Goal: Task Accomplishment & Management: Manage account settings

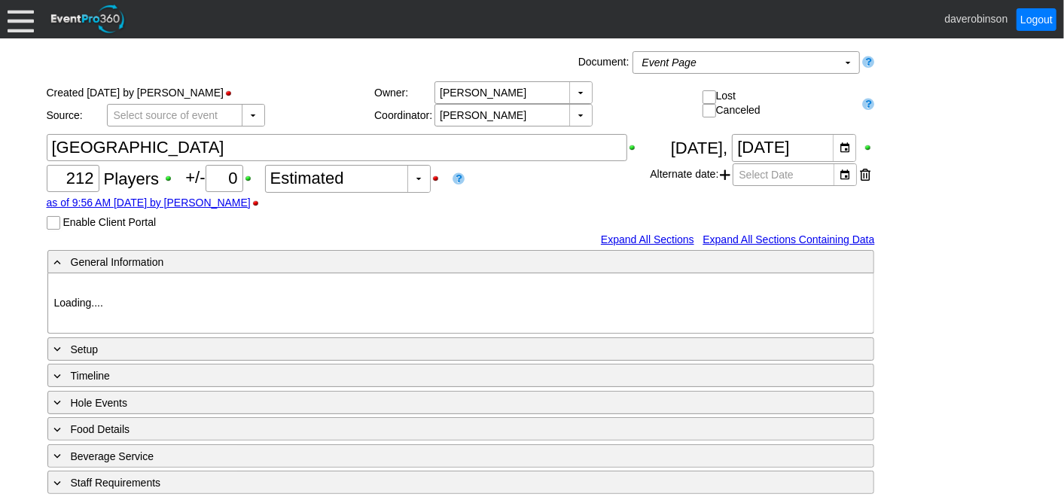
type input "Heritage Pointe Golf Club"
type input "Corporate Tournament"
type input "Scramble"
type input "Shotgun"
type input "Black"
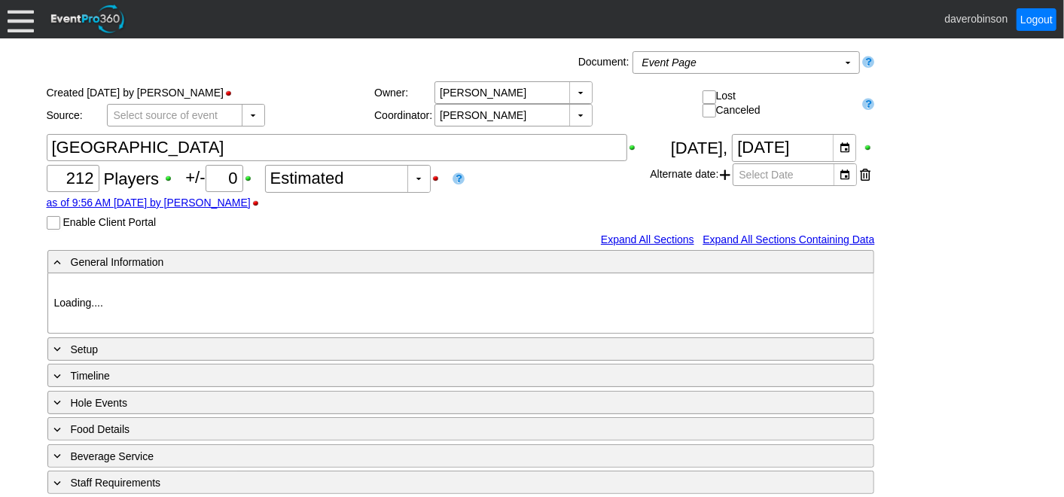
type input "Red"
type input "1003040"
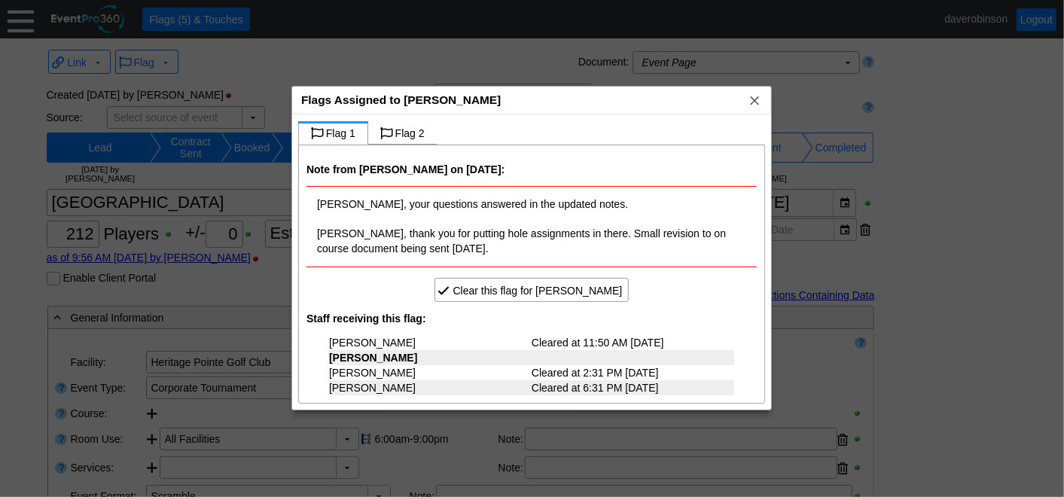
click at [755, 105] on span "x" at bounding box center [754, 100] width 15 height 15
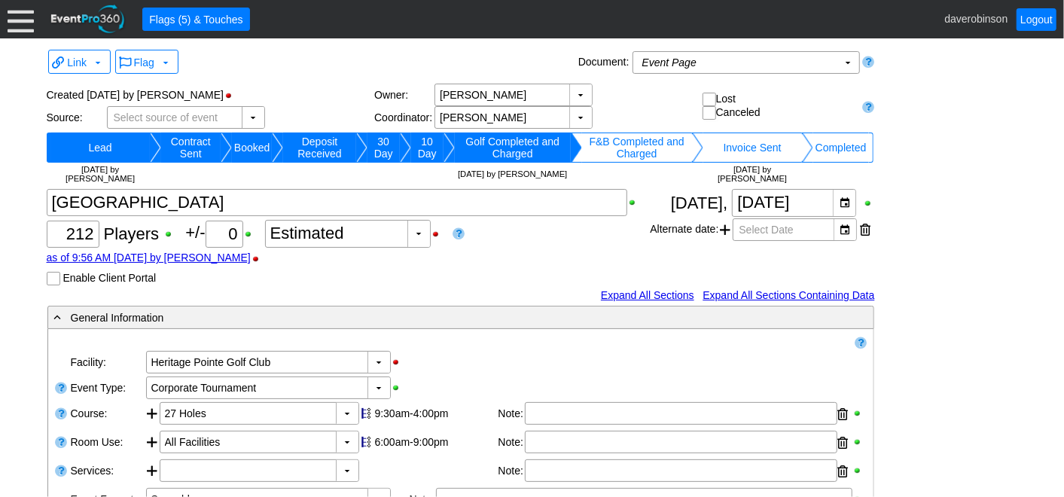
click at [9, 28] on div at bounding box center [21, 19] width 26 height 26
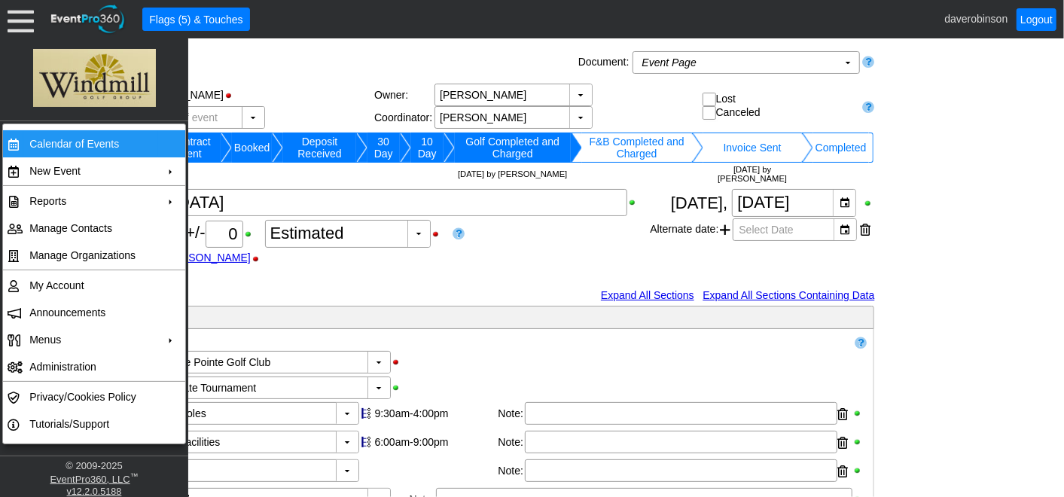
click at [108, 147] on td "Calendar of Events" at bounding box center [90, 143] width 135 height 27
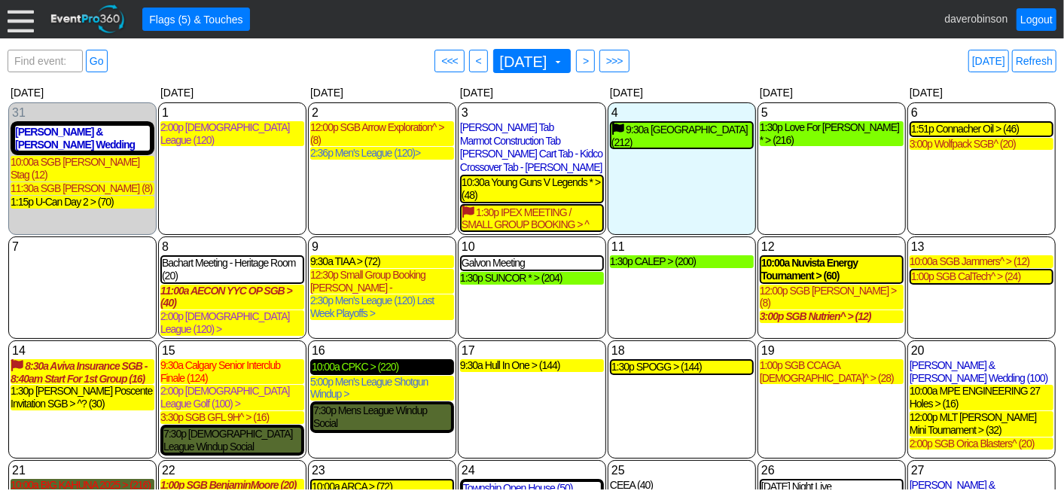
click at [363, 361] on div "10:00a CPKC > (220)" at bounding box center [382, 367] width 141 height 13
click at [564, 60] on span at bounding box center [558, 62] width 12 height 12
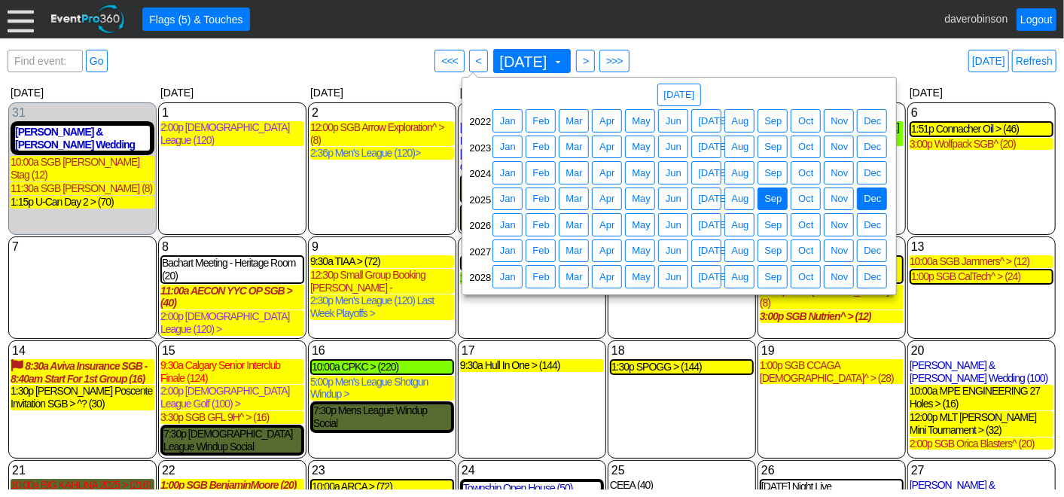
click at [868, 191] on span "Dec" at bounding box center [872, 198] width 23 height 15
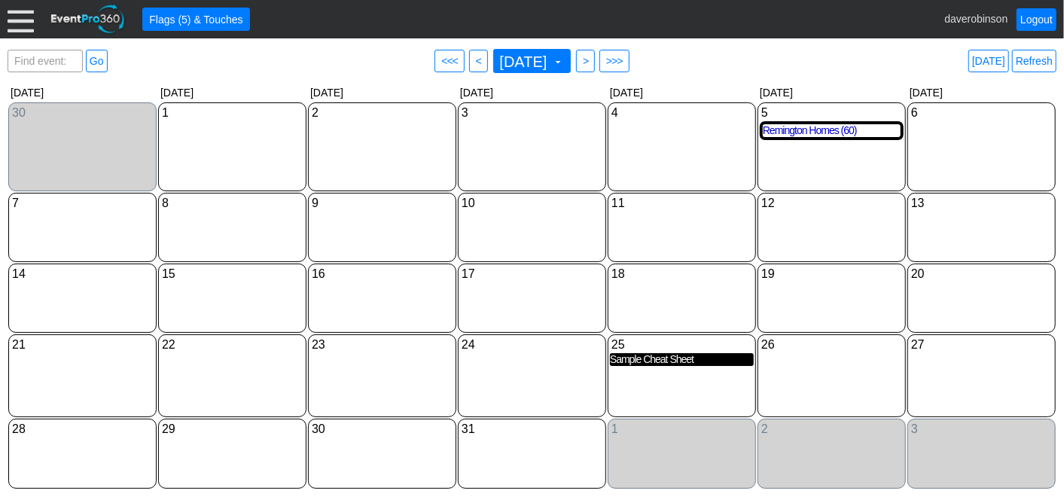
click at [637, 362] on div "Sample Cheat Sheet" at bounding box center [682, 359] width 144 height 13
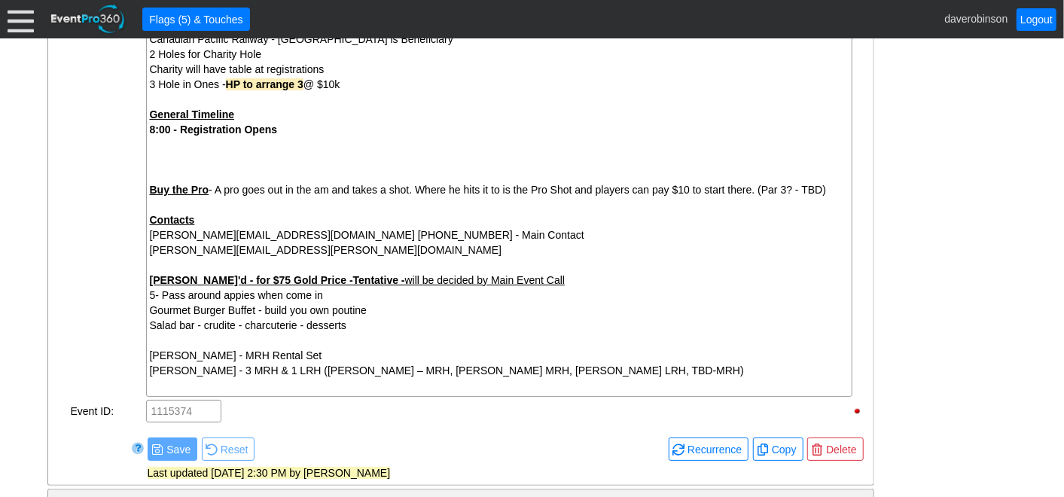
scroll to position [585, 0]
click at [698, 375] on div "[PERSON_NAME] - 3 MRH & 1 LRH ([PERSON_NAME] – MRH, [PERSON_NAME] MRH, [PERSON_…" at bounding box center [499, 377] width 699 height 30
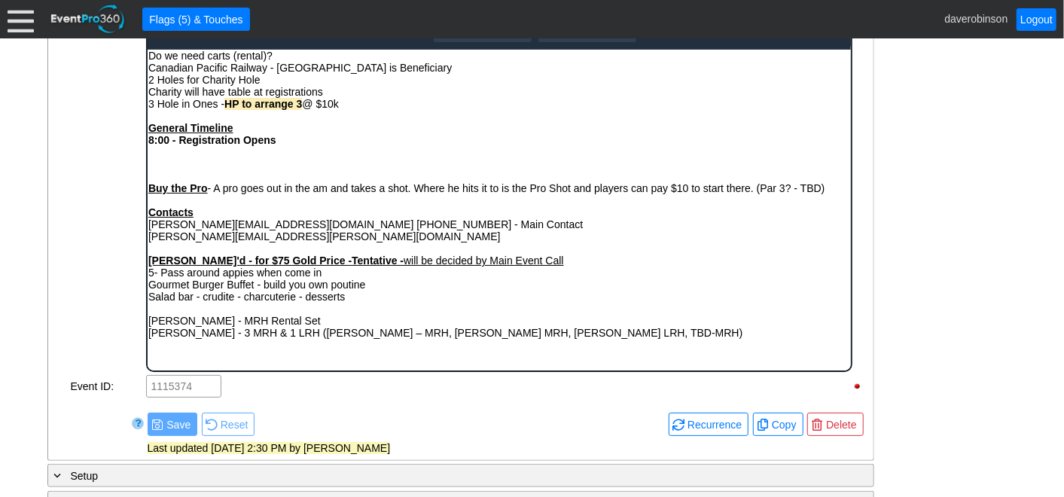
scroll to position [669, 0]
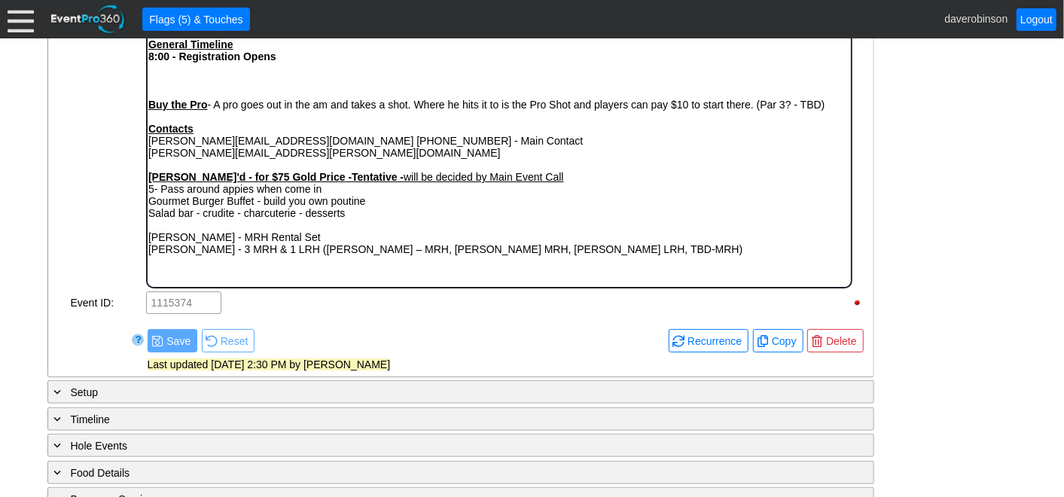
click at [678, 255] on div "[PERSON_NAME] - 3 MRH & 1 LRH ([PERSON_NAME] – MRH, [PERSON_NAME] MRH, [PERSON_…" at bounding box center [499, 255] width 702 height 24
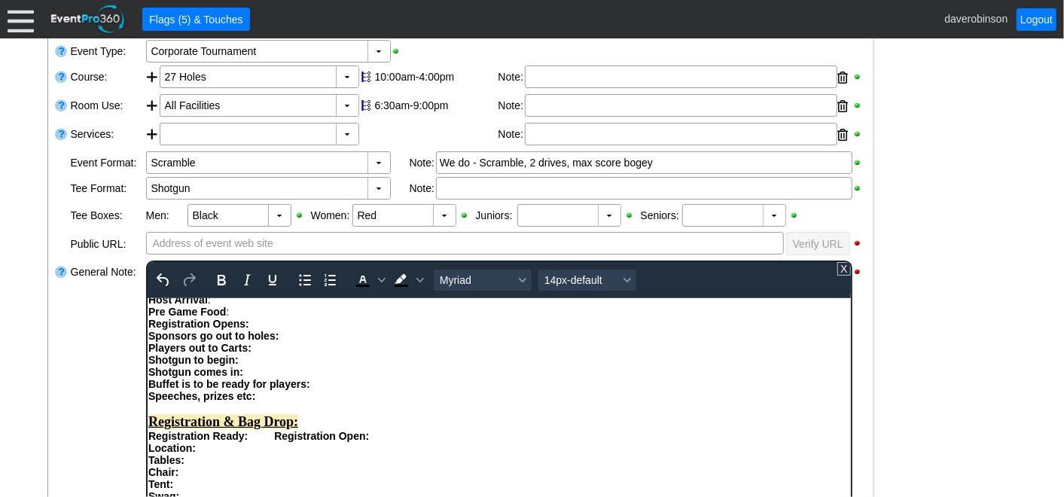
scroll to position [334, 0]
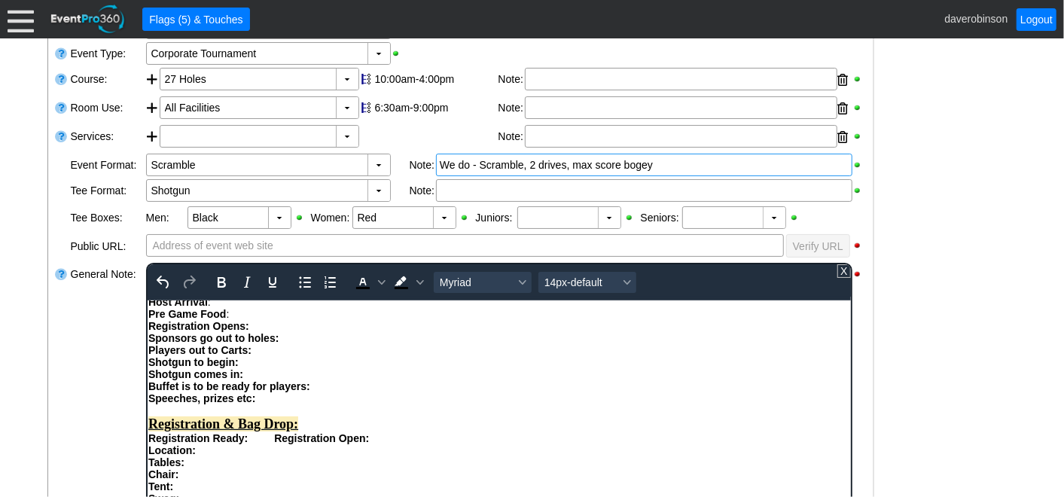
drag, startPoint x: 675, startPoint y: 164, endPoint x: 673, endPoint y: 179, distance: 14.4
click at [675, 164] on div "We do - Scramble, 2 drives, max score bogey" at bounding box center [644, 164] width 409 height 15
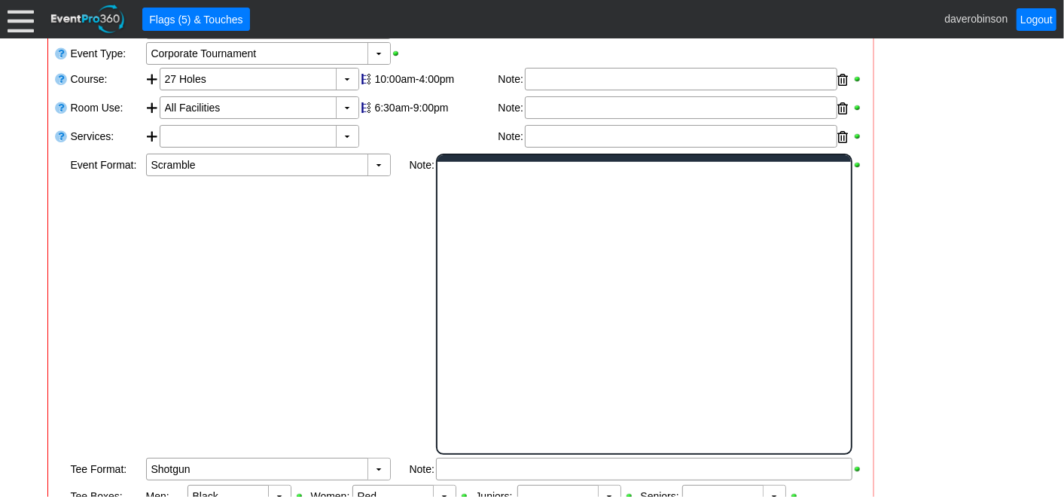
scroll to position [0, 0]
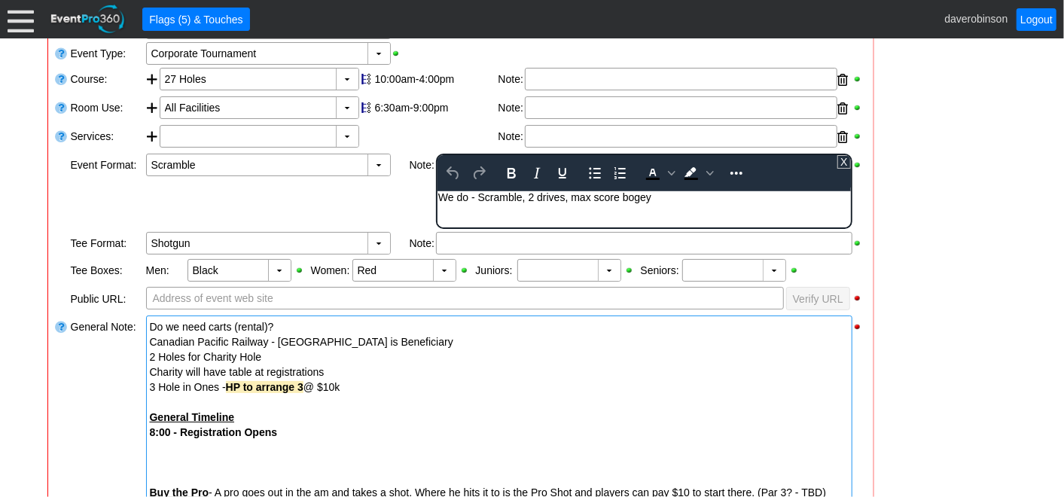
click at [663, 203] on div "We do - Scramble, 2 drives, max score bogey" at bounding box center [644, 197] width 412 height 12
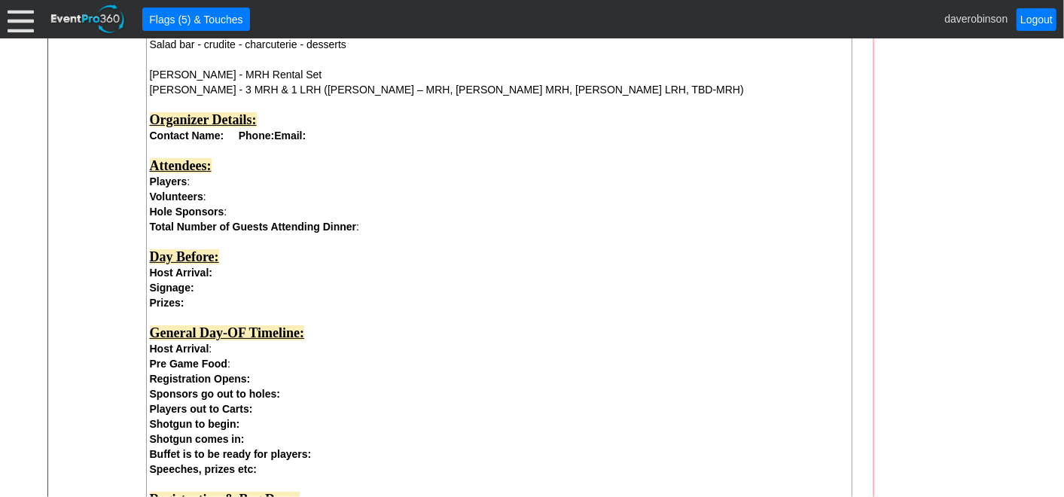
scroll to position [920, 0]
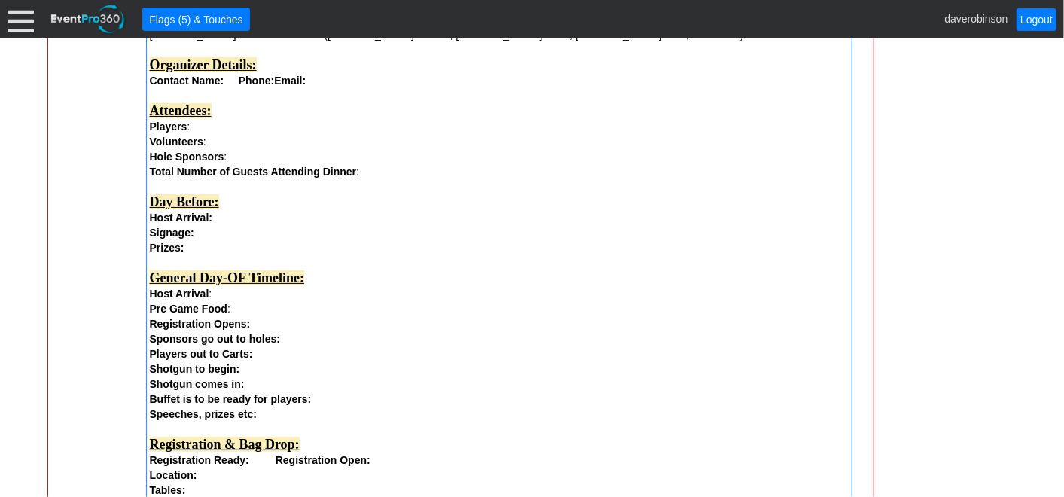
click at [271, 206] on div "Day Before:" at bounding box center [499, 202] width 699 height 16
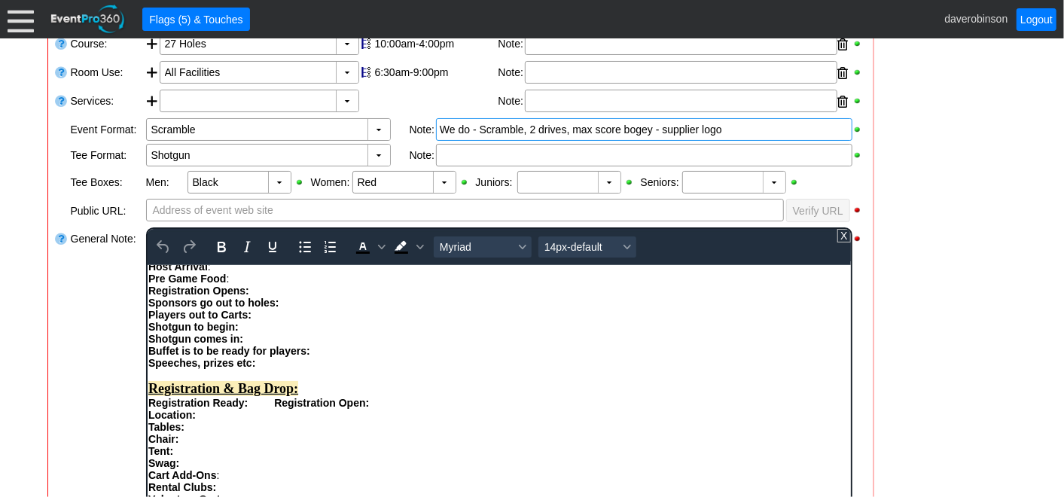
scroll to position [418, 0]
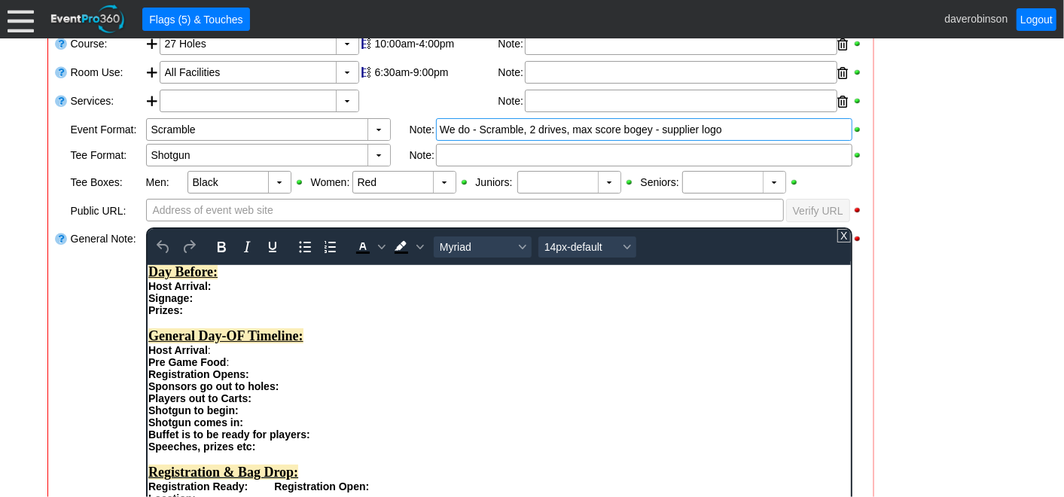
click at [231, 304] on div "Signage:" at bounding box center [499, 297] width 702 height 12
click at [251, 316] on div "Prizes:" at bounding box center [499, 310] width 702 height 12
click at [241, 304] on div "Signage:" at bounding box center [499, 297] width 702 height 12
drag, startPoint x: 186, startPoint y: 329, endPoint x: 371, endPoint y: 507, distance: 256.2
click at [349, 316] on div "Prizes: Dropping off water, swag bags," at bounding box center [499, 310] width 702 height 12
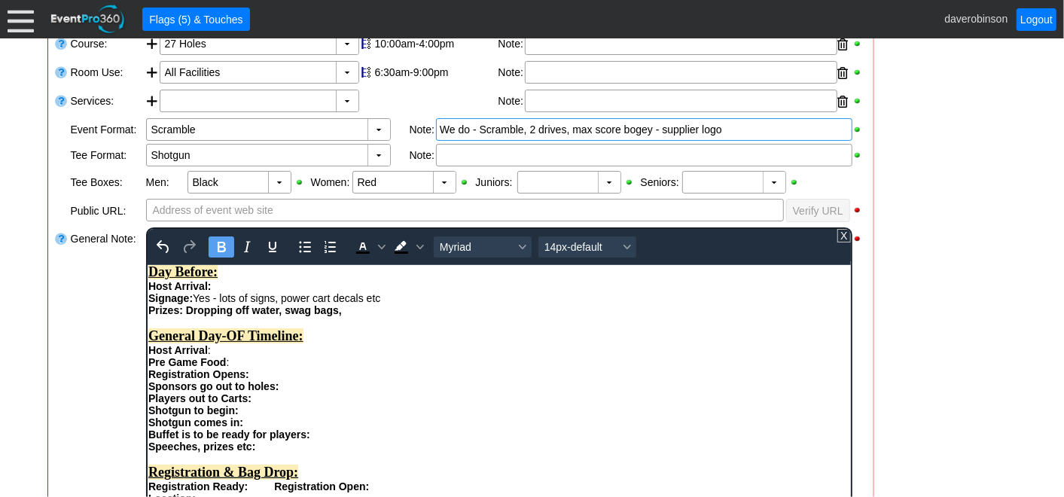
click at [224, 246] on icon "Bold" at bounding box center [221, 247] width 18 height 18
click at [283, 291] on div "Host Arrival:" at bounding box center [499, 285] width 702 height 12
drag, startPoint x: 212, startPoint y: 306, endPoint x: 244, endPoint y: 307, distance: 31.7
click at [244, 291] on div "Host Arrival: 10am" at bounding box center [499, 285] width 702 height 12
click at [218, 243] on icon "Bold" at bounding box center [221, 247] width 18 height 18
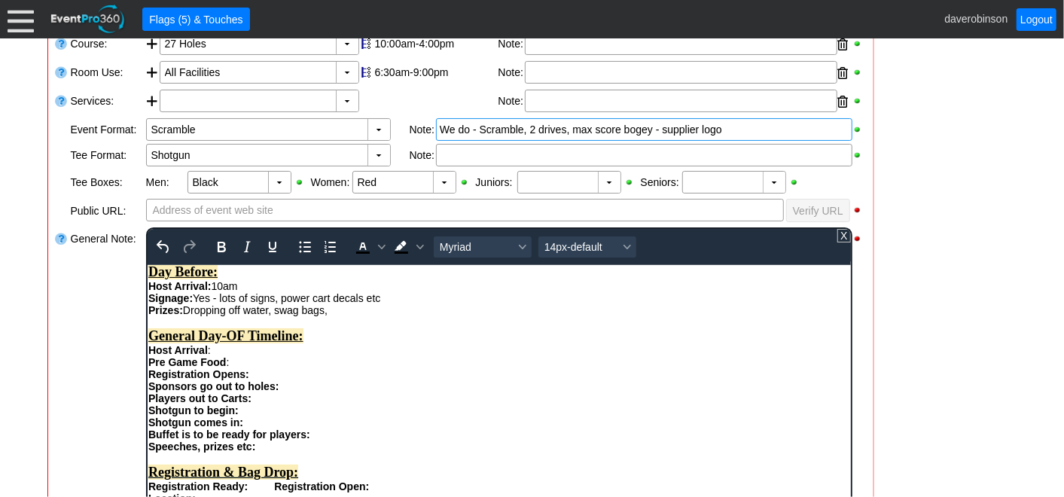
click at [291, 291] on div "Host Arrival: 10am" at bounding box center [499, 285] width 702 height 12
click at [484, 343] on div "General Day-OF Timeline:" at bounding box center [499, 336] width 702 height 16
drag, startPoint x: 212, startPoint y: 303, endPoint x: 223, endPoint y: 271, distance: 33.6
click at [243, 291] on div "Host Arrival: 10am" at bounding box center [499, 285] width 702 height 12
click at [219, 246] on icon "Bold" at bounding box center [221, 247] width 18 height 18
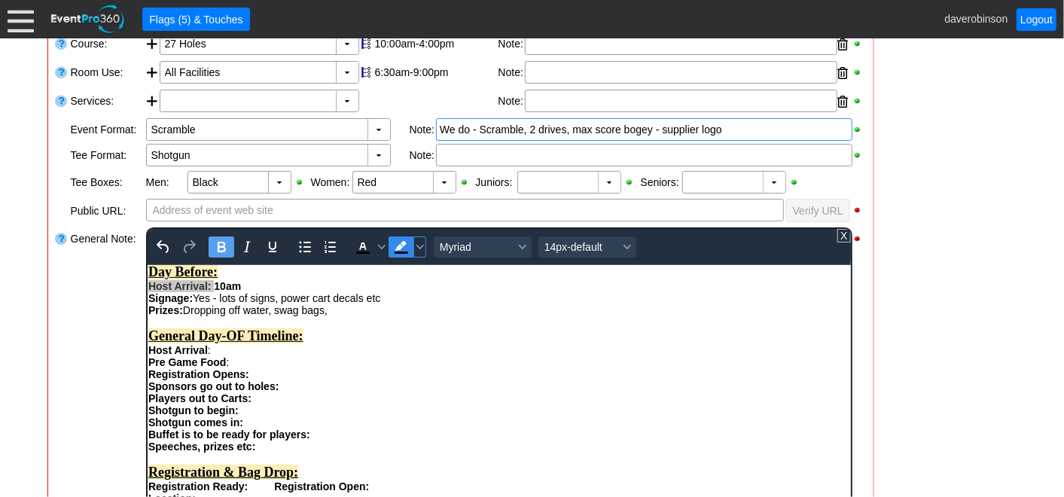
click at [410, 243] on span "Background color Black" at bounding box center [401, 247] width 26 height 21
click at [417, 252] on span "Background color Black" at bounding box center [420, 247] width 12 height 21
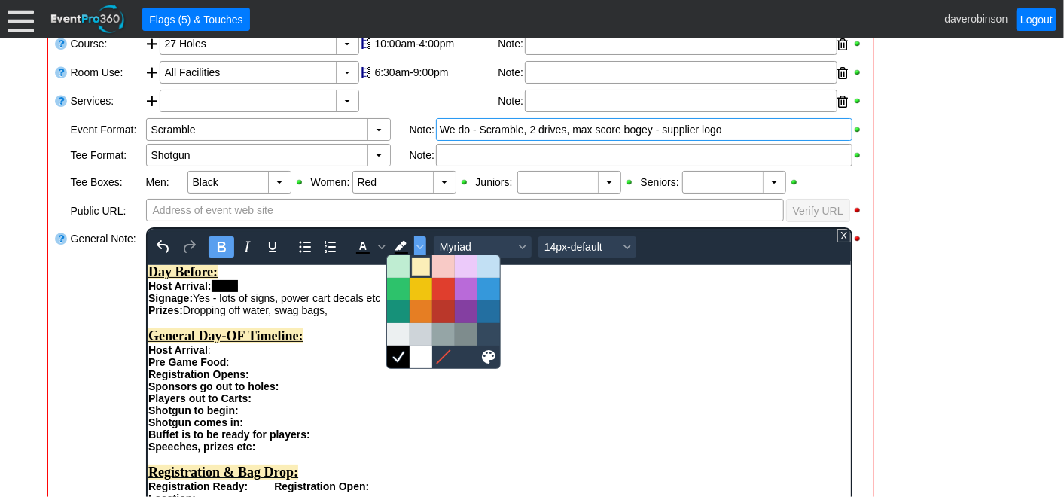
click at [426, 271] on div at bounding box center [421, 267] width 18 height 18
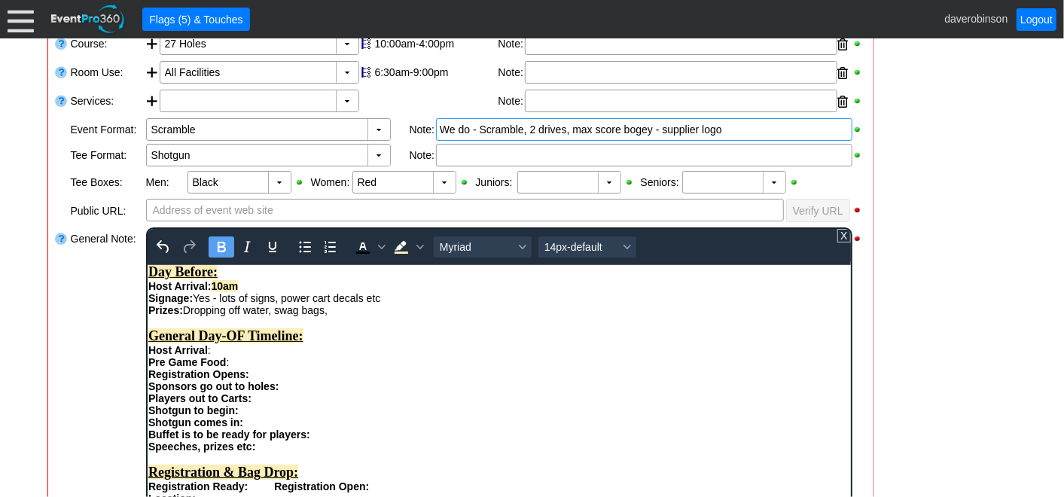
click at [382, 296] on div "Total Number of Guests Attending Dinner : Day Before: Host Arrival: 10am Signag…" at bounding box center [499, 366] width 702 height 252
click at [439, 343] on div "General Day-OF Timeline:" at bounding box center [499, 336] width 702 height 16
click at [353, 316] on div "Prizes: Dropping off water, swag bags," at bounding box center [499, 310] width 702 height 12
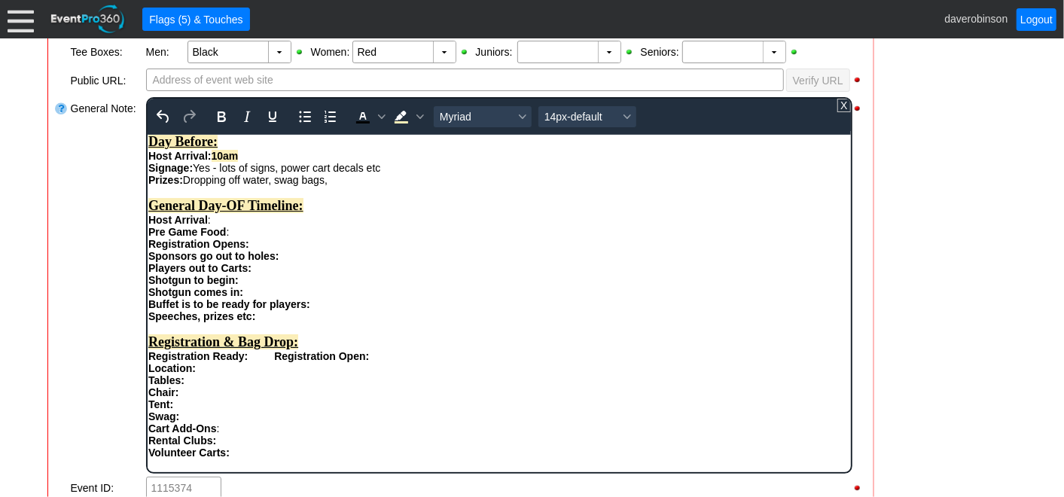
scroll to position [538, 0]
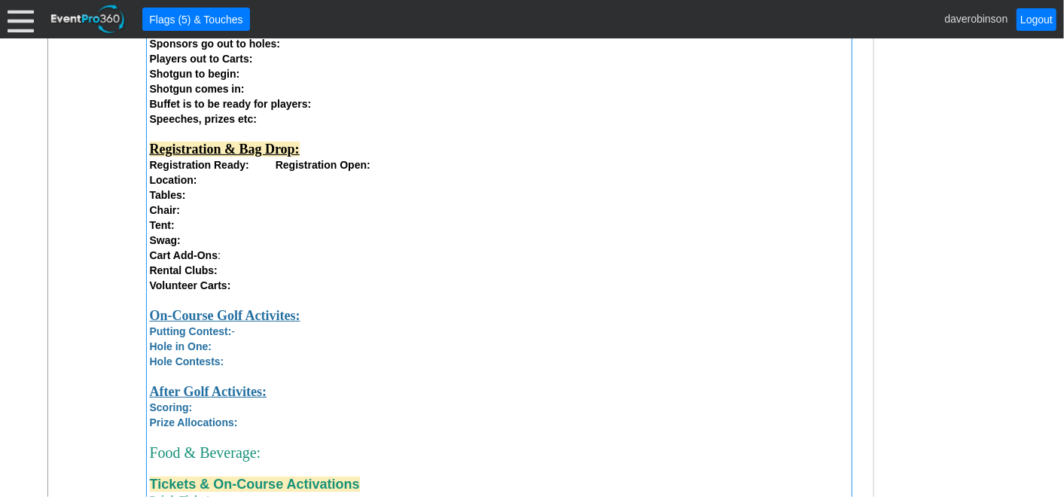
scroll to position [1132, 0]
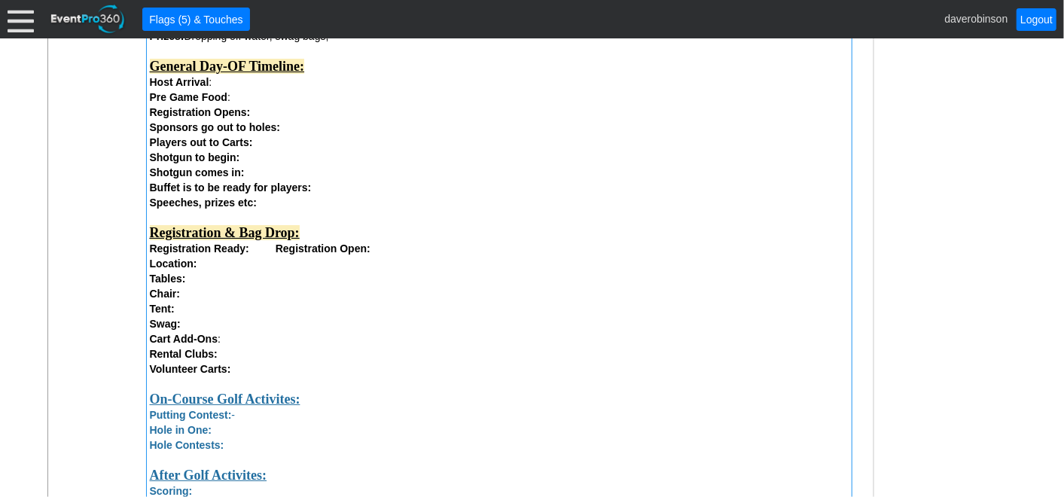
click at [263, 253] on strong "Registration Ready: Registration Open:" at bounding box center [260, 249] width 221 height 12
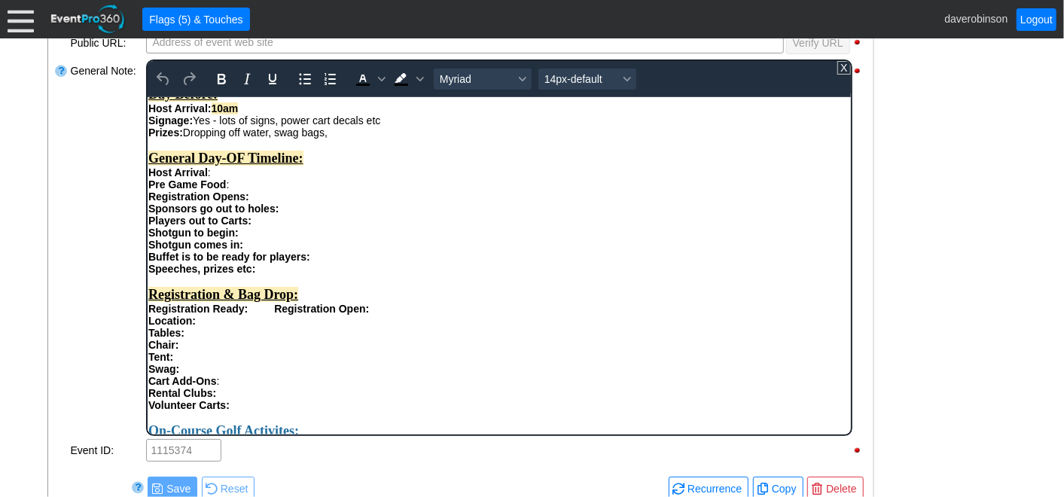
scroll to position [486, 0]
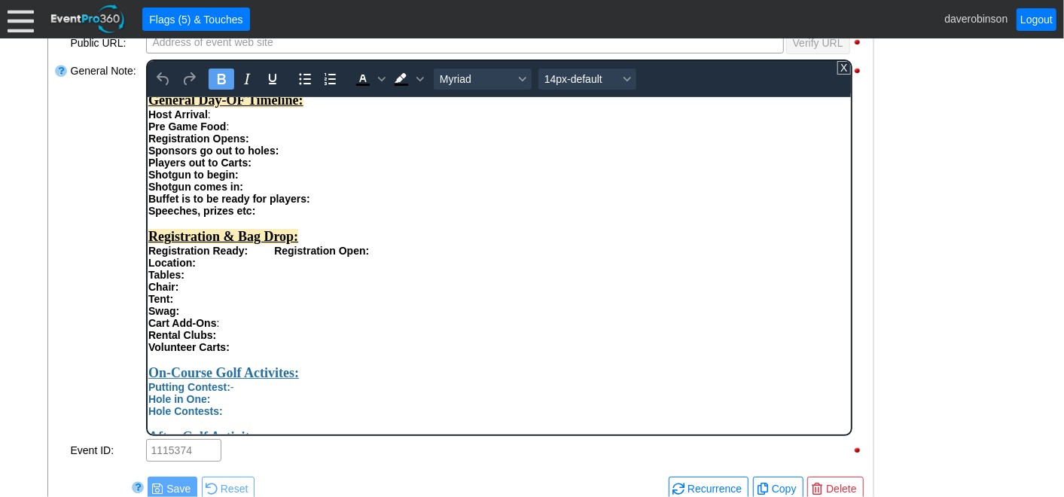
click at [398, 256] on div "Total Number of Guests Attending Dinner : Day Before: Host Arrival: 10am Signag…" at bounding box center [499, 130] width 702 height 252
drag, startPoint x: 370, startPoint y: 276, endPoint x: 393, endPoint y: 277, distance: 23.4
click at [393, 256] on div "Total Number of Guests Attending Dinner : Day Before: Host Arrival: 10am Signag…" at bounding box center [499, 130] width 702 height 252
click at [422, 75] on icon "Background color Black" at bounding box center [420, 79] width 8 height 8
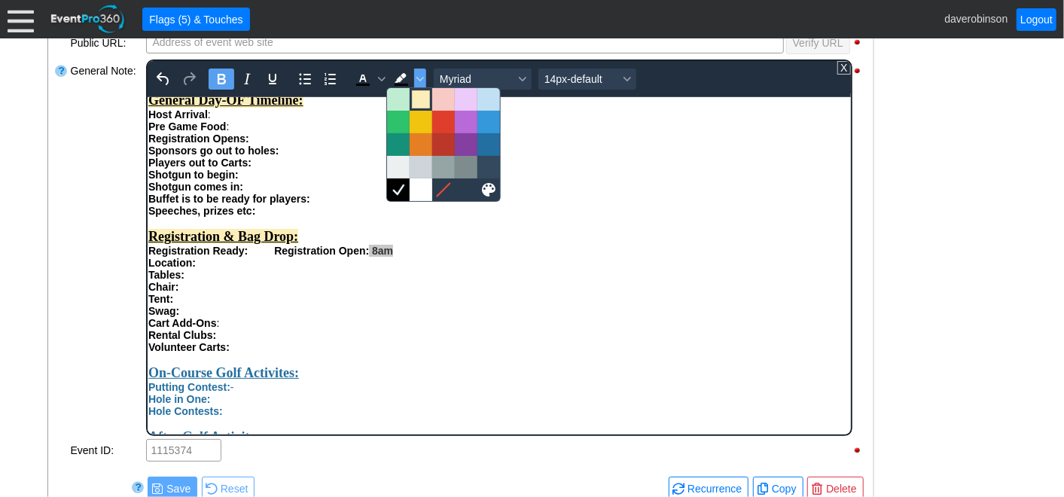
click at [423, 94] on div at bounding box center [421, 99] width 18 height 18
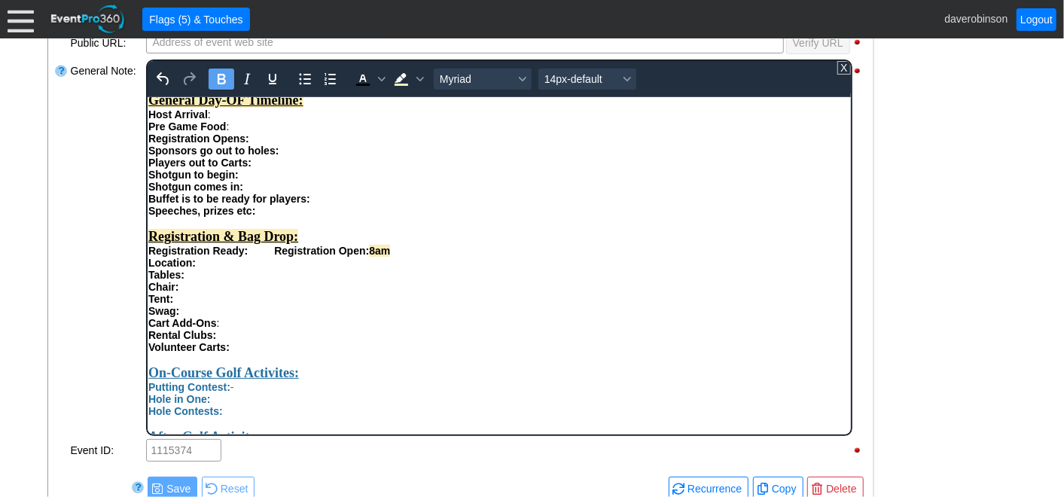
click at [252, 256] on strong "Registration Ready: Registration Open: 8am" at bounding box center [269, 250] width 242 height 12
click at [216, 268] on div "Location:" at bounding box center [499, 262] width 702 height 12
click at [207, 280] on div "Tables:" at bounding box center [499, 274] width 702 height 12
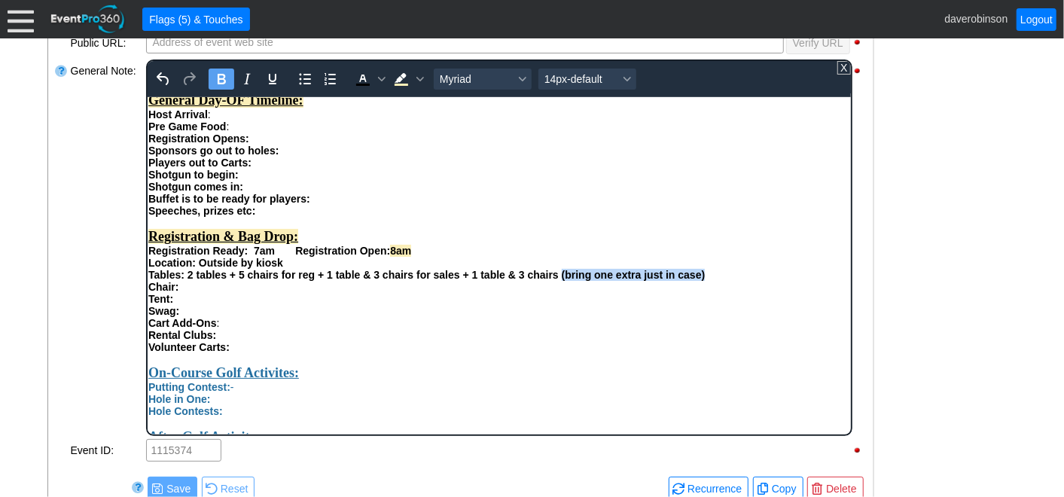
drag, startPoint x: 561, startPoint y: 303, endPoint x: 705, endPoint y: 304, distance: 143.9
click at [705, 280] on div "Tables: 2 tables + 5 chairs for reg + 1 table & 3 chairs for sales + 1 table & …" at bounding box center [499, 274] width 702 height 12
click at [220, 77] on icon "Bold" at bounding box center [221, 79] width 8 height 11
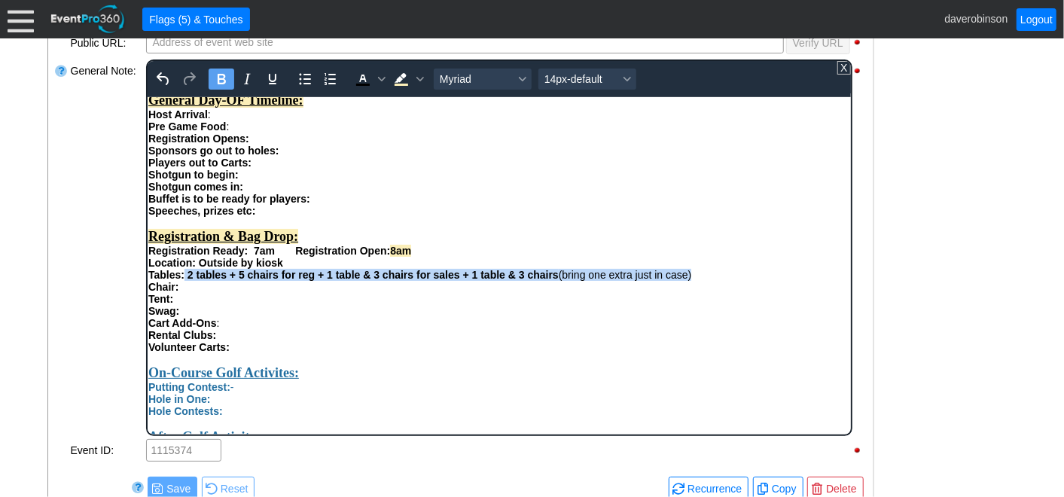
drag, startPoint x: 185, startPoint y: 304, endPoint x: 713, endPoint y: 299, distance: 528.0
click at [713, 280] on div "Tables: 2 tables + 5 chairs for reg + 1 table & 3 chairs for sales + 1 table & …" at bounding box center [499, 274] width 702 height 12
click at [221, 81] on icon "Bold" at bounding box center [221, 79] width 8 height 11
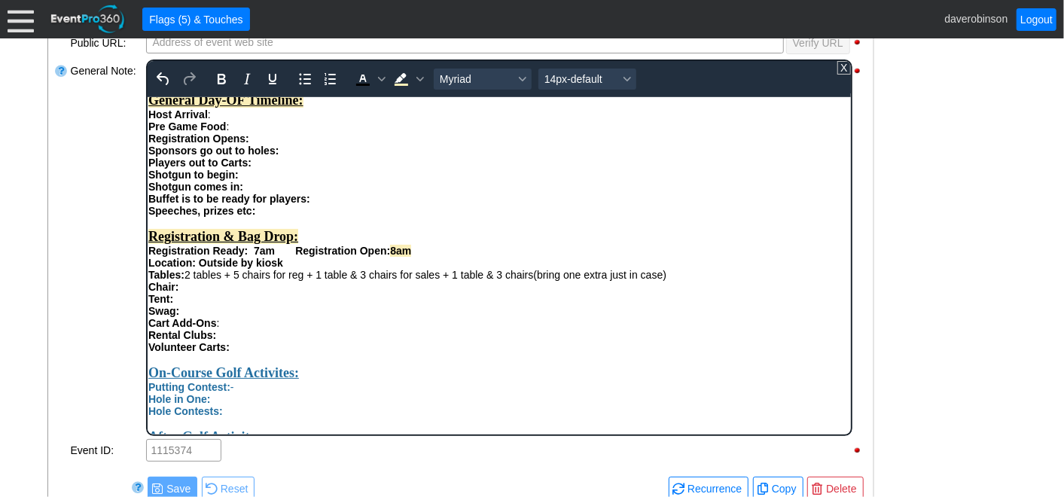
click at [511, 328] on div "Cart Add-Ons :" at bounding box center [499, 322] width 702 height 12
click at [204, 292] on div "Chair:" at bounding box center [499, 286] width 702 height 12
click at [218, 304] on div "Tent:" at bounding box center [499, 298] width 702 height 12
drag, startPoint x: 173, startPoint y: 326, endPoint x: 215, endPoint y: 328, distance: 42.2
click at [215, 304] on strong "Tent: HP Tent" at bounding box center [181, 298] width 67 height 12
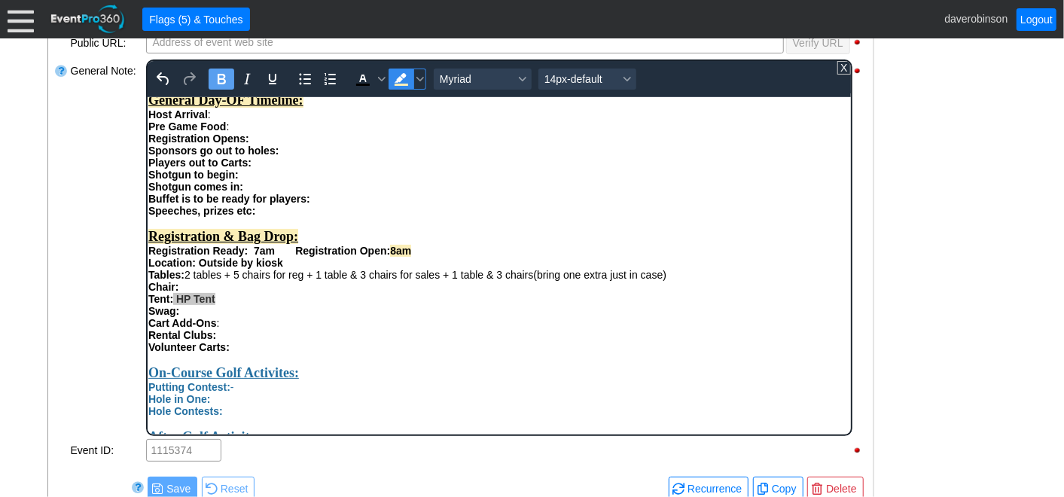
click at [400, 79] on icon "Background color Light Yellow" at bounding box center [401, 79] width 18 height 18
click at [392, 328] on div "Cart Add-Ons :" at bounding box center [499, 322] width 702 height 12
click at [197, 316] on div "Swag:" at bounding box center [499, 310] width 702 height 12
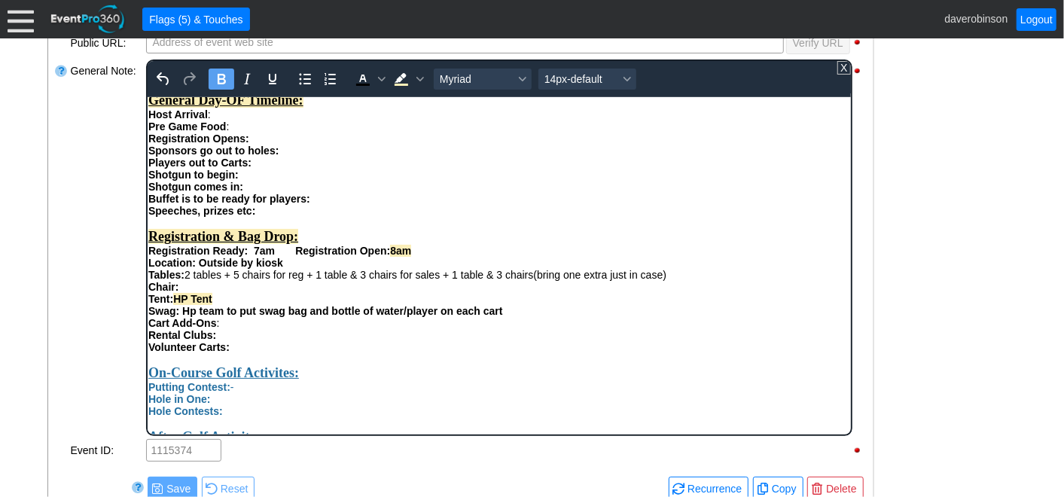
click at [272, 328] on div "Cart Add-Ons :" at bounding box center [499, 322] width 702 height 12
drag, startPoint x: 181, startPoint y: 340, endPoint x: 507, endPoint y: 337, distance: 326.1
click at [507, 316] on div "Swag: Hp team to put swag bag and bottle of water/player on each cart" at bounding box center [499, 310] width 702 height 12
click at [222, 79] on icon "Bold" at bounding box center [221, 79] width 8 height 11
click at [380, 352] on div "Volunteer Carts:" at bounding box center [499, 346] width 702 height 12
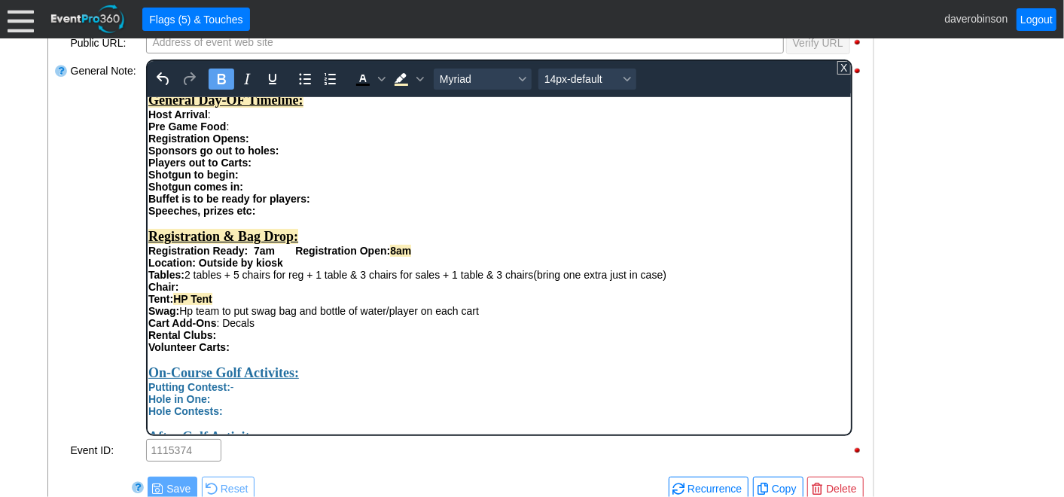
click at [275, 328] on div "Cart Add-Ons : Decals" at bounding box center [499, 322] width 702 height 12
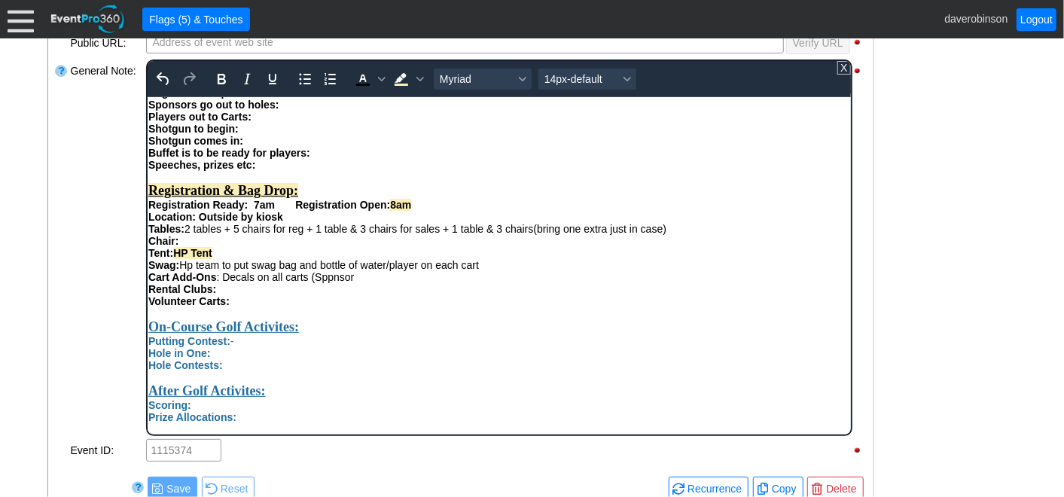
scroll to position [570, 0]
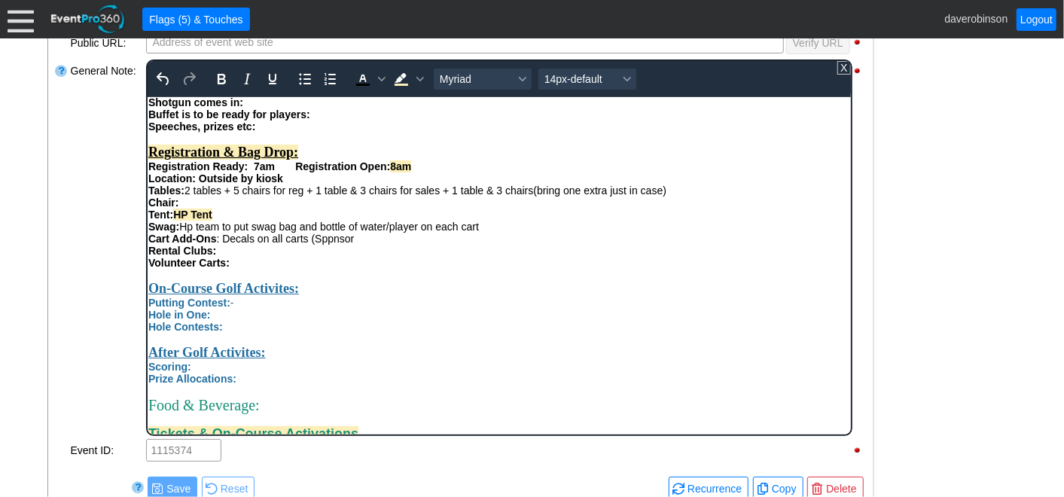
click at [332, 244] on div "Cart Add-Ons : Decals on all carts (Sppnsor" at bounding box center [499, 238] width 702 height 12
click at [376, 244] on div "Cart Add-Ons : Decals on all carts (Sponsor" at bounding box center [499, 238] width 702 height 12
click at [357, 244] on div "Cart Add-Ons : Decals on all carts (Sponsor spepcific" at bounding box center [499, 238] width 702 height 12
click at [406, 244] on div "Cart Add-Ons : Decals on all carts (Sponsor decal spepcific" at bounding box center [499, 238] width 702 height 12
click at [442, 244] on div "Cart Add-Ons : Decals on all carts (Sponsor decal specific" at bounding box center [499, 238] width 702 height 12
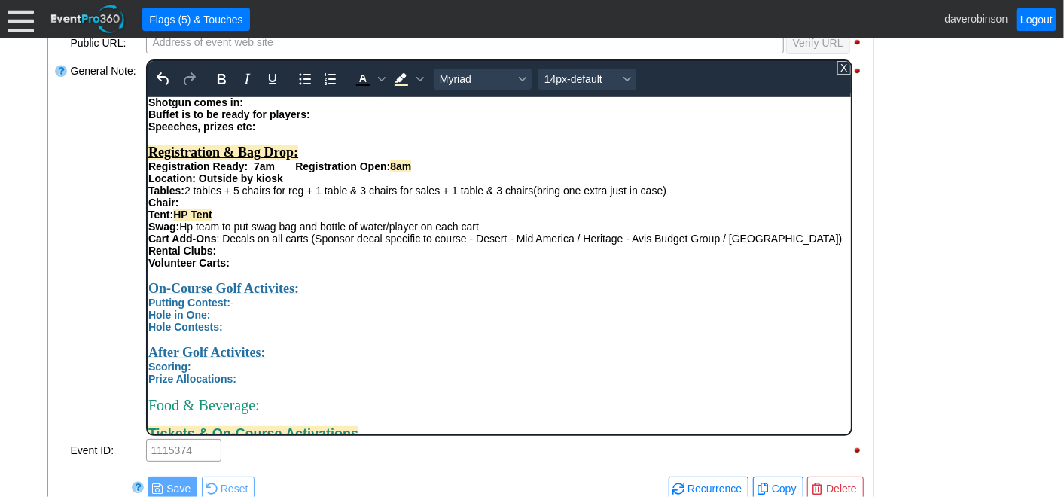
click at [165, 244] on div "Cart Add-Ons : Decals on all carts (Sponsor decal specific to course - Desert -…" at bounding box center [499, 238] width 702 height 12
drag, startPoint x: 309, startPoint y: 268, endPoint x: 322, endPoint y: 282, distance: 18.6
click at [322, 244] on div "Cart Add-Ons : Decals on all carts (Sponsor decal specific to course - Desert -…" at bounding box center [499, 238] width 702 height 12
click at [624, 77] on icon "Font size 14px-default" at bounding box center [627, 79] width 8 height 5
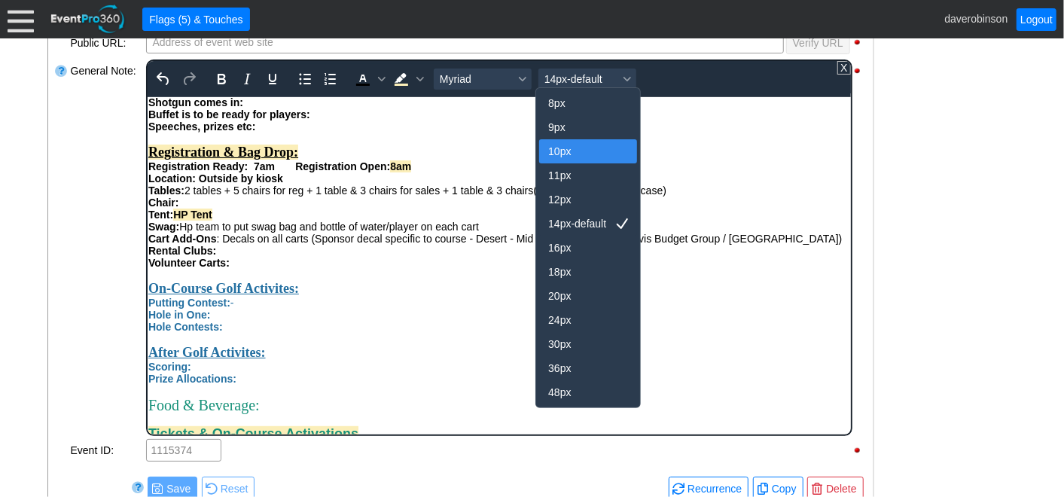
click at [575, 154] on div "10px" at bounding box center [577, 151] width 59 height 18
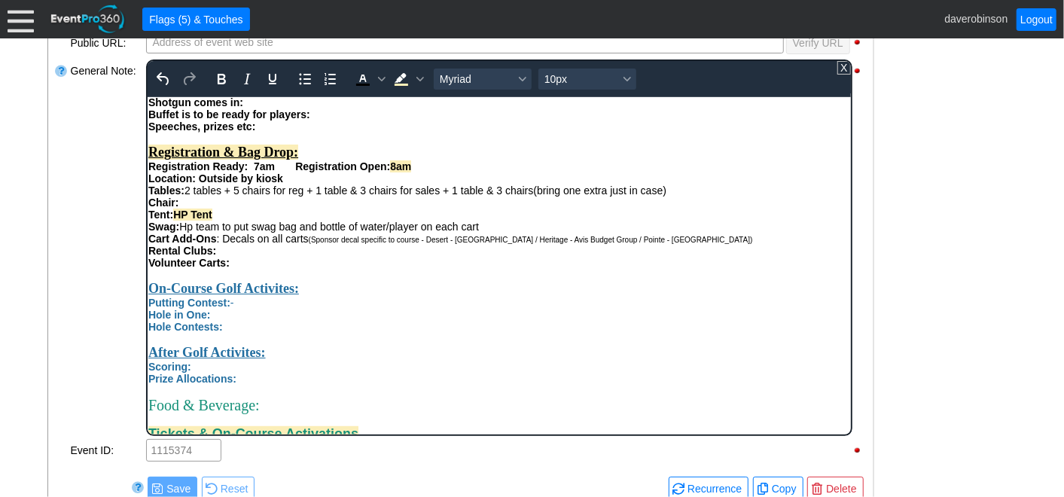
click at [627, 296] on div "On-Course Golf Activites:" at bounding box center [499, 288] width 702 height 16
click at [557, 320] on div "Hole in One:" at bounding box center [499, 314] width 702 height 12
click at [97, 226] on div "General Note:" at bounding box center [106, 248] width 75 height 380
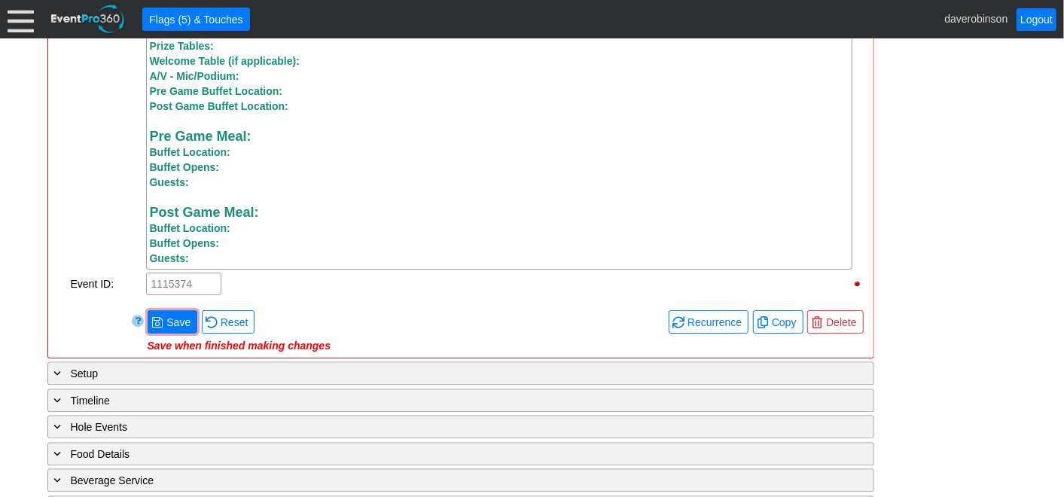
scroll to position [1793, 0]
click at [172, 323] on span "Save" at bounding box center [178, 322] width 30 height 15
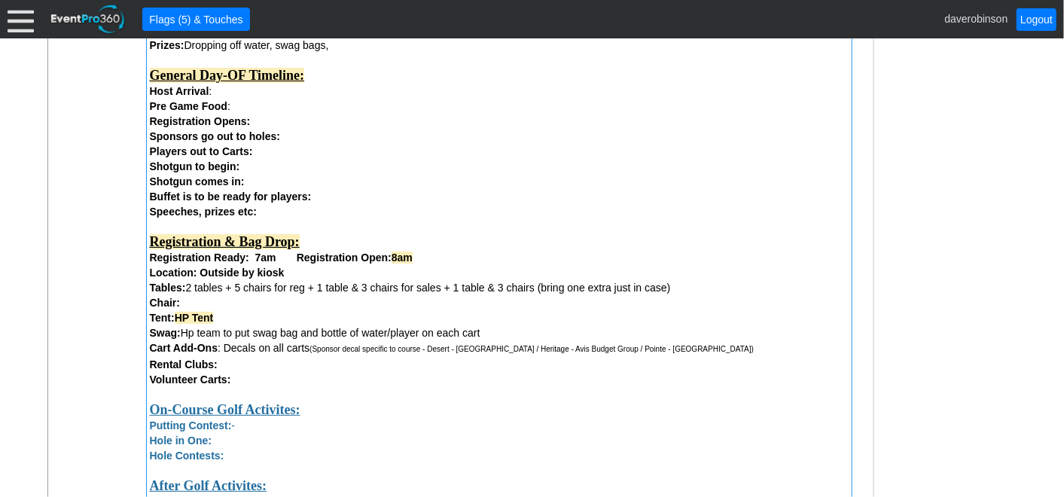
scroll to position [1207, 0]
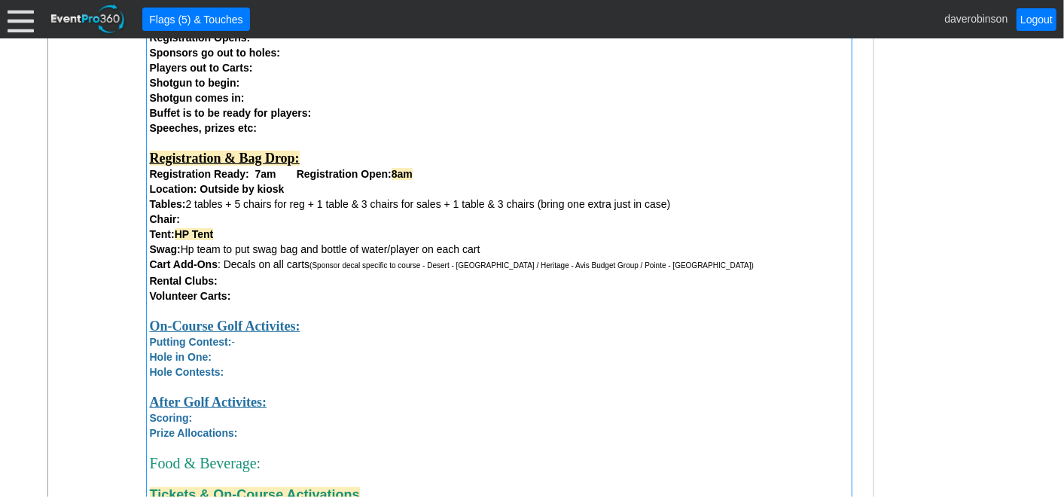
click at [255, 280] on div "Rental Clubs:" at bounding box center [499, 280] width 699 height 15
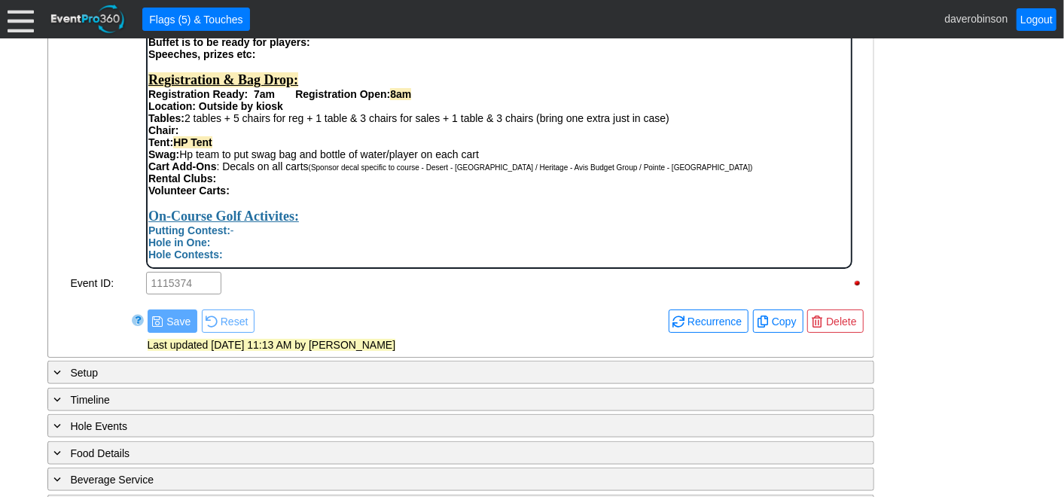
scroll to position [502, 0]
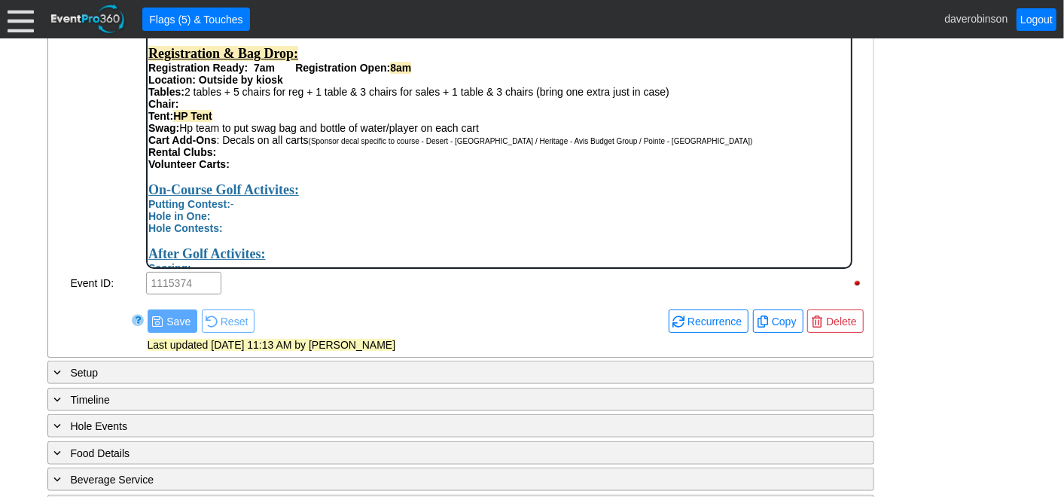
click at [273, 158] on div "Rental Clubs:" at bounding box center [499, 152] width 702 height 12
drag, startPoint x: 215, startPoint y: 182, endPoint x: 841, endPoint y: 207, distance: 626.4
click at [610, 194] on div "Attendees: Players : Volunteers : Hole Sponsors : Total Number of Guests Attend…" at bounding box center [499, 201] width 702 height 862
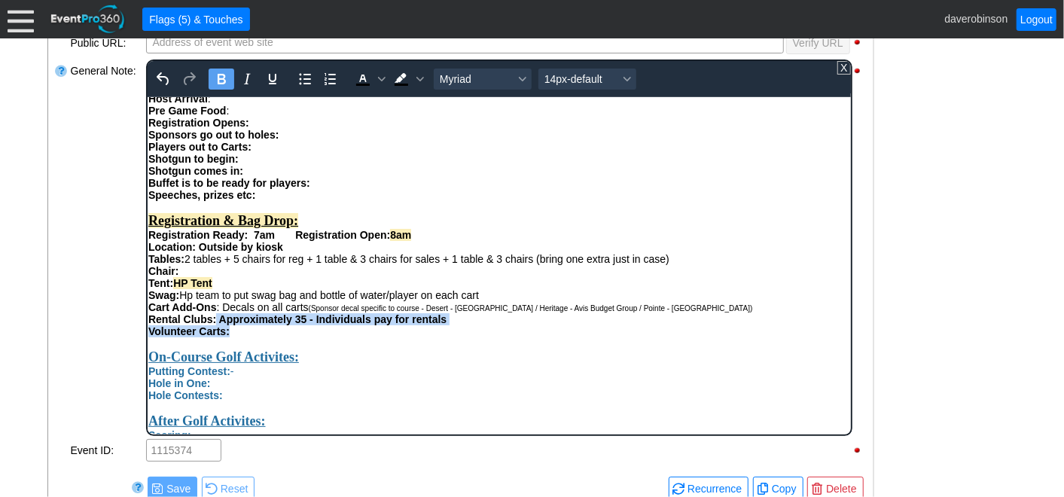
click at [643, 337] on div "Volunteer Carts:" at bounding box center [499, 331] width 702 height 12
drag, startPoint x: 220, startPoint y: 349, endPoint x: 447, endPoint y: 348, distance: 226.7
click at [447, 325] on div "Rental Clubs: Approximately 35 - Individuals pay for rentals" at bounding box center [499, 319] width 702 height 12
click at [218, 79] on icon "Bold" at bounding box center [221, 79] width 18 height 18
click at [484, 240] on div "Total Number of Guests Attending Dinner : Day Before: Host Arrival: 10am Signag…" at bounding box center [499, 114] width 702 height 252
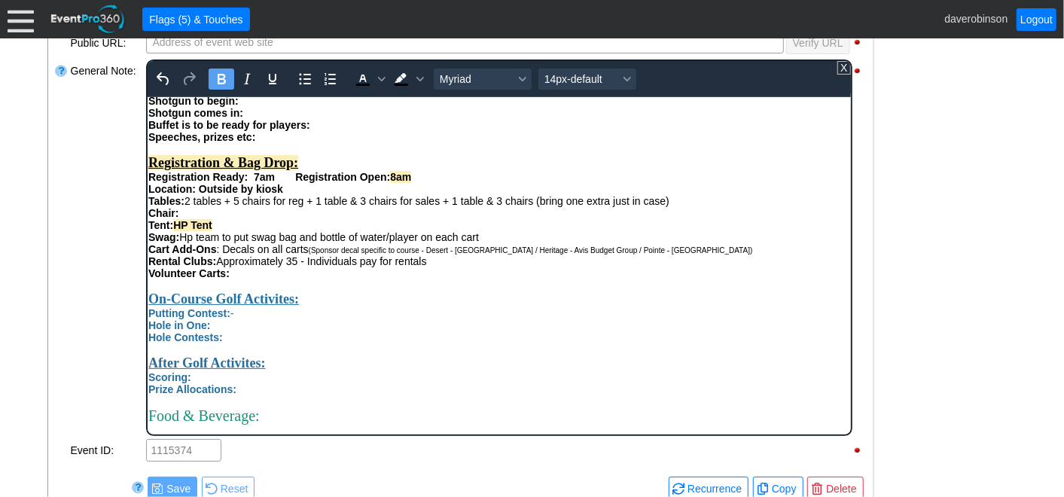
scroll to position [585, 0]
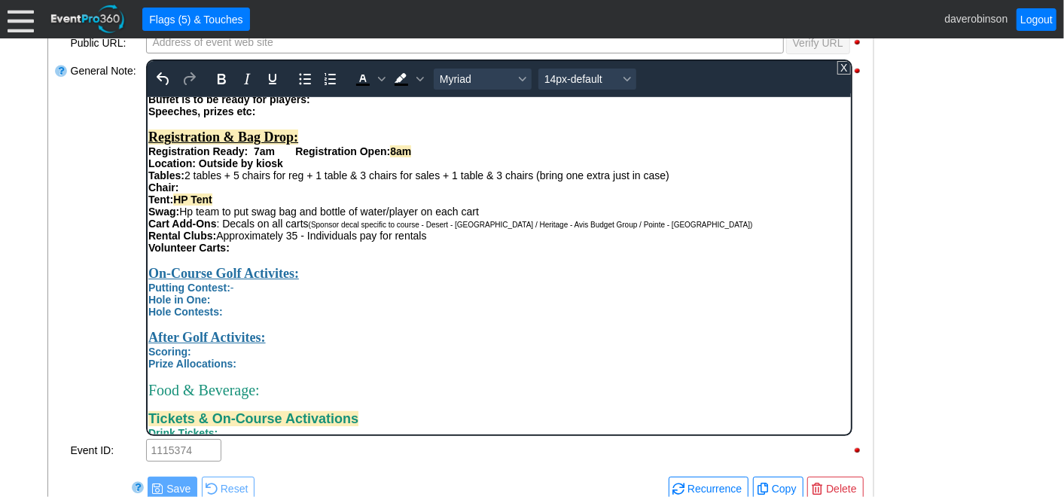
click at [192, 217] on div "Swag: Hp team to put swag bag and bottle of water/player on each cart" at bounding box center [499, 211] width 702 height 12
click at [296, 169] on div "Location: Outside by kiosk" at bounding box center [499, 163] width 702 height 12
drag, startPoint x: 197, startPoint y: 189, endPoint x: 460, endPoint y: 186, distance: 263.6
click at [460, 169] on strong "Location: Outside by kiosk - Set up in L in front of Desert carts" at bounding box center [305, 163] width 314 height 12
click at [219, 76] on icon "Bold" at bounding box center [221, 79] width 8 height 11
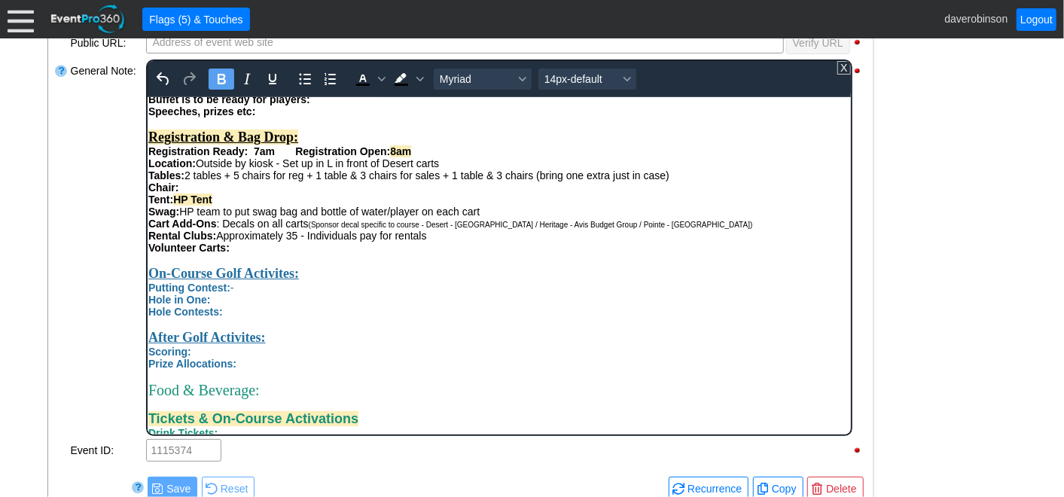
click at [405, 117] on div "Buffet is to be ready for players: Speeches, prizes etc:" at bounding box center [499, 105] width 702 height 24
drag, startPoint x: 148, startPoint y: 191, endPoint x: 191, endPoint y: 190, distance: 43.0
click at [191, 169] on strong "Location:" at bounding box center [171, 163] width 47 height 12
click at [417, 79] on icon "Background color Black" at bounding box center [420, 79] width 8 height 8
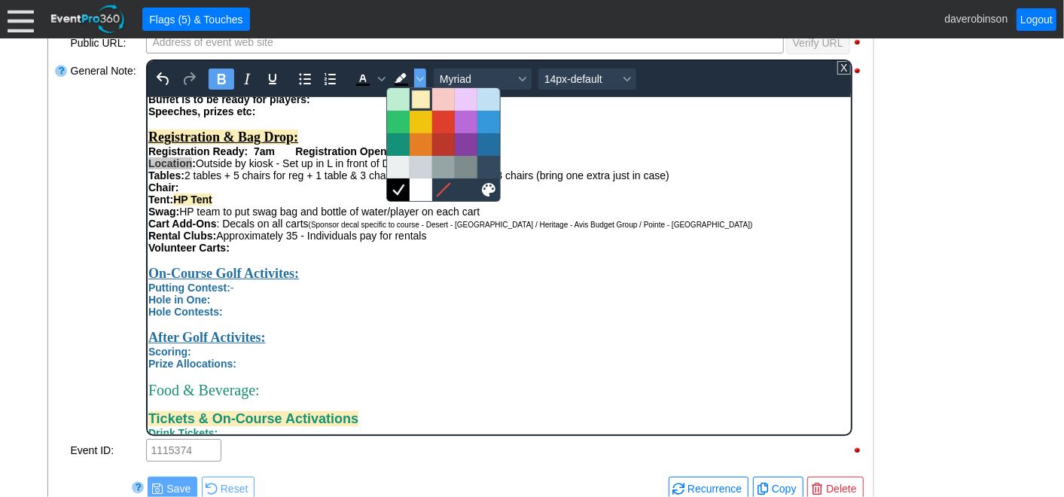
click at [417, 102] on div at bounding box center [421, 99] width 18 height 18
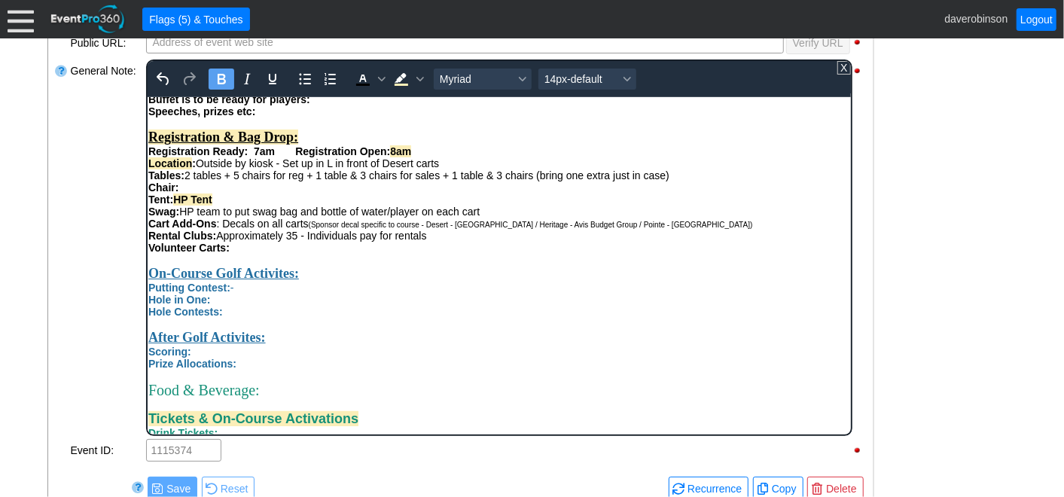
click at [382, 253] on div "Volunteer Carts:" at bounding box center [499, 247] width 702 height 12
drag, startPoint x: 250, startPoint y: 181, endPoint x: 275, endPoint y: 179, distance: 24.9
click at [275, 157] on strong "Registration Ready: 7am Registration Open: 8am" at bounding box center [279, 151] width 263 height 12
click at [400, 78] on icon "Background color Light Yellow" at bounding box center [401, 79] width 18 height 18
click at [409, 265] on div "Rich Text Area. Press ALT-0 for help." at bounding box center [499, 259] width 702 height 12
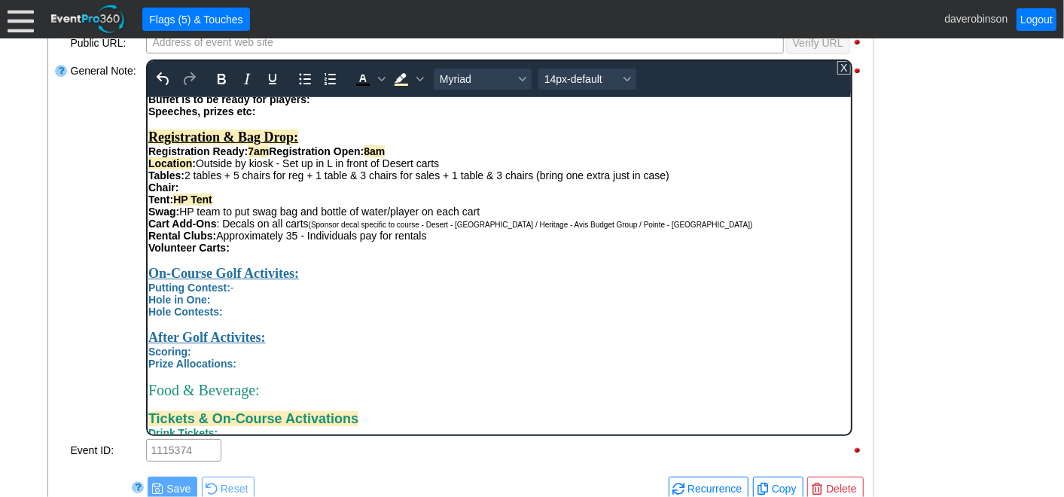
click at [459, 241] on div "Rental Clubs: Approximately 35 - Individuals pay for rentals" at bounding box center [499, 235] width 702 height 12
click at [246, 253] on div "Volunteer Carts:" at bounding box center [499, 247] width 702 height 12
click at [231, 253] on strong "Volunteer Carts: 4" at bounding box center [193, 247] width 90 height 12
click at [334, 265] on div "Rich Text Area. Press ALT-0 for help." at bounding box center [499, 259] width 702 height 12
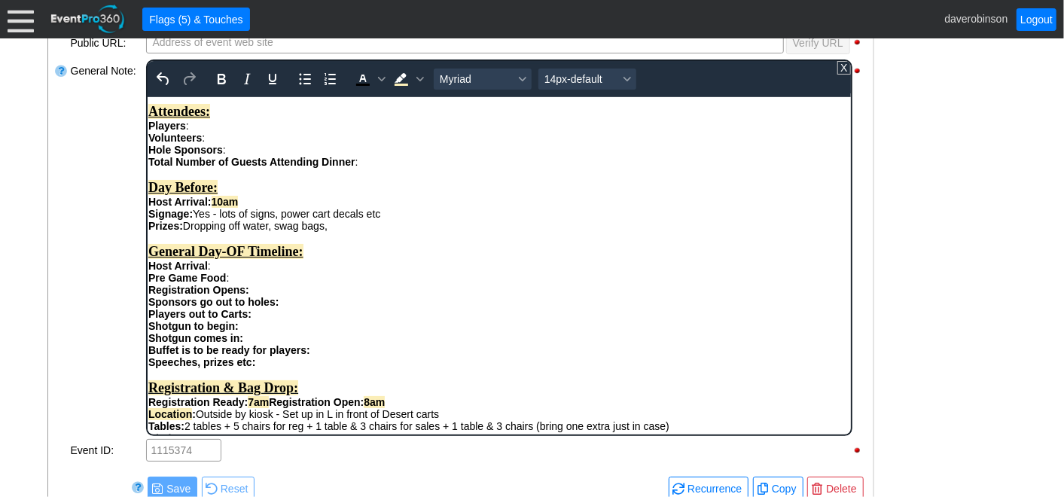
scroll to position [251, 0]
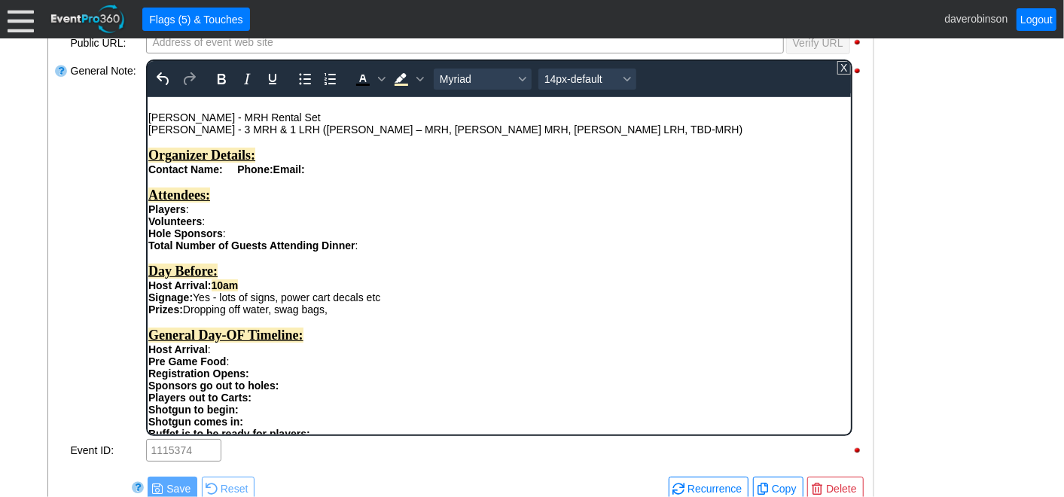
click at [281, 215] on div "Players :" at bounding box center [499, 209] width 702 height 12
click at [254, 227] on div "Volunteers :" at bounding box center [499, 221] width 702 height 12
click at [249, 239] on div "Hole Sponsors :" at bounding box center [499, 233] width 702 height 12
click at [398, 258] on div "Total Number of Guests Attending Dinner : Day Before: Host Arrival: 10am Signag…" at bounding box center [499, 365] width 702 height 252
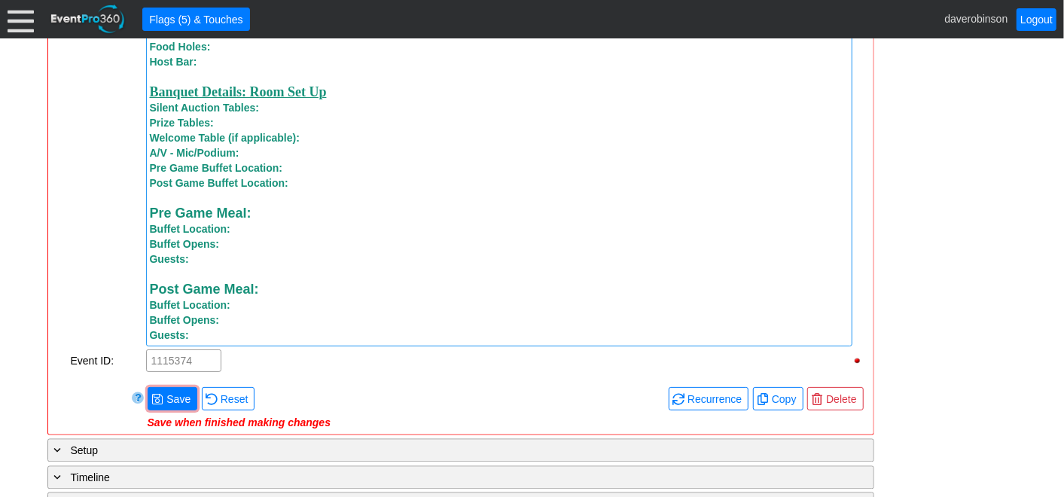
scroll to position [1876, 0]
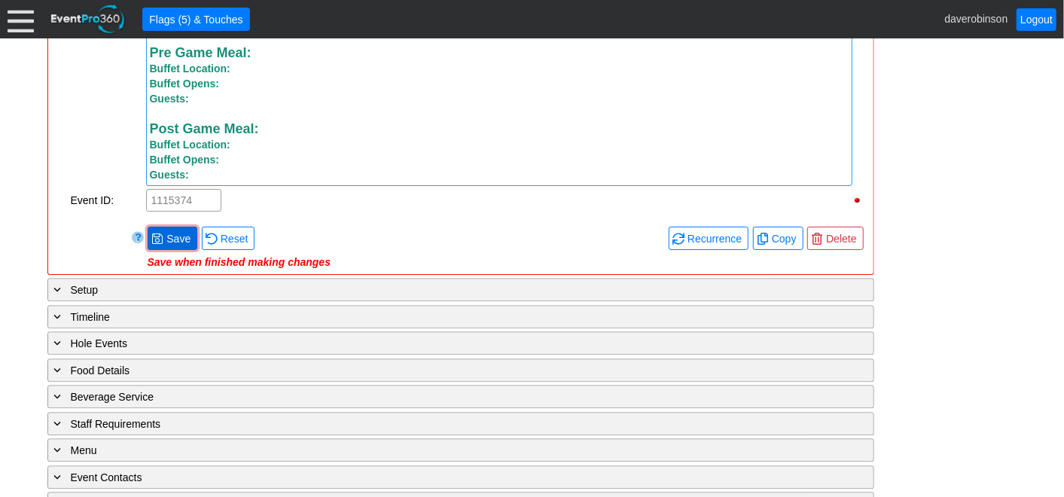
click at [166, 237] on span "Save" at bounding box center [178, 238] width 30 height 15
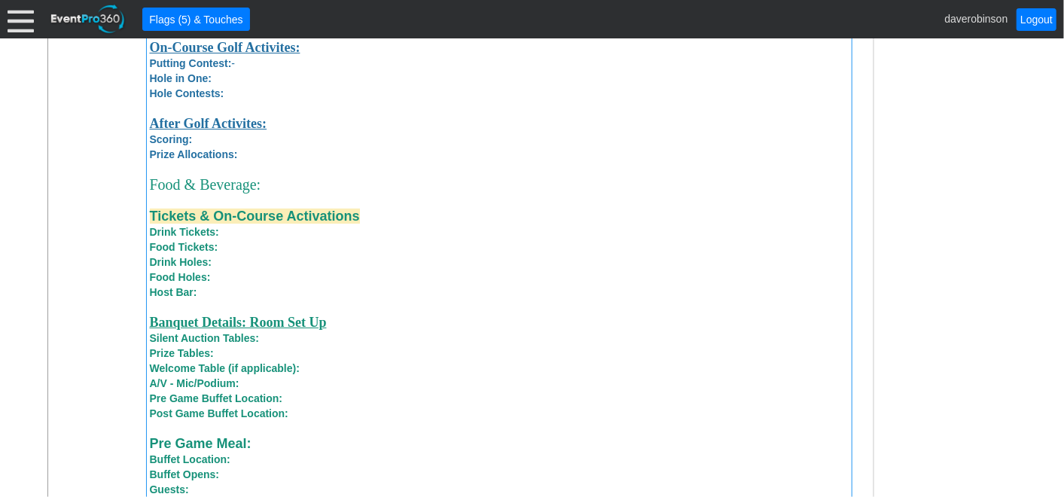
scroll to position [1625, 0]
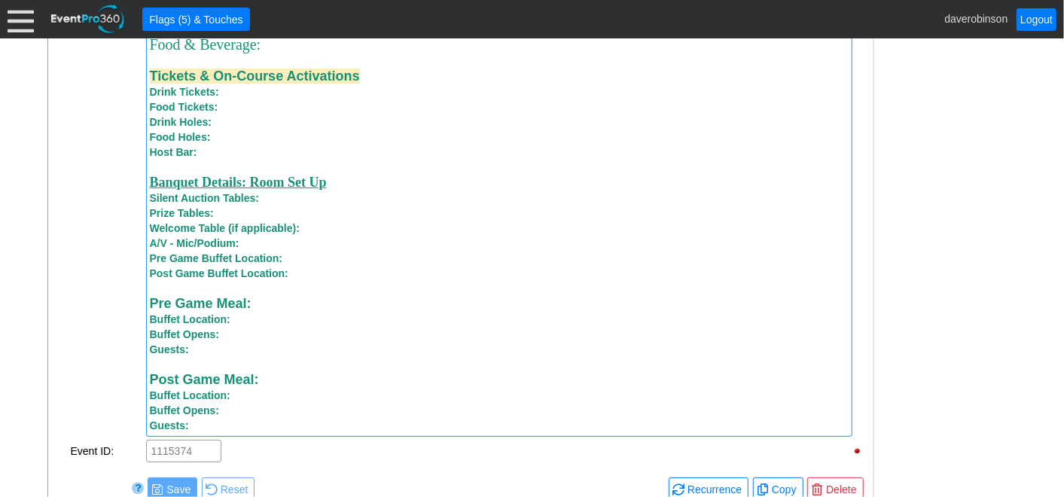
click at [342, 314] on div "Pre Game Meal: Buffet Location:" at bounding box center [499, 311] width 699 height 31
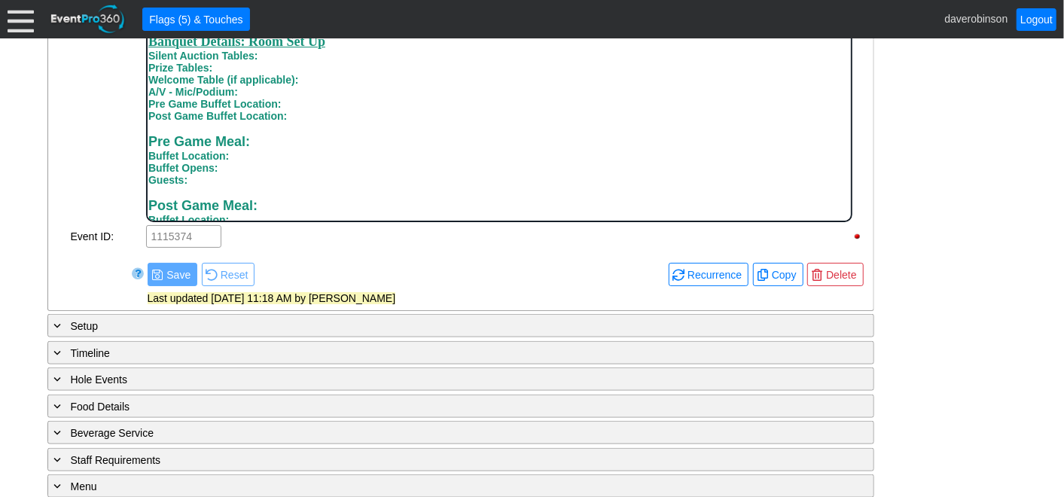
scroll to position [920, 0]
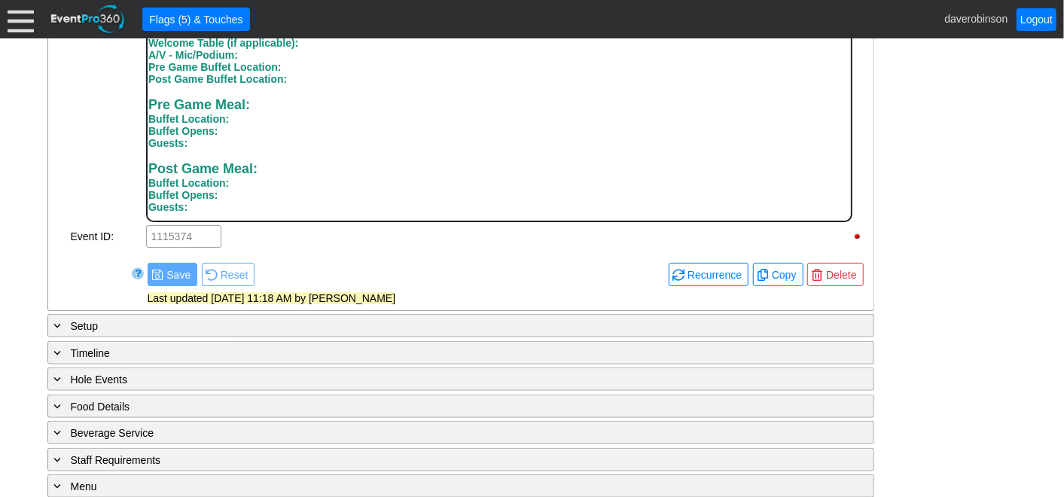
click at [400, 120] on div "Pre Game Meal: Buffet Location:" at bounding box center [499, 111] width 702 height 28
click at [322, 102] on div "Pre Game Meal: Buffet Location:" at bounding box center [499, 111] width 702 height 28
click at [244, 125] on div "Pre Game Meal: 8am Buffet Location:" at bounding box center [499, 111] width 702 height 28
click at [228, 136] on div "Buffet Opens:" at bounding box center [499, 131] width 702 height 12
click at [220, 146] on div "Guests: Post Game Meal: Buffet Location: Buffet Opens: Guests:" at bounding box center [499, 175] width 702 height 76
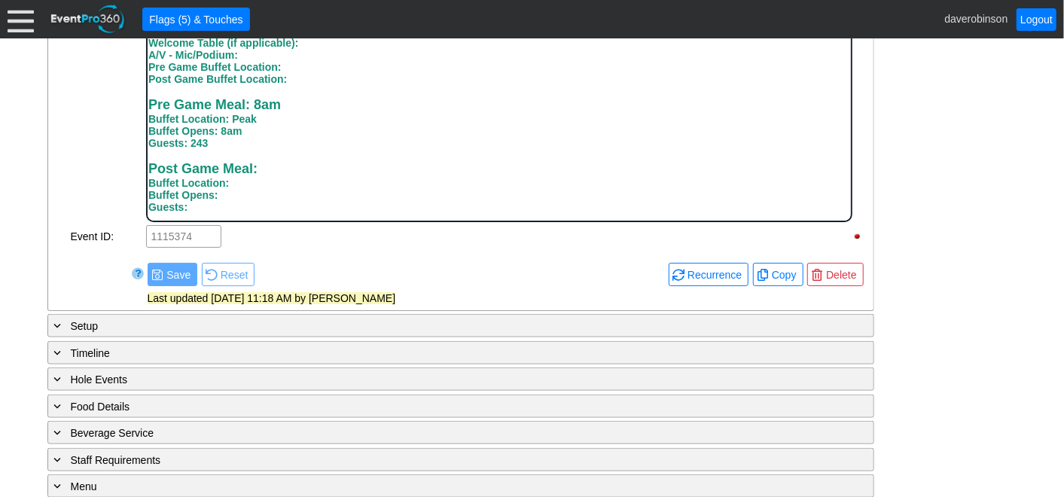
click at [289, 104] on div "Pre Game Meal: 8am Buffet Location: Peak" at bounding box center [499, 111] width 702 height 28
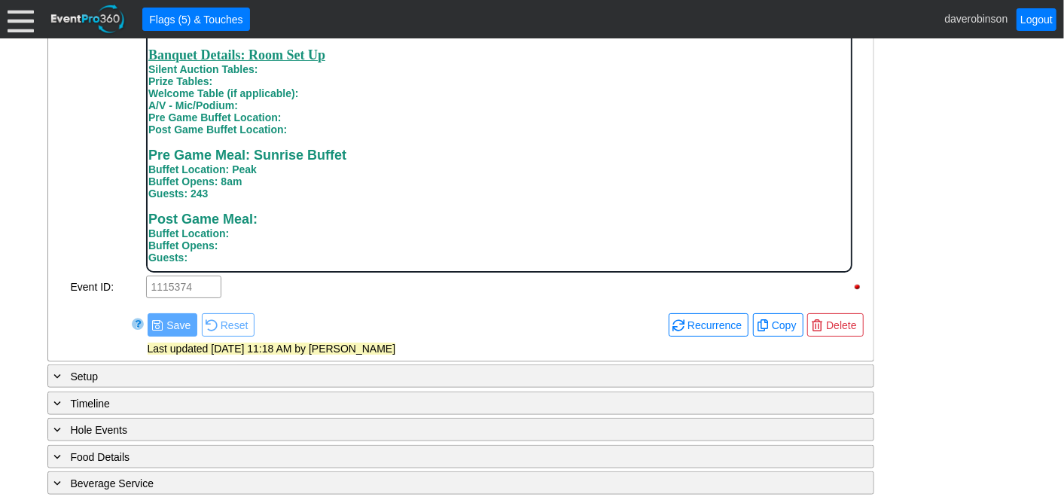
scroll to position [668, 0]
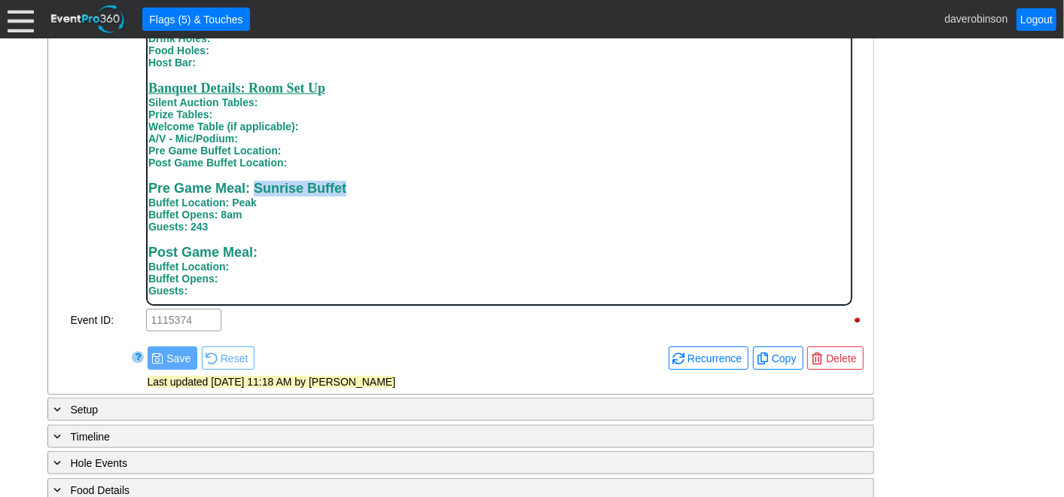
drag, startPoint x: 253, startPoint y: 194, endPoint x: 348, endPoint y: 193, distance: 94.9
click at [348, 193] on div "Pre Game Meal: Sunrise Buffet Buffet Location: Peak" at bounding box center [499, 195] width 702 height 28
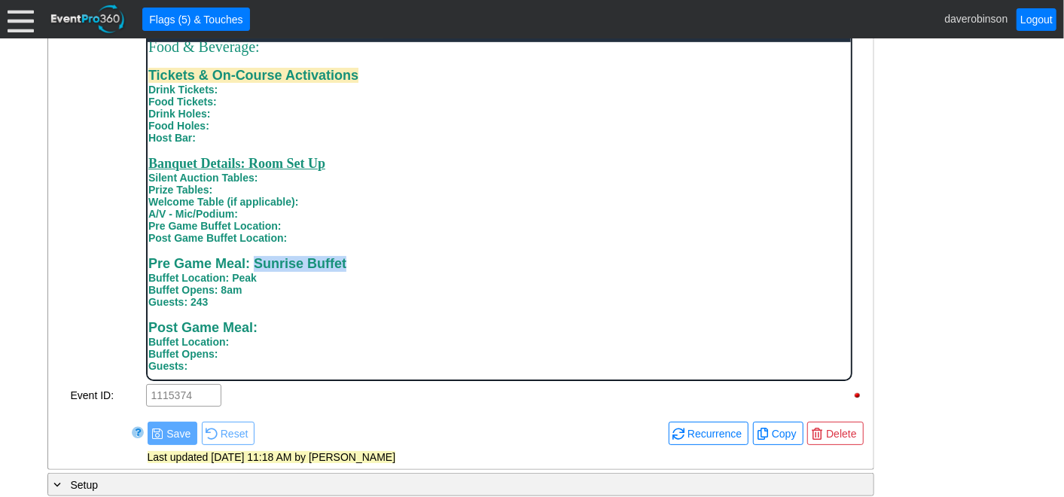
scroll to position [501, 0]
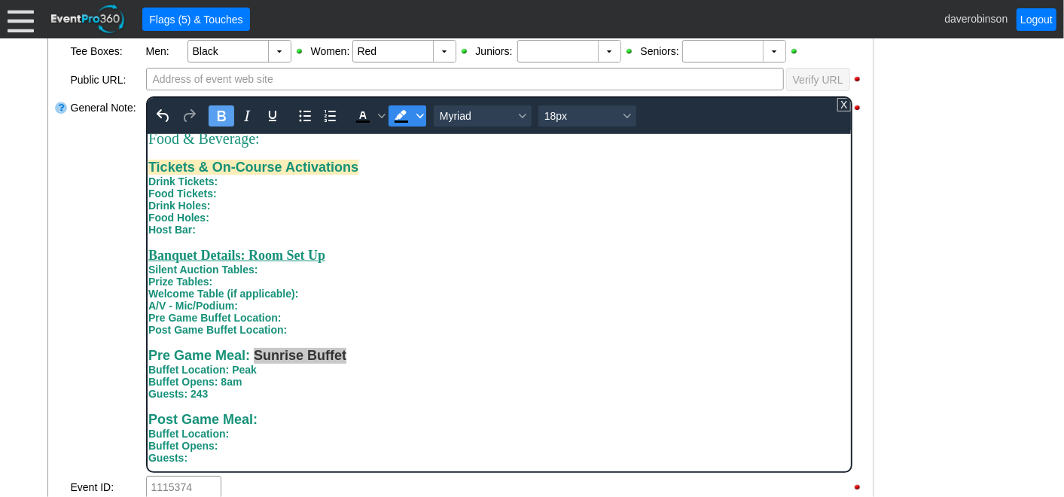
click at [416, 116] on icon "Background color Black" at bounding box center [420, 116] width 8 height 8
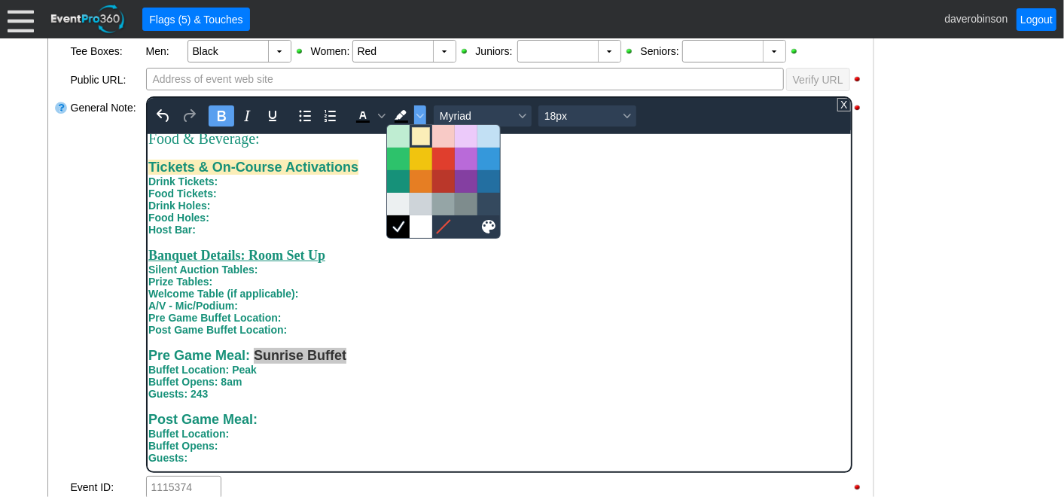
click at [421, 137] on div at bounding box center [421, 136] width 18 height 18
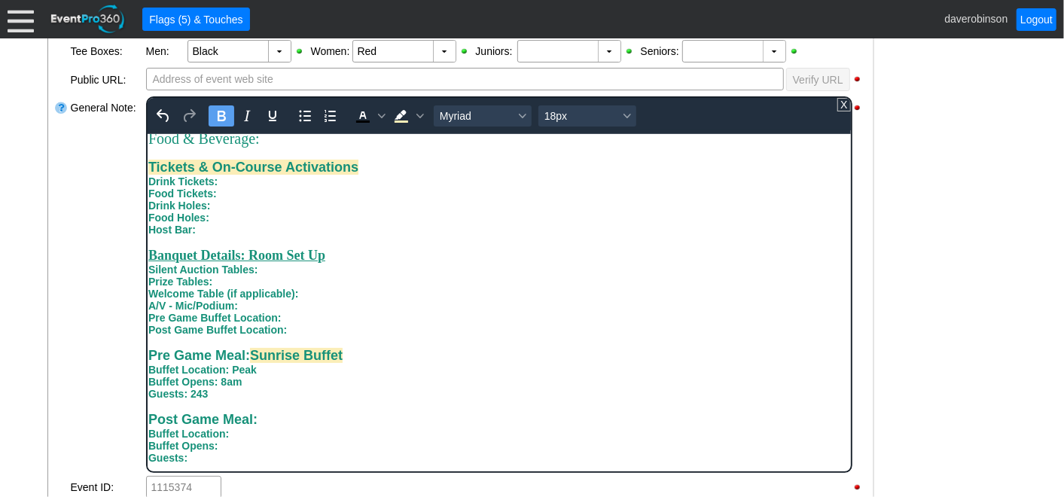
click at [918, 297] on div "- General Information ▼ Loading.... Remove all highlights Facility: ▼ Χ Heritag…" at bounding box center [532, 330] width 979 height 1052
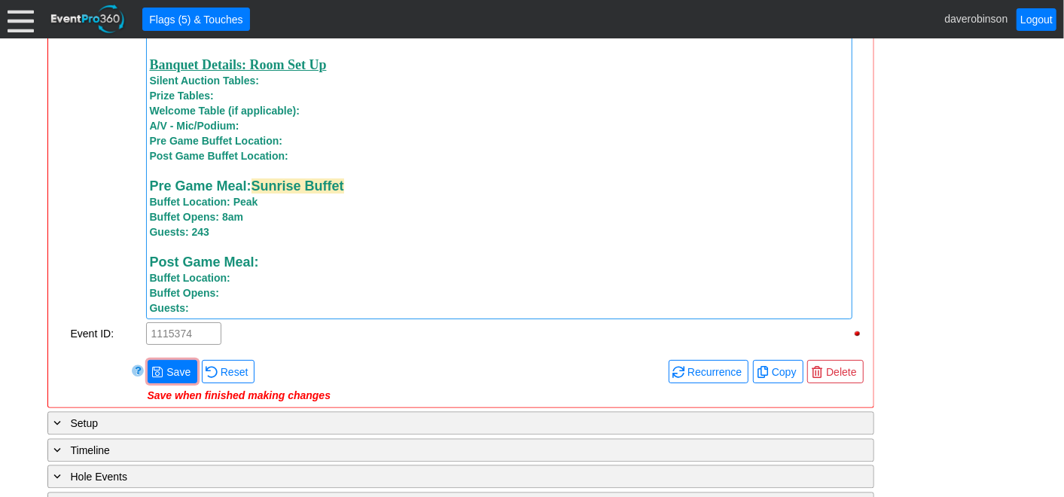
scroll to position [1756, 0]
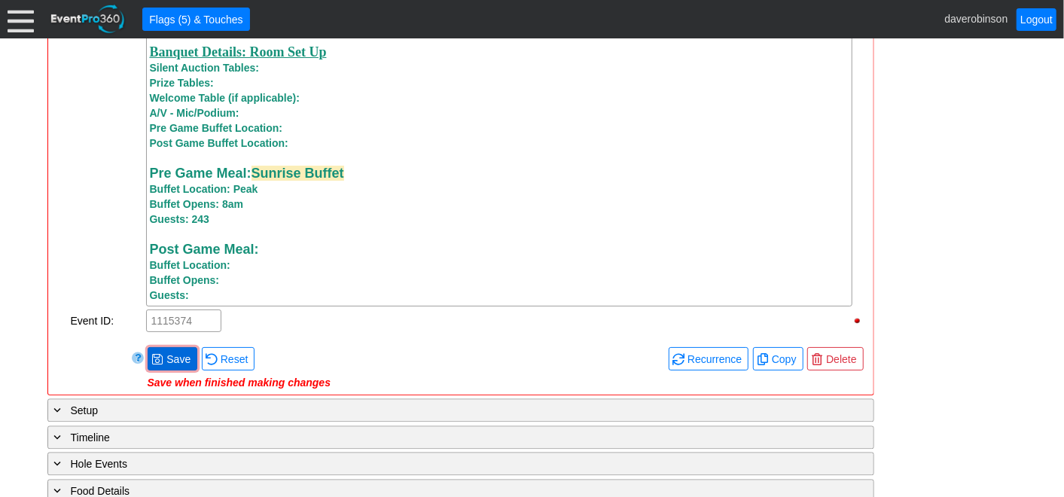
click at [163, 355] on span "● Save" at bounding box center [173, 358] width 50 height 23
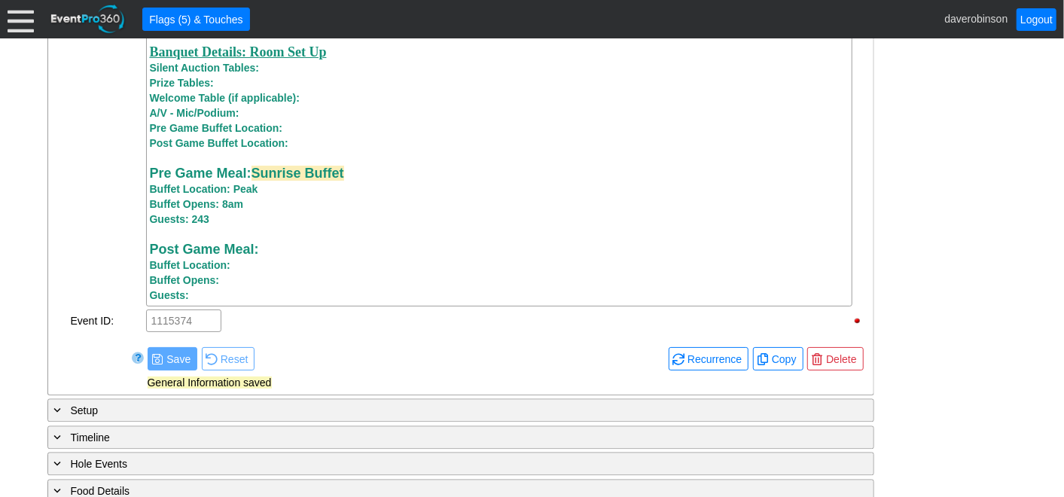
scroll to position [1672, 0]
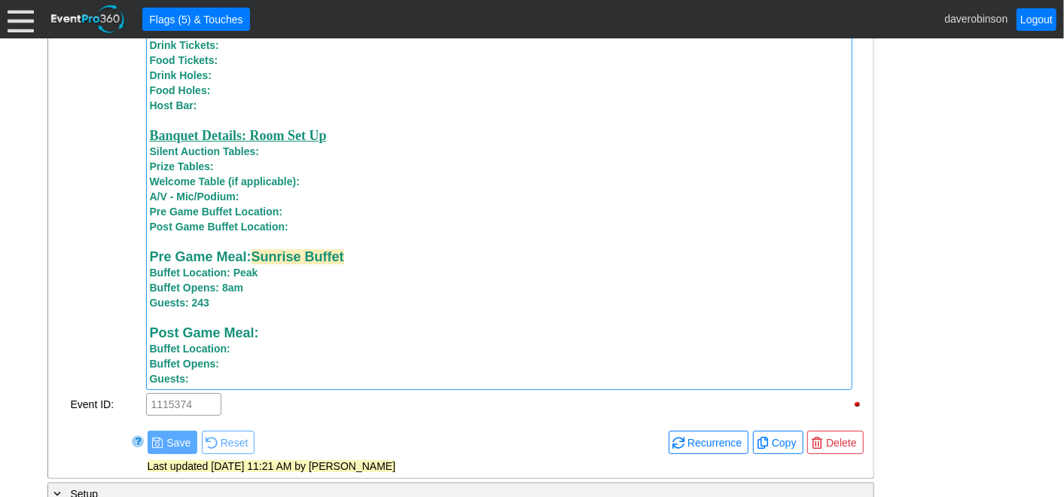
click at [282, 291] on div "Buffet Opens: 8am" at bounding box center [499, 287] width 699 height 15
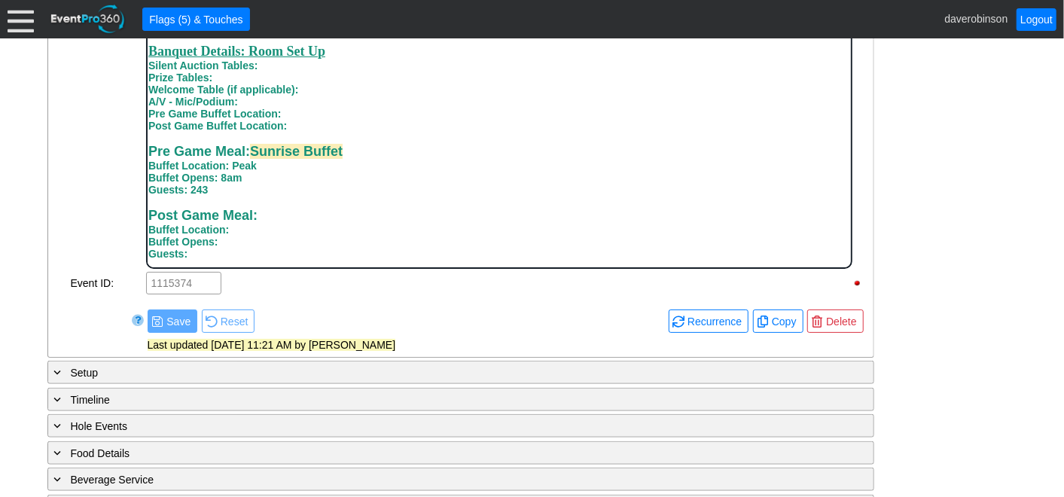
scroll to position [920, 0]
click at [270, 183] on div "Buffet Opens: 8am" at bounding box center [499, 178] width 702 height 12
click at [225, 182] on strong "Buffet Opens: 8am - 9:30am" at bounding box center [217, 178] width 139 height 12
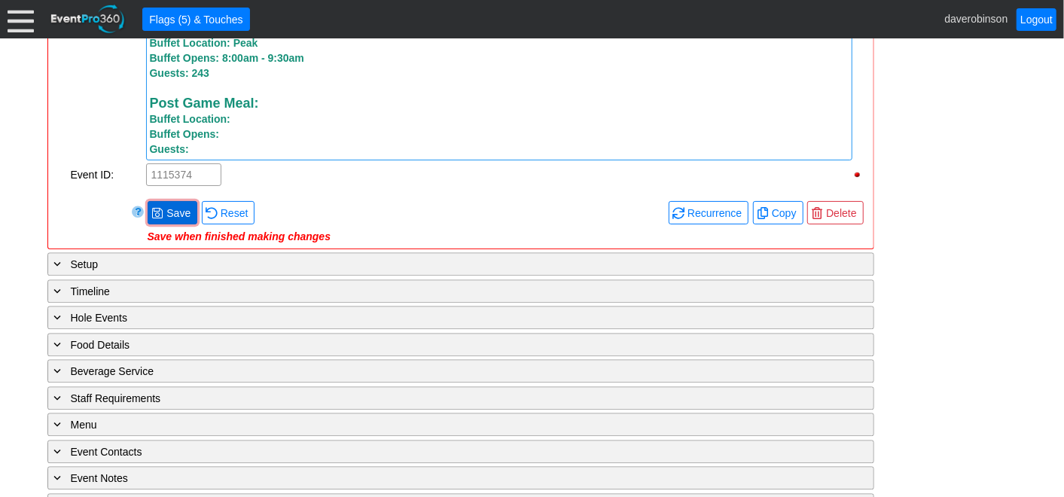
scroll to position [1876, 0]
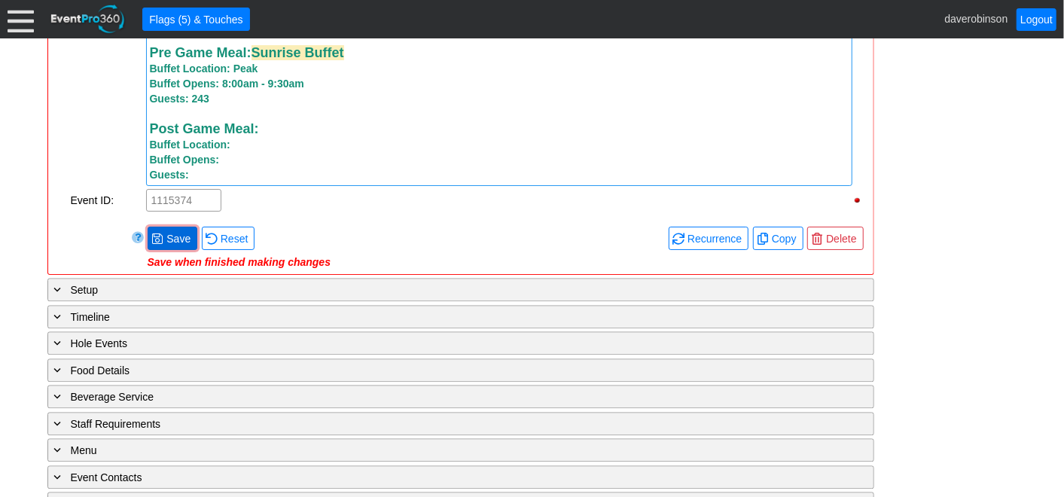
click at [164, 238] on span "Save" at bounding box center [178, 238] width 30 height 15
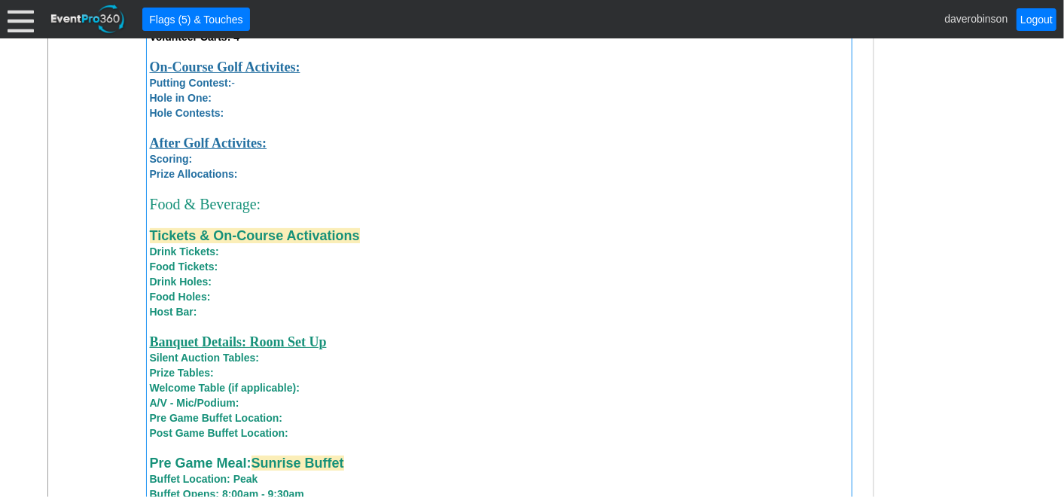
scroll to position [1375, 0]
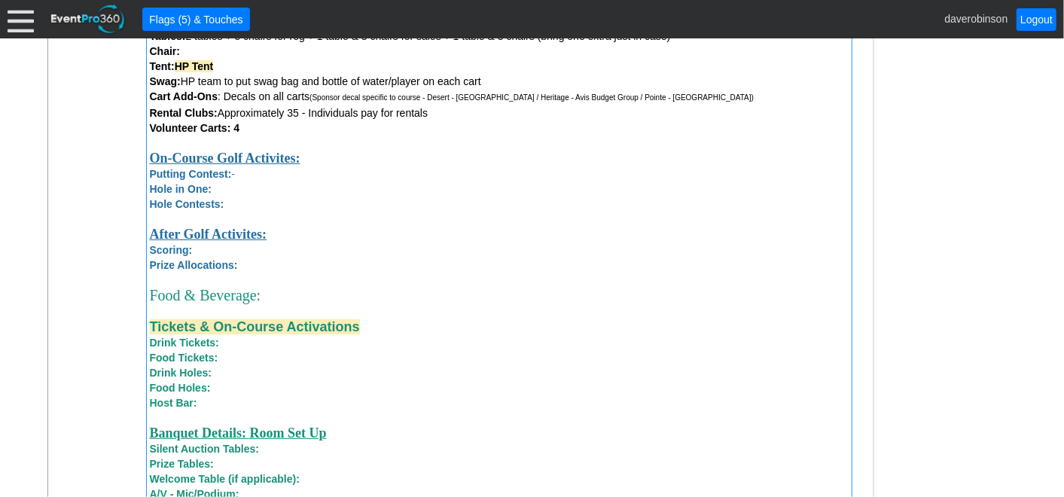
click at [252, 346] on div "Drink Tickets:" at bounding box center [499, 342] width 699 height 15
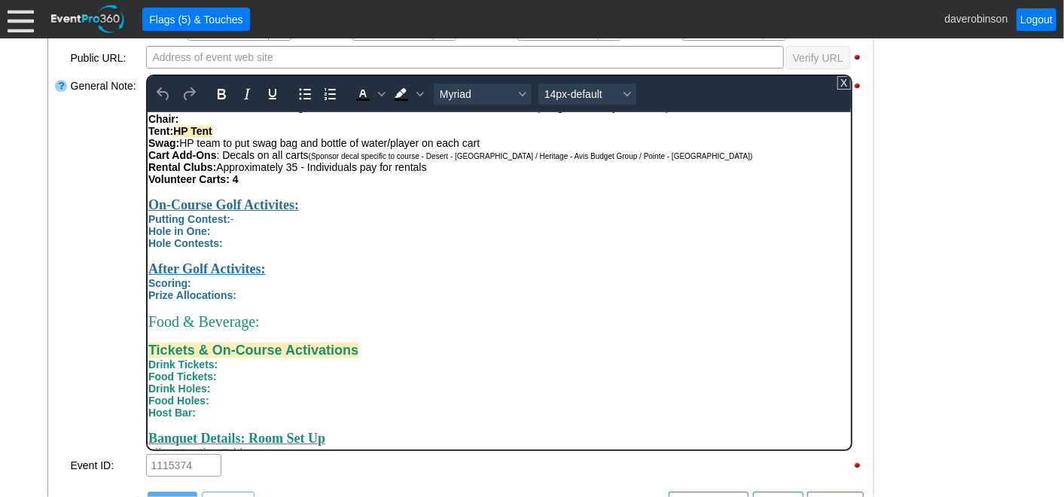
scroll to position [538, 0]
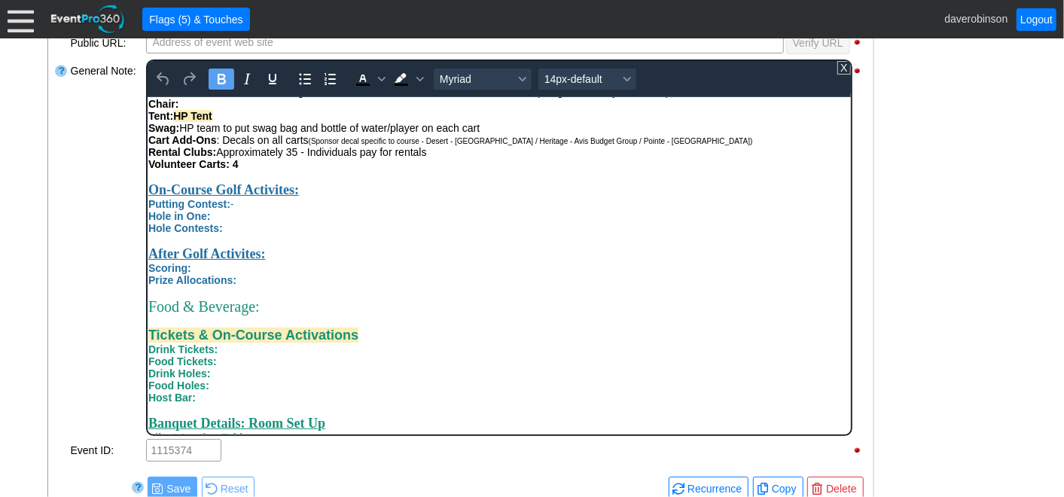
click at [279, 355] on div "Drink Tickets:" at bounding box center [499, 349] width 702 height 12
click at [233, 367] on div "Food Tickets:" at bounding box center [499, 361] width 702 height 12
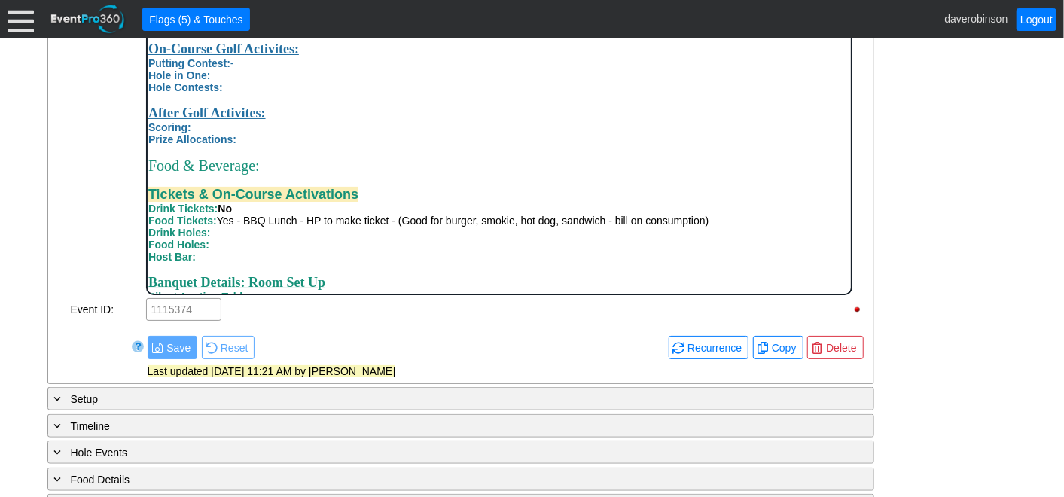
scroll to position [705, 0]
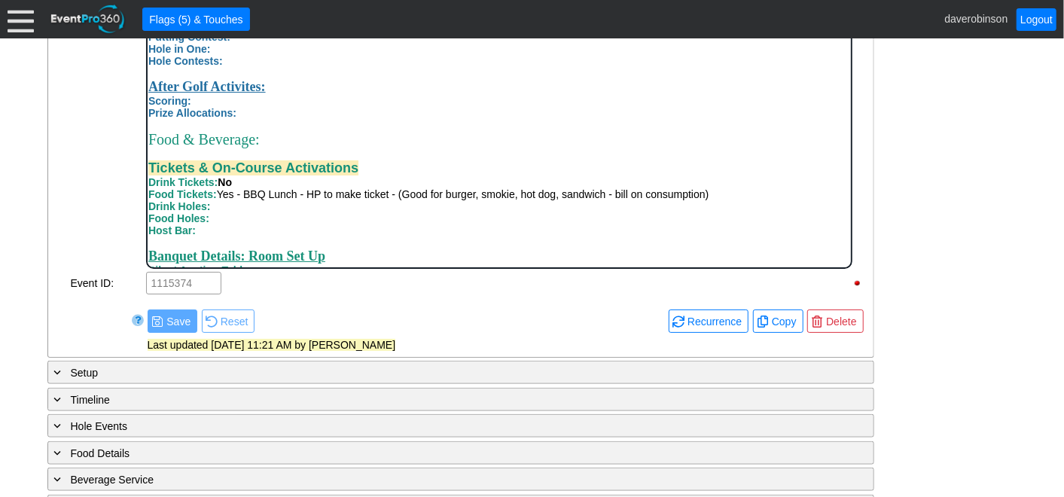
click at [300, 200] on span "Yes - BBQ Lunch - HP to make ticket - (Good for burger, smokie, hot dog, sandwi…" at bounding box center [462, 194] width 493 height 12
drag, startPoint x: 302, startPoint y: 234, endPoint x: 704, endPoint y: 259, distance: 403.0
click at [331, 200] on span "Yes - BBQ Lunch (11-2) - HP to make ticket - (Good for burger, smokie, hot dog,…" at bounding box center [477, 194] width 523 height 12
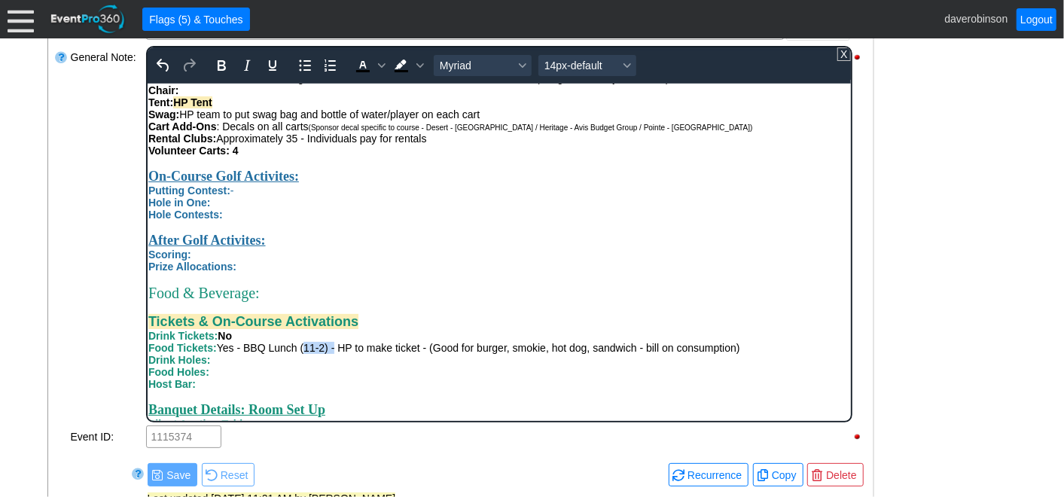
scroll to position [370, 0]
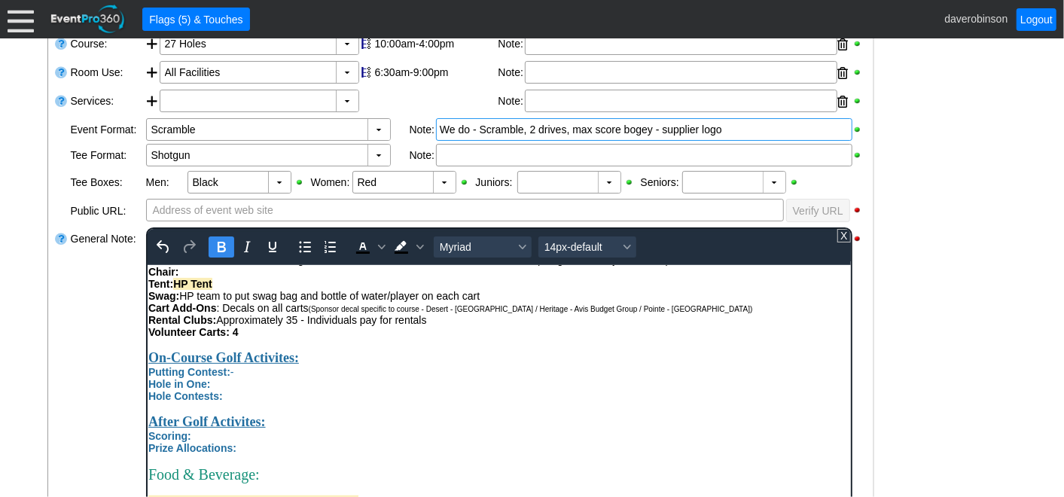
click at [213, 241] on icon "Bold" at bounding box center [221, 247] width 18 height 18
click at [422, 243] on icon "Background color Black" at bounding box center [420, 247] width 8 height 8
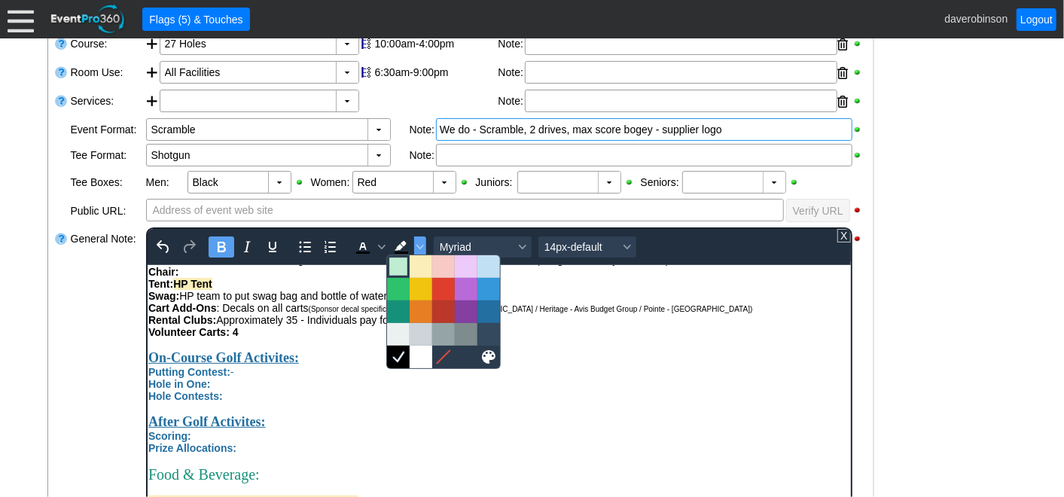
click at [408, 265] on div at bounding box center [443, 266] width 113 height 23
click at [887, 324] on div "- General Information ▼ Loading.... Remove all highlights Facility: ▼ Χ Heritag…" at bounding box center [532, 461] width 979 height 1052
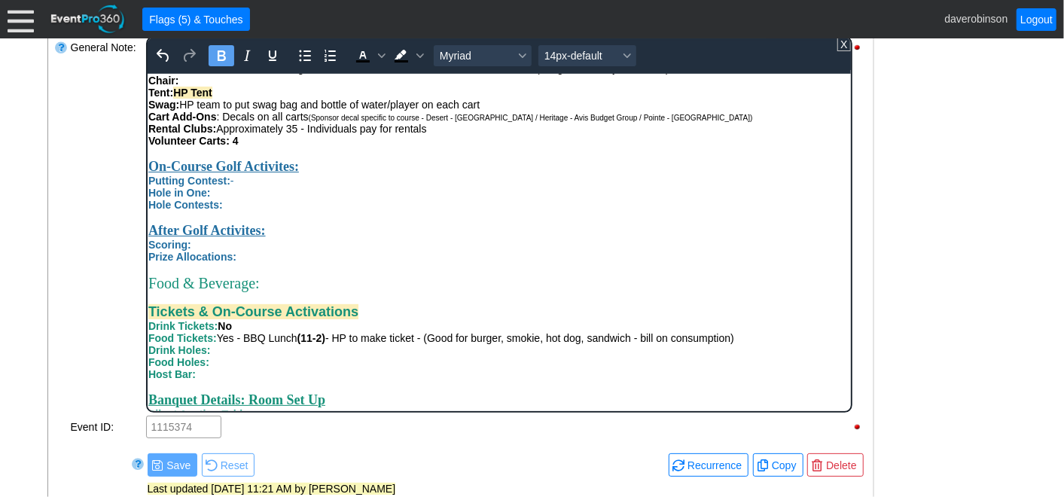
scroll to position [705, 0]
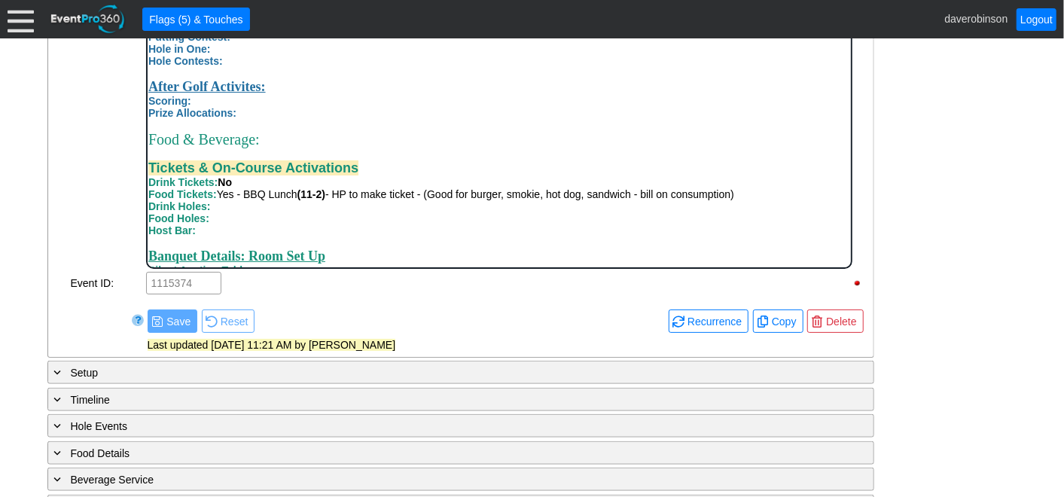
click at [374, 277] on div "Χ 1115374" at bounding box center [499, 283] width 706 height 23
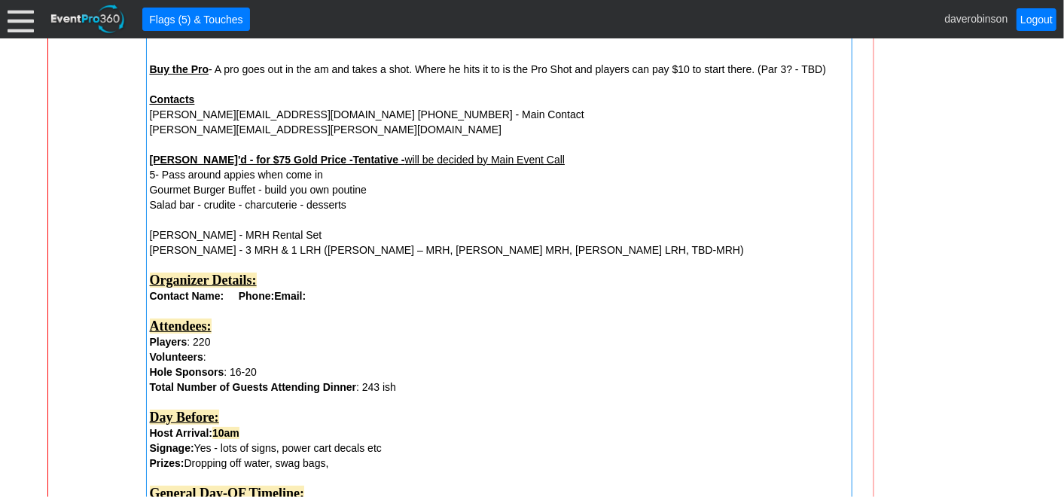
scroll to position [1635, 0]
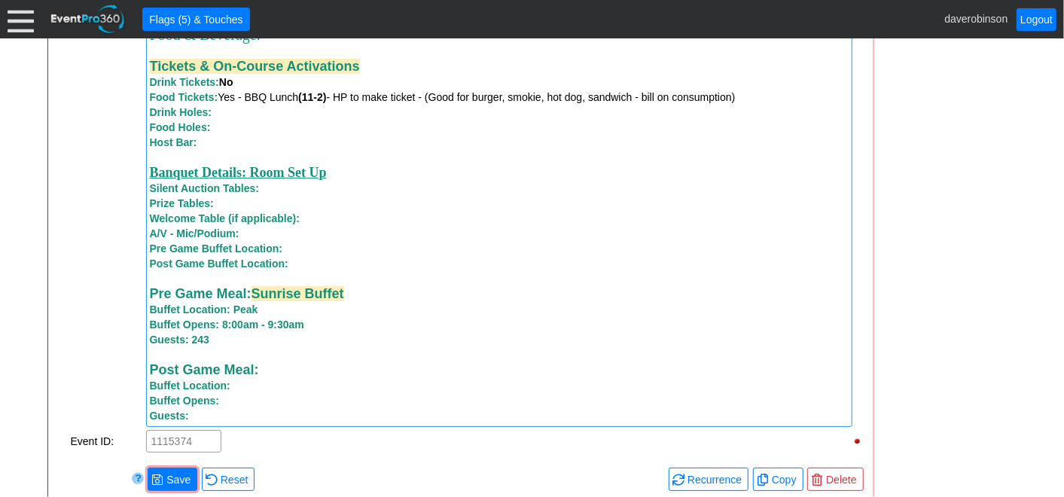
click at [167, 482] on span "Save" at bounding box center [178, 479] width 30 height 15
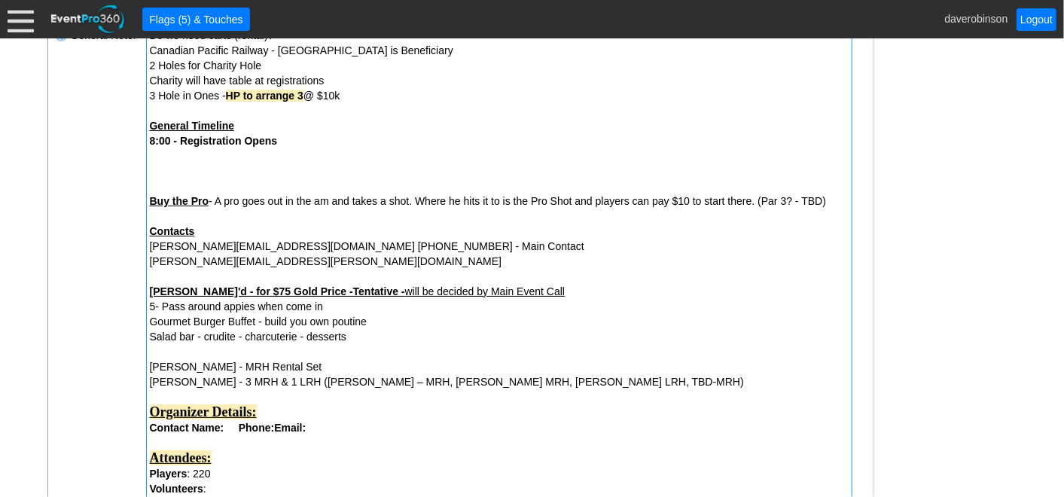
scroll to position [547, 0]
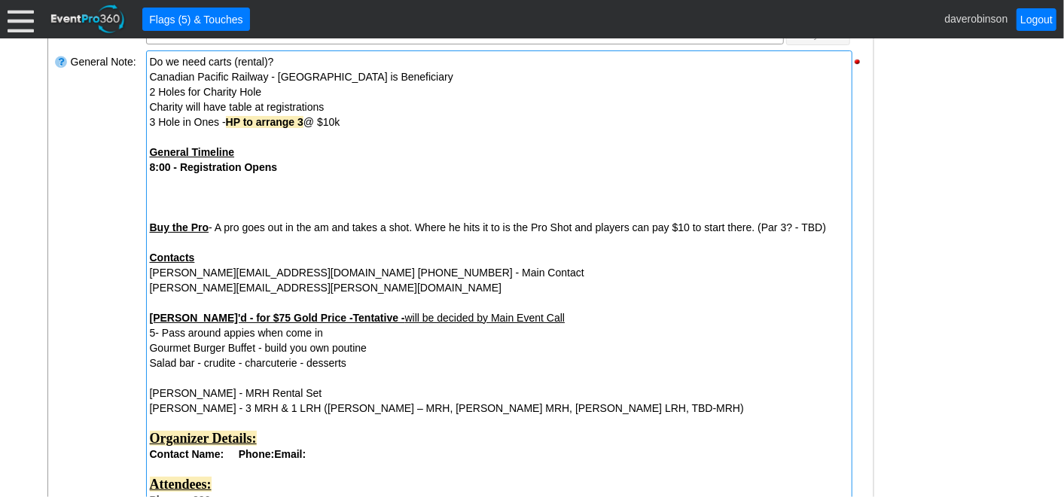
click at [254, 348] on div "Gourmet Burger Buffet - build you own poutine" at bounding box center [499, 347] width 699 height 15
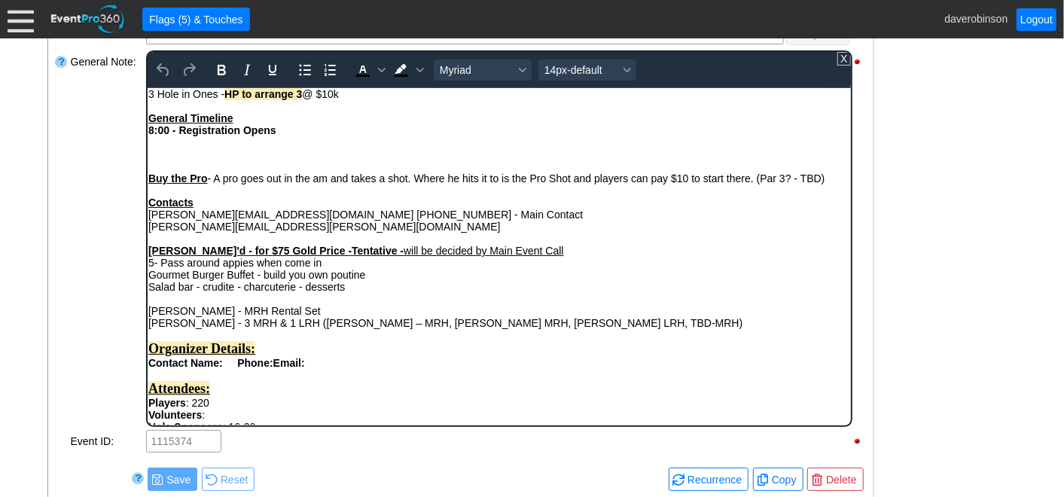
scroll to position [84, 0]
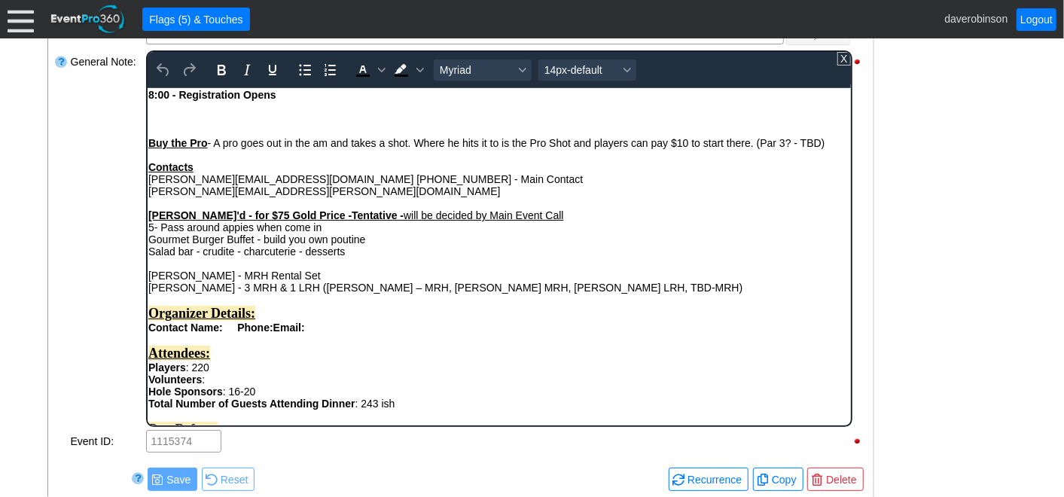
click at [254, 241] on div "Gourmet Burger Buffet - build you own poutine" at bounding box center [499, 239] width 702 height 12
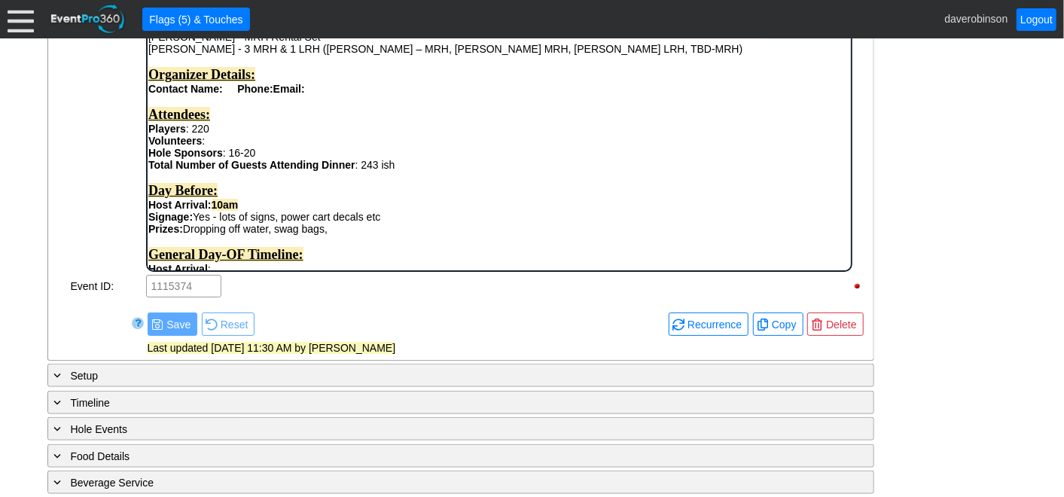
scroll to position [865, 0]
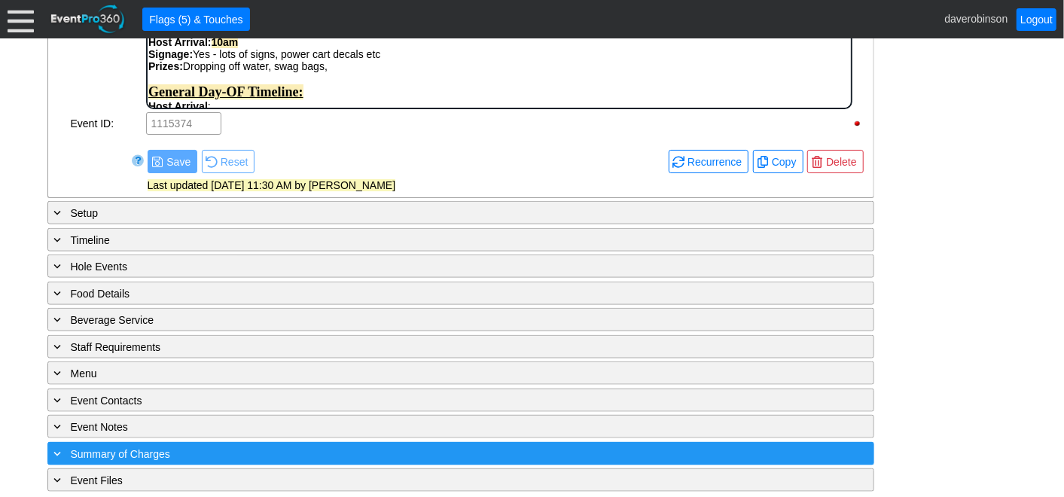
click at [76, 448] on span "Summary of Charges" at bounding box center [120, 454] width 99 height 12
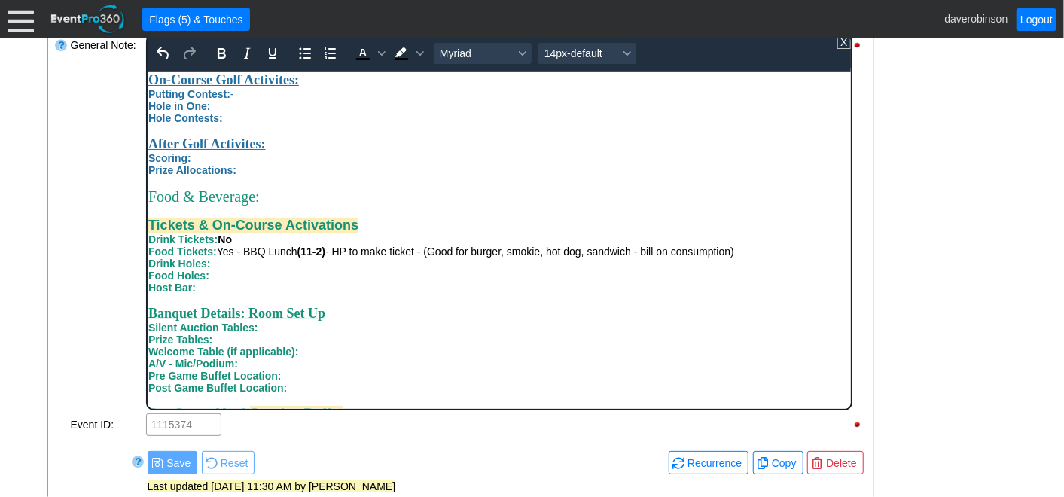
scroll to position [647, 0]
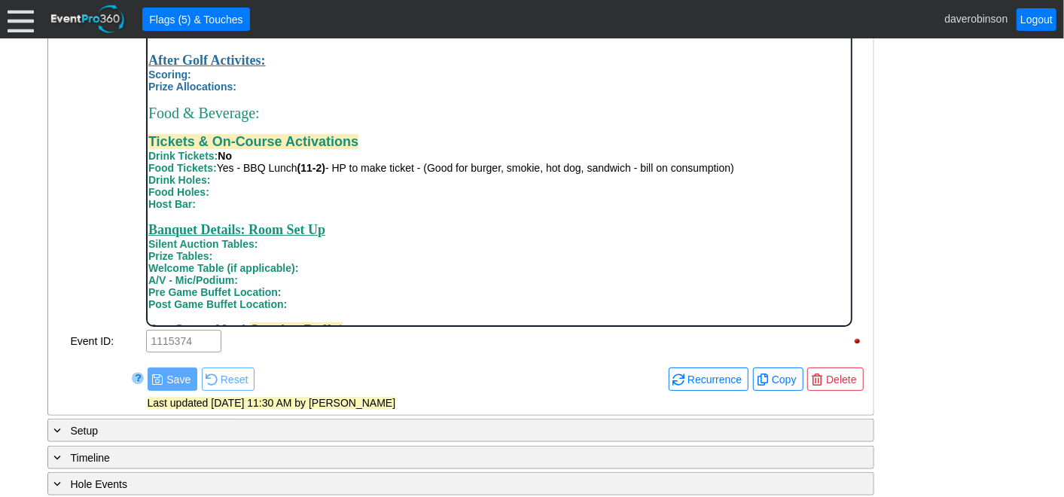
click at [217, 186] on div "Drink Holes:" at bounding box center [499, 180] width 702 height 12
drag, startPoint x: 212, startPoint y: 224, endPoint x: 227, endPoint y: 225, distance: 14.3
click at [227, 186] on div "Drink Holes: No" at bounding box center [499, 180] width 702 height 12
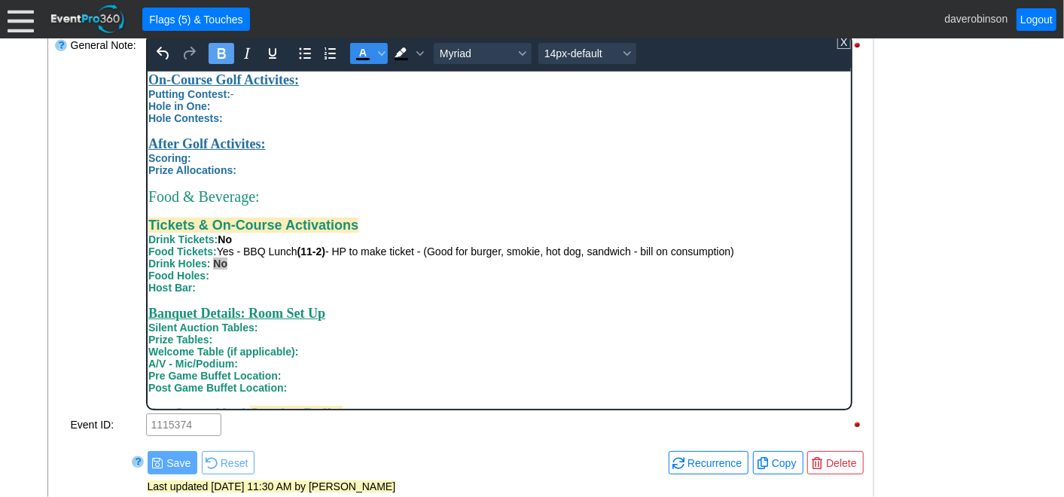
click at [360, 50] on icon "Text color Black" at bounding box center [362, 53] width 7 height 8
click at [252, 281] on div "Food Holes:" at bounding box center [499, 275] width 702 height 12
drag, startPoint x: 212, startPoint y: 320, endPoint x: 227, endPoint y: 320, distance: 15.1
click at [227, 281] on div "Food Holes: No" at bounding box center [499, 275] width 702 height 12
click at [362, 51] on icon "Text color Black" at bounding box center [362, 53] width 7 height 8
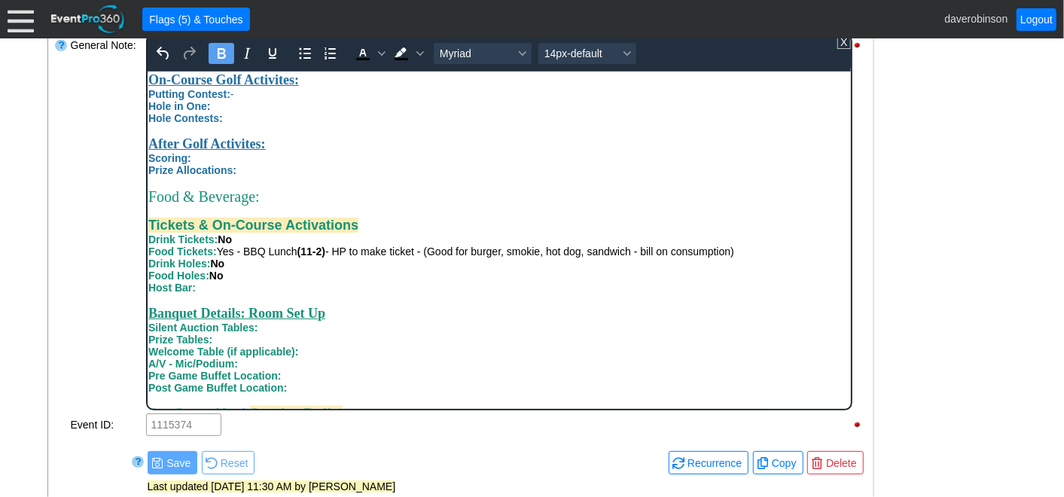
click at [242, 293] on div "Host Bar:" at bounding box center [499, 287] width 702 height 12
drag, startPoint x: 196, startPoint y: 331, endPoint x: 214, endPoint y: 335, distance: 18.5
click at [214, 293] on div "Host Bar: No" at bounding box center [499, 287] width 702 height 12
click at [353, 55] on icon "Text color Black" at bounding box center [362, 53] width 18 height 18
click at [410, 205] on div "Food & Beverage:" at bounding box center [499, 196] width 702 height 17
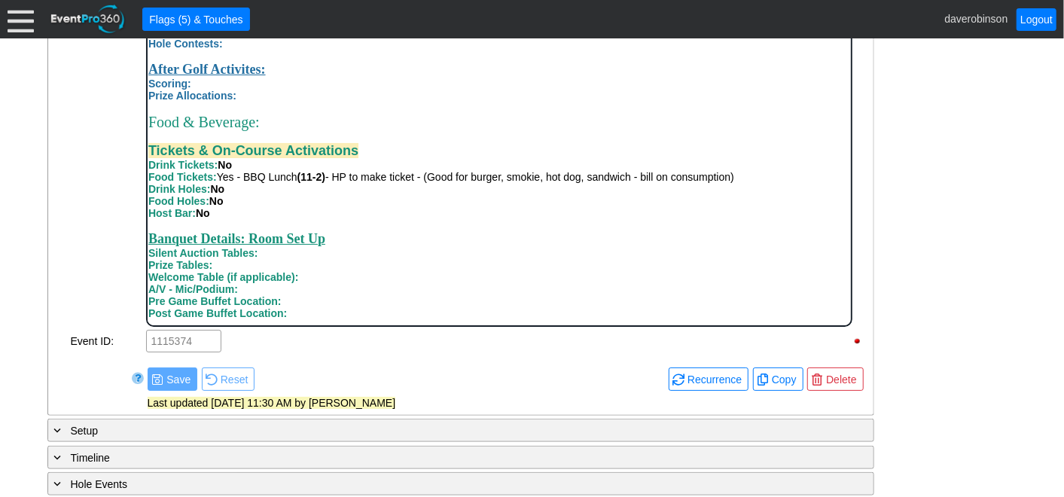
scroll to position [728, 0]
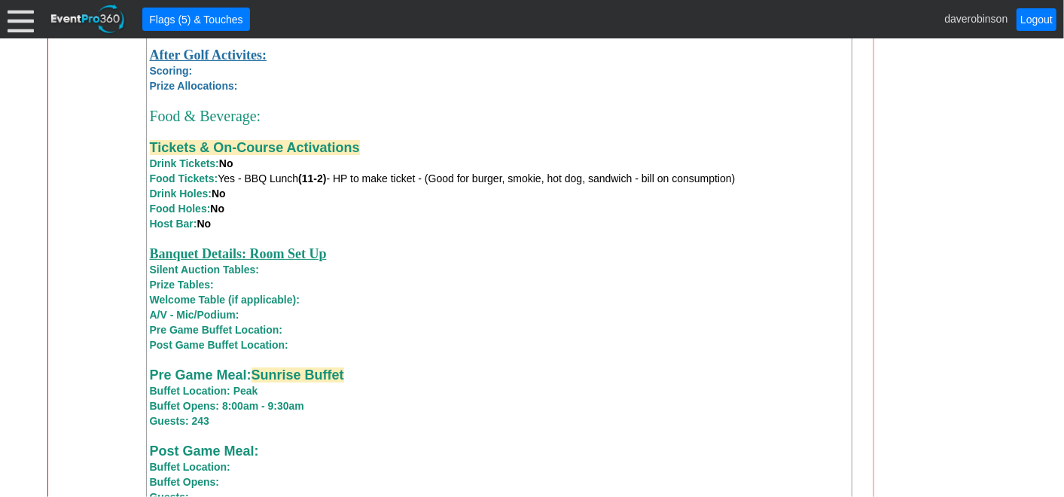
scroll to position [1651, 0]
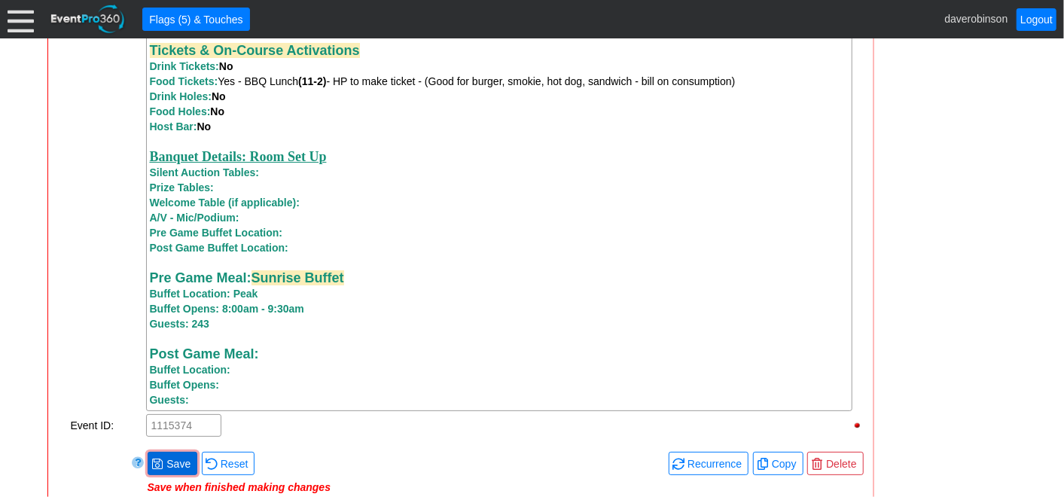
click at [176, 468] on span "Save" at bounding box center [178, 463] width 30 height 15
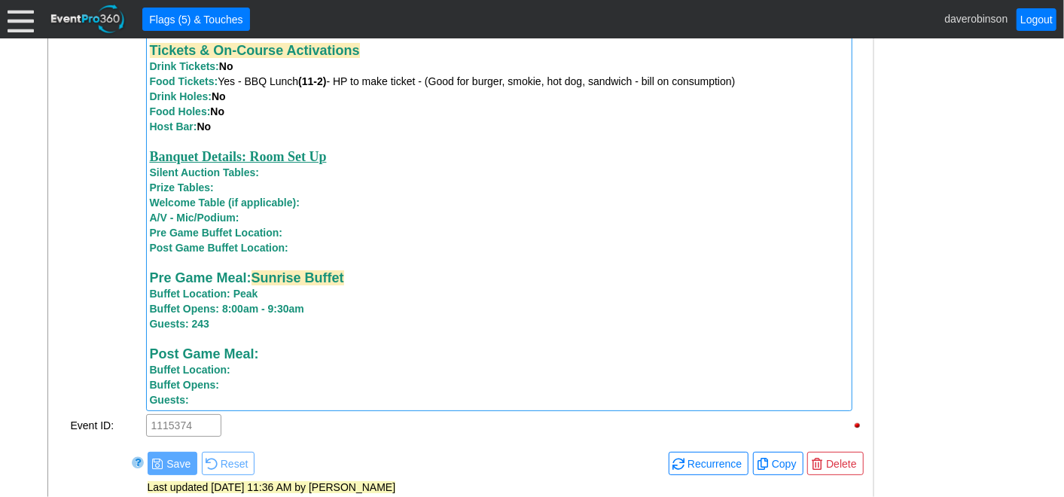
click at [301, 180] on div "Silent Auction Tables:" at bounding box center [499, 172] width 699 height 15
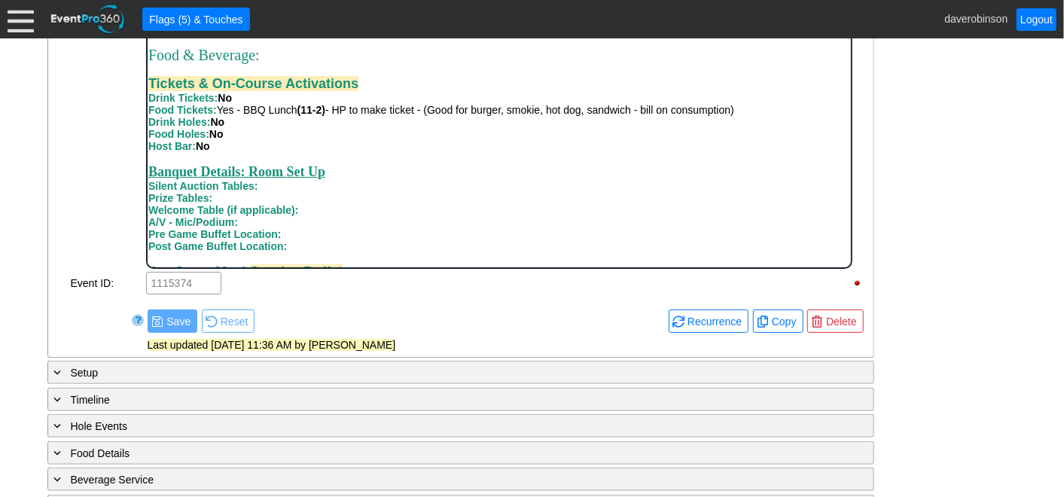
scroll to position [837, 0]
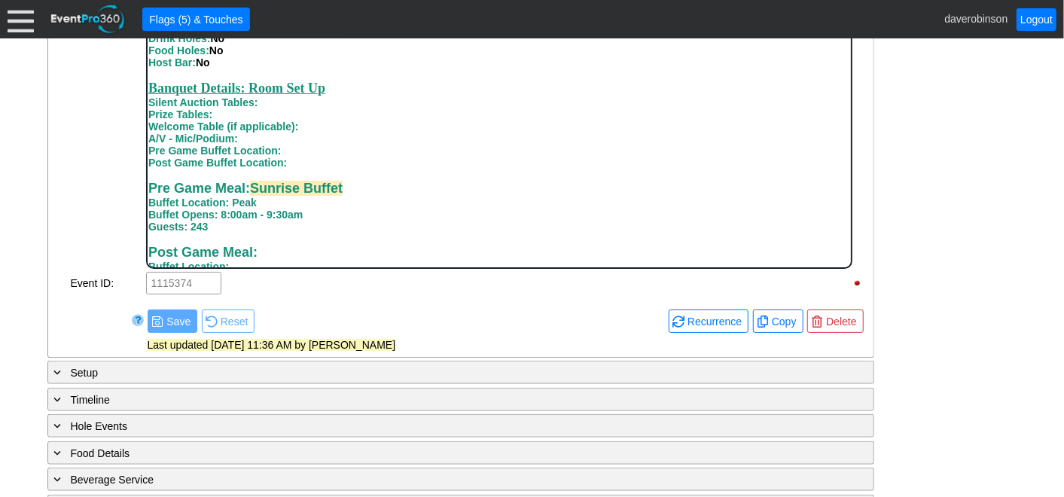
click at [310, 108] on div "Silent Auction Tables:" at bounding box center [499, 102] width 702 height 12
drag, startPoint x: 259, startPoint y: 148, endPoint x: 277, endPoint y: 151, distance: 18.2
click at [277, 108] on div "Silent Auction Tables: No" at bounding box center [499, 102] width 702 height 12
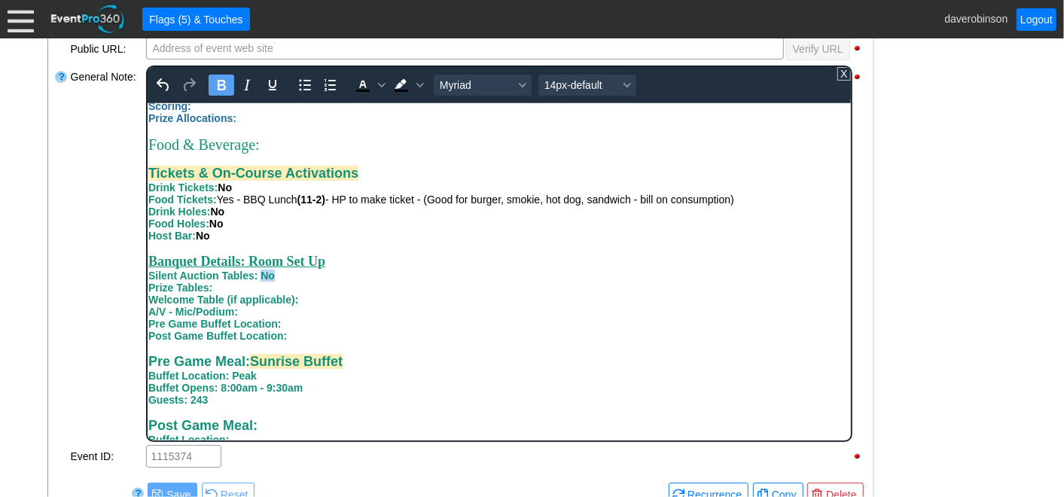
scroll to position [453, 0]
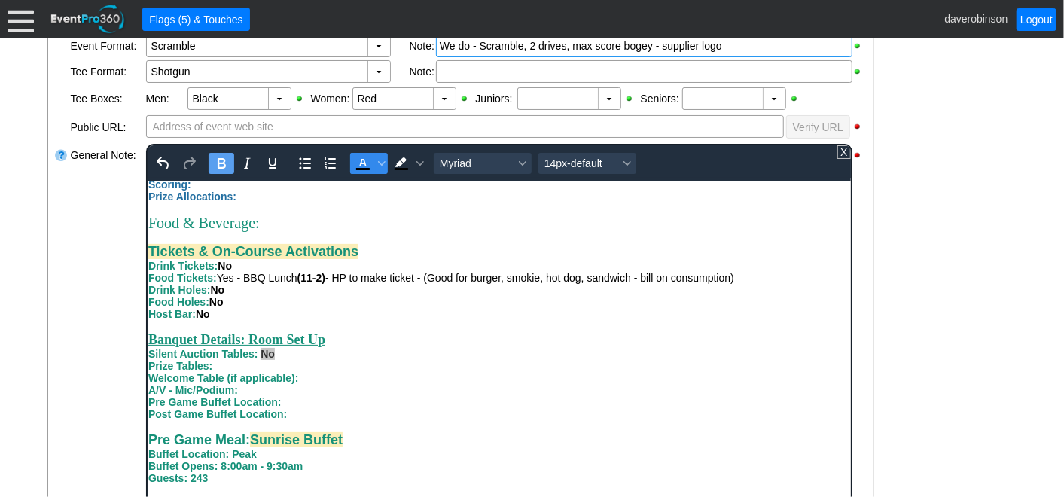
click at [350, 159] on span "Text color Black" at bounding box center [362, 163] width 26 height 21
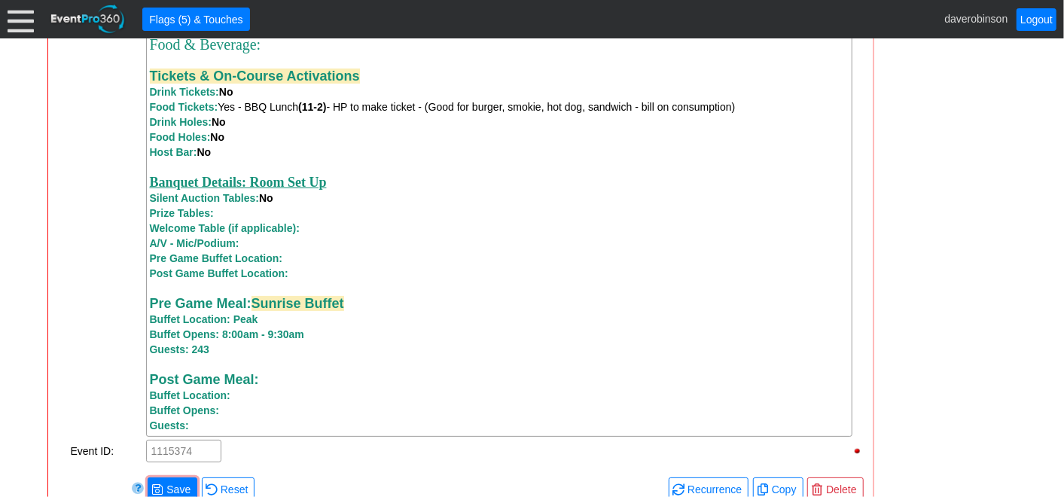
scroll to position [1709, 0]
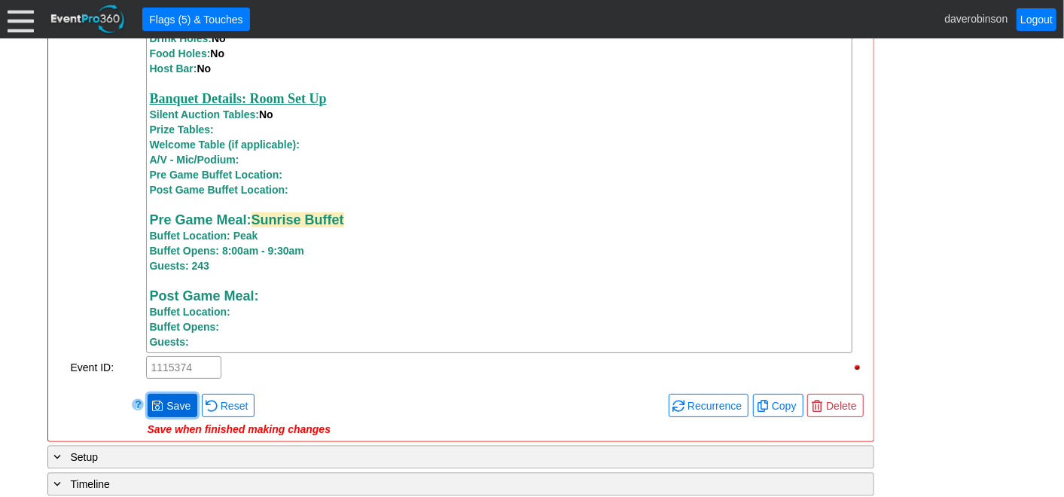
click at [154, 412] on span at bounding box center [157, 406] width 12 height 12
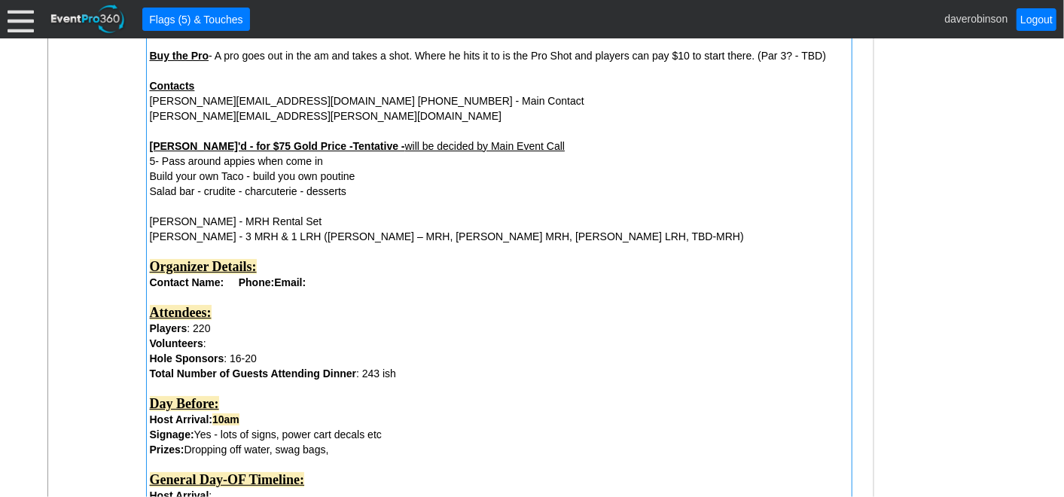
scroll to position [1635, 0]
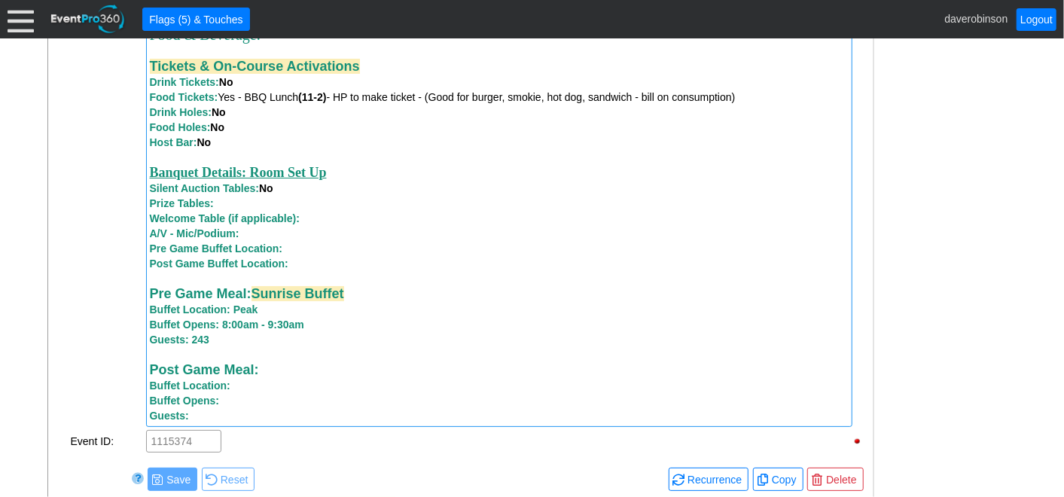
click at [352, 158] on div at bounding box center [499, 157] width 699 height 15
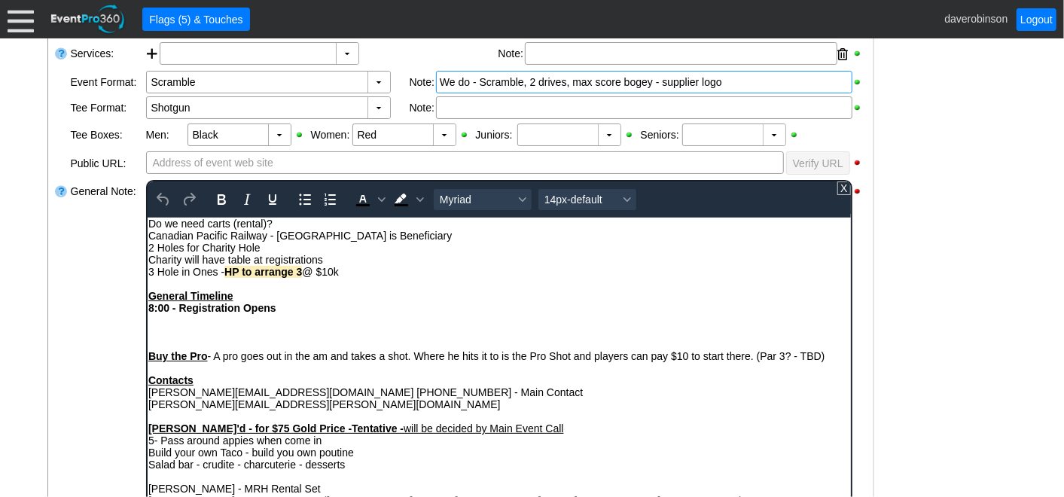
scroll to position [538, 0]
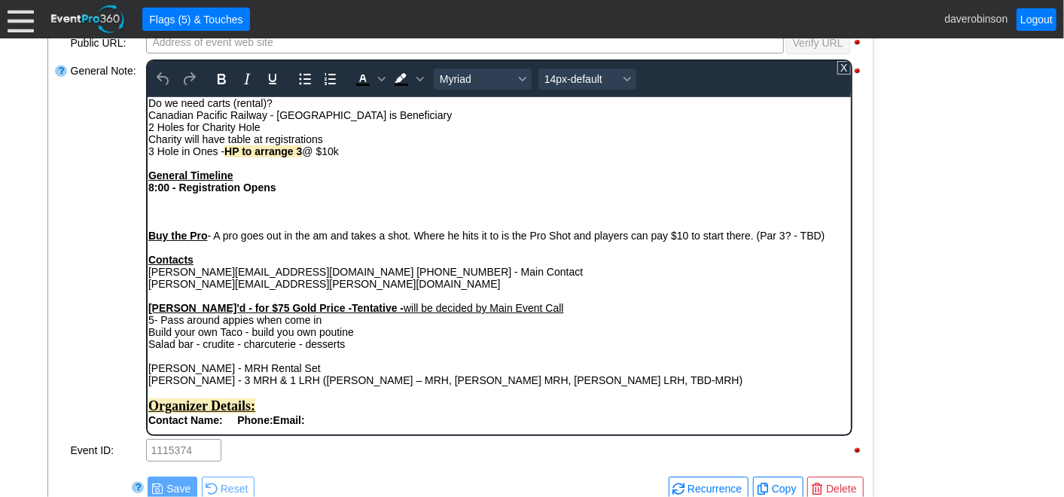
click at [372, 313] on span "Dave ok'd - for $75 Gold Price -Tentative - will be decided by Main Event Call" at bounding box center [356, 307] width 416 height 12
click at [343, 324] on div "5- Pass around appies when come in" at bounding box center [499, 319] width 702 height 12
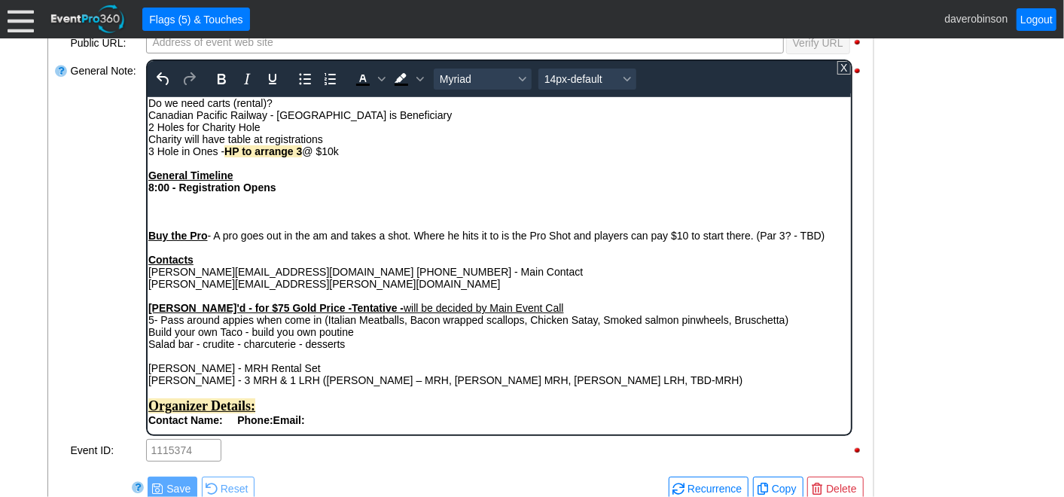
click at [62, 341] on div at bounding box center [61, 248] width 15 height 380
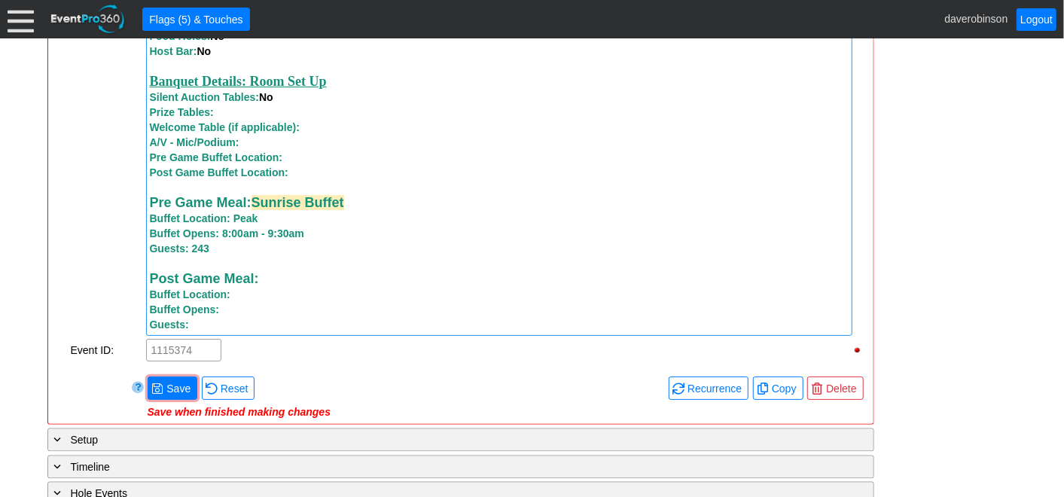
scroll to position [1793, 0]
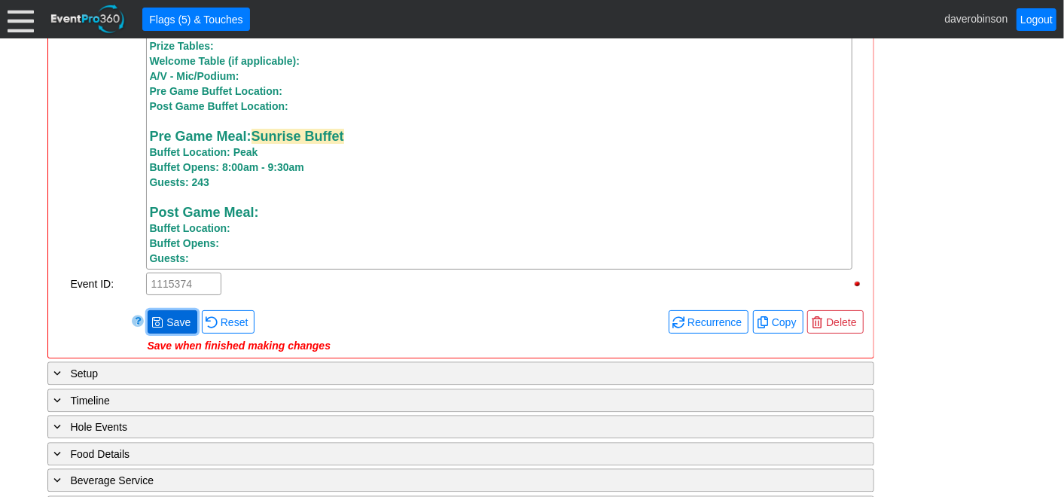
click at [179, 327] on span "Save" at bounding box center [178, 322] width 30 height 15
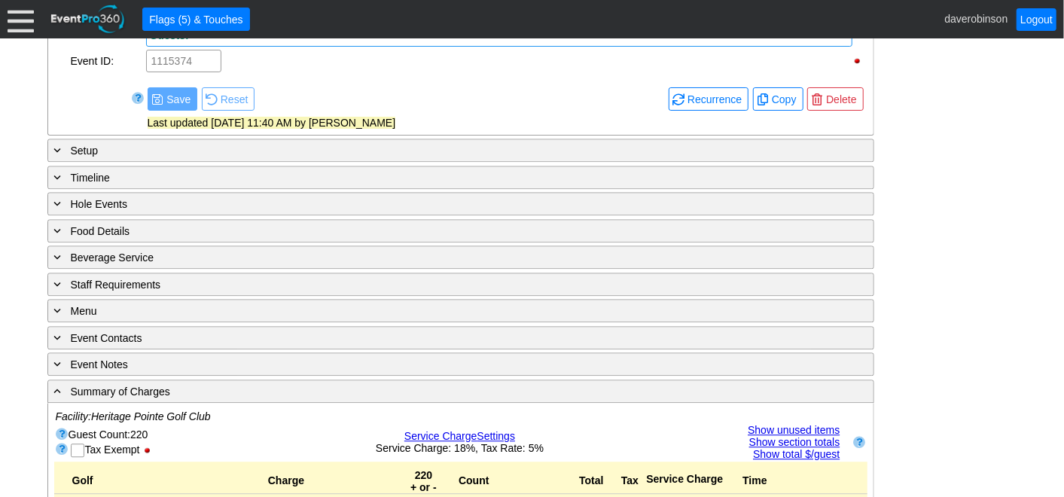
scroll to position [2044, 0]
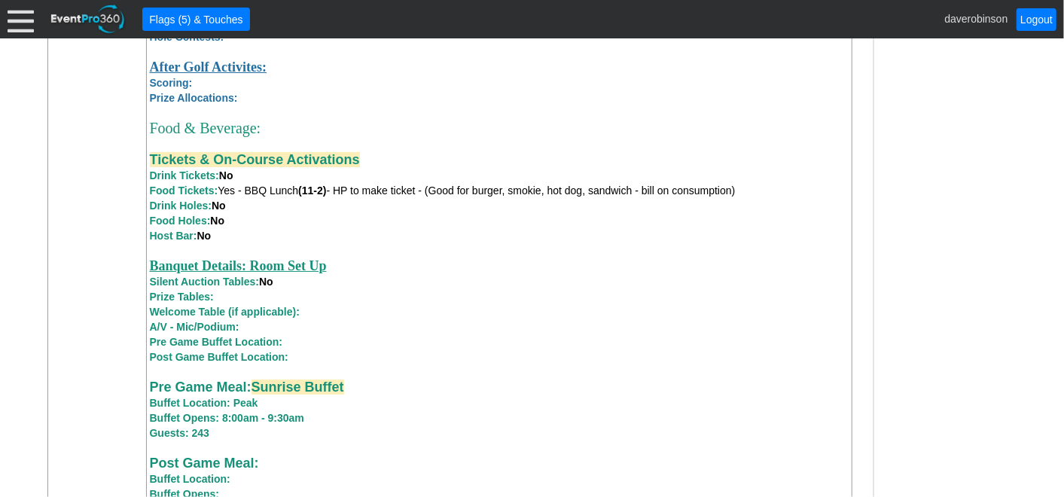
scroll to position [1625, 0]
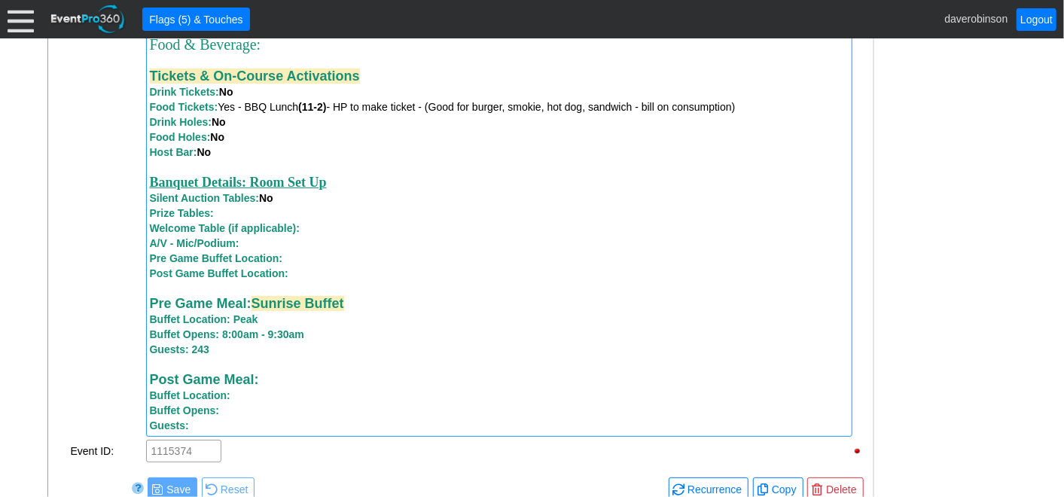
click at [262, 251] on div "A/V - Mic/Podium:" at bounding box center [499, 243] width 699 height 15
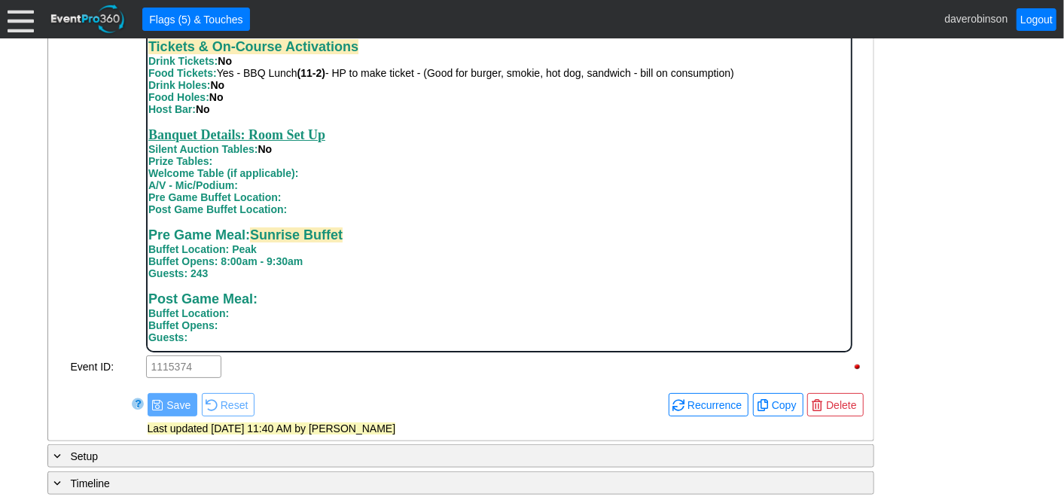
scroll to position [920, 0]
click at [267, 191] on div "A/V - Mic/Podium:" at bounding box center [499, 185] width 702 height 12
drag, startPoint x: 240, startPoint y: 188, endPoint x: 387, endPoint y: 187, distance: 146.9
click at [387, 187] on div "A/V - Mic/Podium: Mic, podium, may use tv's" at bounding box center [499, 185] width 702 height 12
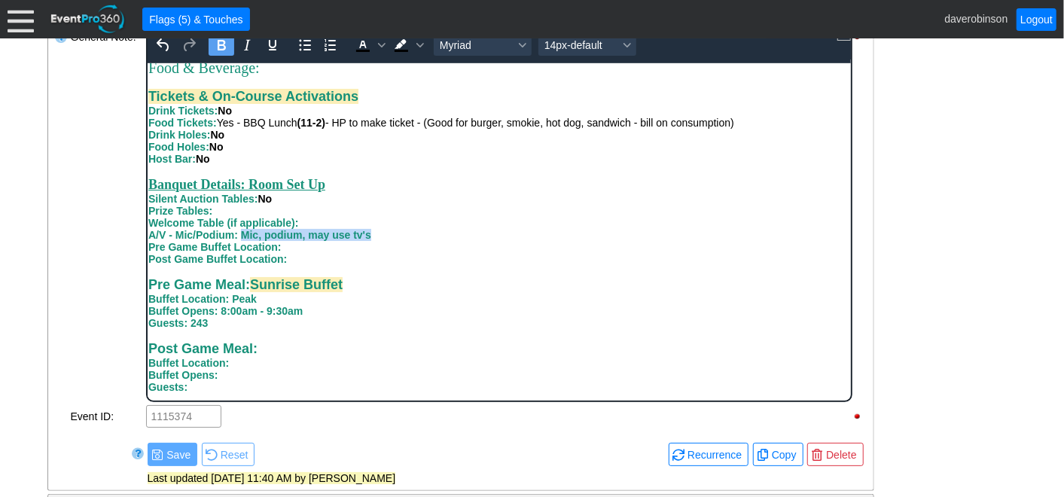
scroll to position [538, 0]
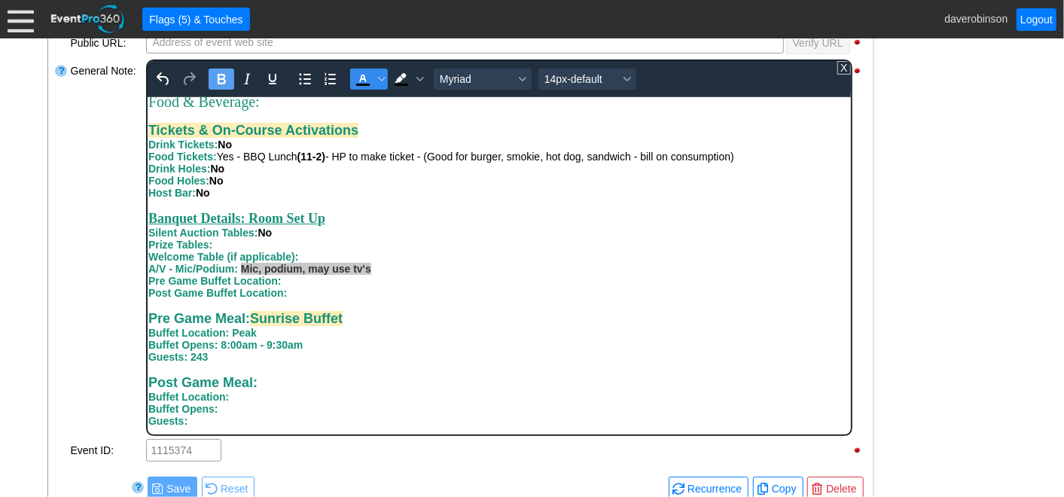
click at [360, 81] on icon "Text color Black" at bounding box center [362, 79] width 18 height 18
click at [493, 318] on div "Pre Game Meal: Sunrise Buffet Buffet Location: Peak" at bounding box center [499, 324] width 702 height 28
drag, startPoint x: 240, startPoint y: 268, endPoint x: 377, endPoint y: 267, distance: 137.1
click at [377, 267] on div "A/V - Mic/Podium: Mic, podium, may use tv's" at bounding box center [499, 268] width 702 height 12
click at [462, 294] on div "Post Game Buffet Location:" at bounding box center [499, 292] width 702 height 12
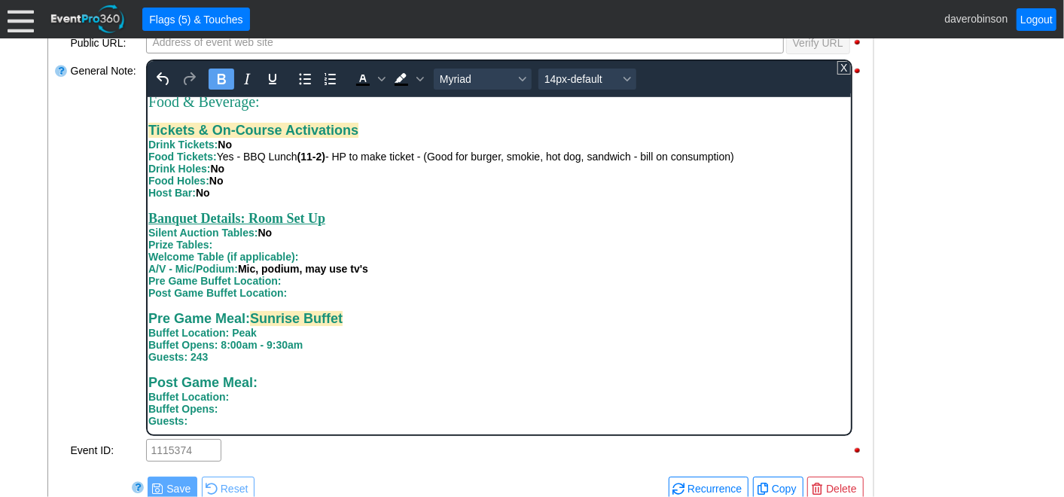
click at [234, 244] on div "Prize Tables:" at bounding box center [499, 244] width 702 height 12
drag, startPoint x: 217, startPoint y: 249, endPoint x: 375, endPoint y: 243, distance: 158.3
click at [375, 243] on div "Prize Tables: 2 Prize tables, center room set up" at bounding box center [499, 244] width 702 height 12
click at [224, 80] on icon "Bold" at bounding box center [221, 79] width 8 height 11
drag, startPoint x: 360, startPoint y: 75, endPoint x: 257, endPoint y: 35, distance: 110.6
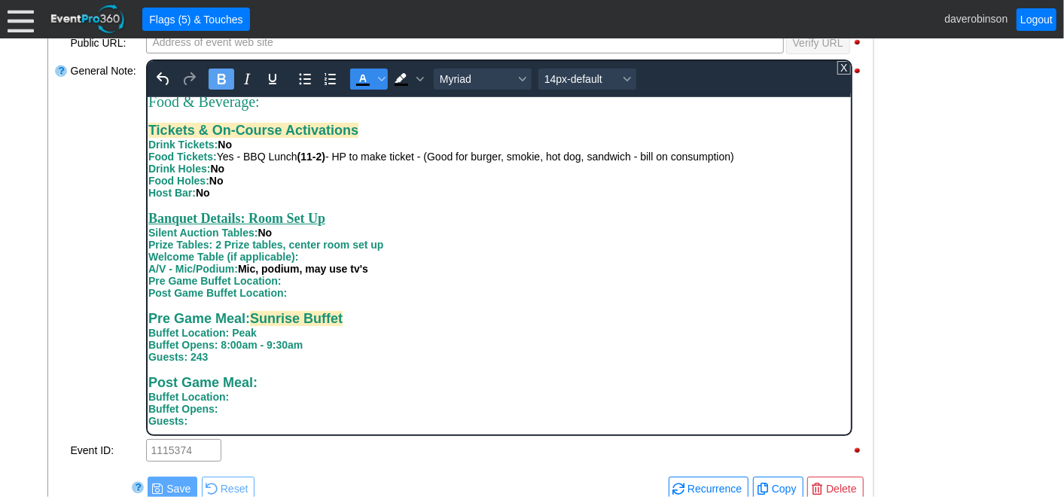
click at [360, 75] on icon "Text color Black" at bounding box center [362, 79] width 18 height 18
click at [481, 248] on div "Prize Tables: 2 Prize tables, center room set up" at bounding box center [499, 244] width 702 height 12
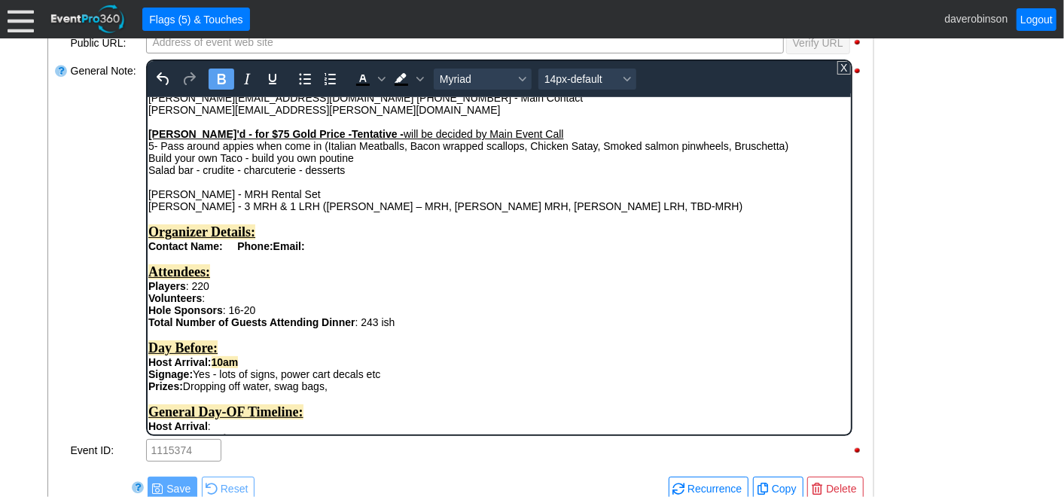
scroll to position [167, 0]
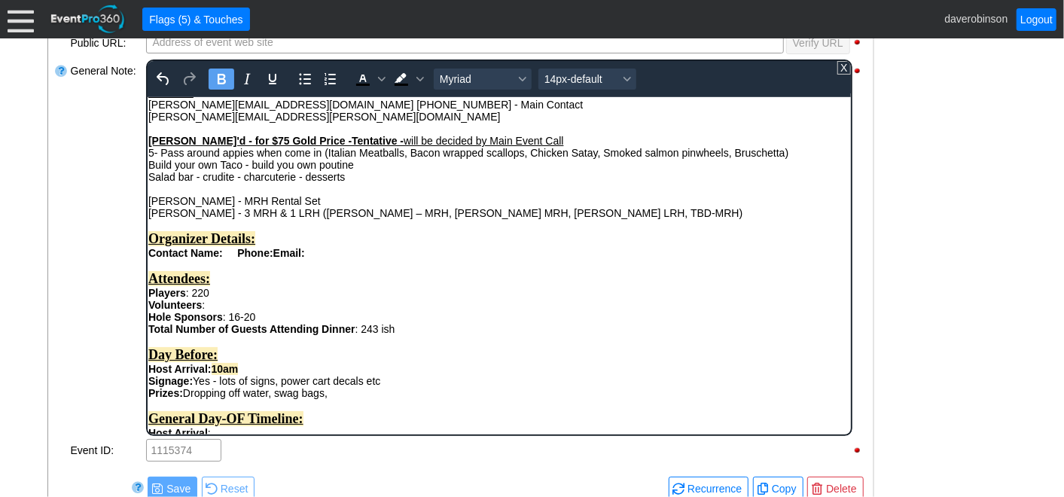
click at [367, 170] on div "Build your own Taco - build you own poutine" at bounding box center [499, 164] width 702 height 12
click at [150, 169] on div "Build your own Taco - build you own poutine" at bounding box center [499, 164] width 702 height 12
click at [84, 190] on div "General Note:" at bounding box center [106, 248] width 75 height 380
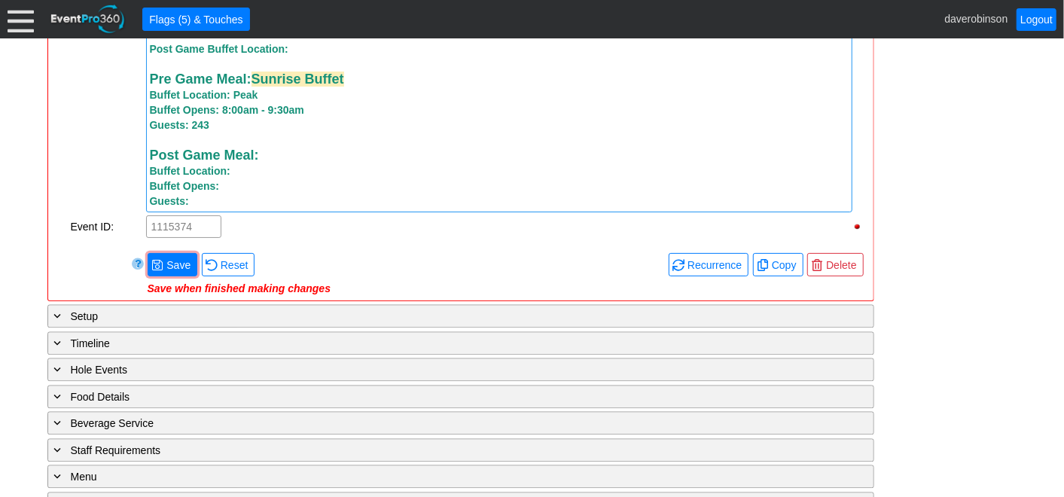
scroll to position [1876, 0]
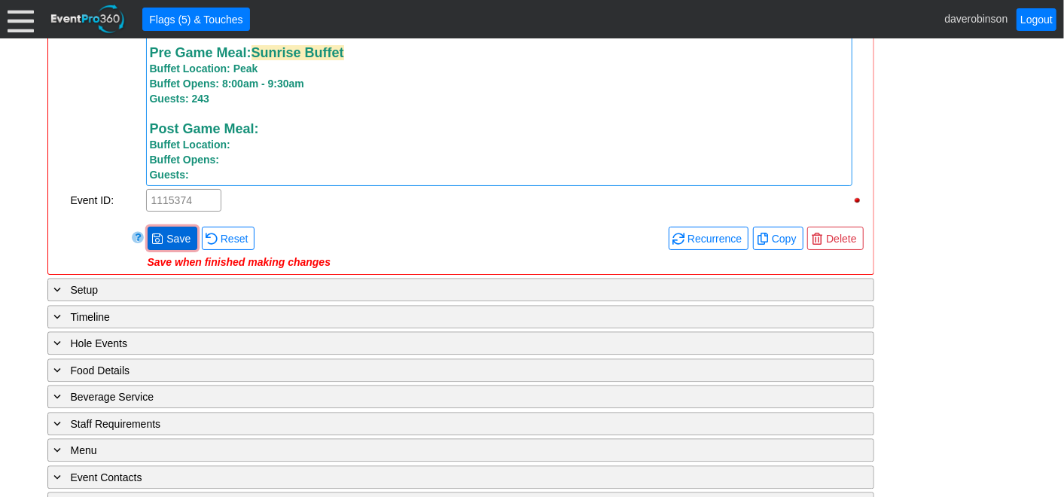
click at [165, 246] on span "Save" at bounding box center [178, 238] width 30 height 15
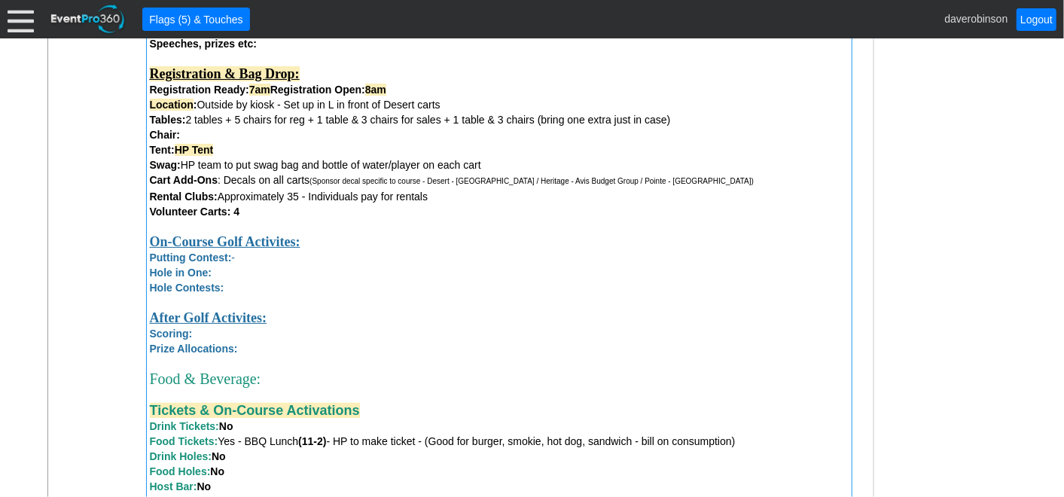
scroll to position [1207, 0]
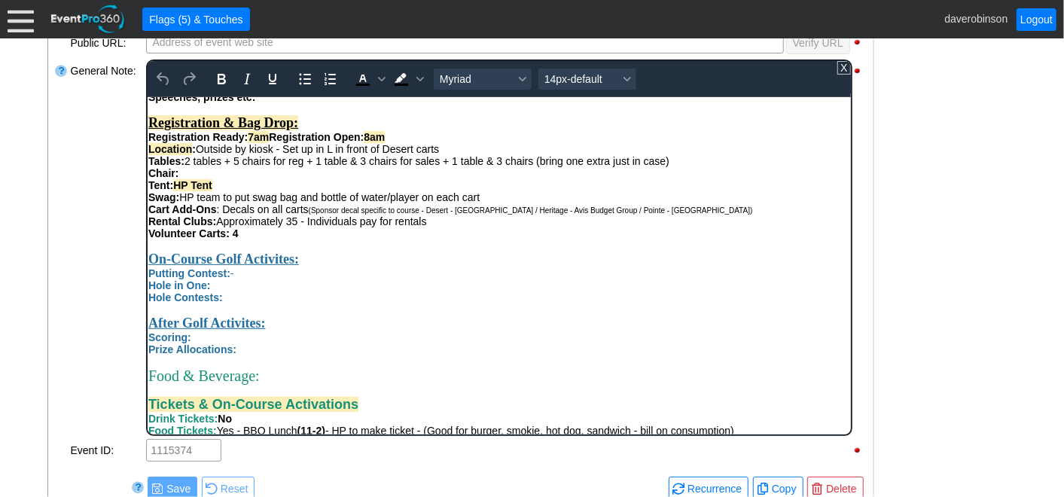
scroll to position [585, 0]
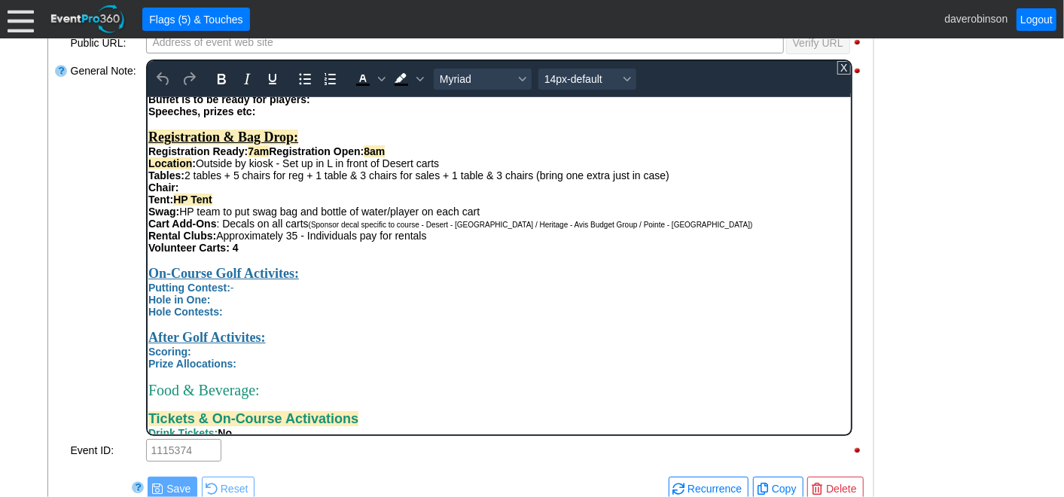
click at [233, 293] on span "Putting Contest: -" at bounding box center [191, 287] width 86 height 12
drag, startPoint x: 231, startPoint y: 320, endPoint x: 324, endPoint y: 328, distance: 93.0
click at [324, 328] on div "Attendees: Players : 220 Volunteers : Hole Sponsors : 16-20 Total Number of Gue…" at bounding box center [499, 283] width 702 height 862
click at [309, 317] on div "Hole Contests:" at bounding box center [499, 311] width 702 height 12
drag, startPoint x: 233, startPoint y: 321, endPoint x: 298, endPoint y: 318, distance: 64.8
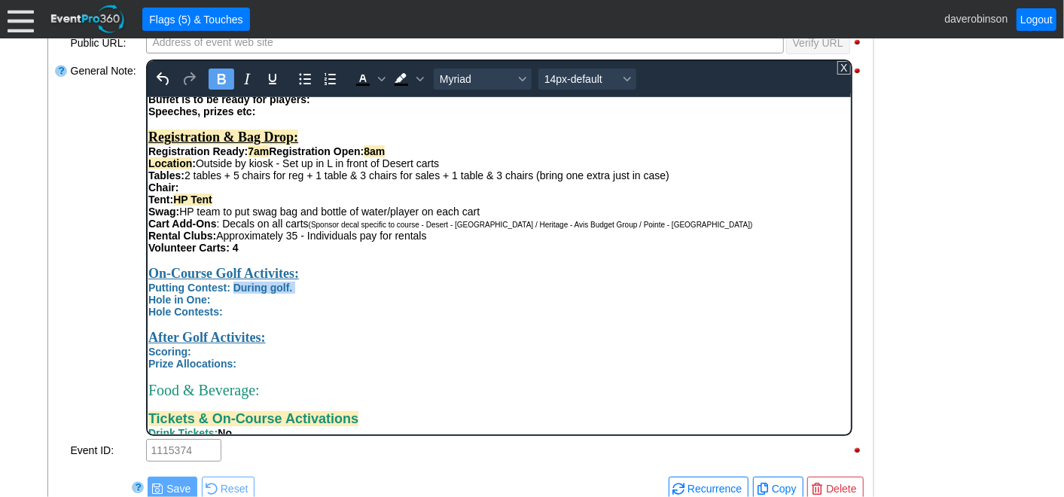
click at [298, 293] on div "Putting Contest: During golf." at bounding box center [499, 287] width 702 height 12
click at [215, 72] on icon "Bold" at bounding box center [221, 79] width 18 height 18
drag, startPoint x: 365, startPoint y: 77, endPoint x: 220, endPoint y: 32, distance: 152.0
click at [365, 77] on icon "Text color Black" at bounding box center [362, 79] width 18 height 18
click at [355, 293] on div "Putting Contest: During golf." at bounding box center [499, 287] width 702 height 12
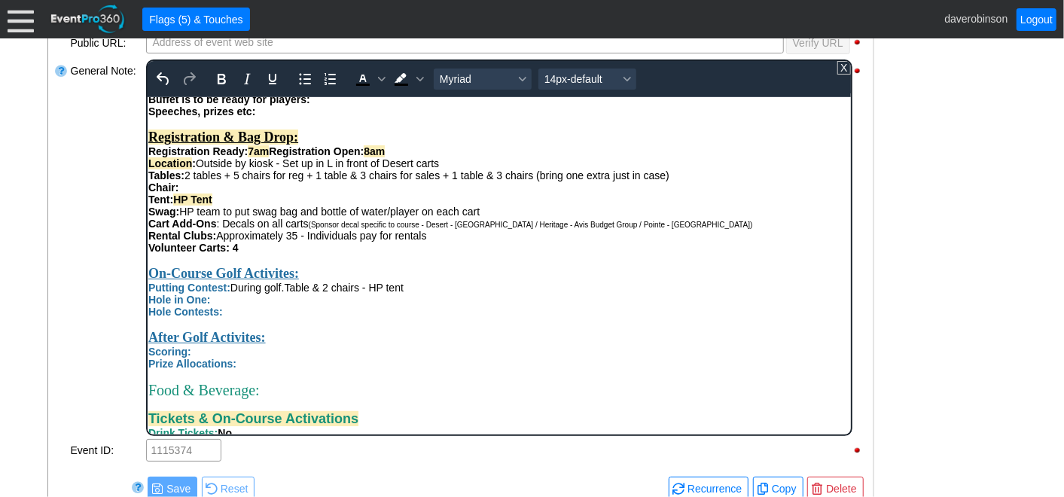
drag, startPoint x: 232, startPoint y: 322, endPoint x: 427, endPoint y: 320, distance: 195.1
click at [427, 293] on div "Putting Contest: During golf. Table & 2 chairs - HP tent" at bounding box center [499, 287] width 702 height 12
click at [214, 78] on icon "Bold" at bounding box center [221, 79] width 18 height 18
click at [460, 281] on div "On-Course Golf Activites:" at bounding box center [499, 273] width 702 height 16
click at [485, 329] on div "Rich Text Area. Press ALT-0 for help." at bounding box center [499, 323] width 702 height 12
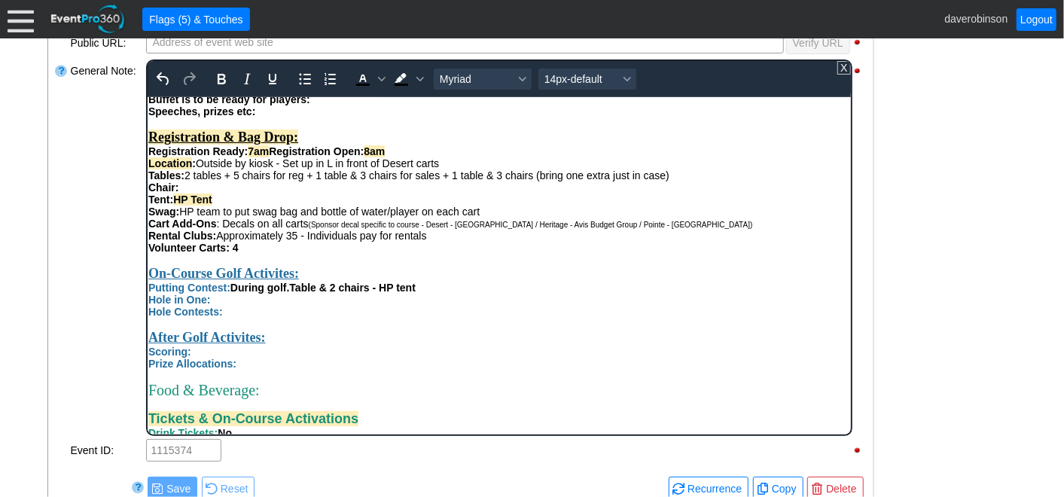
click at [252, 317] on div "Hole Contests:" at bounding box center [499, 311] width 702 height 12
click at [228, 293] on strong "Putting Contest: During golf. Table & 2 chairs - HP tent" at bounding box center [281, 287] width 267 height 12
click at [215, 305] on div "Hole in One:" at bounding box center [499, 299] width 702 height 12
click at [462, 293] on div "Putting Contest: During golf. Table & 2 chairs - HP tent" at bounding box center [499, 287] width 702 height 12
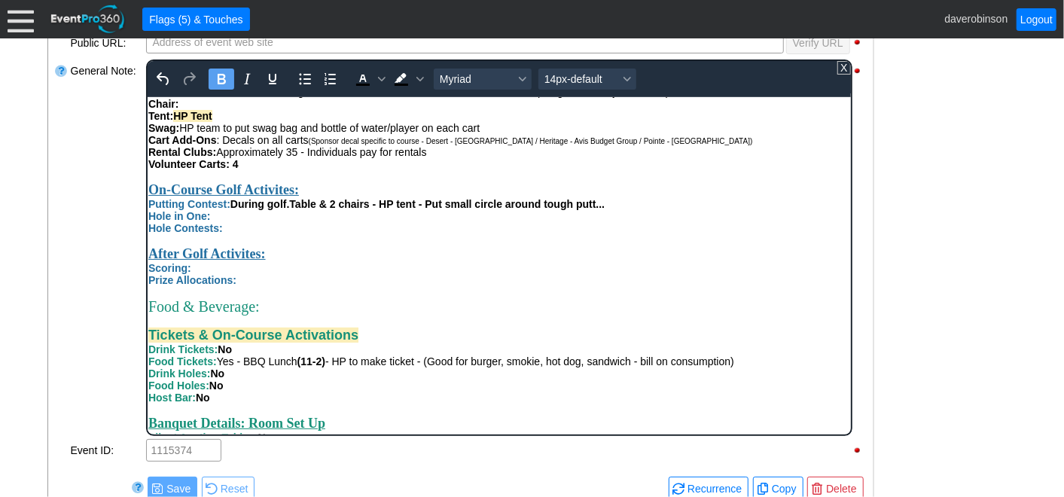
click at [435, 209] on span "During golf. Table & 2 chairs - HP tent - Put small circle around tough putt..." at bounding box center [417, 203] width 374 height 12
click at [634, 209] on div "Putting Contest: During golf. Table & 2 chairs - HP tent - Put small circle aro…" at bounding box center [499, 203] width 702 height 12
click at [750, 209] on div "Putting Contest: During golf. Table & 2 chairs - HP tent - Put small circle aro…" at bounding box center [499, 203] width 702 height 12
click at [543, 246] on div "Rich Text Area. Press ALT-0 for help." at bounding box center [499, 239] width 702 height 12
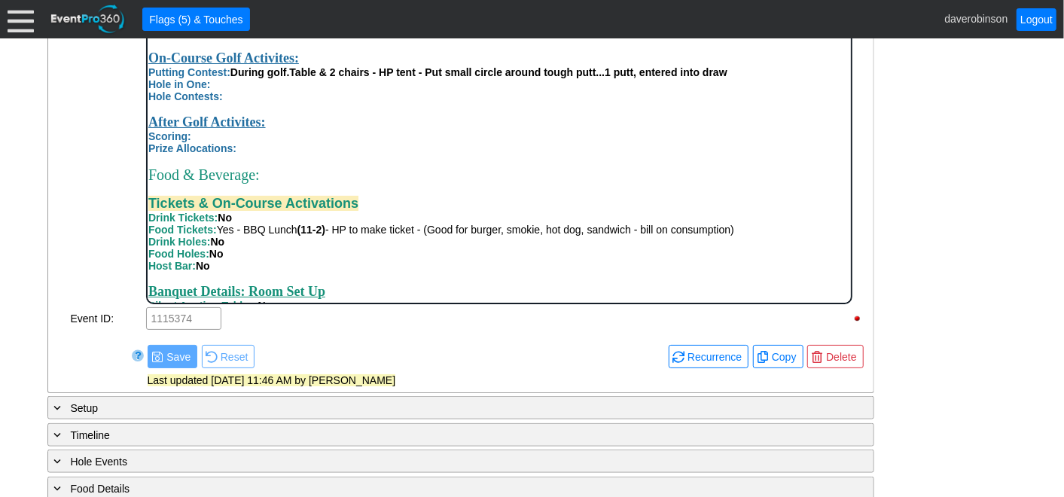
scroll to position [621, 0]
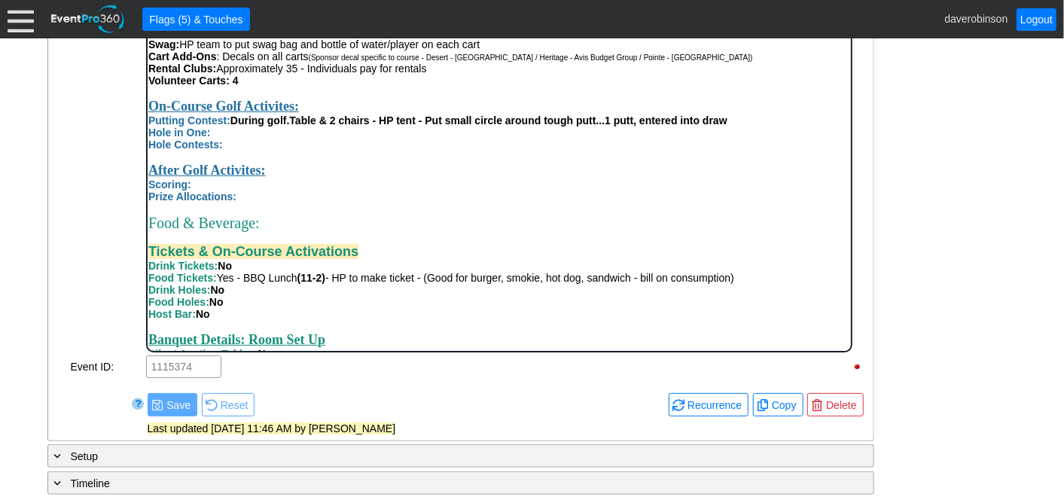
click at [224, 138] on div "Hole in One:" at bounding box center [499, 132] width 702 height 12
click at [251, 138] on div "Hole in One: 3 -" at bounding box center [499, 132] width 702 height 12
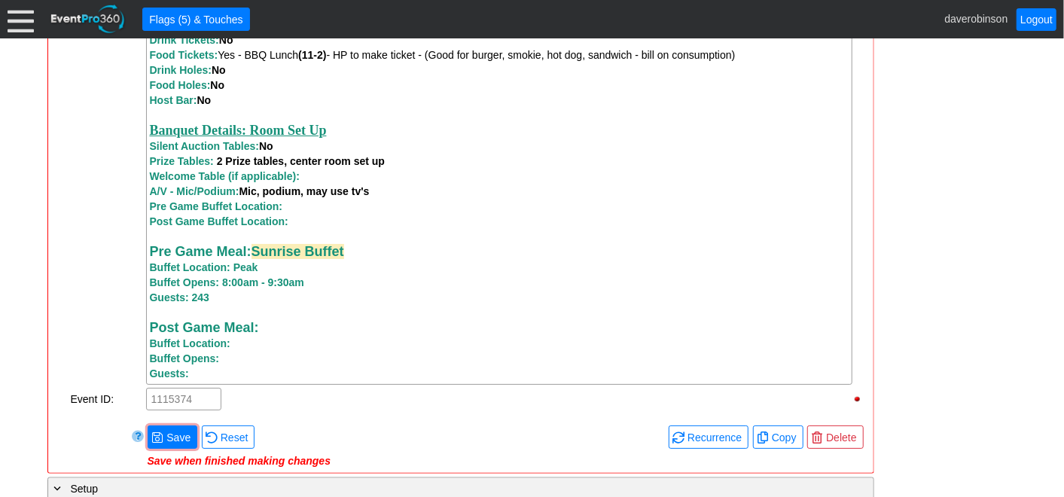
scroll to position [1709, 0]
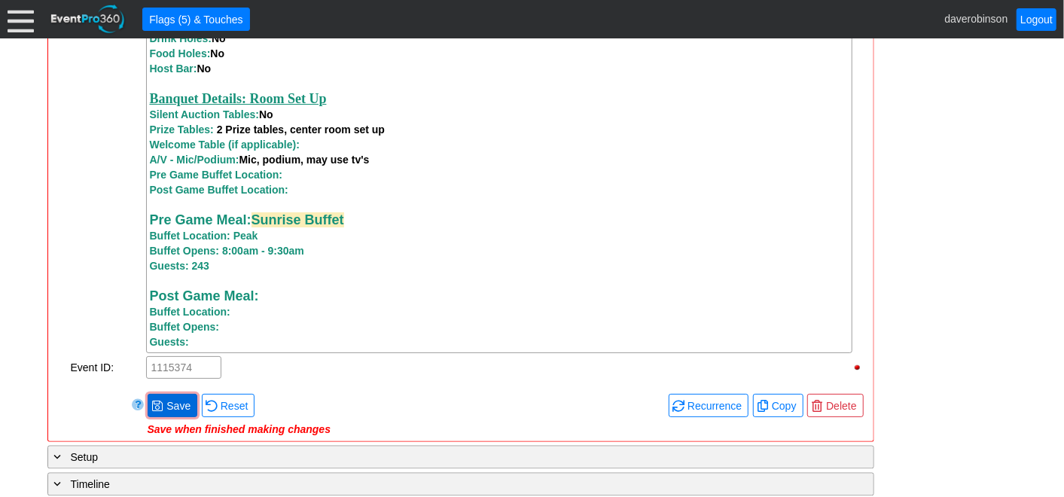
click at [188, 414] on span "Save" at bounding box center [178, 405] width 30 height 15
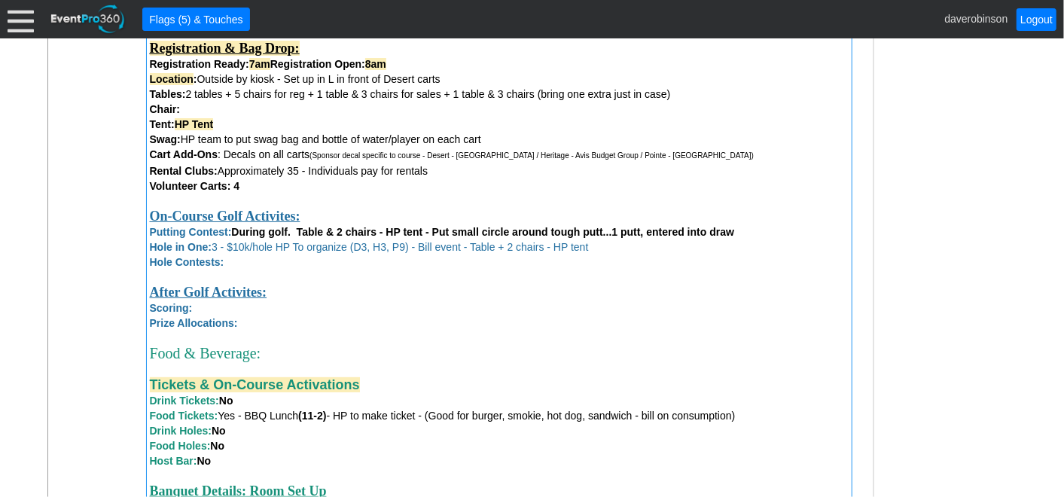
scroll to position [1291, 0]
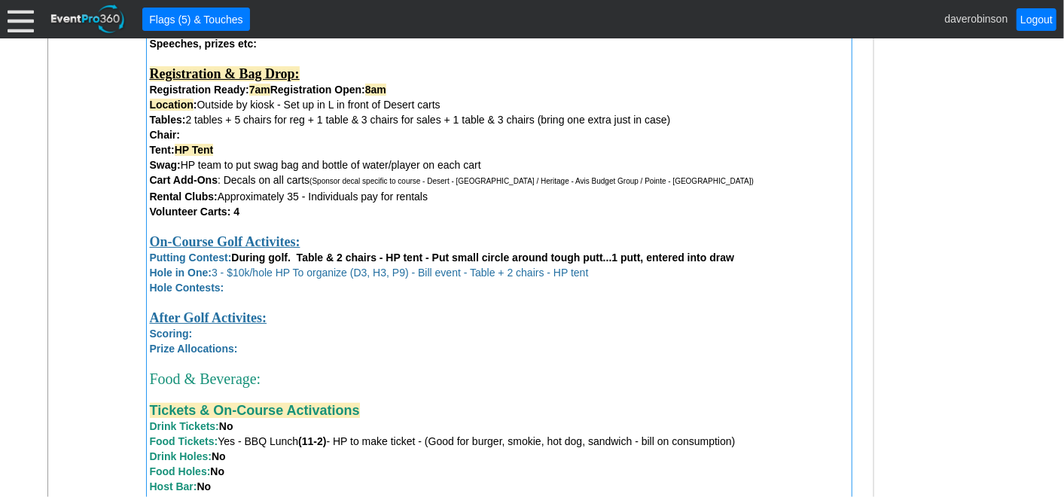
click at [249, 292] on div "Hole Contests:" at bounding box center [499, 287] width 699 height 15
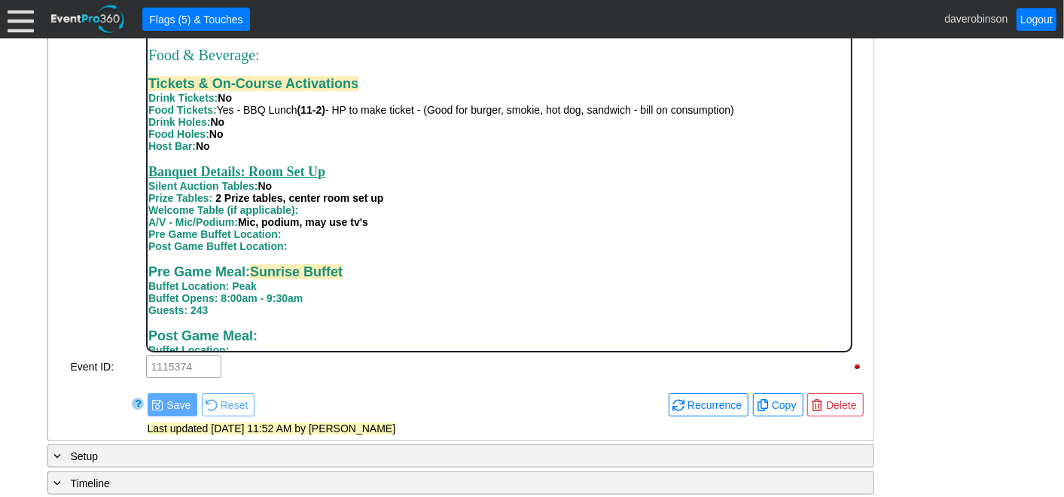
scroll to position [669, 0]
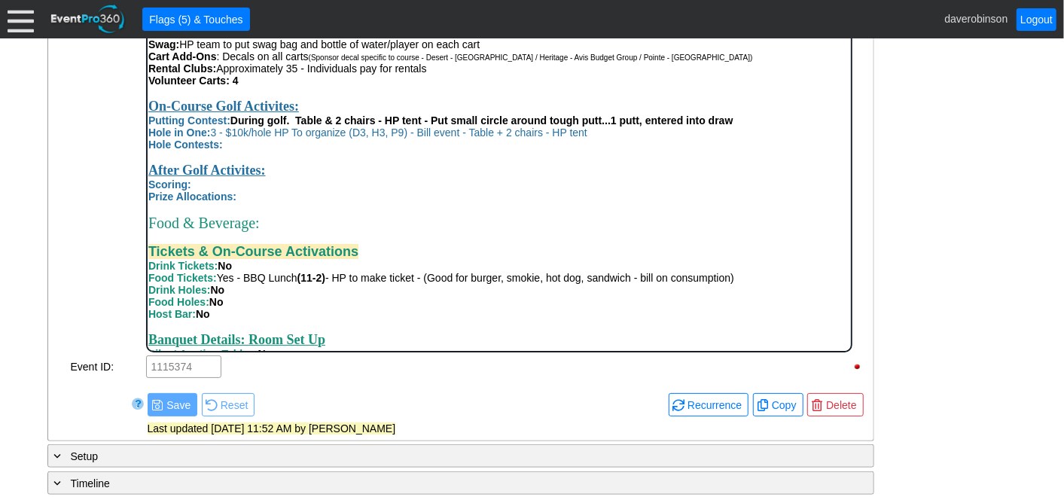
click at [257, 150] on div "Hole Contests:" at bounding box center [499, 144] width 702 height 12
drag, startPoint x: 214, startPoint y: 165, endPoint x: 594, endPoint y: 163, distance: 379.6
click at [594, 138] on div "Hole in One: 3 - $10k/hole HP To organize (D3, H3, P9) - Bill event - Table + 2…" at bounding box center [499, 132] width 702 height 12
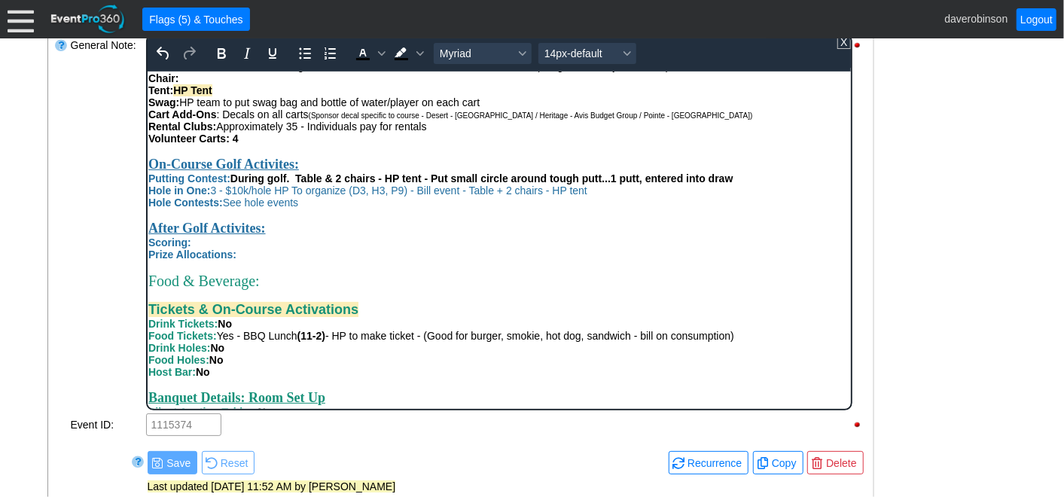
scroll to position [538, 0]
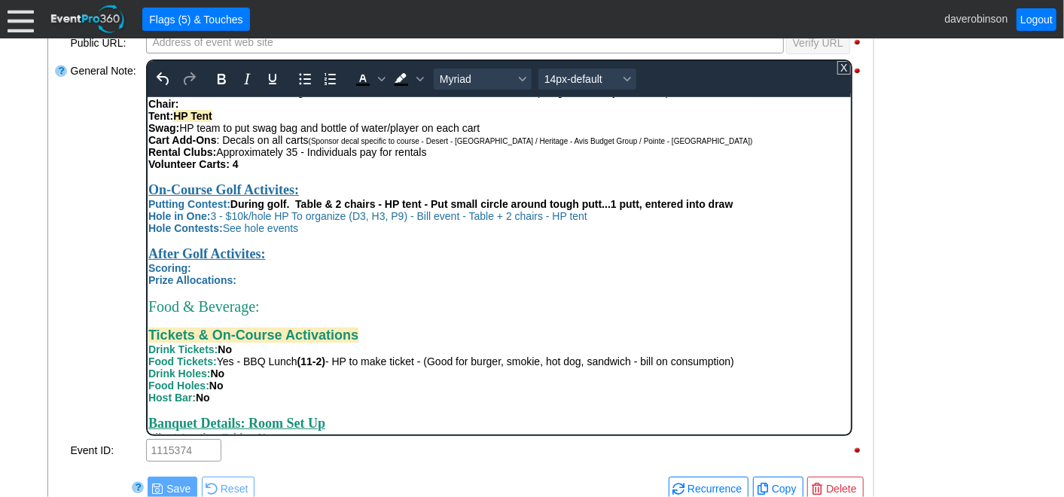
drag, startPoint x: 224, startPoint y: 73, endPoint x: 409, endPoint y: 93, distance: 186.3
click at [228, 74] on icon "Bold" at bounding box center [221, 79] width 18 height 18
click at [367, 79] on icon "Text color Black" at bounding box center [362, 79] width 18 height 18
drag, startPoint x: 227, startPoint y: 264, endPoint x: 301, endPoint y: 261, distance: 73.9
click at [301, 233] on div "Hole Contests: See hole events" at bounding box center [499, 227] width 702 height 12
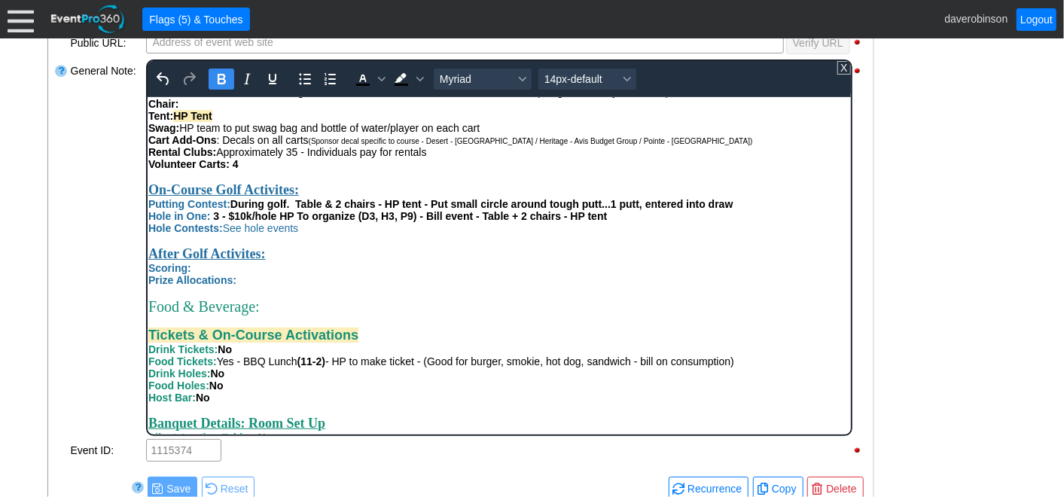
click at [219, 84] on icon "Bold" at bounding box center [221, 79] width 18 height 18
click at [364, 84] on icon "Text color Black" at bounding box center [363, 85] width 14 height 2
click at [496, 261] on div "After Golf Activites:" at bounding box center [499, 254] width 702 height 16
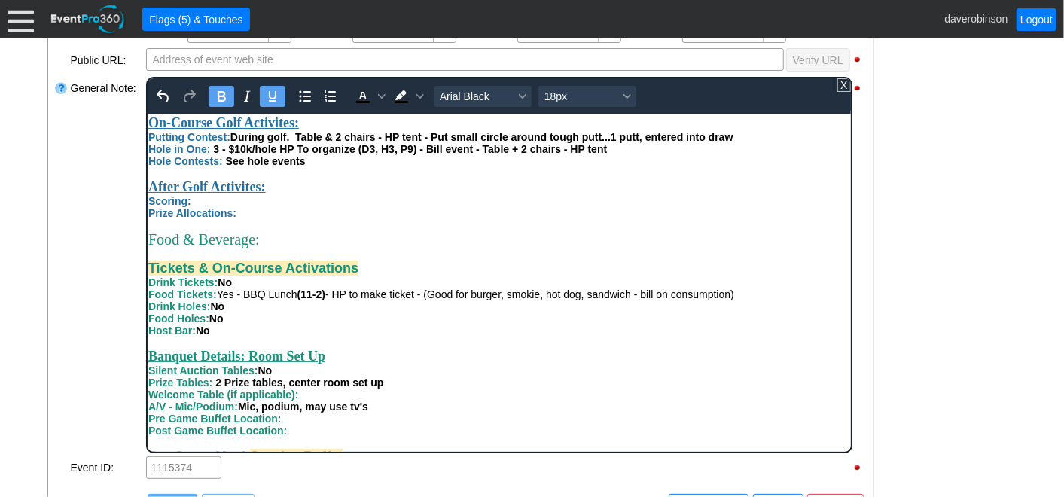
scroll to position [453, 0]
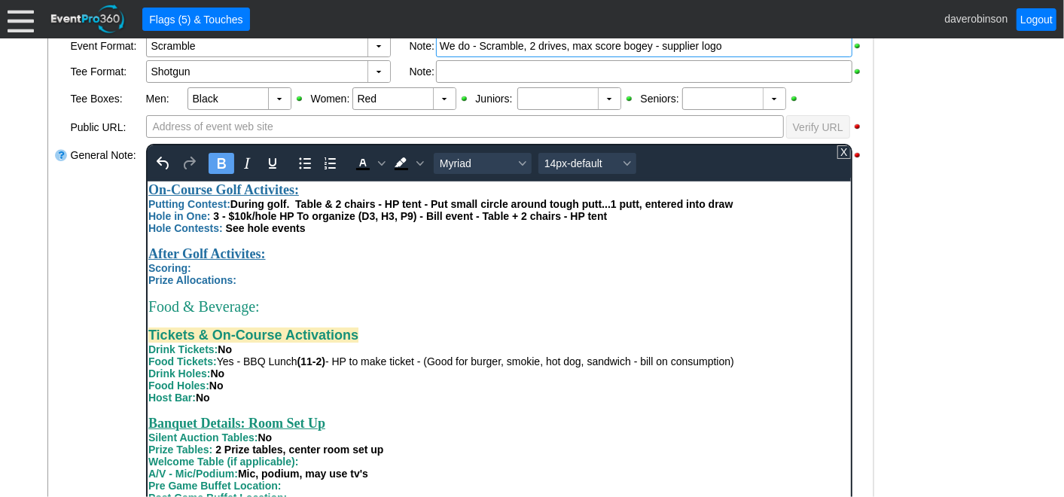
click at [324, 233] on div "Hole Contests: See hole events" at bounding box center [499, 227] width 702 height 12
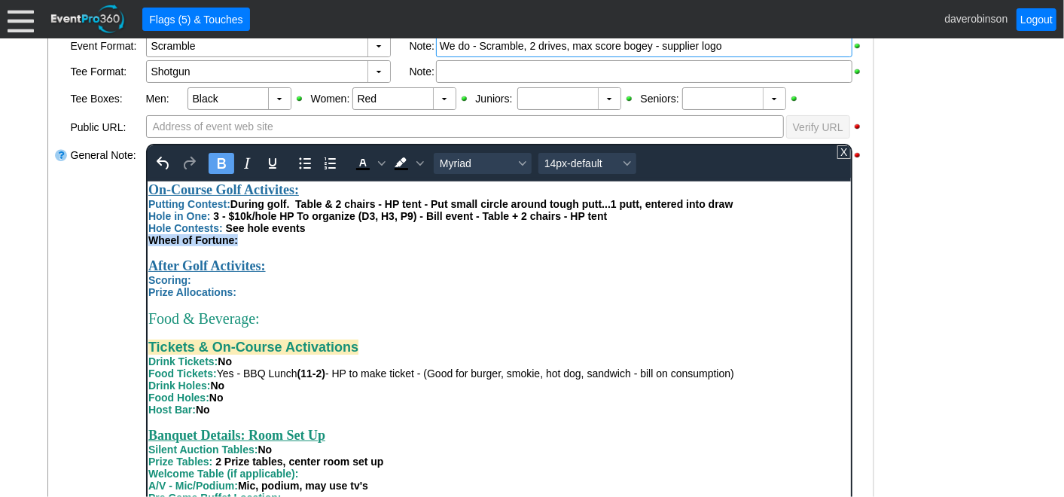
drag, startPoint x: 237, startPoint y: 272, endPoint x: 291, endPoint y: 451, distance: 187.3
click at [147, 273] on html "Do we need carts (rental)? Canadian Pacific Railway - Alberta Children's Hospit…" at bounding box center [498, 39] width 703 height 1223
click at [376, 154] on span "Text color Black" at bounding box center [381, 163] width 12 height 21
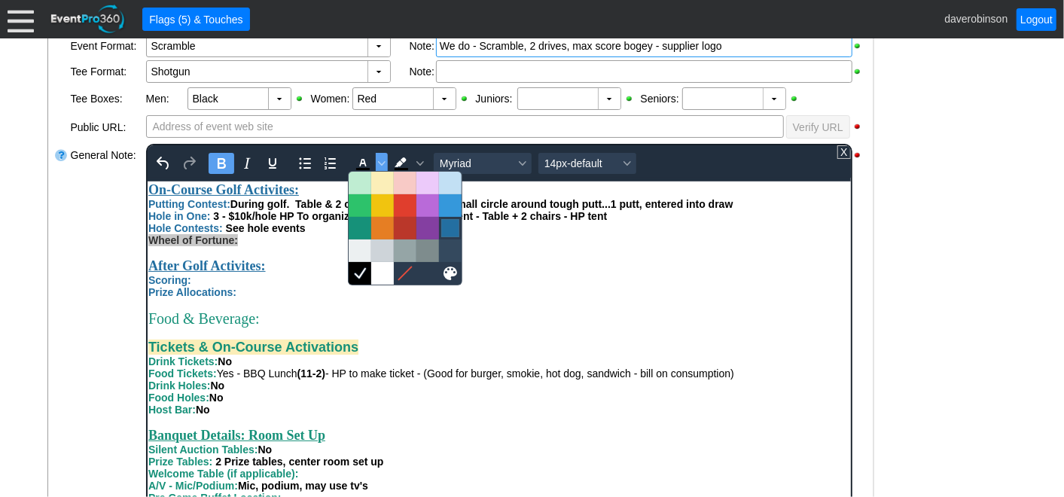
click at [446, 226] on div at bounding box center [450, 228] width 18 height 18
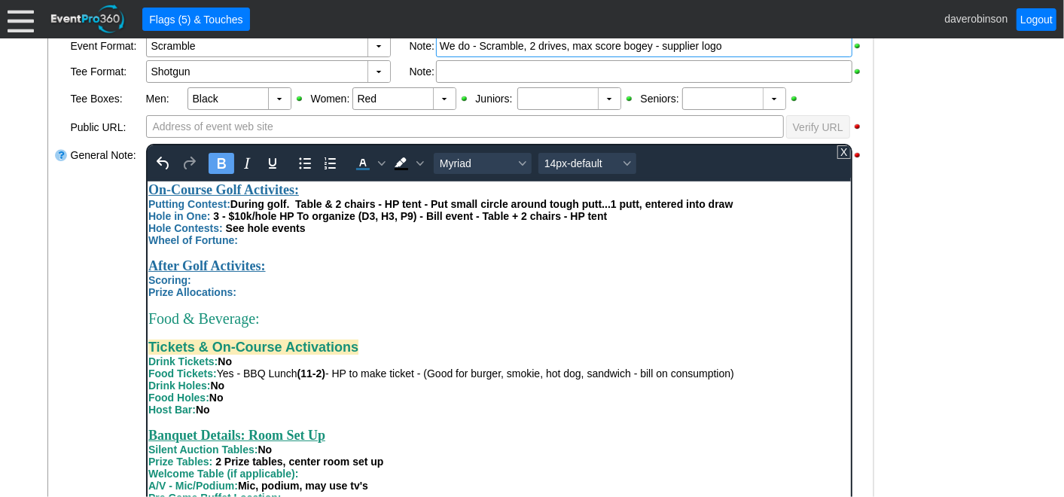
click at [315, 246] on div "Wheel of Fortune:" at bounding box center [499, 239] width 702 height 12
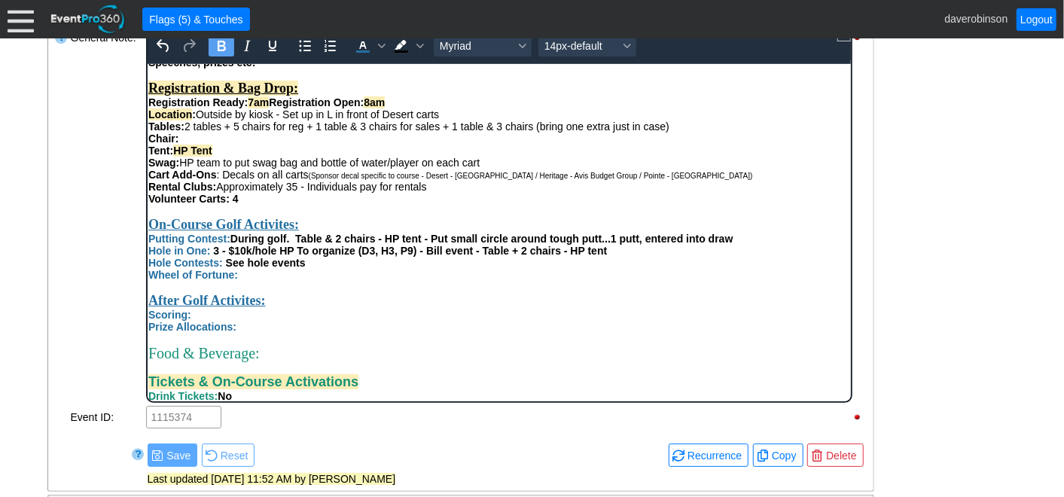
scroll to position [621, 0]
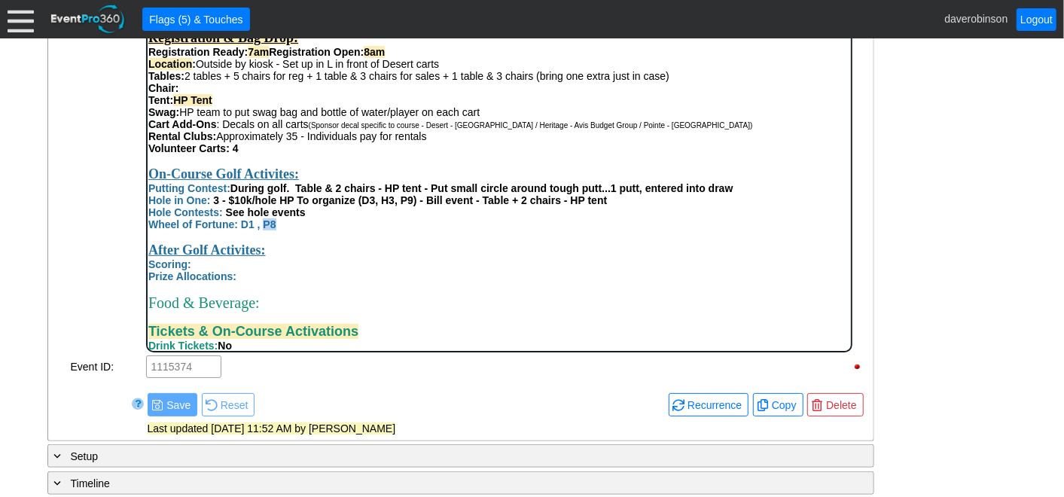
drag, startPoint x: 261, startPoint y: 258, endPoint x: 277, endPoint y: 259, distance: 15.8
click at [277, 230] on div "Wheel of Fortune: D1 , P8" at bounding box center [499, 224] width 702 height 12
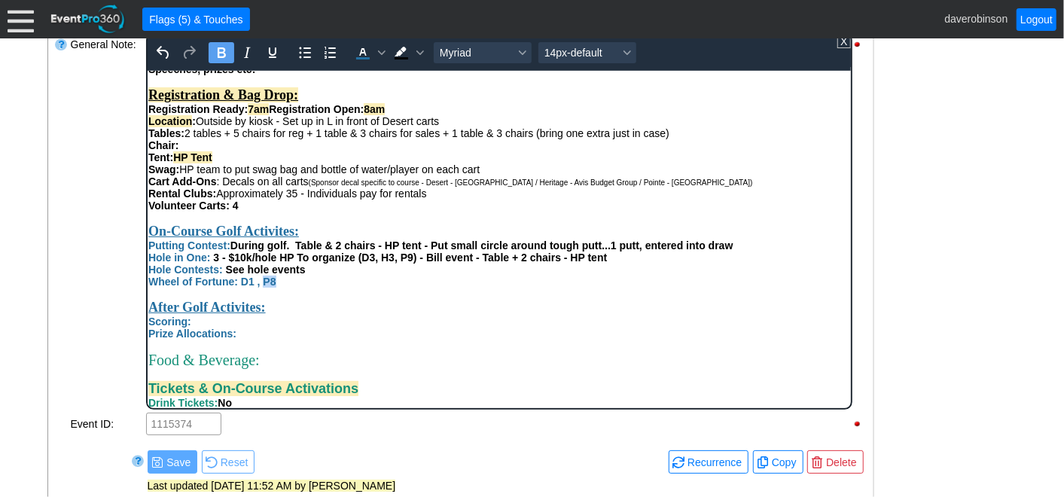
scroll to position [538, 0]
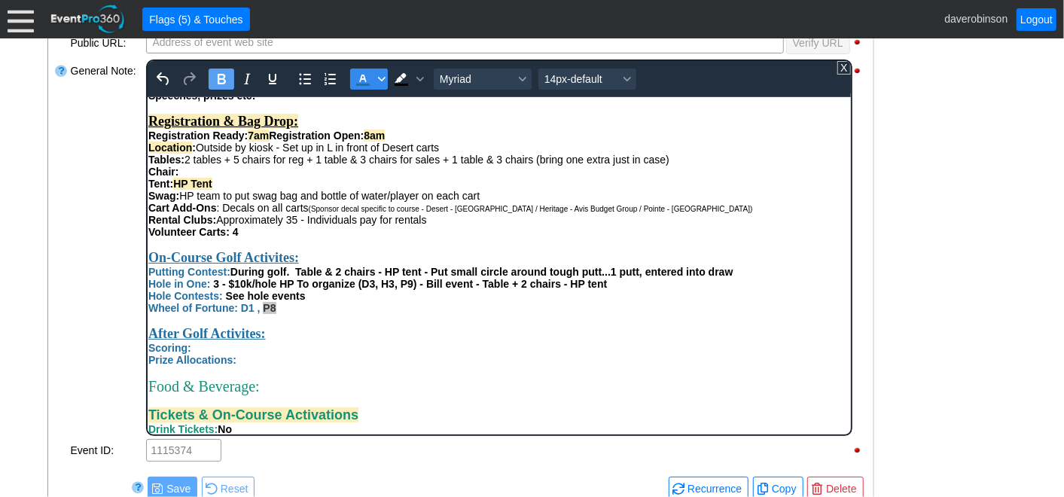
click at [379, 81] on span "Text color Dark Blue" at bounding box center [381, 79] width 12 height 21
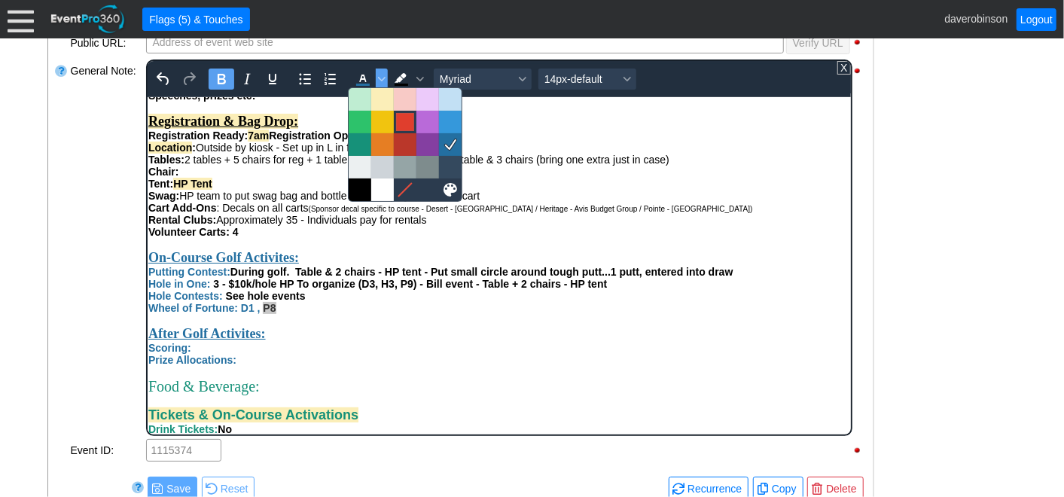
click at [407, 122] on div at bounding box center [405, 122] width 18 height 18
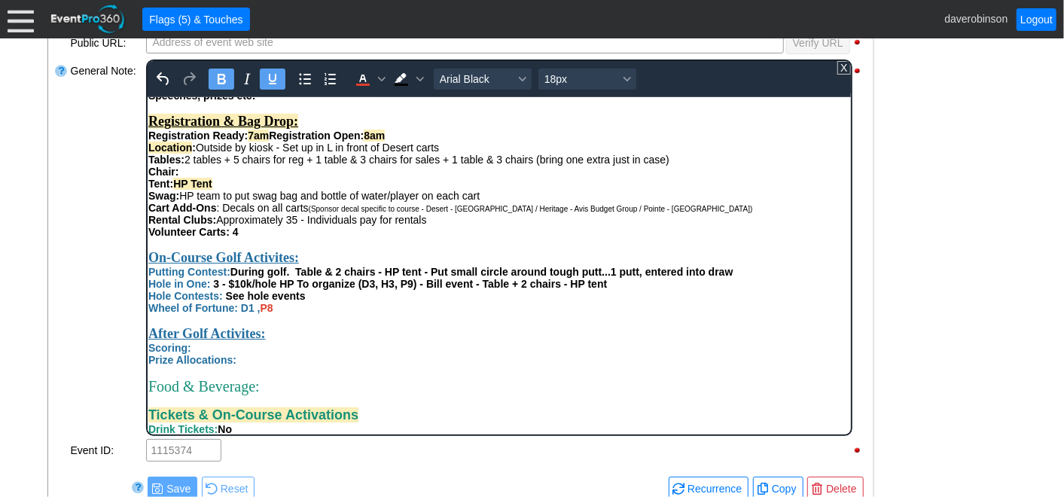
click at [404, 341] on div "After Golf Activites:" at bounding box center [499, 333] width 702 height 16
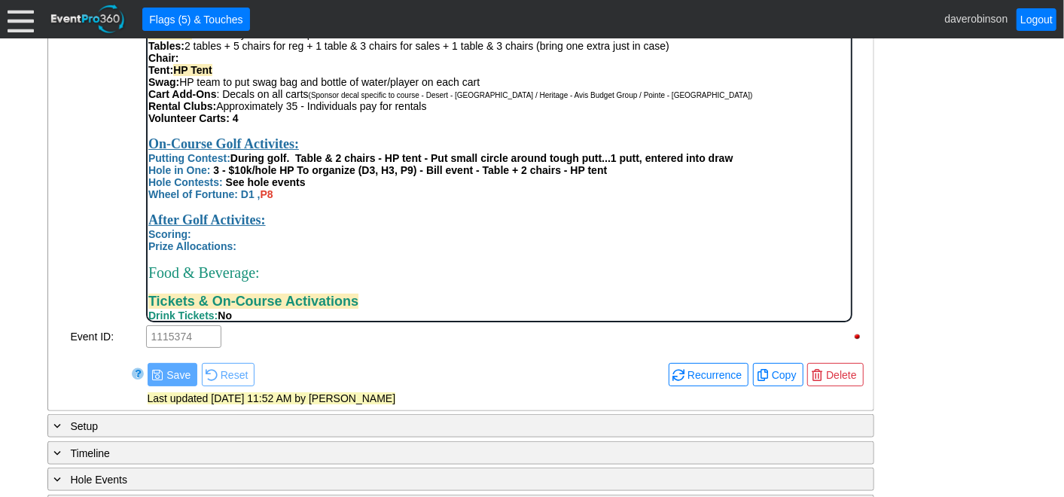
scroll to position [705, 0]
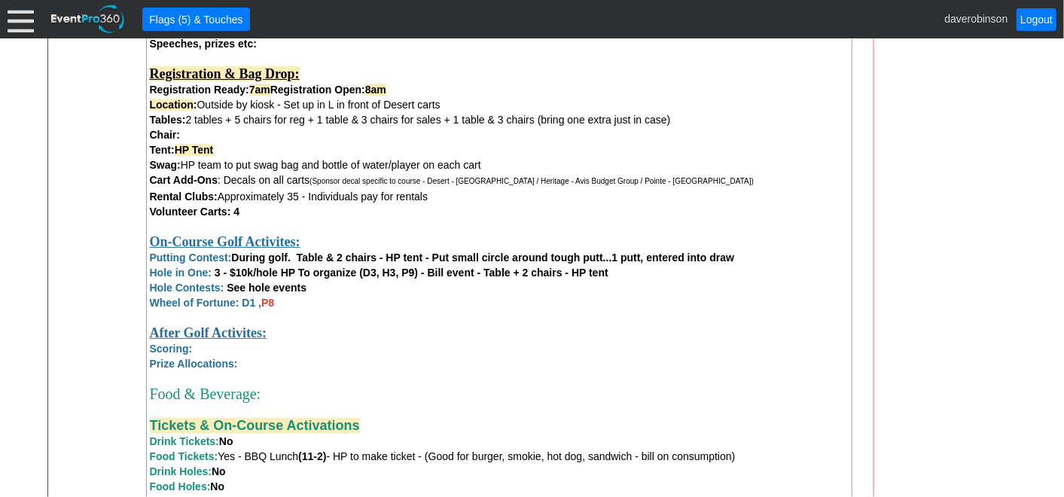
scroll to position [1375, 0]
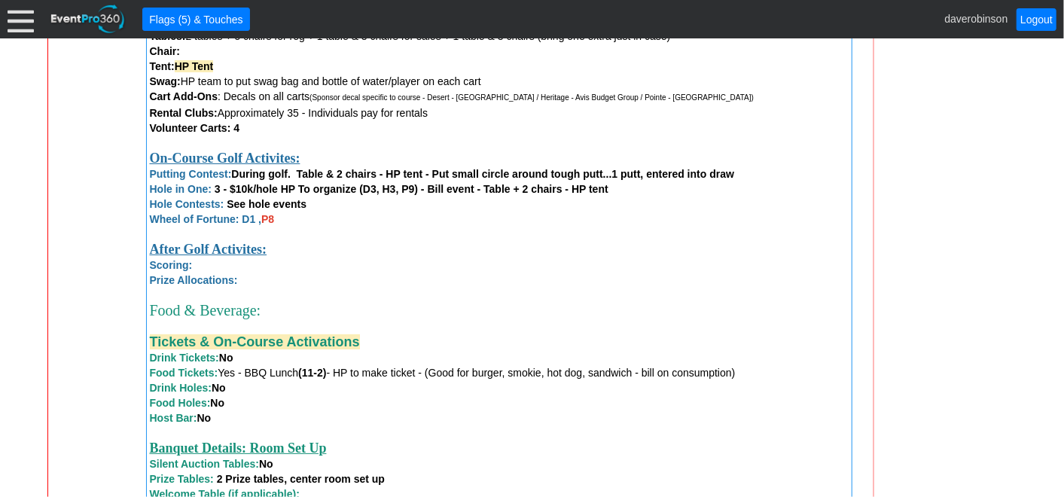
click at [250, 273] on div "Scoring:" at bounding box center [499, 265] width 699 height 15
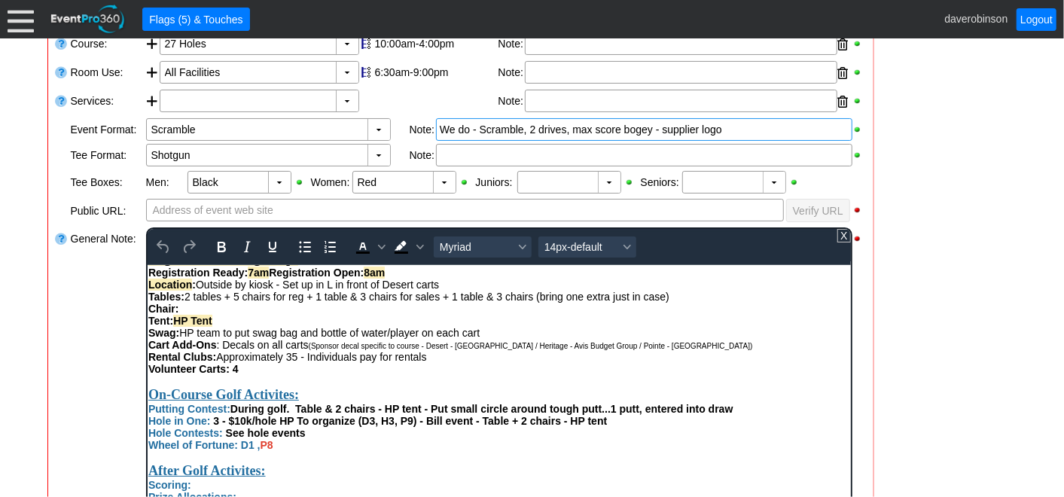
scroll to position [753, 0]
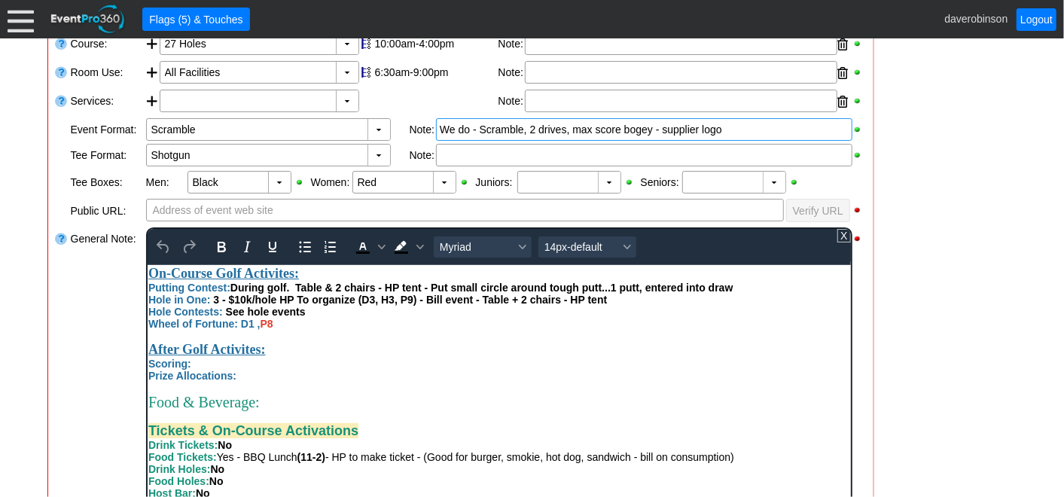
click at [240, 369] on div "Scoring:" at bounding box center [499, 363] width 702 height 12
drag, startPoint x: 193, startPoint y: 401, endPoint x: 337, endPoint y: 401, distance: 143.9
click at [337, 369] on div "Scoring: 1st, 2nd, 3rd & Most Honest" at bounding box center [499, 363] width 702 height 12
click at [365, 244] on icon "Text color Black" at bounding box center [362, 247] width 18 height 18
click at [388, 357] on div "After Golf Activites:" at bounding box center [499, 349] width 702 height 16
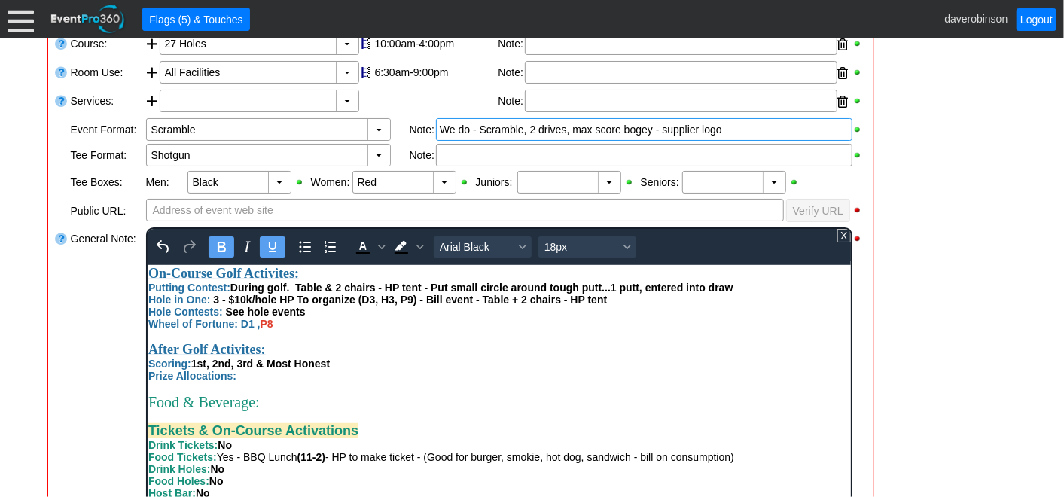
click at [380, 369] on div "Scoring: 1st, 2nd, 3rd & Most Honest" at bounding box center [499, 363] width 702 height 12
click at [268, 381] on div "Prize Allocations:" at bounding box center [499, 375] width 702 height 12
drag, startPoint x: 240, startPoint y: 417, endPoint x: 264, endPoint y: 420, distance: 23.5
click at [264, 381] on div "Prize Allocations: TBD" at bounding box center [499, 375] width 702 height 12
click at [378, 243] on icon "Text color Black" at bounding box center [381, 247] width 8 height 8
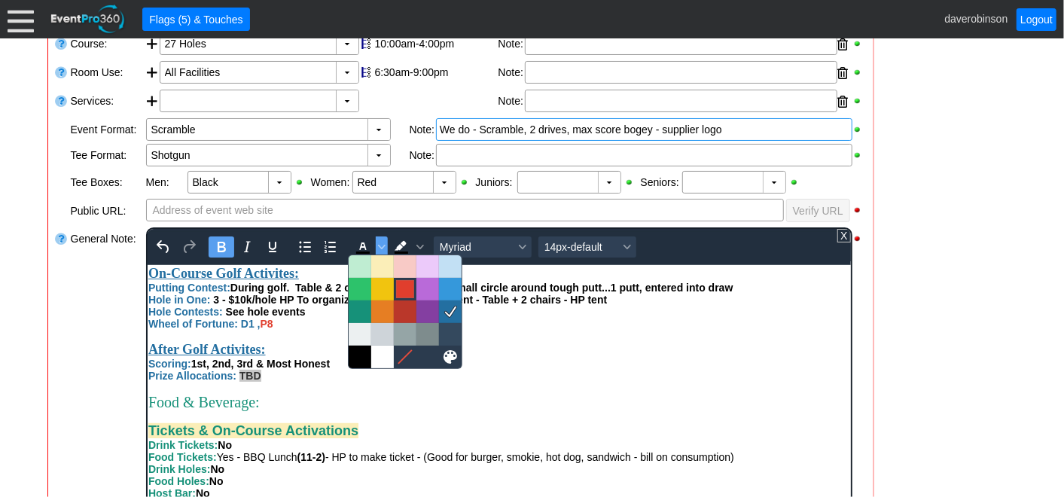
click at [401, 290] on div at bounding box center [405, 289] width 18 height 18
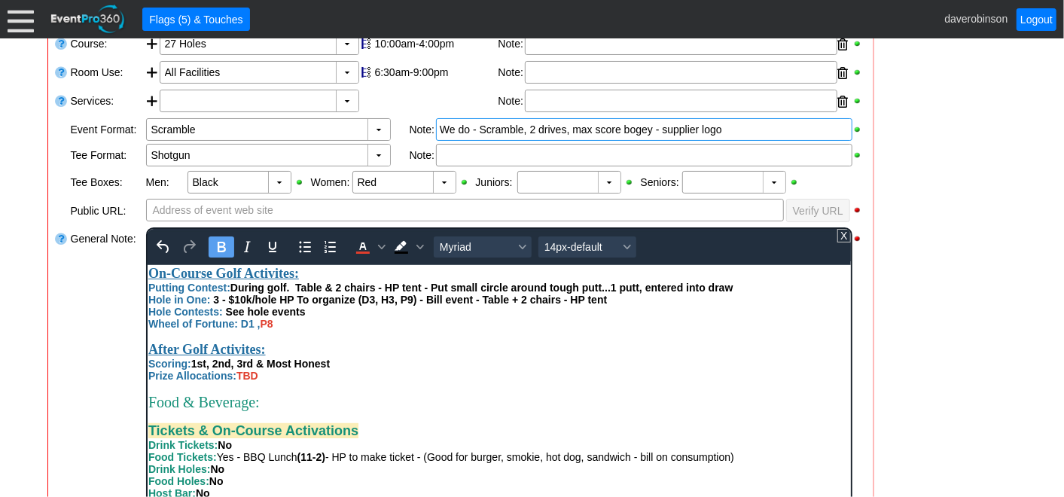
click at [395, 381] on div "Prize Allocations: TBD" at bounding box center [499, 375] width 702 height 12
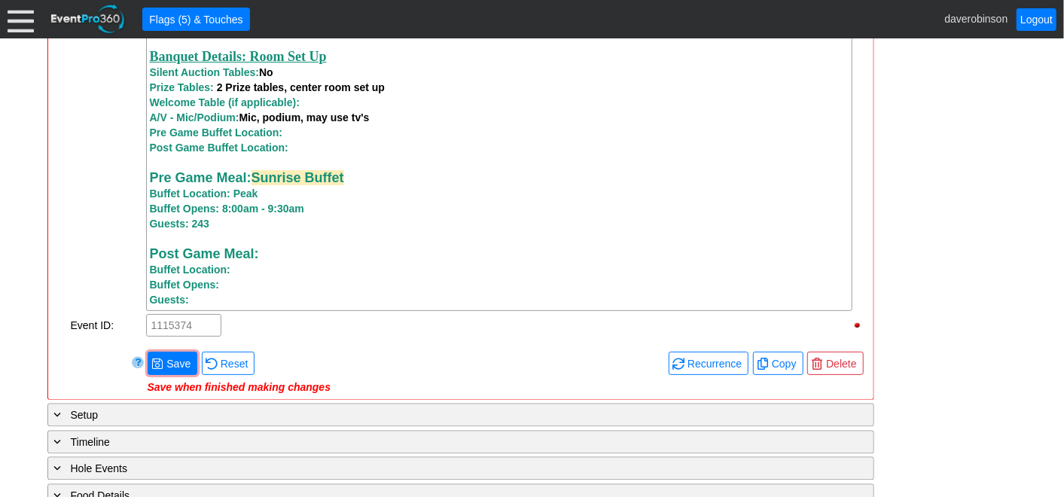
scroll to position [1793, 0]
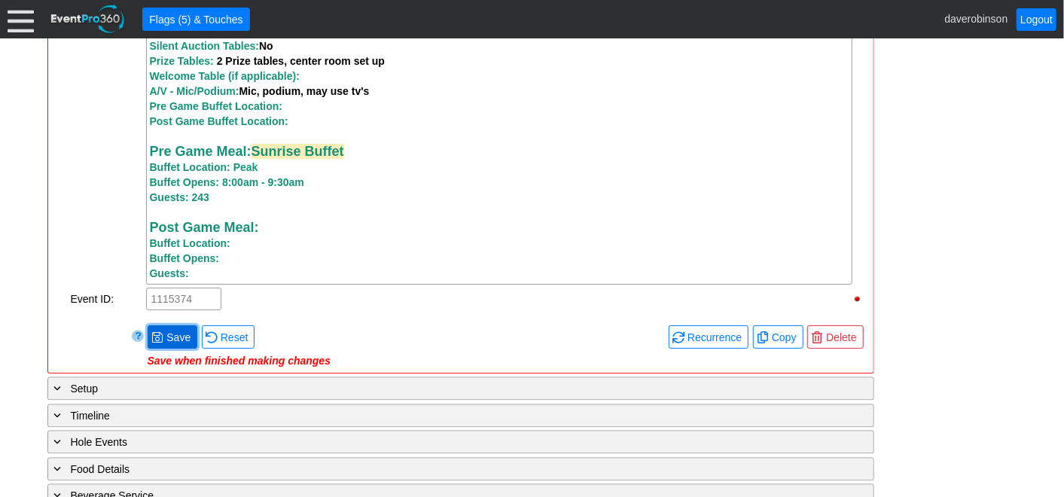
click at [169, 344] on span "Save" at bounding box center [178, 337] width 30 height 15
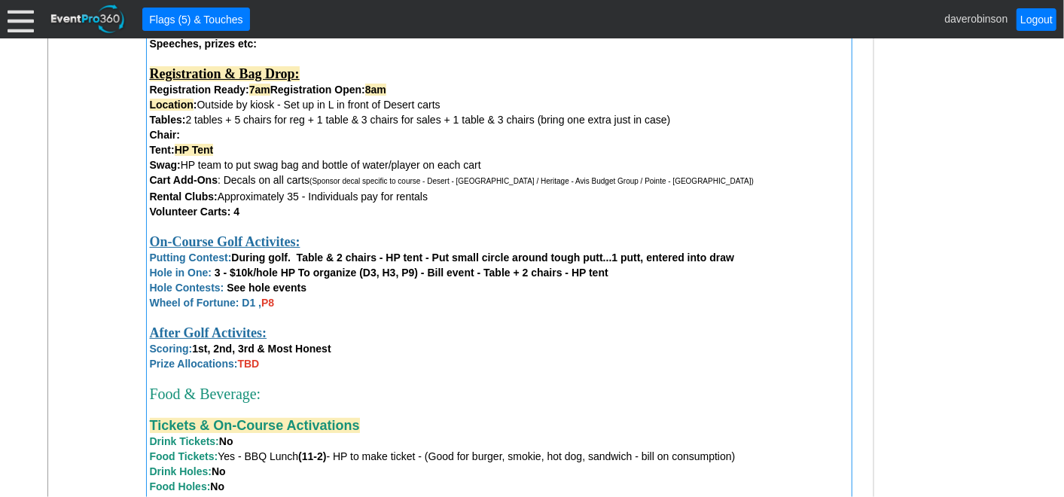
scroll to position [1207, 0]
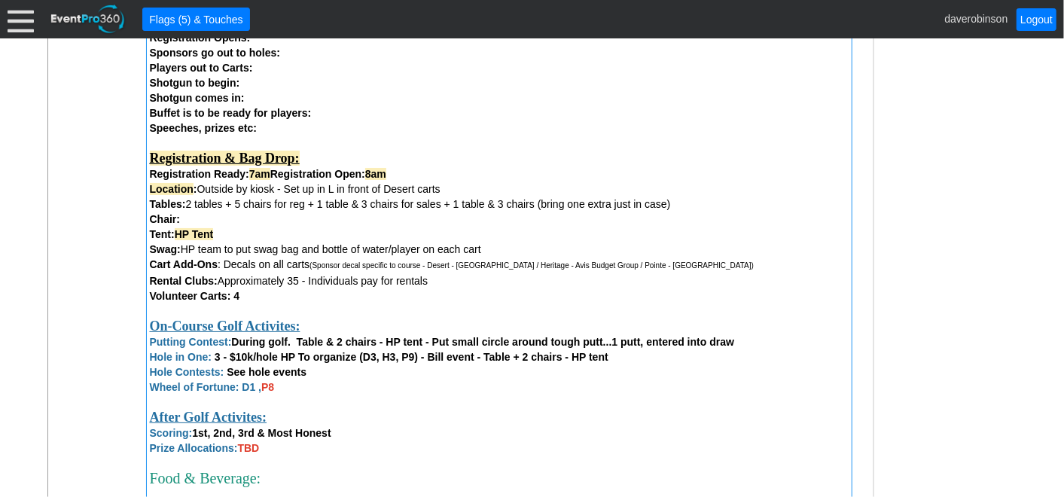
click at [370, 160] on div "Registration & Bag Drop:" at bounding box center [499, 151] width 699 height 31
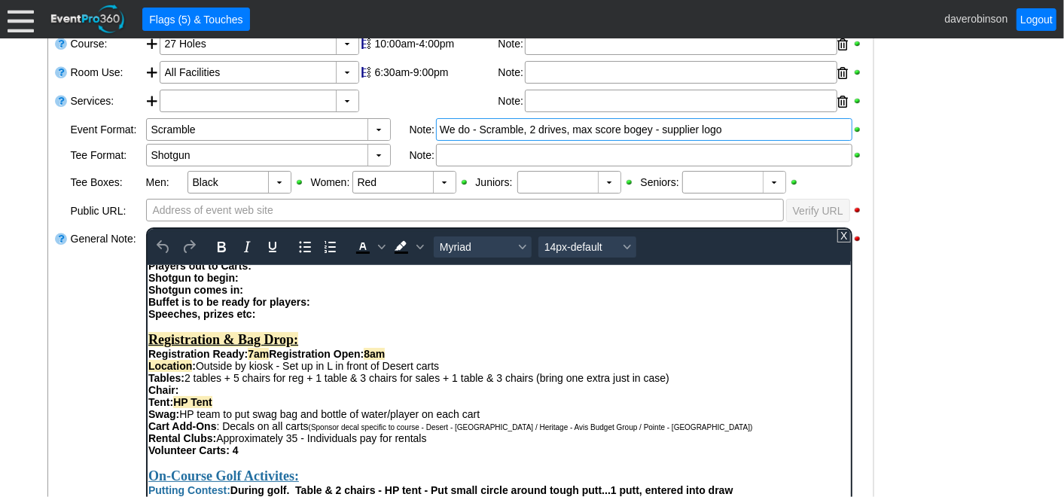
scroll to position [585, 0]
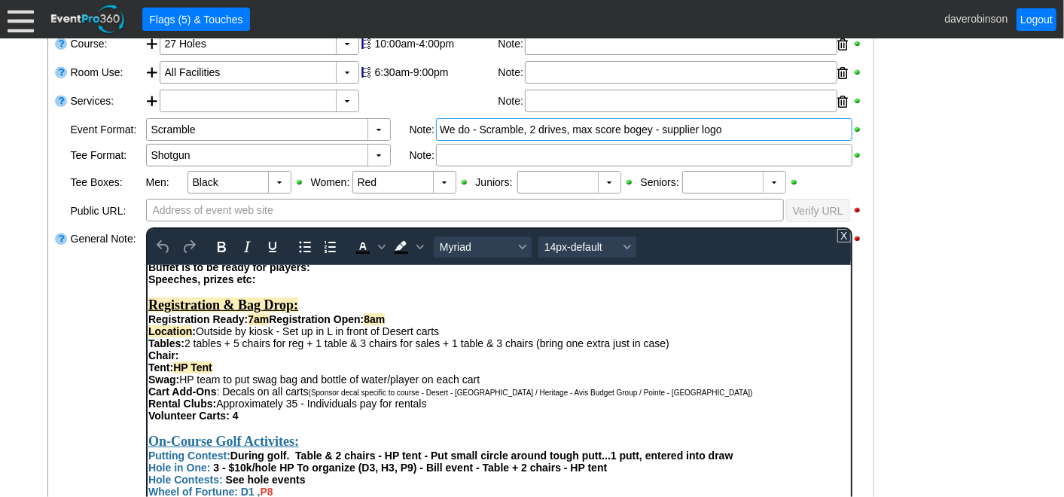
click at [464, 337] on div "Location : Outside by kiosk - Set up in L in front of Desert carts" at bounding box center [499, 331] width 702 height 12
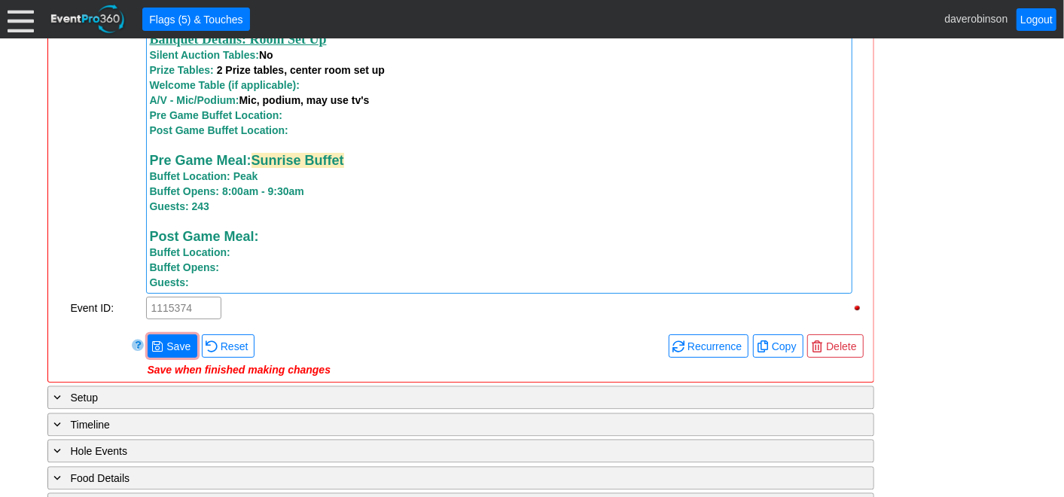
scroll to position [1793, 0]
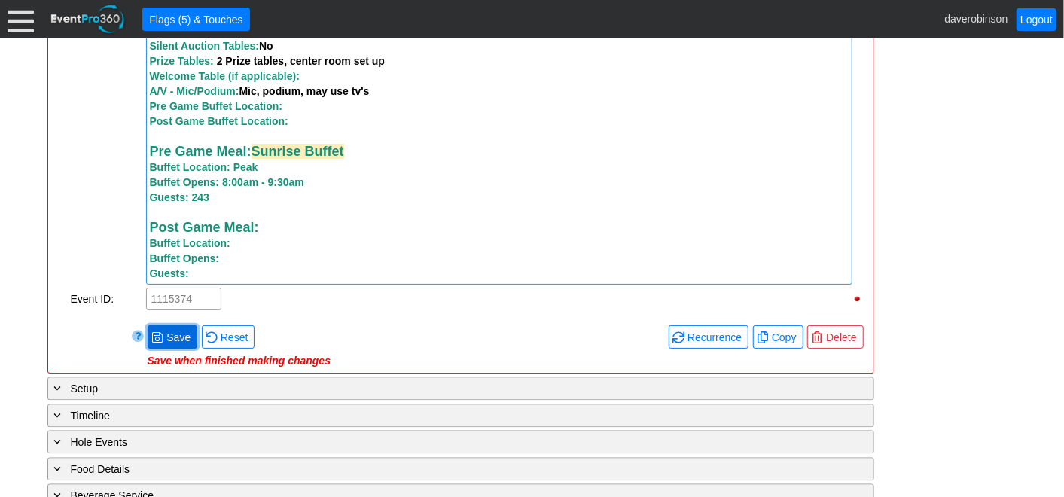
click at [157, 339] on span at bounding box center [157, 337] width 12 height 12
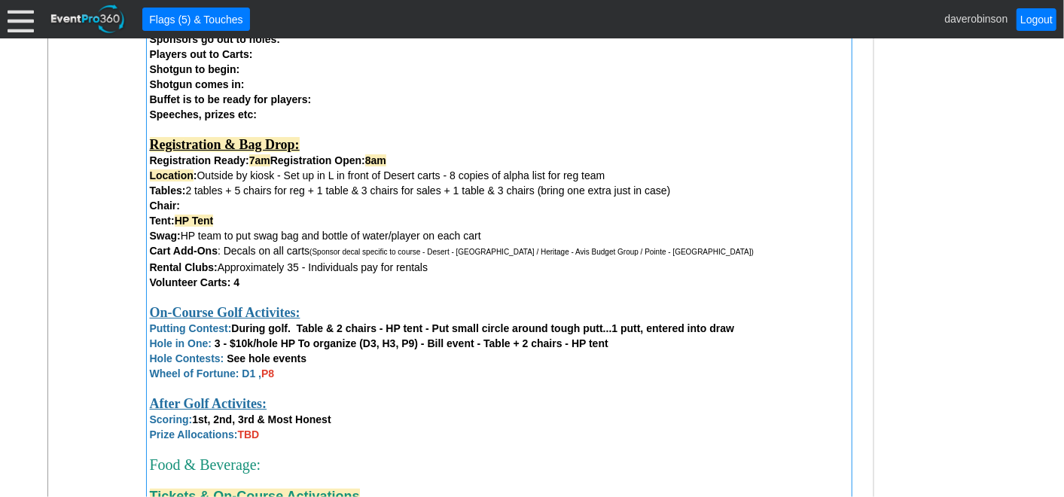
scroll to position [1207, 0]
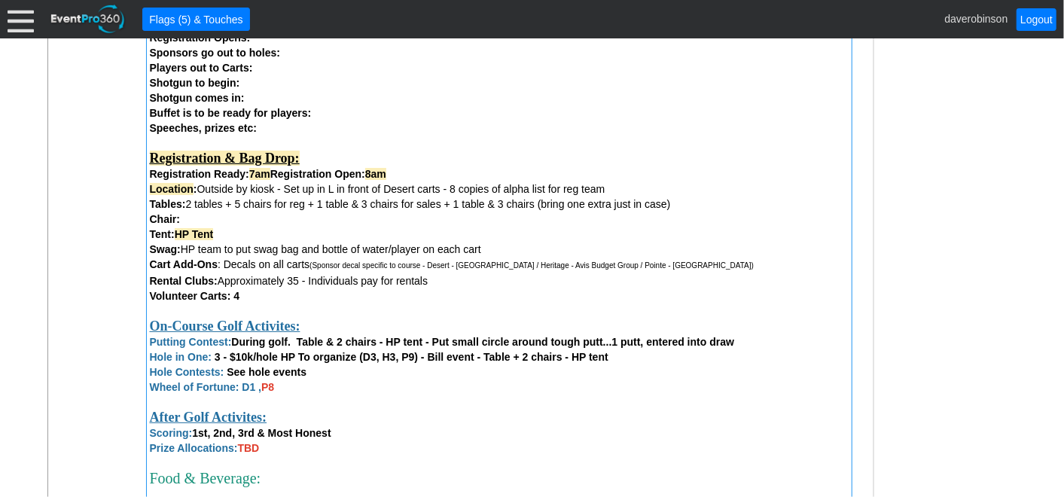
click at [248, 297] on div "Attendees: Players : 220 Volunteers : Hole Sponsors : 16-20 Total Number of Gue…" at bounding box center [499, 342] width 699 height 1050
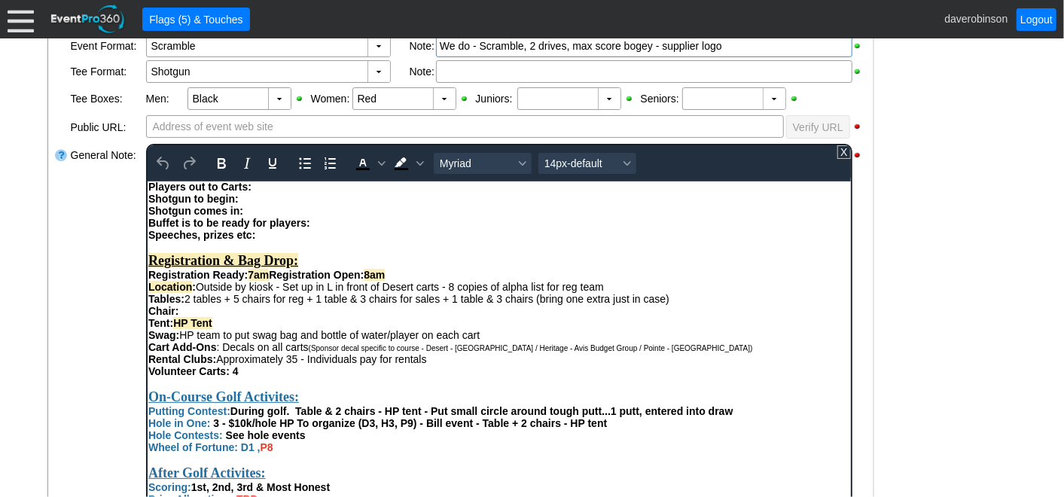
scroll to position [585, 0]
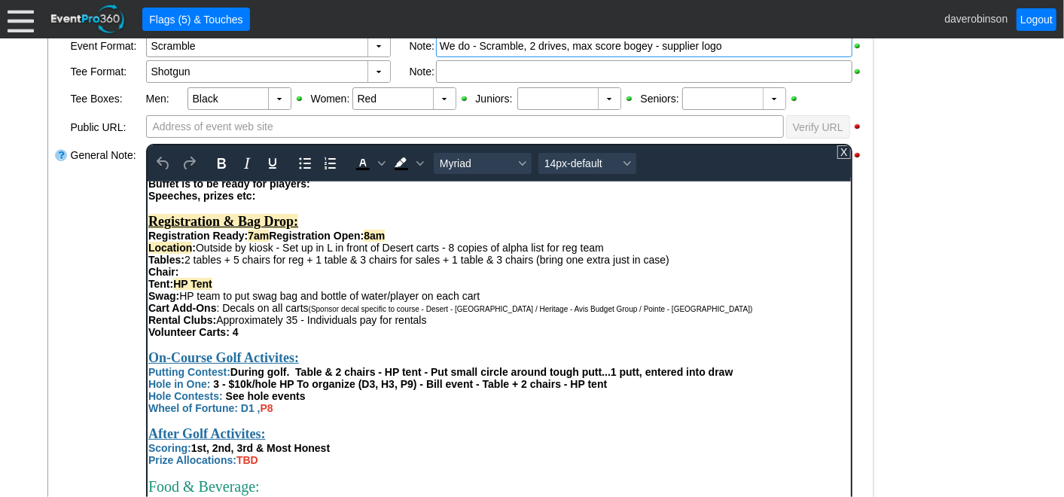
click at [249, 337] on div "Volunteer Carts: 4" at bounding box center [499, 331] width 702 height 12
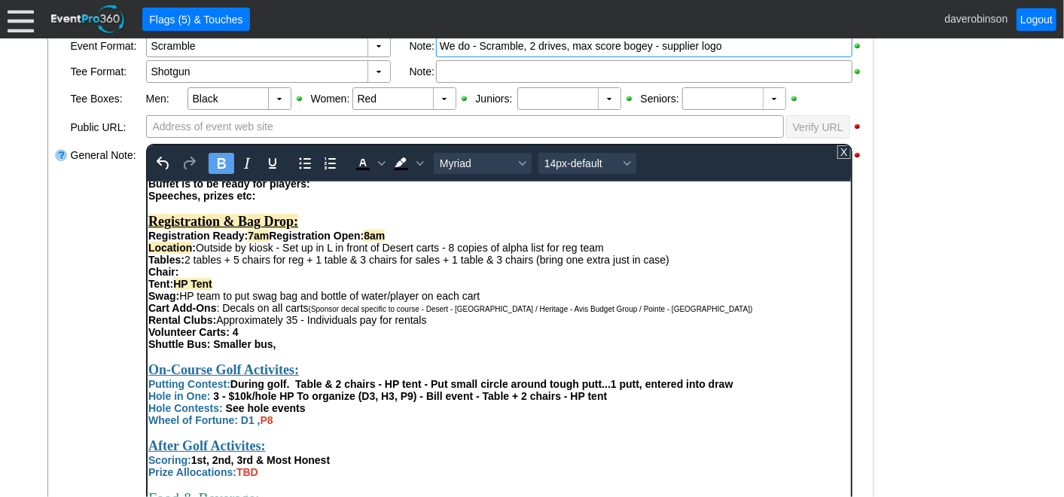
drag, startPoint x: 212, startPoint y: 371, endPoint x: 288, endPoint y: 374, distance: 76.1
click at [288, 349] on div "Shuttle Bus: Smaller bus," at bounding box center [499, 343] width 702 height 12
drag, startPoint x: 224, startPoint y: 159, endPoint x: 226, endPoint y: 166, distance: 7.9
click at [224, 161] on icon "Bold" at bounding box center [221, 163] width 18 height 18
click at [291, 349] on div "Shuttle Bus: Smaller bus," at bounding box center [499, 343] width 702 height 12
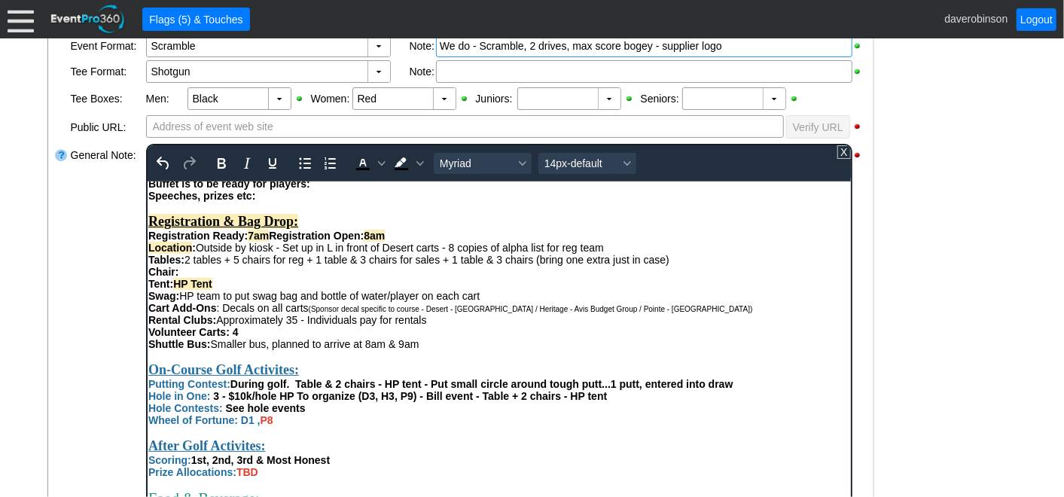
drag, startPoint x: 404, startPoint y: 371, endPoint x: 415, endPoint y: 376, distance: 12.5
click at [405, 349] on div "Shuttle Bus: Smaller bus, planned to arrive at 8am & 9am" at bounding box center [499, 343] width 702 height 12
click at [84, 378] on div "General Note:" at bounding box center [106, 332] width 75 height 380
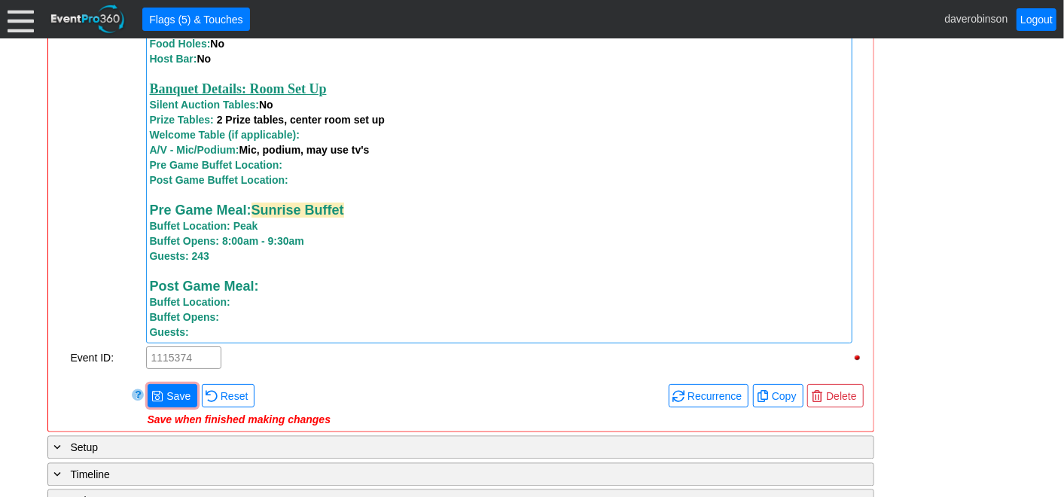
scroll to position [1793, 0]
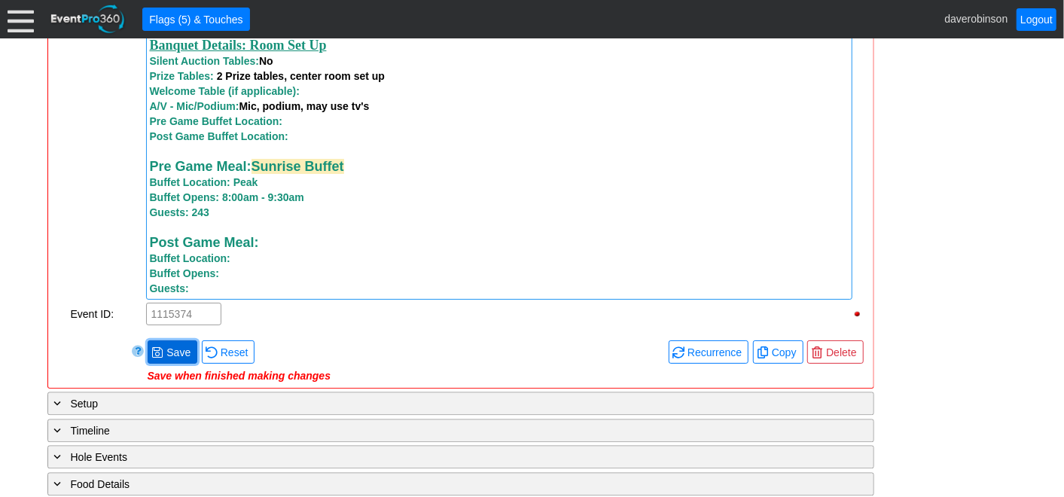
click at [169, 346] on span "● Save" at bounding box center [173, 351] width 50 height 23
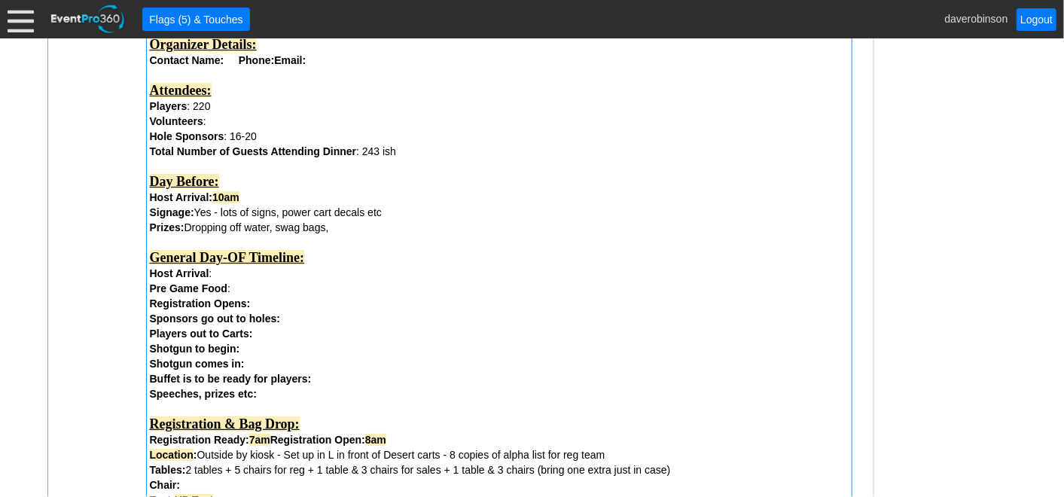
scroll to position [956, 0]
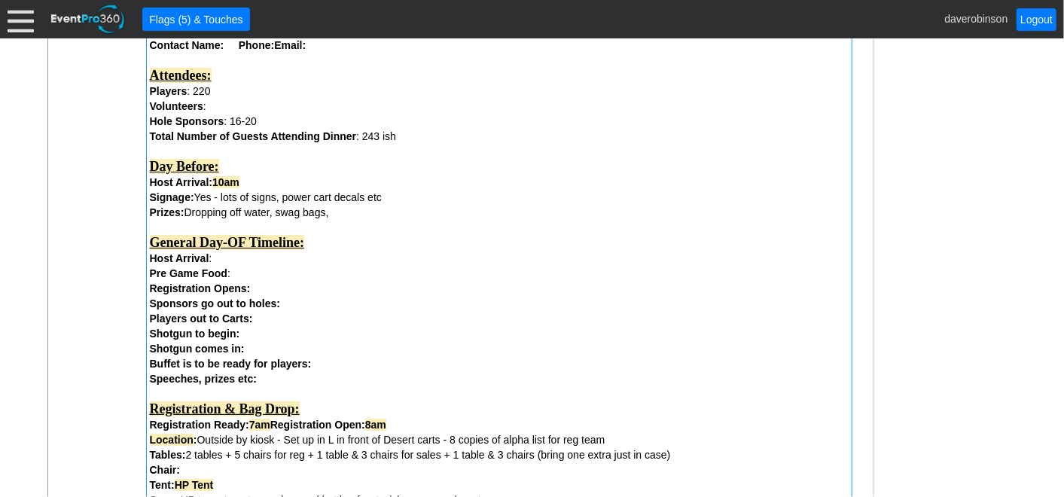
click at [287, 259] on div "Host Arrival :" at bounding box center [499, 258] width 699 height 15
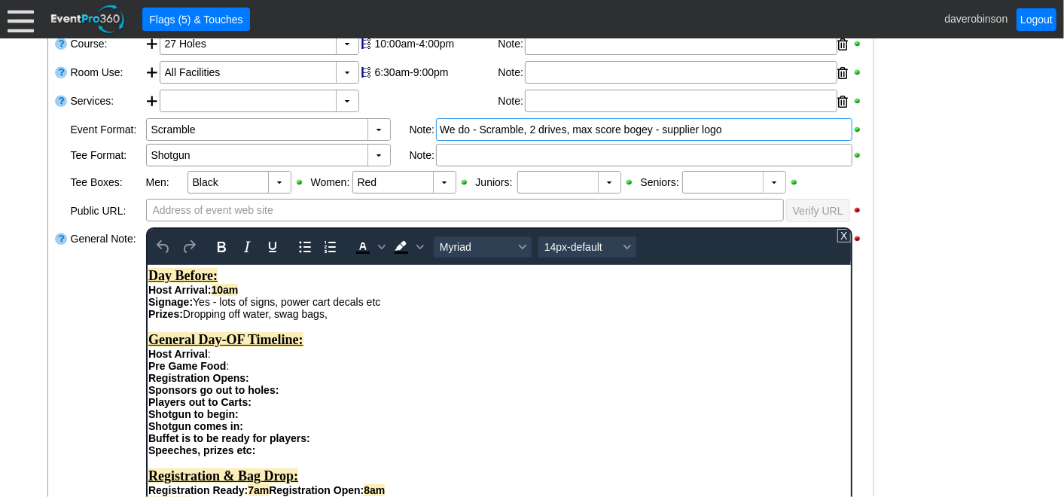
scroll to position [418, 0]
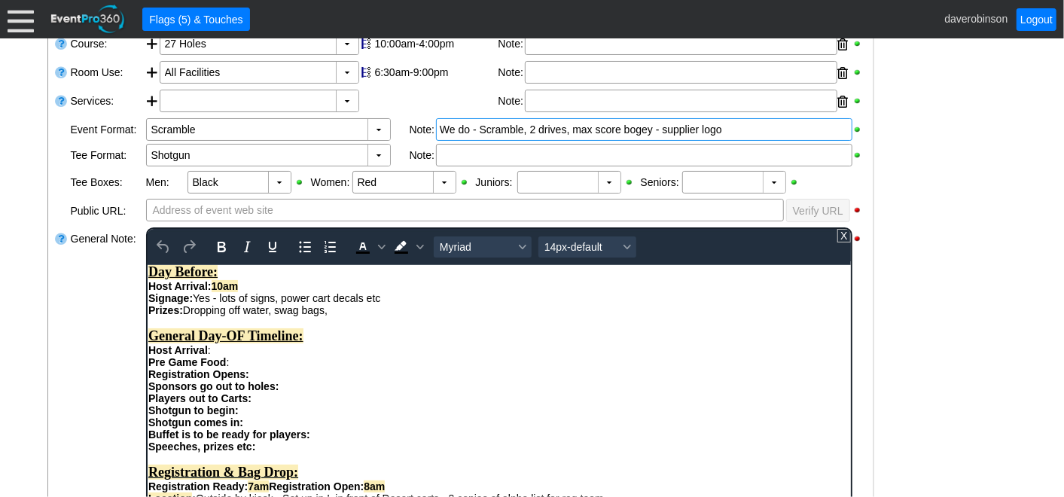
click at [148, 356] on strong "Host Arrival" at bounding box center [178, 349] width 60 height 12
click at [148, 368] on strong "Pre Game Food" at bounding box center [187, 362] width 78 height 12
click at [293, 368] on div "8:00am - Pre Game Food :" at bounding box center [499, 362] width 702 height 12
drag, startPoint x: 195, startPoint y: 386, endPoint x: 357, endPoint y: 380, distance: 162.0
click at [357, 368] on div "8:00am - Pre Game Food - Sunrise Buffet" at bounding box center [499, 362] width 702 height 12
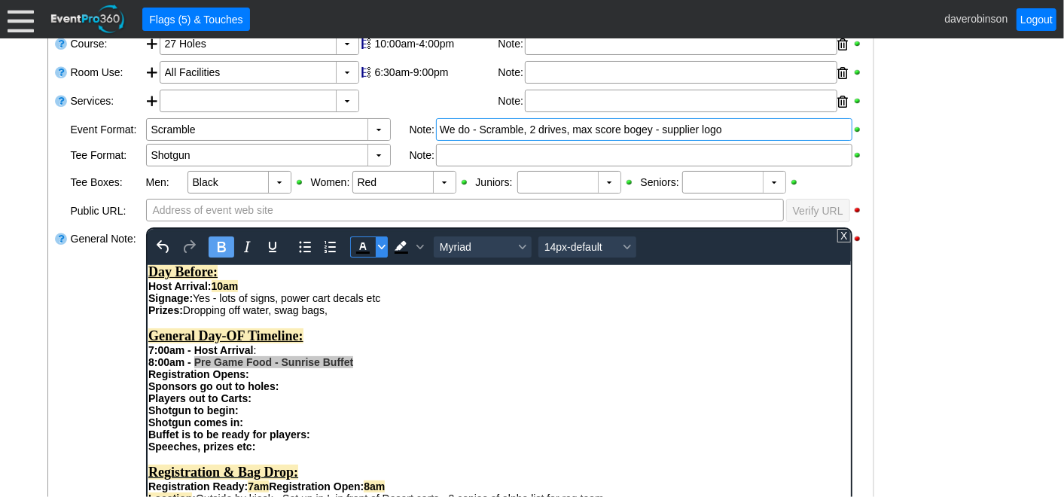
click at [377, 247] on icon "Text color Black" at bounding box center [381, 247] width 8 height 8
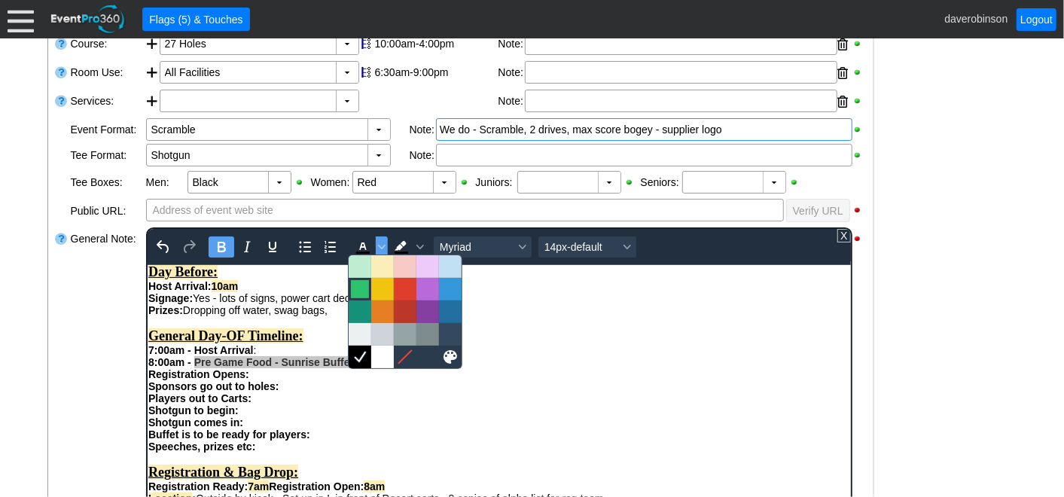
click at [361, 285] on div at bounding box center [360, 289] width 18 height 18
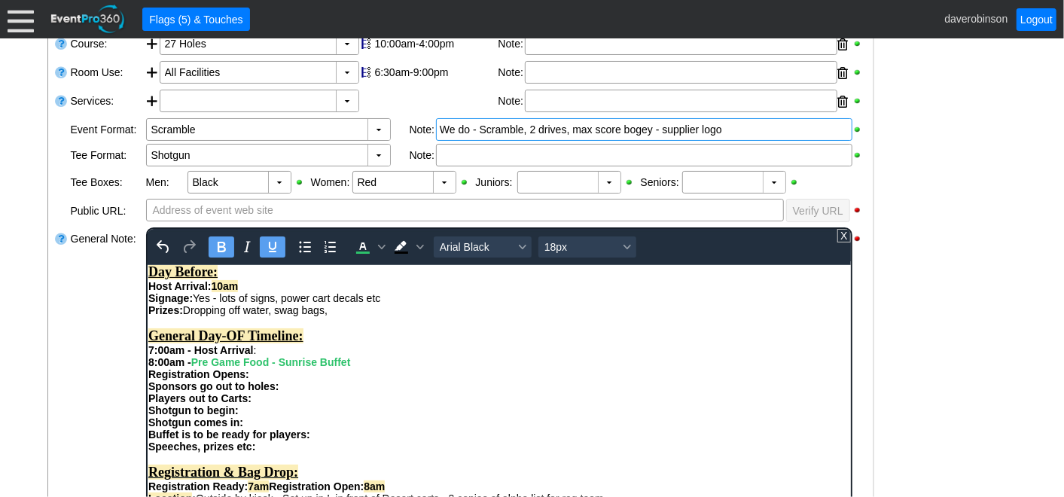
click at [371, 343] on div "General Day-OF Timeline:" at bounding box center [499, 336] width 702 height 16
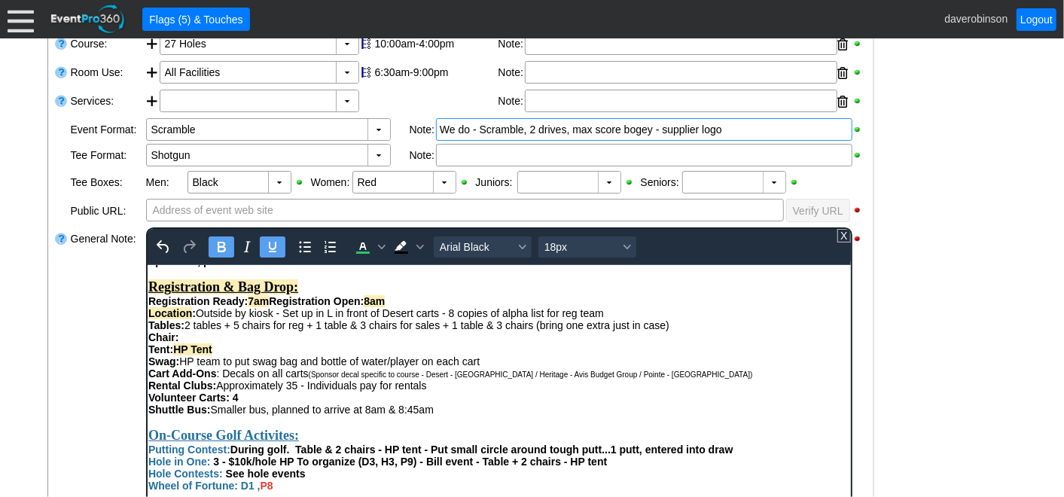
scroll to position [502, 0]
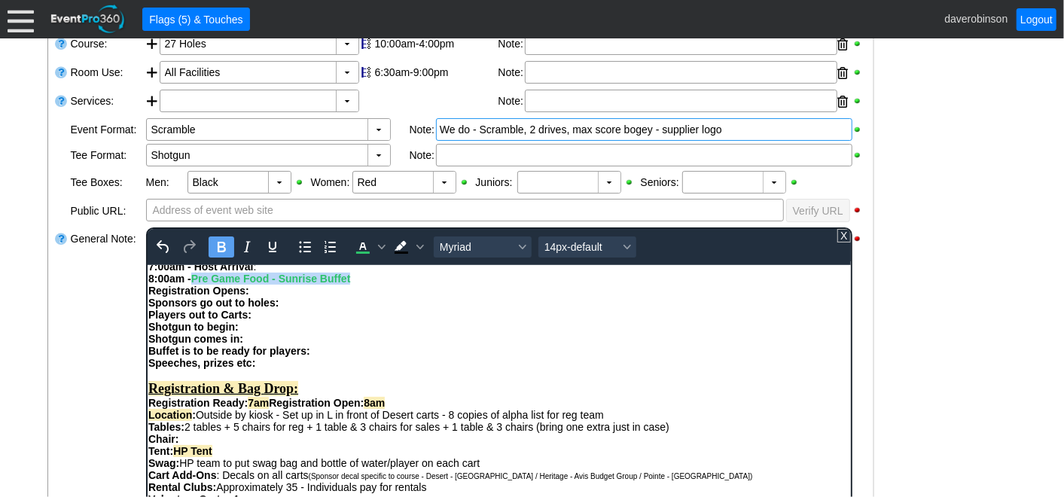
drag, startPoint x: 194, startPoint y: 301, endPoint x: 378, endPoint y: 270, distance: 186.4
click at [361, 284] on div "8:00am - Pre Game Food - Sunrise Buffet" at bounding box center [499, 278] width 702 height 12
click at [379, 244] on icon "Text color Green" at bounding box center [381, 247] width 8 height 8
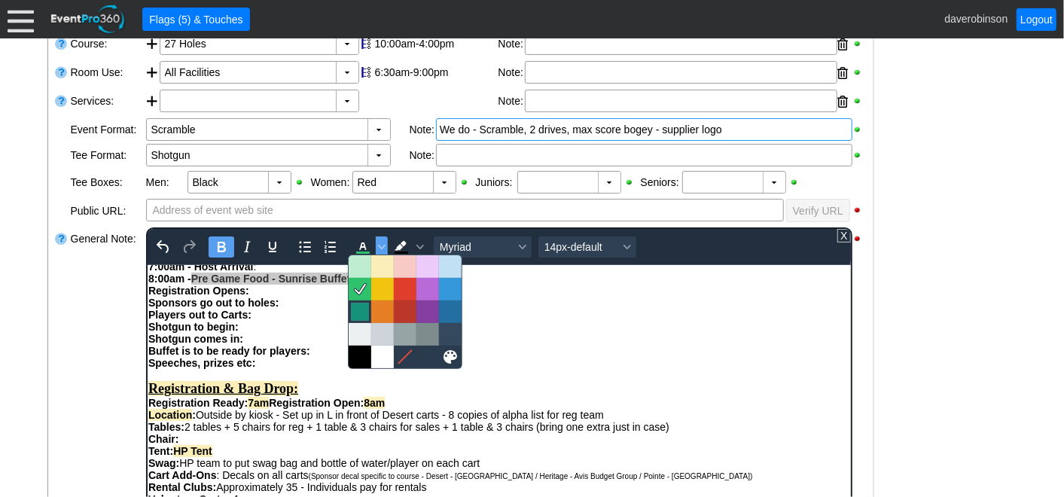
click at [360, 307] on div at bounding box center [360, 312] width 18 height 18
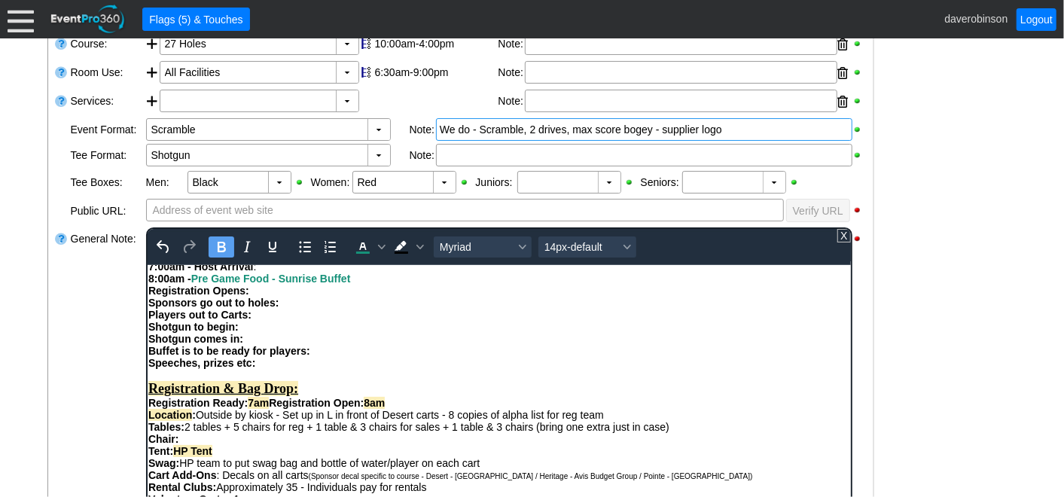
click at [334, 320] on div "Registration Opens: Sponsors go out to holes: Players out to Carts:" at bounding box center [499, 302] width 702 height 36
click at [266, 314] on div "Registration Opens: Sponsors go out to holes: Players out to Carts:" at bounding box center [499, 302] width 702 height 36
click at [148, 296] on strong "Registration Opens:" at bounding box center [198, 290] width 101 height 12
click at [301, 310] on div "8:00am - Registration Opens: Sponsors go out to holes: Players out to Carts:" at bounding box center [499, 302] width 702 height 36
click at [150, 308] on strong "Sponsors go out to holes:" at bounding box center [213, 302] width 130 height 12
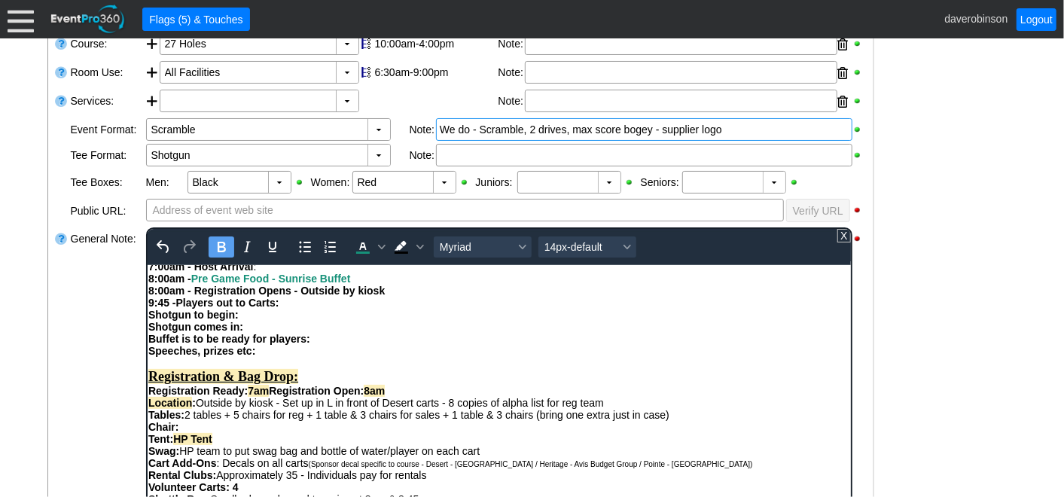
click at [166, 308] on strong "9:45 -" at bounding box center [162, 302] width 28 height 12
click at [148, 320] on strong "Shotgun to begin:" at bounding box center [193, 314] width 90 height 12
click at [148, 332] on strong "Shotgun comes in:" at bounding box center [195, 326] width 95 height 12
click at [148, 344] on strong "Buffet is to be ready for players:" at bounding box center [229, 338] width 162 height 12
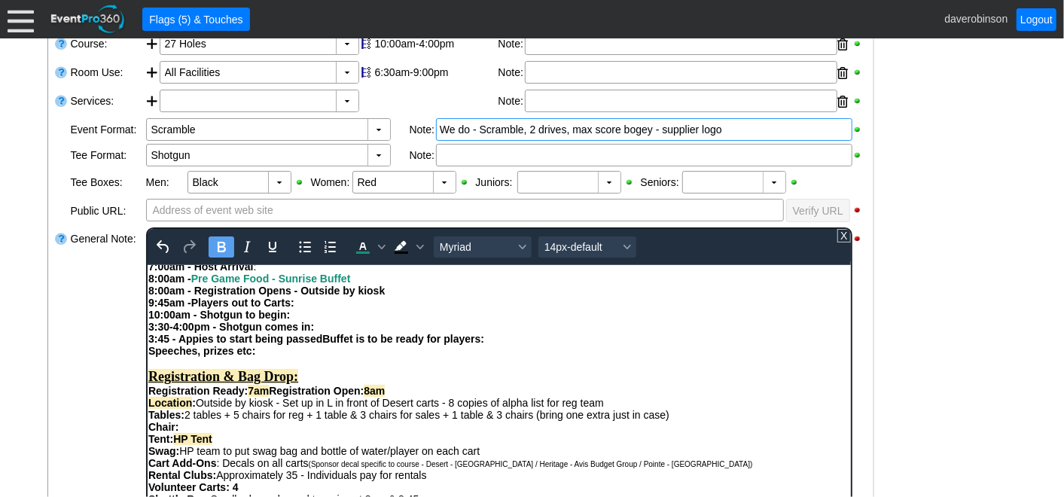
click at [151, 356] on strong "Speeches, prizes etc:" at bounding box center [201, 350] width 107 height 12
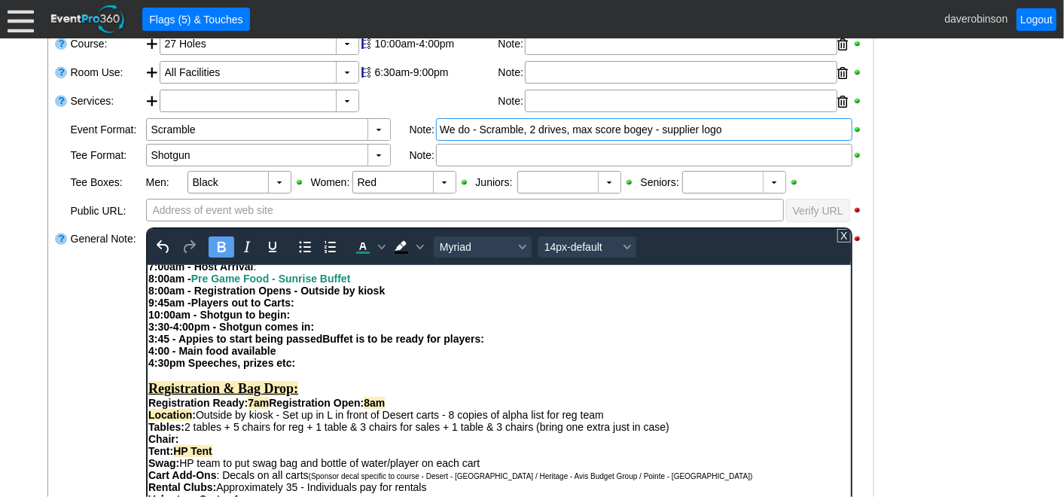
click at [169, 344] on strong "3:45 - Appies to start being passedBuffet is to be ready for players:" at bounding box center [316, 338] width 336 height 12
click at [168, 356] on strong "4:00 - Main food available" at bounding box center [212, 350] width 128 height 12
click at [340, 344] on strong "3:45pm - Appies to start being passedBuffet is to be ready for players:" at bounding box center [324, 338] width 352 height 12
click at [311, 356] on div "3:45pm - Appies to start being passed (as players begin arriving) 4:00pm - Main…" at bounding box center [499, 344] width 702 height 24
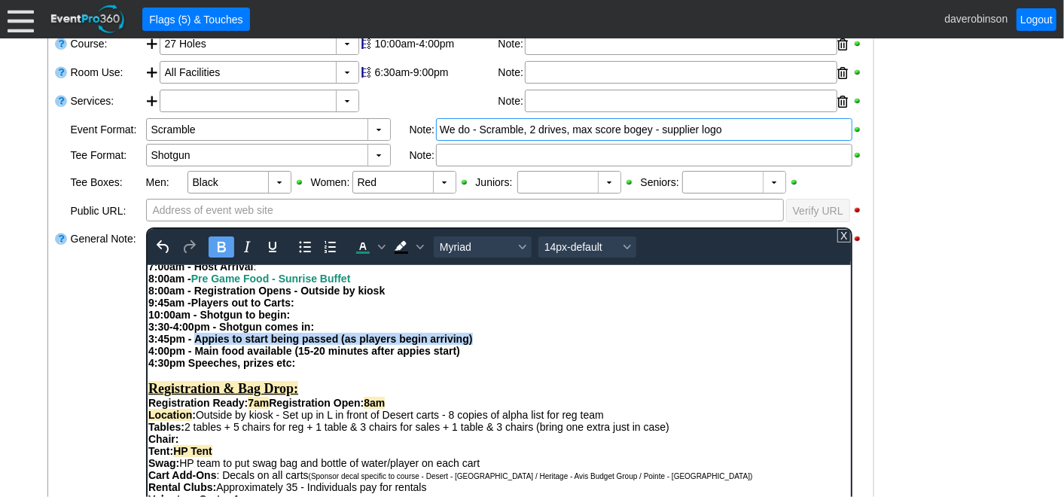
drag, startPoint x: 193, startPoint y: 365, endPoint x: 472, endPoint y: 362, distance: 279.5
click at [472, 356] on div "3:45pm - Appies to start being passed (as players begin arriving) 4:00pm - Main…" at bounding box center [499, 344] width 702 height 24
drag, startPoint x: 366, startPoint y: 246, endPoint x: 209, endPoint y: 3, distance: 289.8
click at [366, 246] on icon "Text color Dark Turquoise" at bounding box center [362, 247] width 18 height 18
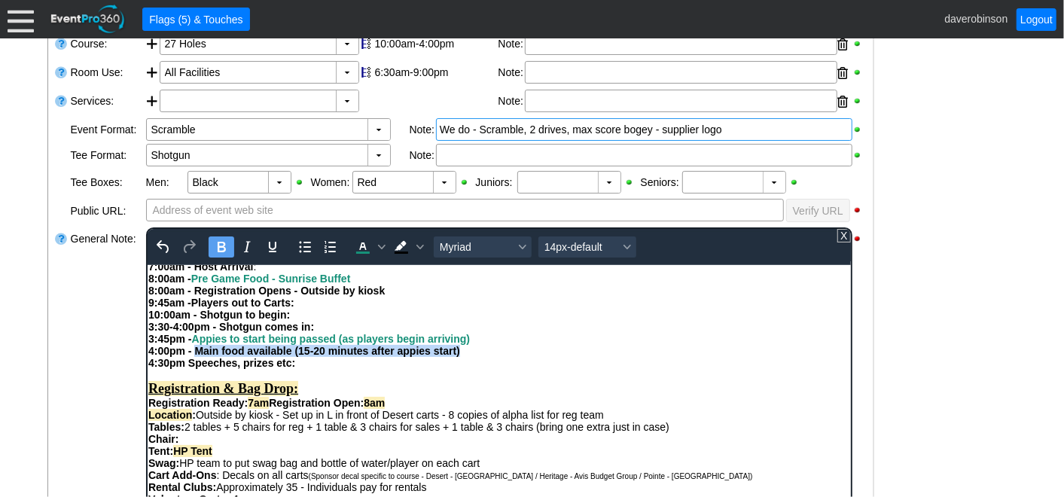
drag, startPoint x: 194, startPoint y: 373, endPoint x: 461, endPoint y: 376, distance: 267.4
click at [461, 356] on div "3:45pm - Appies to start being passed (as players begin arriving) 4:00pm - Main…" at bounding box center [499, 344] width 702 height 24
drag, startPoint x: 363, startPoint y: 249, endPoint x: 67, endPoint y: 16, distance: 376.5
click at [363, 249] on icon "Text color Dark Turquoise" at bounding box center [362, 247] width 18 height 18
click at [94, 333] on div "General Note:" at bounding box center [106, 416] width 75 height 380
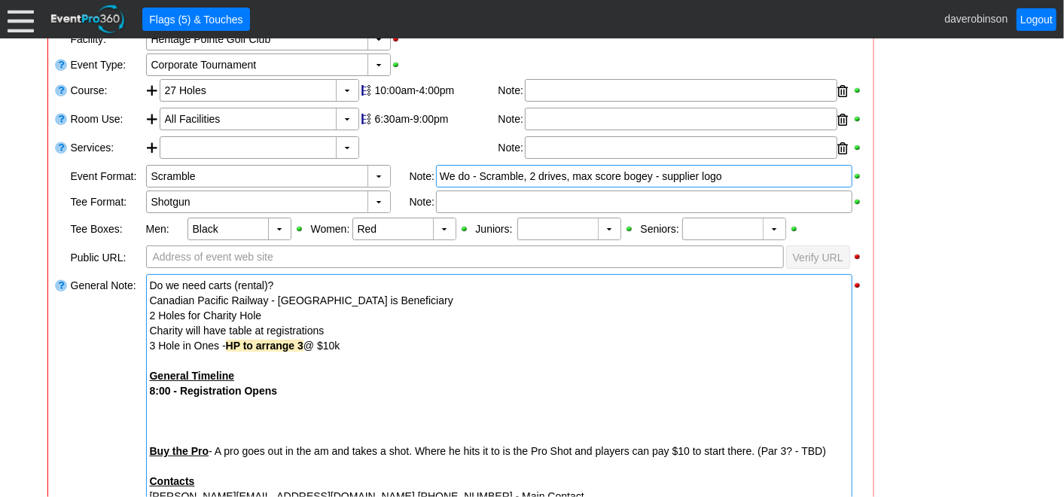
scroll to position [286, 0]
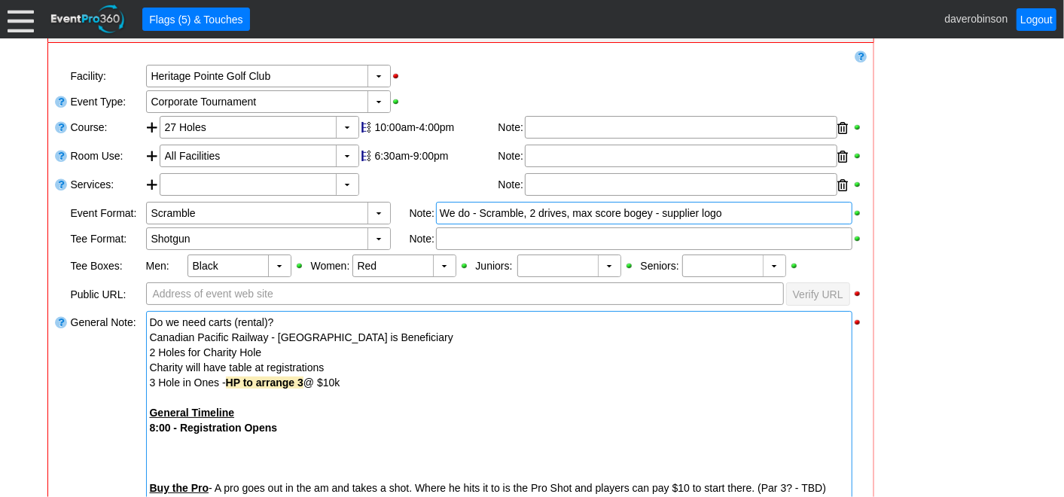
click at [328, 365] on div "Charity will have table at registrations" at bounding box center [499, 367] width 699 height 15
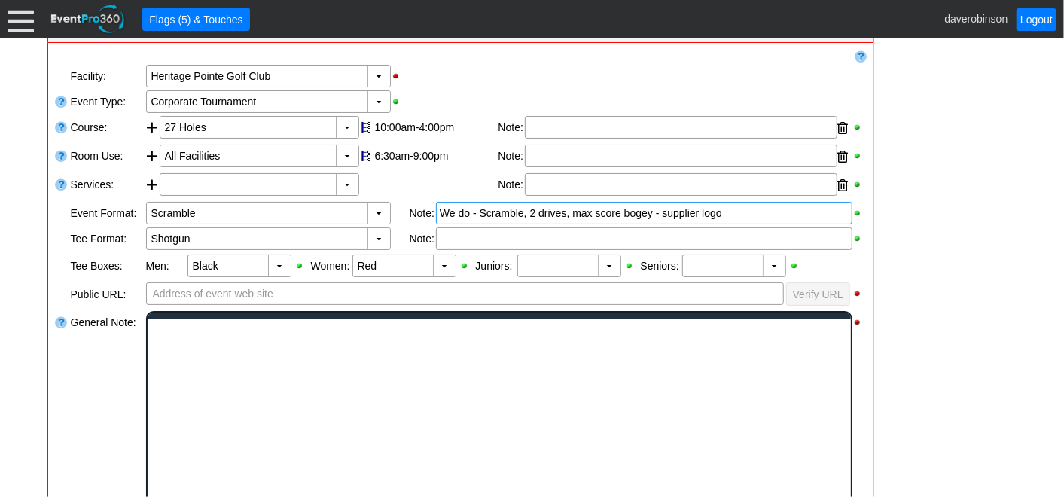
scroll to position [0, 0]
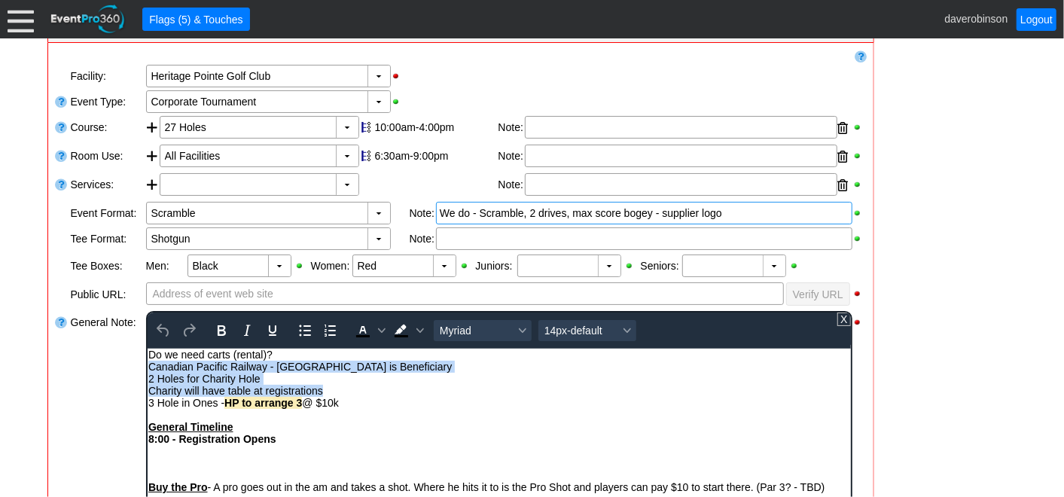
drag, startPoint x: 264, startPoint y: 378, endPoint x: 148, endPoint y: 362, distance: 117.1
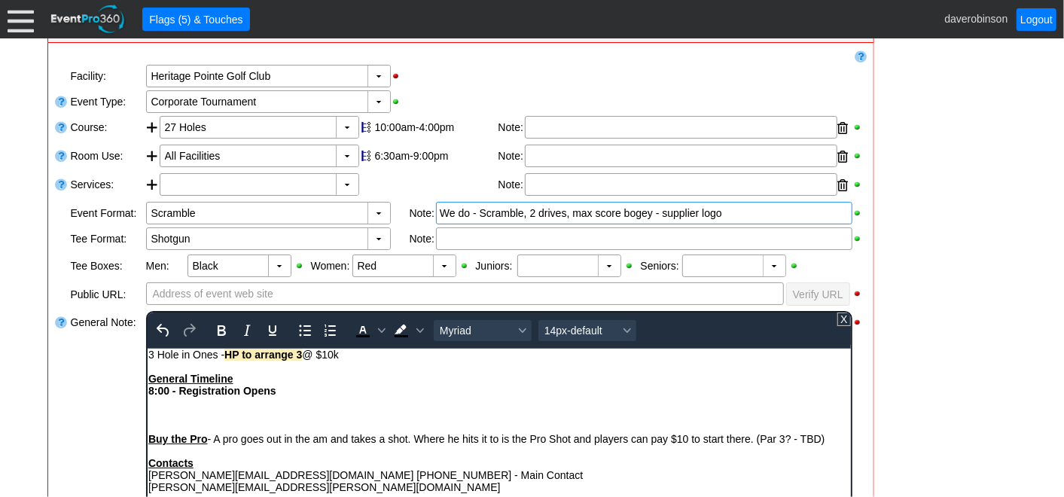
drag, startPoint x: 346, startPoint y: 352, endPoint x: 278, endPoint y: 706, distance: 361.2
drag, startPoint x: 243, startPoint y: 371, endPoint x: 291, endPoint y: 701, distance: 334.1
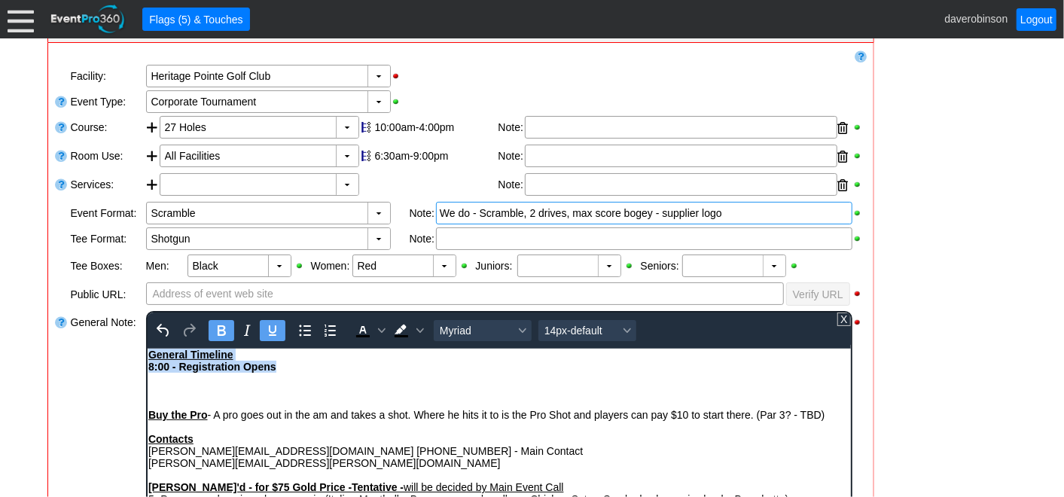
drag, startPoint x: 287, startPoint y: 365, endPoint x: 131, endPoint y: 356, distance: 156.2
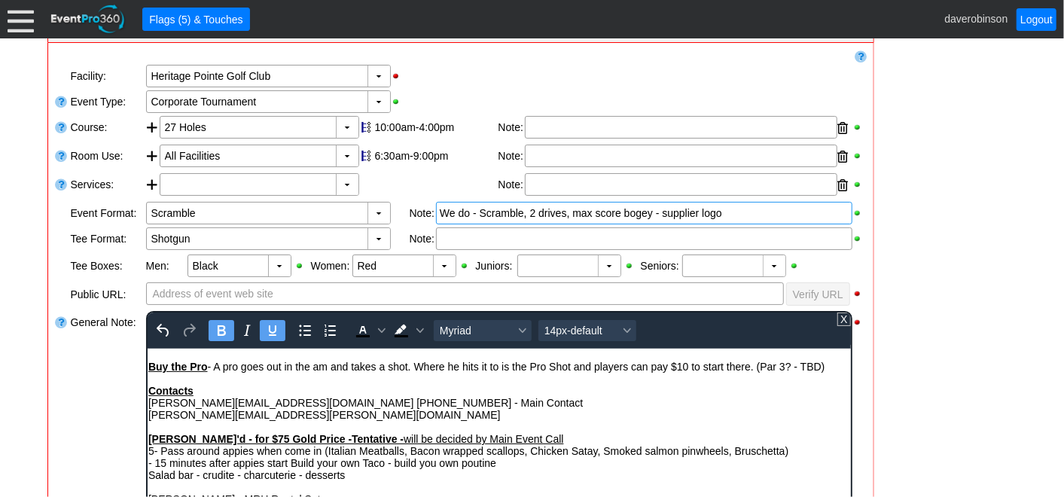
click at [151, 417] on div "Theresa.Lim@cpkcr.com" at bounding box center [499, 414] width 702 height 12
click at [150, 414] on div "Theresa.Lim@cpkcr.com" at bounding box center [499, 414] width 702 height 12
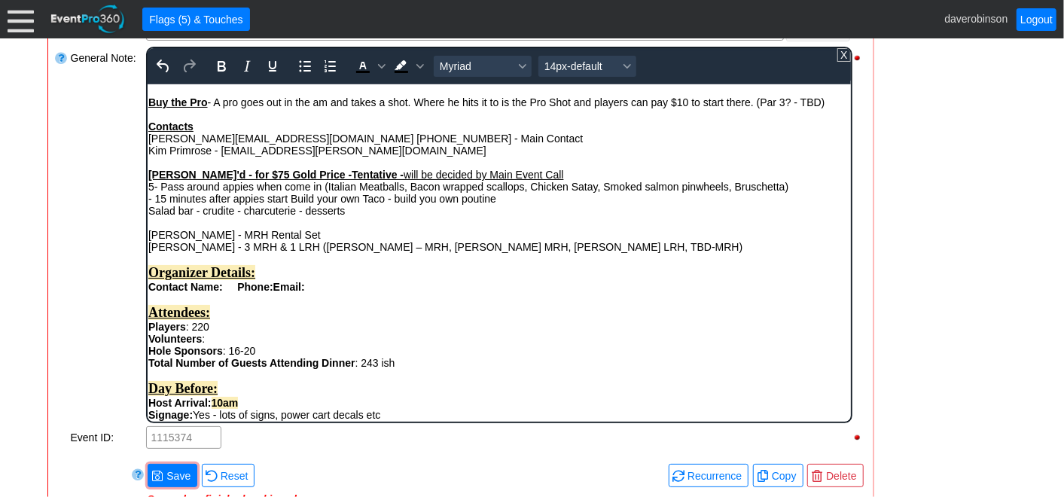
scroll to position [467, 0]
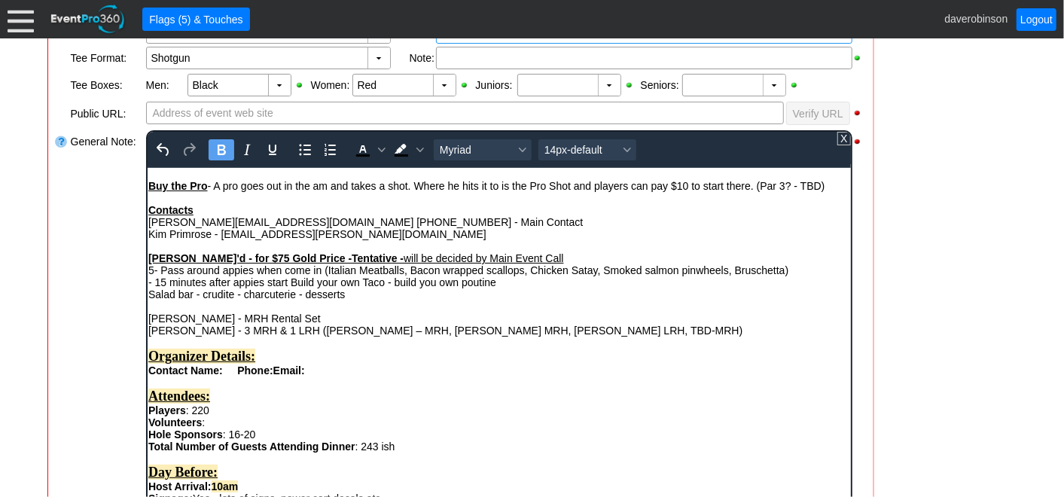
click at [229, 376] on strong "Rich Text Area. Press ALT-0 for help." at bounding box center [231, 370] width 12 height 12
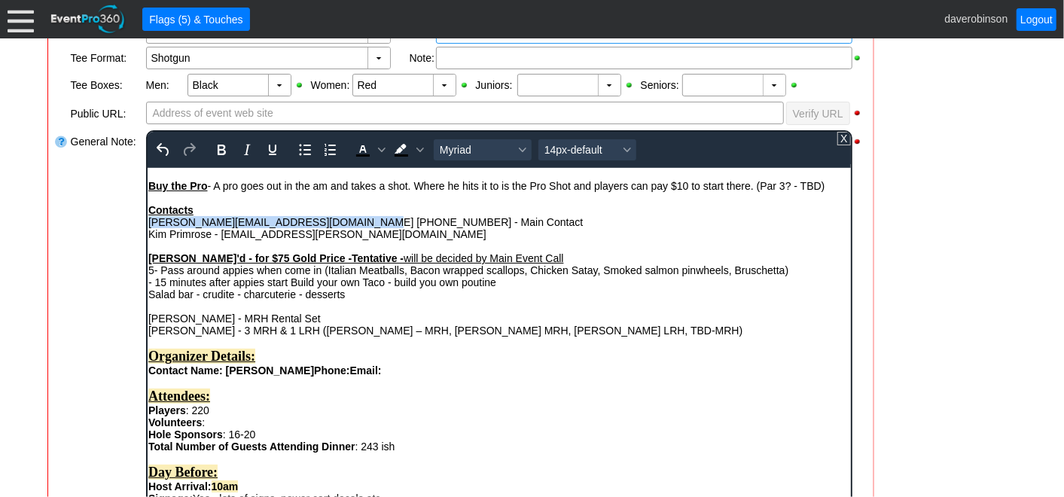
drag, startPoint x: 151, startPoint y: 222, endPoint x: 363, endPoint y: 225, distance: 212.4
click at [363, 225] on div "Amanda.Houston@cpkcr.com (403) 703-8816 - Main Contact" at bounding box center [499, 221] width 702 height 12
click at [362, 247] on div "Rich Text Area. Press ALT-0 for help." at bounding box center [499, 246] width 702 height 12
click at [349, 376] on strong "Phone:" at bounding box center [330, 370] width 35 height 12
drag, startPoint x: 288, startPoint y: 220, endPoint x: 362, endPoint y: 215, distance: 74.7
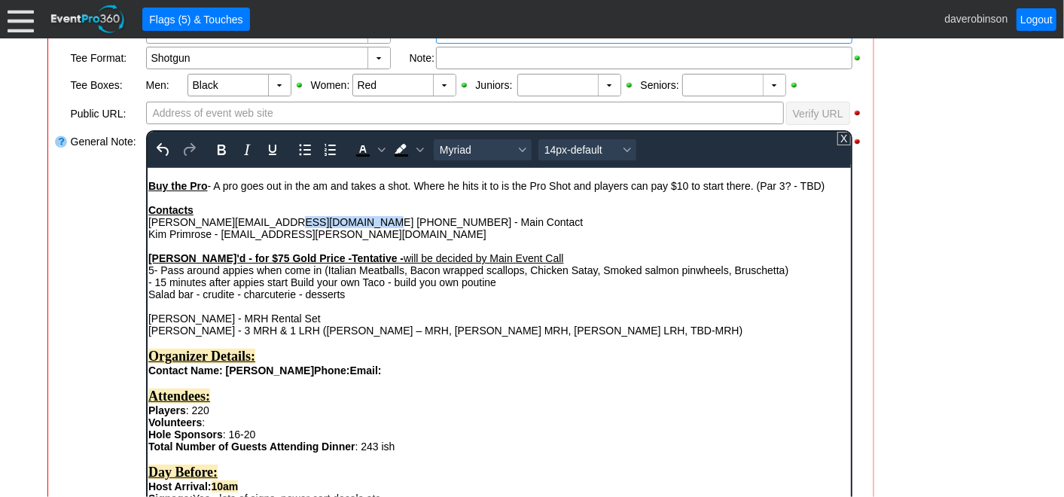
click at [362, 215] on div "Amanda.Houston@cpkcr.com (403) 703-8816 - Main Contact" at bounding box center [499, 221] width 702 height 12
copy div "(403) 703-8816"
click at [349, 376] on strong "Phone:" at bounding box center [330, 370] width 35 height 12
click at [520, 373] on div "Contact Name: Amanda Houston Phone: (403) 703-8816 Email:" at bounding box center [499, 370] width 702 height 12
drag, startPoint x: 150, startPoint y: 223, endPoint x: 362, endPoint y: 221, distance: 212.4
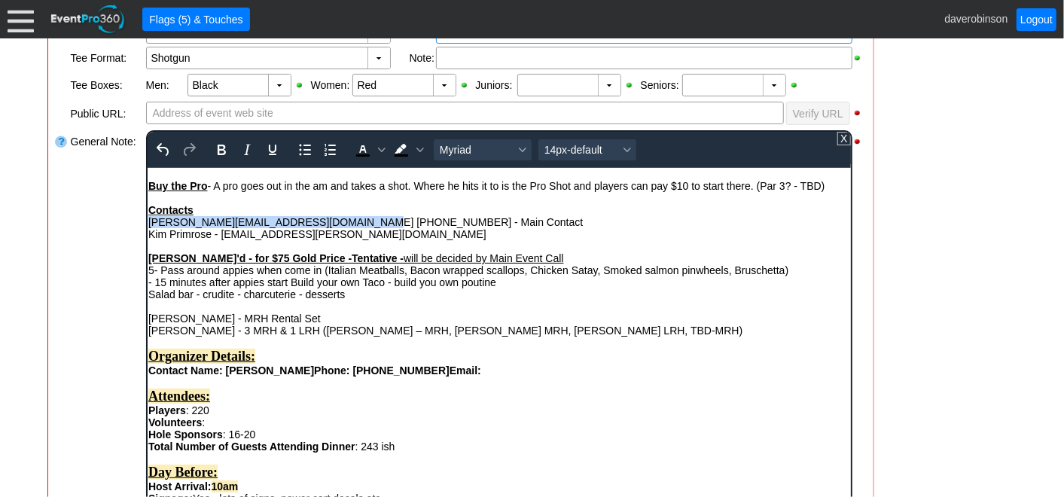
click at [362, 221] on div "Amanda.Houston@cpkcr.com (403) 703-8816 - Main Contact" at bounding box center [499, 221] width 702 height 12
copy div "Amanda.Houston@cpkcr.com (403) 703-8816"
click at [491, 374] on div "Contact Name: Amanda Houston Phone: (403) 703-8816 Email:" at bounding box center [499, 370] width 702 height 12
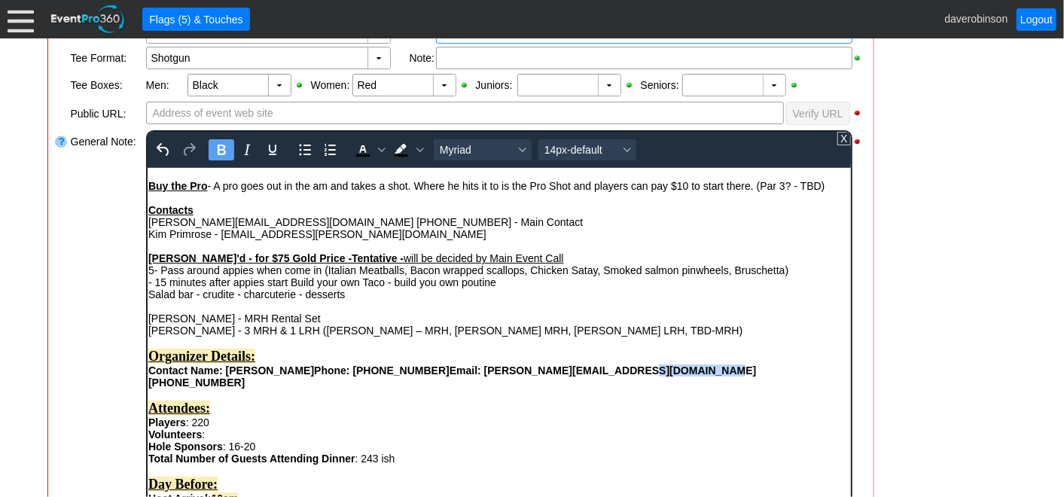
drag, startPoint x: 634, startPoint y: 380, endPoint x: 705, endPoint y: 376, distance: 70.9
click at [705, 376] on div "Contact Name: Amanda Houston Phone: (403) 703-8816 Email: Amanda.Houston@cpkcr.…" at bounding box center [499, 376] width 702 height 24
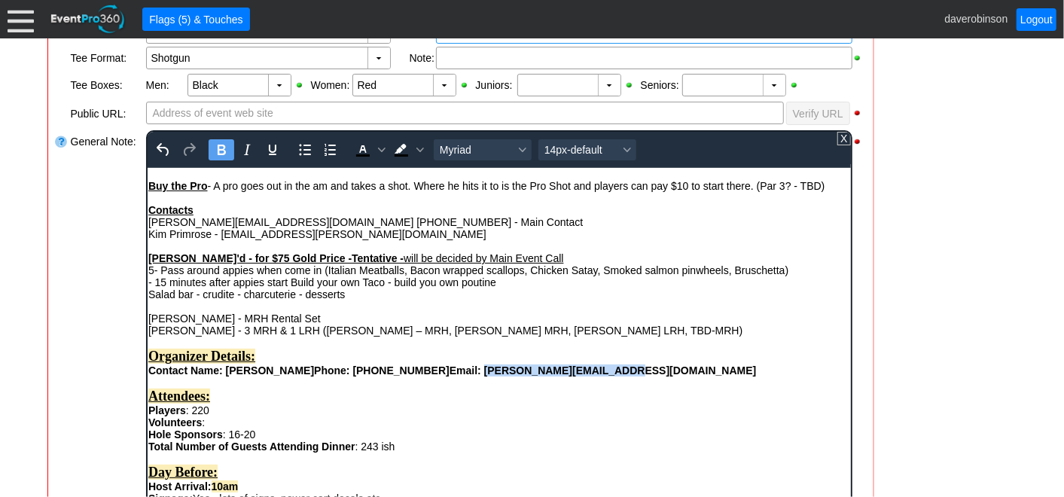
drag, startPoint x: 481, startPoint y: 376, endPoint x: 629, endPoint y: 374, distance: 147.6
click at [629, 374] on strong "Email: Amanda.Houston@cpkcr.com" at bounding box center [602, 370] width 307 height 12
click at [217, 146] on icon "Bold" at bounding box center [221, 150] width 8 height 11
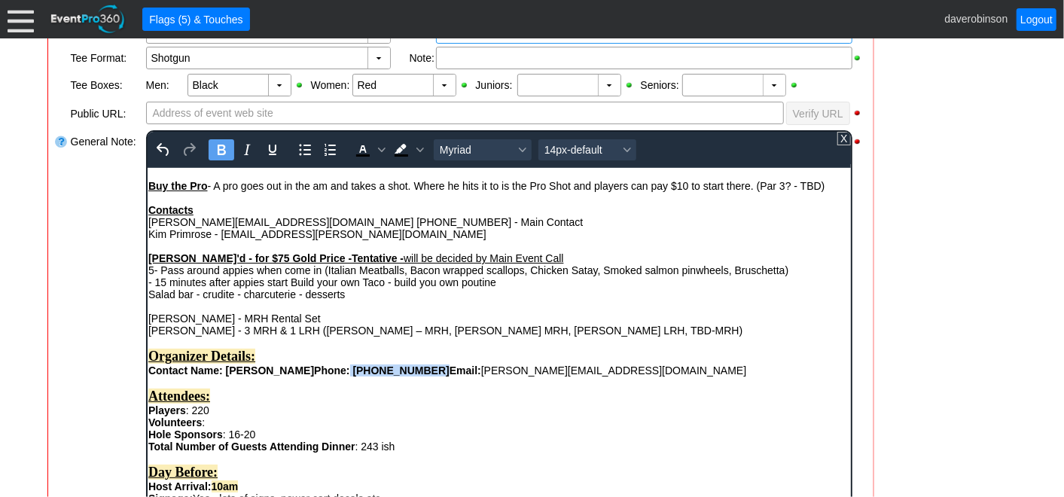
drag, startPoint x: 362, startPoint y: 380, endPoint x: 438, endPoint y: 380, distance: 75.3
click at [438, 376] on strong "Phone: (403) 703-8816" at bounding box center [381, 370] width 136 height 12
click at [226, 151] on icon "Bold" at bounding box center [221, 150] width 18 height 18
drag, startPoint x: 232, startPoint y: 377, endPoint x: 317, endPoint y: 379, distance: 85.1
click at [313, 376] on strong "Amanda Houston" at bounding box center [269, 370] width 88 height 12
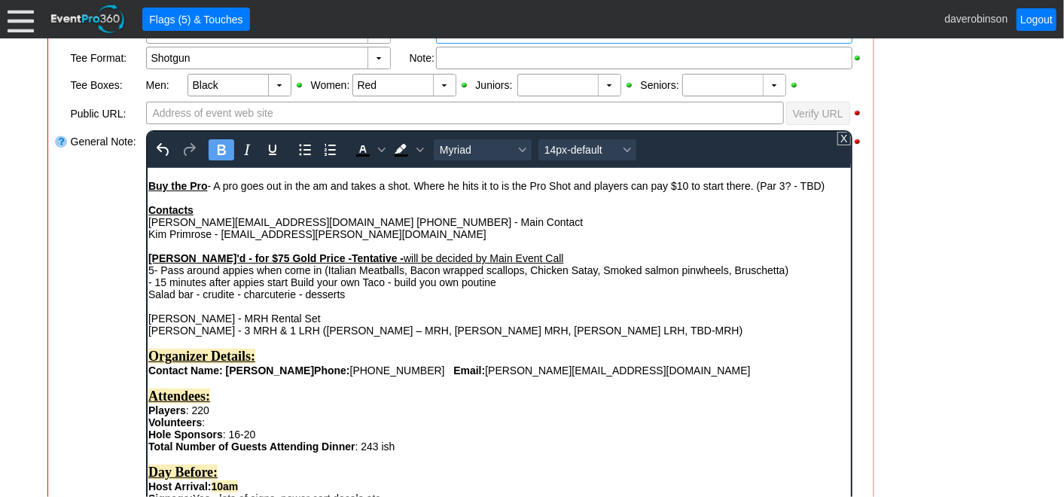
click at [214, 151] on icon "Bold" at bounding box center [221, 150] width 18 height 18
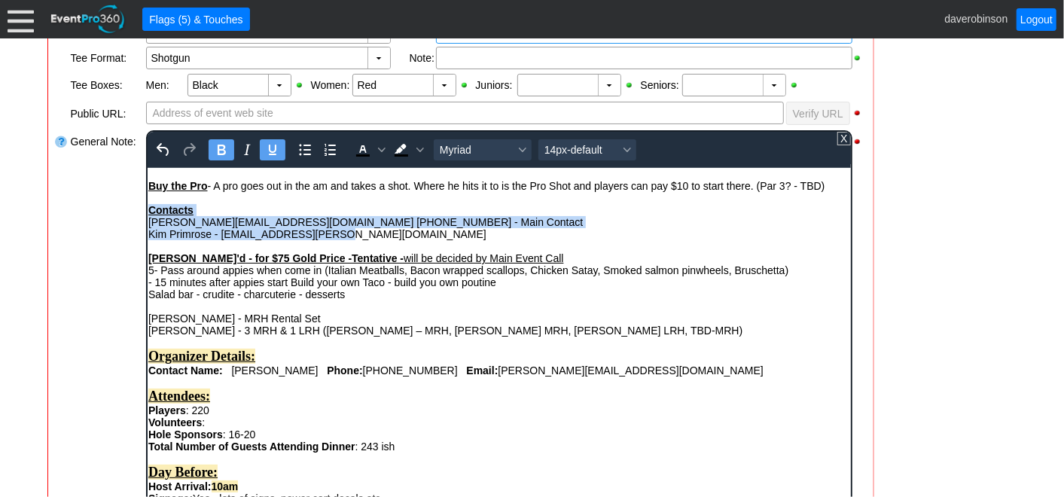
drag, startPoint x: 340, startPoint y: 233, endPoint x: 148, endPoint y: 215, distance: 193.7
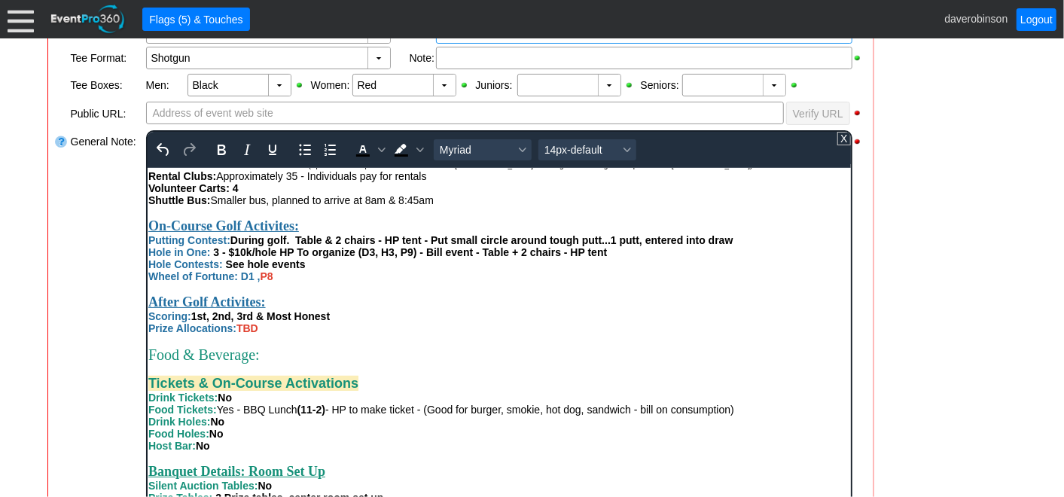
scroll to position [585, 0]
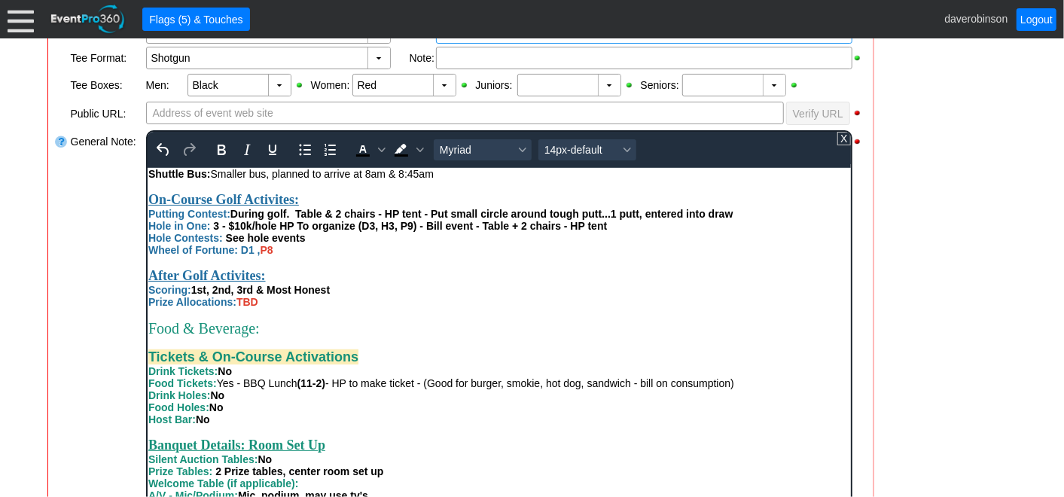
click at [215, 231] on strong "3 - $10k/hole HP To organize (D3, H3, P9) - Bill event - Table + 2 chairs - HP …" at bounding box center [409, 225] width 394 height 12
click at [280, 231] on strong "3 - $10k/hole HP To organize (D3, H3, P9) - Bill event - Table + 2 chairs - HP …" at bounding box center [409, 225] width 394 height 12
drag, startPoint x: 280, startPoint y: 257, endPoint x: 354, endPoint y: 260, distance: 73.9
click at [354, 231] on strong "3 - $10k/hole HP To organize (D3, H3, P9) - Bill event - Table + 2 chairs - HP …" at bounding box center [409, 225] width 394 height 12
click at [379, 148] on icon "Text color Black" at bounding box center [381, 150] width 8 height 5
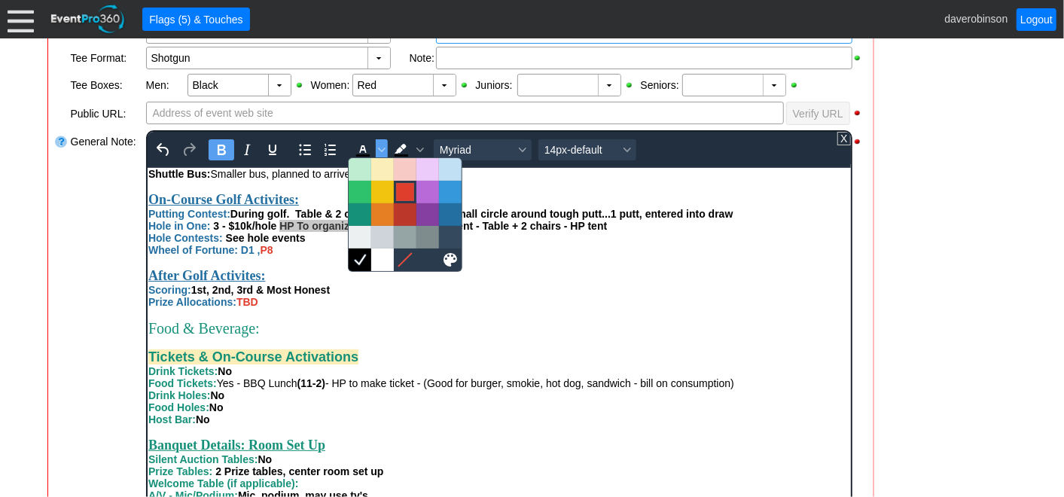
click at [400, 190] on div at bounding box center [405, 192] width 18 height 18
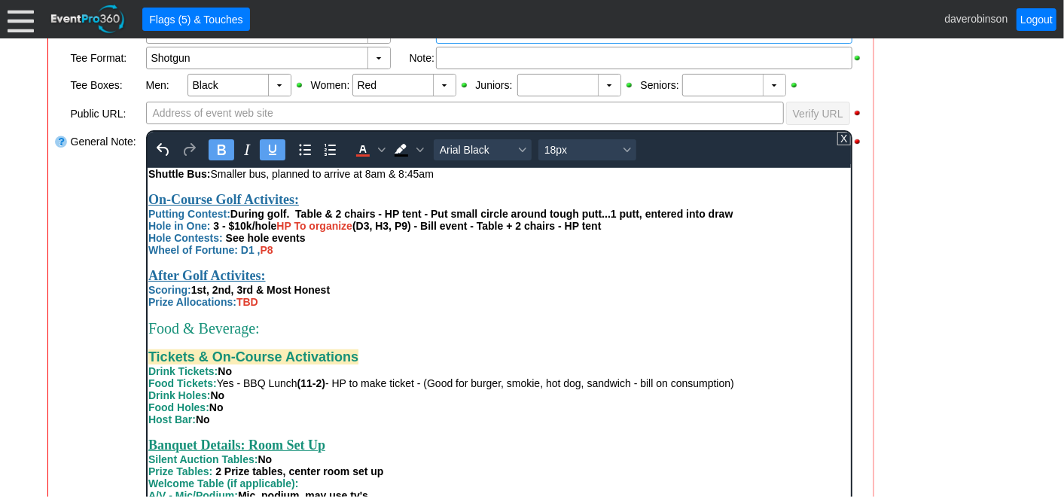
click at [434, 283] on div "After Golf Activites:" at bounding box center [499, 275] width 702 height 16
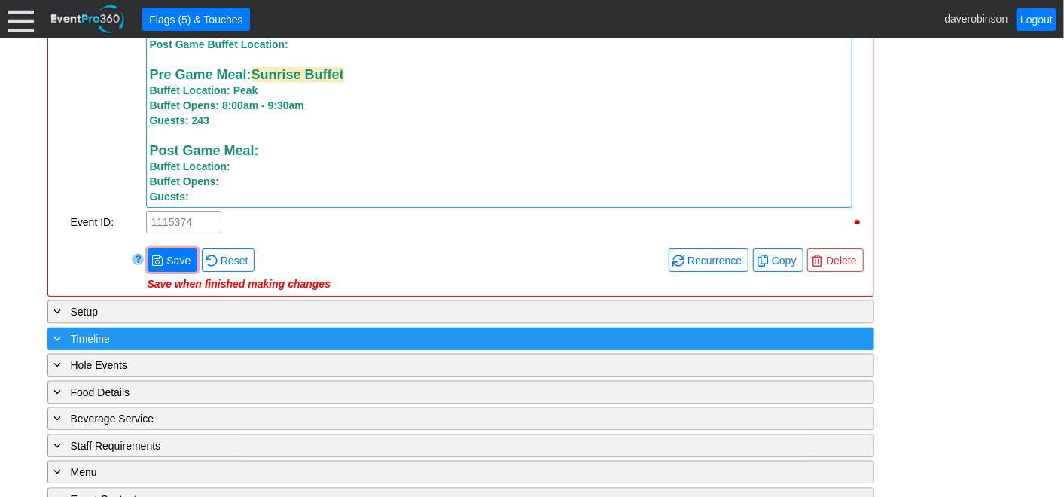
scroll to position [1723, 0]
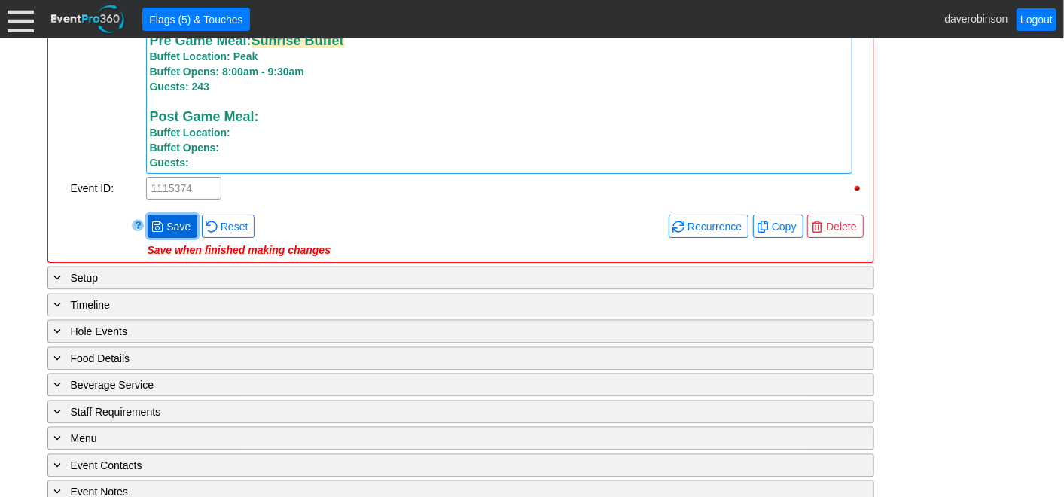
click at [173, 230] on span "Save" at bounding box center [178, 226] width 30 height 15
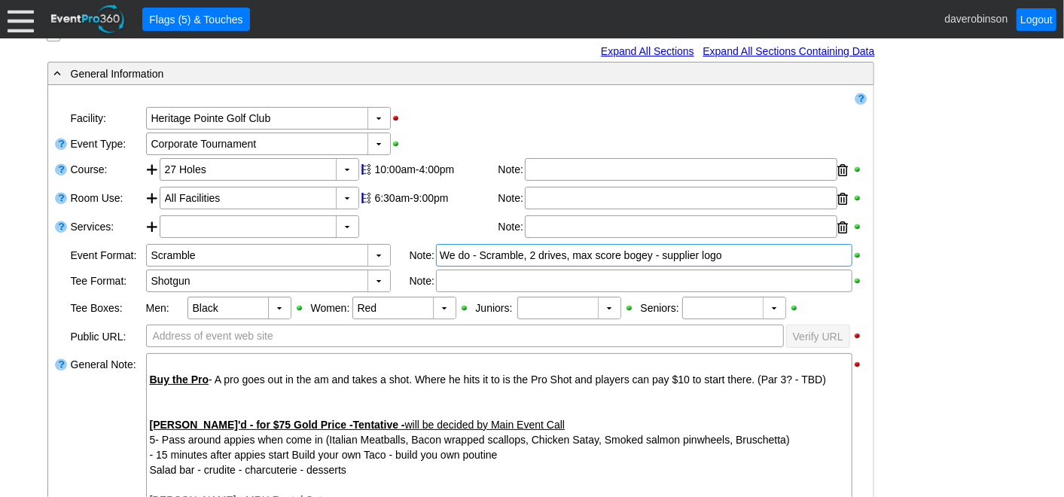
scroll to position [0, 0]
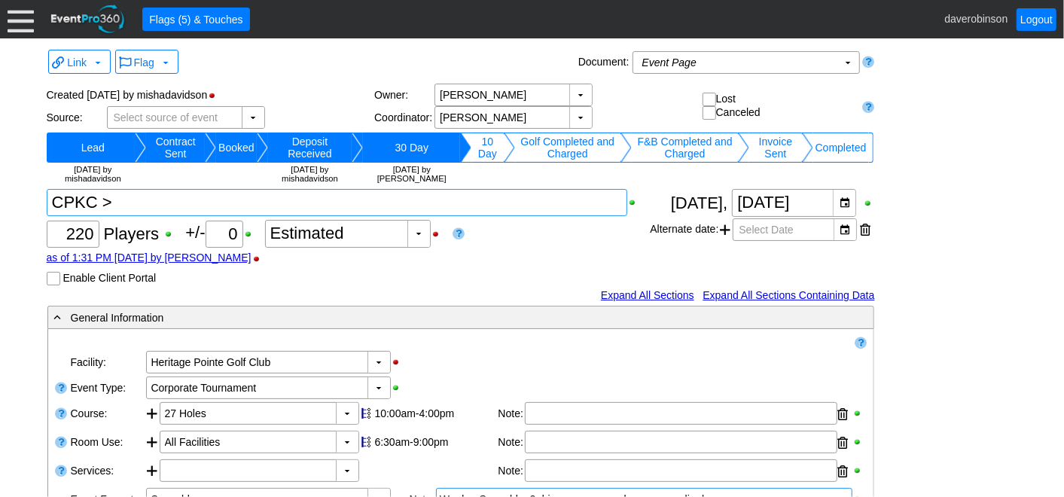
click at [97, 204] on textarea at bounding box center [337, 202] width 581 height 27
type textarea "CPKC * >"
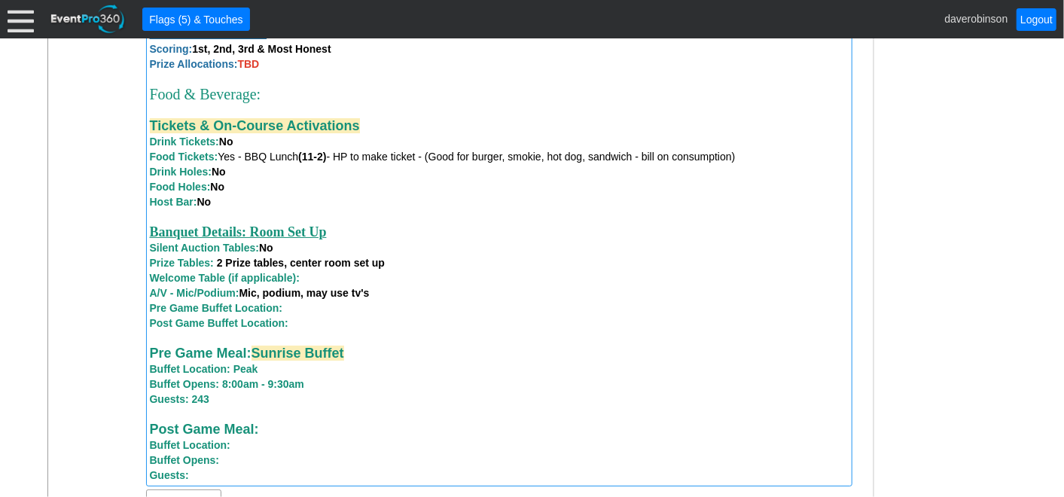
scroll to position [1494, 0]
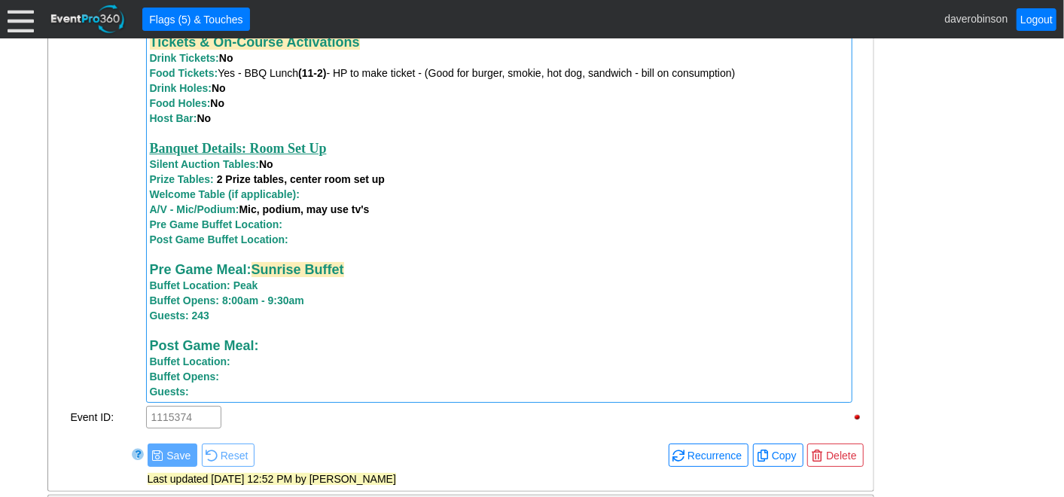
click at [289, 356] on div "Post Game Meal: Buffet Location:" at bounding box center [499, 353] width 699 height 31
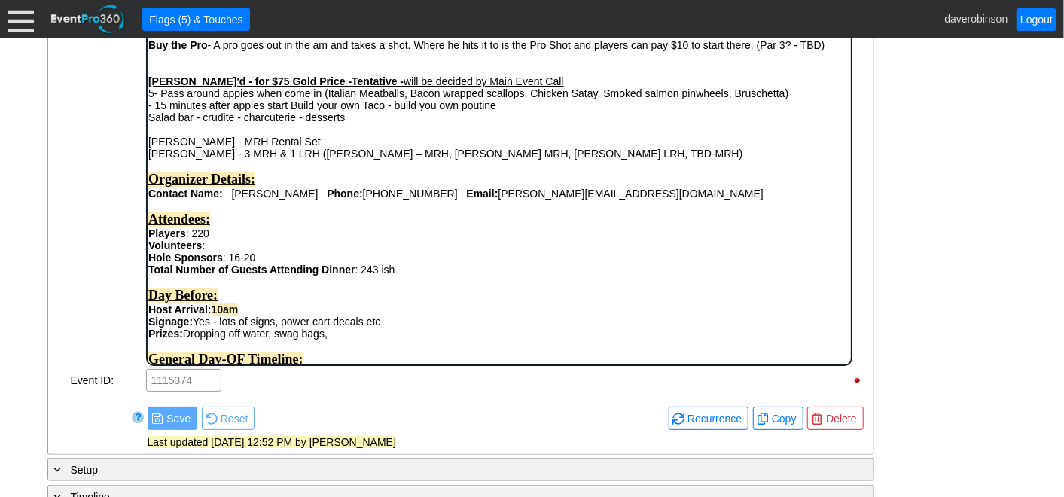
scroll to position [538, 0]
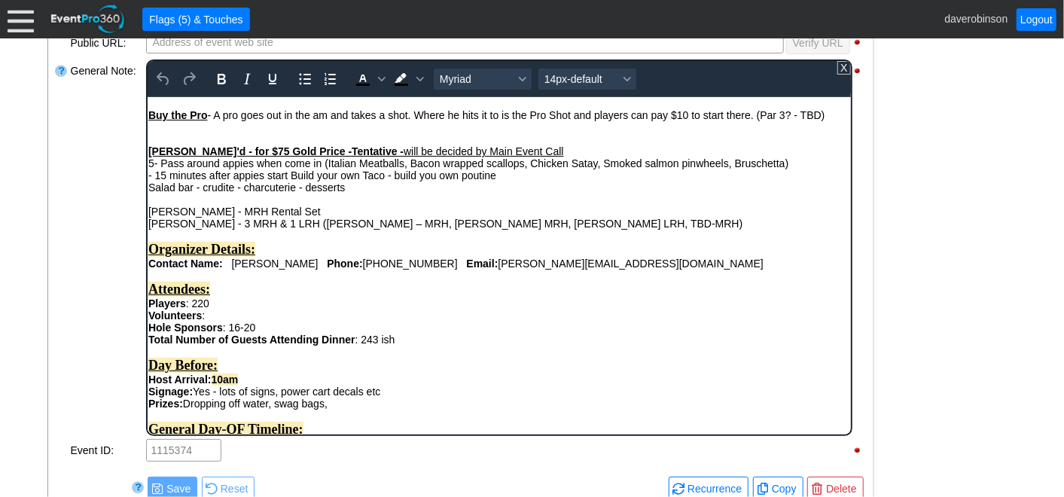
click at [151, 152] on strong "Dave ok'd - for $75 Gold Price -Tentative -" at bounding box center [275, 151] width 255 height 12
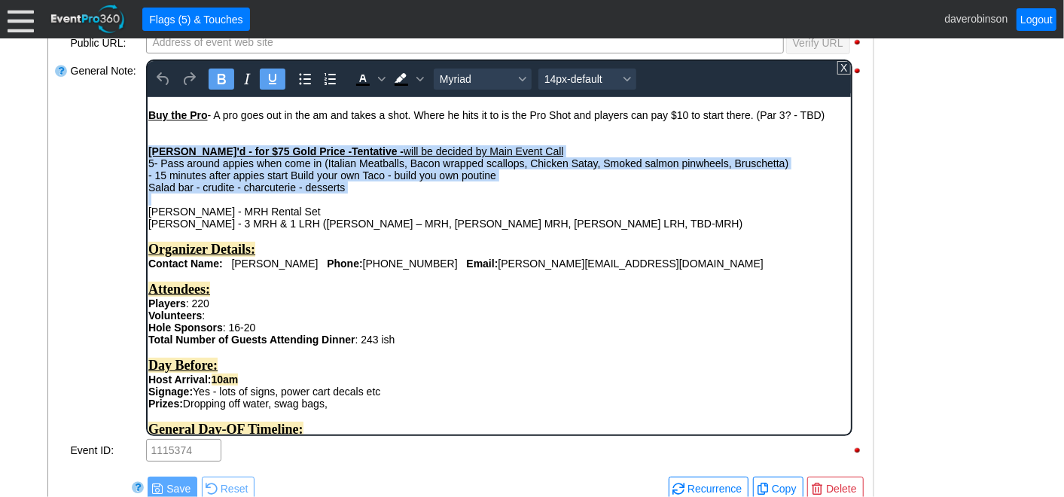
drag, startPoint x: 147, startPoint y: 151, endPoint x: 330, endPoint y: 202, distance: 190.1
copy body "Dave ok'd - for $75 Gold Price -Tentative - will be decided by Main Event Call …"
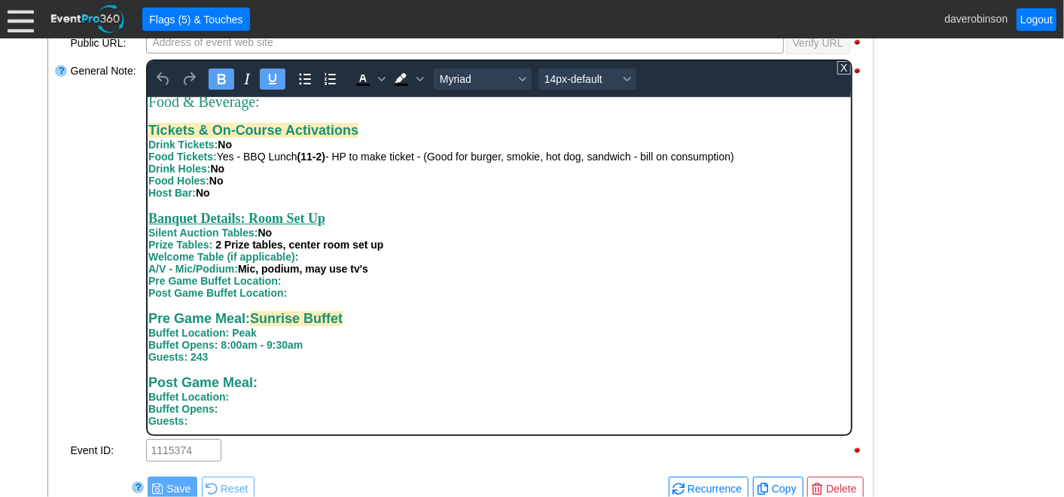
scroll to position [789, 0]
click at [196, 422] on div "Guests:" at bounding box center [499, 420] width 702 height 12
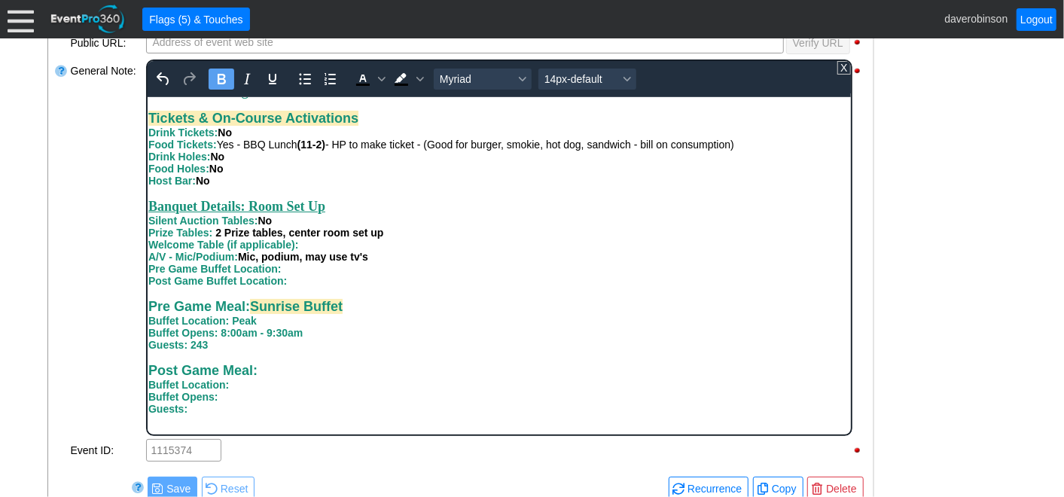
scroll to position [842, 0]
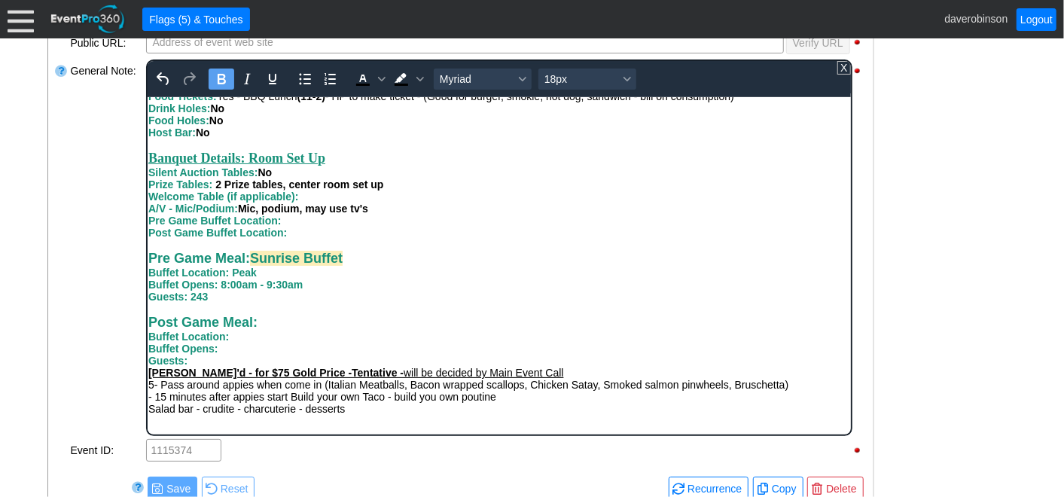
click at [285, 327] on div "Post Game Meal: Buffet Location:" at bounding box center [499, 328] width 702 height 28
drag, startPoint x: 267, startPoint y: 330, endPoint x: 554, endPoint y: 316, distance: 288.1
click at [582, 333] on div "Post Game Meal: Appies & Action Stations - Gold Package Pricing Buffet Location:" at bounding box center [499, 328] width 702 height 28
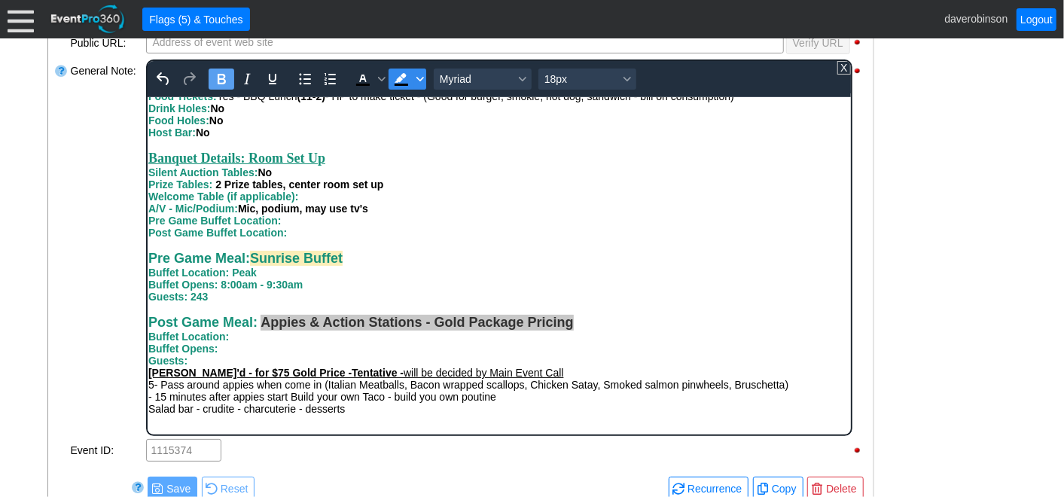
click at [416, 76] on icon "Background color Black" at bounding box center [420, 79] width 8 height 8
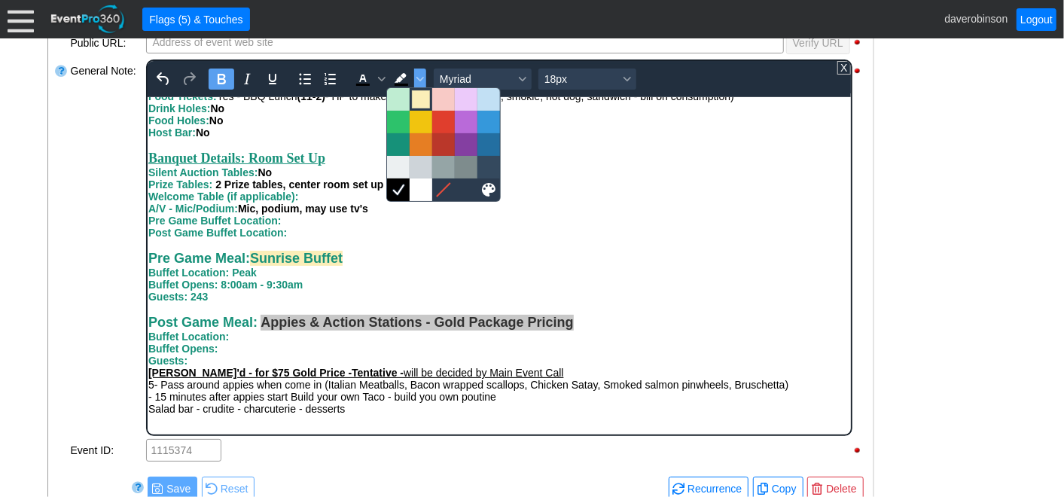
click at [417, 96] on div at bounding box center [421, 99] width 18 height 18
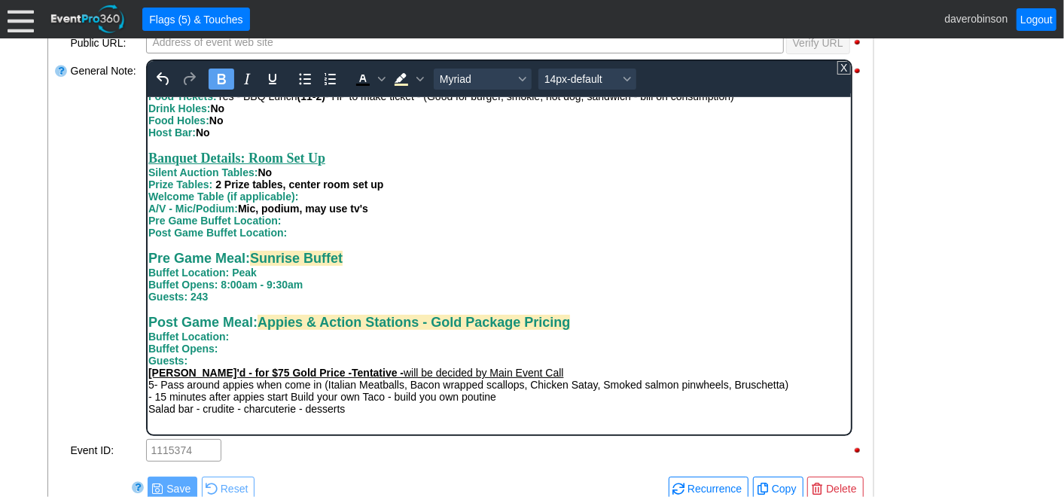
click at [477, 214] on div "A/V - Mic/Podium: Mic, podium, may use tv's" at bounding box center [499, 208] width 702 height 12
click at [244, 342] on div "Post Game Meal: Appies & Action Stations - Gold Package Pricing Buffet Location:" at bounding box center [499, 328] width 702 height 28
drag, startPoint x: 233, startPoint y: 346, endPoint x: 368, endPoint y: 346, distance: 134.8
click at [368, 342] on div "Post Game Meal: Appies & Action Stations - Gold Package Pricing Buffet Location…" at bounding box center [499, 328] width 702 height 28
click at [380, 84] on span "Text color Black" at bounding box center [381, 79] width 12 height 21
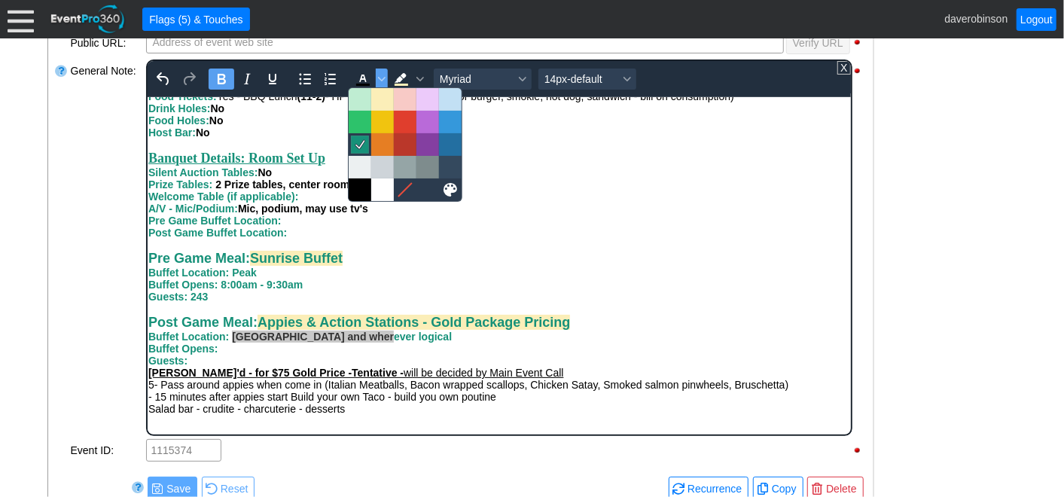
click at [362, 146] on icon at bounding box center [360, 144] width 9 height 8
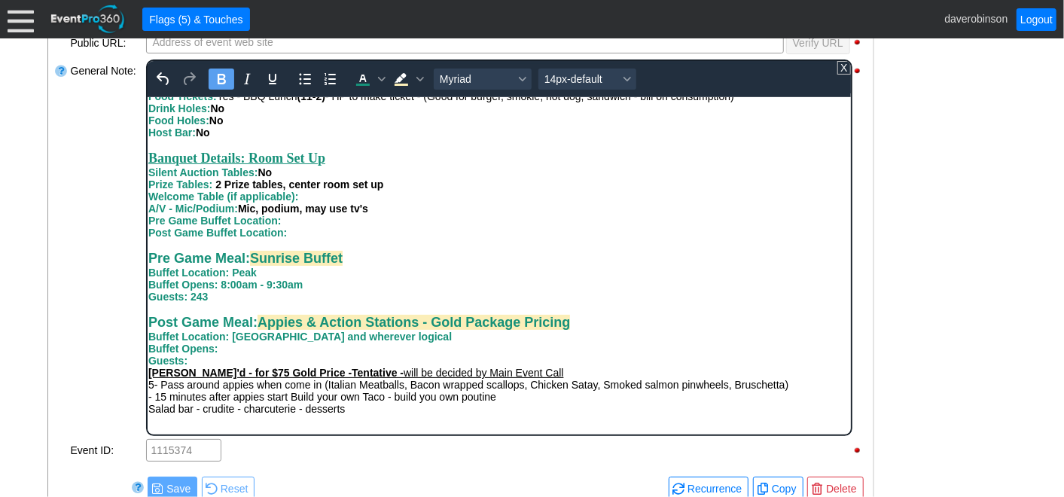
click at [401, 290] on div "Buffet Opens: 8:00am - 9:30am" at bounding box center [499, 284] width 702 height 12
drag, startPoint x: 233, startPoint y: 343, endPoint x: 371, endPoint y: 337, distance: 138.0
click at [371, 337] on div "Post Game Meal: Appies & Action Stations - Gold Package Pricing Buffet Location…" at bounding box center [499, 328] width 702 height 28
click at [383, 86] on span "Text color Dark Turquoise" at bounding box center [381, 79] width 12 height 21
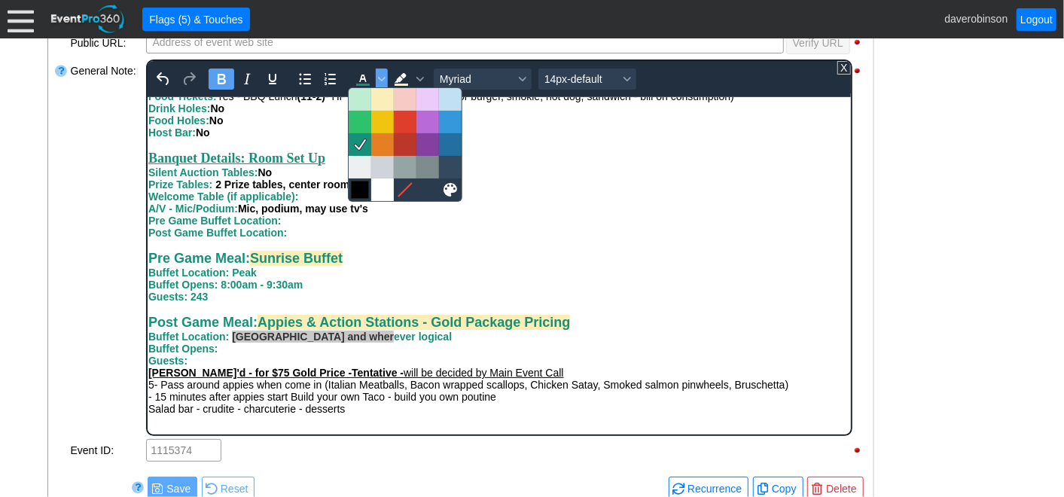
drag, startPoint x: 358, startPoint y: 194, endPoint x: 281, endPoint y: 162, distance: 83.1
click at [359, 194] on div at bounding box center [360, 190] width 18 height 18
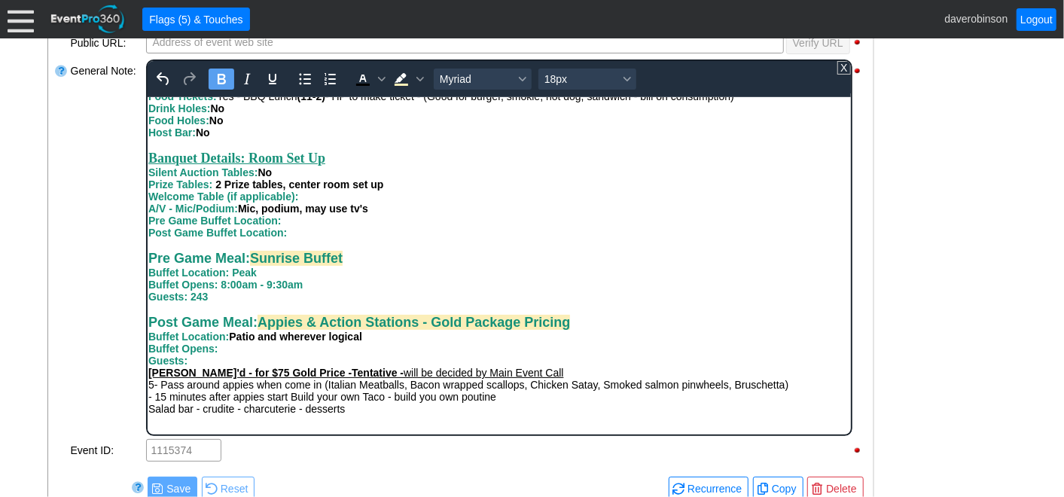
click at [439, 262] on div "Pre Game Meal: Sunrise Buffet Buffet Location: Peak" at bounding box center [499, 264] width 702 height 28
click at [389, 354] on div "Buffet Opens:" at bounding box center [499, 348] width 702 height 12
click at [150, 354] on strong "Buffet Opens:" at bounding box center [183, 348] width 70 height 12
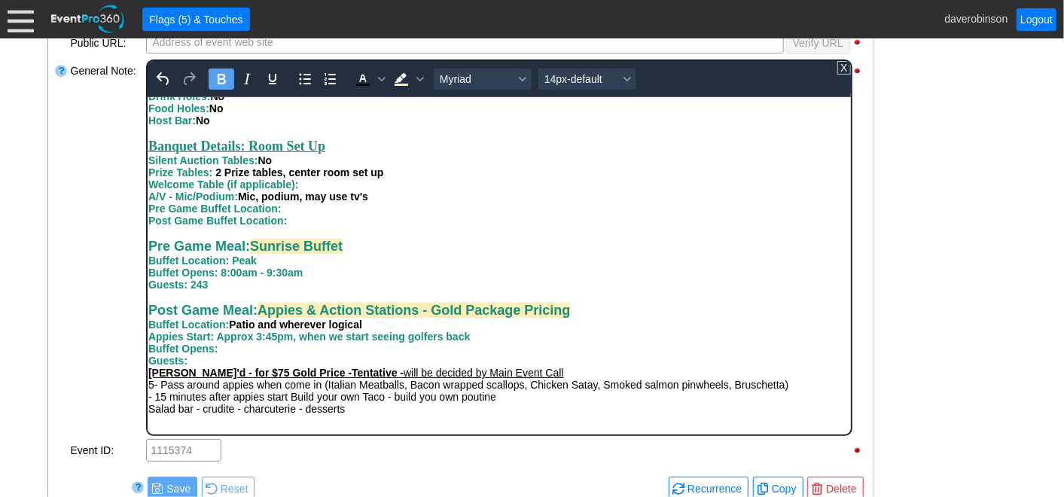
click at [233, 354] on div "Buffet Opens:" at bounding box center [499, 348] width 702 height 12
click at [219, 366] on div "Guests:" at bounding box center [499, 360] width 702 height 12
click at [263, 317] on span "Appies & Action Stations - Gold Package Pricing" at bounding box center [413, 309] width 313 height 15
click at [389, 266] on div "Pre Game Meal: Sunrise Buffet Buffet Location: Peak" at bounding box center [499, 252] width 702 height 28
click at [583, 330] on div "Post Game Meal: Appies & Action Stations - Gold Package Pricing Buffet Location…" at bounding box center [499, 316] width 702 height 28
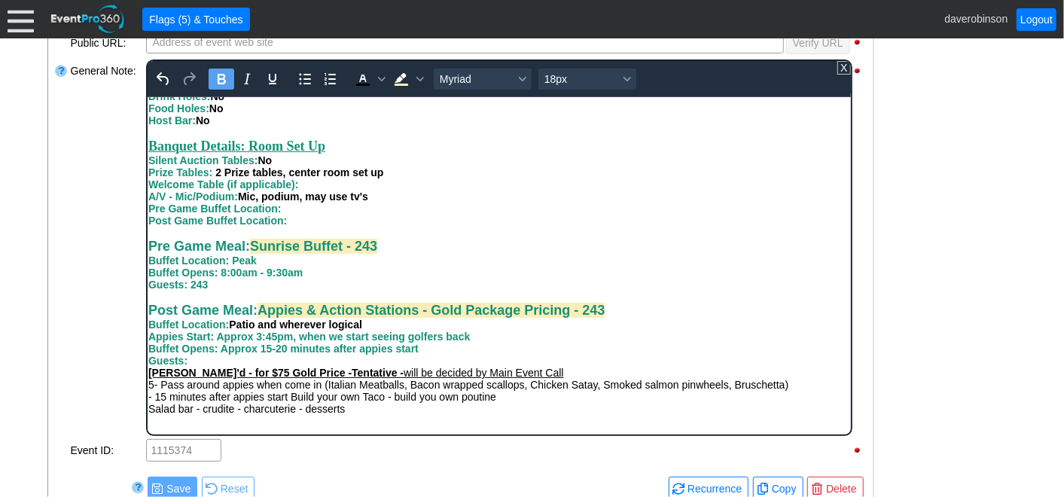
click at [66, 304] on div at bounding box center [61, 248] width 15 height 380
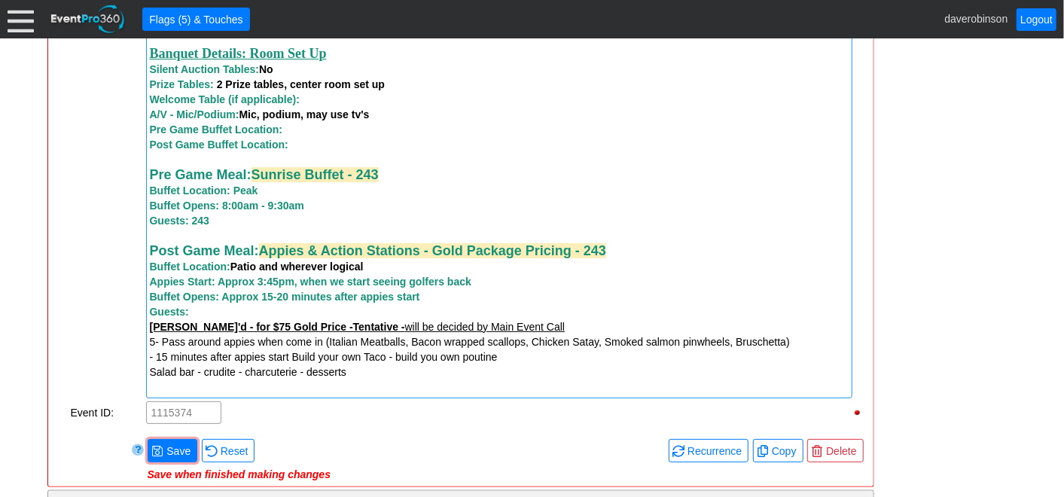
scroll to position [1625, 0]
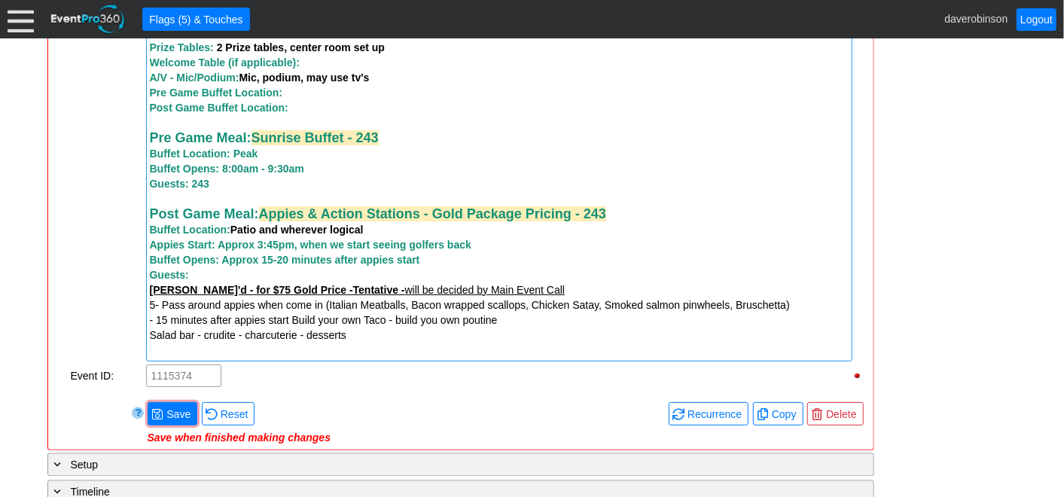
click at [204, 282] on div "Guests:" at bounding box center [499, 274] width 699 height 15
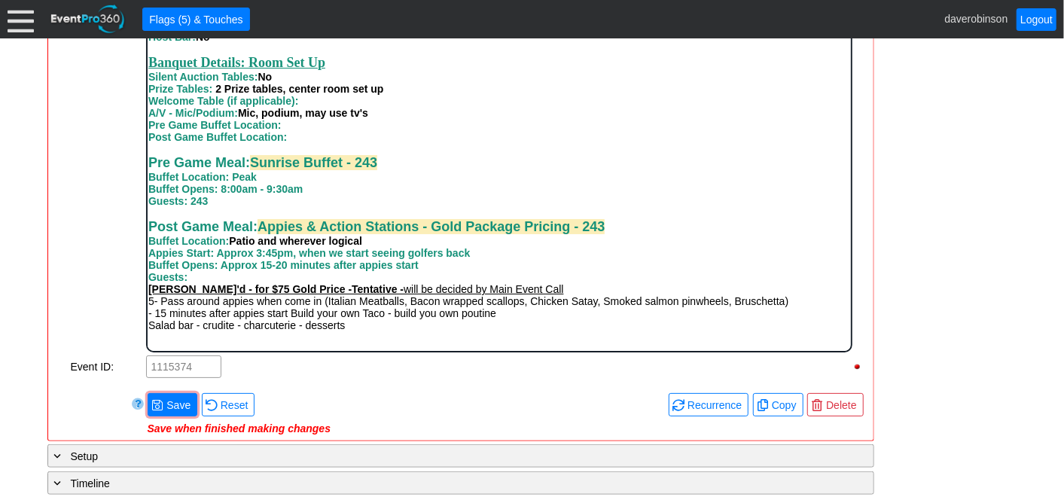
scroll to position [862, 0]
click at [190, 279] on div "Guests:" at bounding box center [499, 276] width 702 height 12
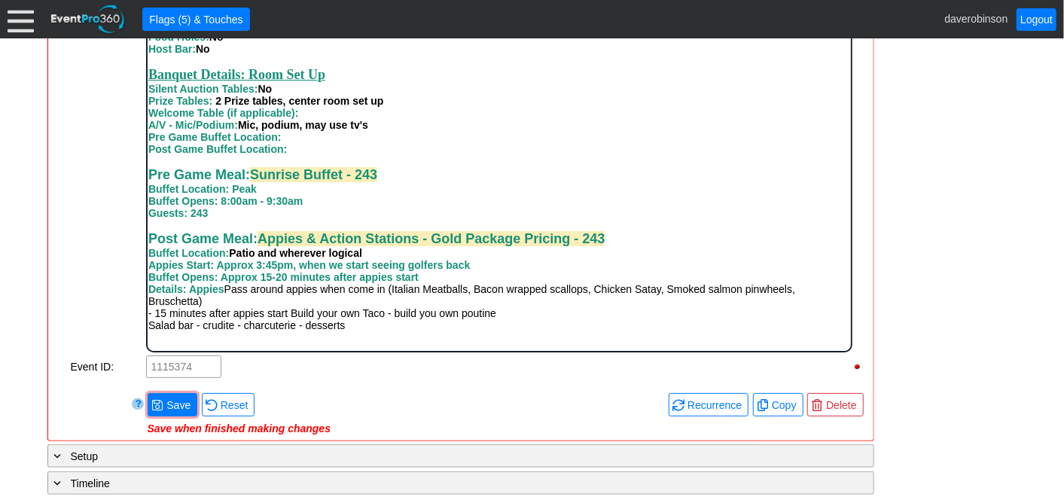
scroll to position [838, 0]
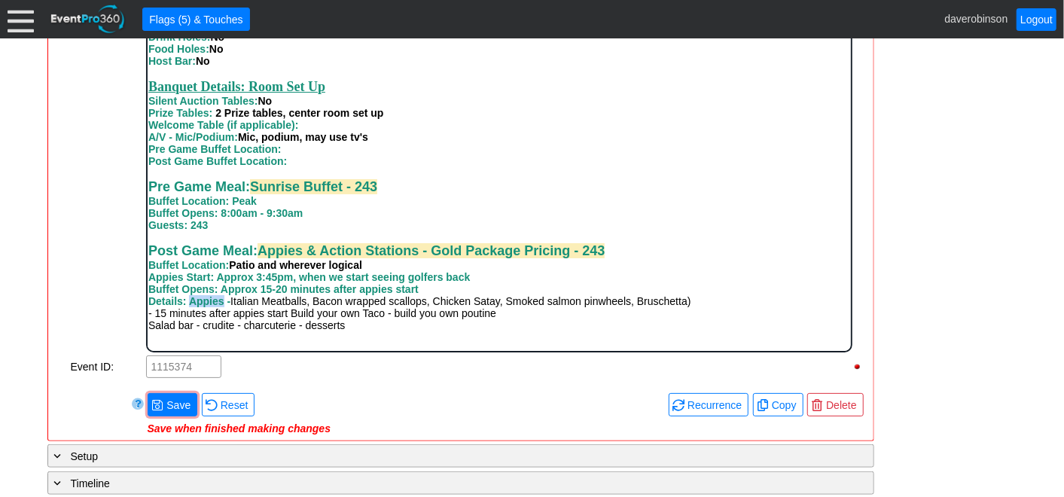
drag, startPoint x: 191, startPoint y: 301, endPoint x: 223, endPoint y: 303, distance: 32.4
click at [223, 303] on strong "Details: Appies -" at bounding box center [189, 300] width 82 height 12
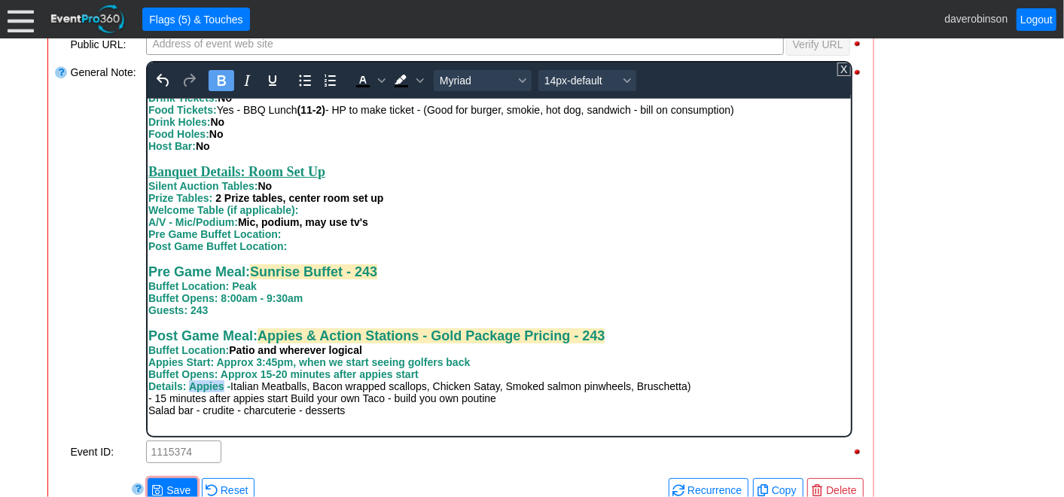
scroll to position [453, 0]
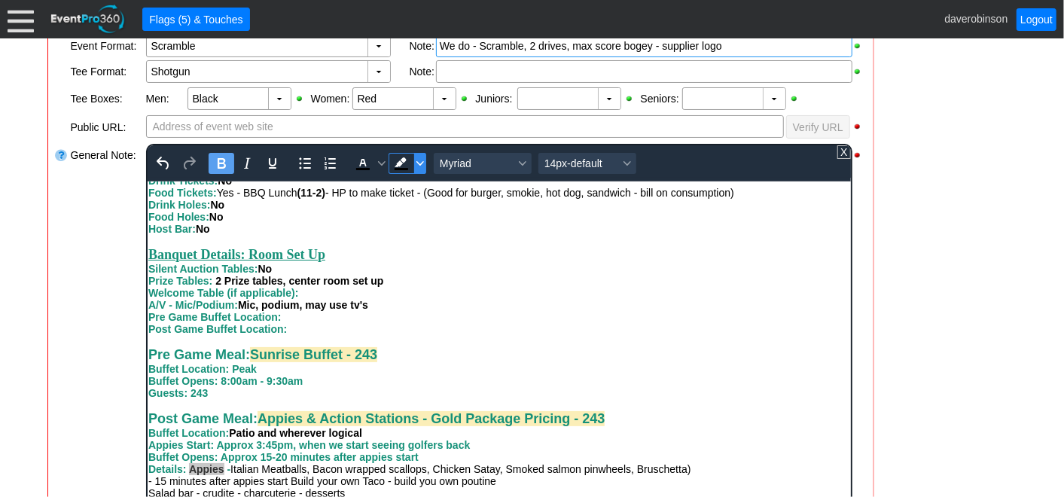
click at [414, 158] on span "Background color Black" at bounding box center [420, 163] width 12 height 21
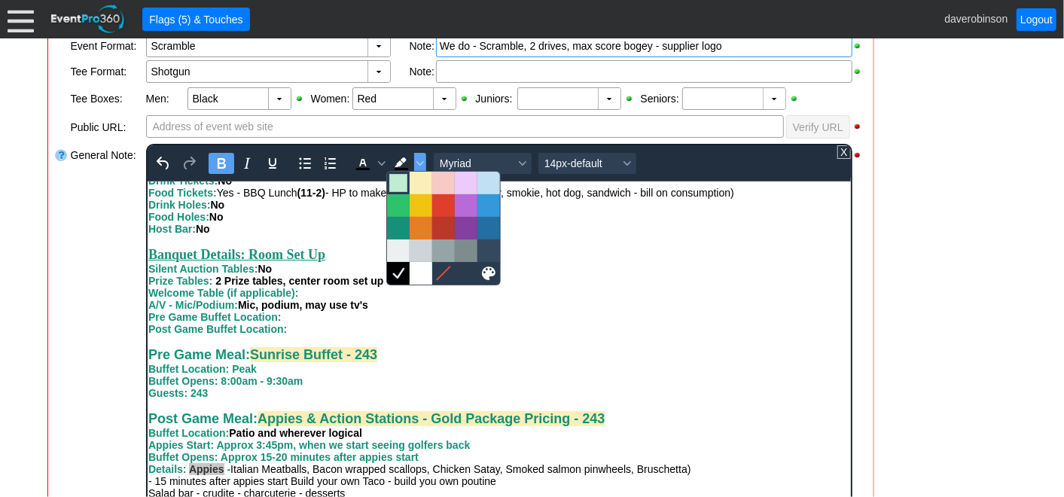
click at [404, 183] on div at bounding box center [398, 183] width 18 height 18
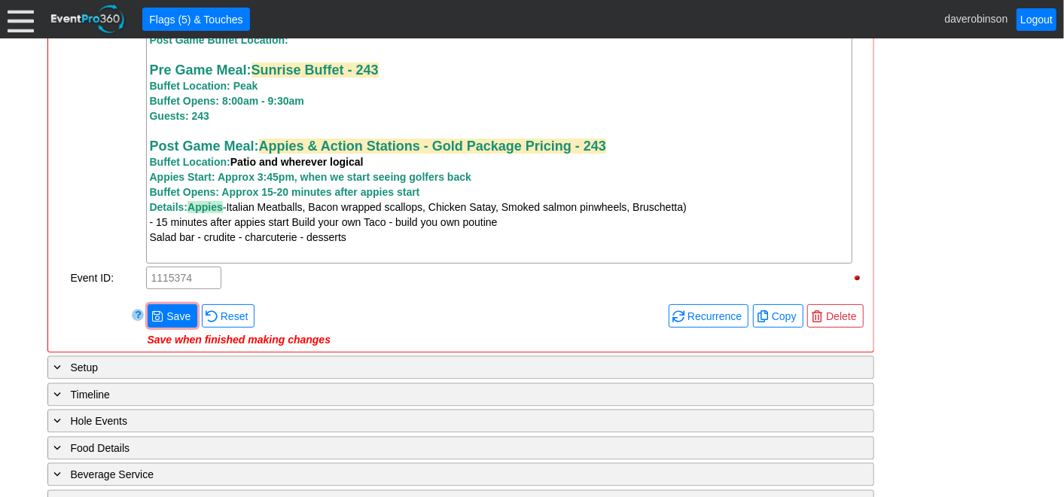
scroll to position [1709, 0]
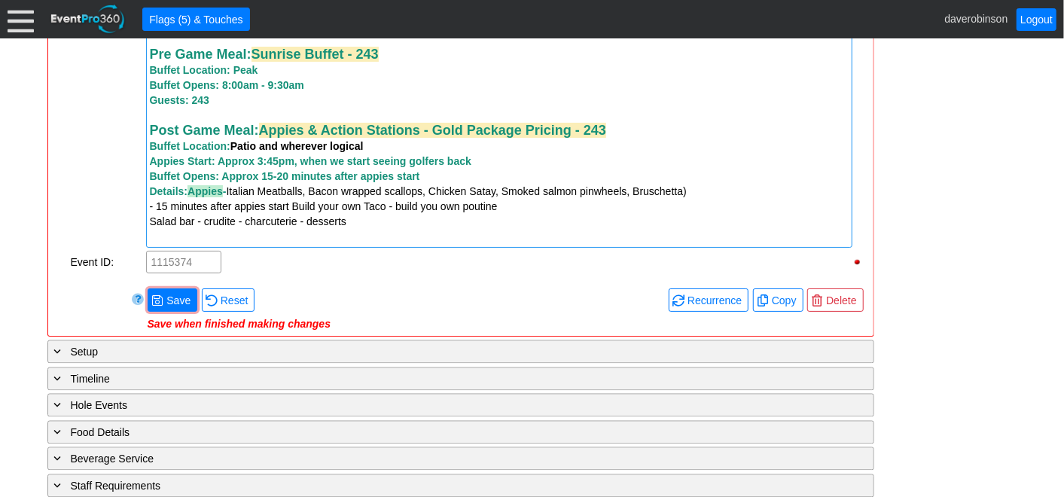
drag, startPoint x: 232, startPoint y: 196, endPoint x: 294, endPoint y: 191, distance: 62.7
click at [294, 191] on div "Details: Appies - Italian Meatballs, Bacon wrapped scallops, Chicken Satay, Smo…" at bounding box center [499, 191] width 699 height 15
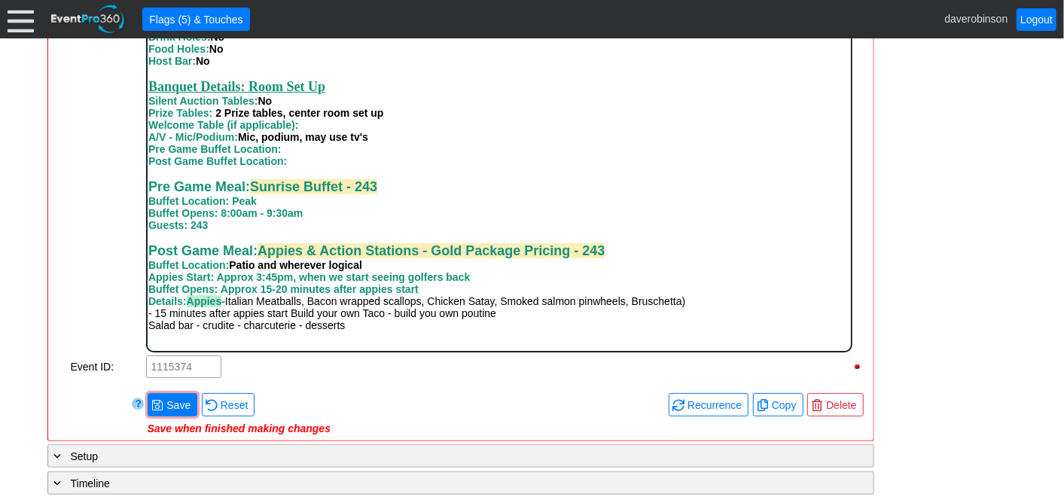
scroll to position [838, 0]
drag, startPoint x: 218, startPoint y: 275, endPoint x: 472, endPoint y: 276, distance: 253.1
click at [472, 276] on div "Appies Start: Approx 3:45pm, when we start seeing golfers back" at bounding box center [499, 276] width 702 height 12
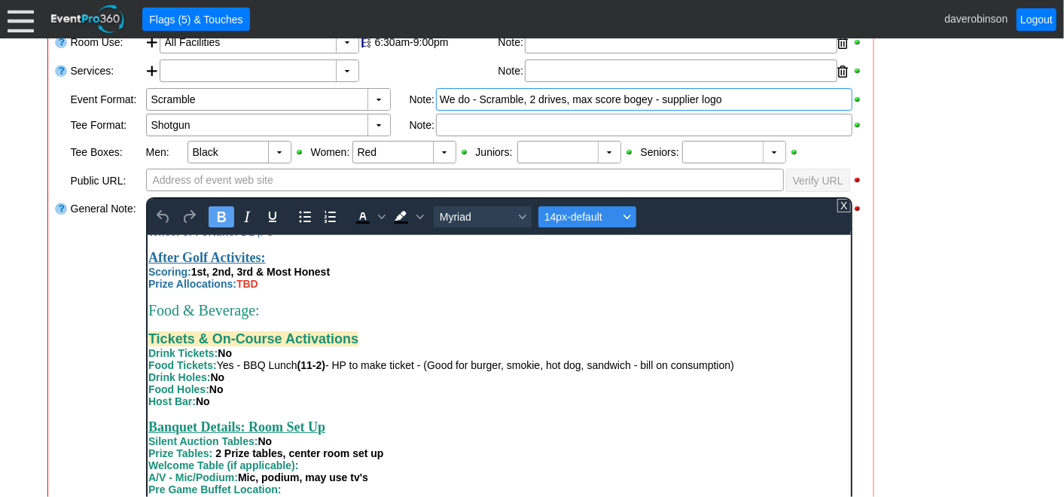
scroll to position [370, 0]
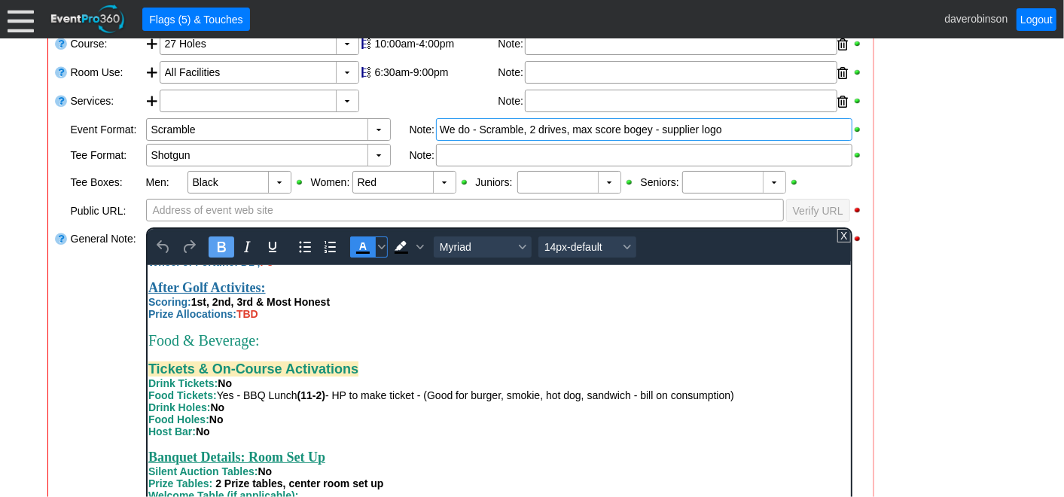
click at [365, 245] on icon "Text color Black" at bounding box center [362, 247] width 18 height 18
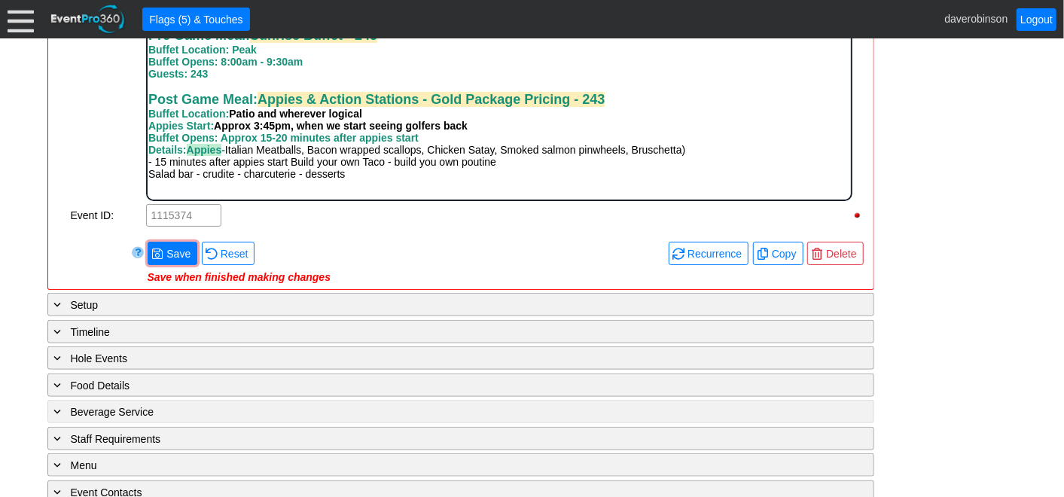
scroll to position [712, 0]
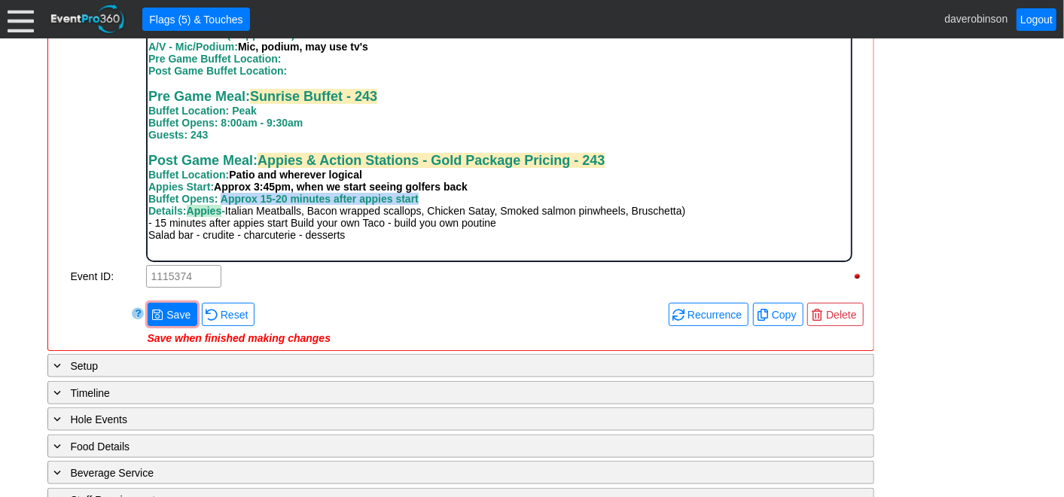
drag, startPoint x: 218, startPoint y: 199, endPoint x: 422, endPoint y: 197, distance: 203.4
click at [422, 197] on div "Buffet Opens: Approx 15-20 minutes after appies start" at bounding box center [499, 199] width 702 height 12
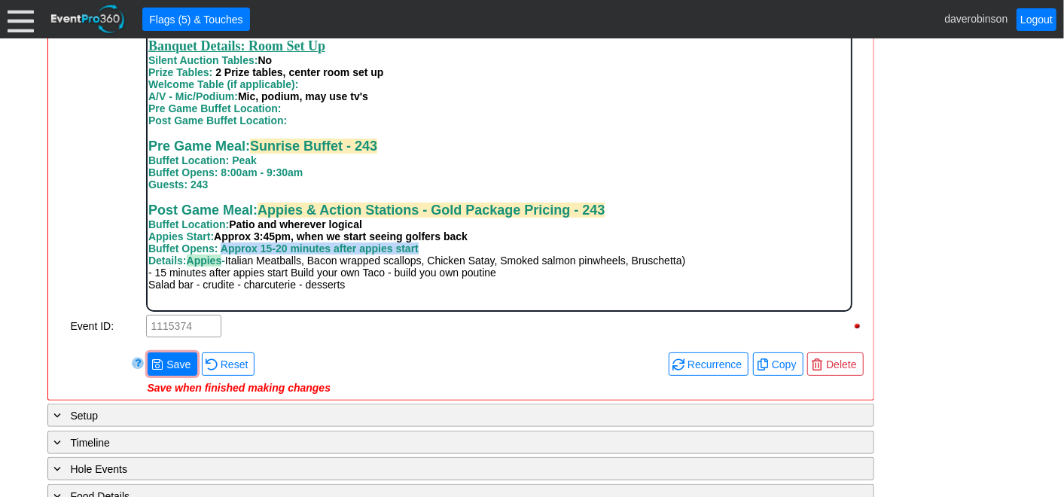
scroll to position [545, 0]
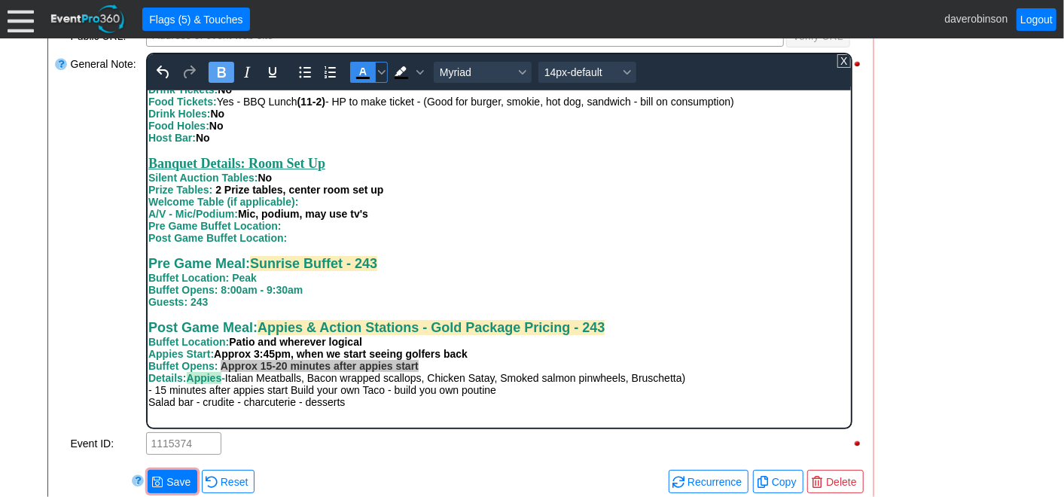
click at [362, 72] on icon "Text color Black" at bounding box center [362, 72] width 18 height 18
click at [637, 279] on div "Pre Game Meal: Sunrise Buffet - 243 Buffet Location: Peak" at bounding box center [499, 269] width 702 height 28
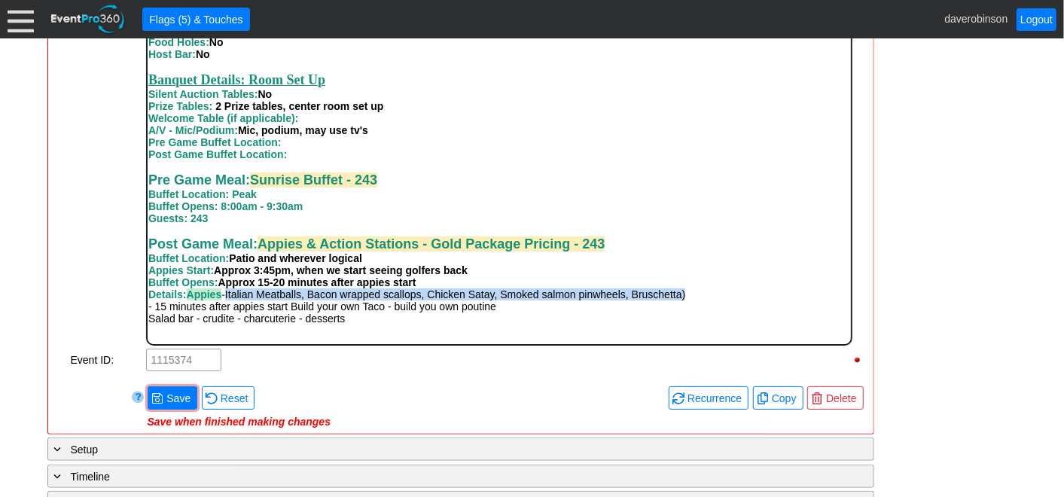
drag, startPoint x: 233, startPoint y: 291, endPoint x: 698, endPoint y: 292, distance: 465.5
click at [698, 292] on div "Details: Appies - Italian Meatballs, Bacon wrapped scallops, Chicken Satay, Smo…" at bounding box center [499, 294] width 702 height 12
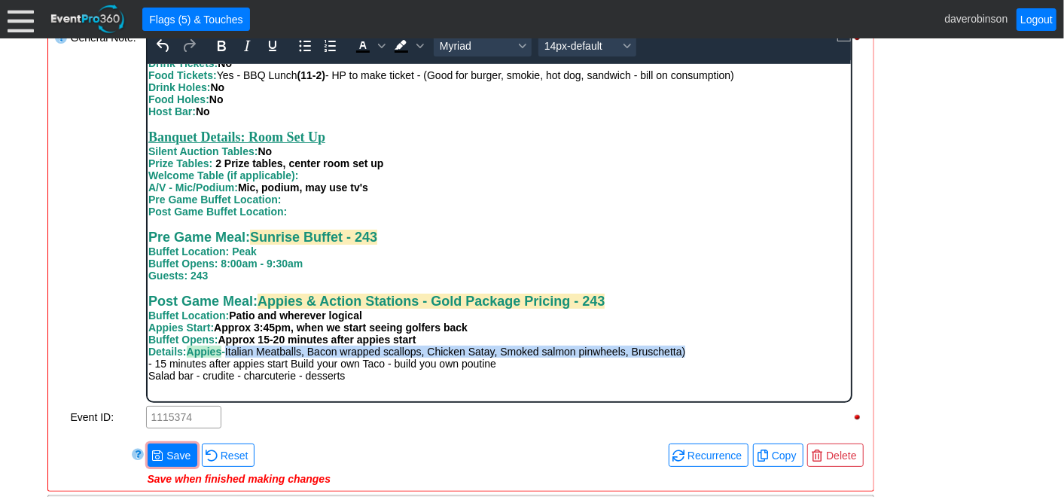
scroll to position [545, 0]
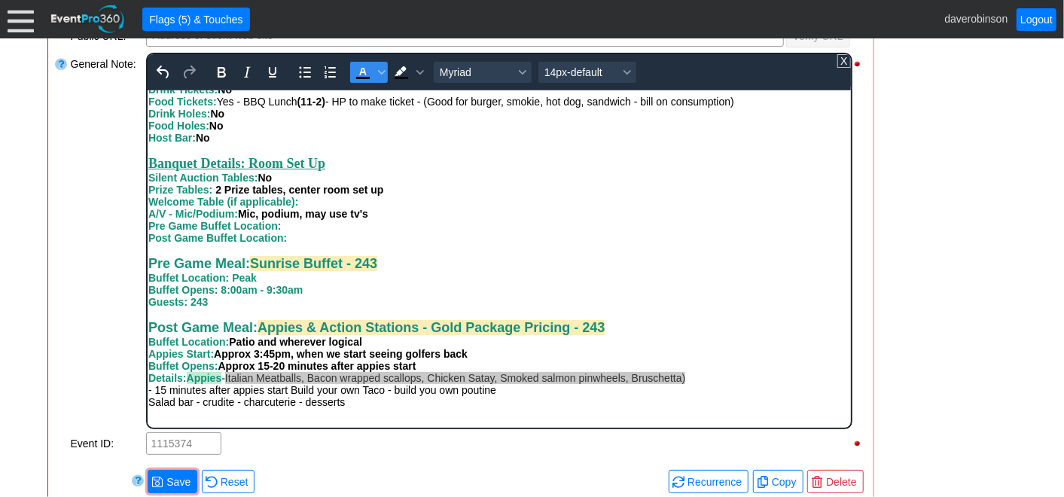
click at [359, 73] on icon "Text color Black" at bounding box center [362, 72] width 18 height 18
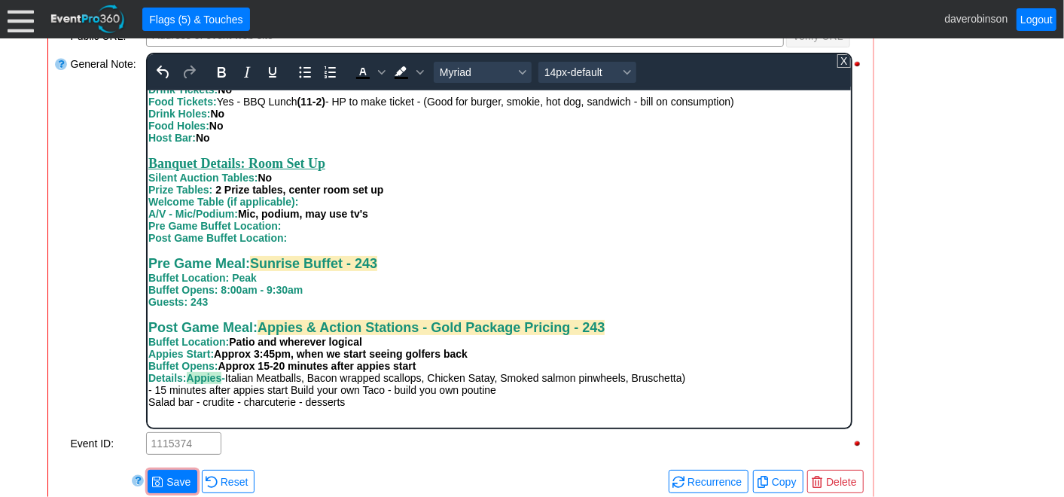
click at [718, 371] on div "Buffet Opens: Approx 15-20 minutes after appies start" at bounding box center [499, 365] width 702 height 12
drag, startPoint x: 231, startPoint y: 381, endPoint x: 383, endPoint y: 375, distance: 151.5
click at [383, 375] on div "Details: Appies - Italian Meatballs, Bacon wrapped scallops, Chicken Satay, Smo…" at bounding box center [499, 377] width 702 height 12
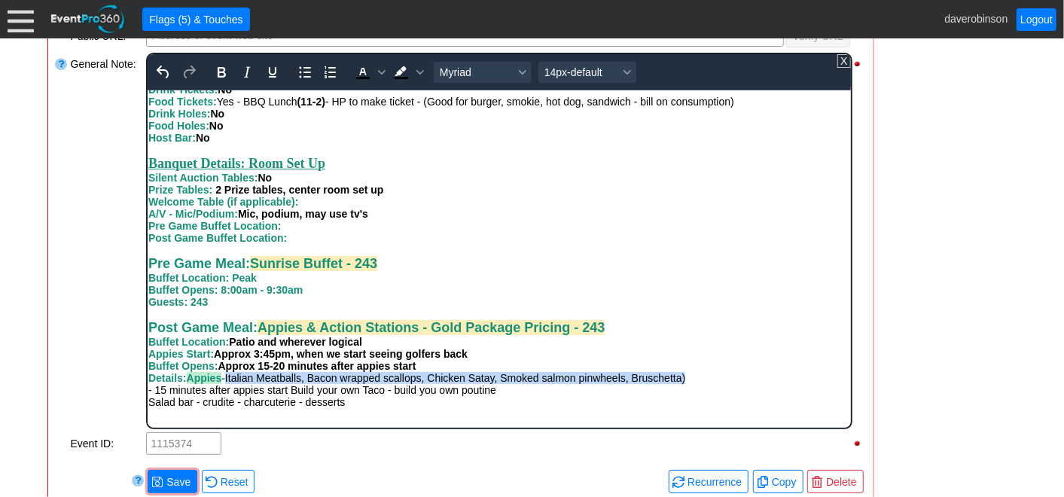
drag, startPoint x: 233, startPoint y: 378, endPoint x: 708, endPoint y: 380, distance: 474.5
click at [708, 380] on div "Details: Appies - Italian Meatballs, Bacon wrapped scallops, Chicken Satay, Smo…" at bounding box center [499, 377] width 702 height 12
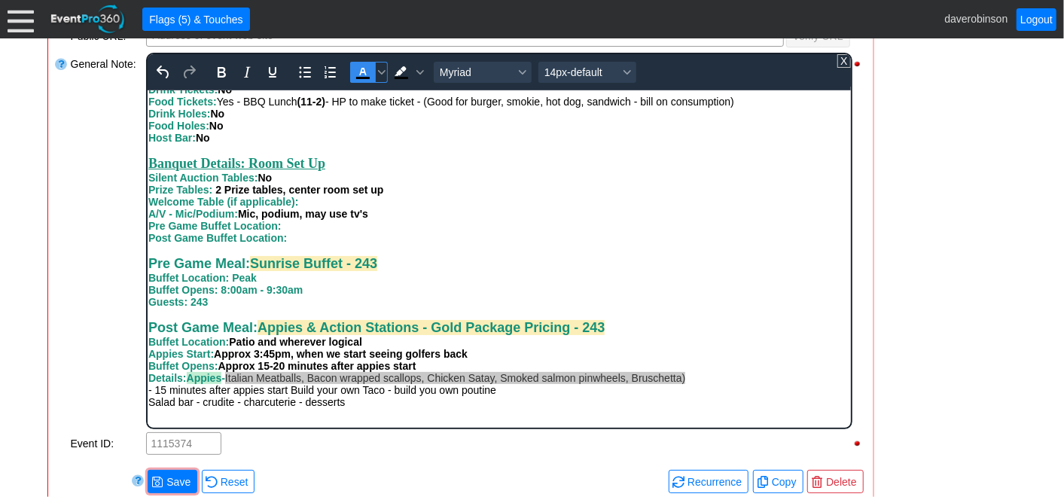
click at [359, 71] on icon "Text color Black" at bounding box center [362, 72] width 7 height 8
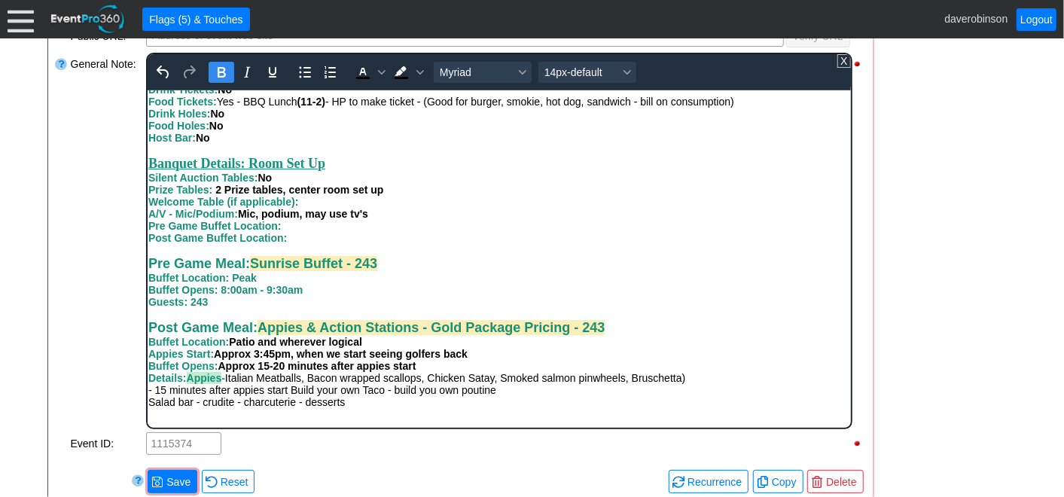
click at [217, 75] on icon "Bold" at bounding box center [221, 72] width 8 height 11
click at [462, 252] on div "Rich Text Area. Press ALT-0 for help." at bounding box center [499, 249] width 702 height 12
click at [736, 378] on div "Details: Appies - Italian Meatballs, Bacon wrapped scallops, Chicken Satay, Smo…" at bounding box center [499, 377] width 702 height 12
click at [485, 352] on div "Appies Start: Approx 3:45pm, when we start seeing golfers back" at bounding box center [499, 353] width 702 height 12
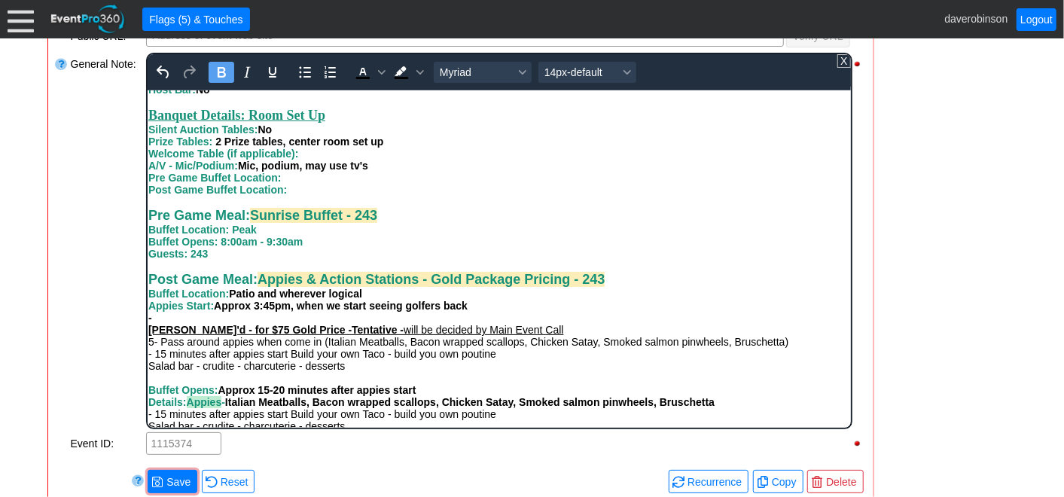
scroll to position [842, 0]
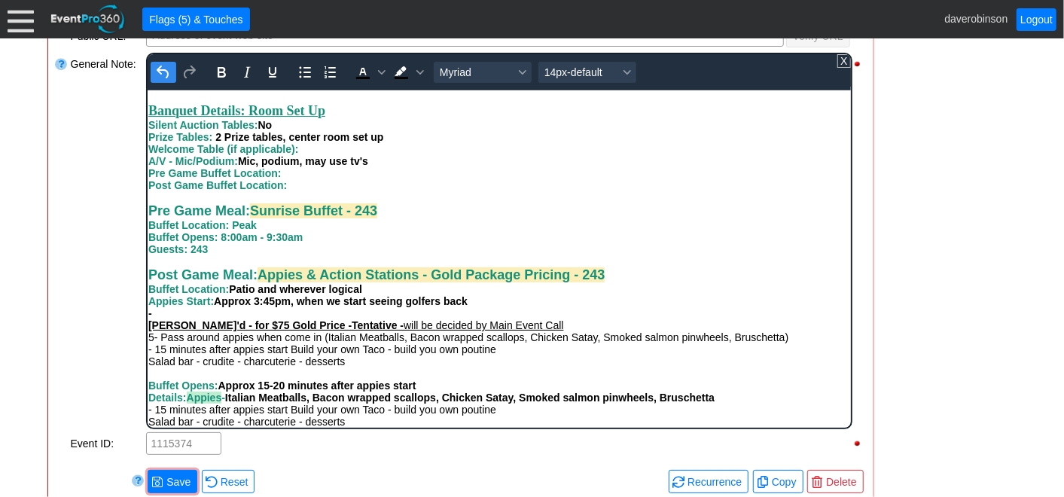
click at [165, 71] on icon "Undo" at bounding box center [163, 72] width 18 height 18
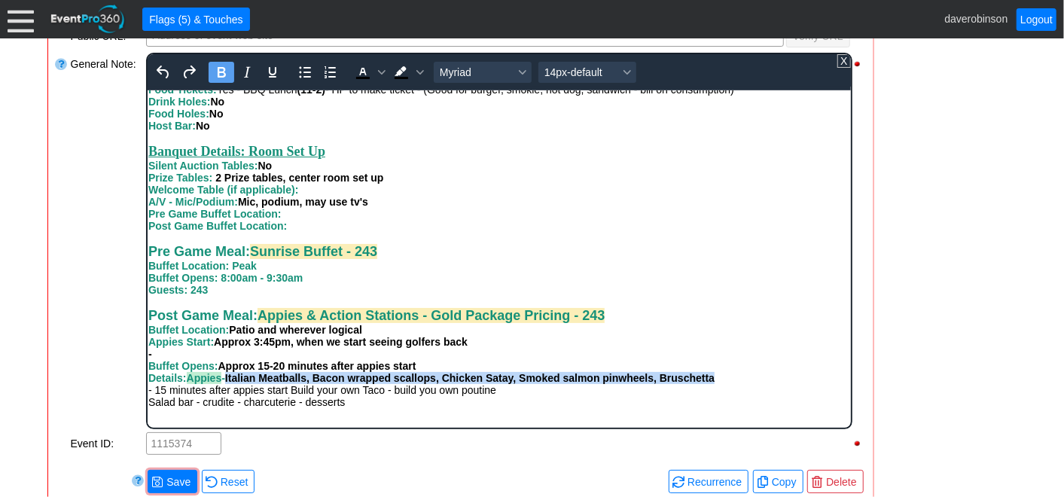
drag, startPoint x: 233, startPoint y: 384, endPoint x: 728, endPoint y: 388, distance: 494.1
click at [728, 383] on div "Details: Appies - Italian Meatballs, Bacon wrapped scallops, Chicken Satay, Smo…" at bounding box center [499, 377] width 702 height 12
copy span "Italian Meatballs, Bacon wrapped scallops, Chicken Satay, Smoked salmon pinwhee…"
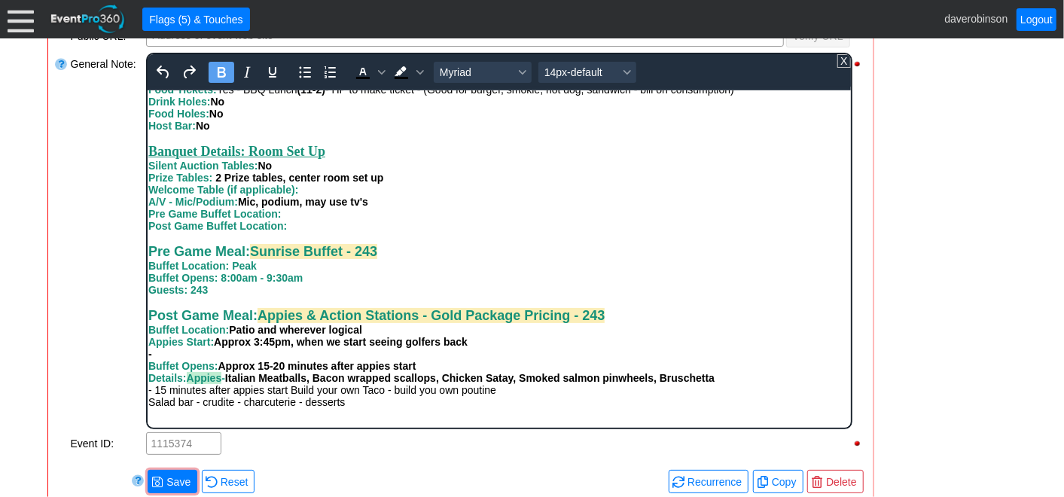
click at [186, 359] on div "-" at bounding box center [499, 353] width 702 height 12
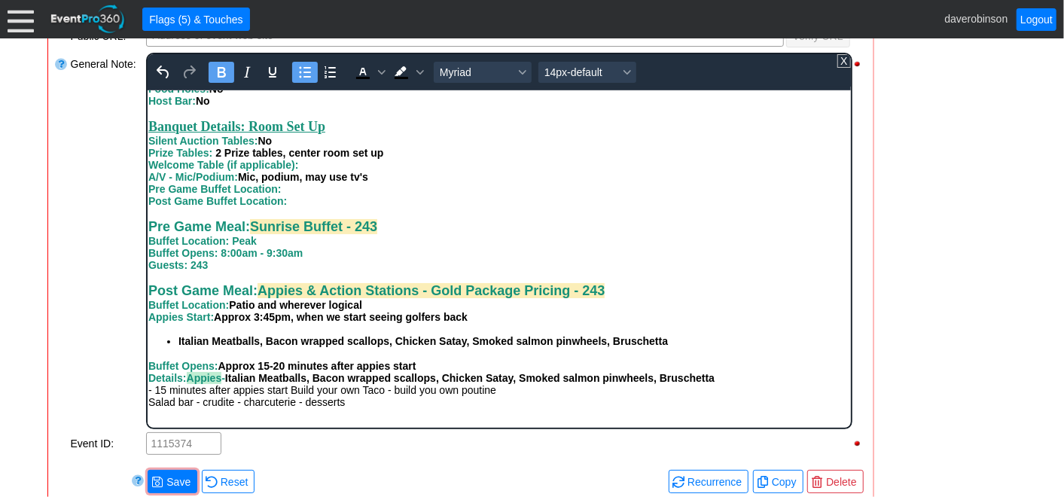
click at [429, 371] on div "Buffet Opens: Approx 15-20 minutes after appies start" at bounding box center [499, 365] width 702 height 12
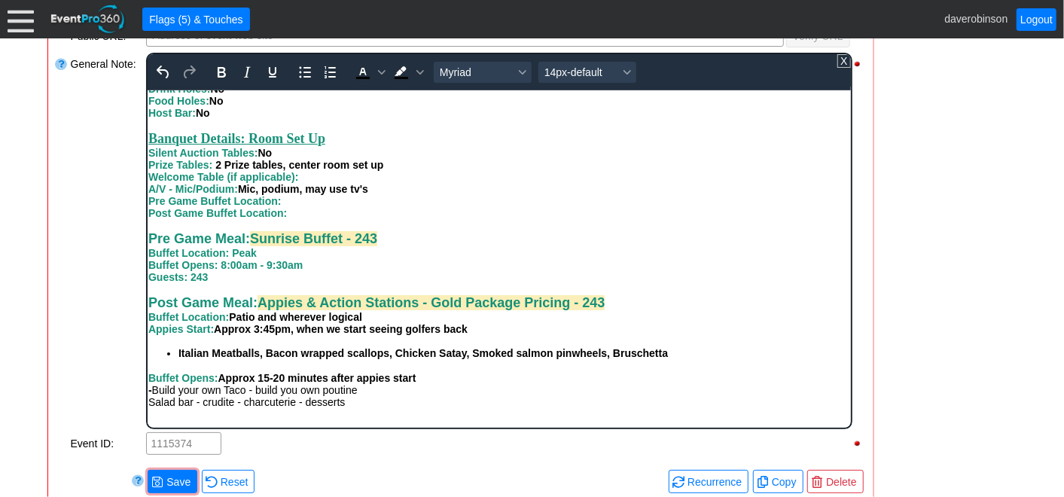
click at [377, 395] on div "- Build your own Taco - build you own poutine" at bounding box center [499, 389] width 702 height 12
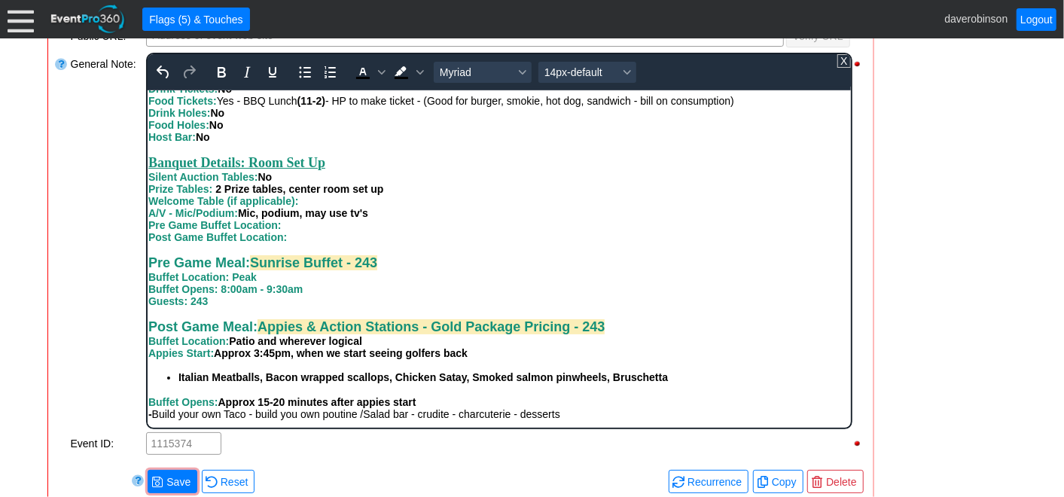
scroll to position [838, 0]
click at [621, 414] on div "- Build your own Taco - build you own poutine / Salad bar - crudite - charcuter…" at bounding box center [499, 413] width 702 height 12
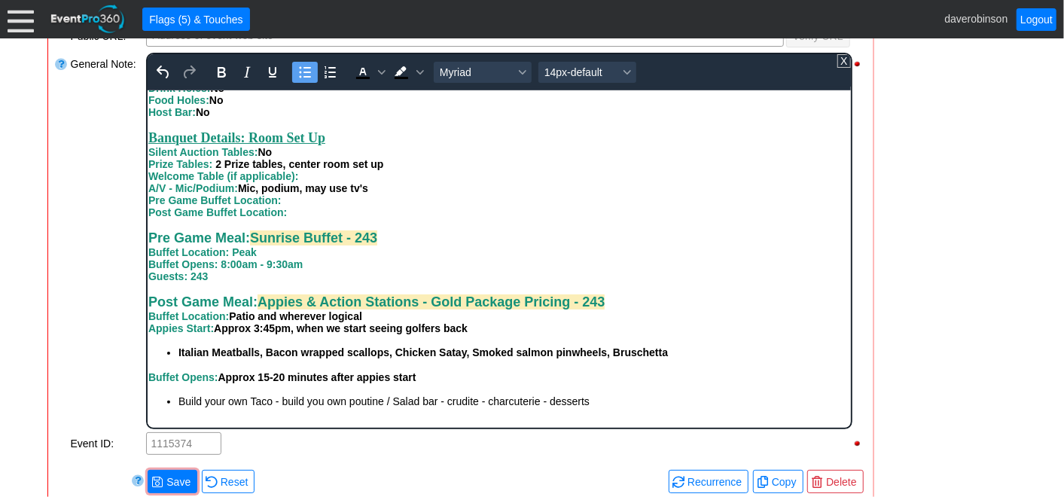
drag, startPoint x: 602, startPoint y: 413, endPoint x: 172, endPoint y: 406, distance: 430.1
click at [172, 406] on ul "Build your own Taco - build you own poutine / Salad bar - crudite - charcuterie…" at bounding box center [499, 401] width 702 height 16
click at [224, 75] on icon "Bold" at bounding box center [221, 72] width 18 height 18
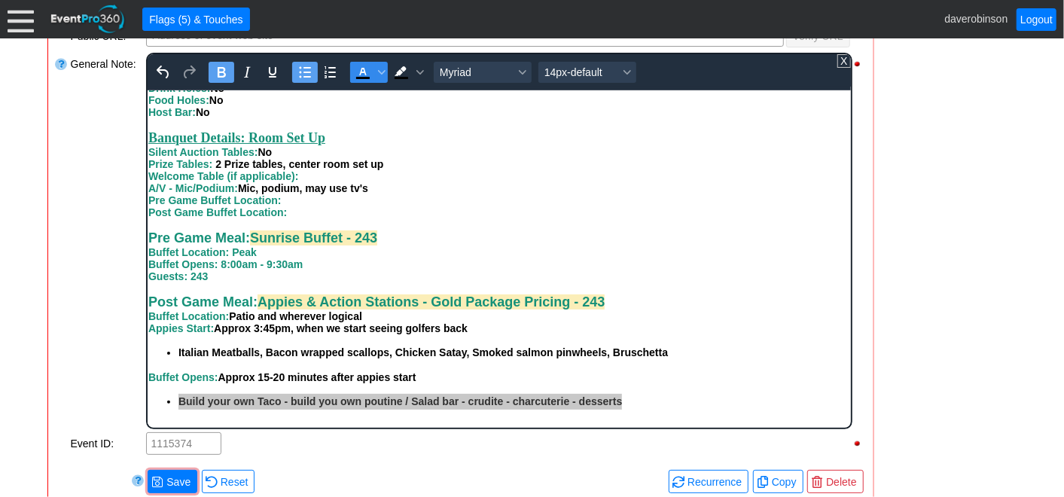
click at [367, 77] on icon "Text color Black" at bounding box center [363, 78] width 14 height 2
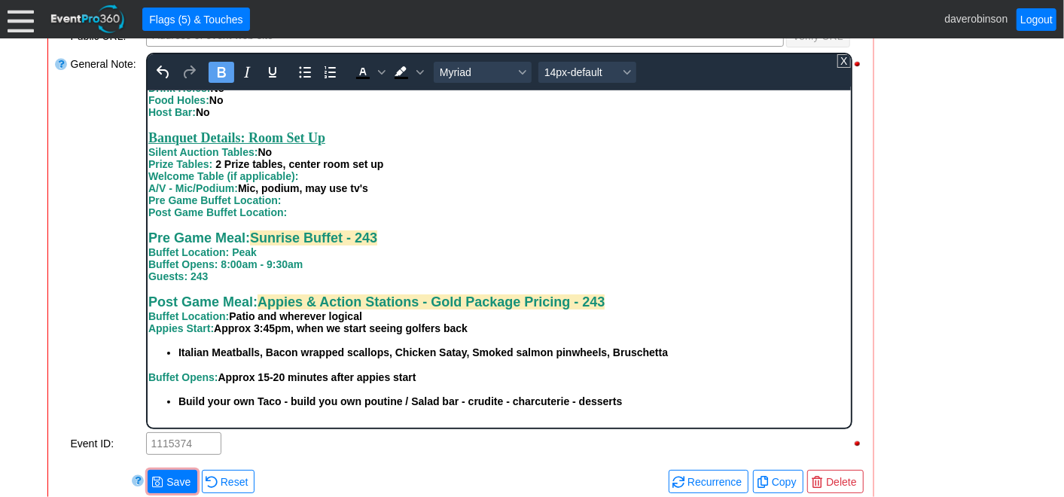
click at [561, 210] on div "Post Game Buffet Location:" at bounding box center [499, 212] width 702 height 12
click at [520, 354] on span "Italian Meatballs, Bacon wrapped scallops, Chicken Satay, Smoked salmon pinwhee…" at bounding box center [423, 352] width 490 height 12
click at [484, 407] on strong "Build your own Taco - build you own poutine / Salad bar - crudite - charcuterie…" at bounding box center [400, 401] width 444 height 12
drag, startPoint x: 693, startPoint y: 409, endPoint x: 426, endPoint y: 233, distance: 319.2
click at [175, 401] on ul "Build your own Taco - build you own poutine / Salad bar - crudite - charcuterie…" at bounding box center [499, 401] width 702 height 16
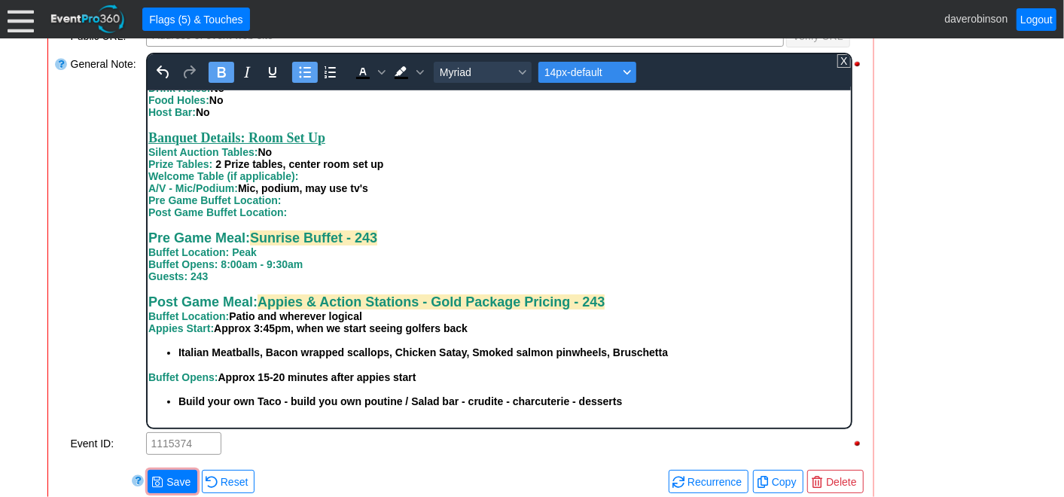
click at [623, 69] on icon "Font size 14px-default" at bounding box center [627, 73] width 8 height 8
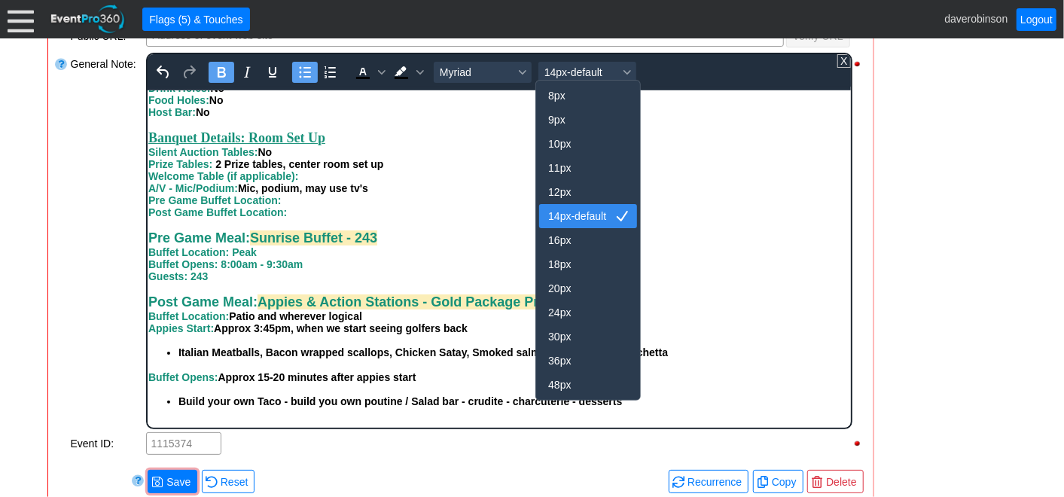
click at [575, 214] on div "14px-default" at bounding box center [577, 216] width 59 height 18
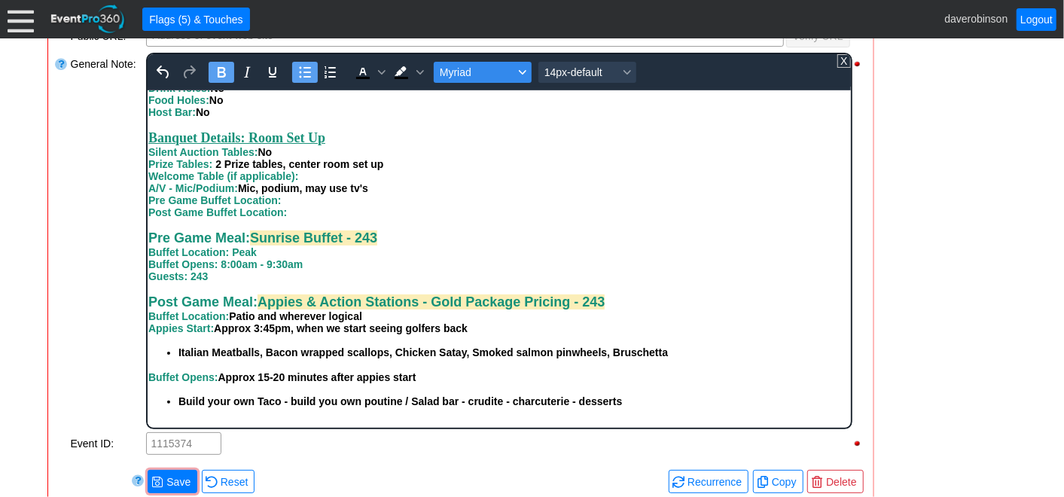
click at [526, 62] on button "Myriad" at bounding box center [482, 72] width 98 height 21
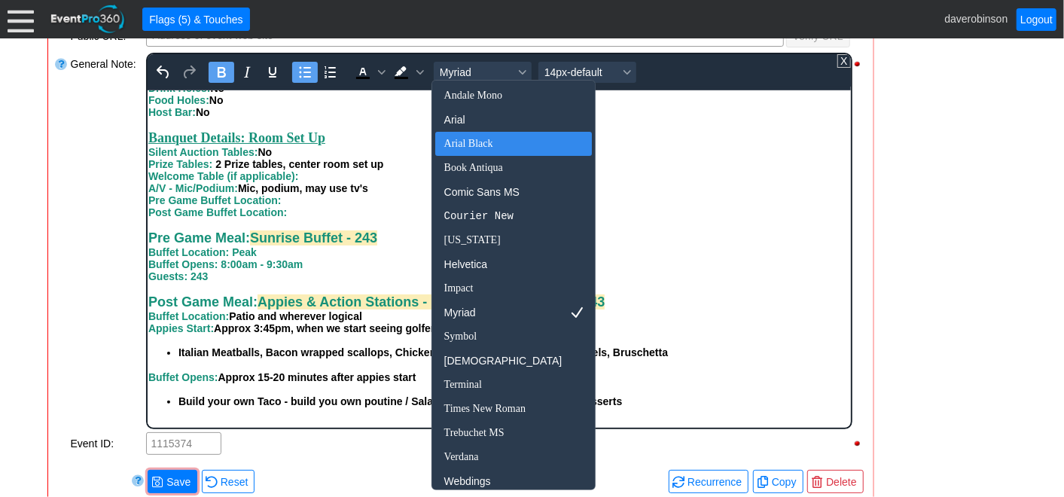
click at [475, 145] on div "Arial Black" at bounding box center [503, 144] width 118 height 18
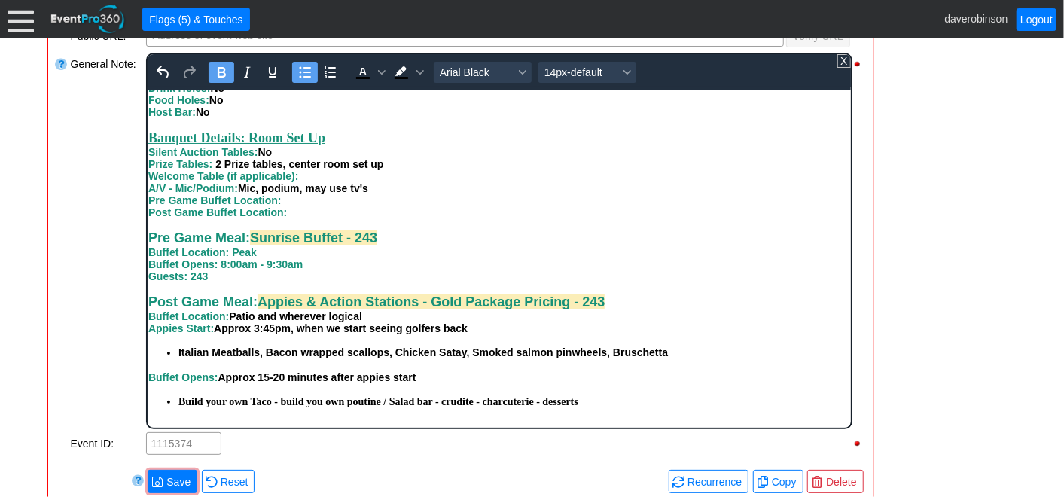
click at [540, 216] on div "Post Game Buffet Location:" at bounding box center [499, 212] width 702 height 12
click at [392, 358] on span "Italian Meatballs, Bacon wrapped scallops, Chicken Satay, Smoked salmon pinwhee…" at bounding box center [423, 352] width 490 height 12
click at [435, 351] on span "Italian Meatballs, Bacon wrapped scallops, Chicken Satay, Smoked salmon pinwhee…" at bounding box center [423, 352] width 490 height 12
click at [453, 349] on li "Italian Meatballs, Bacon wrapped scallops, Chicken Satay, Smoked salmon pinwhee…" at bounding box center [514, 352] width 672 height 16
drag, startPoint x: 179, startPoint y: 406, endPoint x: 690, endPoint y: 388, distance: 511.7
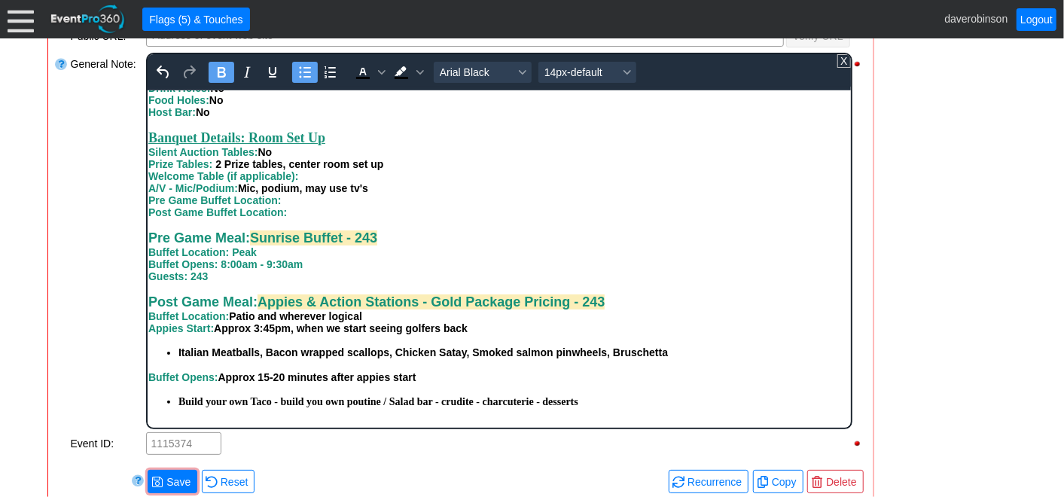
click at [690, 388] on div "Post Game Meal: Appies & Action Stations - Gold Package Pricing - 243 Buffet Lo…" at bounding box center [499, 351] width 702 height 115
click at [521, 70] on icon "Font Arial Black" at bounding box center [522, 72] width 8 height 5
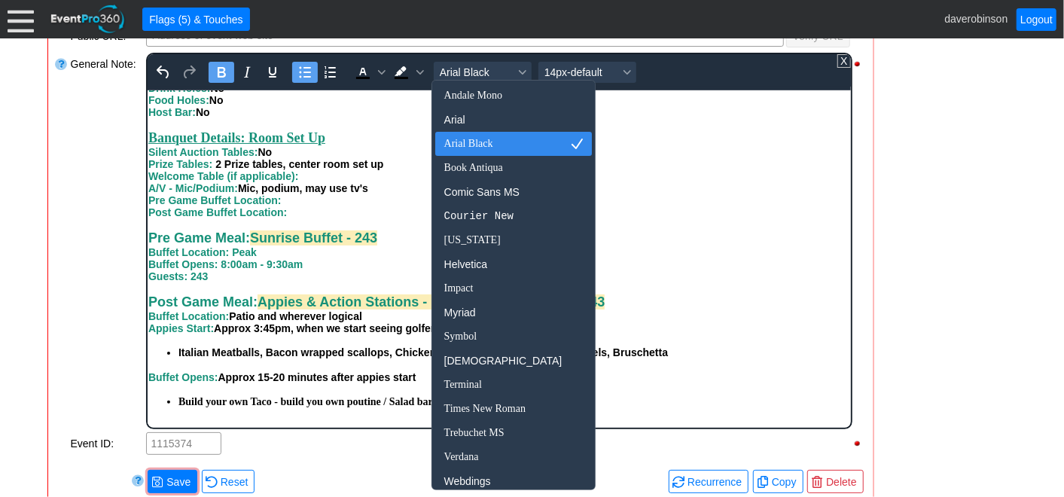
scroll to position [30, 0]
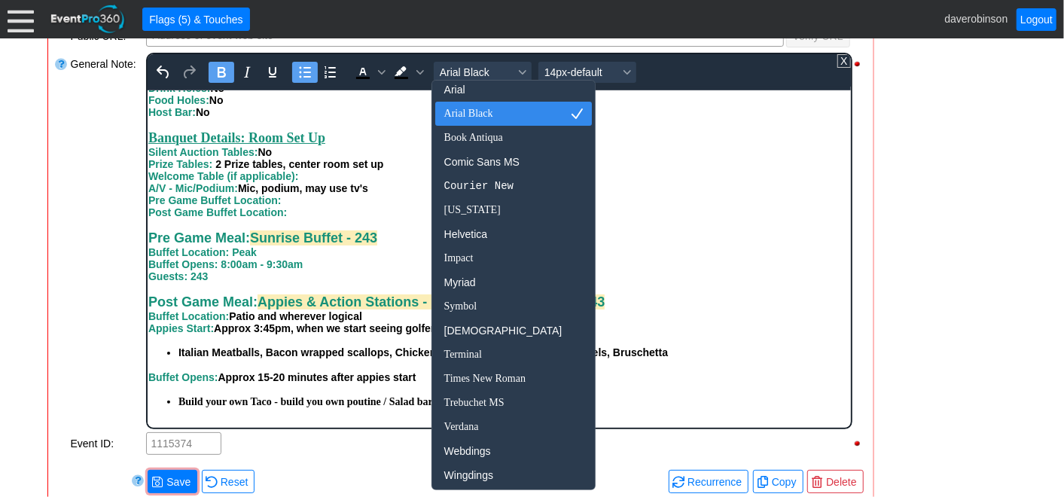
drag, startPoint x: 566, startPoint y: 141, endPoint x: 427, endPoint y: 165, distance: 141.4
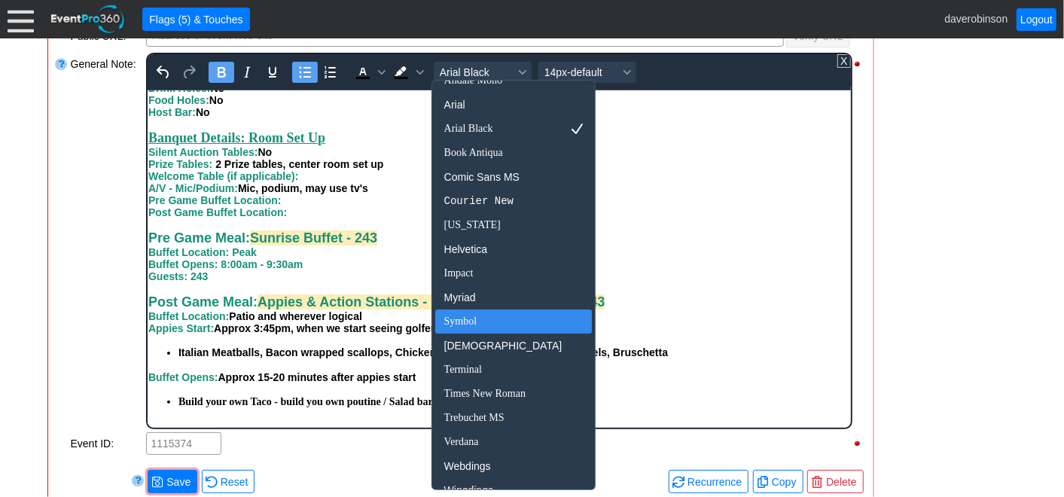
scroll to position [0, 0]
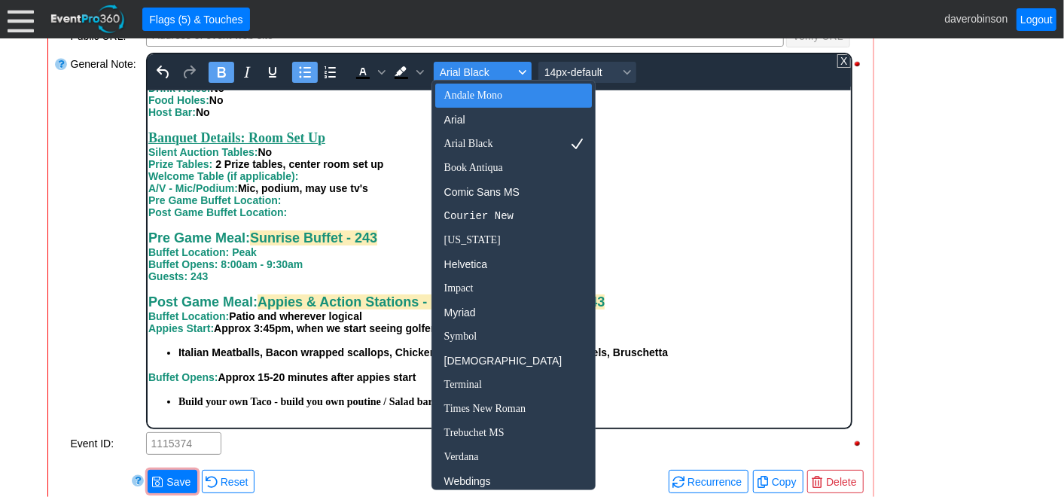
click at [495, 71] on span "Arial Black" at bounding box center [476, 72] width 74 height 12
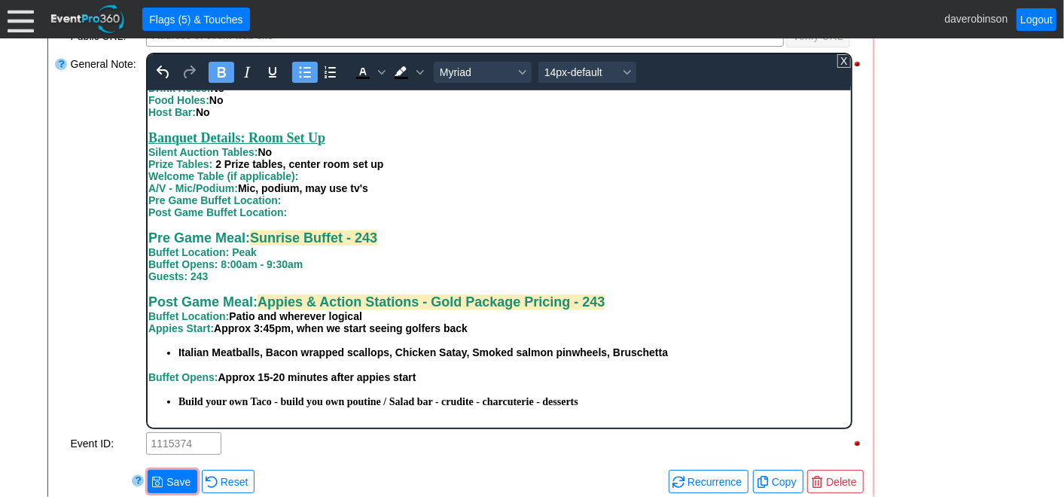
click at [451, 358] on span "Italian Meatballs, Bacon wrapped scallops, Chicken Satay, Smoked salmon pinwhee…" at bounding box center [423, 352] width 490 height 12
click at [180, 405] on strong "Build your own Taco - build you own poutine / Salad bar - crudite - charcuterie…" at bounding box center [378, 400] width 400 height 11
click at [518, 70] on icon "Font Arial Black" at bounding box center [522, 72] width 8 height 5
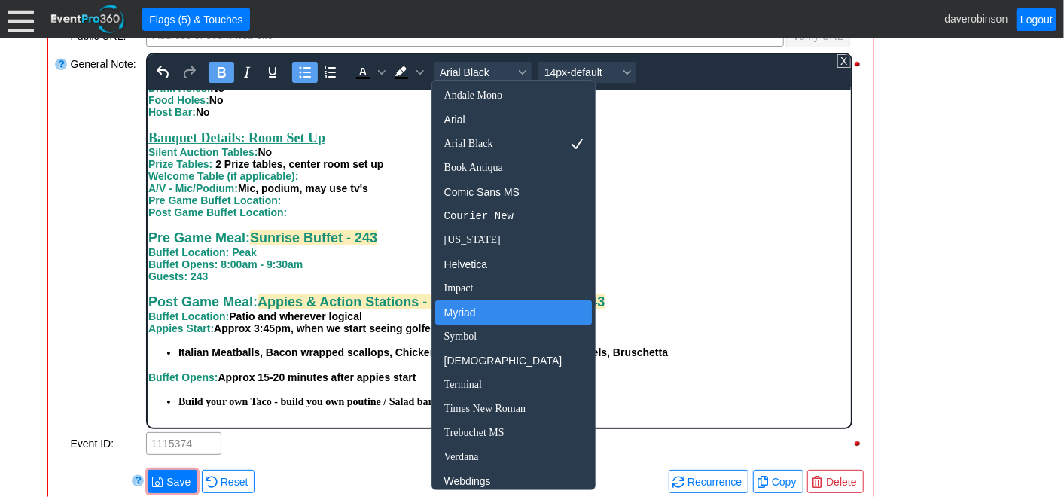
click at [478, 314] on div "Myriad" at bounding box center [503, 313] width 118 height 18
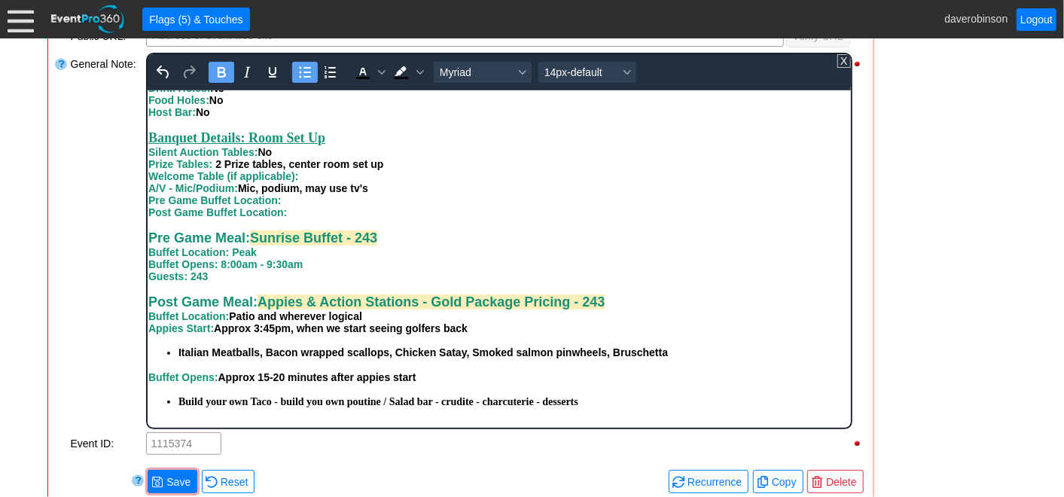
drag, startPoint x: 176, startPoint y: 407, endPoint x: 700, endPoint y: 398, distance: 523.5
click at [700, 398] on li "﻿ Build your own Taco - build you own poutine / Salad bar - crudite - charcuter…" at bounding box center [514, 401] width 672 height 16
click at [523, 71] on icon "Font Myriad" at bounding box center [522, 73] width 8 height 8
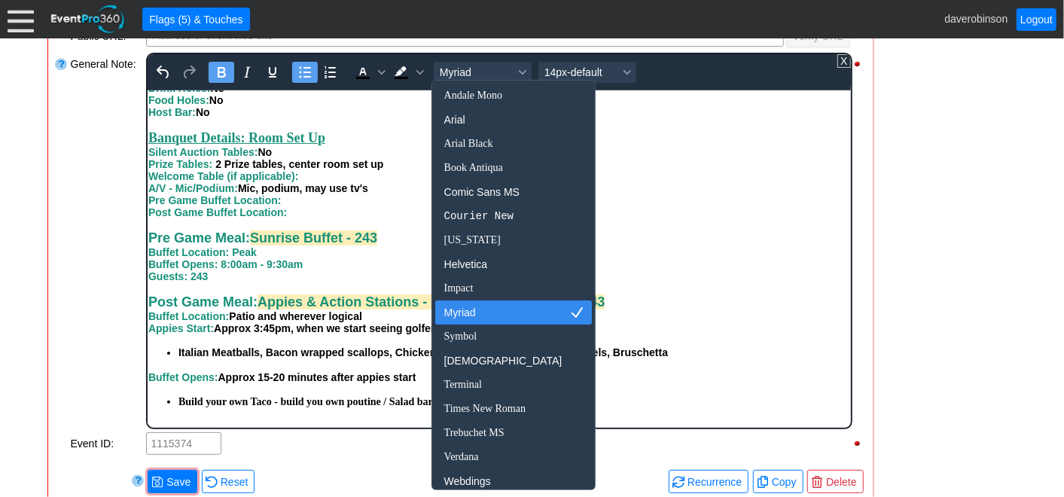
click at [484, 312] on div "Myriad" at bounding box center [503, 313] width 118 height 18
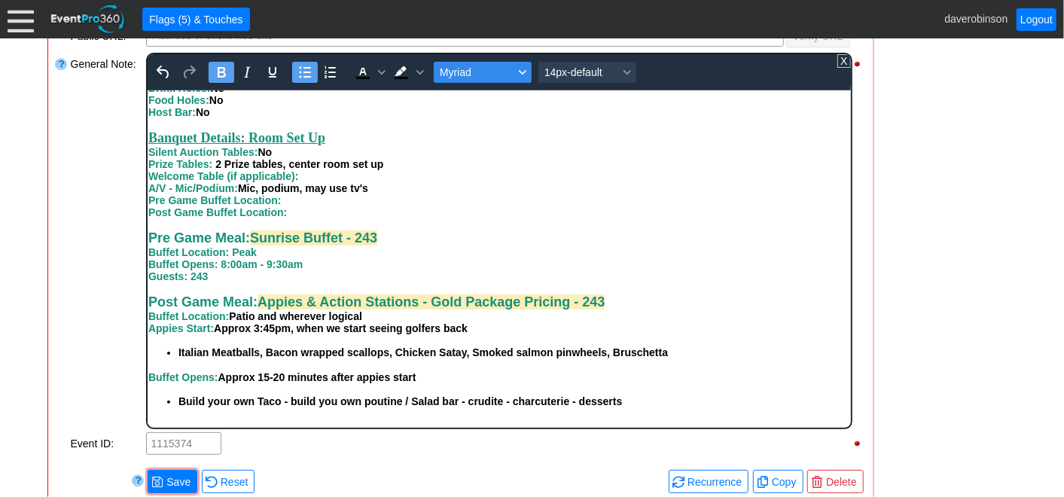
click at [522, 71] on icon "Font Myriad" at bounding box center [522, 73] width 8 height 8
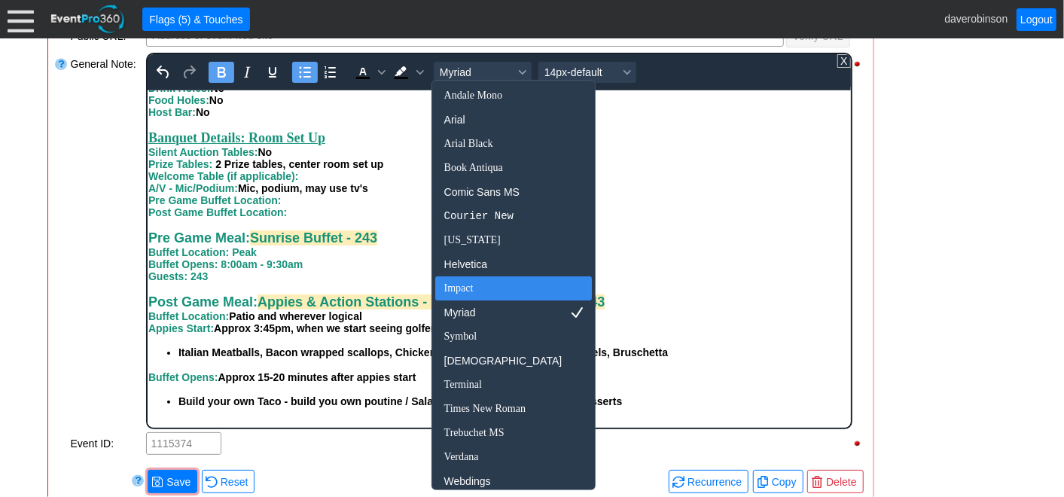
click at [471, 283] on div "Impact" at bounding box center [503, 288] width 118 height 18
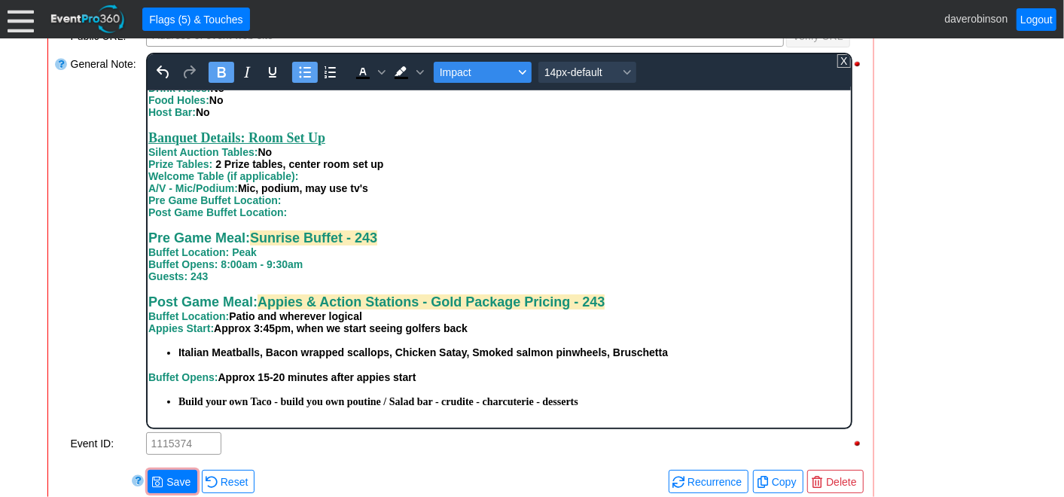
click at [520, 73] on button "Impact" at bounding box center [482, 72] width 98 height 21
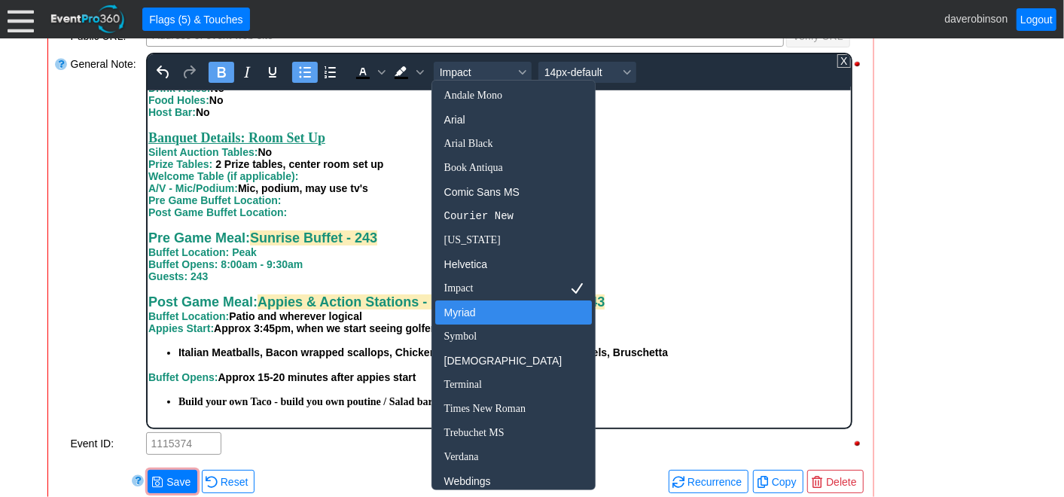
click at [478, 314] on div "Myriad" at bounding box center [503, 313] width 118 height 18
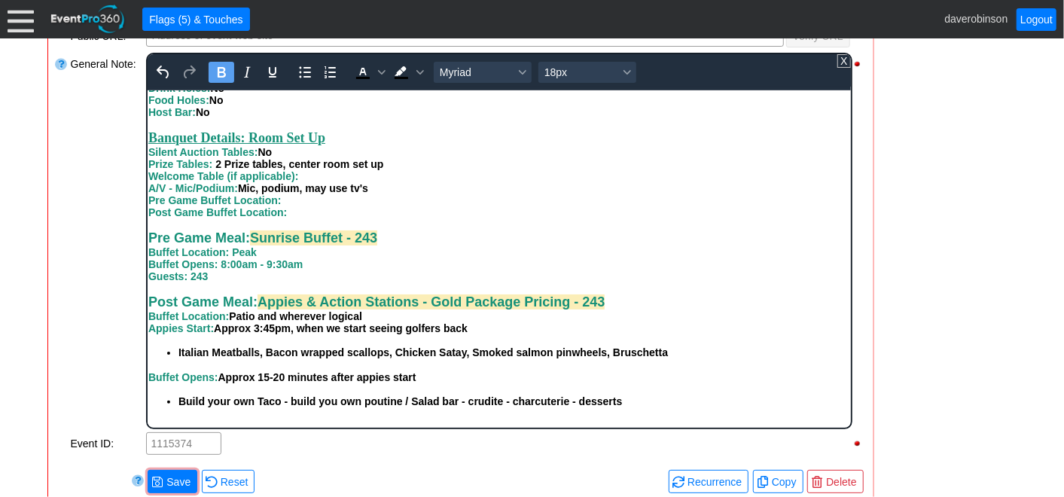
click at [676, 311] on div "Post Game Meal: Appies & Action Stations - Gold Package Pricing - 243 Buffet Lo…" at bounding box center [499, 308] width 702 height 28
click at [339, 354] on span "Italian Meatballs, Bacon wrapped scallops, Chicken Satay, Smoked salmon pinwhee…" at bounding box center [423, 352] width 490 height 12
click at [286, 406] on strong "Build your own Taco - build you own poutine / Salad bar - crudite - charcuterie…" at bounding box center [400, 401] width 444 height 12
click at [298, 353] on span "Italian Meatballs, Bacon wrapped scallops, Chicken Satay, Smoked salmon pinwhee…" at bounding box center [423, 352] width 490 height 12
click at [176, 474] on span "● Save" at bounding box center [173, 481] width 50 height 23
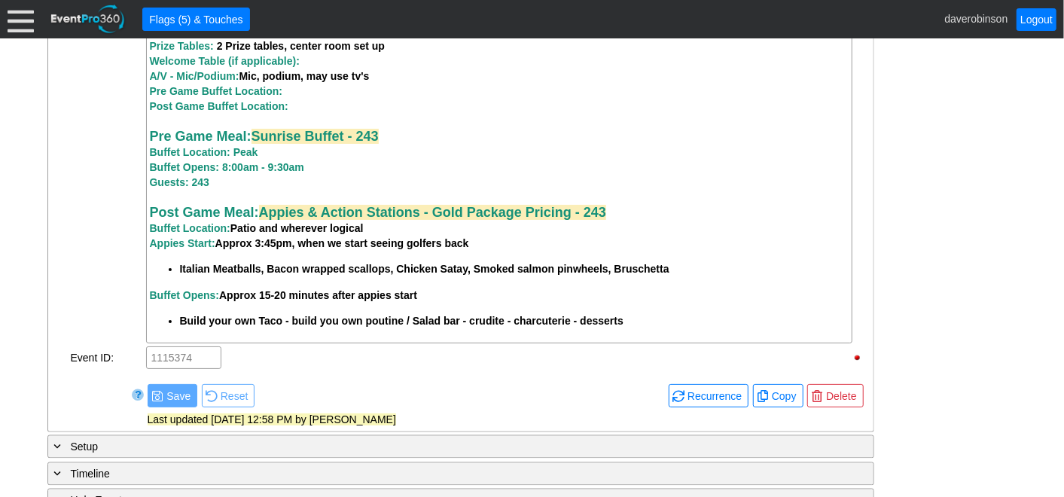
scroll to position [1543, 0]
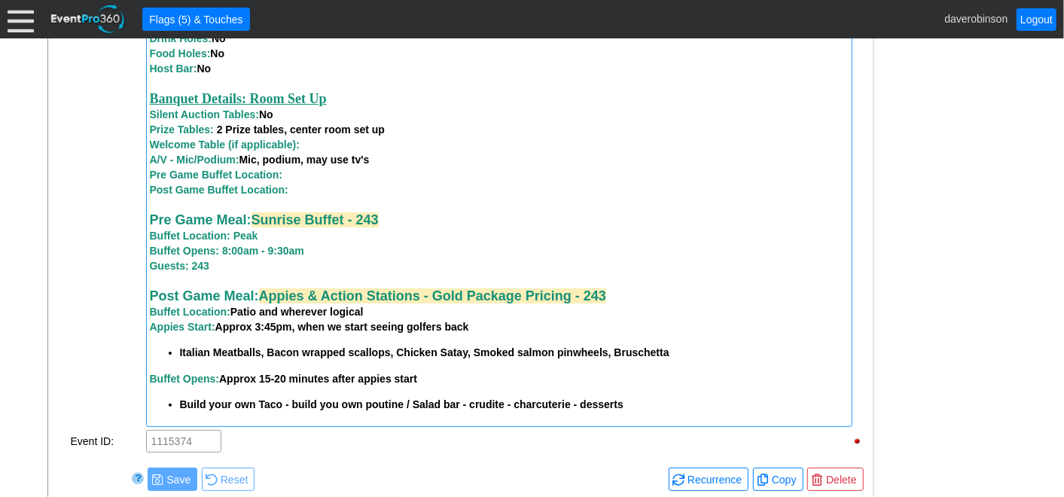
click at [292, 196] on div "Post Game Buffet Location:" at bounding box center [499, 189] width 699 height 15
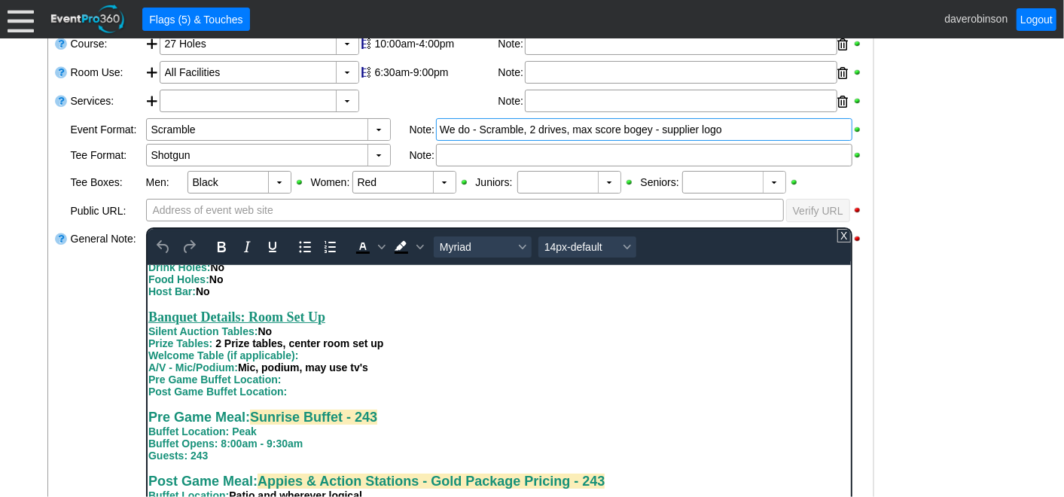
scroll to position [837, 0]
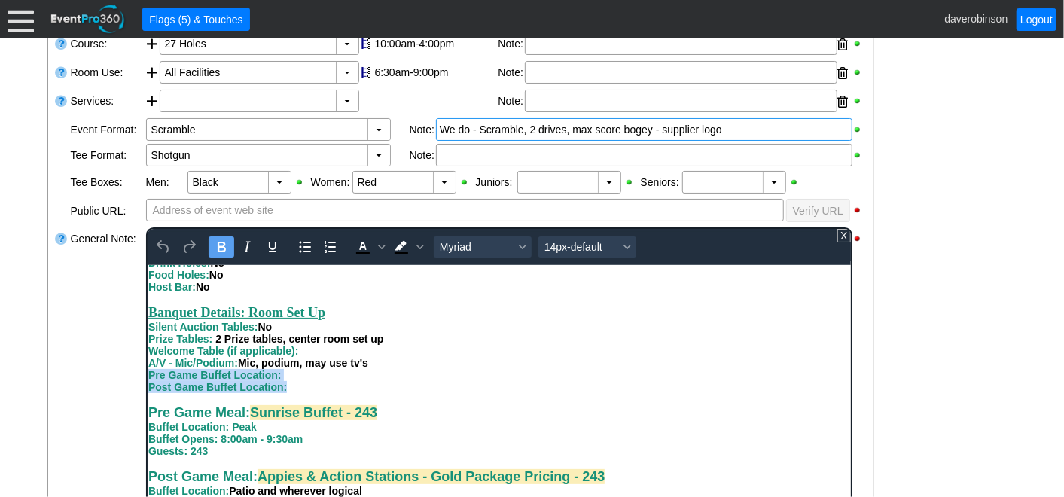
drag, startPoint x: 287, startPoint y: 413, endPoint x: 139, endPoint y: 394, distance: 149.6
click at [147, 394] on html "Buy the Pro - A pro goes out in the am and takes a shot. Where he hits it to is…" at bounding box center [498, 25] width 703 height 1152
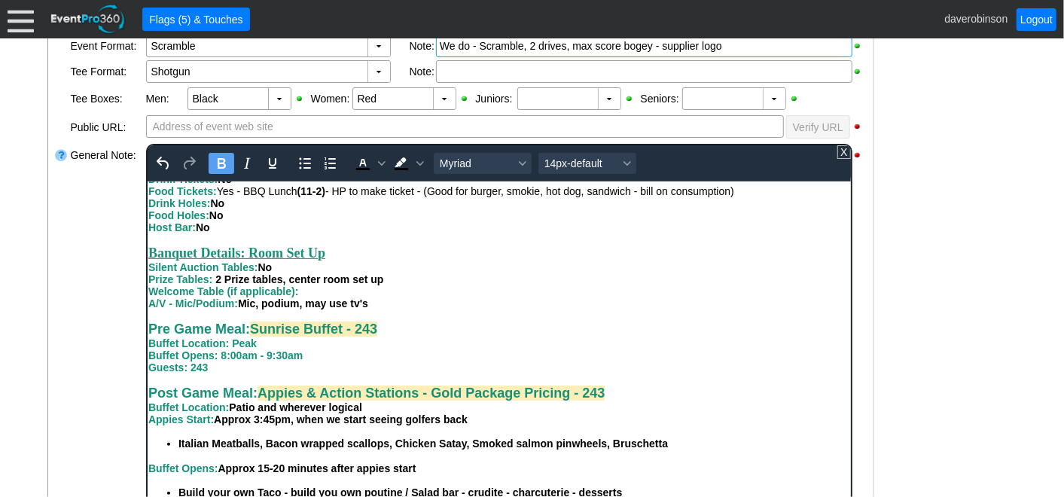
scroll to position [538, 0]
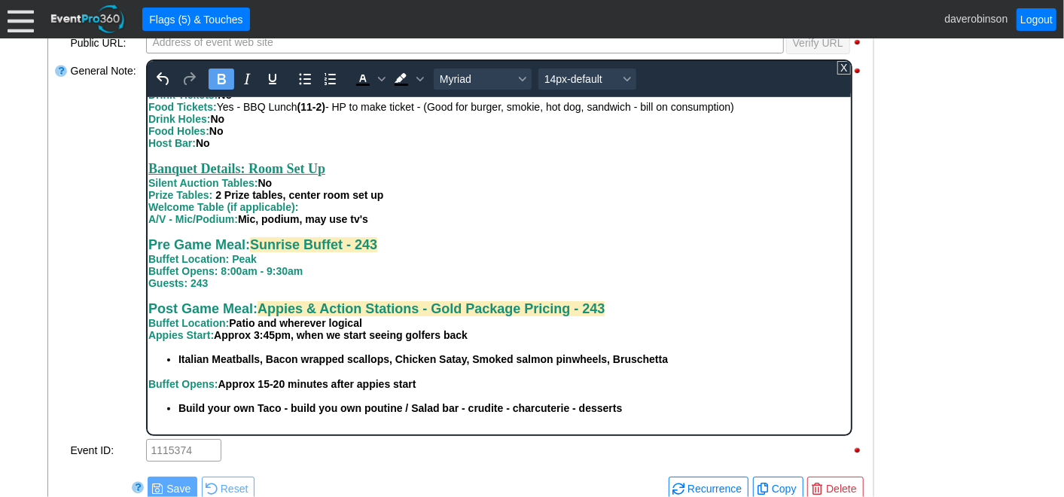
click at [386, 324] on div "Post Game Meal: Appies & Action Stations - Gold Package Pricing - 243 Buffet Lo…" at bounding box center [499, 315] width 702 height 28
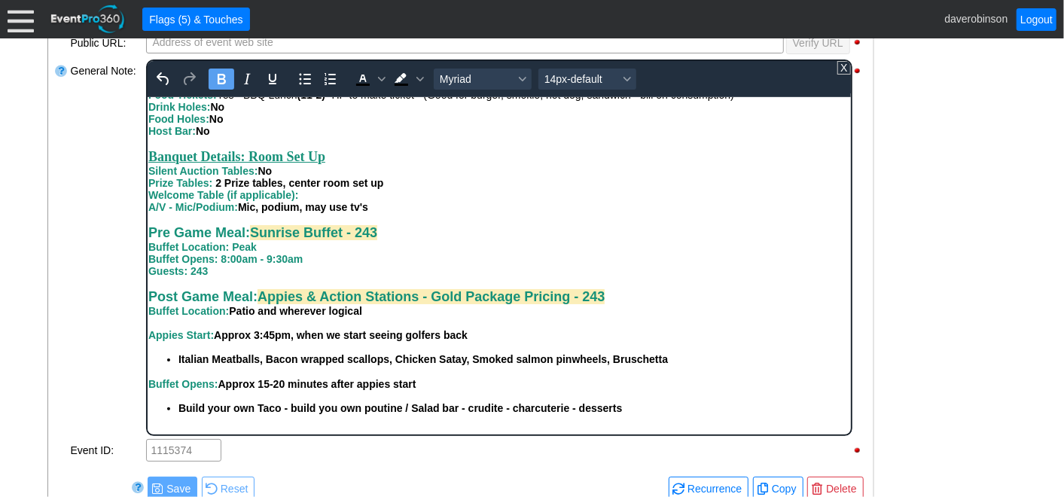
click at [82, 332] on div "General Note:" at bounding box center [106, 248] width 75 height 380
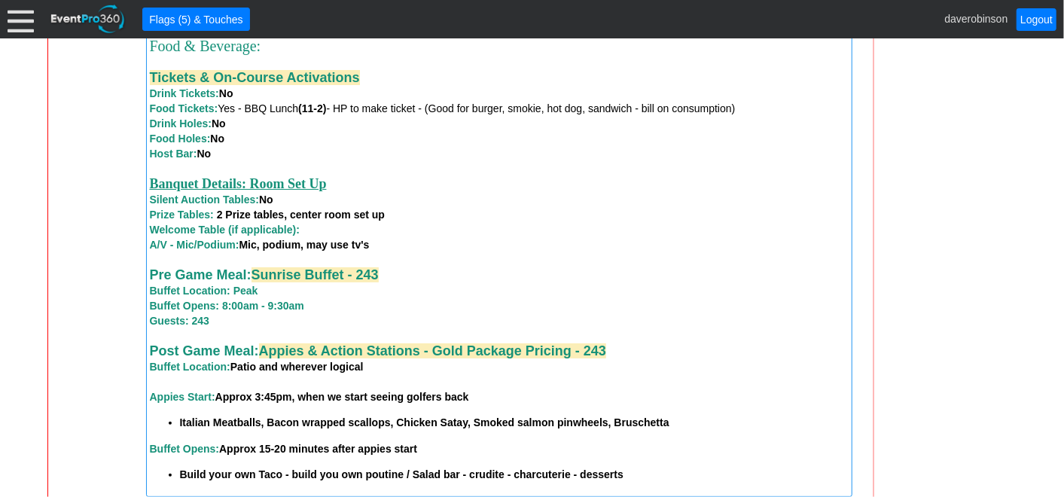
scroll to position [1542, 0]
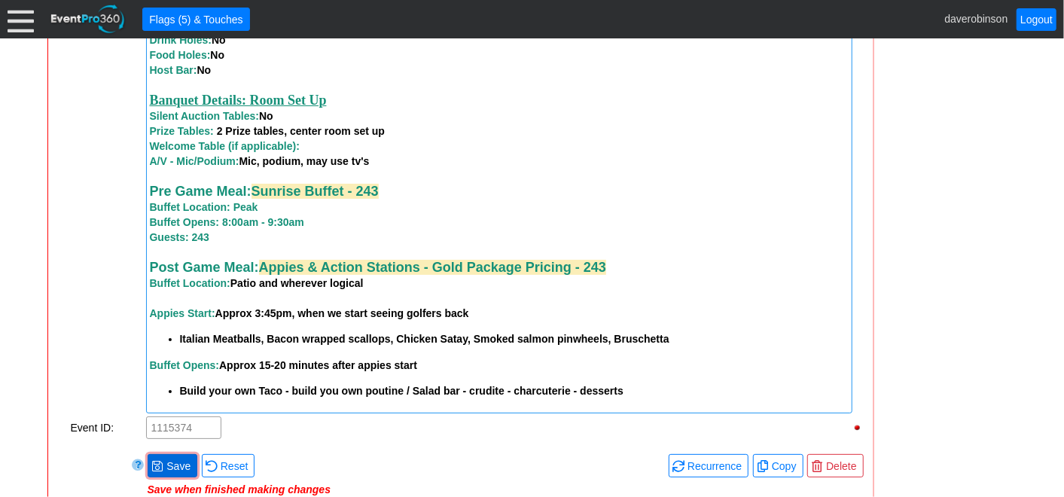
click at [164, 470] on span "Save" at bounding box center [178, 466] width 30 height 15
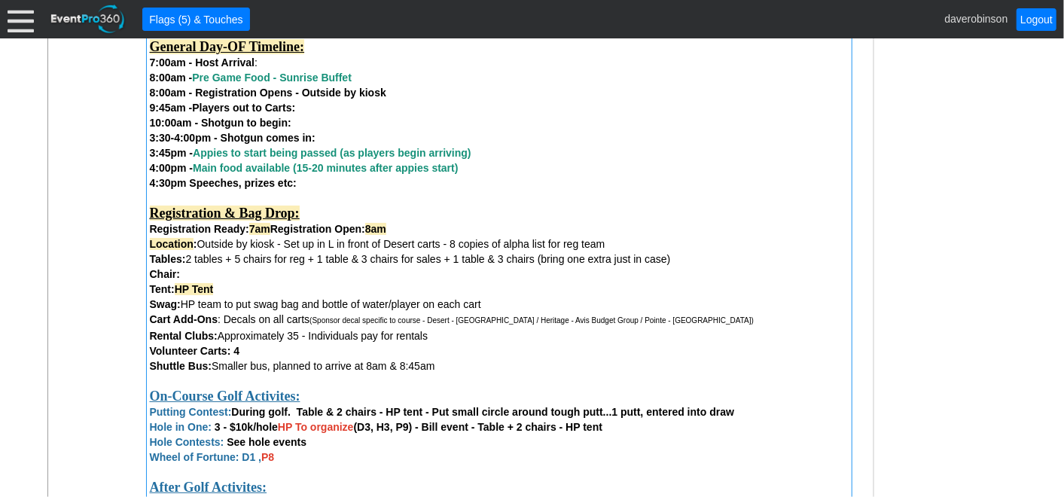
scroll to position [872, 0]
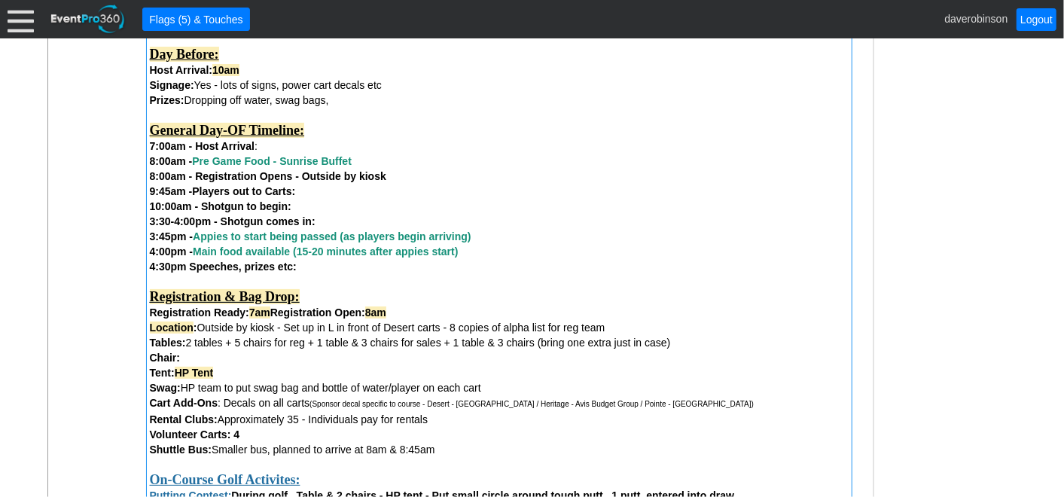
click at [333, 221] on div "10:00am - Shotgun to begin: 3:30-4:00pm - Shotgun comes in:" at bounding box center [499, 214] width 699 height 30
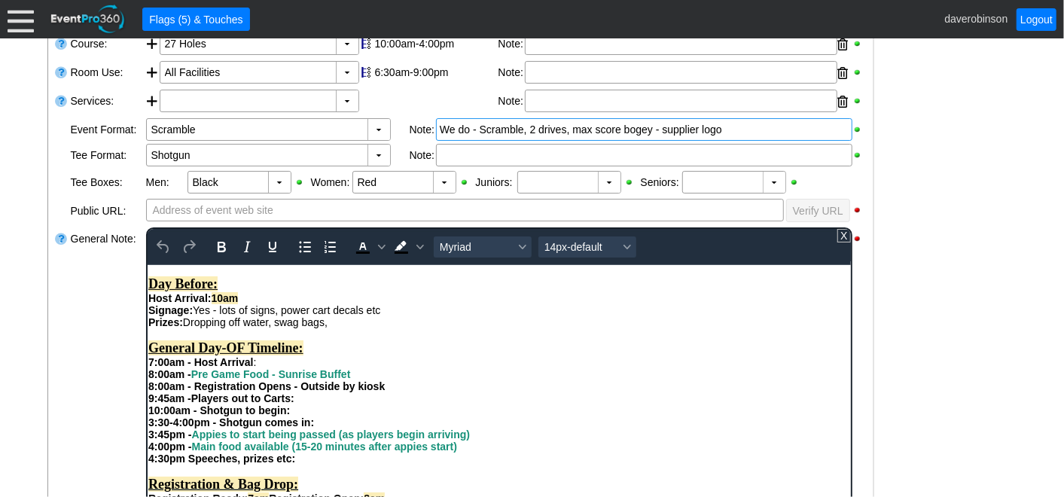
scroll to position [251, 0]
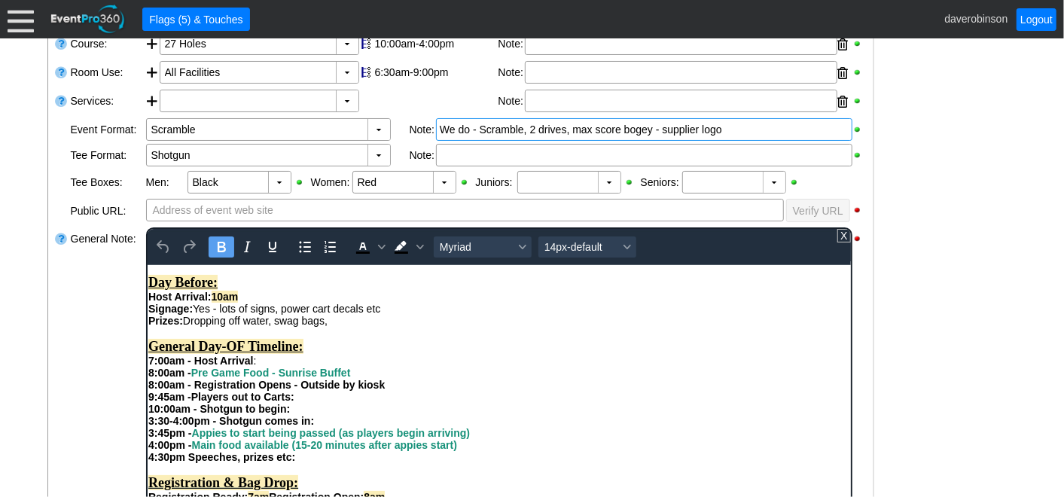
click at [302, 402] on div "8:00am - Registration Opens - Outside by kiosk 9:45am - Players out to Carts:" at bounding box center [499, 390] width 702 height 24
click at [298, 426] on div "10:00am - Shotgun to begin: 3:30-4:00pm - Shotgun comes in:" at bounding box center [499, 414] width 702 height 24
click at [316, 426] on div "10:00am - Shotgun to begin 3:30-4:00pm - Shotgun comes in:" at bounding box center [499, 414] width 702 height 24
click at [259, 366] on div "7:00am - Host Arrival :" at bounding box center [499, 360] width 702 height 12
click at [304, 462] on div "4:30pm Speeches, prizes etc:" at bounding box center [499, 456] width 702 height 12
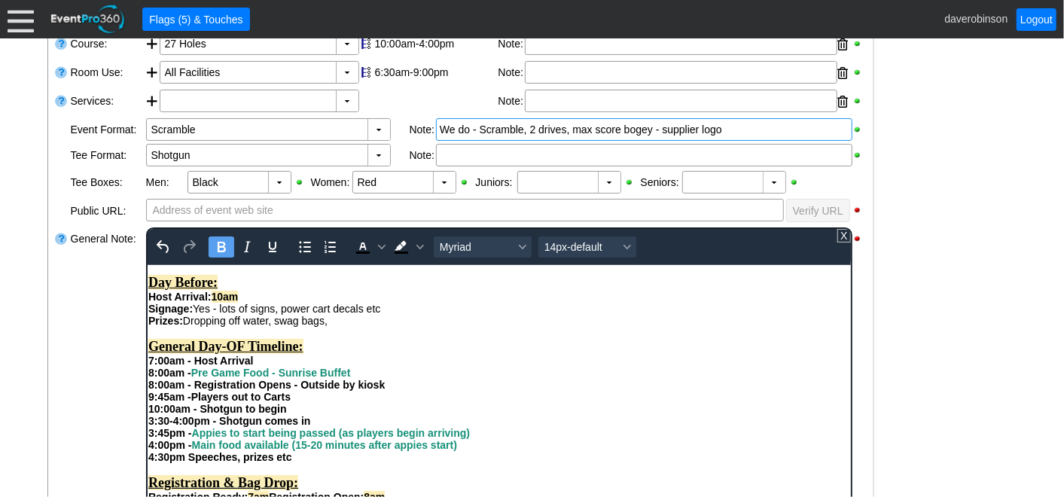
click at [69, 392] on div "General Note:" at bounding box center [106, 416] width 75 height 380
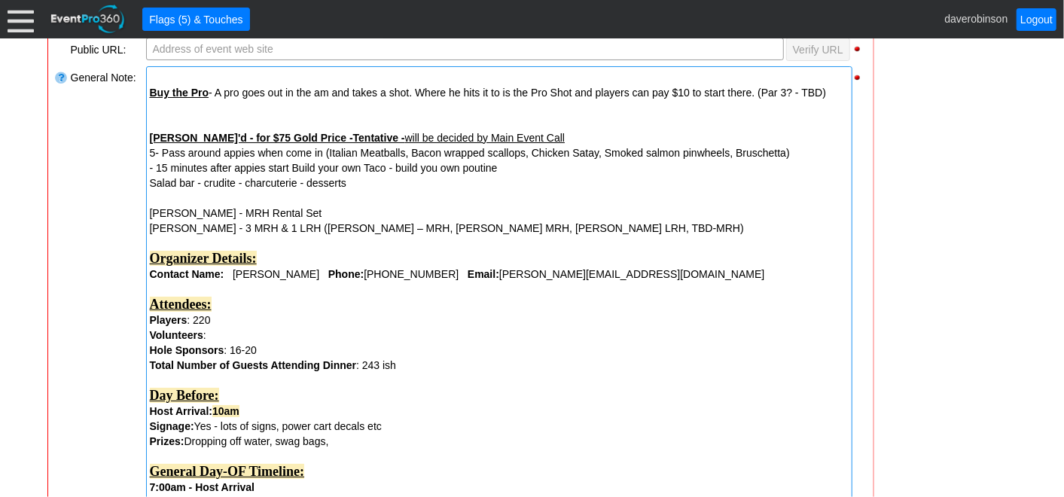
scroll to position [538, 0]
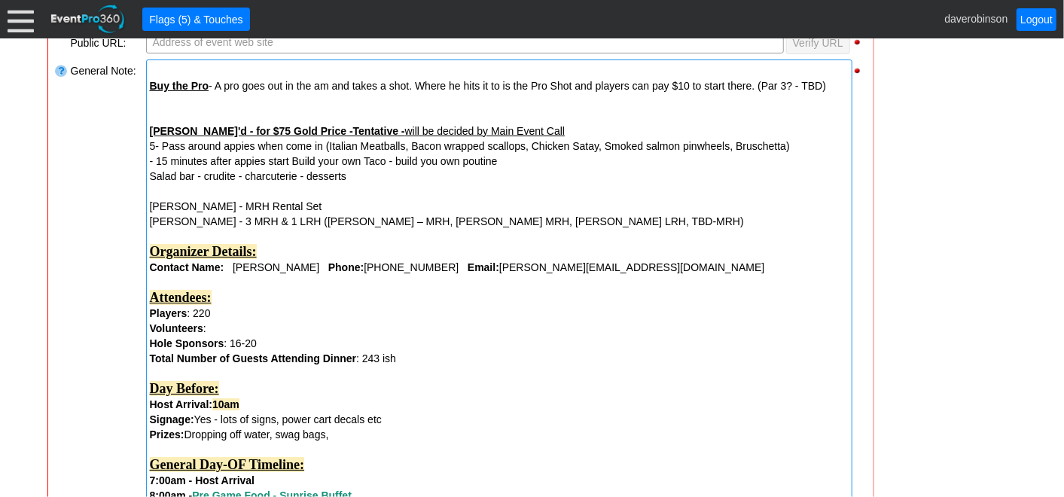
drag, startPoint x: 354, startPoint y: 178, endPoint x: 212, endPoint y: 138, distance: 147.1
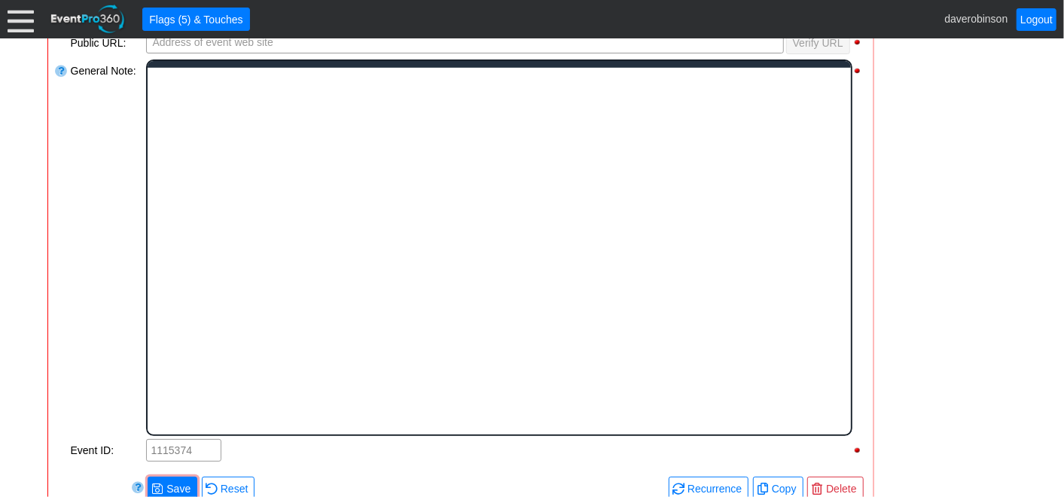
scroll to position [0, 0]
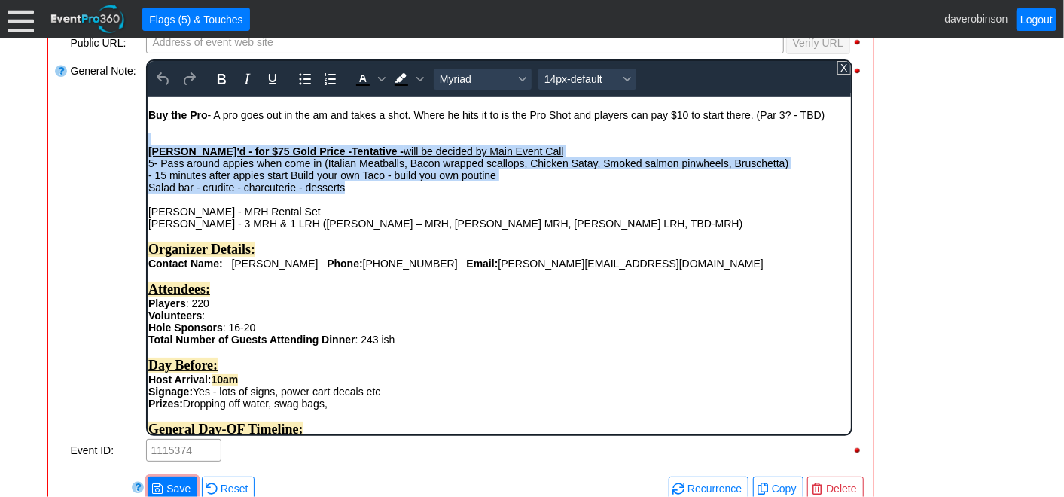
drag, startPoint x: 371, startPoint y: 186, endPoint x: 285, endPoint y: 238, distance: 101.0
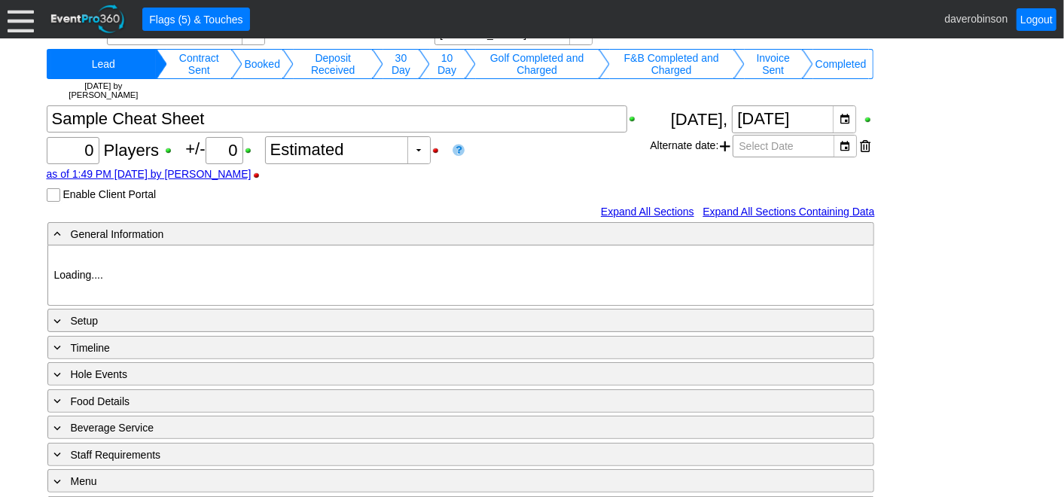
type input "Heritage Pointe Golf Club"
type input "1198007"
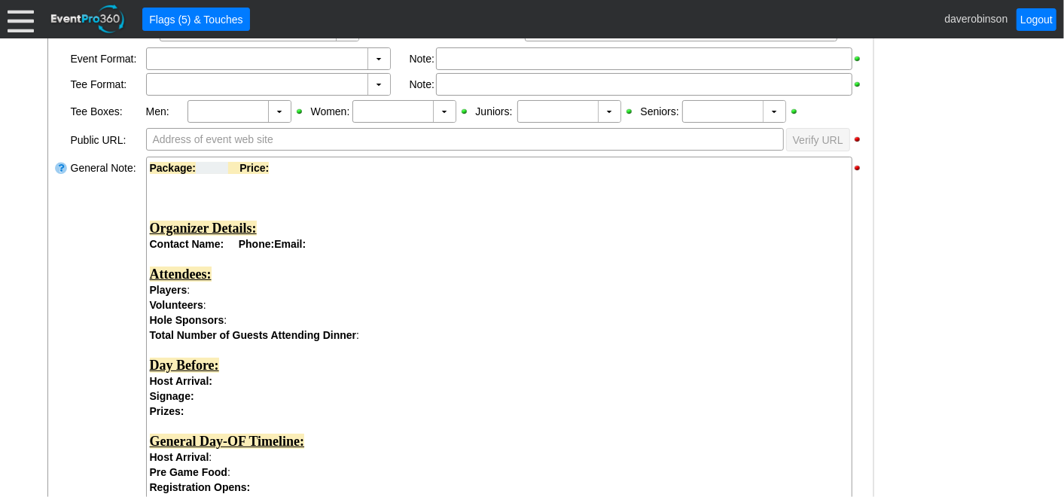
scroll to position [502, 0]
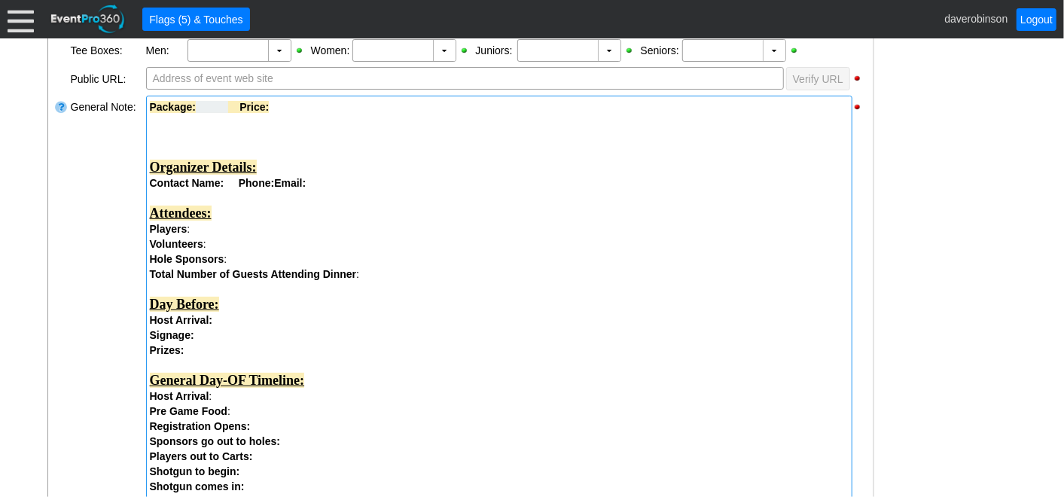
drag, startPoint x: 146, startPoint y: 163, endPoint x: 216, endPoint y: 225, distance: 93.4
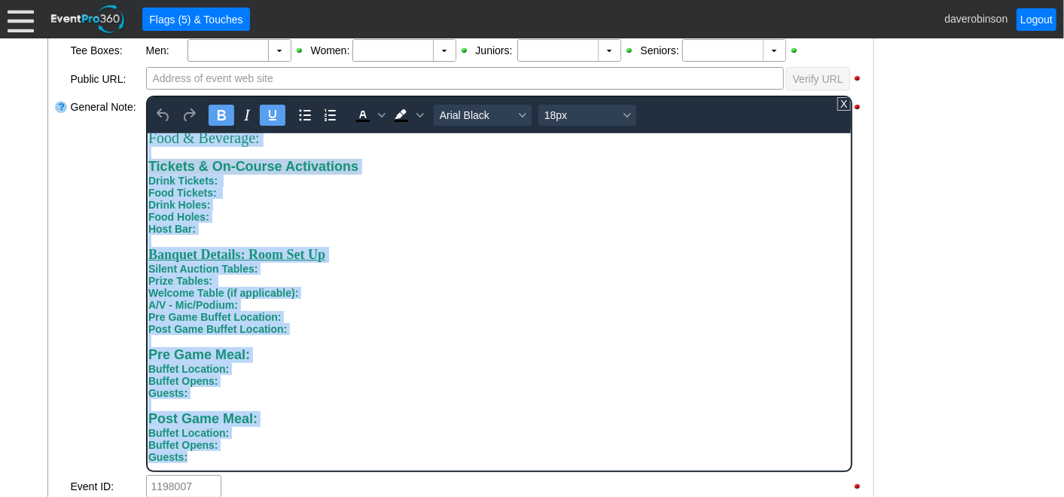
scroll to position [581, 0]
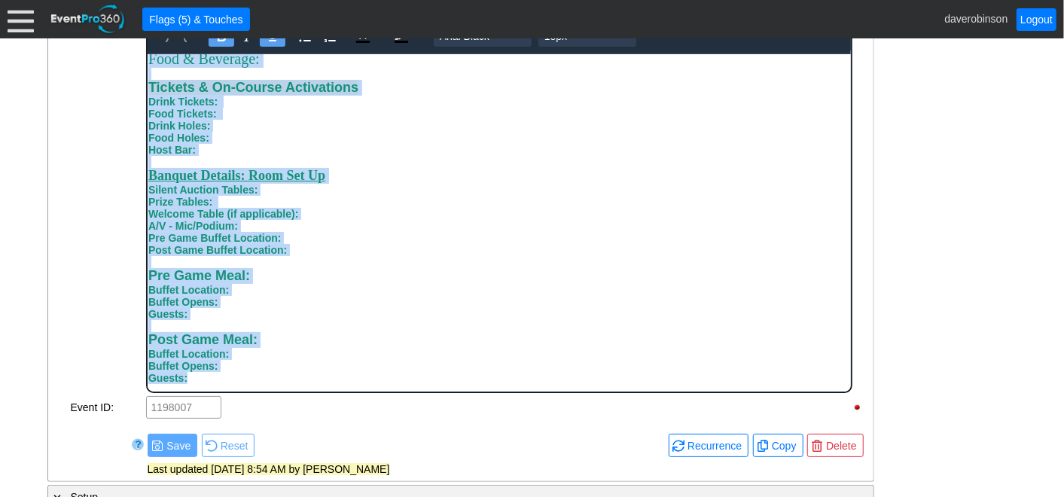
drag, startPoint x: 149, startPoint y: 113, endPoint x: 319, endPoint y: 382, distance: 317.8
copy div "Organizer Details: Contact Name: Phone: Email: Attendees: Players : Volunteers …"
click at [496, 172] on div "Banquet Details: Room Set Up" at bounding box center [499, 175] width 702 height 16
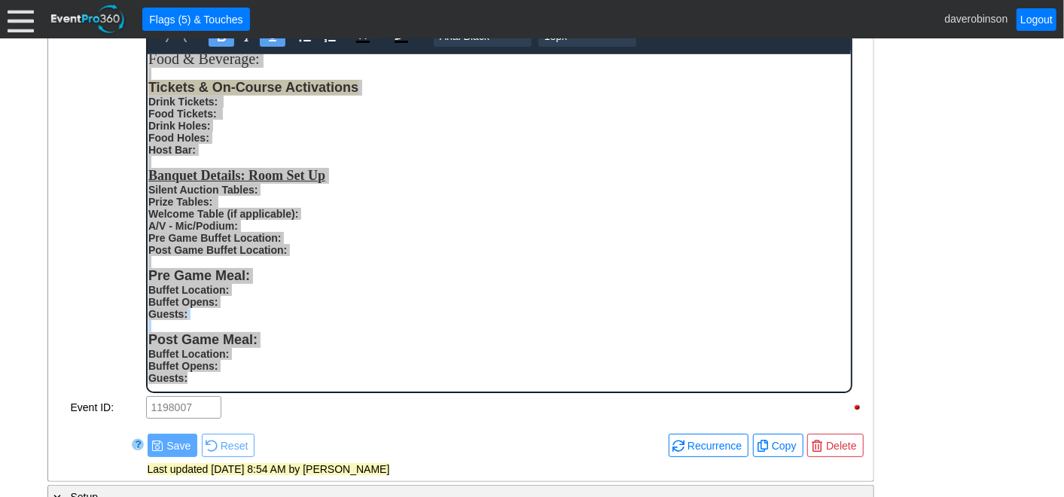
click at [947, 239] on div "- General Information ▼ Loading.... Remove all highlights Facility: ▼ Χ Heritag…" at bounding box center [532, 250] width 979 height 1052
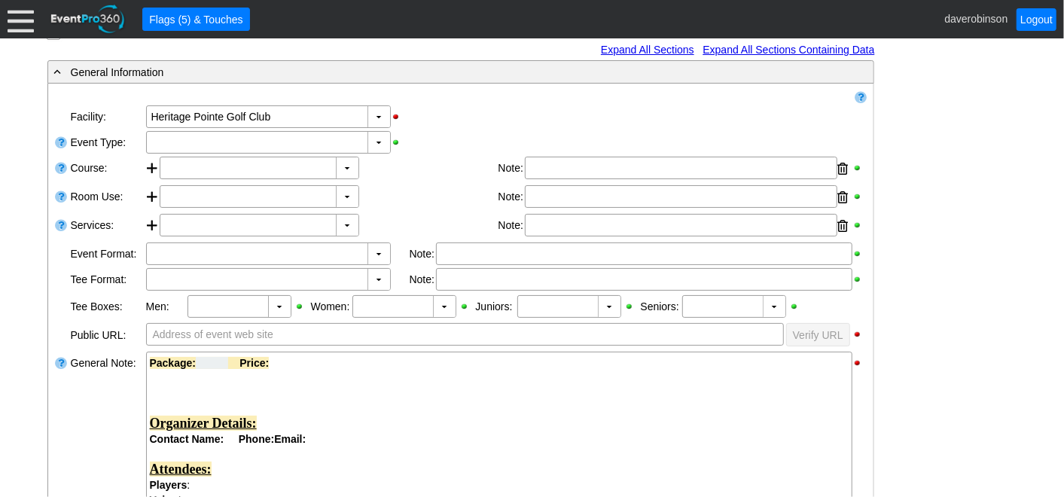
scroll to position [78, 0]
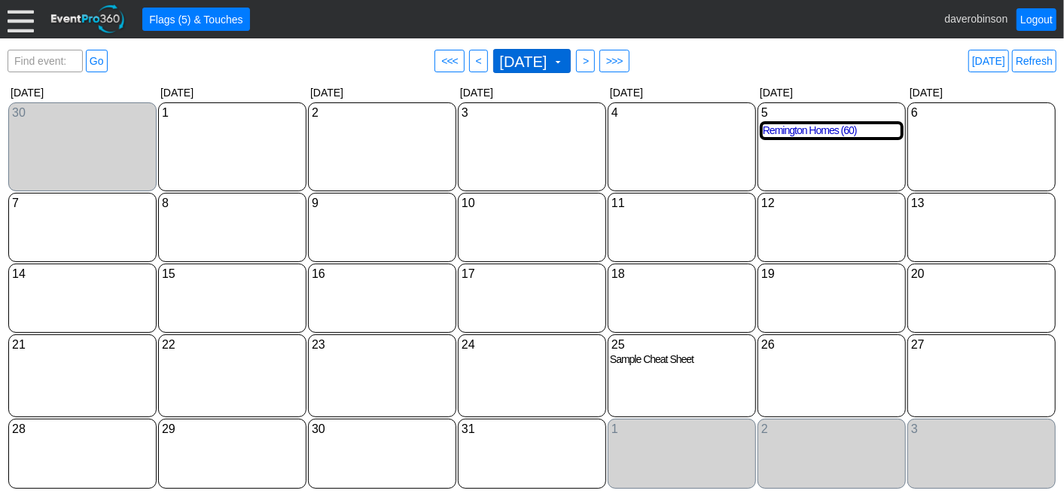
click at [564, 58] on span at bounding box center [558, 62] width 12 height 12
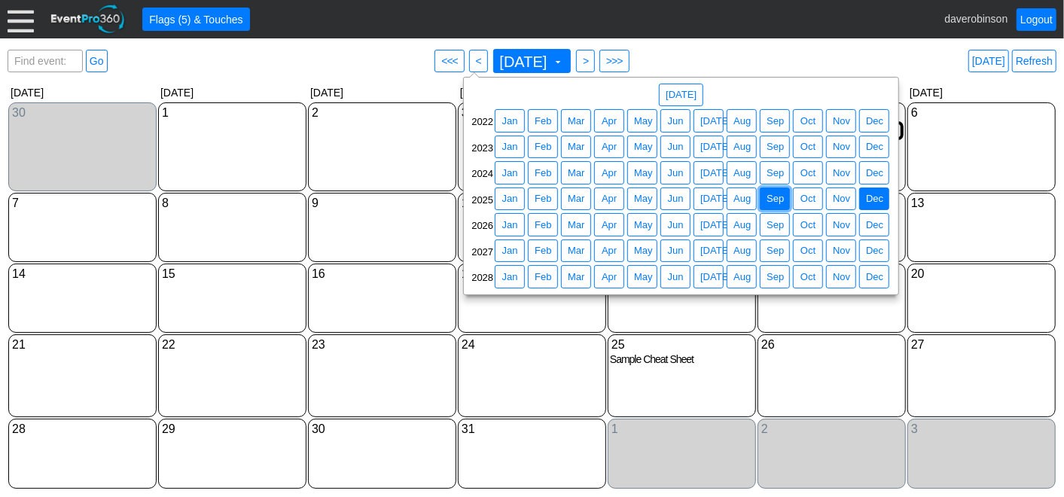
click at [768, 201] on span "Sep" at bounding box center [775, 198] width 23 height 15
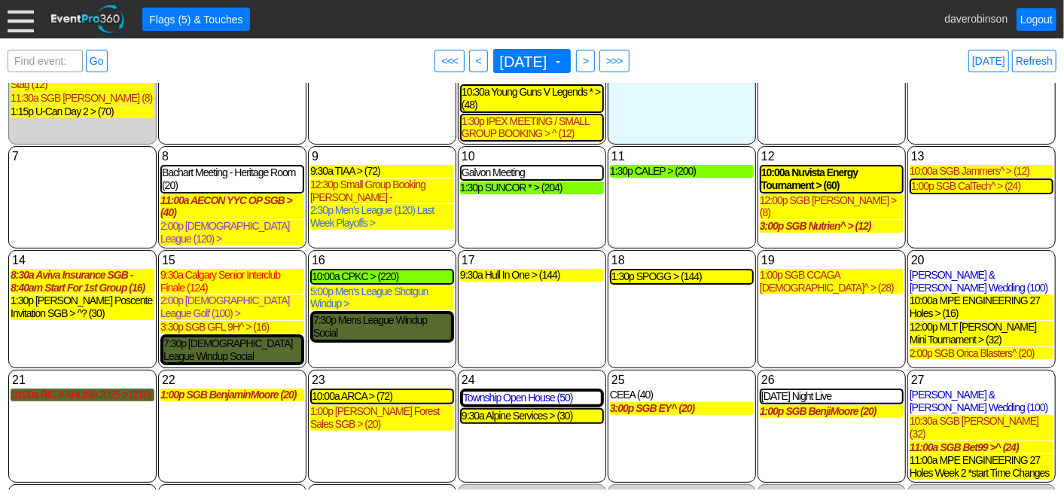
scroll to position [28, 0]
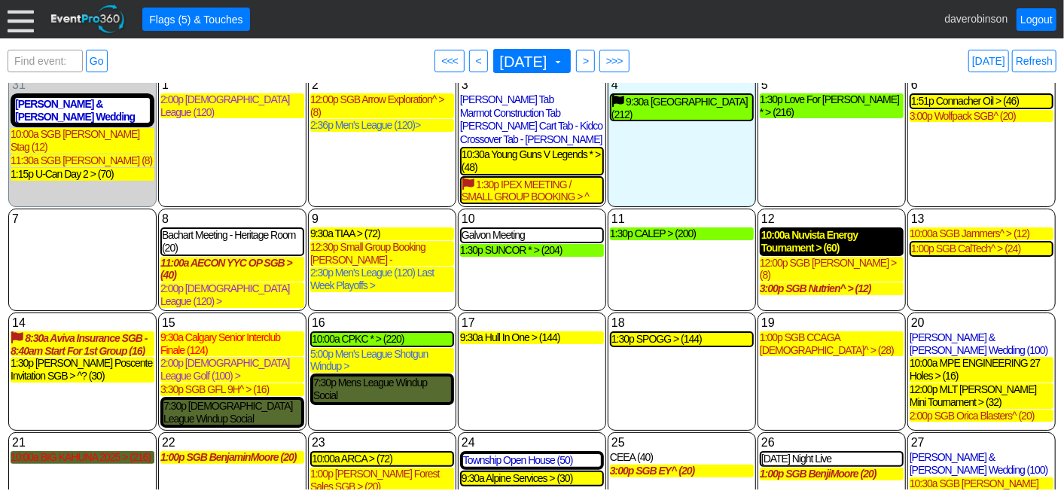
click at [807, 237] on div "10:00a Nuvista Energy Tournament > (60)" at bounding box center [831, 242] width 141 height 26
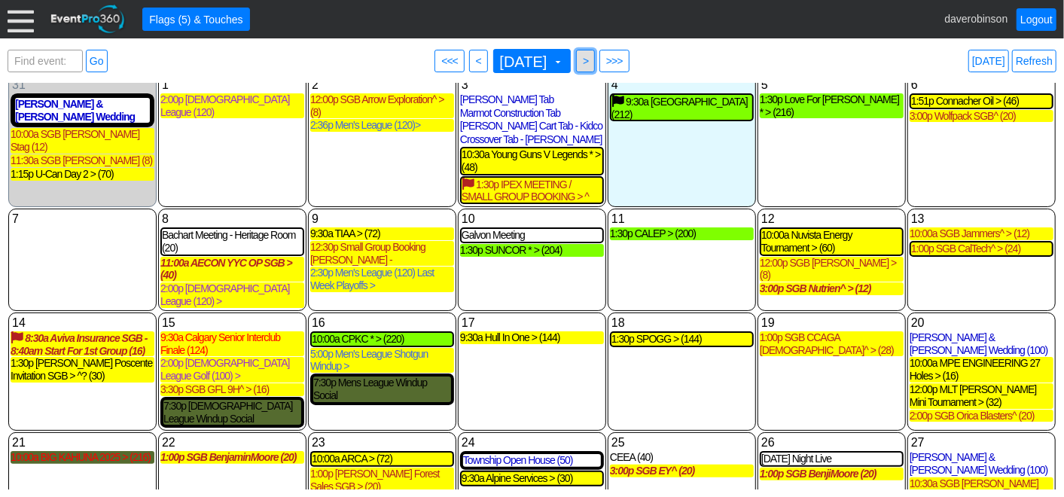
click at [591, 60] on span ">" at bounding box center [585, 60] width 11 height 15
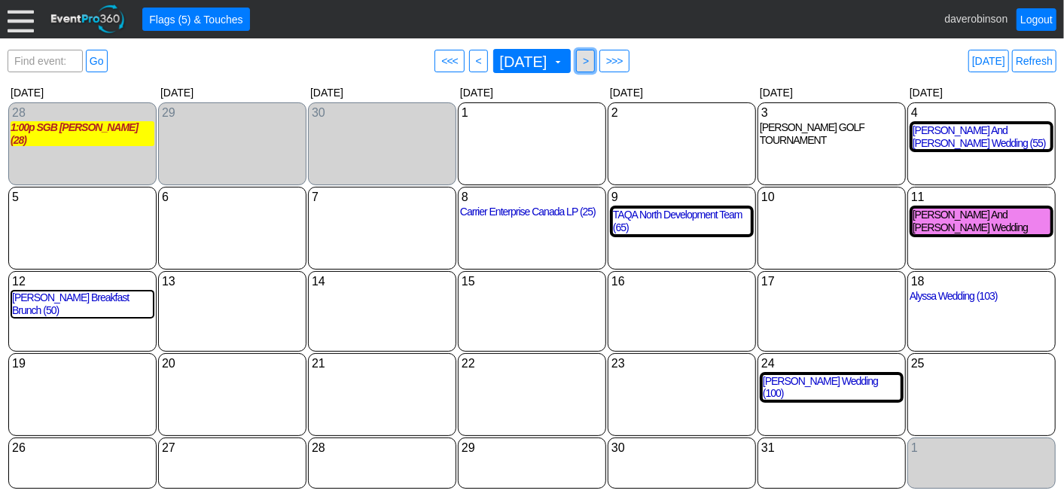
click at [591, 63] on span ">" at bounding box center [585, 60] width 11 height 15
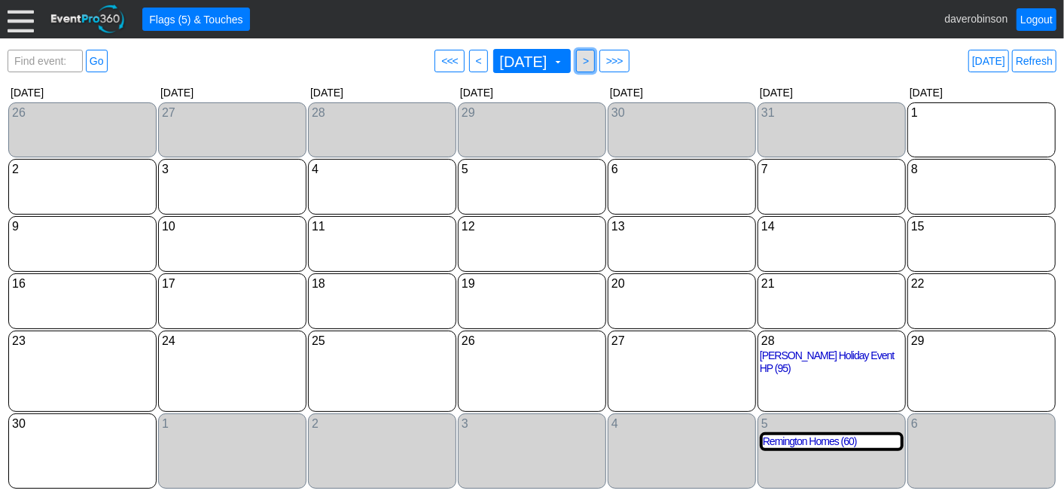
click at [591, 60] on span ">" at bounding box center [585, 60] width 11 height 15
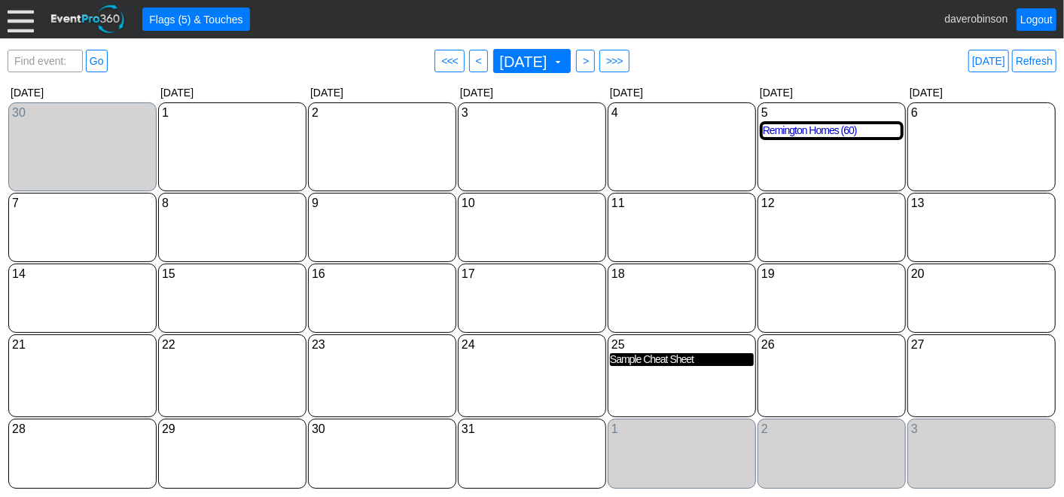
click at [660, 362] on div "Sample Cheat Sheet" at bounding box center [682, 359] width 144 height 13
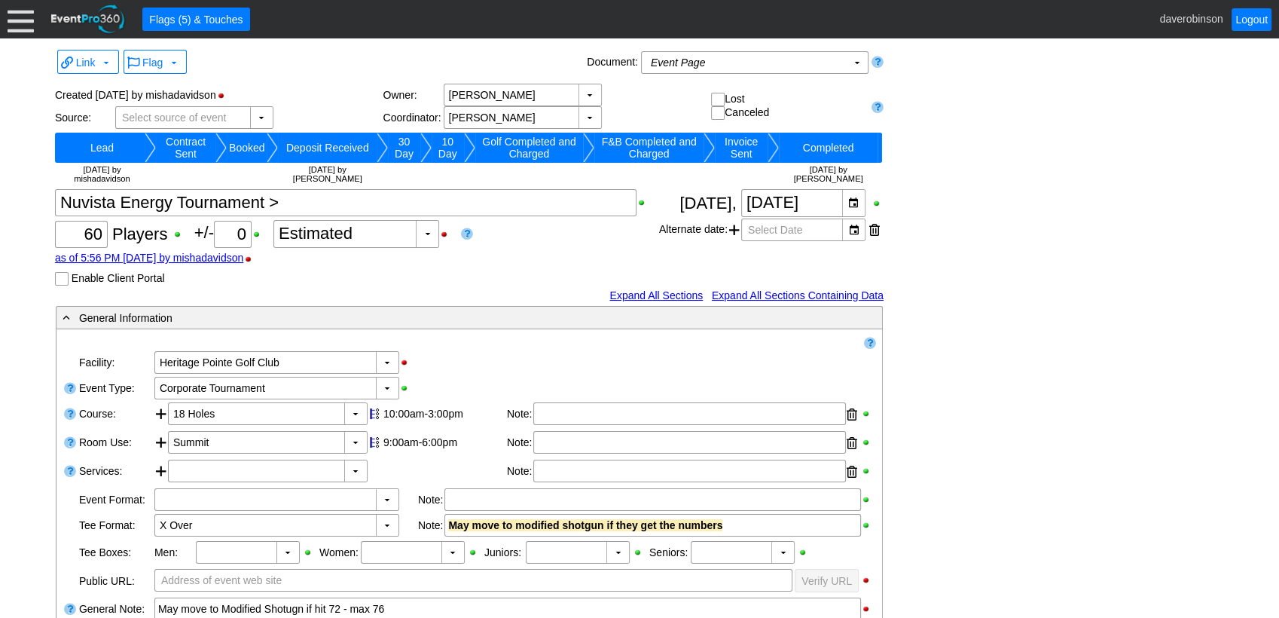
click at [452, 147] on td "10 Day" at bounding box center [448, 148] width 32 height 30
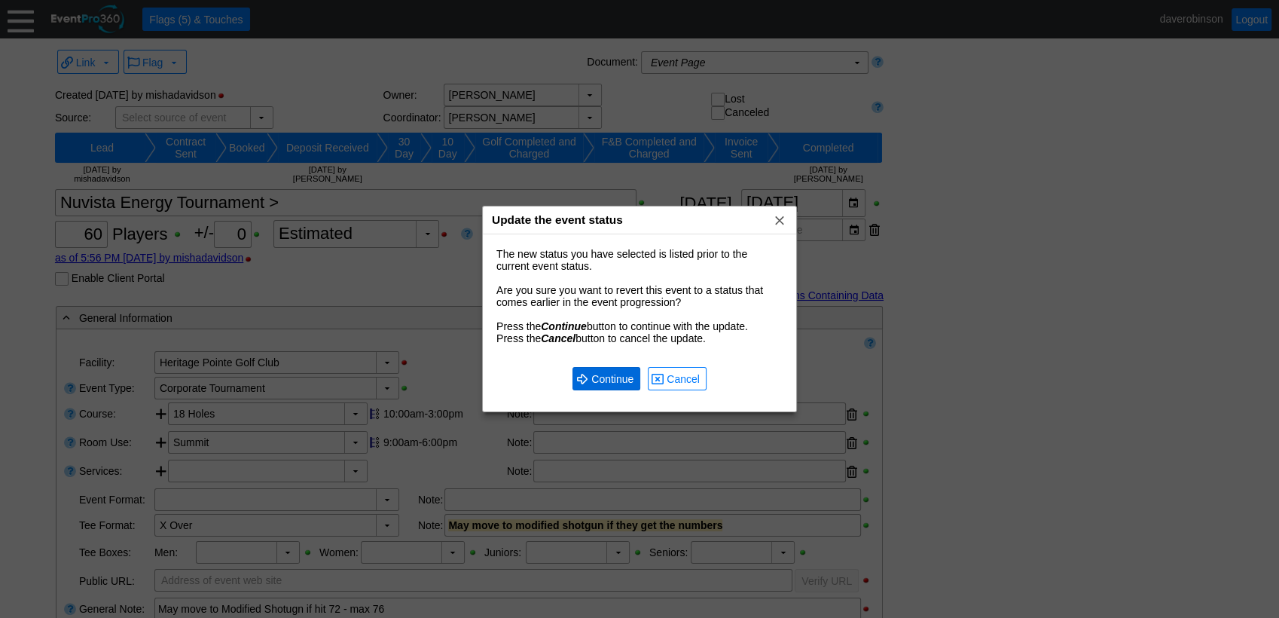
click at [594, 376] on span "Continue" at bounding box center [612, 378] width 48 height 15
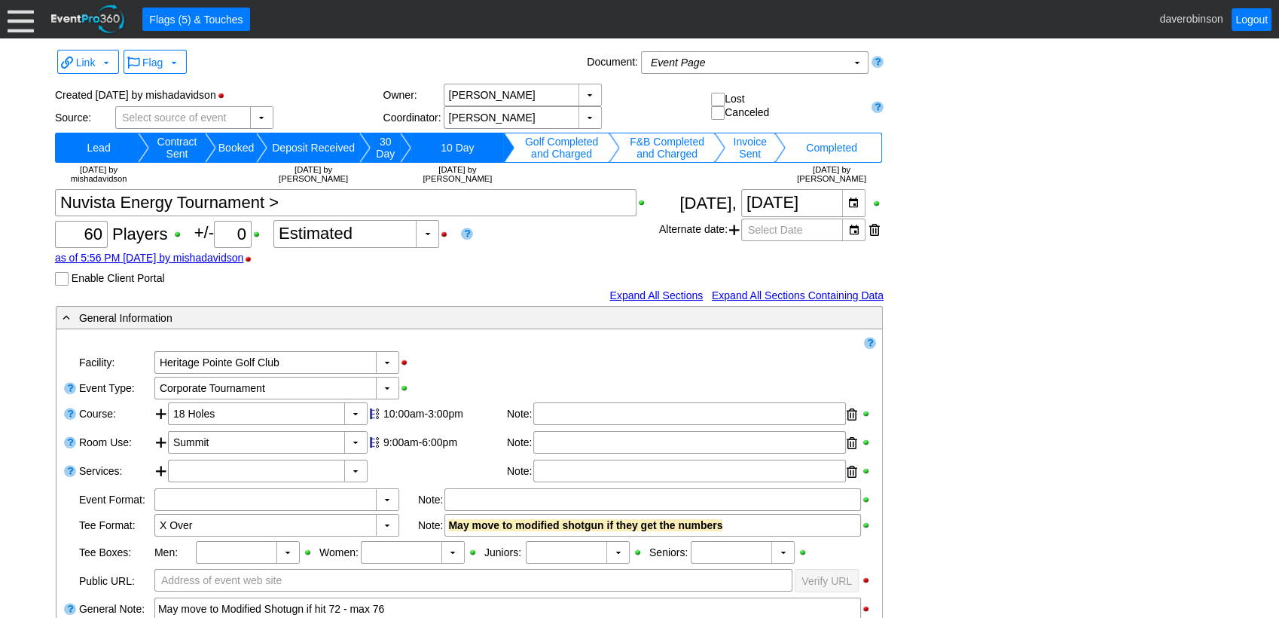
scroll to position [84, 0]
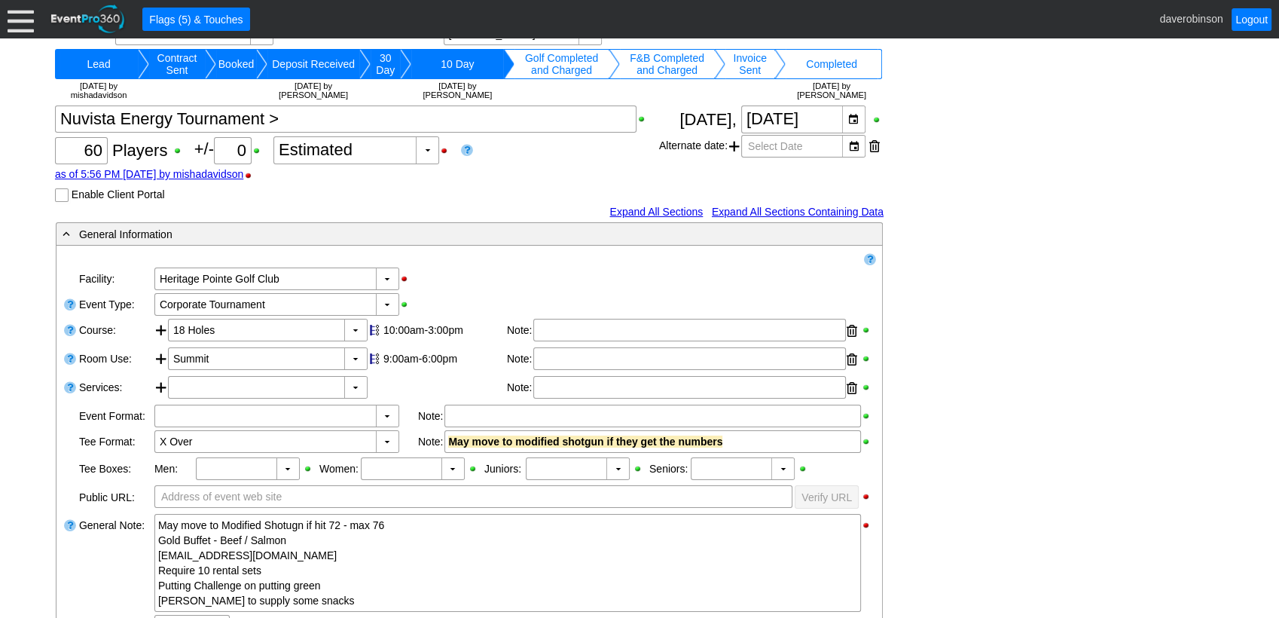
click at [1064, 258] on div "- General Information ▼ Loading.... Remove all highlights Facility: ▼ Χ Heritag…" at bounding box center [639, 608] width 1176 height 774
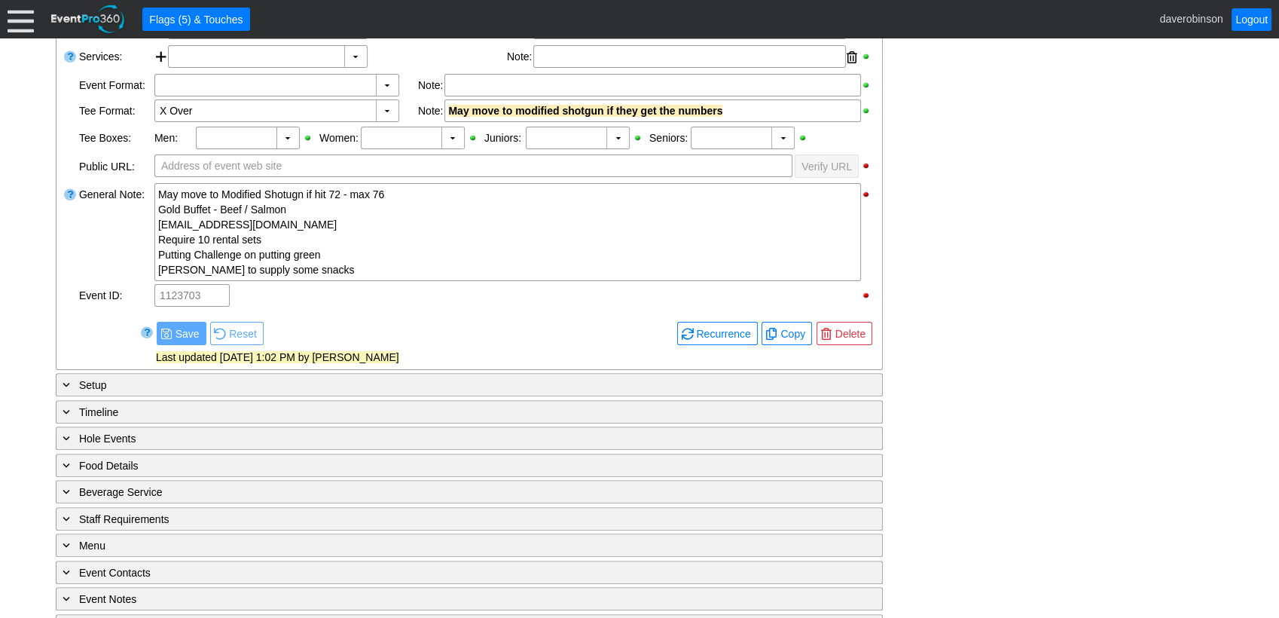
scroll to position [418, 0]
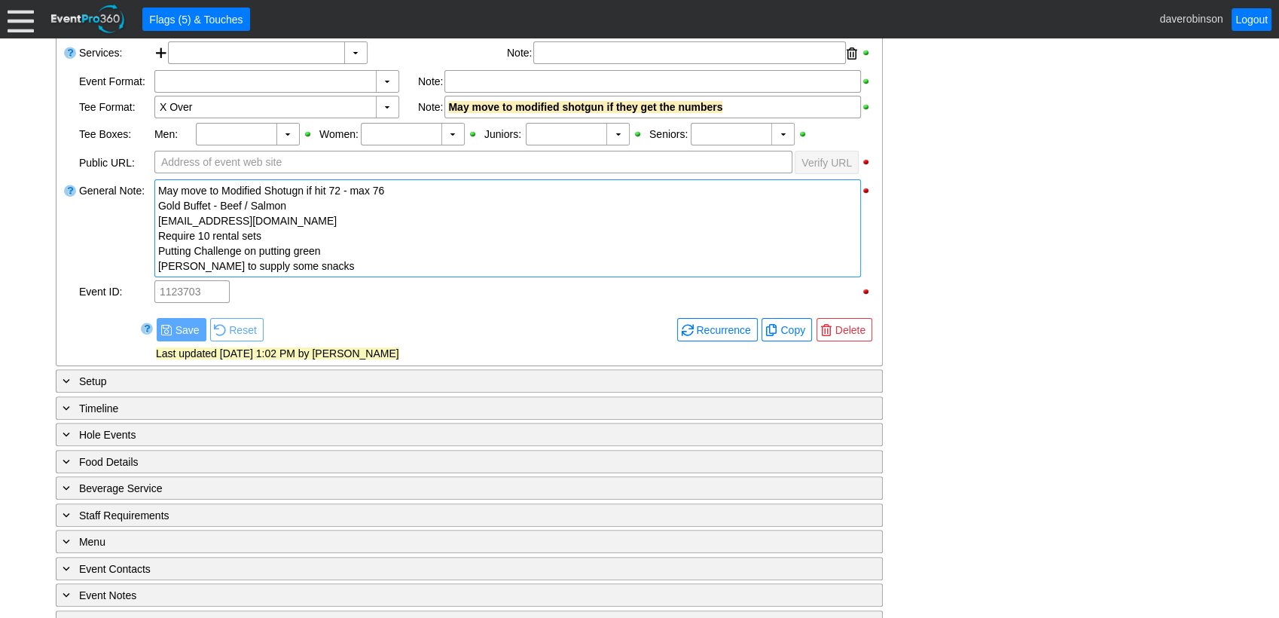
click at [340, 267] on div "Larry to supply some snacks" at bounding box center [507, 265] width 699 height 15
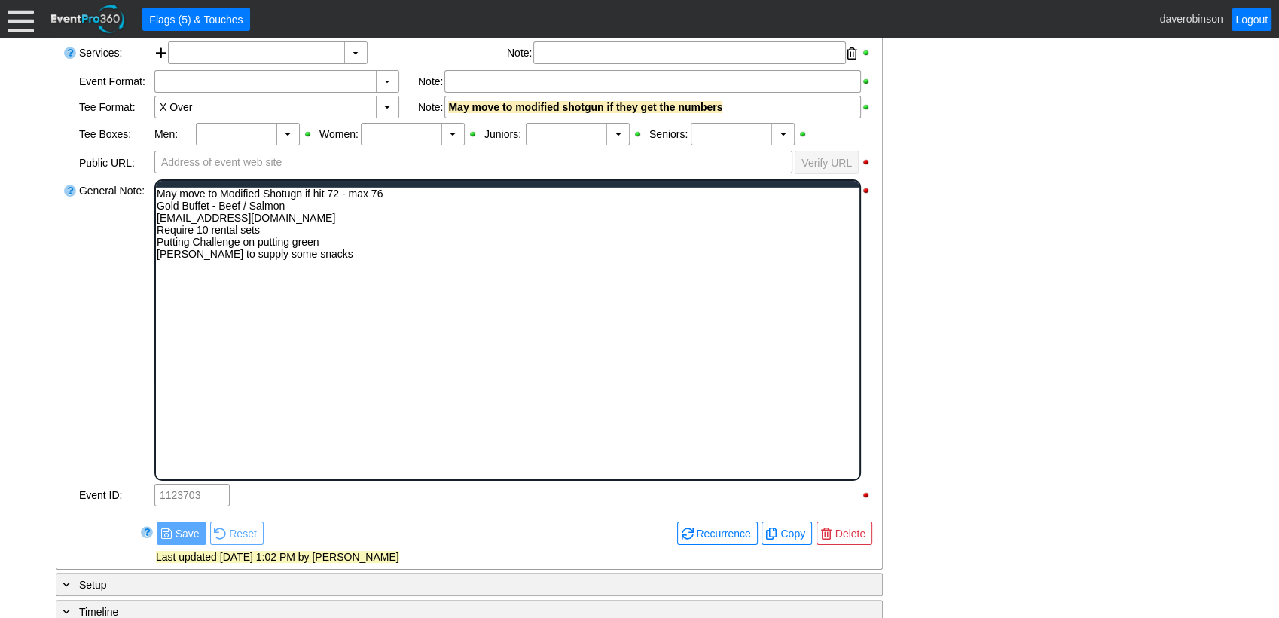
scroll to position [0, 0]
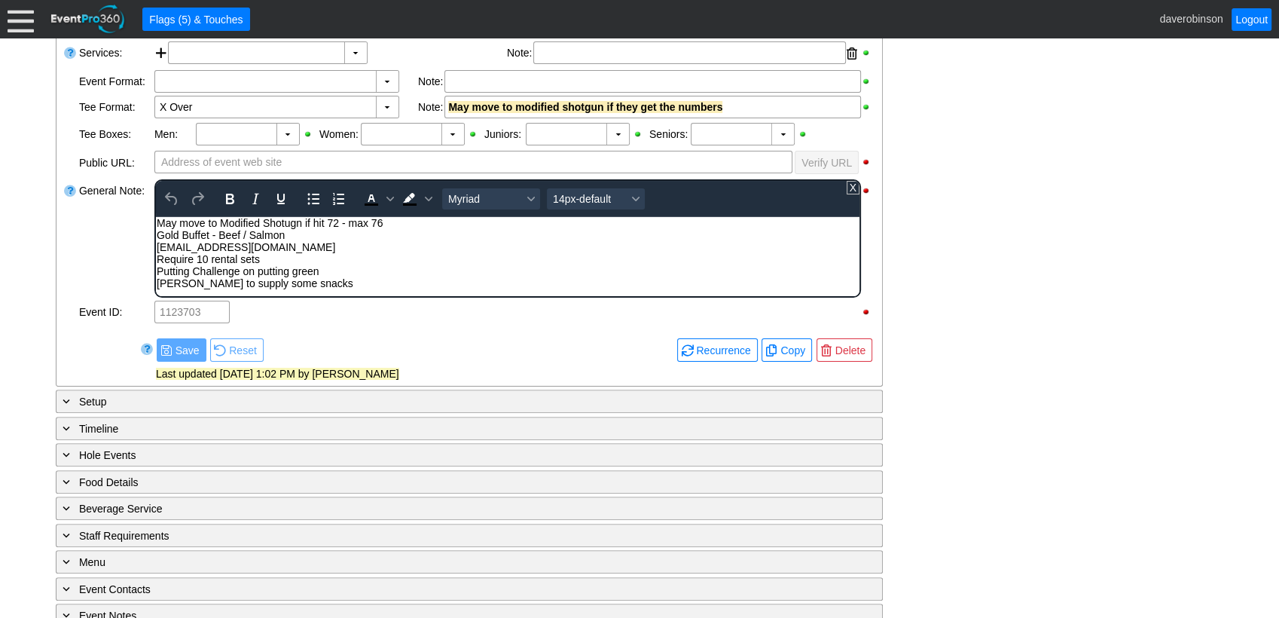
click at [359, 287] on div "Larry to supply some snacks" at bounding box center [507, 282] width 702 height 12
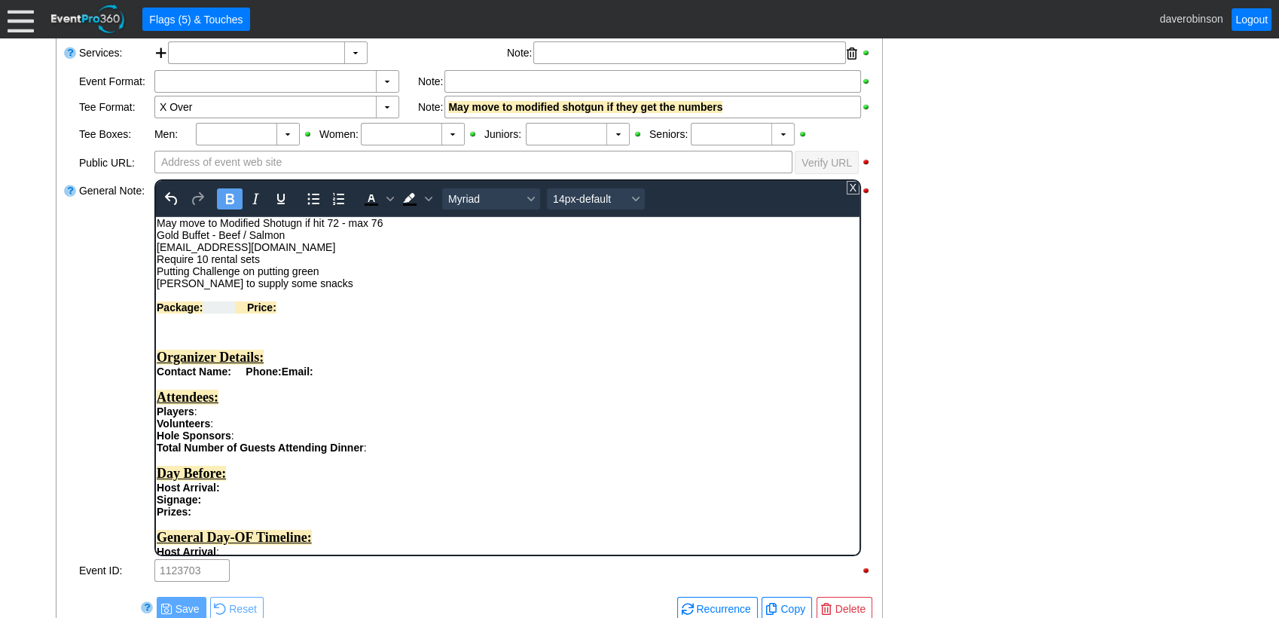
click at [651, 301] on div "Package: Price:" at bounding box center [507, 307] width 702 height 12
click at [513, 311] on div "Package: Price:" at bounding box center [507, 307] width 702 height 12
click at [215, 310] on span "Rich Text Area. Press ALT-0 for help." at bounding box center [218, 307] width 32 height 12
click at [1018, 334] on div "- General Information ▼ Loading.... Remove all highlights Facility: ▼ Χ Heritag…" at bounding box center [639, 413] width 1176 height 1052
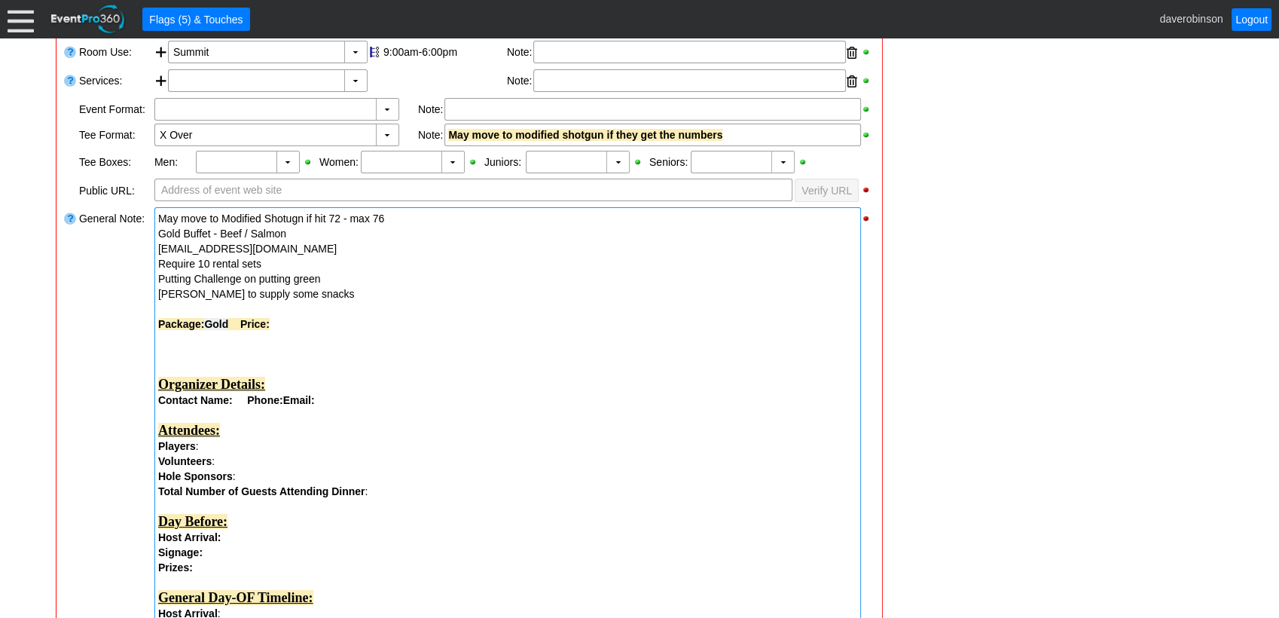
scroll to position [418, 0]
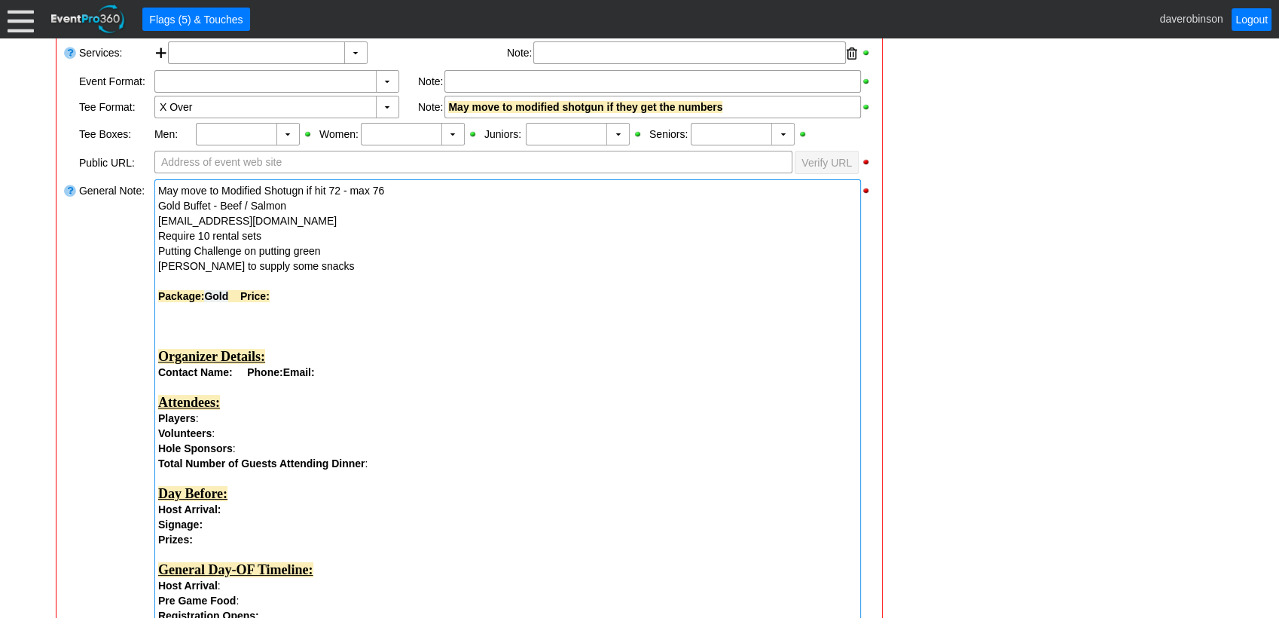
click at [428, 397] on div "Attendees:" at bounding box center [507, 403] width 699 height 16
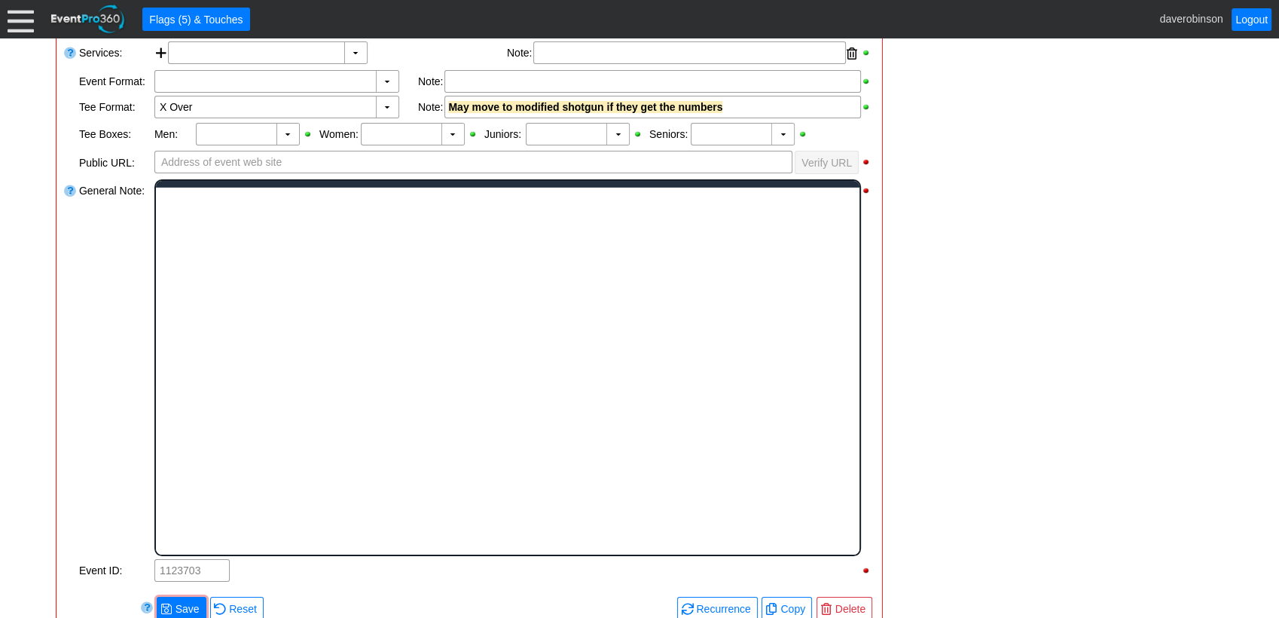
scroll to position [0, 0]
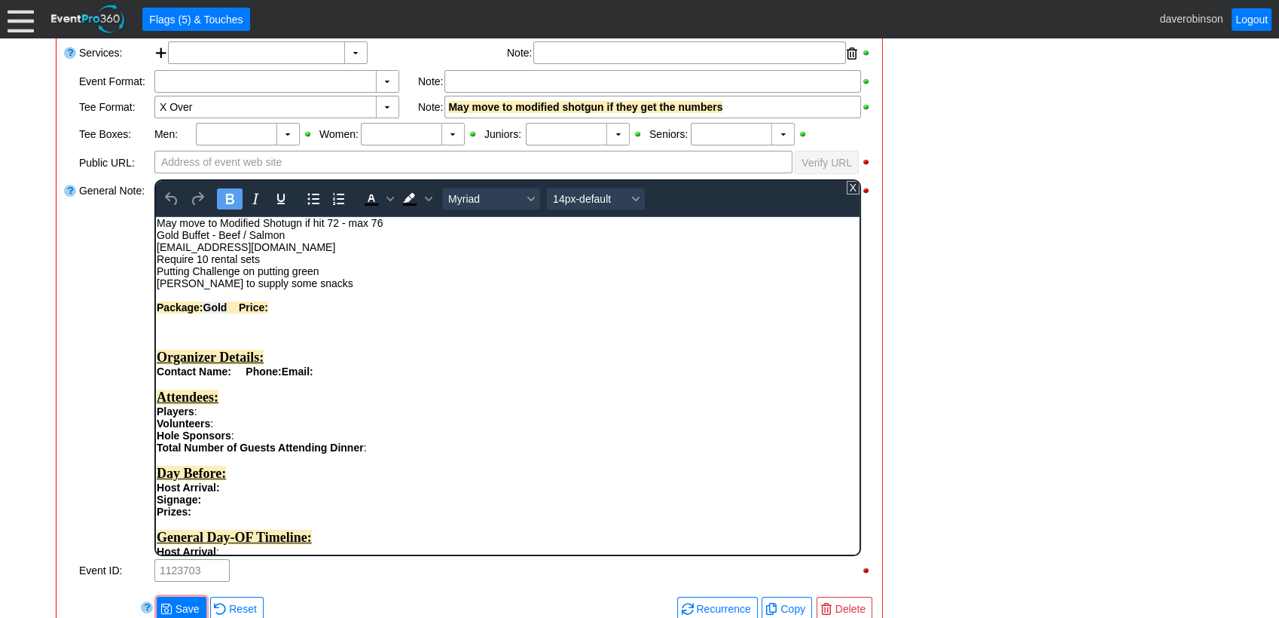
click at [357, 373] on div "Contact Name: Phone: Email:" at bounding box center [507, 371] width 702 height 12
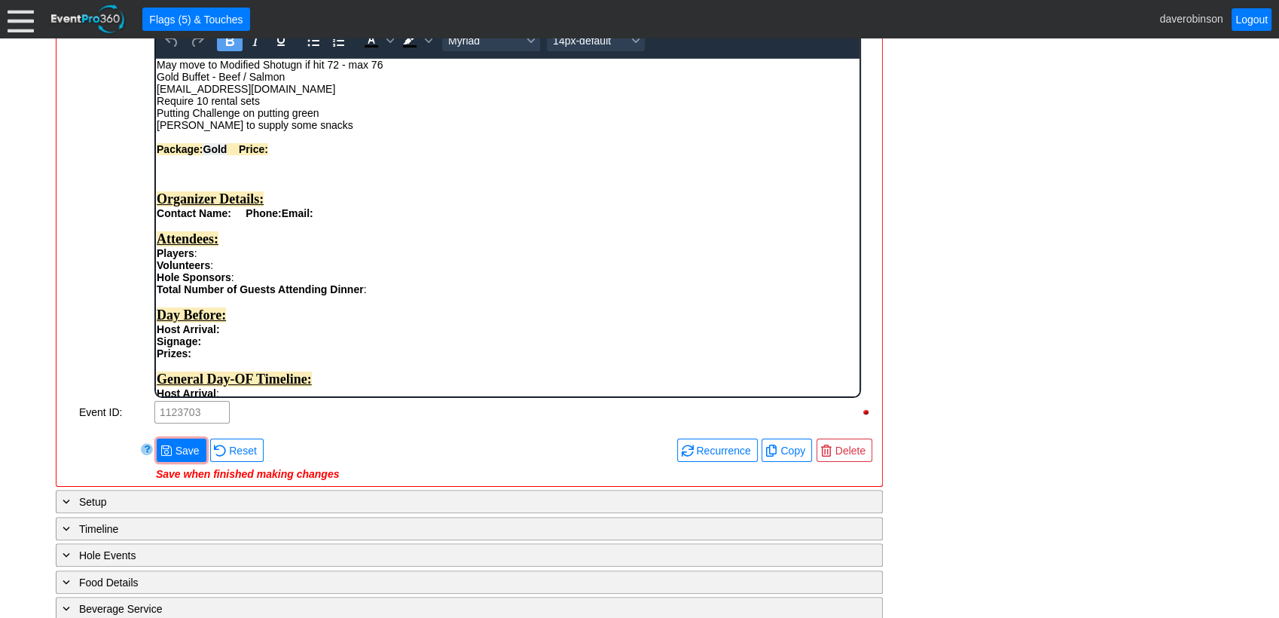
scroll to position [585, 0]
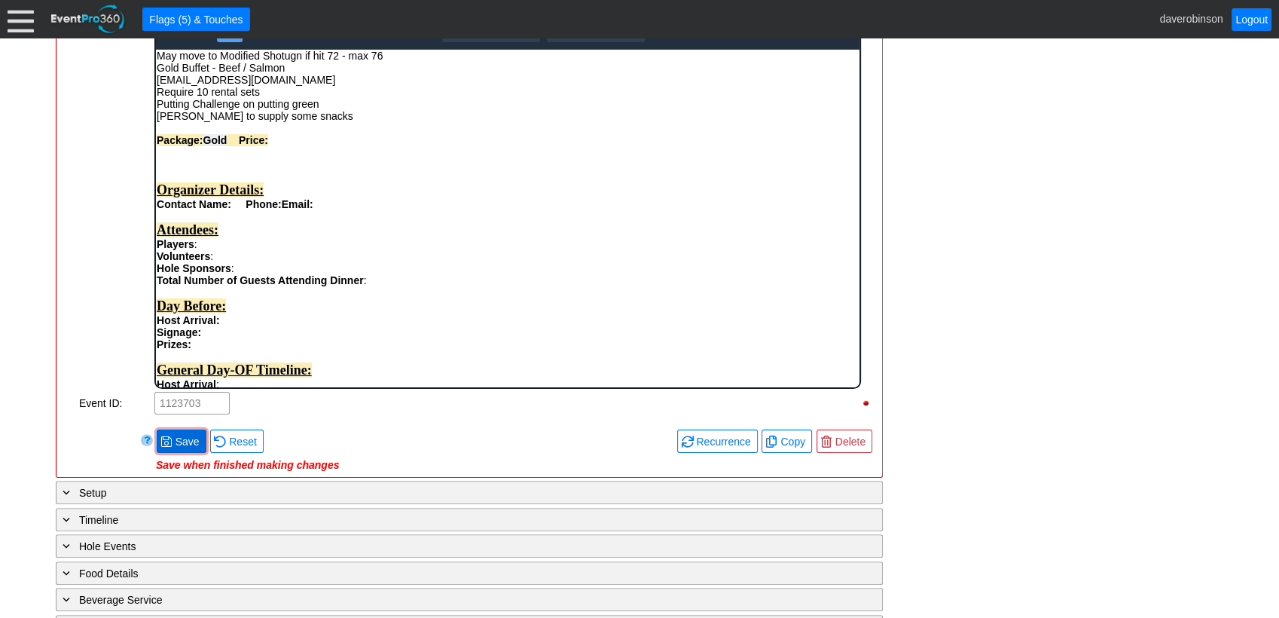
click at [166, 432] on div "Remove all highlights Facility: ▼ Χ Heritage Pointe Golf Club Event Type: ▼ Χ C…" at bounding box center [469, 110] width 813 height 721
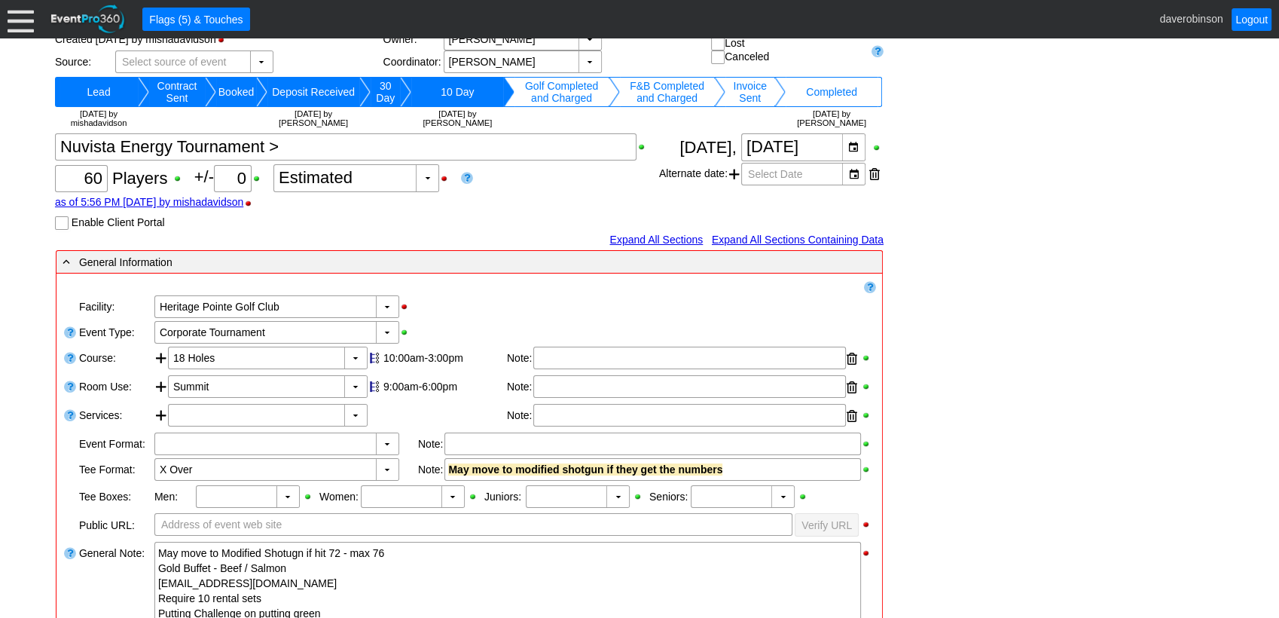
scroll to position [51, 0]
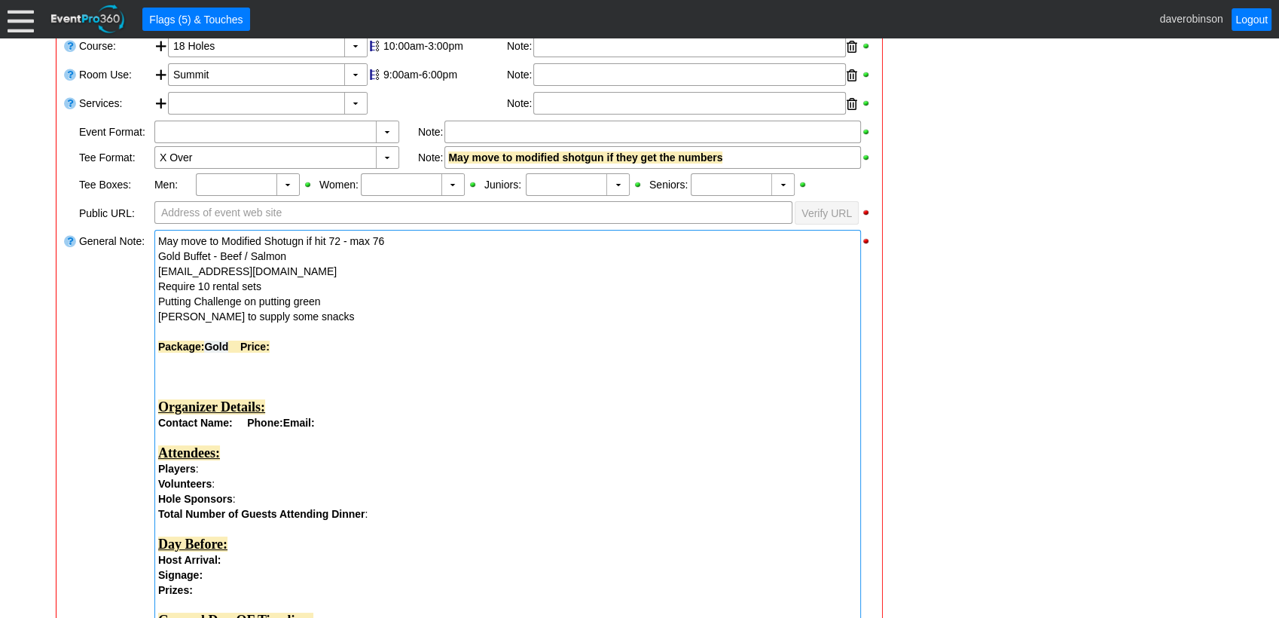
scroll to position [386, 0]
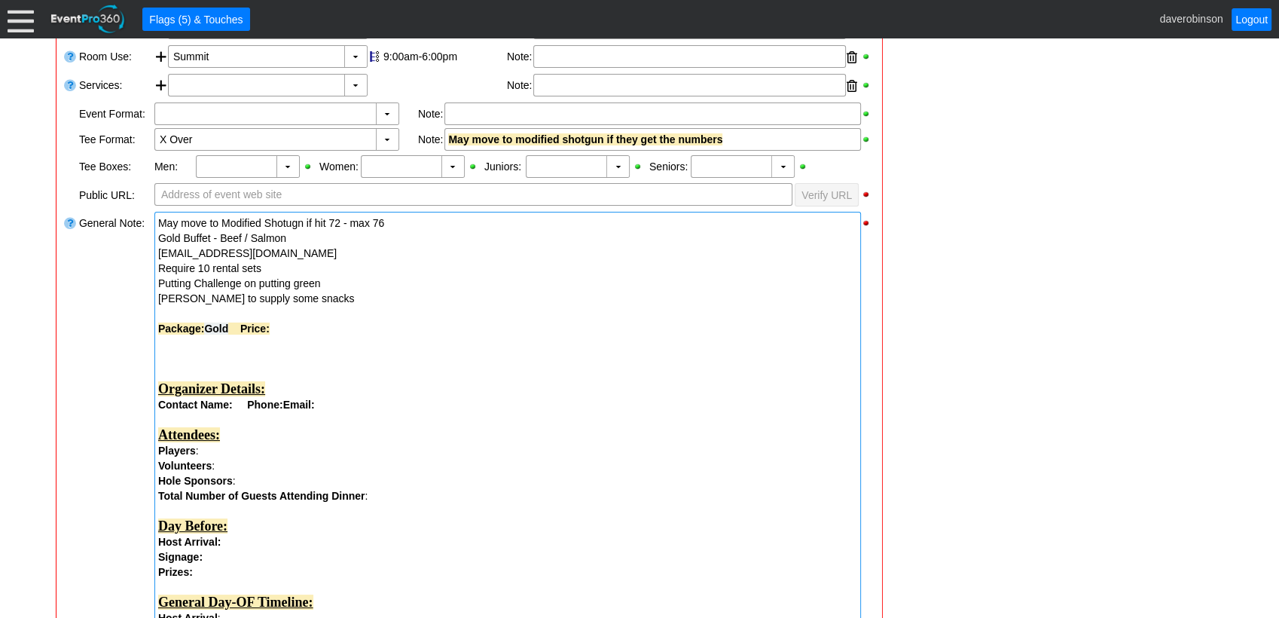
click at [228, 322] on span "Gold" at bounding box center [216, 328] width 24 height 12
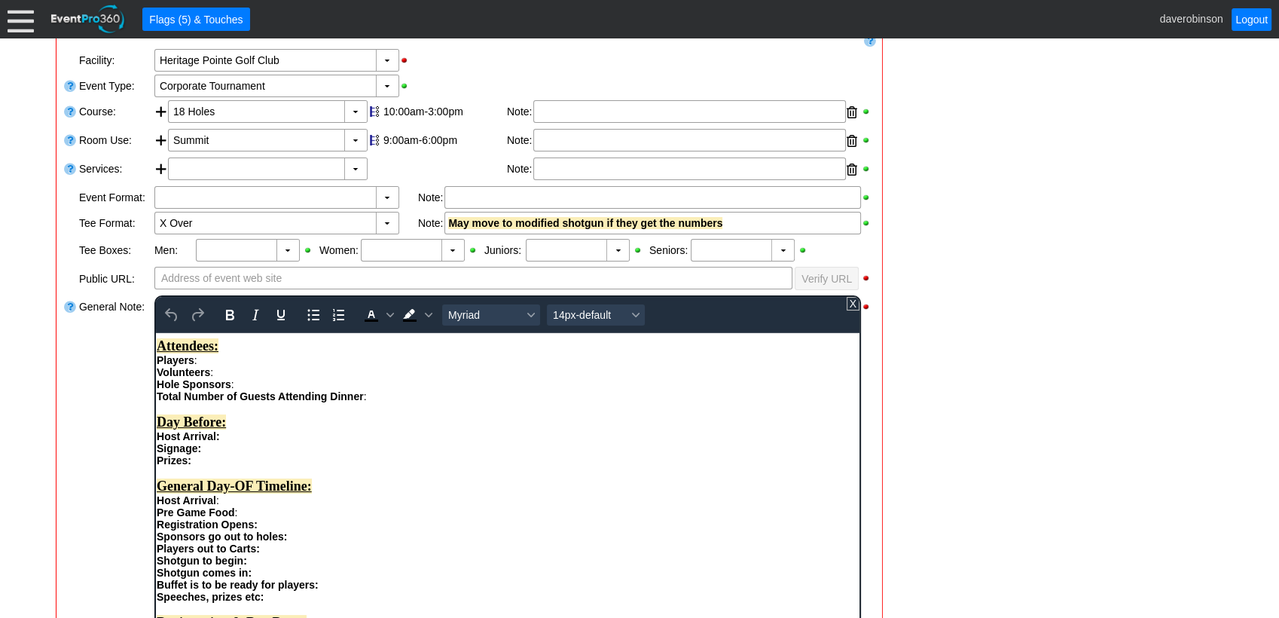
scroll to position [218, 0]
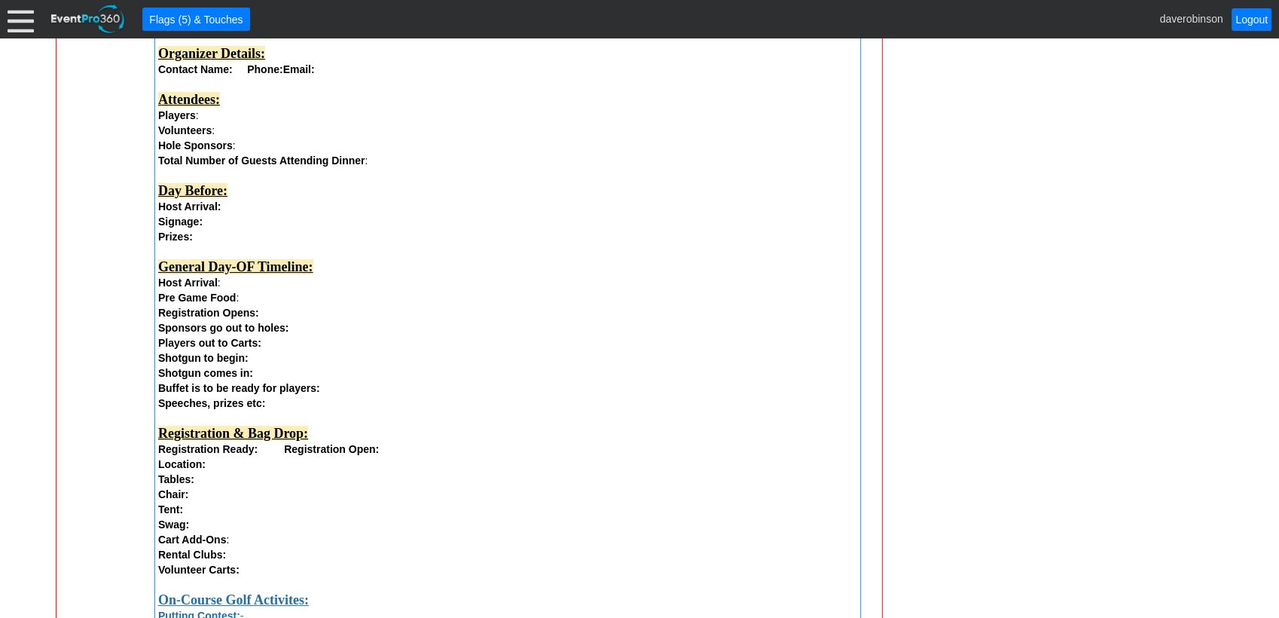
click at [179, 302] on div "Remove all highlights Facility: ▼ Χ Heritage Pointe Golf Club Event Type: ▼ Χ C…" at bounding box center [469, 412] width 813 height 1597
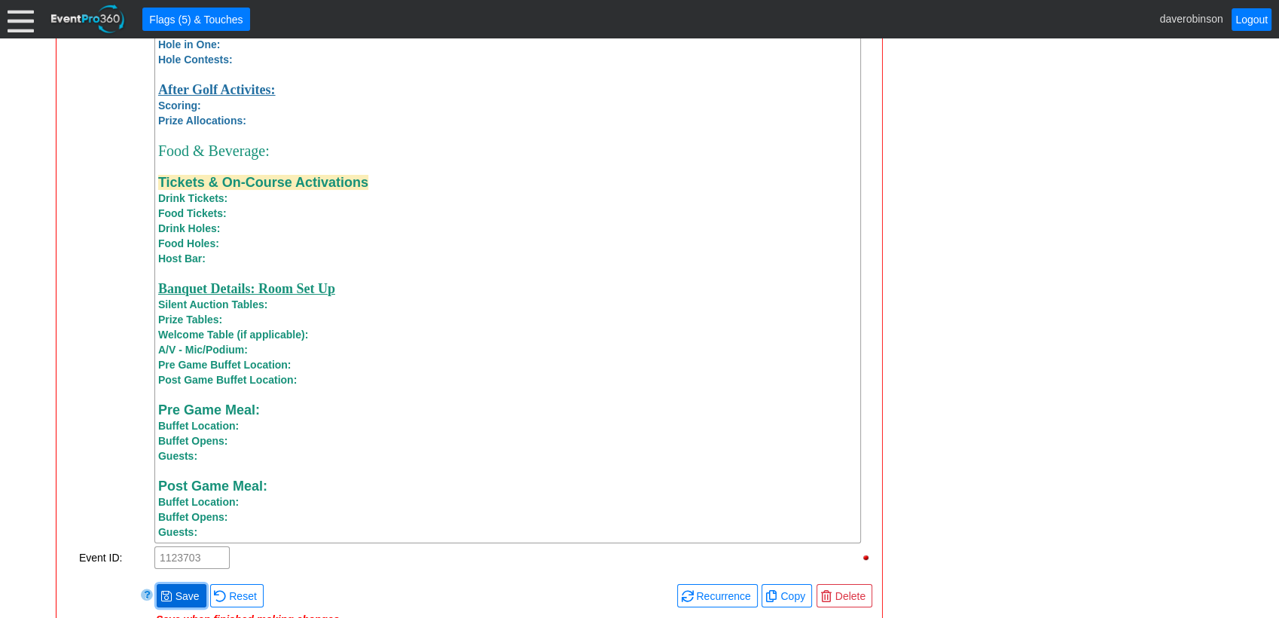
click at [179, 496] on span "Save" at bounding box center [187, 595] width 30 height 15
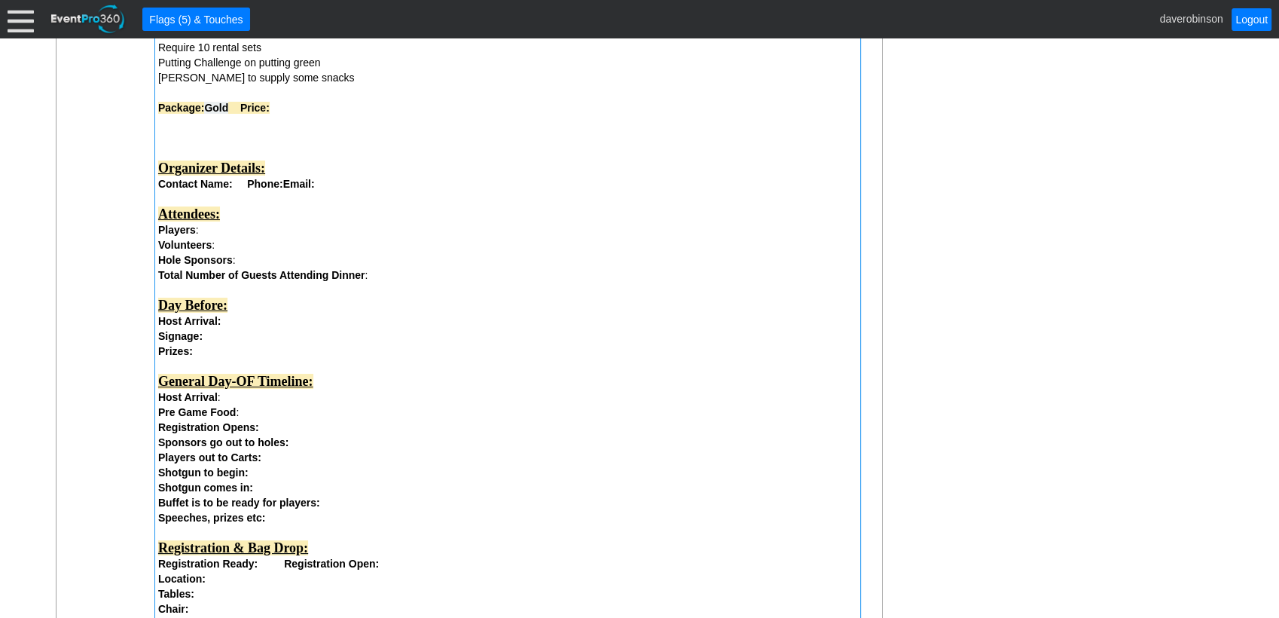
scroll to position [554, 0]
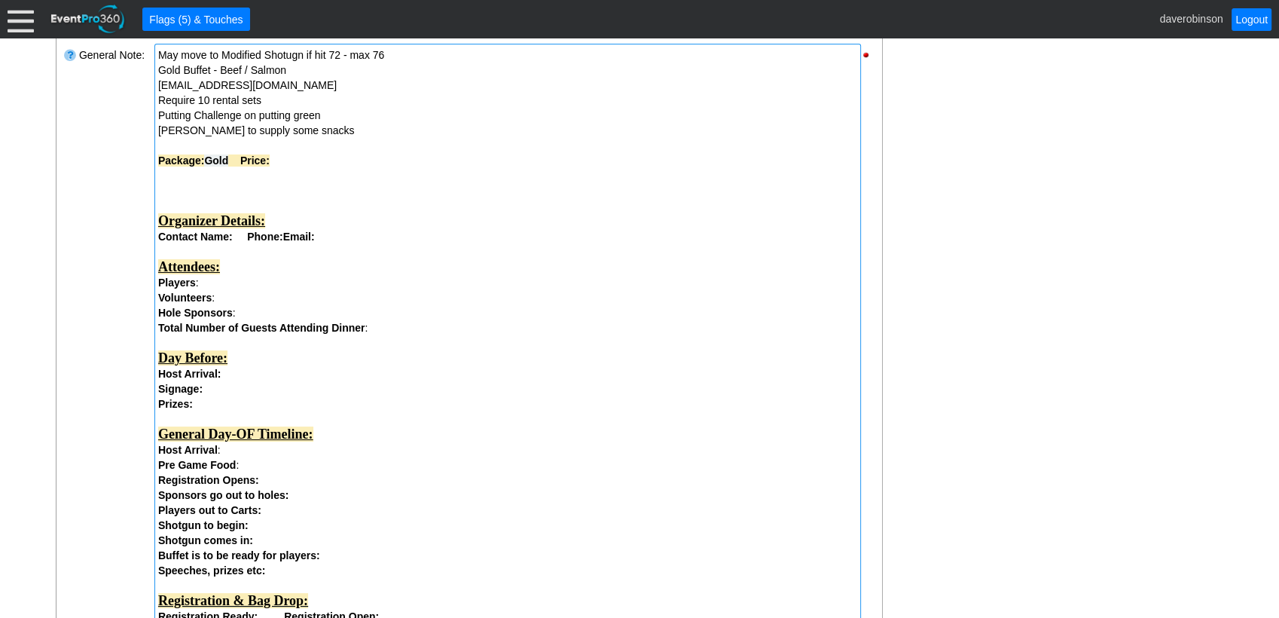
click at [376, 236] on div "Contact Name: Phone: Email:" at bounding box center [507, 236] width 699 height 15
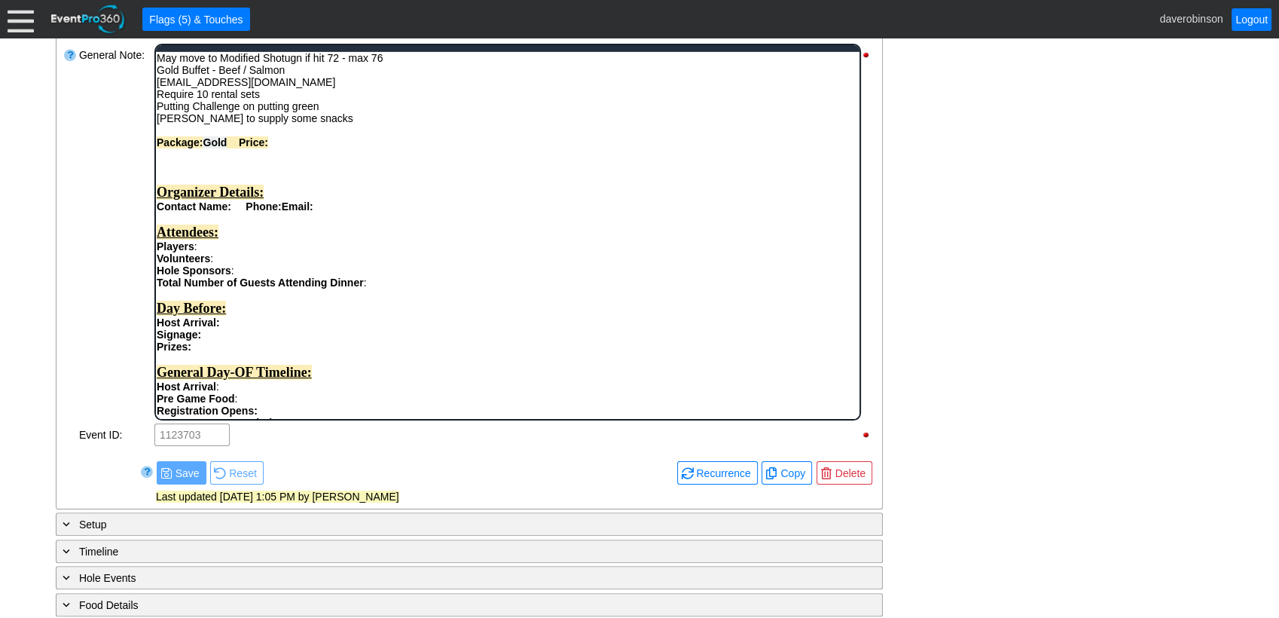
scroll to position [0, 0]
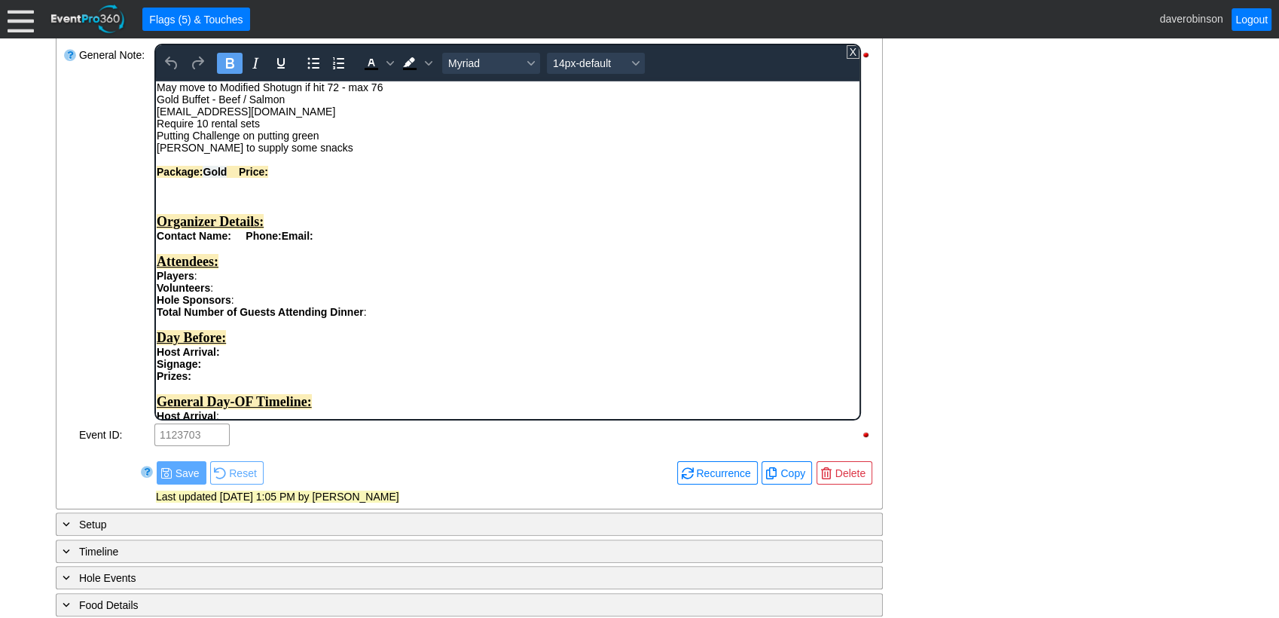
click at [270, 237] on strong "Phone:" at bounding box center [262, 235] width 35 height 12
click at [280, 240] on strong "Phone:" at bounding box center [262, 235] width 35 height 12
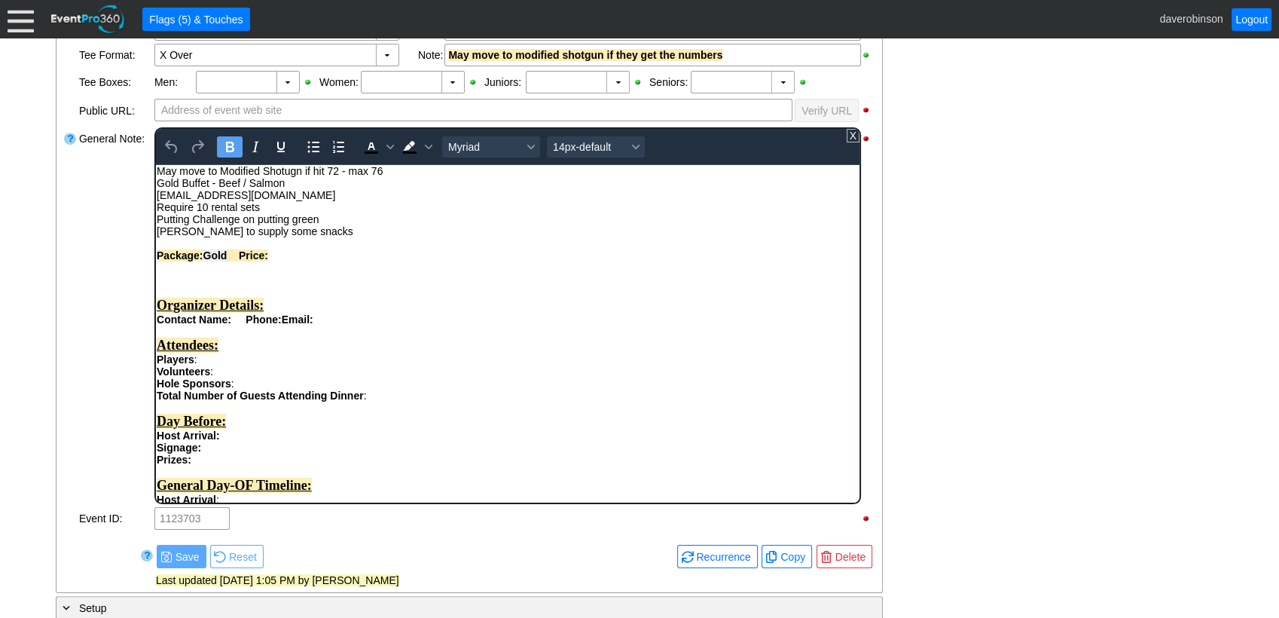
click at [388, 171] on div "May move to Modified Shotugn if hit 72 - max 76" at bounding box center [507, 170] width 702 height 12
drag, startPoint x: 386, startPoint y: 174, endPoint x: 138, endPoint y: 171, distance: 247.8
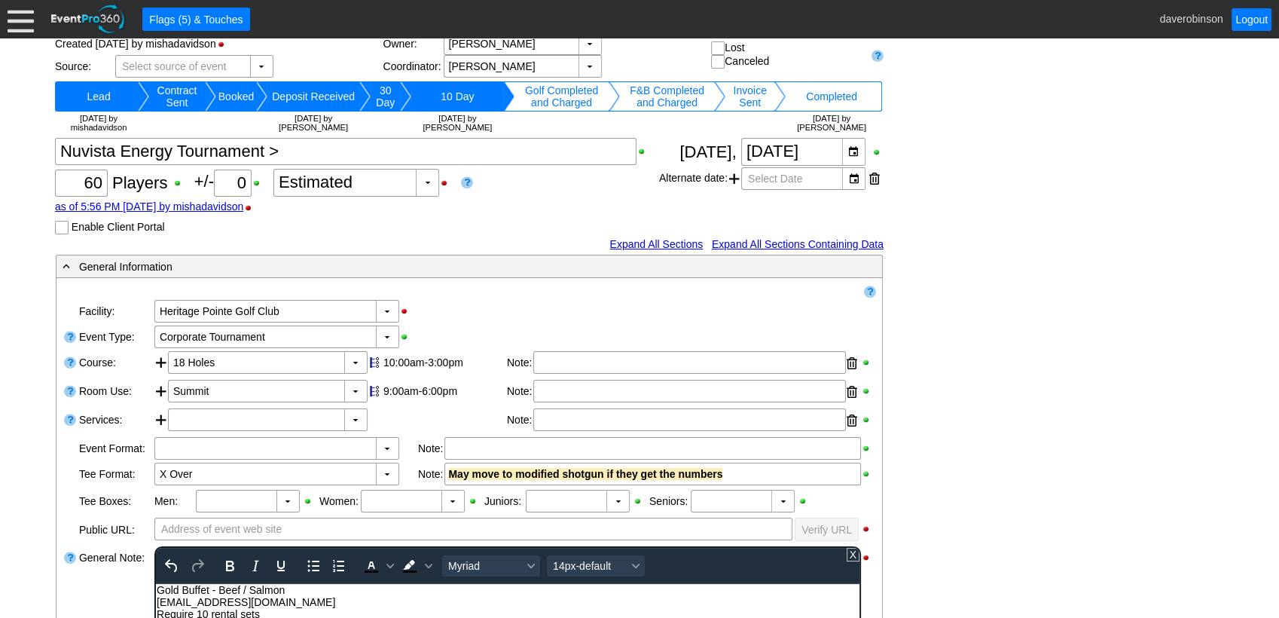
scroll to position [135, 0]
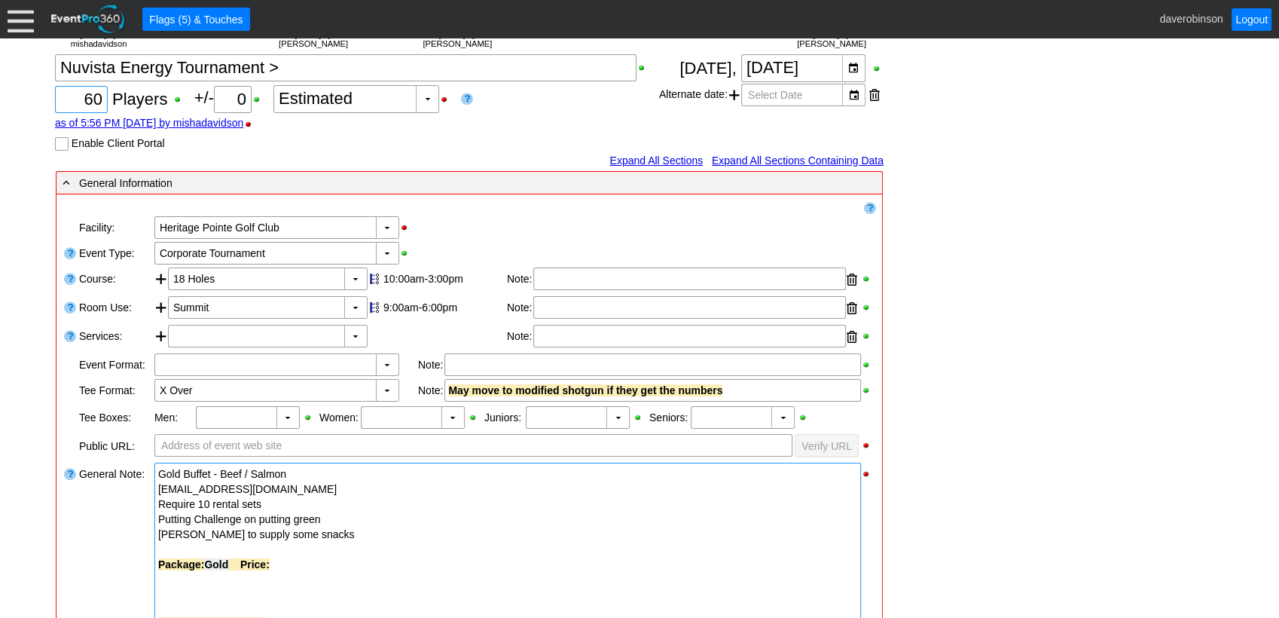
drag, startPoint x: 82, startPoint y: 99, endPoint x: 99, endPoint y: 100, distance: 16.6
click at [99, 100] on input "60" at bounding box center [81, 100] width 42 height 26
type input "56"
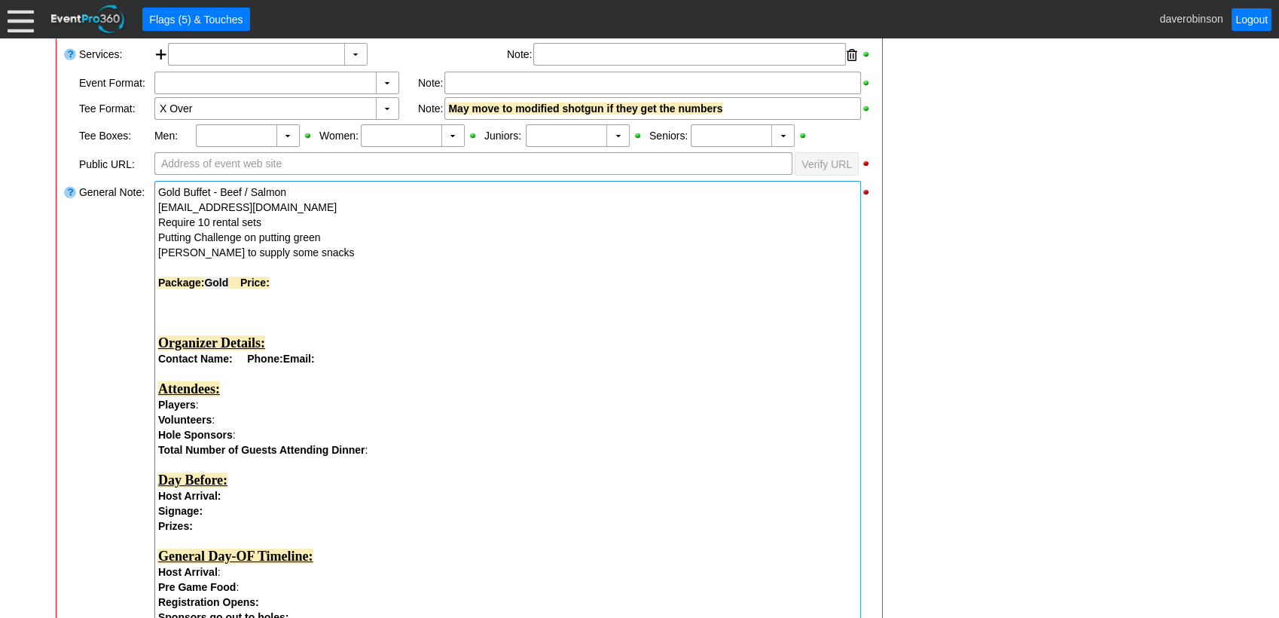
scroll to position [470, 0]
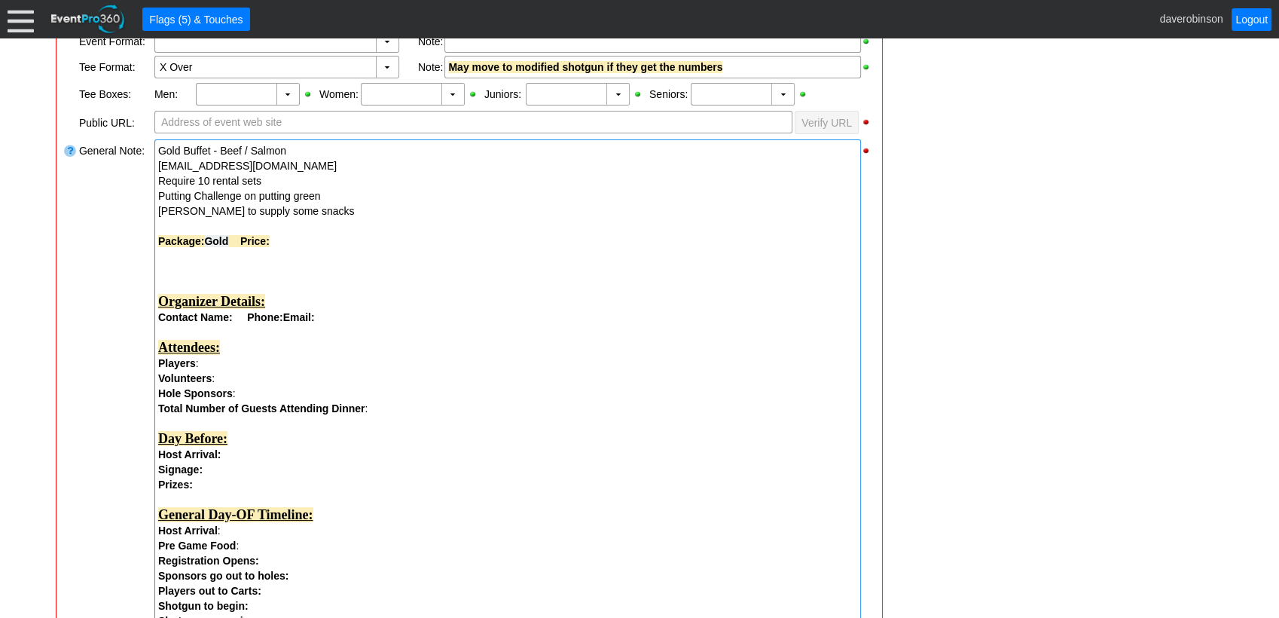
click at [262, 365] on div "Players :" at bounding box center [507, 363] width 699 height 15
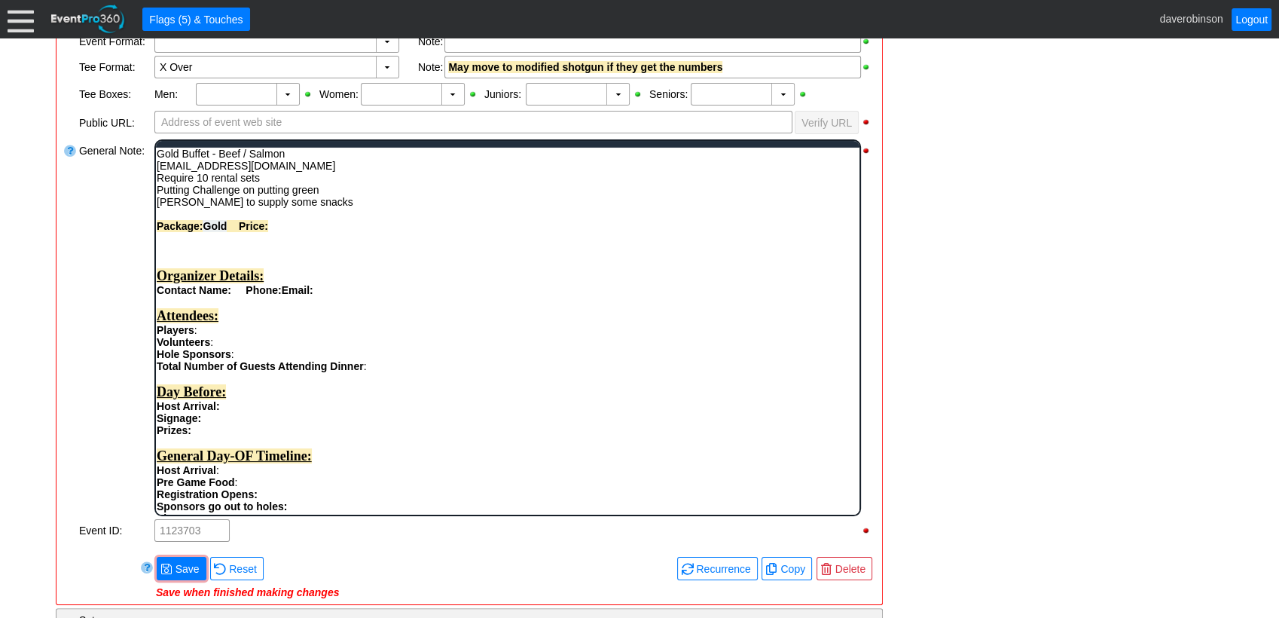
scroll to position [0, 0]
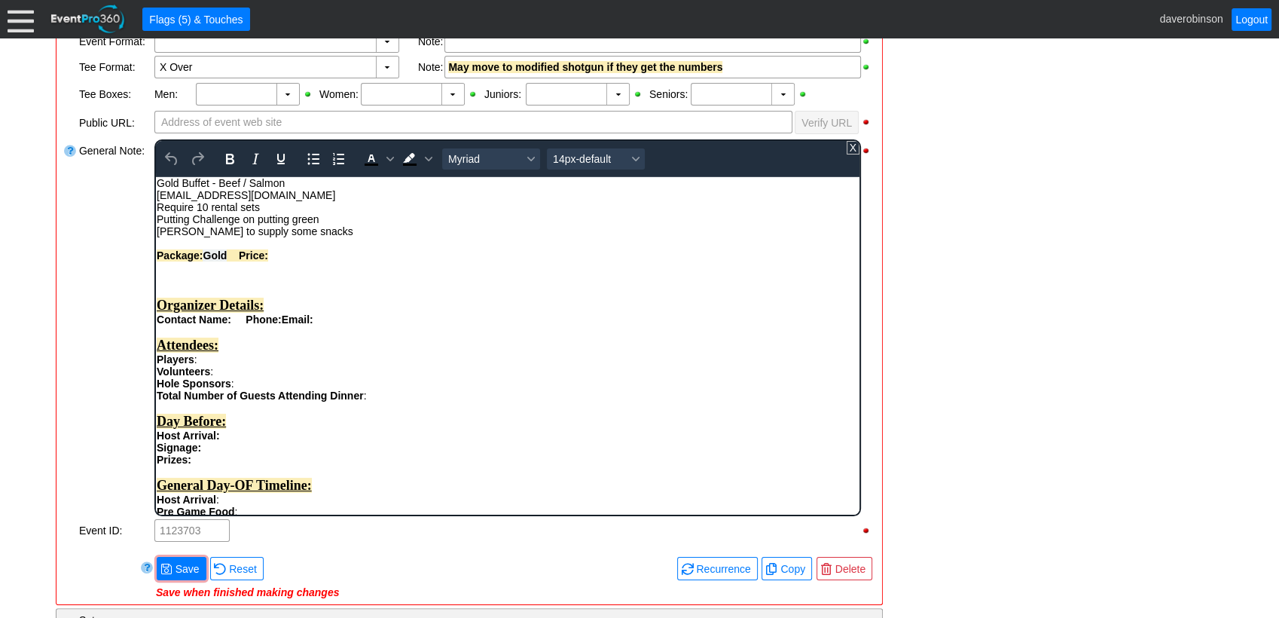
click at [231, 365] on div "Players :" at bounding box center [507, 358] width 702 height 12
click at [256, 376] on div "Volunteers :" at bounding box center [507, 371] width 702 height 12
click at [388, 394] on div "Total Number of Guests Attending Dinner : Day Before: Host Arrival: Signage: Pr…" at bounding box center [507, 515] width 702 height 252
drag, startPoint x: 367, startPoint y: 400, endPoint x: 381, endPoint y: 402, distance: 14.5
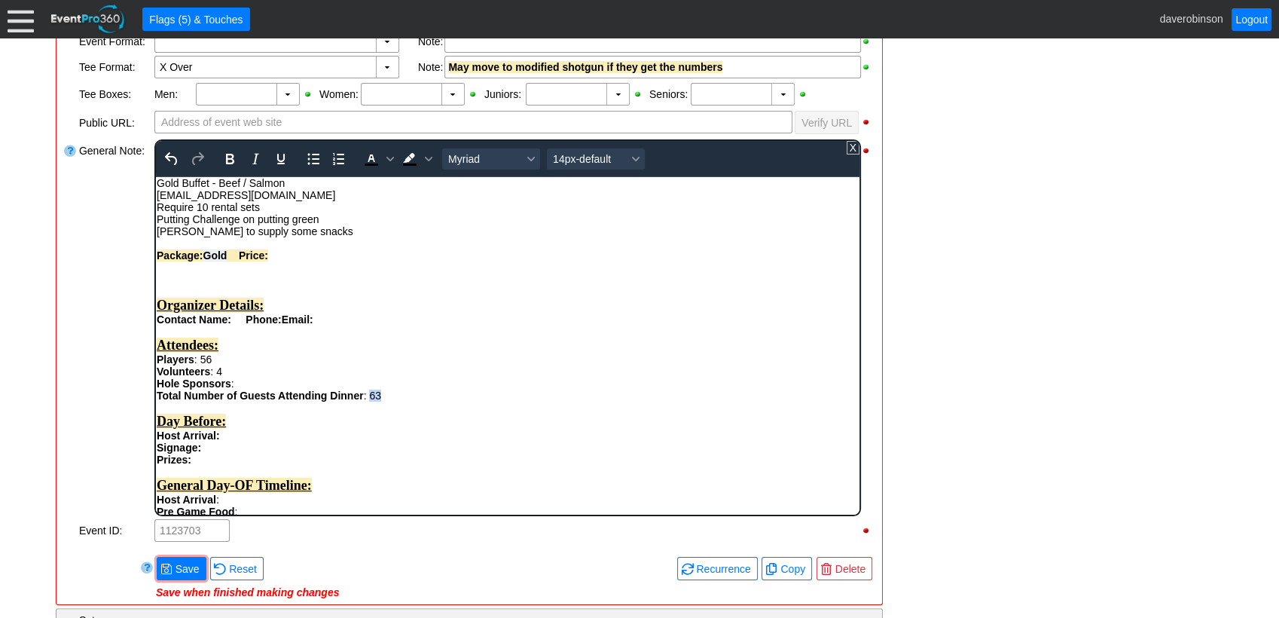
click at [381, 402] on div "Total Number of Guests Attending Dinner : 63 Day Before: Host Arrival: Signage:…" at bounding box center [507, 515] width 702 height 252
click at [411, 396] on div "Total Number of Guests Attending Dinner : 63 Day Before: Host Arrival: Signage:…" at bounding box center [507, 515] width 702 height 252
drag, startPoint x: 366, startPoint y: 398, endPoint x: 385, endPoint y: 397, distance: 18.8
click at [385, 397] on div "Total Number of Guests Attending Dinner : 64 Day Before: Host Arrival: Signage:…" at bounding box center [507, 515] width 702 height 252
click at [224, 154] on icon "Bold" at bounding box center [230, 159] width 18 height 18
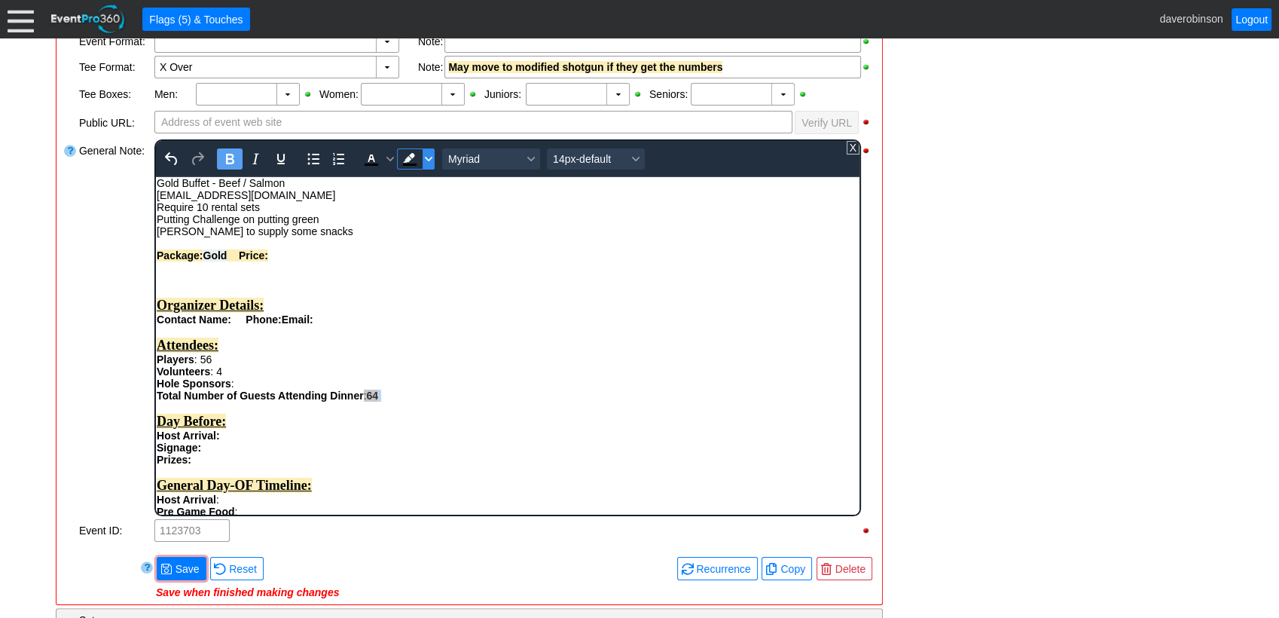
click at [429, 165] on span "Background color Black" at bounding box center [429, 158] width 12 height 21
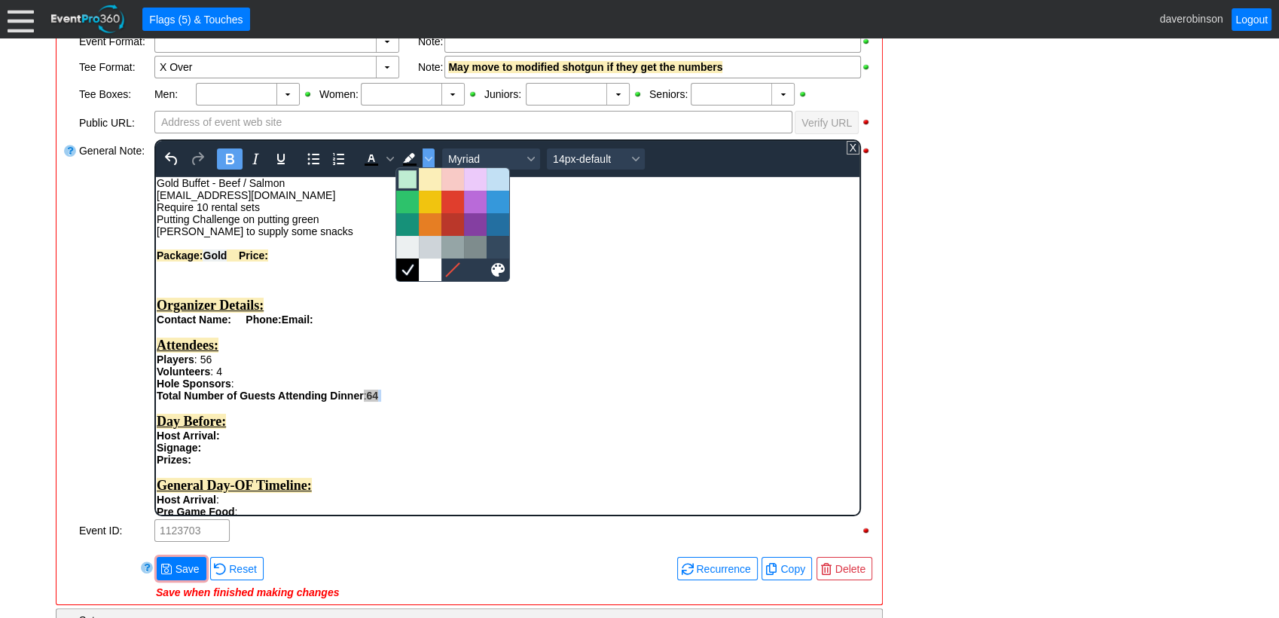
click at [410, 182] on div at bounding box center [407, 179] width 18 height 18
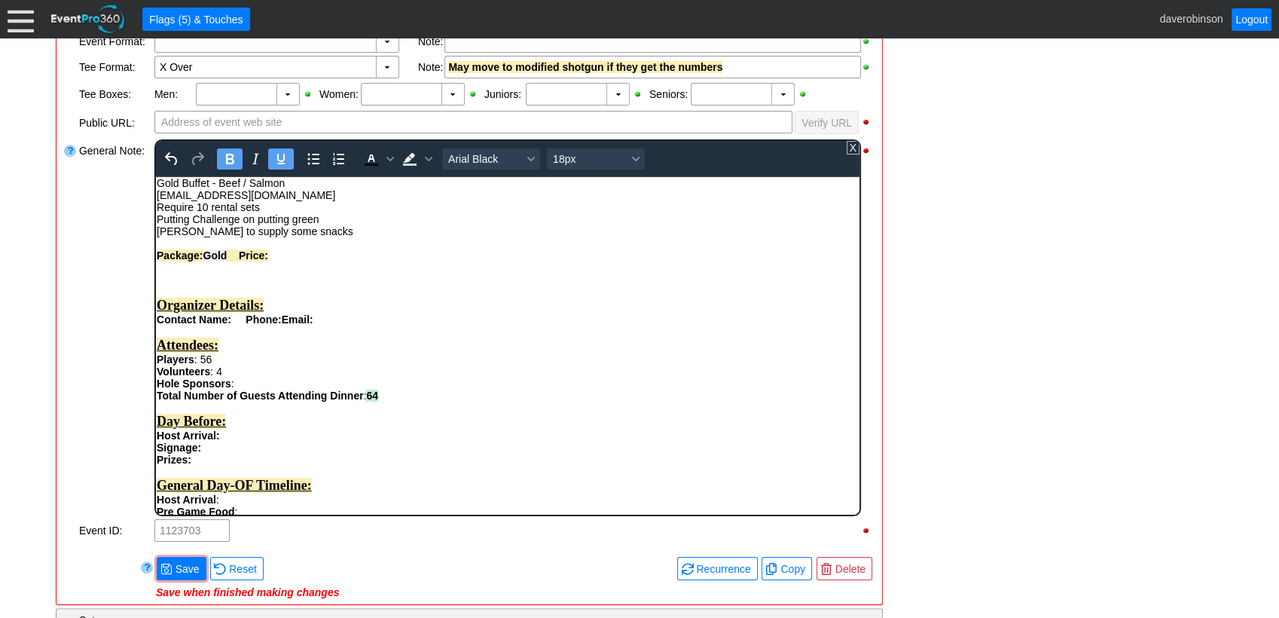
click at [435, 303] on div "Organizer Details:" at bounding box center [507, 305] width 702 height 16
click at [1009, 318] on div "- General Information ▼ Loading.... Remove all highlights Facility: ▼ Χ Heritag…" at bounding box center [639, 373] width 1176 height 1052
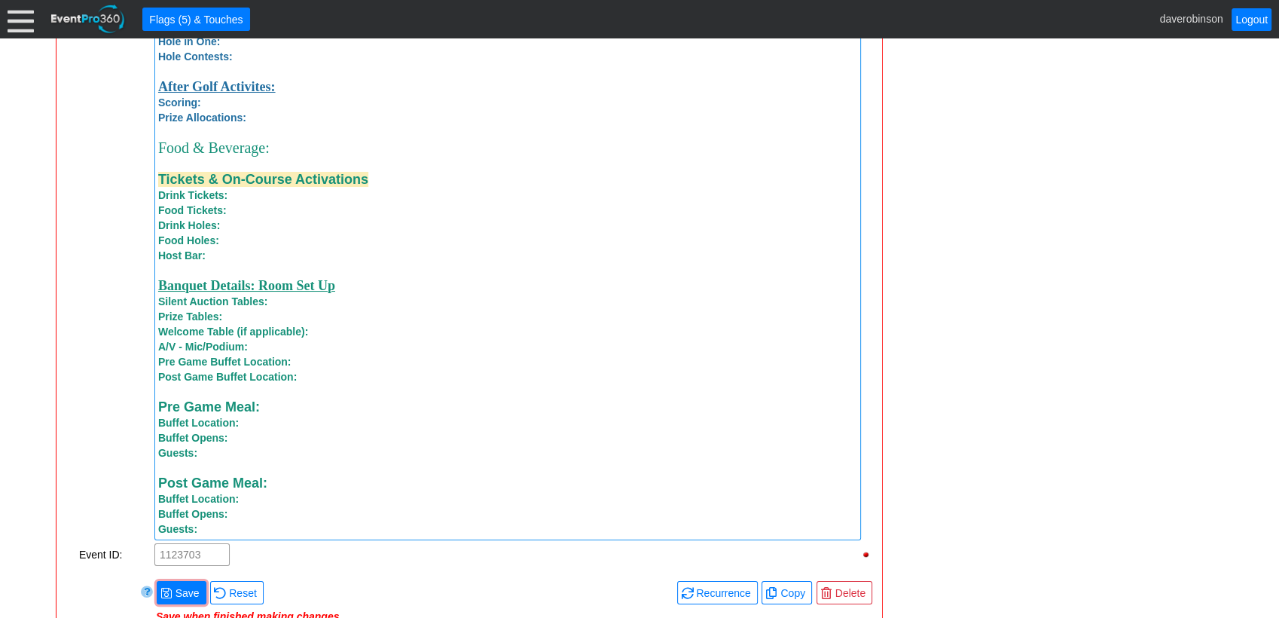
scroll to position [1378, 0]
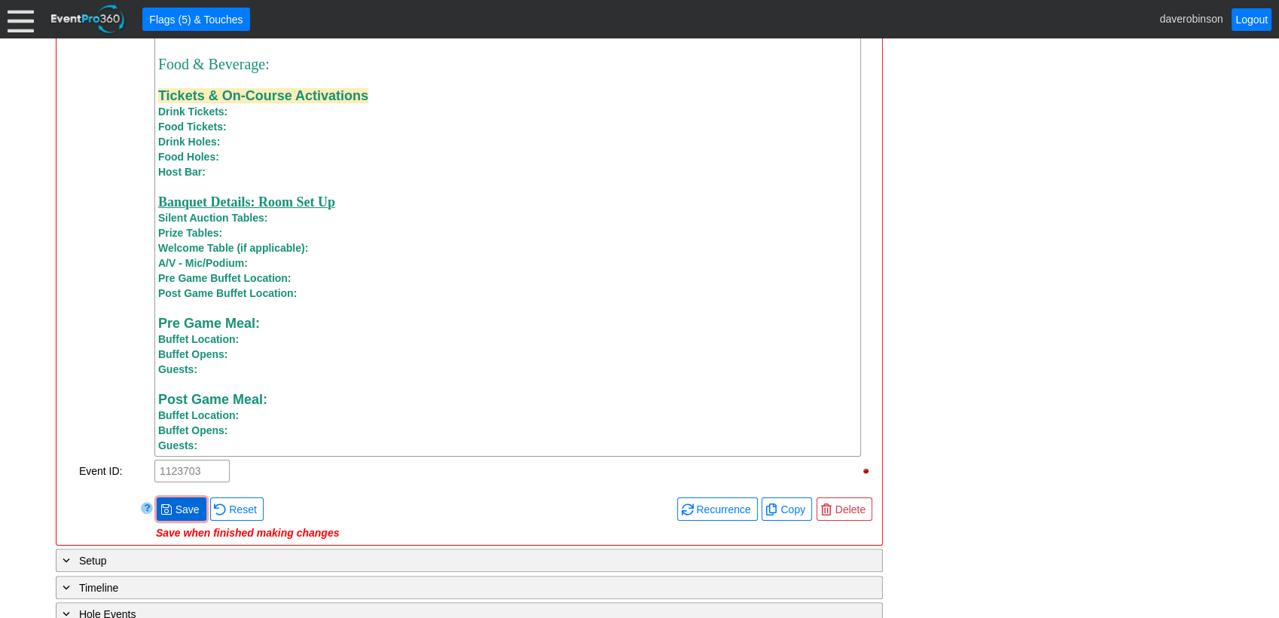
click at [164, 496] on span at bounding box center [166, 509] width 12 height 12
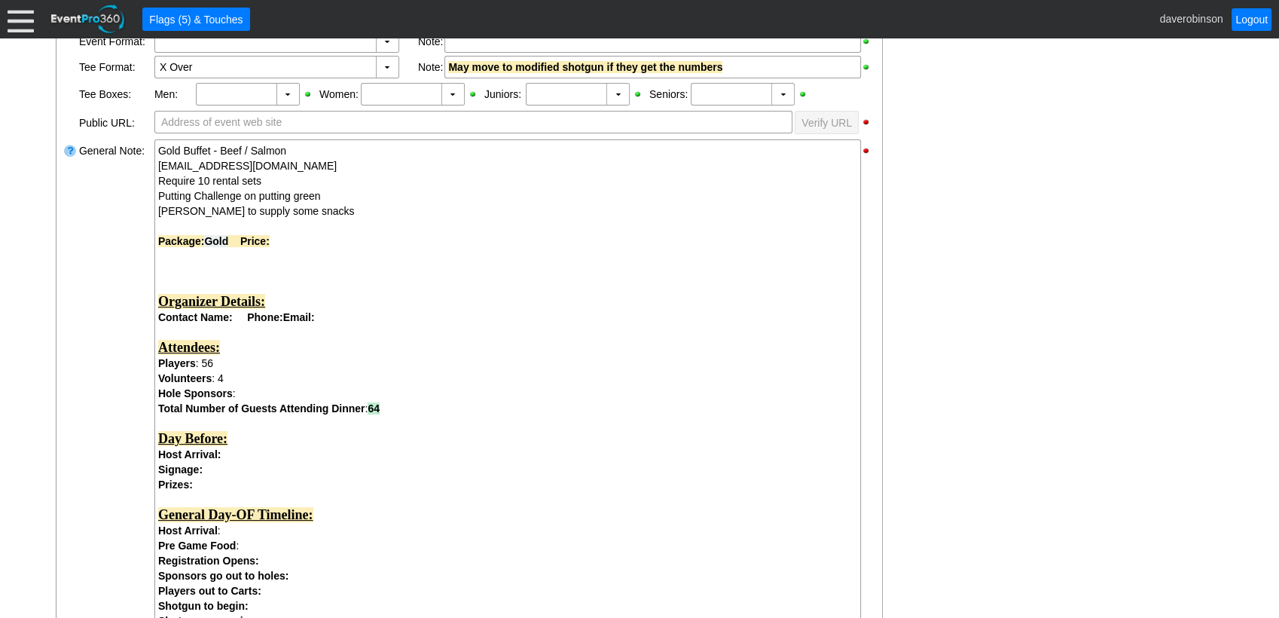
scroll to position [542, 0]
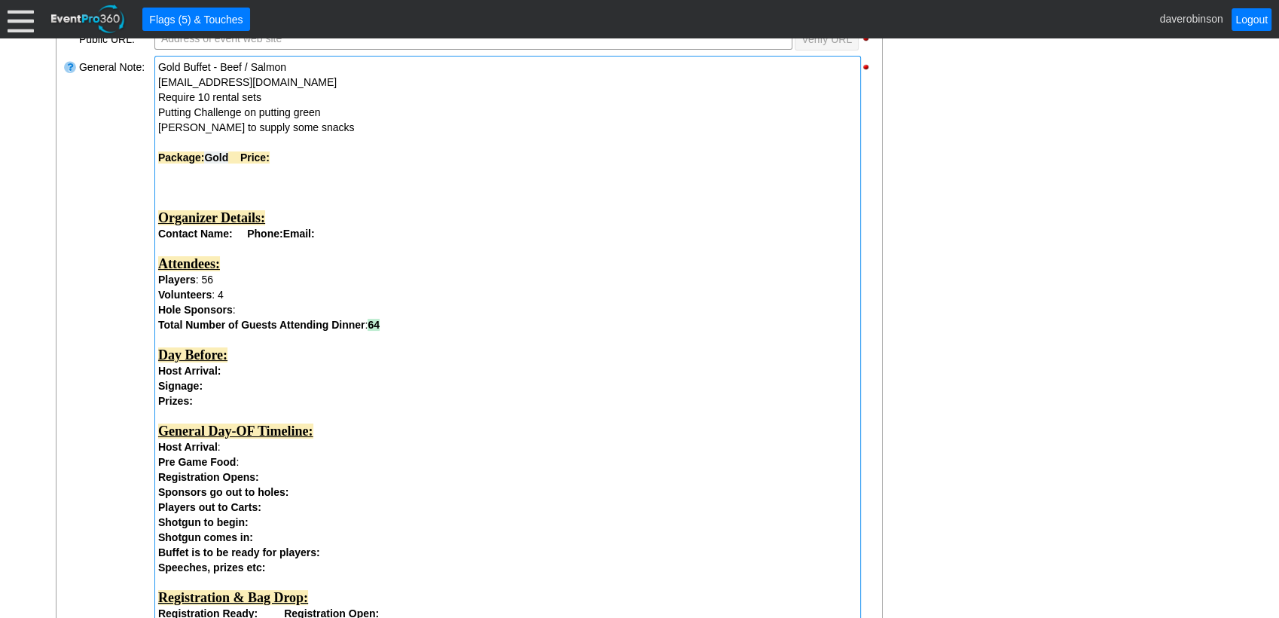
click at [265, 359] on div "Day Before:" at bounding box center [507, 355] width 699 height 16
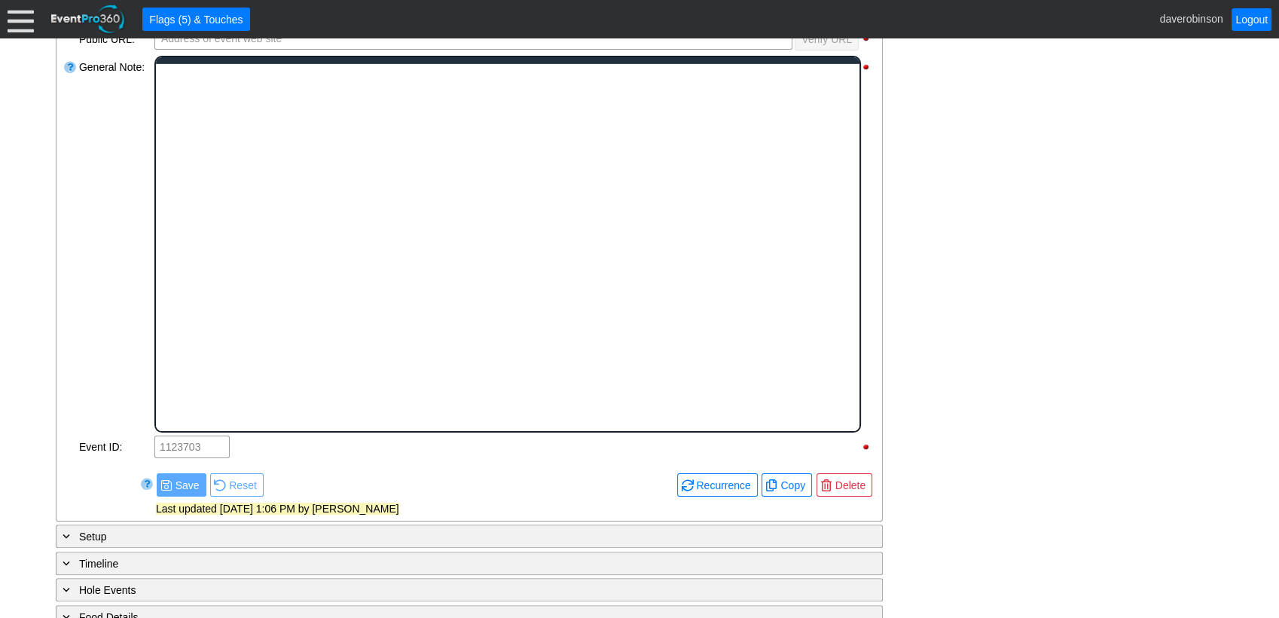
scroll to position [0, 0]
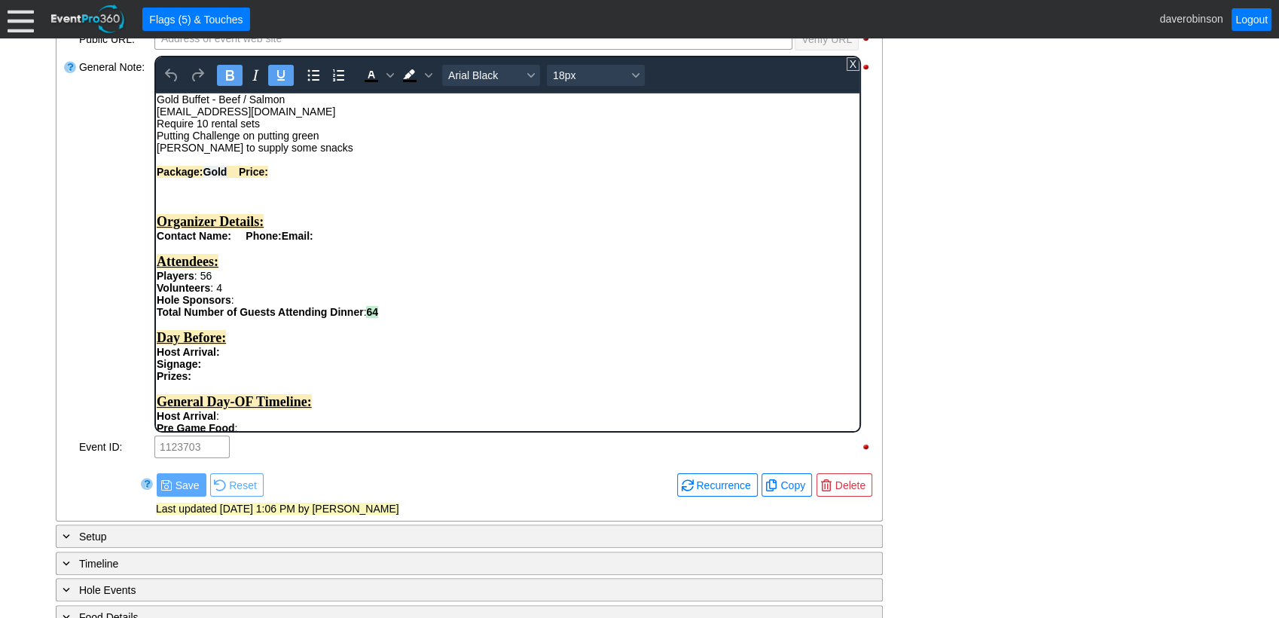
click at [272, 341] on div "Day Before:" at bounding box center [507, 337] width 702 height 16
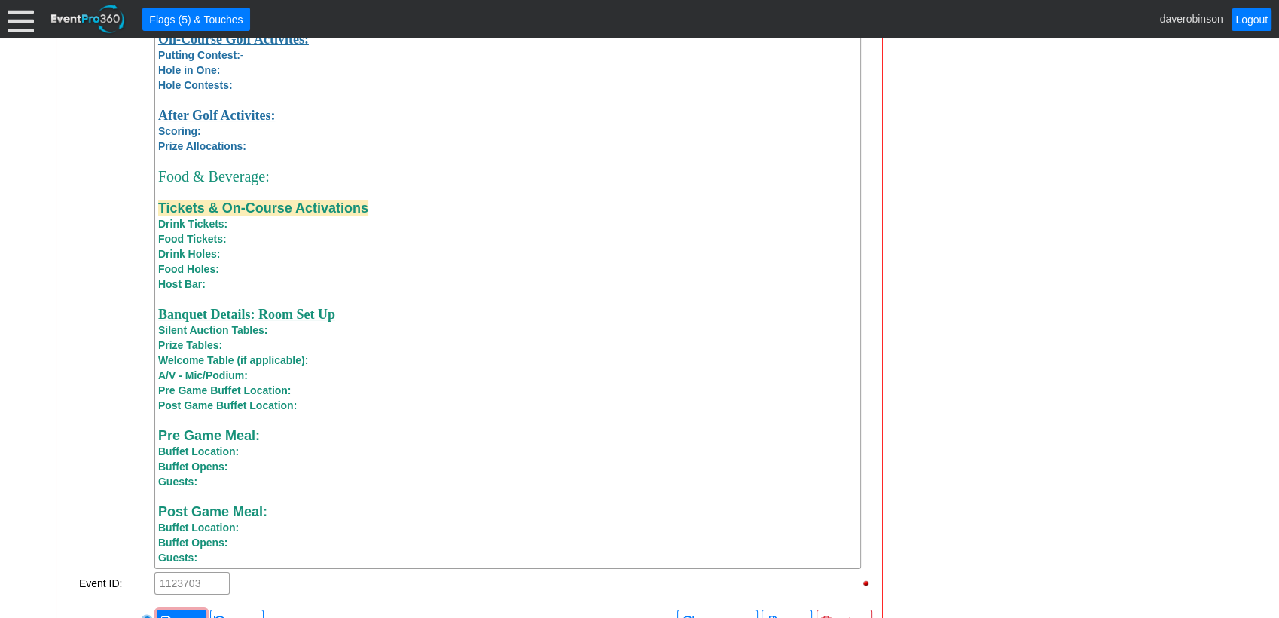
scroll to position [1295, 0]
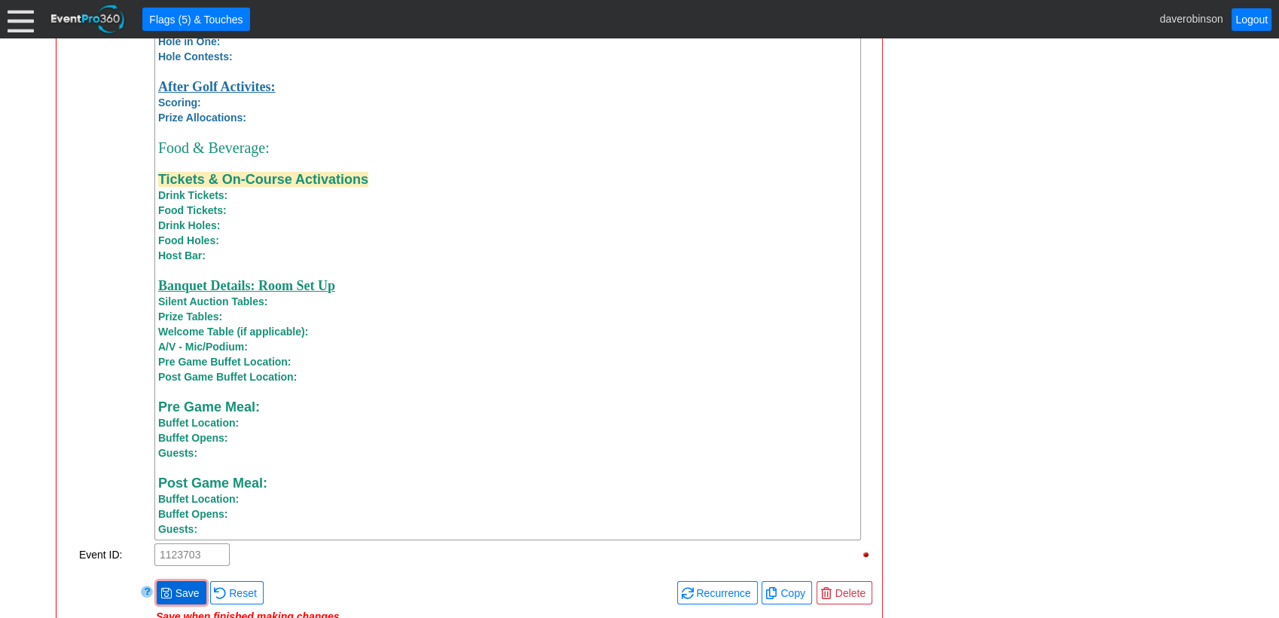
click at [178, 496] on span "Save" at bounding box center [187, 592] width 30 height 15
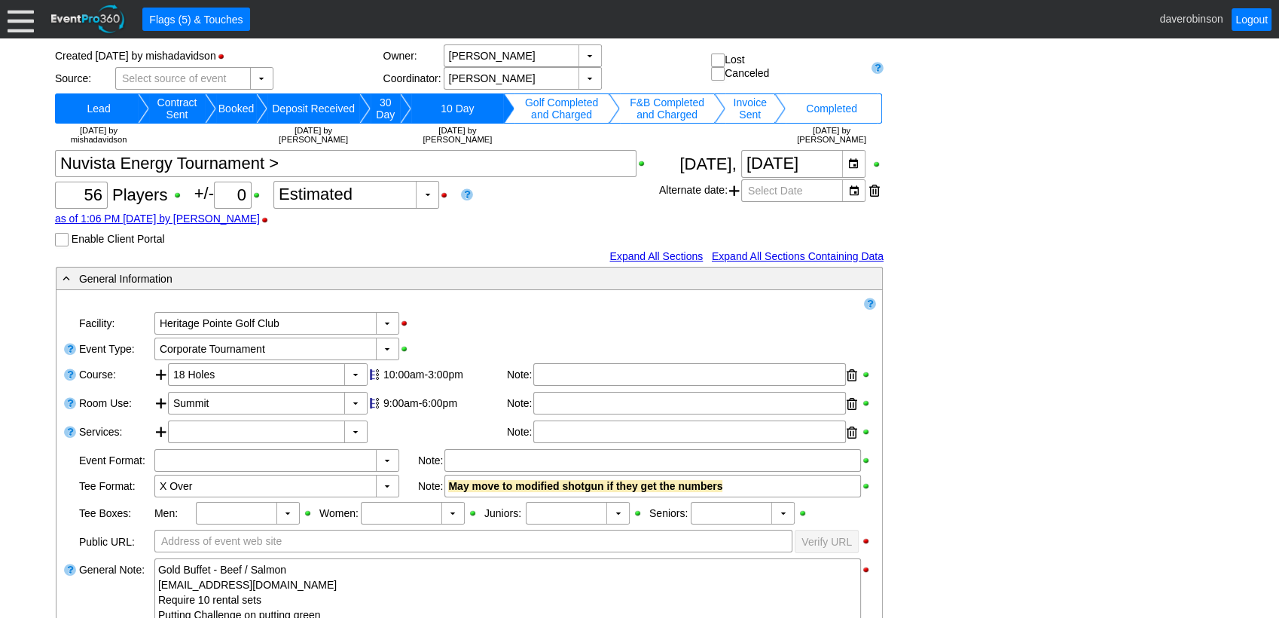
scroll to position [123, 0]
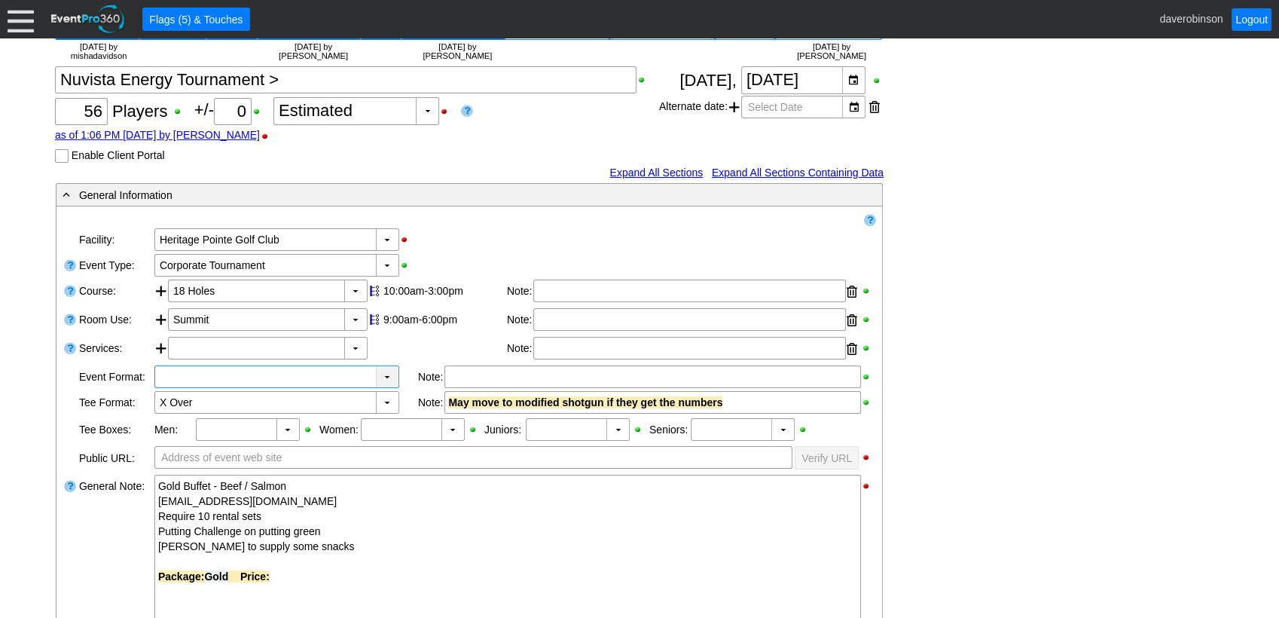
click at [389, 376] on div "▼" at bounding box center [387, 376] width 23 height 21
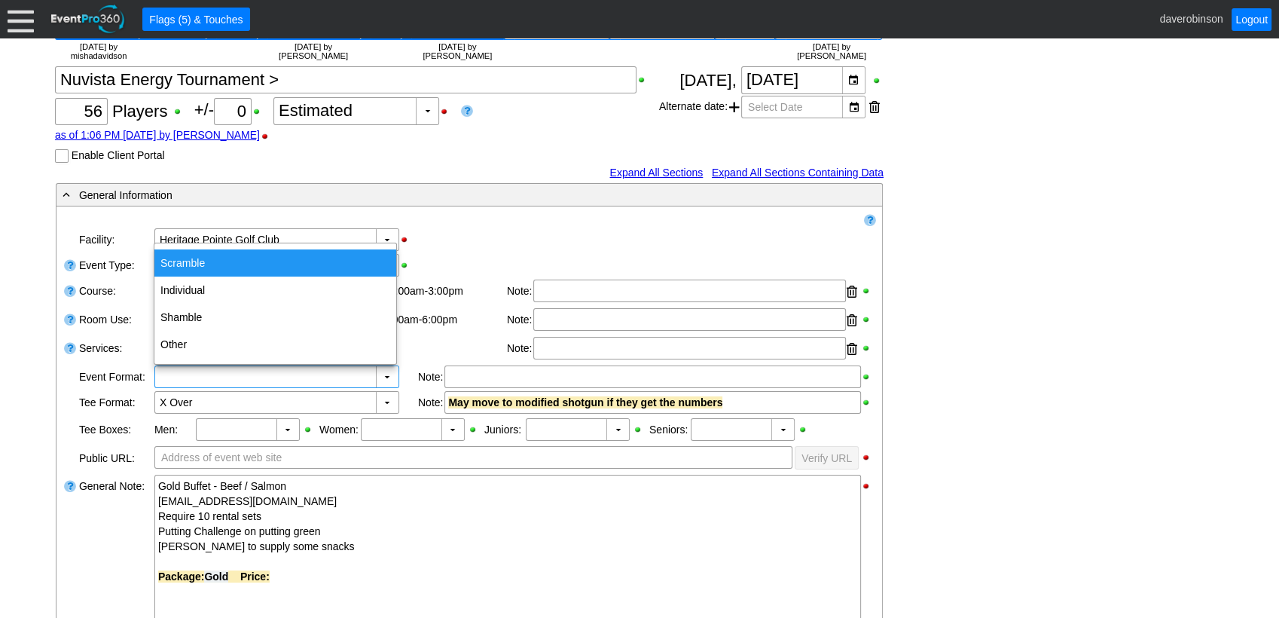
click at [232, 262] on div "Scramble" at bounding box center [275, 262] width 242 height 27
type input "Scramble"
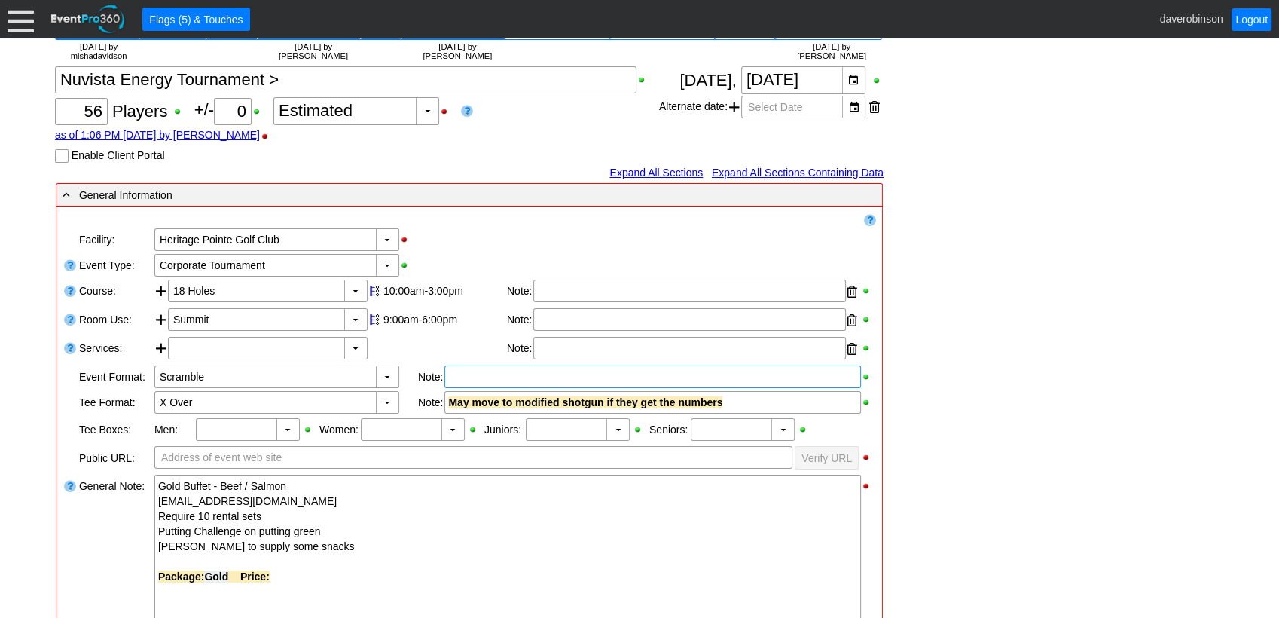
click at [468, 380] on div at bounding box center [652, 376] width 417 height 23
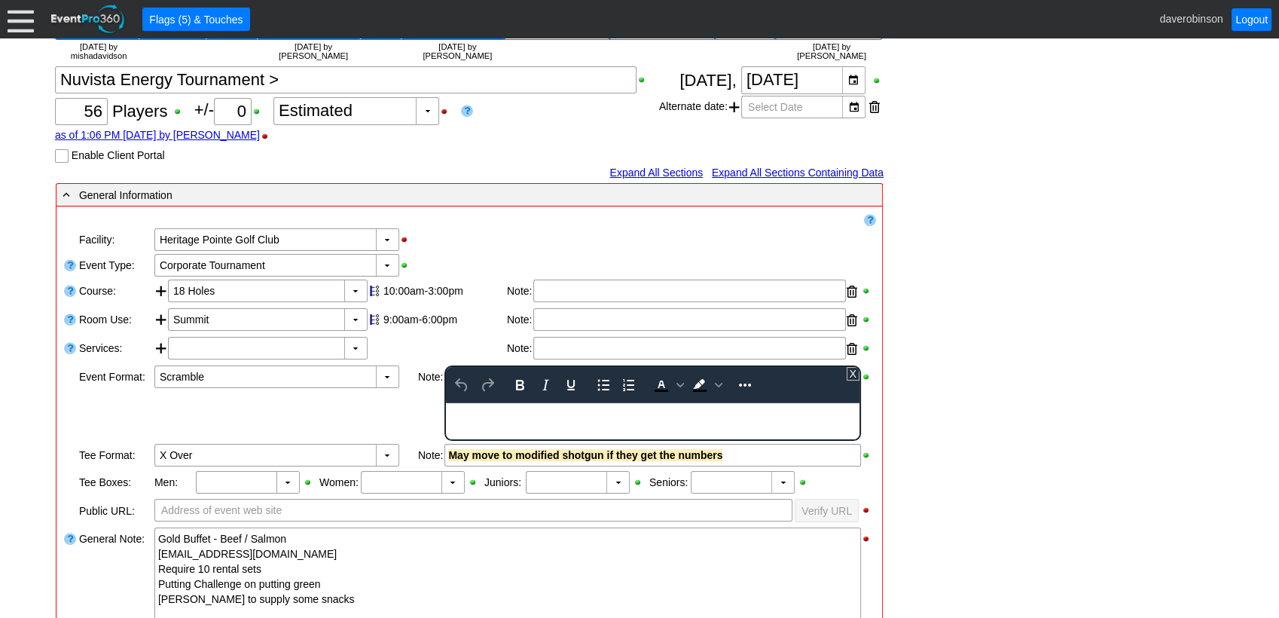
scroll to position [0, 0]
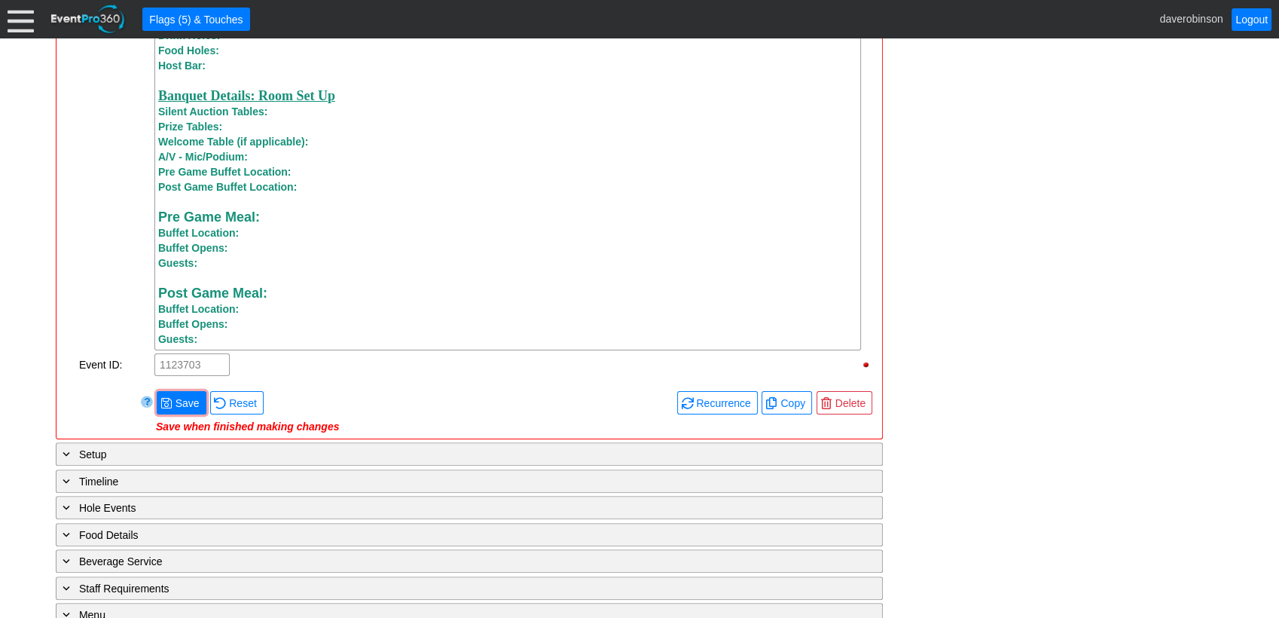
scroll to position [1546, 0]
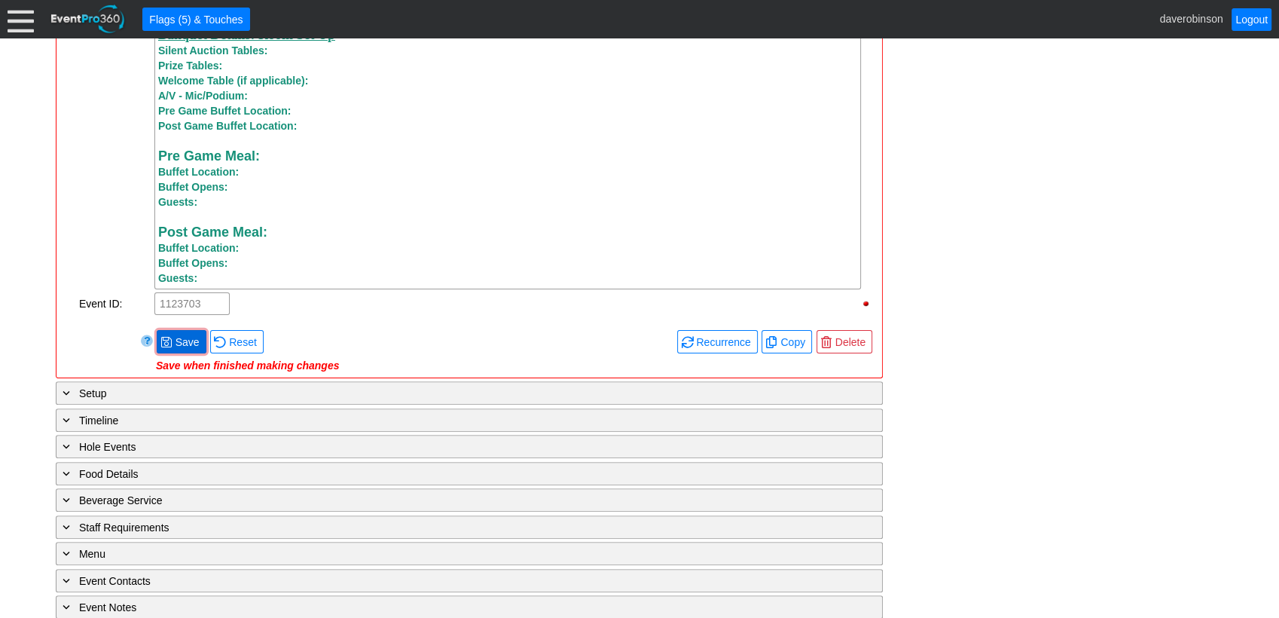
click at [187, 346] on span "Save" at bounding box center [187, 341] width 30 height 15
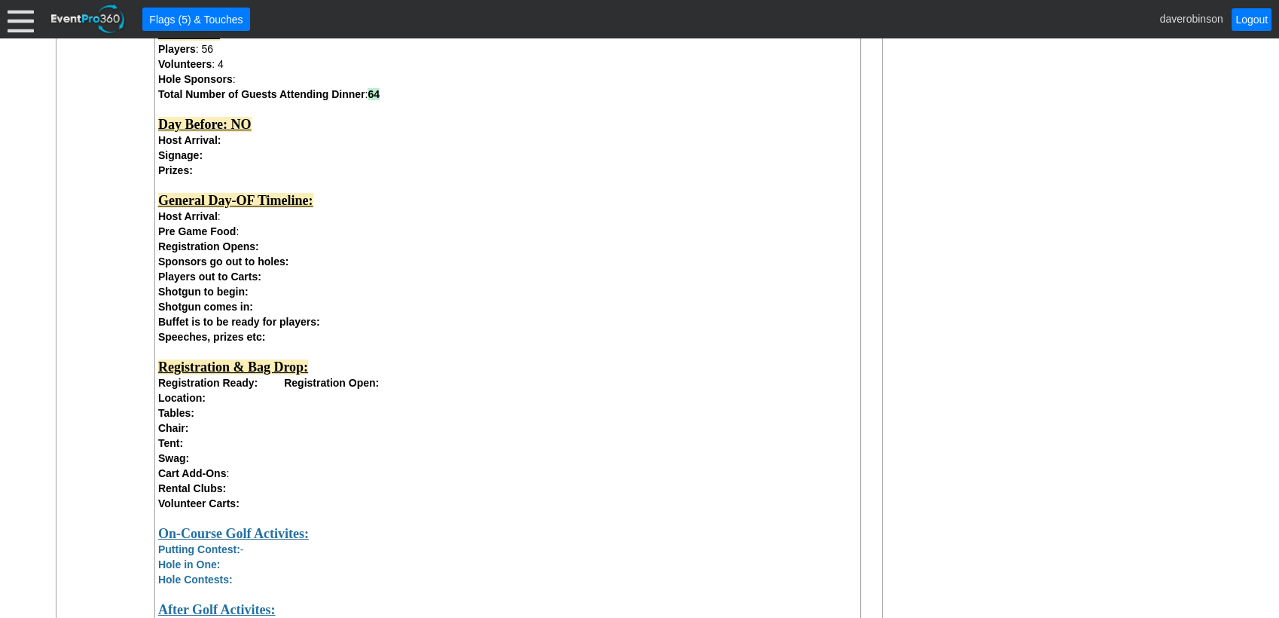
scroll to position [792, 0]
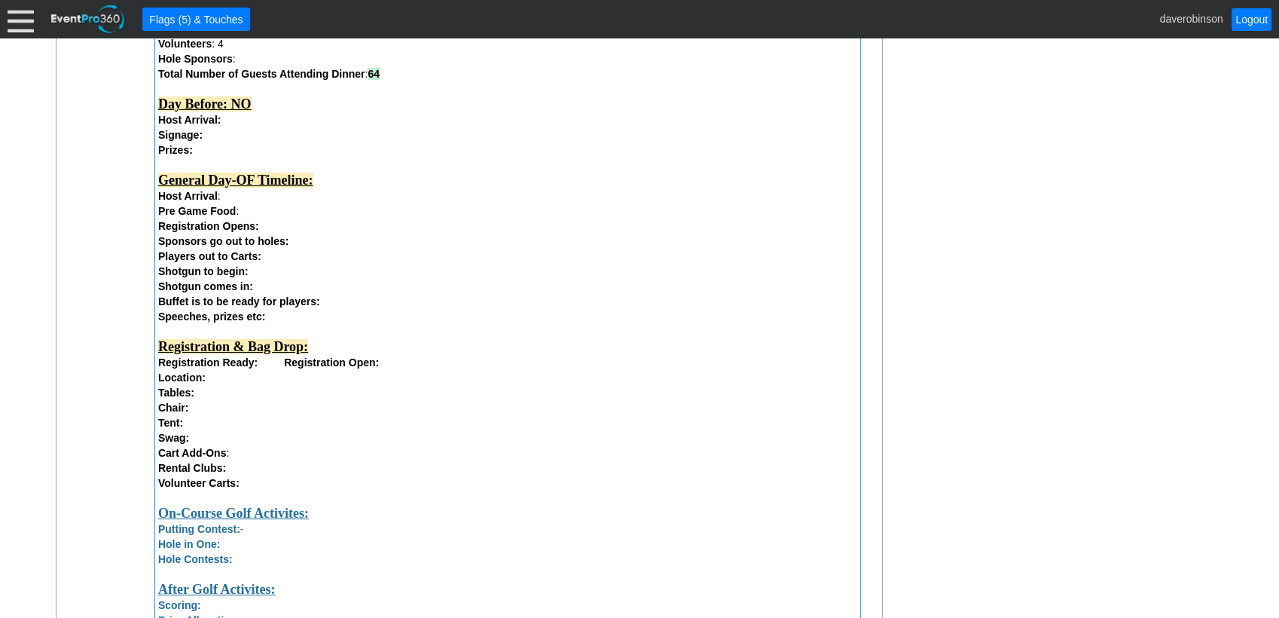
click at [273, 365] on strong "Registration Ready: Registration Open:" at bounding box center [268, 362] width 221 height 12
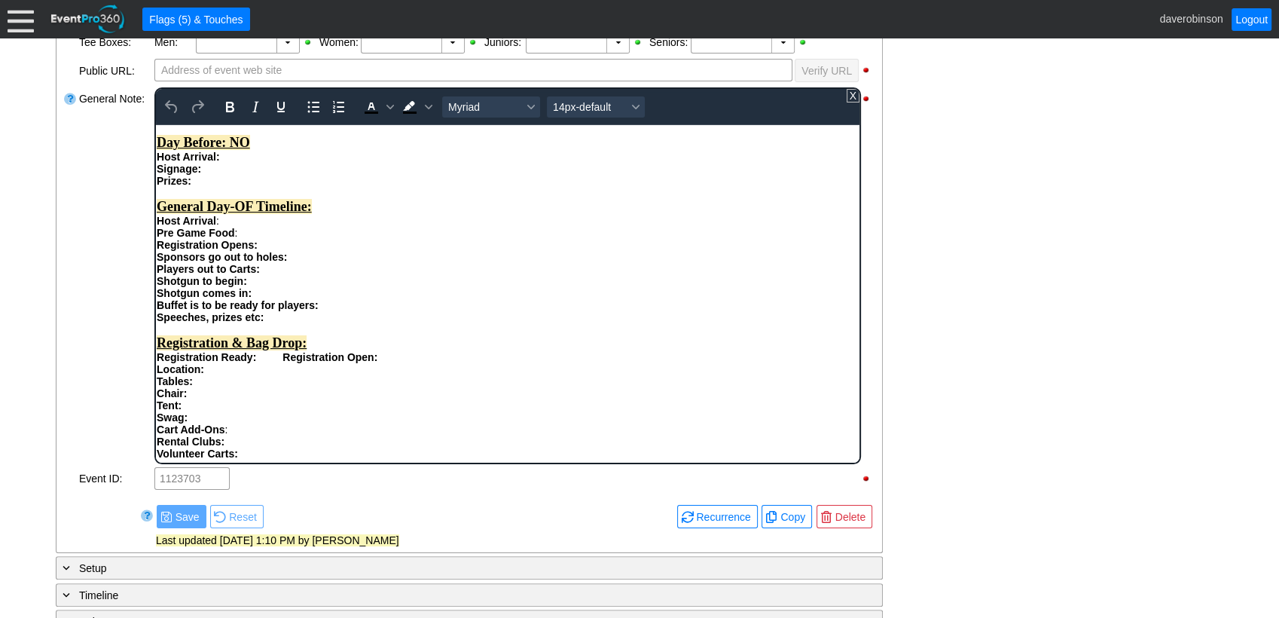
scroll to position [585, 0]
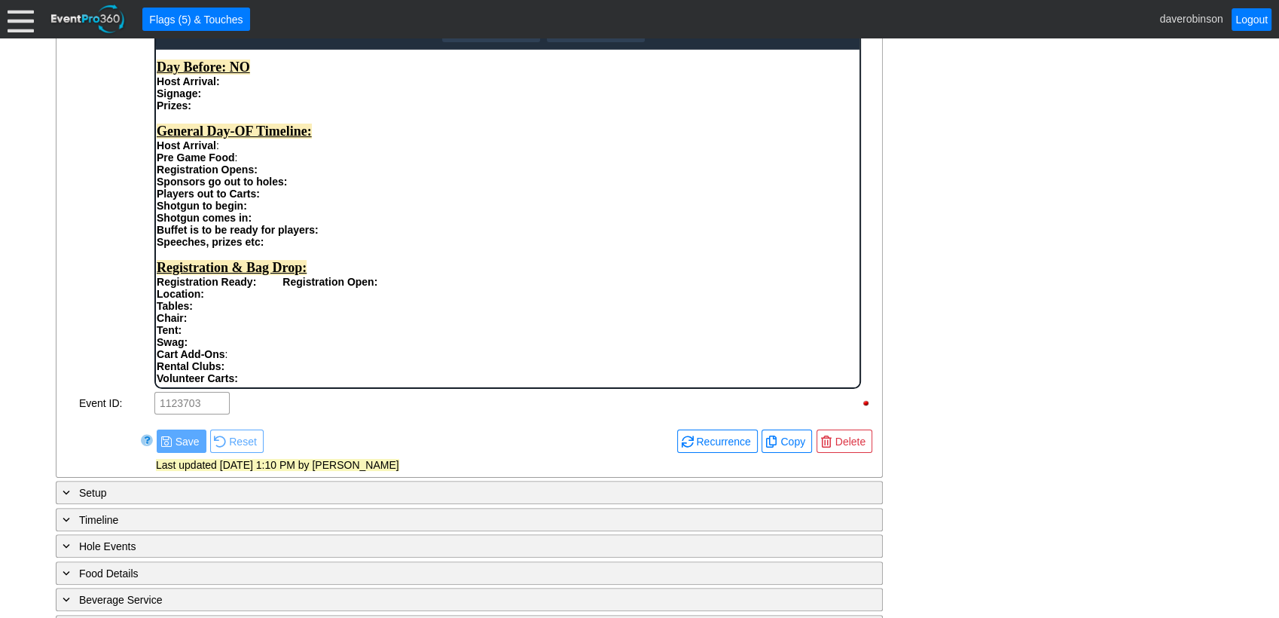
click at [392, 287] on div "Total Number of Guests Attending Dinner : 64 Day Before: NO Host Arrival: Signa…" at bounding box center [507, 161] width 702 height 252
click at [259, 182] on div "Registration Opens: Sponsors go out to holes: Players out to Carts:" at bounding box center [507, 181] width 702 height 36
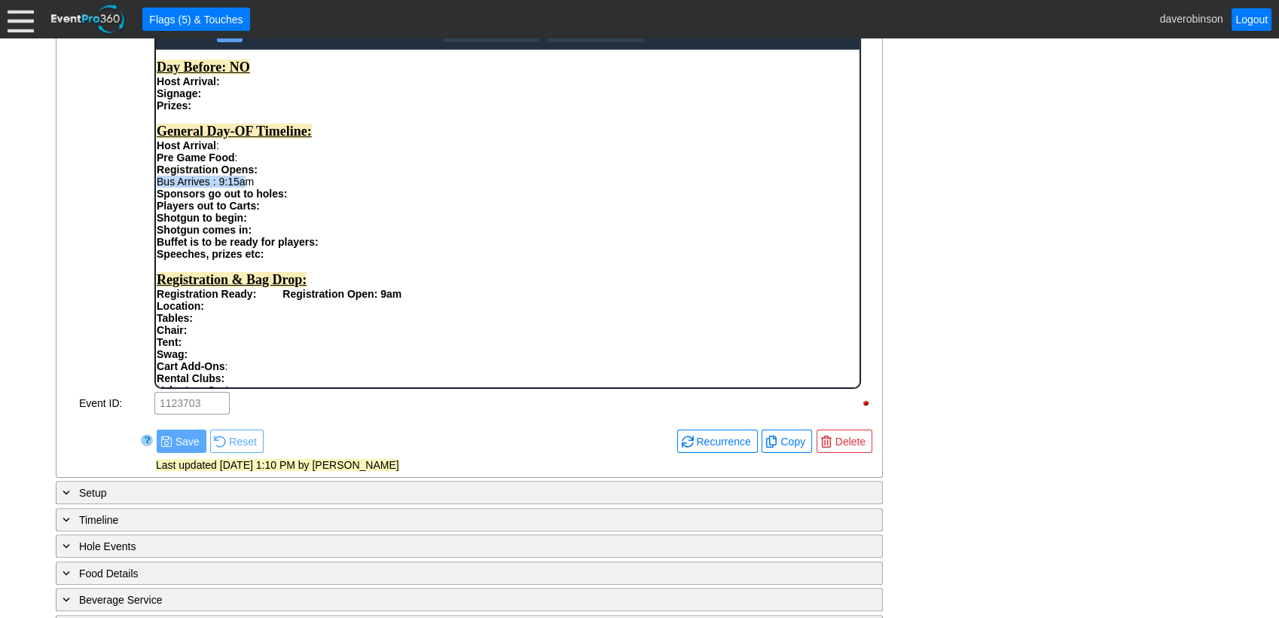
drag, startPoint x: 281, startPoint y: 185, endPoint x: 247, endPoint y: 192, distance: 34.7
click at [247, 192] on div "Total Number of Guests Attending Dinner : 64 Day Before: NO Host Arrival: Signa…" at bounding box center [507, 167] width 702 height 264
drag, startPoint x: 258, startPoint y: 193, endPoint x: 152, endPoint y: 188, distance: 105.6
click at [155, 188] on html "Gold Buffet - Beef / Salmon SMolenaar@nvaenergy.com Require 10 rental sets Putt…" at bounding box center [506, 343] width 703 height 1042
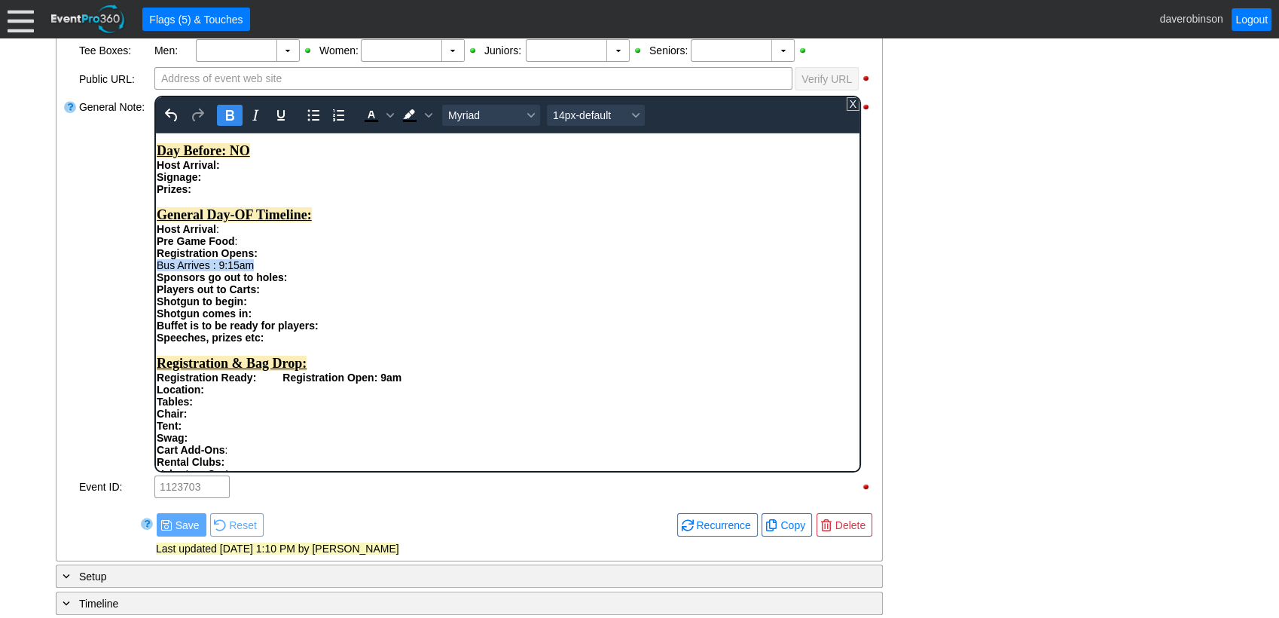
click at [230, 113] on icon "Bold" at bounding box center [230, 115] width 8 height 11
click at [317, 276] on div "Bus Arrives : 9:15am Sponsors go out to holes: Players out to Carts:" at bounding box center [507, 276] width 702 height 36
drag, startPoint x: 380, startPoint y: 386, endPoint x: 401, endPoint y: 387, distance: 21.9
click at [401, 383] on div "Total Number of Guests Attending Dinner : 64 Day Before: NO Host Arrival: Signa…" at bounding box center [507, 250] width 702 height 264
drag, startPoint x: 422, startPoint y: 402, endPoint x: 414, endPoint y: 393, distance: 12.3
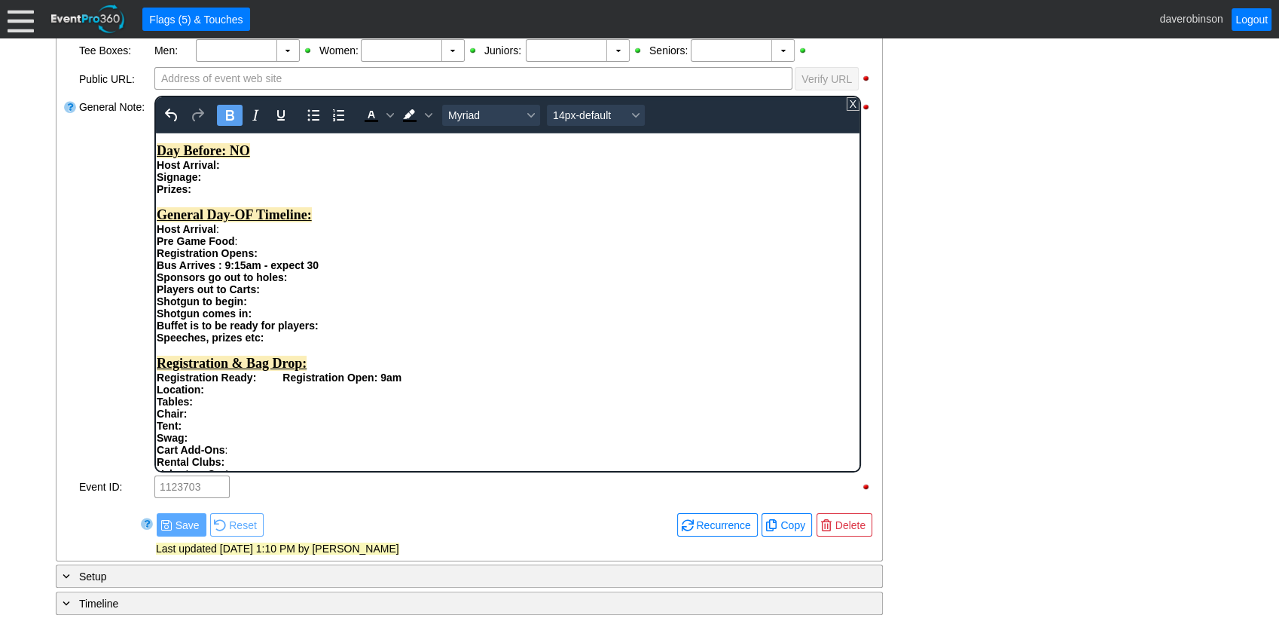
click at [422, 395] on div "Location:" at bounding box center [507, 389] width 702 height 12
click at [383, 383] on strong "Registration Ready: Registration Open: 9am" at bounding box center [278, 377] width 245 height 12
drag, startPoint x: 380, startPoint y: 386, endPoint x: 417, endPoint y: 387, distance: 36.9
click at [417, 383] on div "Total Number of Guests Attending Dinner : 64 Day Before: NO Host Arrival: Signa…" at bounding box center [507, 250] width 702 height 264
click at [447, 383] on div "Total Number of Guests Attending Dinner : 64 Day Before: NO Host Arrival: Signa…" at bounding box center [507, 250] width 702 height 264
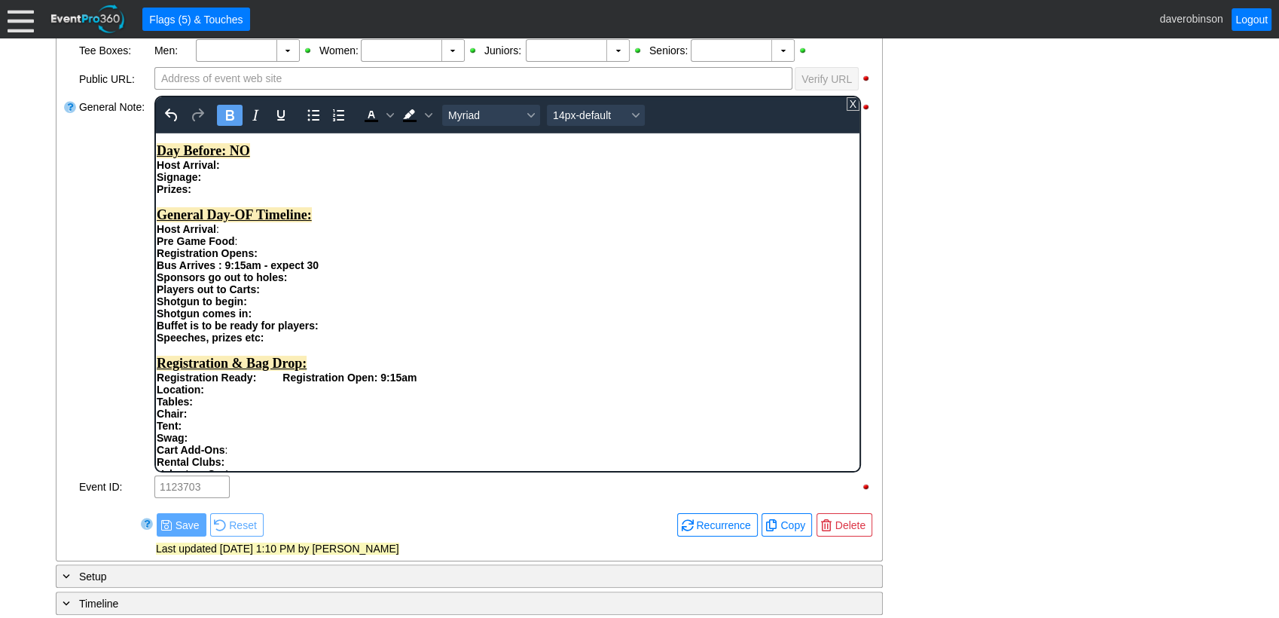
click at [399, 383] on strong "Registration Ready: Registration Open: 9:15am" at bounding box center [286, 377] width 260 height 12
click at [383, 383] on strong "Registration Ready: Registration Open: 9:00am" at bounding box center [286, 377] width 260 height 12
drag, startPoint x: 378, startPoint y: 390, endPoint x: 426, endPoint y: 389, distance: 47.5
click at [426, 383] on div "Total Number of Guests Attending Dinner : 64 Day Before: NO Host Arrival: Signa…" at bounding box center [507, 250] width 702 height 264
click at [429, 117] on span "Background color Black" at bounding box center [429, 115] width 12 height 21
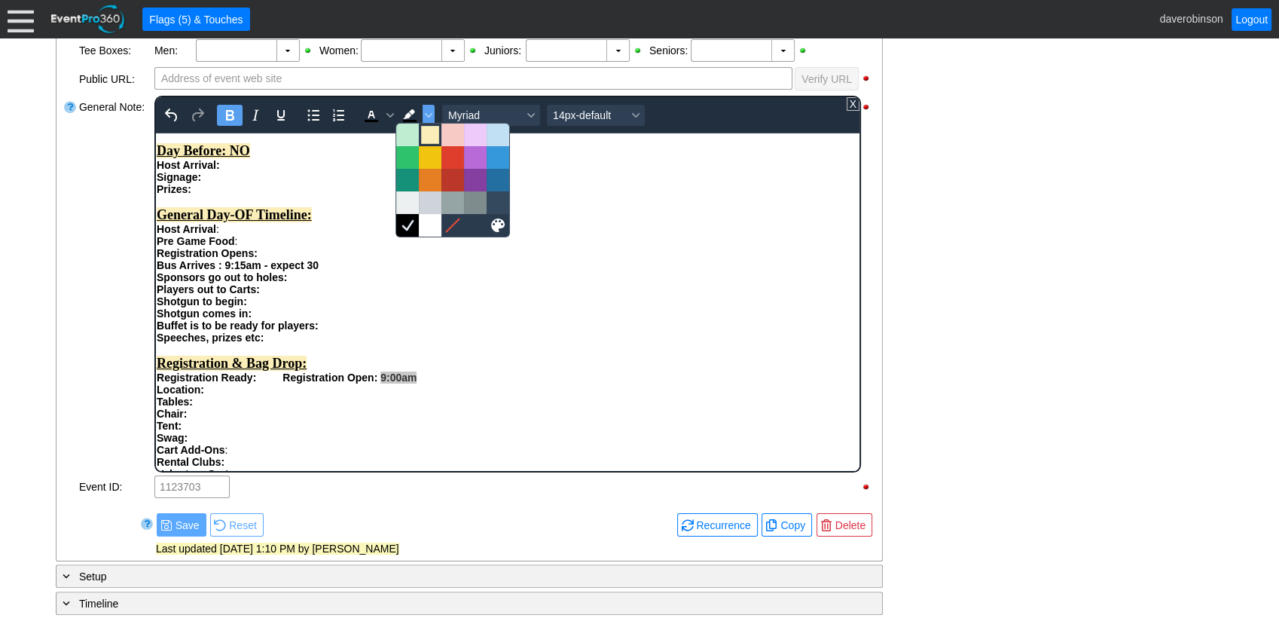
click at [432, 136] on div at bounding box center [430, 135] width 18 height 18
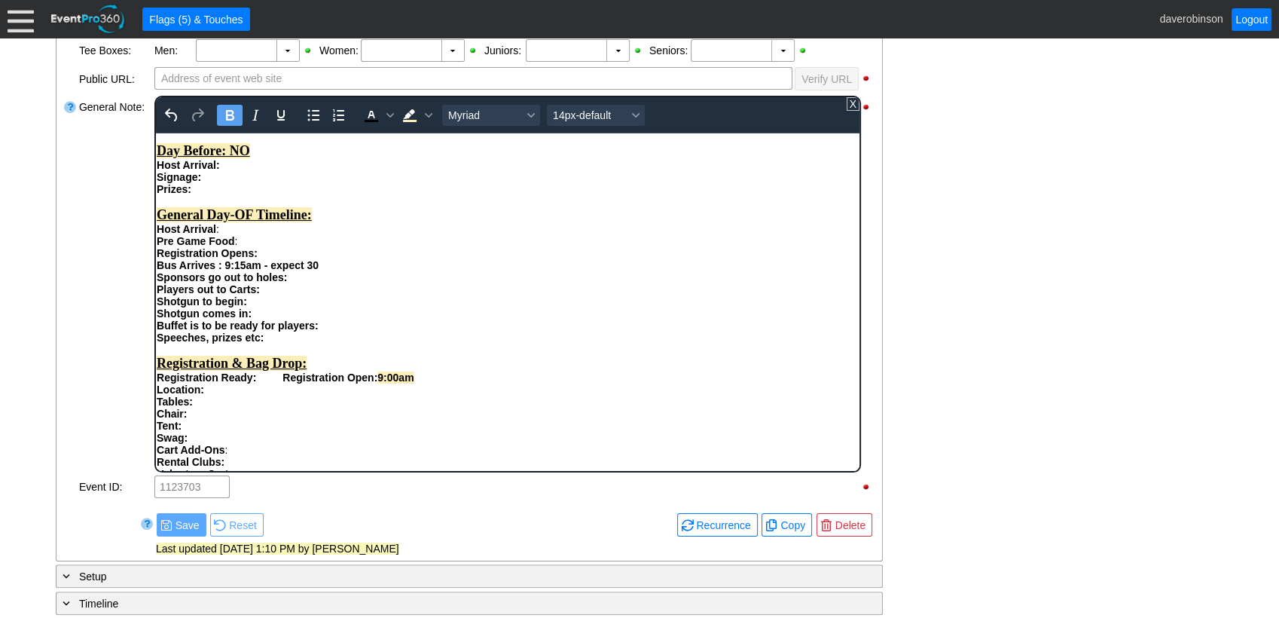
click at [456, 395] on div "Location:" at bounding box center [507, 389] width 702 height 12
click at [264, 383] on strong "Registration Ready: Registration Open: 9:00am" at bounding box center [285, 377] width 258 height 12
drag, startPoint x: 261, startPoint y: 389, endPoint x: 294, endPoint y: 389, distance: 32.4
click at [294, 383] on strong "Registration Ready: 8:00am Registration Open: 9:00am" at bounding box center [301, 377] width 291 height 12
click at [428, 113] on icon "Background color Light Yellow" at bounding box center [429, 115] width 8 height 5
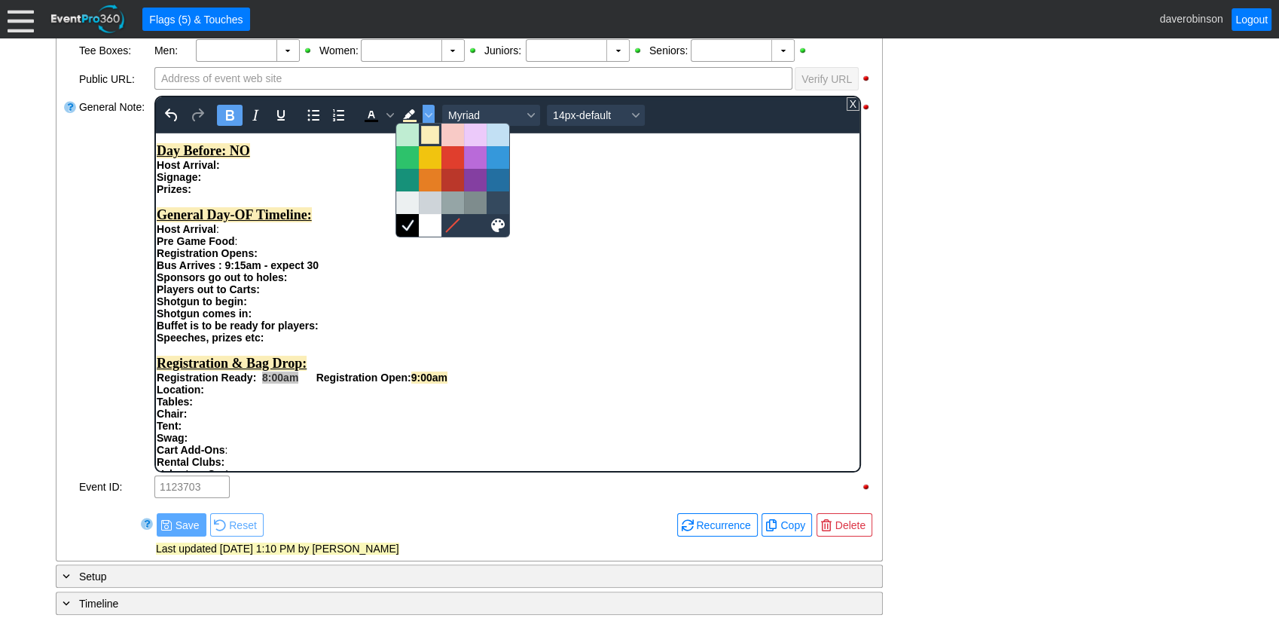
click at [429, 136] on div at bounding box center [430, 135] width 18 height 18
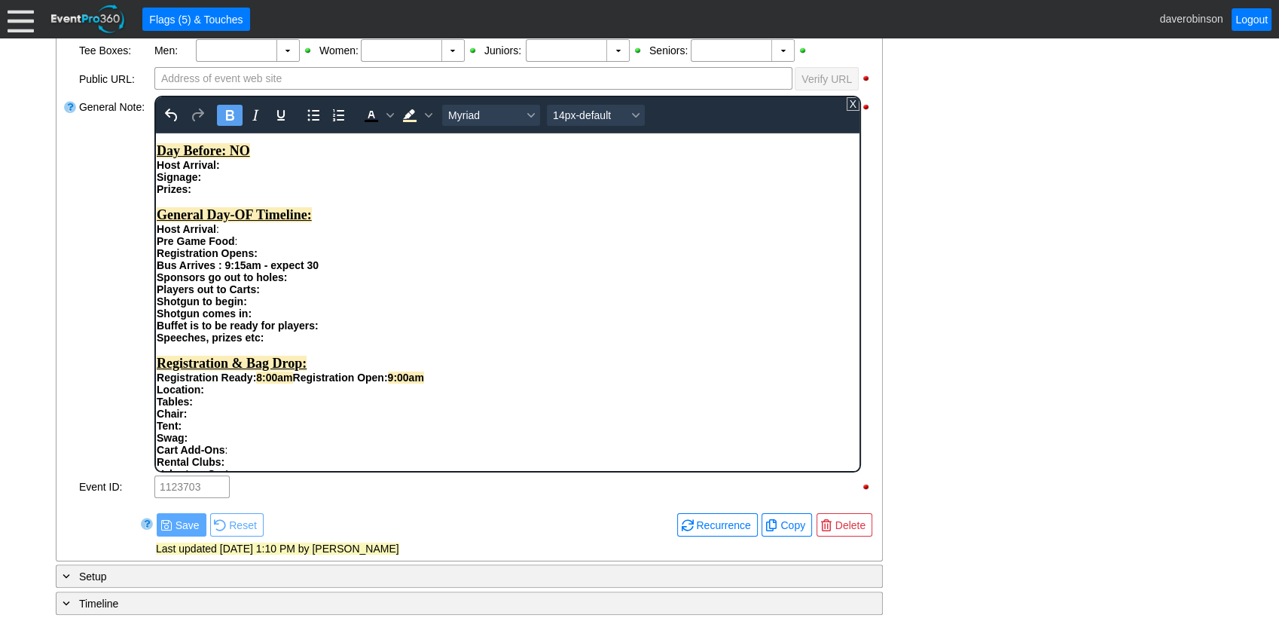
click at [537, 269] on div "Bus Arrives : 9:15am - expect 30 Sponsors go out to holes: Players out to Carts:" at bounding box center [507, 276] width 702 height 36
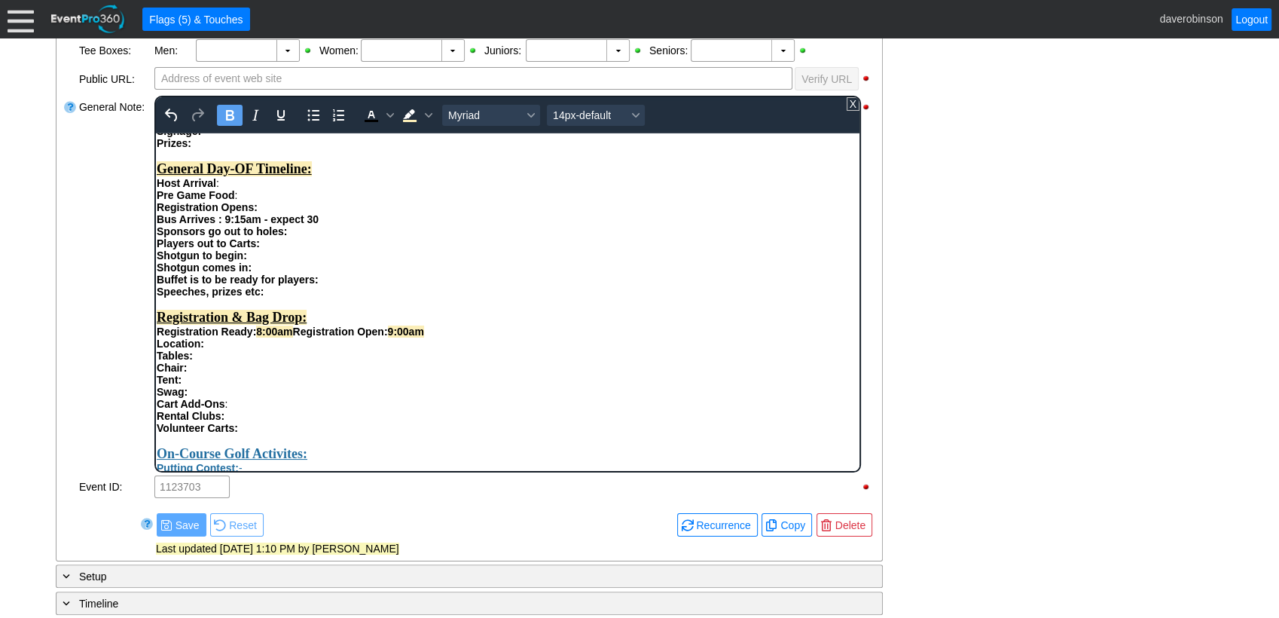
scroll to position [310, 0]
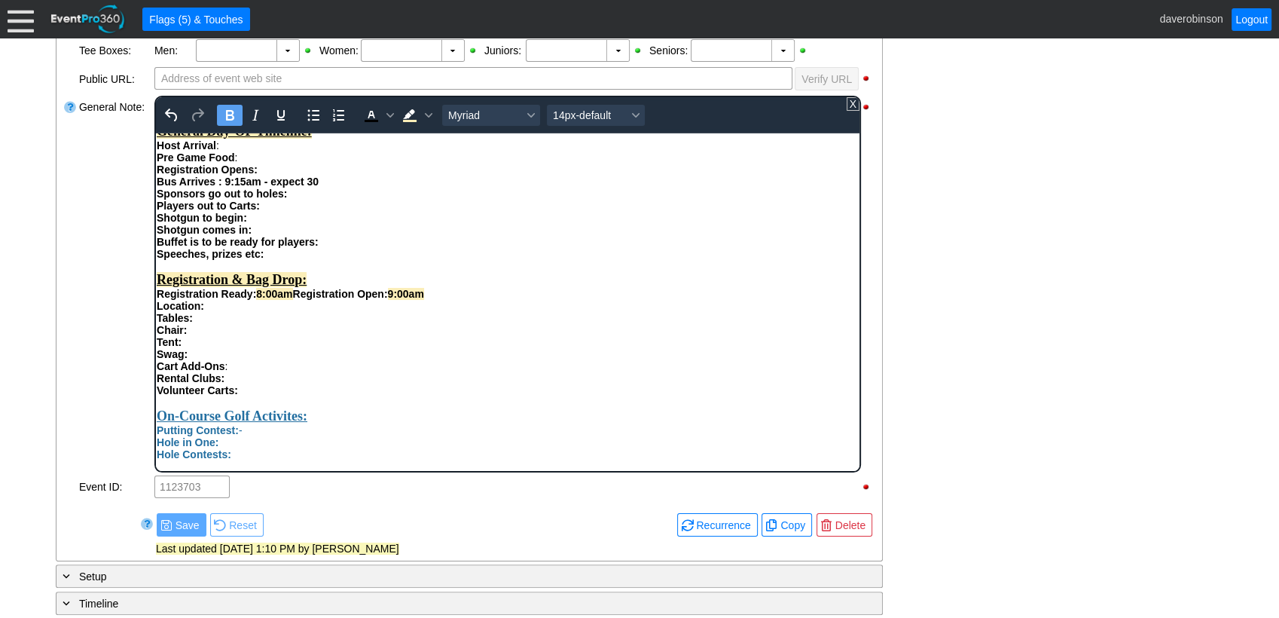
click at [234, 311] on div "Location:" at bounding box center [507, 305] width 702 height 12
click at [216, 323] on div "Tables:" at bounding box center [507, 317] width 702 height 12
click at [235, 335] on div "Chair:" at bounding box center [507, 329] width 702 height 12
click at [304, 311] on div "Location: Outside by kiosk" at bounding box center [507, 305] width 702 height 12
click at [187, 347] on div "Tent:" at bounding box center [507, 341] width 702 height 12
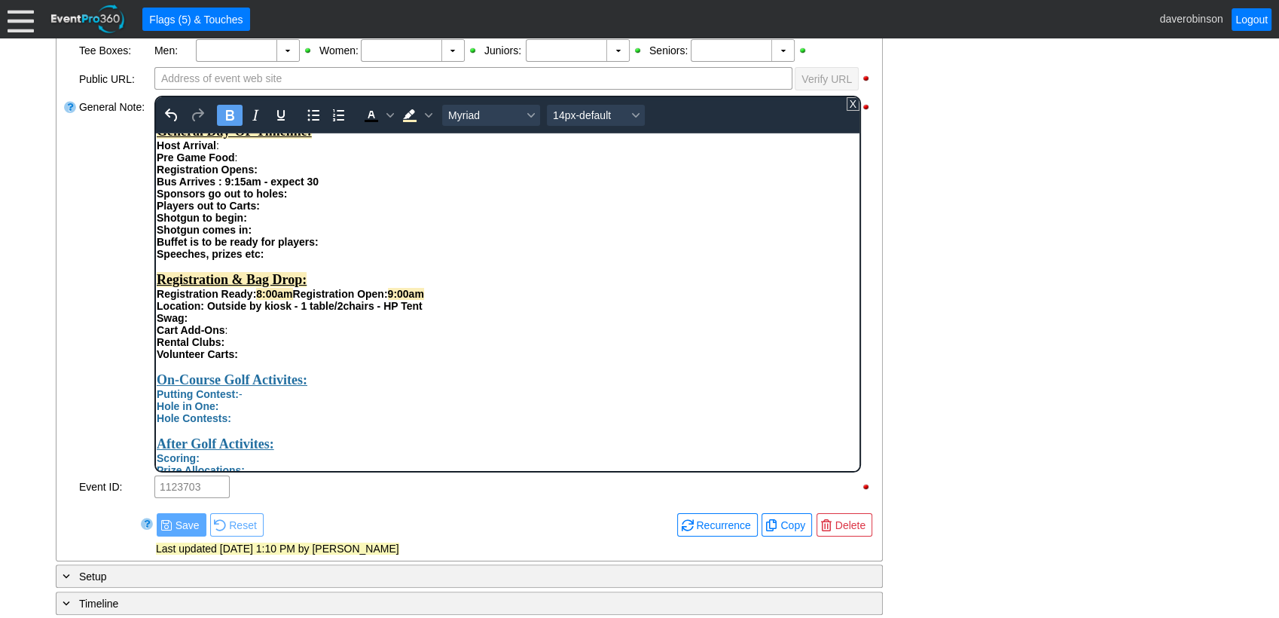
scroll to position [394, 0]
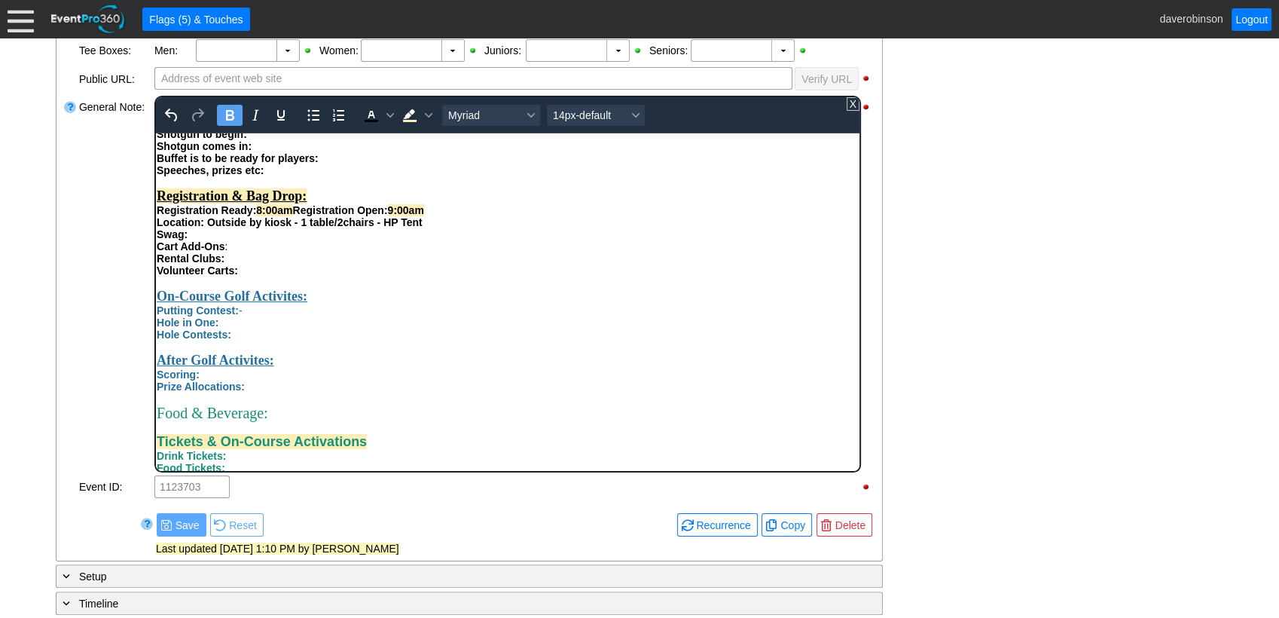
click at [197, 227] on div "Location: Outside by kiosk - 1 table/2chairs - HP Tent" at bounding box center [507, 221] width 702 height 12
click at [191, 240] on div "Swag:" at bounding box center [507, 233] width 702 height 12
drag, startPoint x: 193, startPoint y: 246, endPoint x: 468, endPoint y: 248, distance: 275.7
click at [468, 240] on div "Swag: Will bring morning of - small bags - Hp to put on carts" at bounding box center [507, 233] width 702 height 12
click at [232, 108] on icon "Bold" at bounding box center [230, 115] width 18 height 18
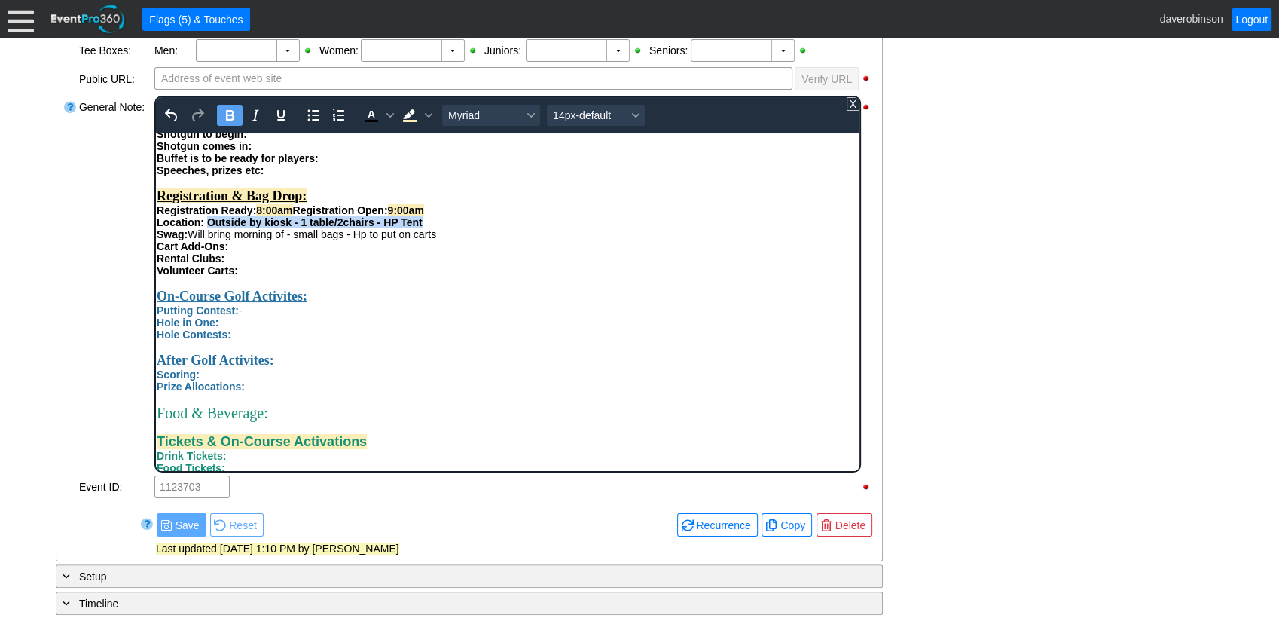
drag, startPoint x: 206, startPoint y: 231, endPoint x: 423, endPoint y: 235, distance: 217.0
click at [423, 227] on div "Location: Outside by kiosk - 1 table/2chairs - HP Tent" at bounding box center [507, 221] width 702 height 12
click at [238, 111] on button "Bold" at bounding box center [230, 115] width 26 height 21
click at [363, 303] on div "On-Course Golf Activites:" at bounding box center [507, 296] width 702 height 16
click at [256, 252] on div "Cart Add-Ons :" at bounding box center [507, 246] width 702 height 12
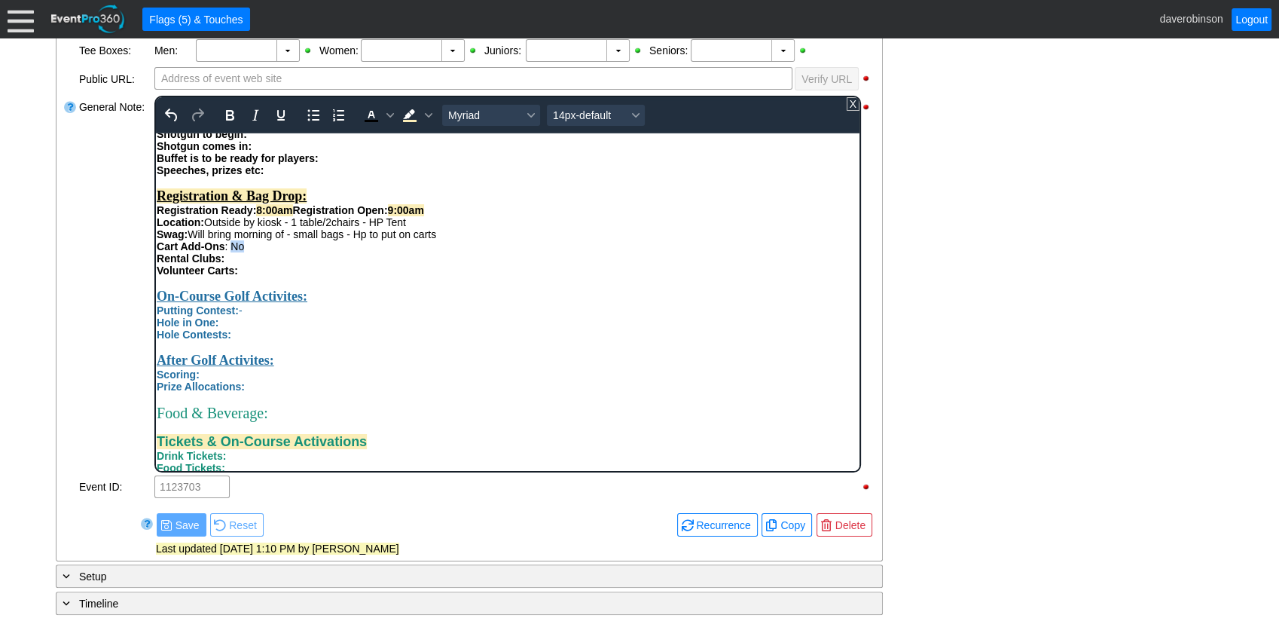
drag, startPoint x: 260, startPoint y: 262, endPoint x: 230, endPoint y: 261, distance: 29.4
click at [230, 252] on div "Cart Add-Ons : No" at bounding box center [507, 246] width 702 height 12
drag, startPoint x: 229, startPoint y: 112, endPoint x: 236, endPoint y: 121, distance: 10.7
click at [229, 113] on icon "Bold" at bounding box center [230, 115] width 8 height 11
click at [430, 288] on div "Rich Text Area. Press ALT-0 for help." at bounding box center [507, 282] width 702 height 12
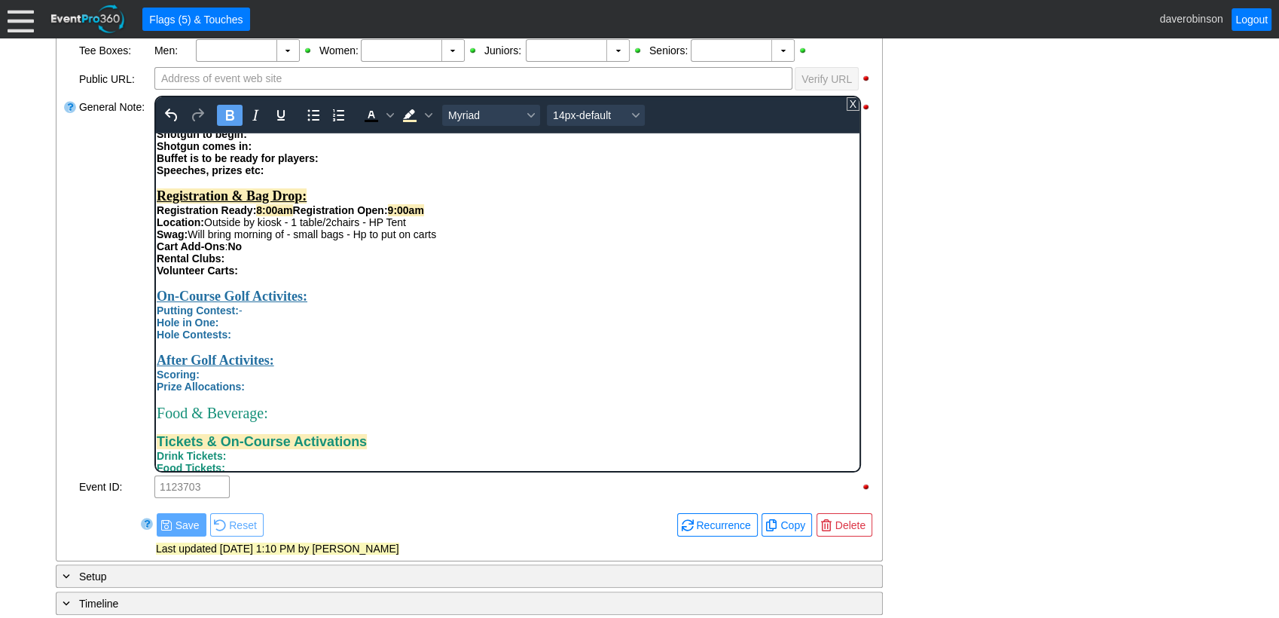
click at [251, 264] on div "Rental Clubs:" at bounding box center [507, 258] width 702 height 12
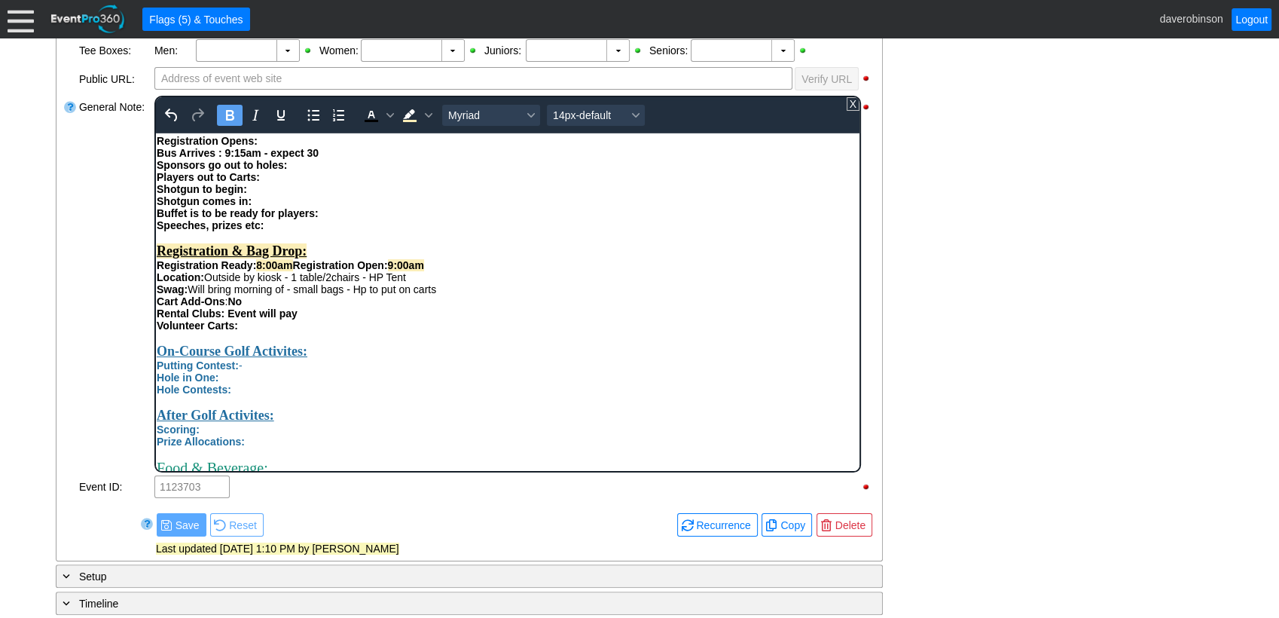
scroll to position [310, 0]
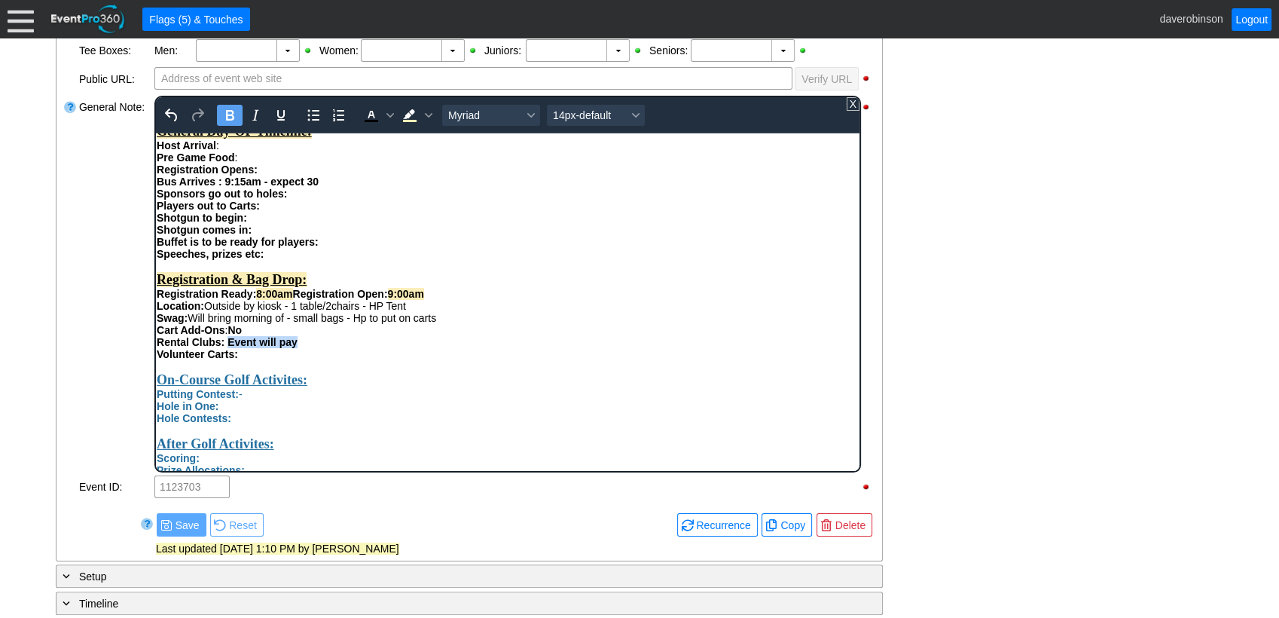
drag, startPoint x: 227, startPoint y: 356, endPoint x: 312, endPoint y: 350, distance: 85.3
click at [312, 347] on div "Rental Clubs: Event will pay" at bounding box center [507, 341] width 702 height 12
click at [226, 120] on icon "Bold" at bounding box center [230, 115] width 18 height 18
click at [375, 371] on div "Rich Text Area. Press ALT-0 for help." at bounding box center [507, 365] width 702 height 12
click at [256, 371] on div "Rich Text Area. Press ALT-0 for help." at bounding box center [507, 365] width 702 height 12
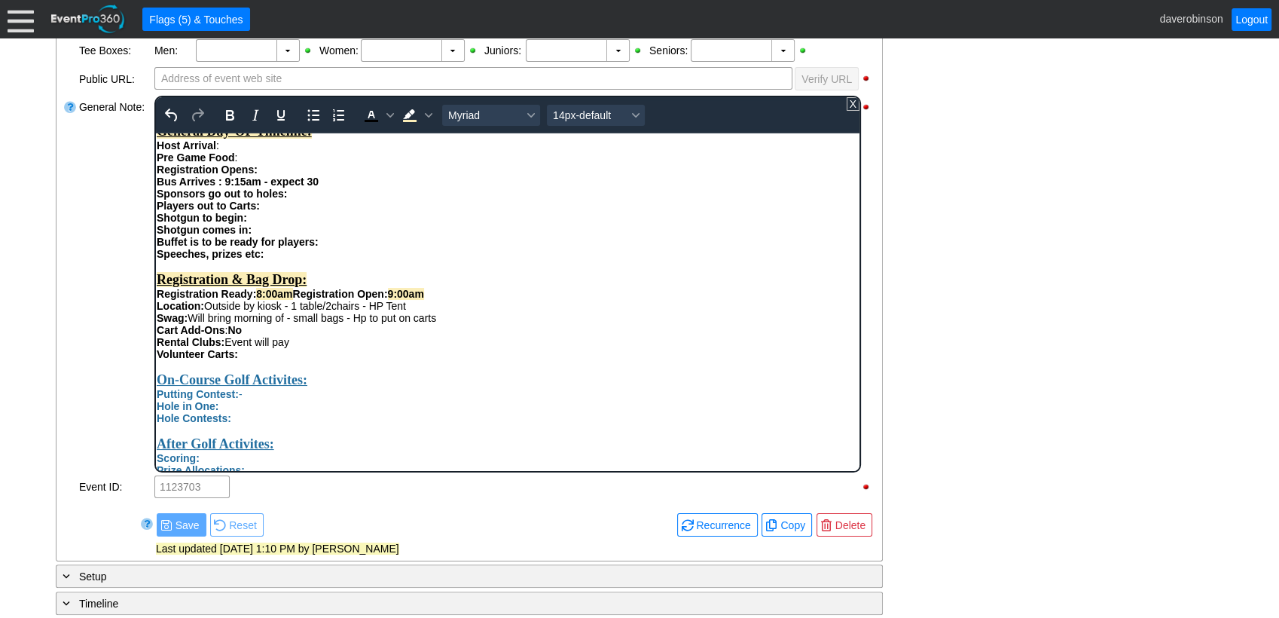
click at [263, 359] on div "Volunteer Carts:" at bounding box center [507, 353] width 702 height 12
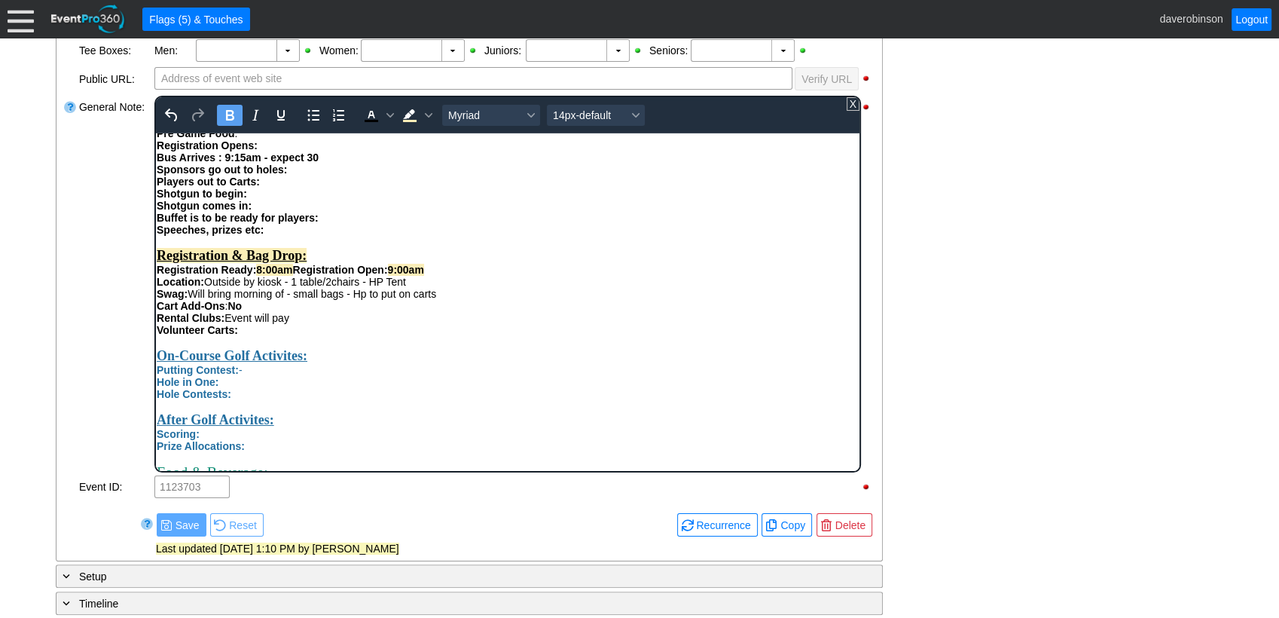
scroll to position [418, 0]
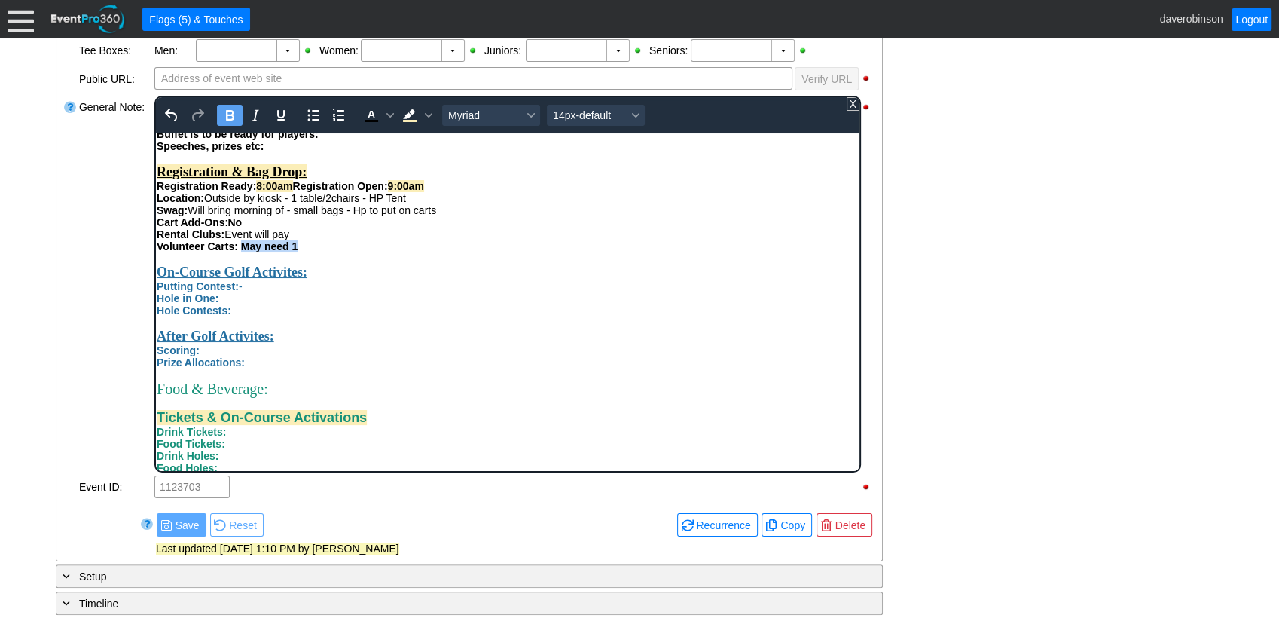
drag, startPoint x: 243, startPoint y: 258, endPoint x: 304, endPoint y: 261, distance: 60.3
click at [304, 252] on div "Volunteer Carts: May need 1" at bounding box center [507, 246] width 702 height 12
click at [226, 115] on icon "Bold" at bounding box center [230, 115] width 8 height 11
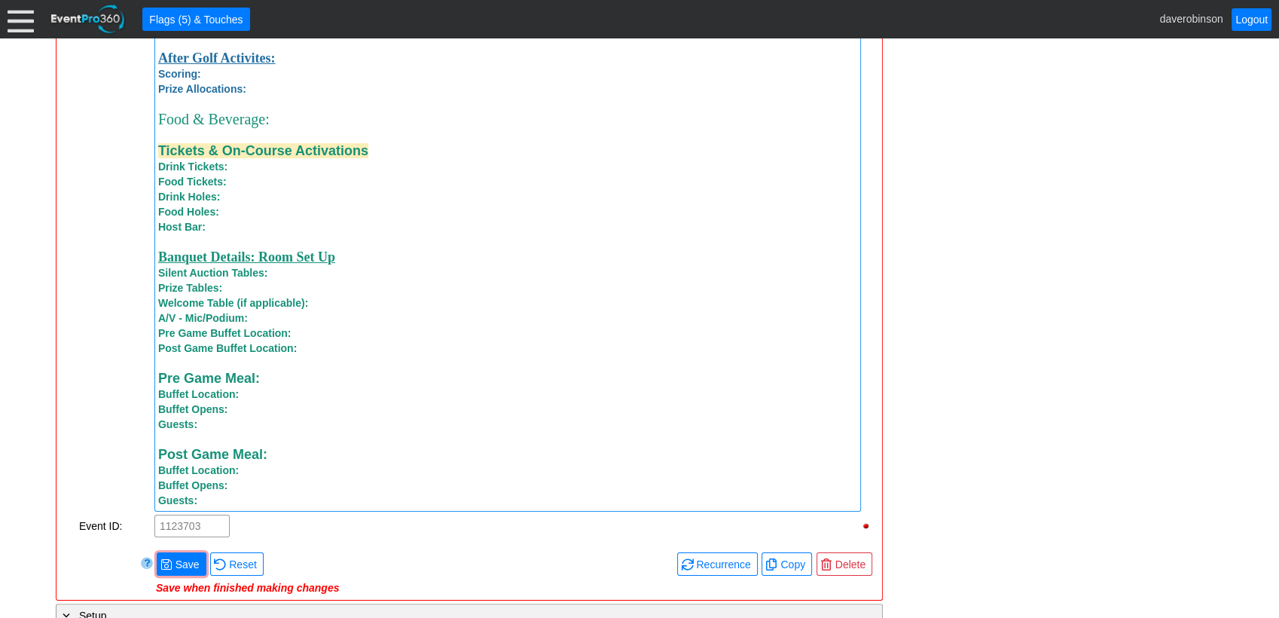
scroll to position [1338, 0]
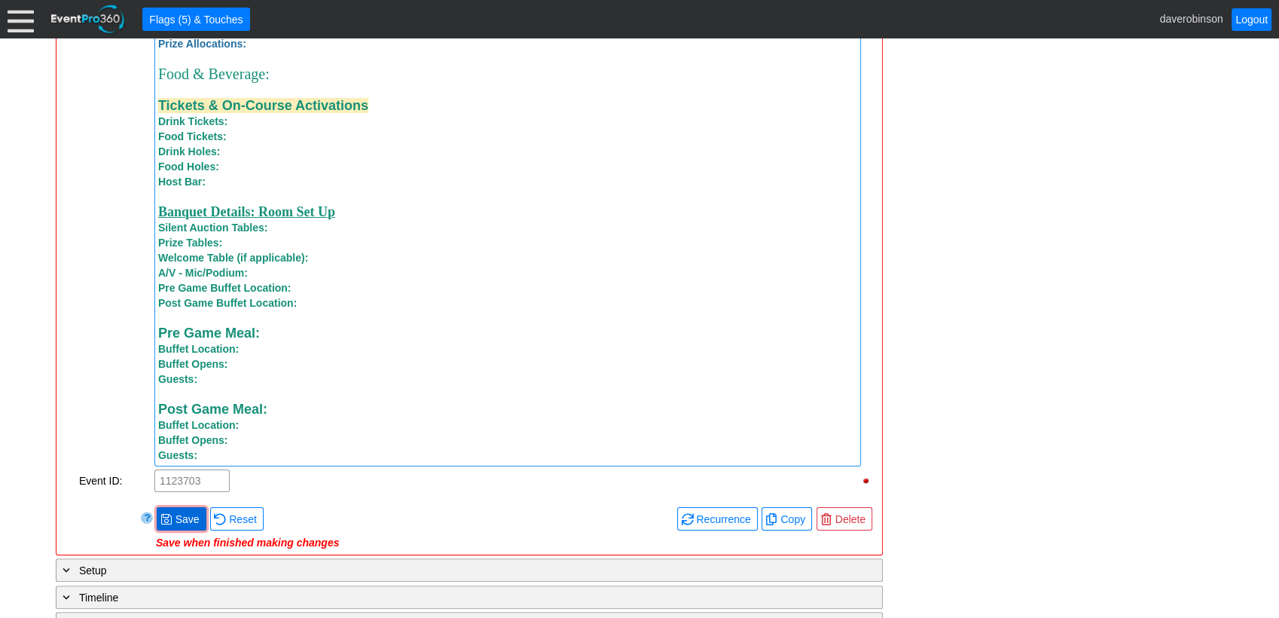
click at [179, 496] on span "Save" at bounding box center [187, 518] width 30 height 15
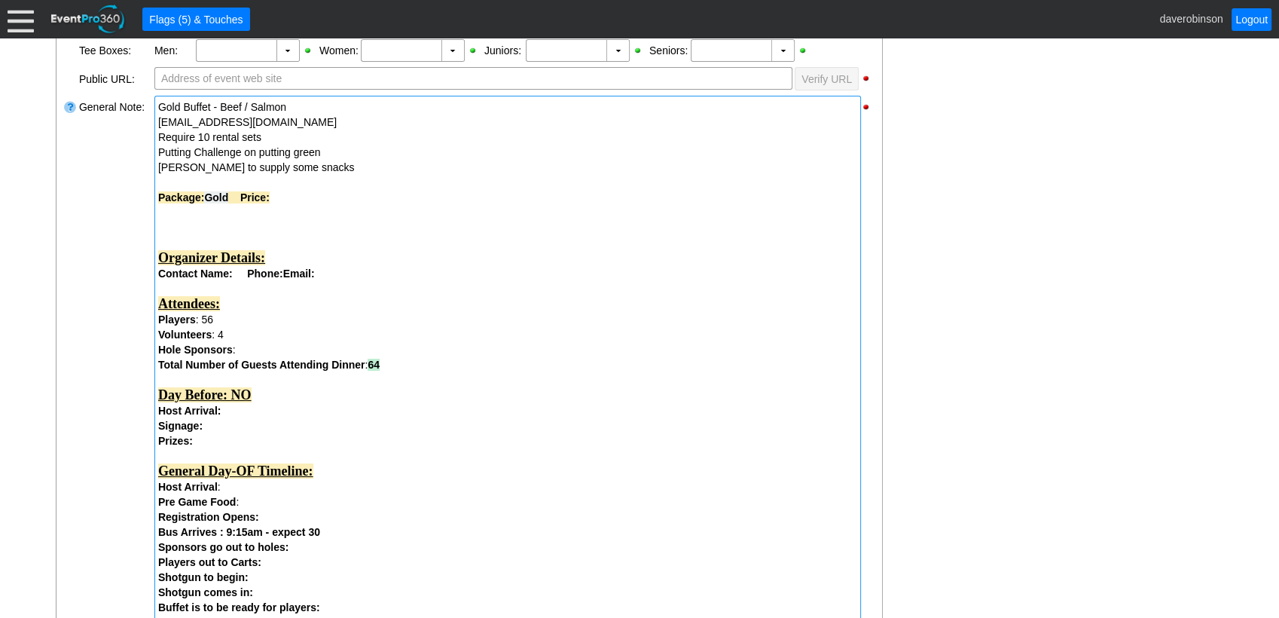
scroll to position [585, 0]
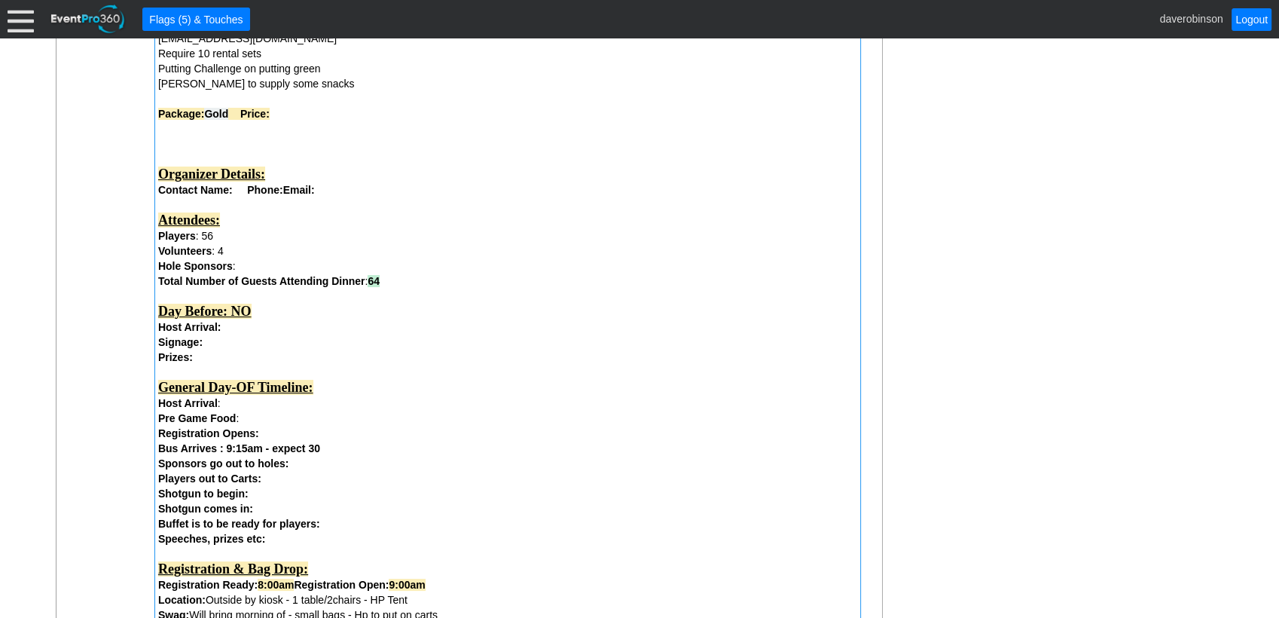
click at [201, 355] on div "Prizes:" at bounding box center [507, 356] width 699 height 15
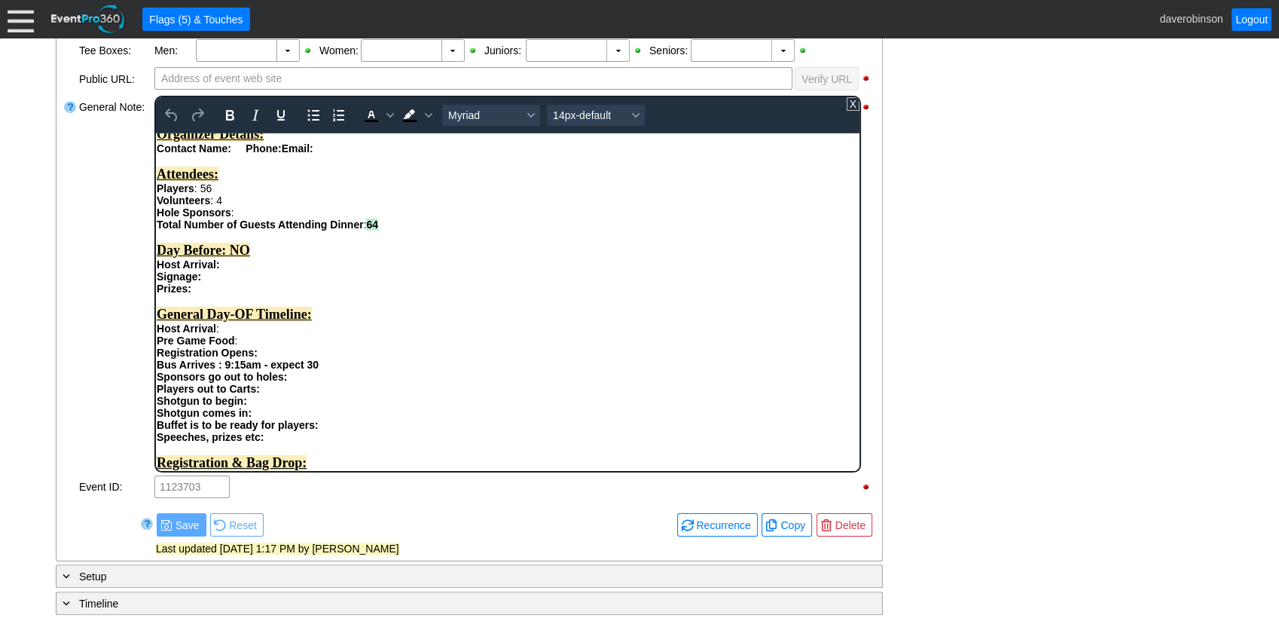
scroll to position [167, 0]
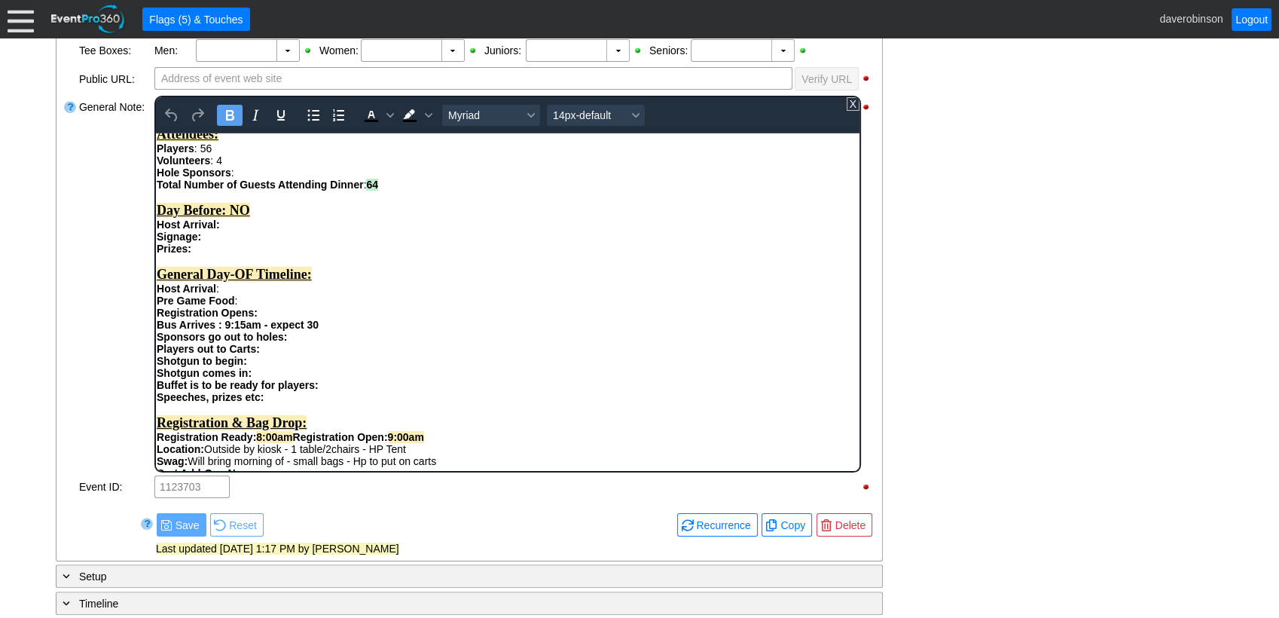
drag, startPoint x: 194, startPoint y: 254, endPoint x: 150, endPoint y: 236, distance: 47.3
click at [155, 236] on html "Gold Buffet - Beef / Salmon SMolenaar@nvaenergy.com Require 10 rental sets Putt…" at bounding box center [506, 468] width 703 height 1006
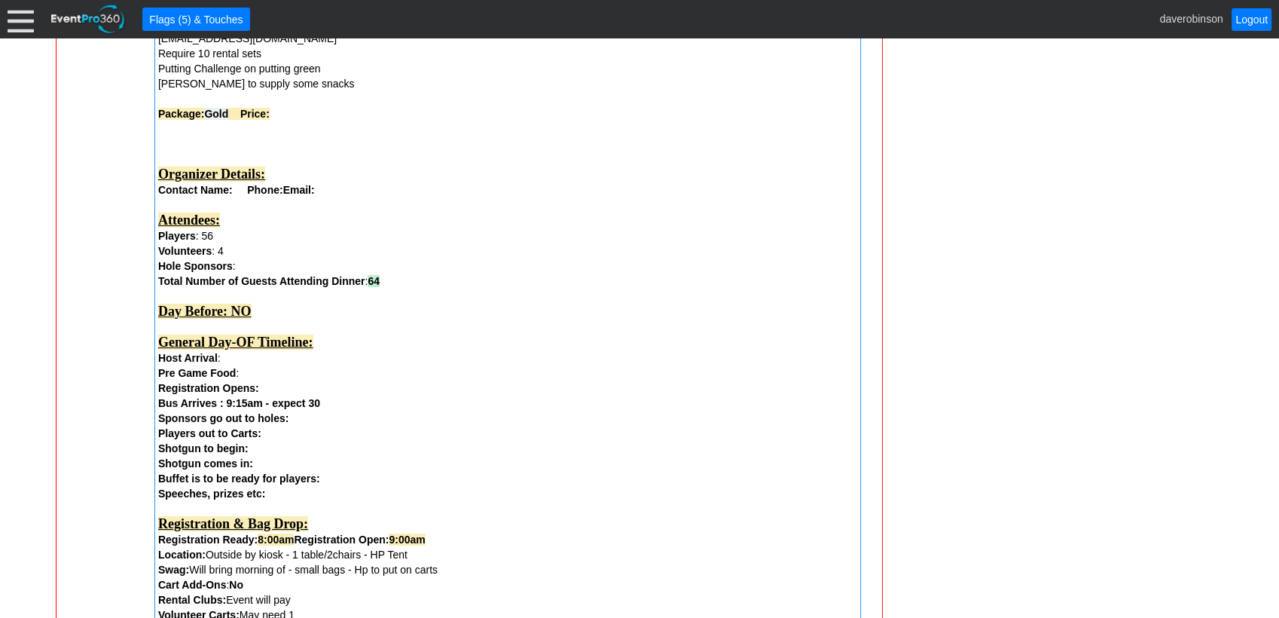
scroll to position [753, 0]
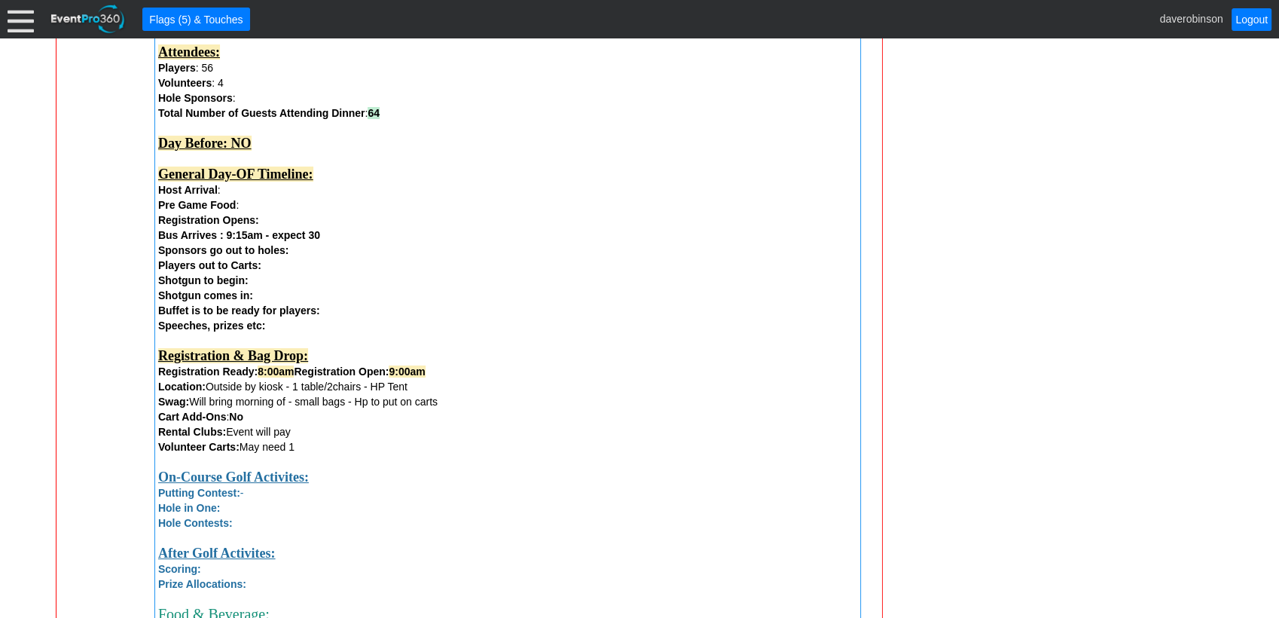
click at [314, 446] on div "Volunteer Carts: May need 1" at bounding box center [507, 446] width 699 height 15
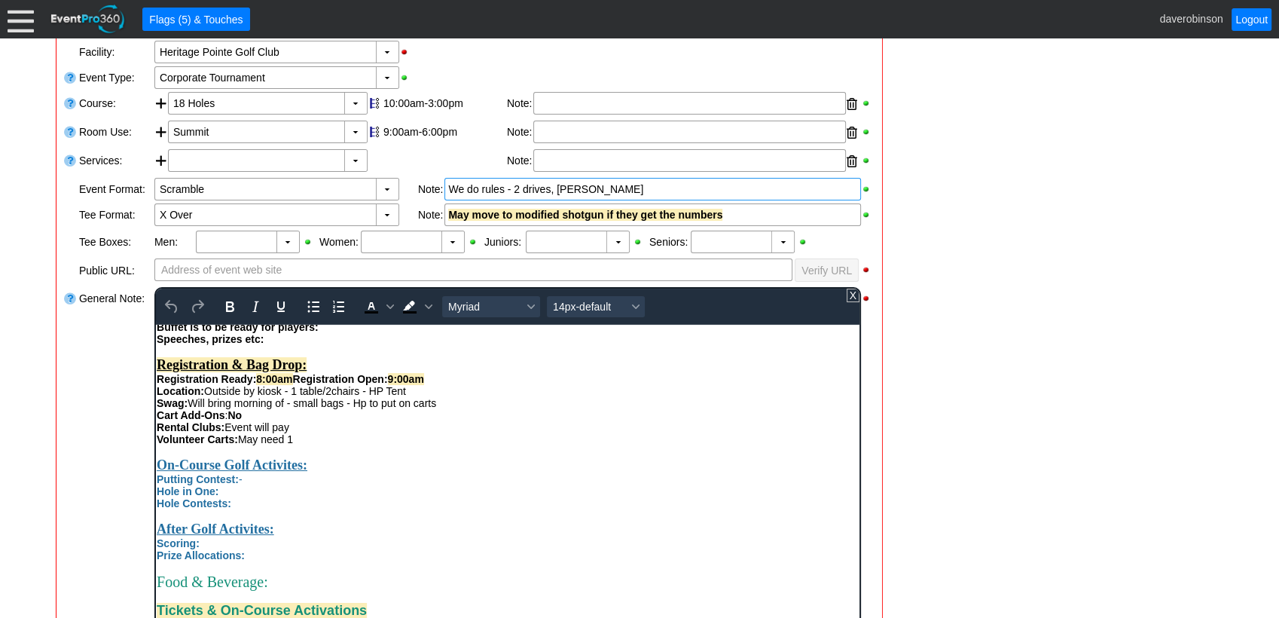
scroll to position [418, 0]
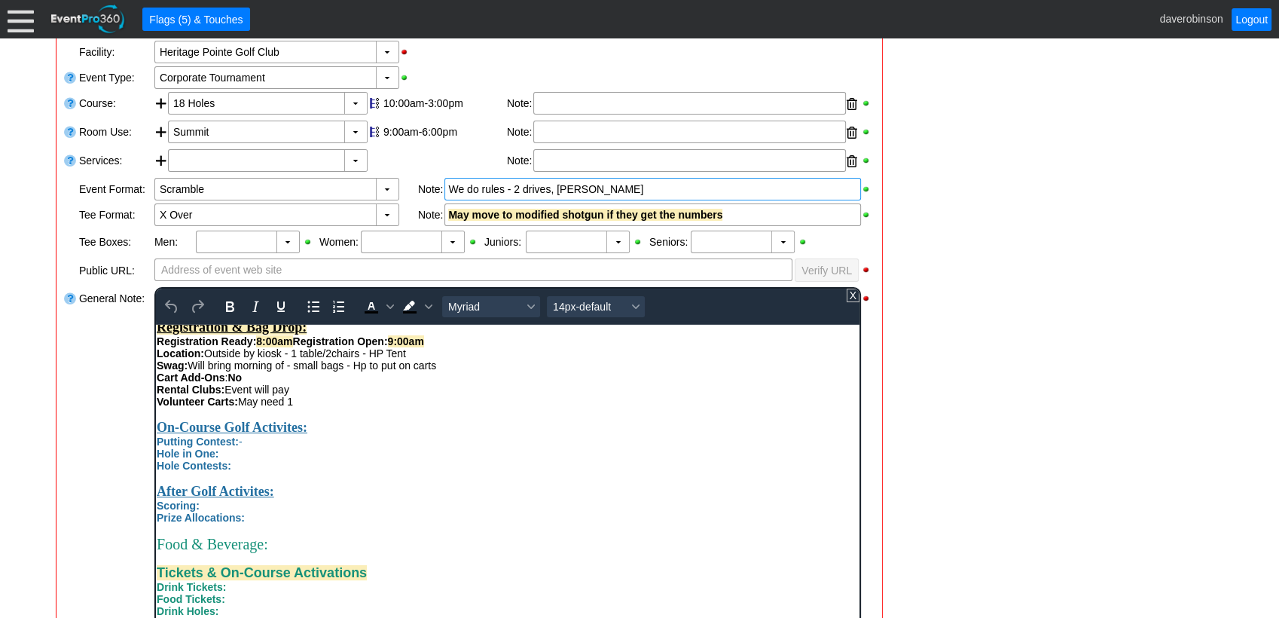
click at [306, 407] on div "Volunteer Carts: May need 1" at bounding box center [507, 401] width 702 height 12
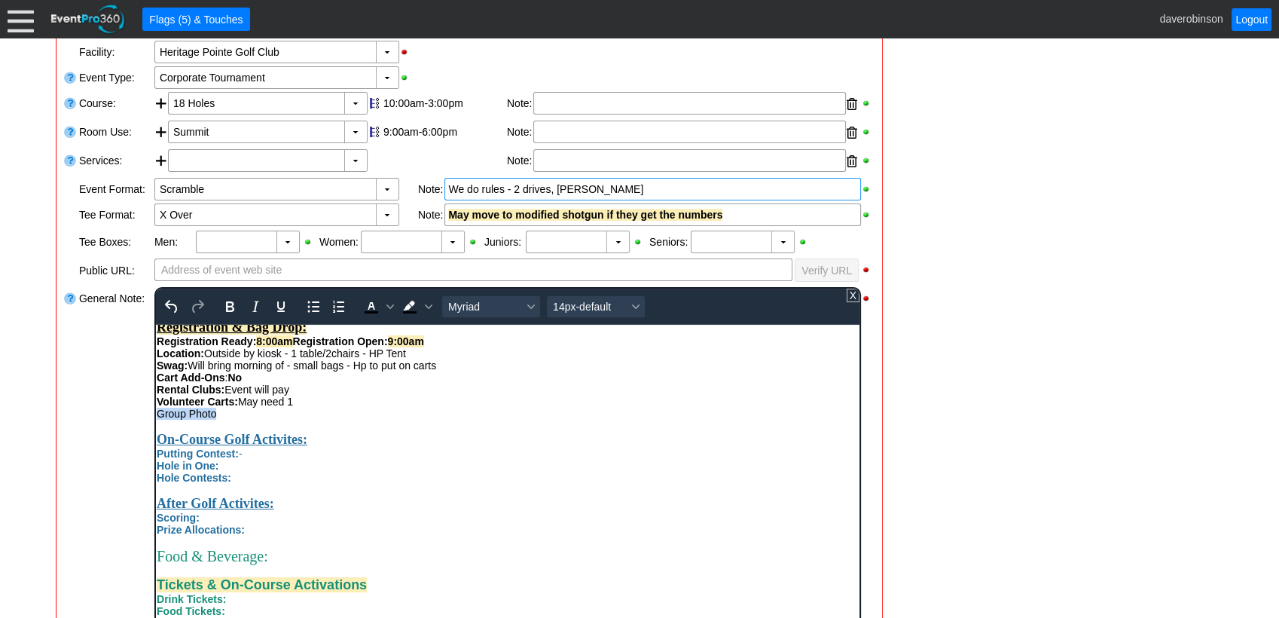
drag, startPoint x: 216, startPoint y: 425, endPoint x: 155, endPoint y: 431, distance: 61.3
click at [156, 419] on div "Group Photo" at bounding box center [507, 413] width 702 height 12
click at [227, 302] on icon "Bold" at bounding box center [230, 307] width 18 height 18
click at [235, 419] on div "Group Photo" at bounding box center [507, 413] width 702 height 12
drag, startPoint x: 229, startPoint y: 426, endPoint x: 335, endPoint y: 429, distance: 106.3
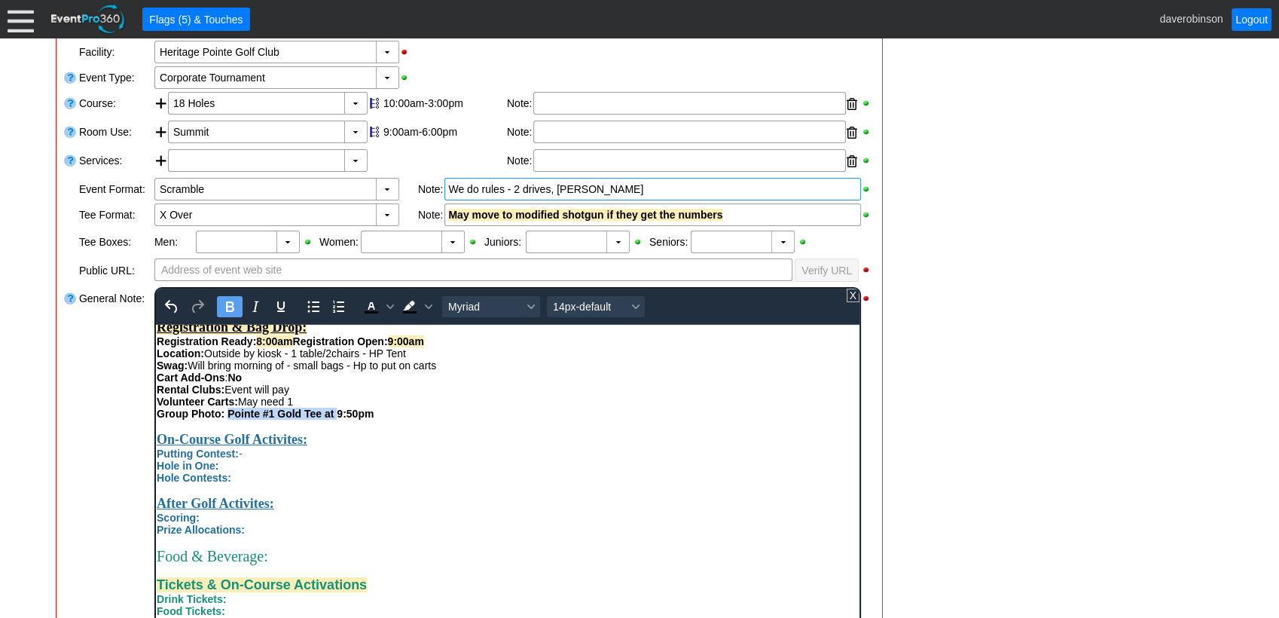
click at [335, 419] on strong "Group Photo: Pointe #1 Gold Tee at 9:50pm" at bounding box center [264, 413] width 217 height 12
click at [223, 301] on icon "Bold" at bounding box center [230, 307] width 18 height 18
click at [435, 419] on div "Group Photo: Pointe #1 Gold Tee at 9:50pm" at bounding box center [507, 413] width 702 height 12
click at [270, 383] on div "Cart Add-Ons : No" at bounding box center [507, 377] width 702 height 12
click at [385, 419] on div "Group Photo: Pointe #1 Gold Tee at 9:50pm" at bounding box center [507, 413] width 702 height 12
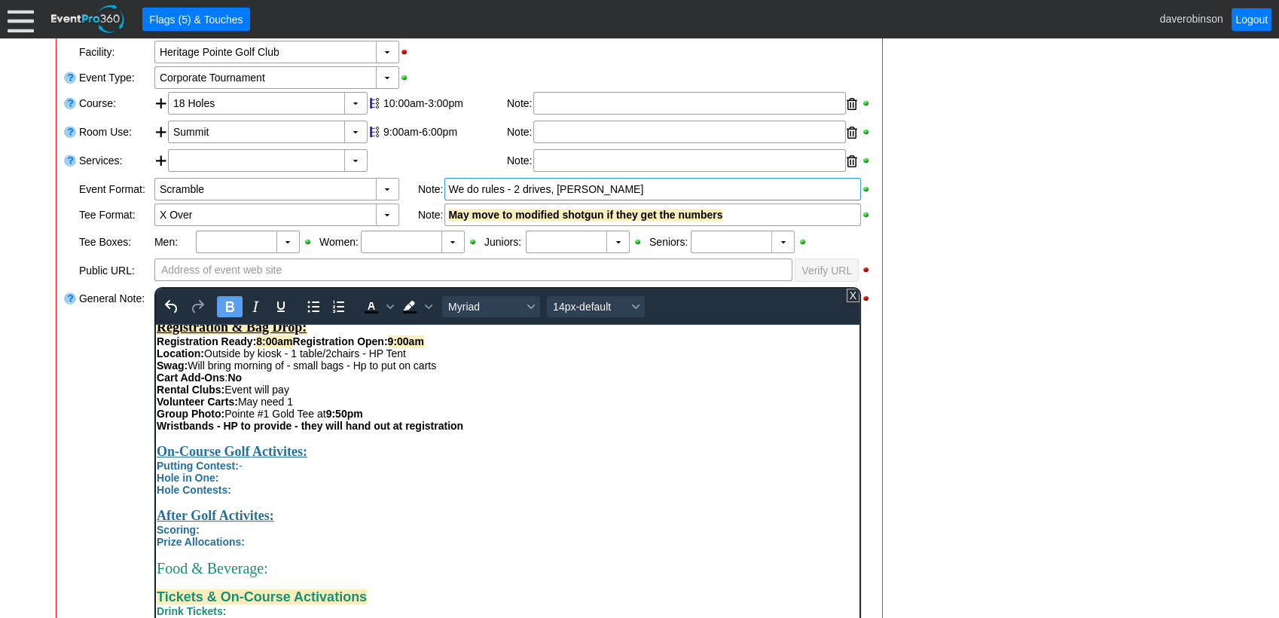
click at [301, 431] on strong "Wristbands - HP to provide - they will hand out at registration" at bounding box center [309, 425] width 307 height 12
click at [483, 419] on div "Group Photo: Pointe #1 Gold Tee at 9:50pm" at bounding box center [507, 413] width 702 height 12
click at [475, 431] on div "Wristbands - HP to provide - they will hand out at registration" at bounding box center [507, 425] width 702 height 12
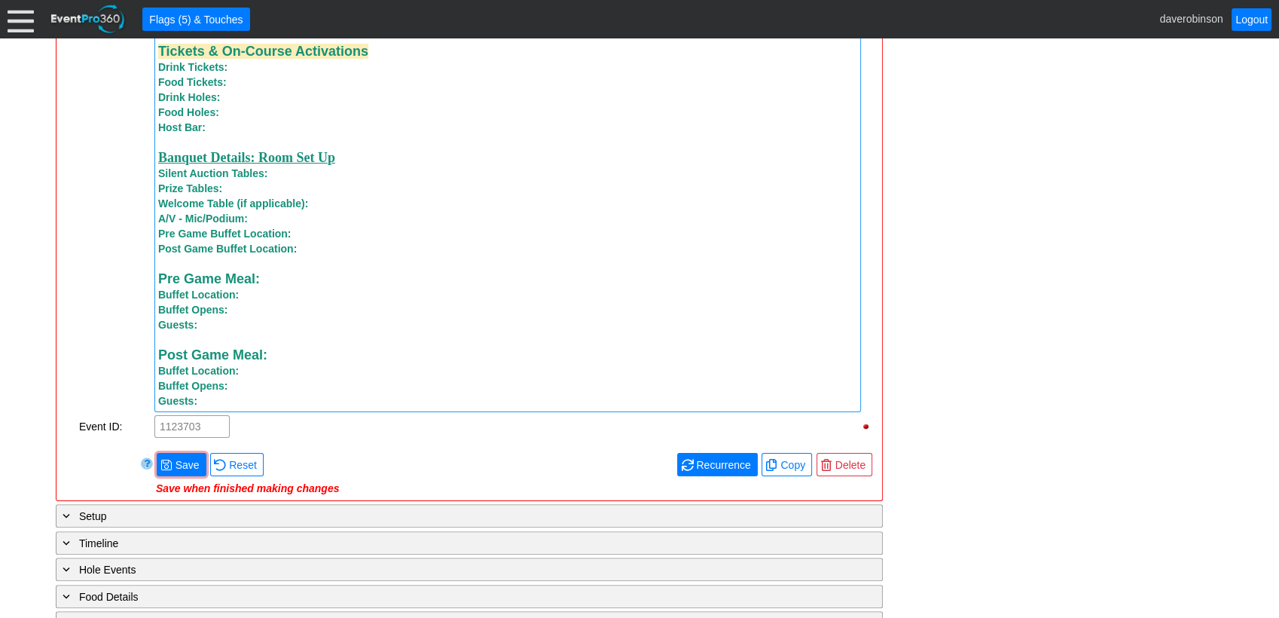
scroll to position [1398, 0]
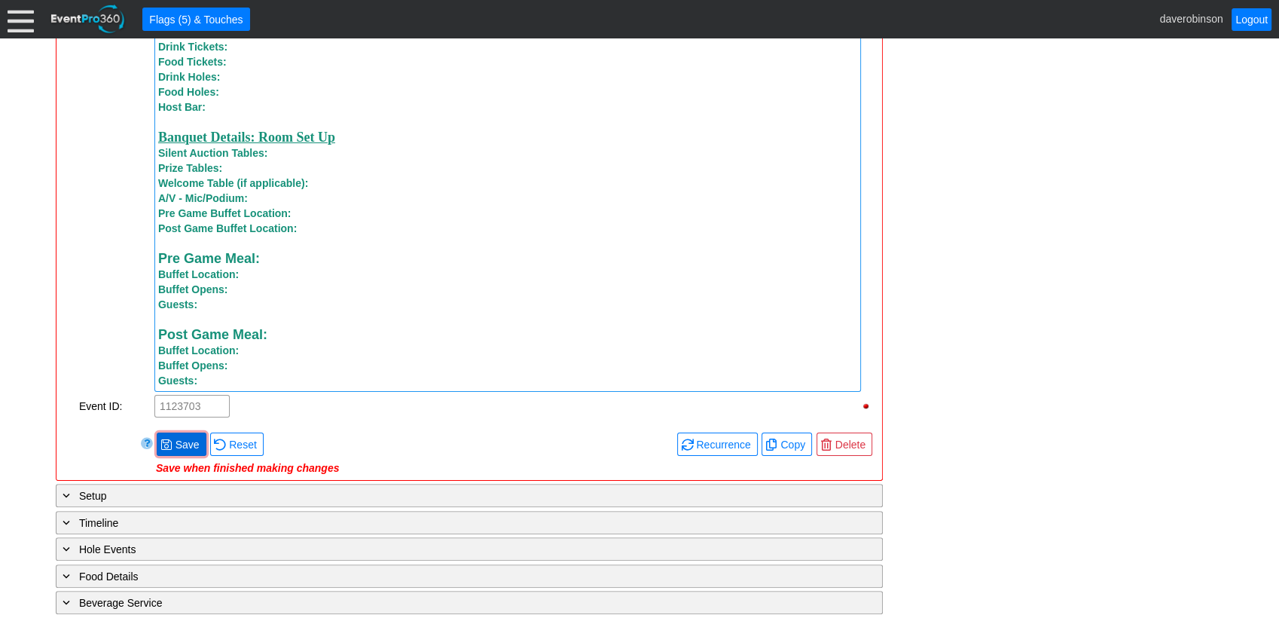
click at [182, 452] on span "Save" at bounding box center [187, 444] width 30 height 15
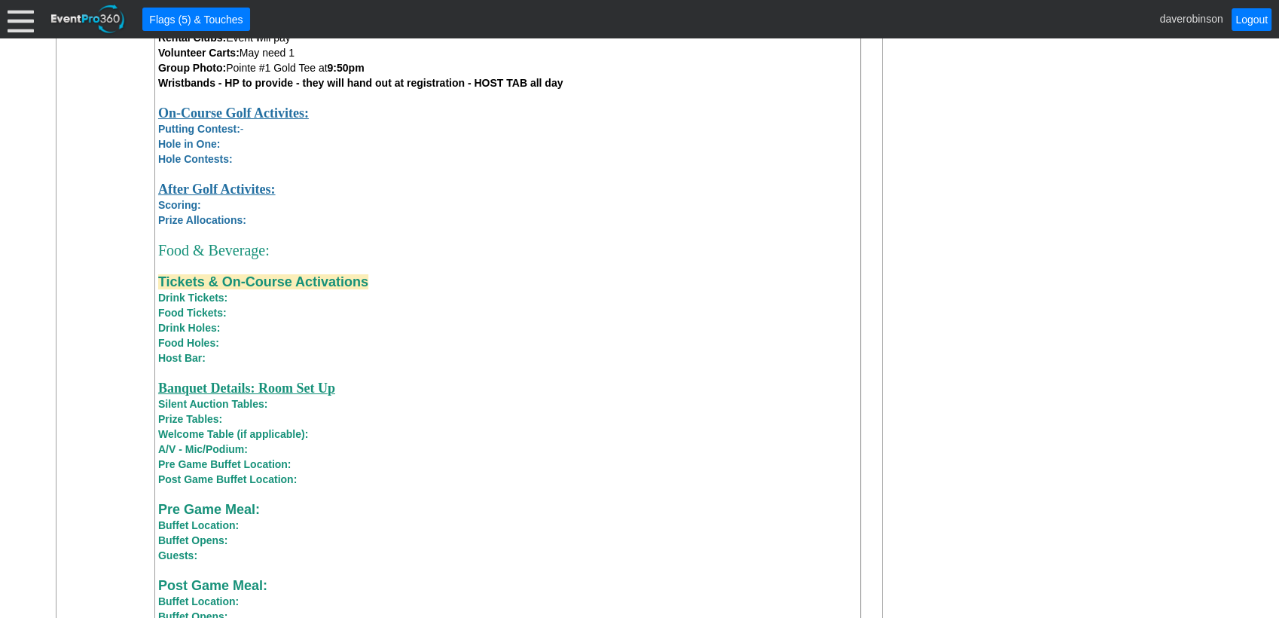
scroll to position [980, 0]
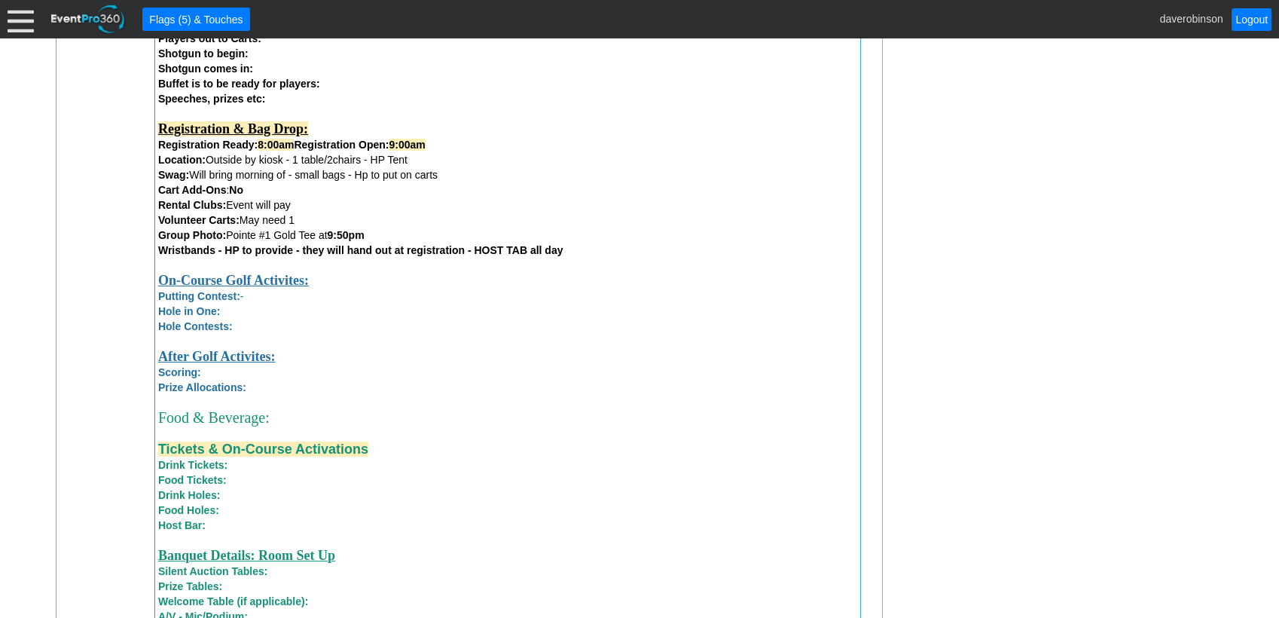
click at [221, 486] on span "Food Tickets:" at bounding box center [192, 480] width 69 height 12
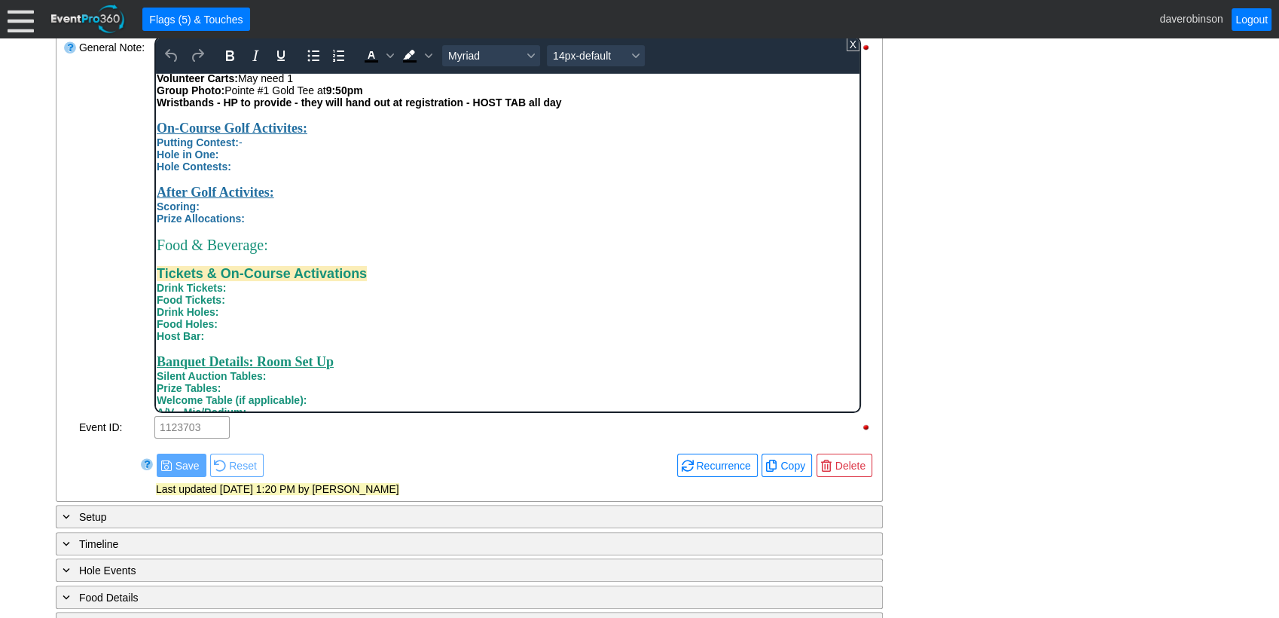
scroll to position [499, 0]
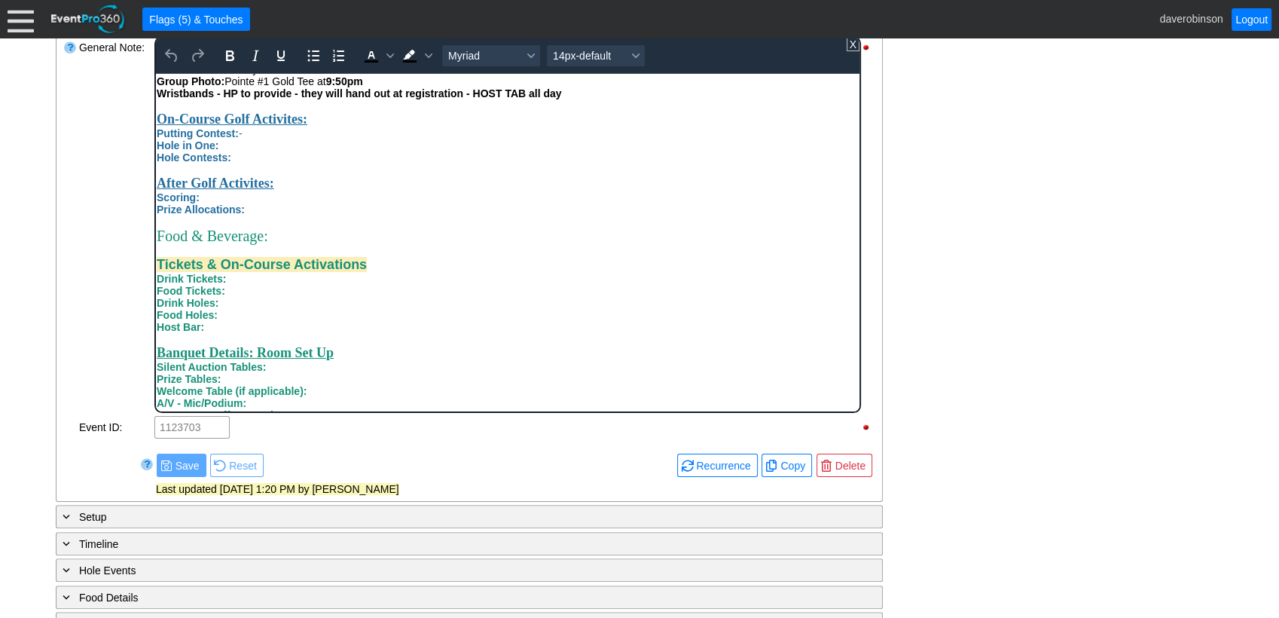
click at [236, 296] on div "Food Tickets:" at bounding box center [507, 290] width 702 height 12
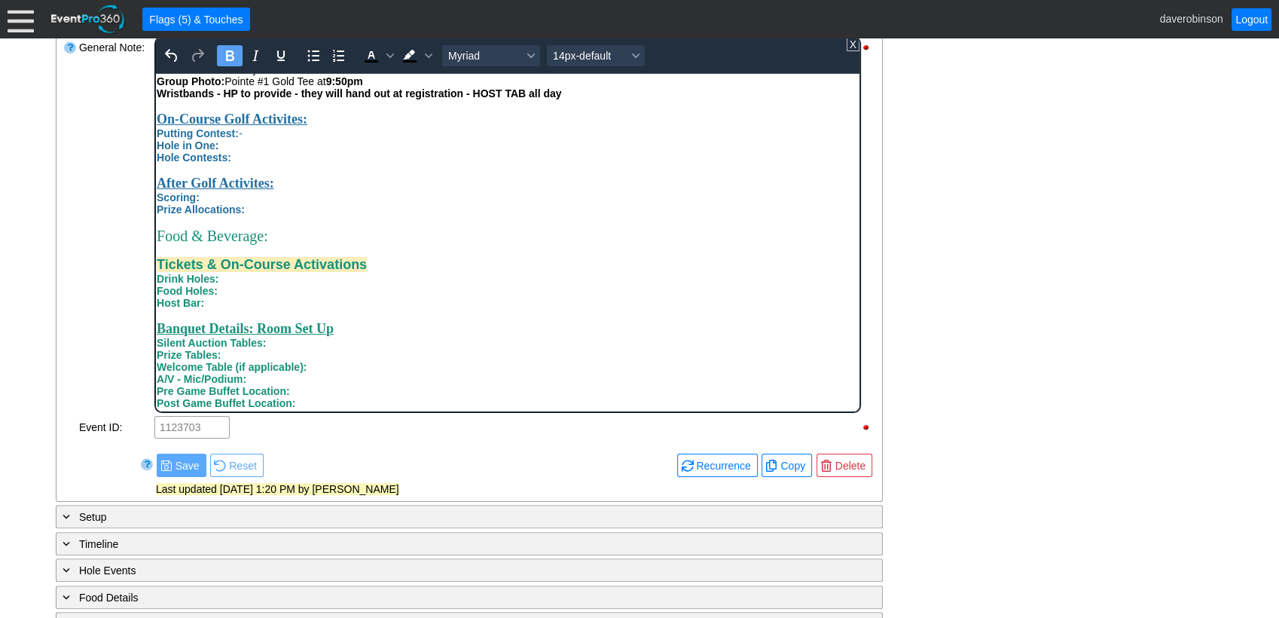
click at [238, 284] on div "Drink Holes:" at bounding box center [507, 278] width 702 height 12
click at [292, 284] on span "Drink Holes: HP to run Margharita hole" at bounding box center [253, 278] width 194 height 12
click at [380, 284] on div "Drink Holes: HP to run Margherita hole" at bounding box center [507, 278] width 702 height 12
click at [237, 296] on div "Food Holes:" at bounding box center [507, 290] width 702 height 12
click at [227, 308] on span "Host Bar: Barcelets = host tab all day" at bounding box center [249, 302] width 187 height 12
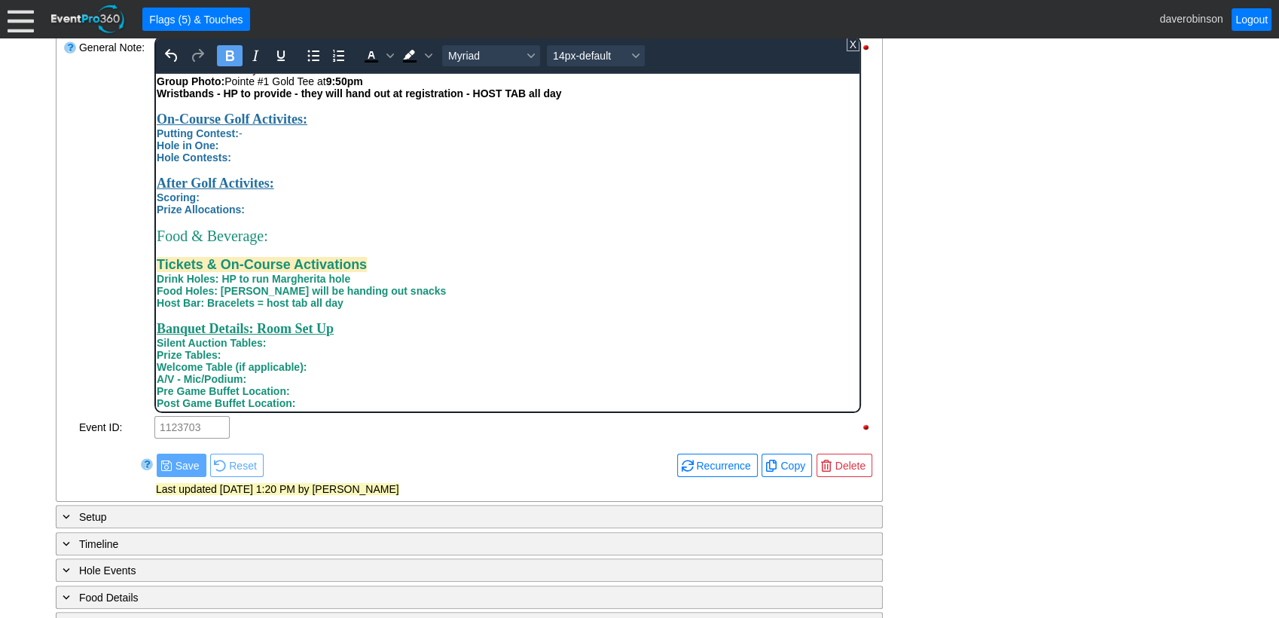
click at [111, 267] on div "General Note:" at bounding box center [115, 225] width 75 height 380
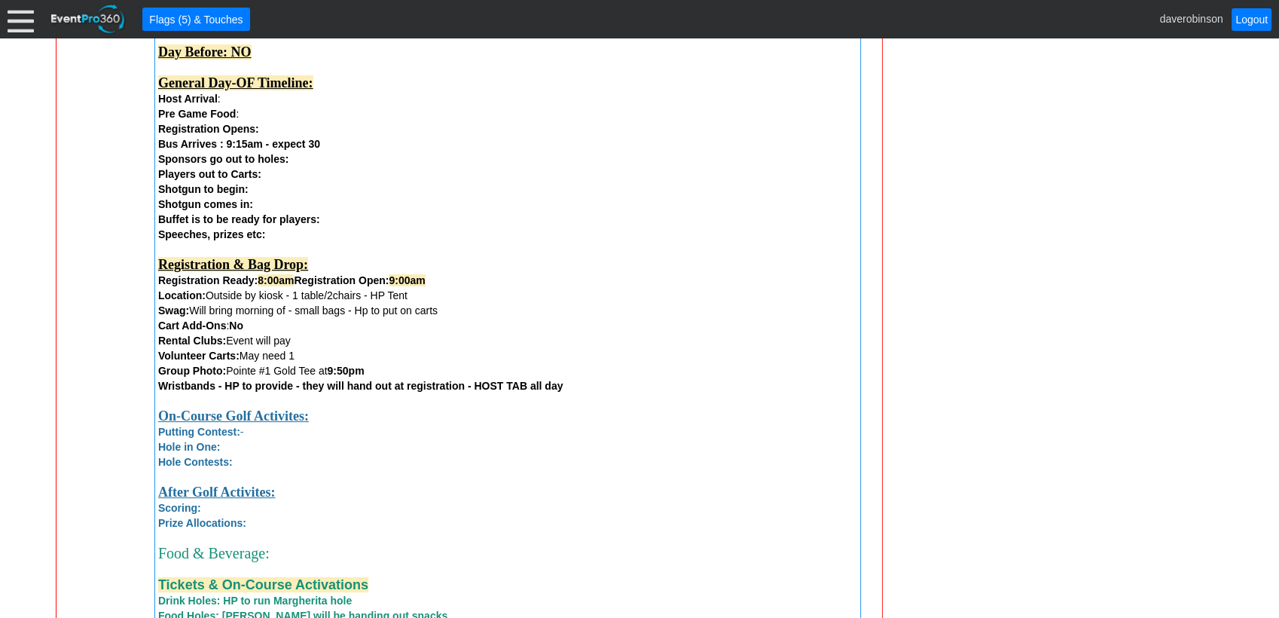
scroll to position [1147, 0]
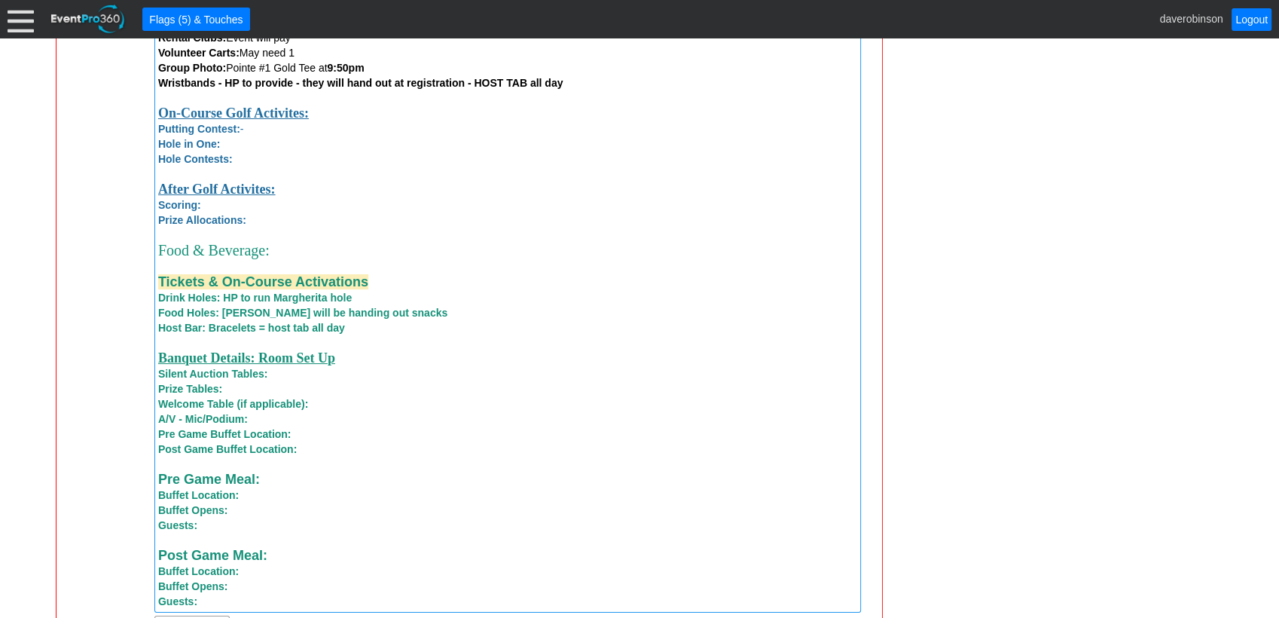
click at [252, 334] on span "Host Bar: Bracelets = host tab all day" at bounding box center [251, 328] width 187 height 12
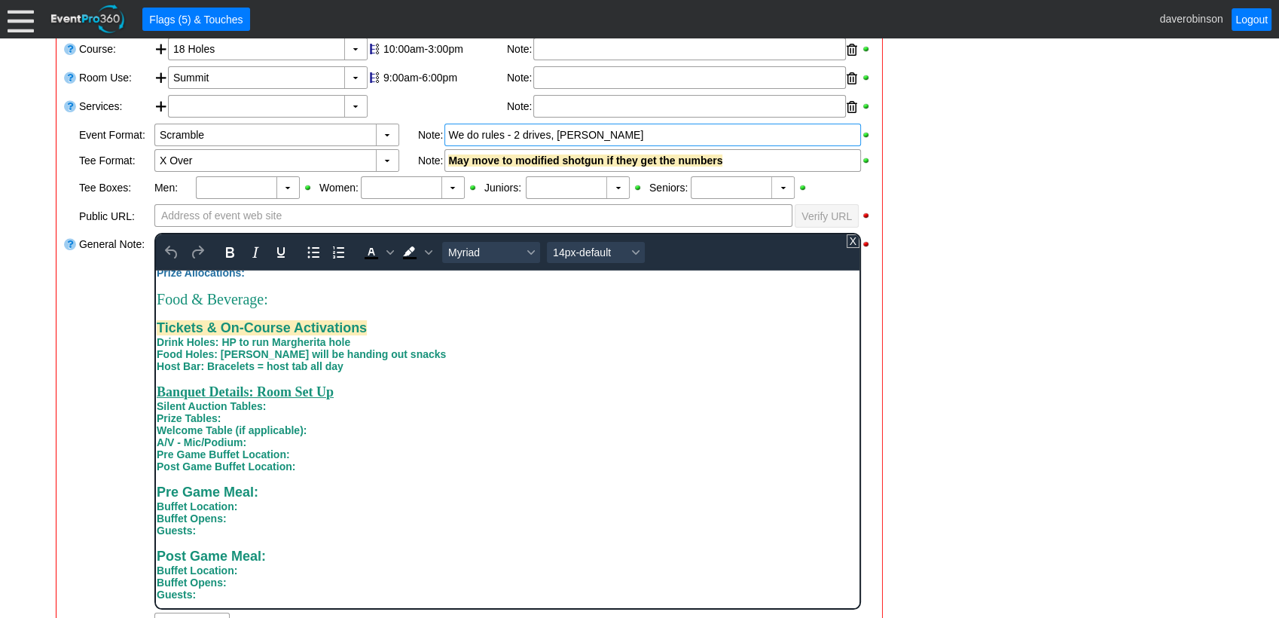
scroll to position [394, 0]
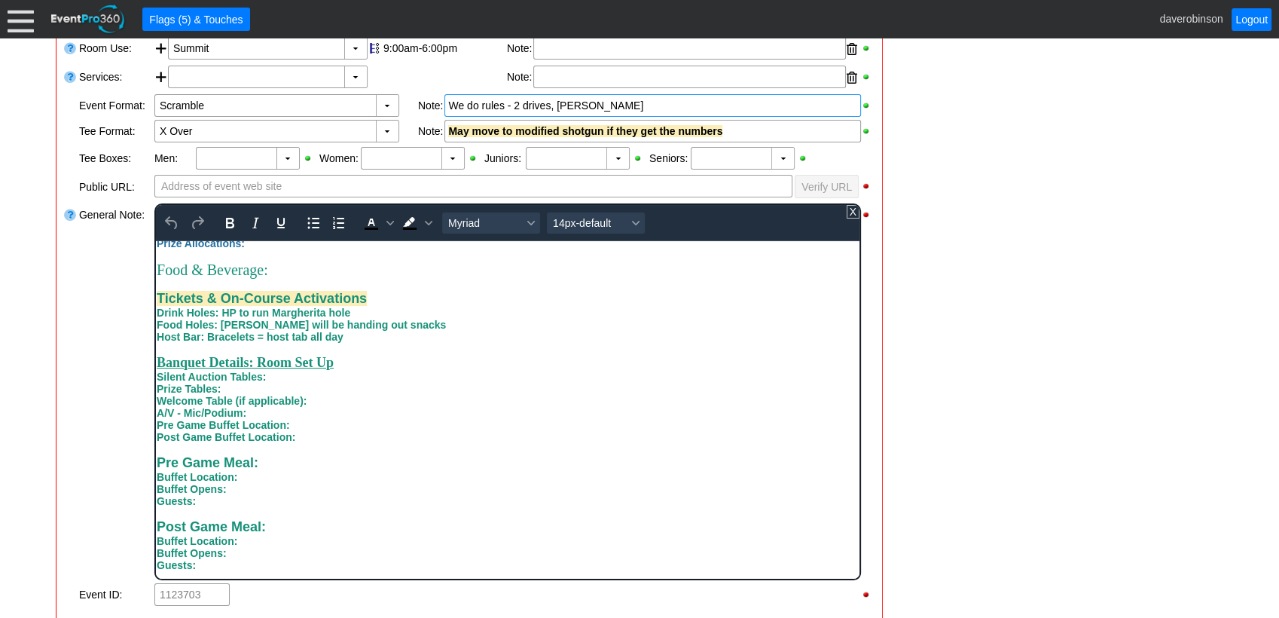
click at [252, 337] on span "Host Bar: Bracelets = host tab all day" at bounding box center [249, 336] width 187 height 12
click at [84, 387] on div "General Note:" at bounding box center [115, 392] width 75 height 380
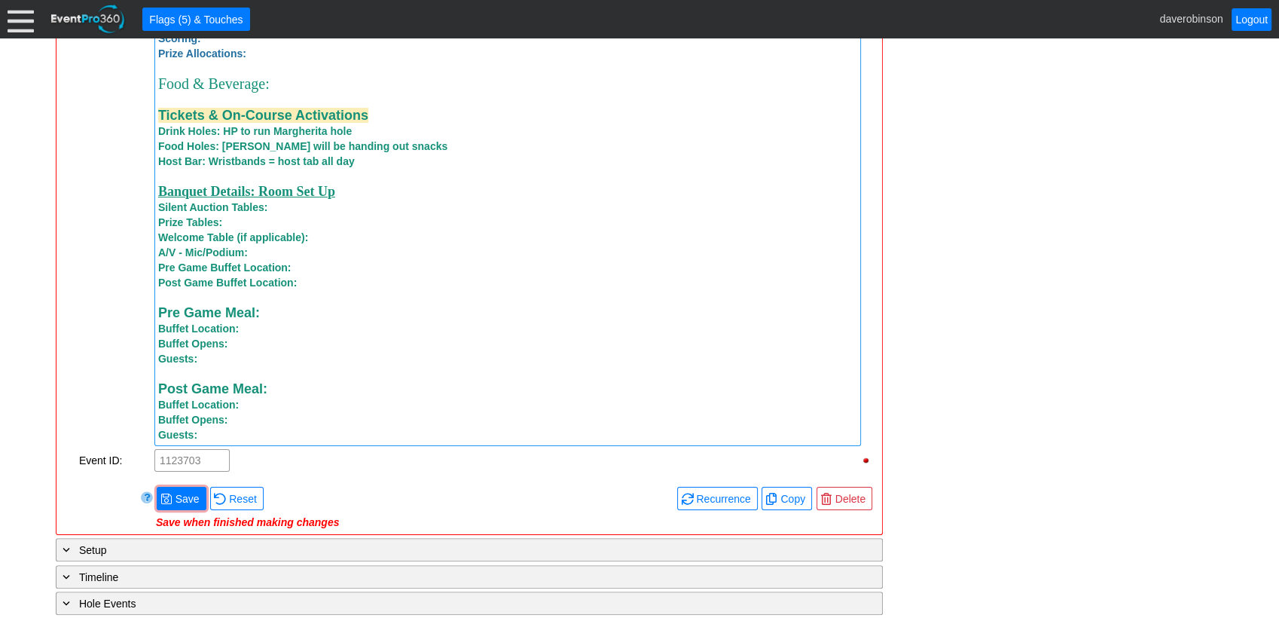
scroll to position [1314, 0]
click at [186, 496] on span "● Save" at bounding box center [182, 497] width 50 height 23
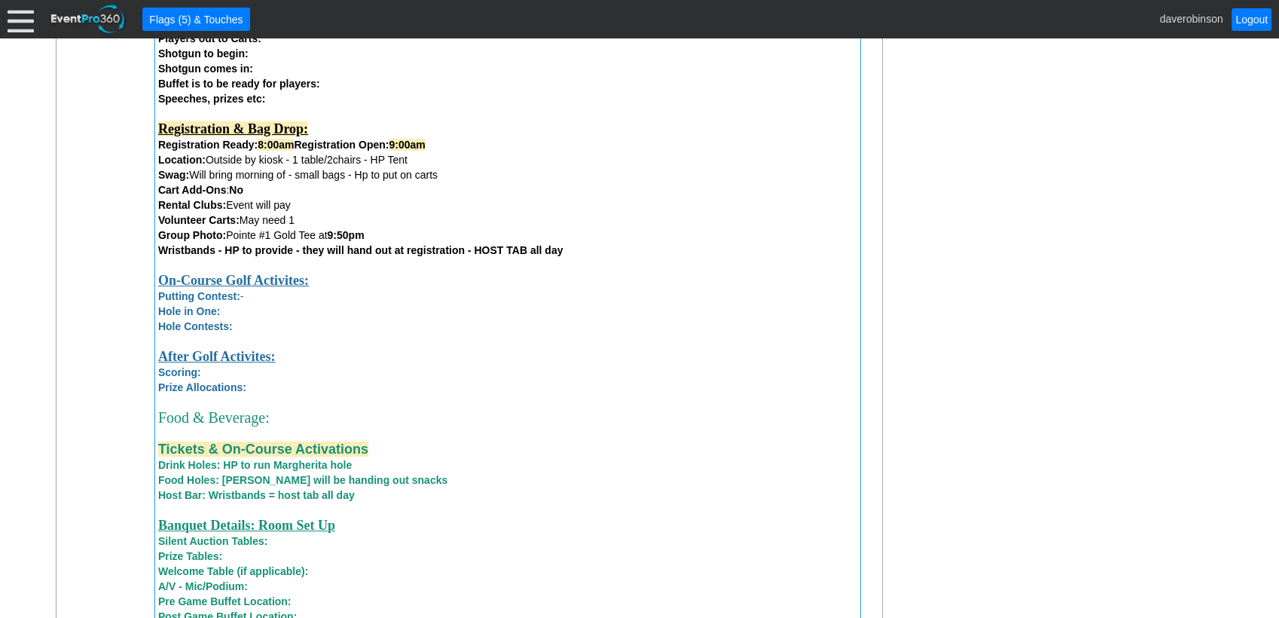
scroll to position [1064, 0]
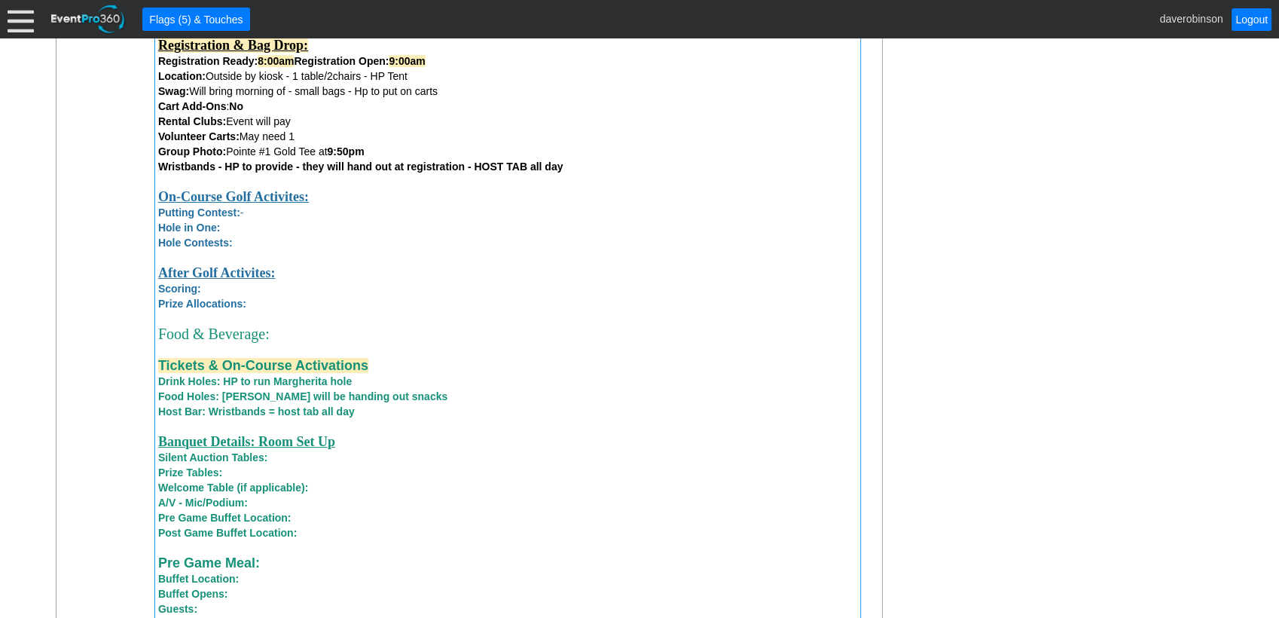
click at [289, 465] on div "Silent Auction Tables:" at bounding box center [507, 457] width 699 height 15
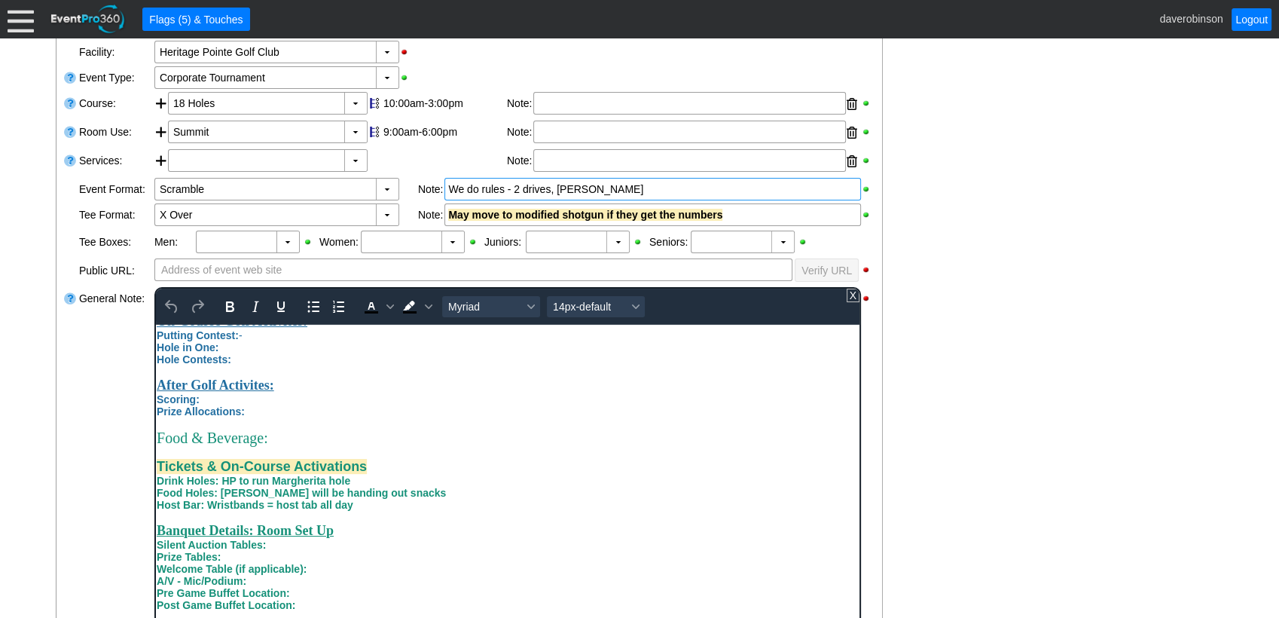
scroll to position [585, 0]
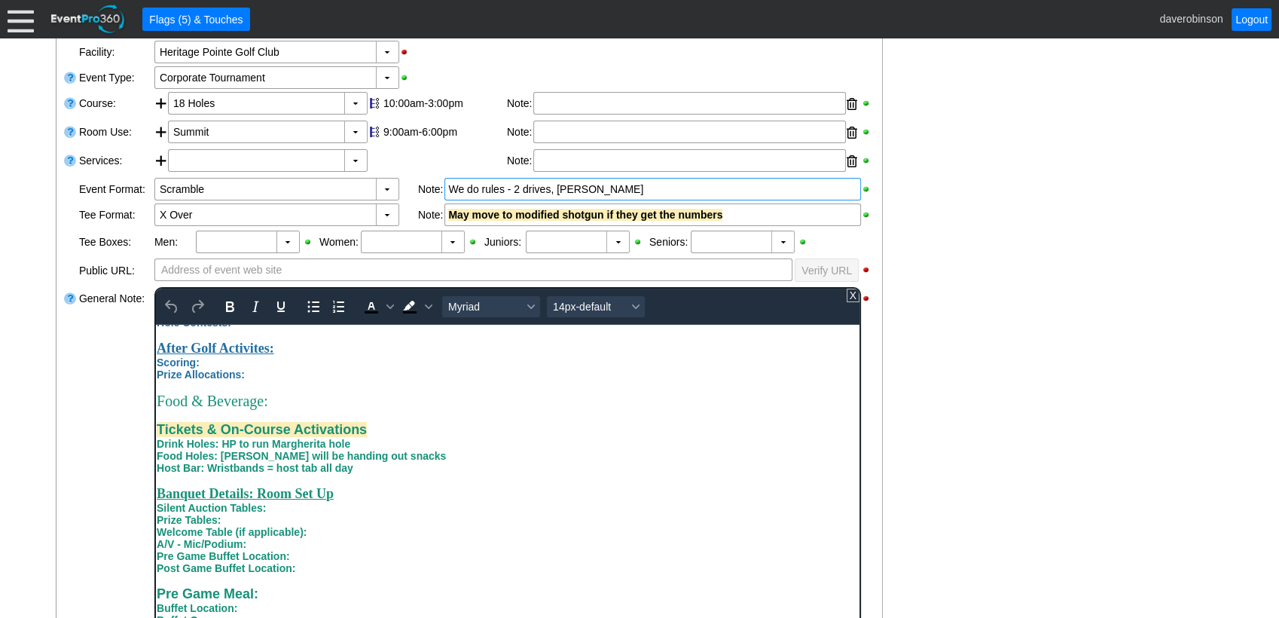
click at [288, 496] on div "Prize Tables:" at bounding box center [507, 519] width 702 height 12
click at [276, 496] on div "Silent Auction Tables:" at bounding box center [507, 507] width 702 height 12
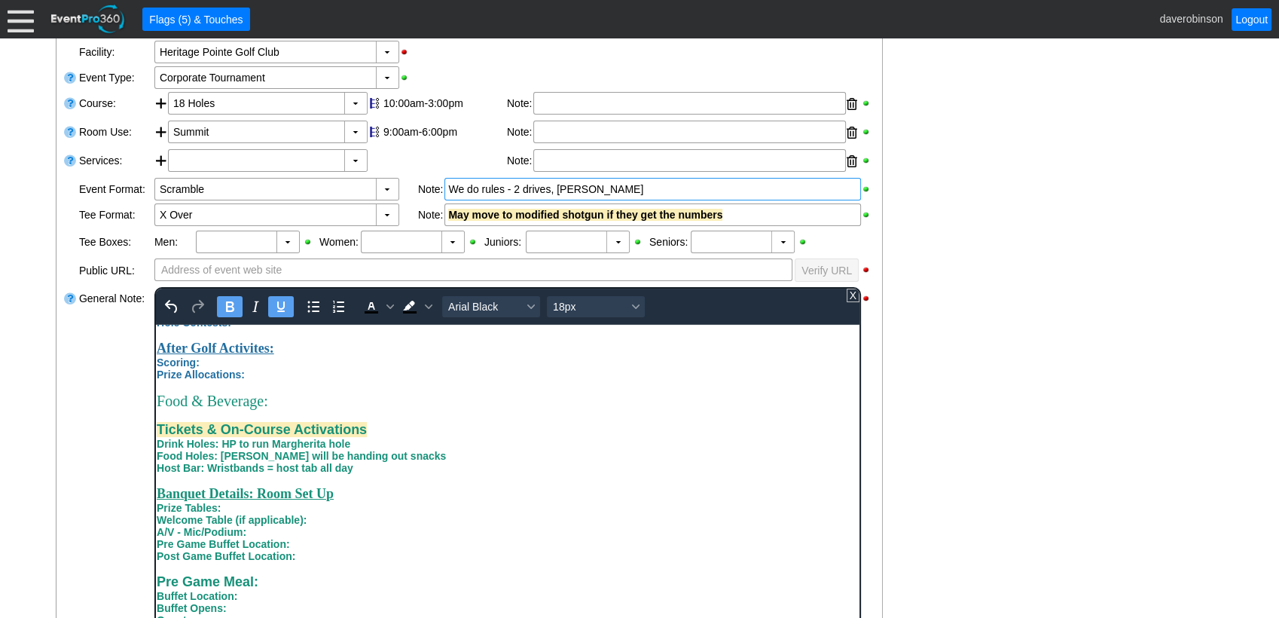
click at [308, 496] on div "Welcome Table (if applicable):" at bounding box center [507, 519] width 702 height 12
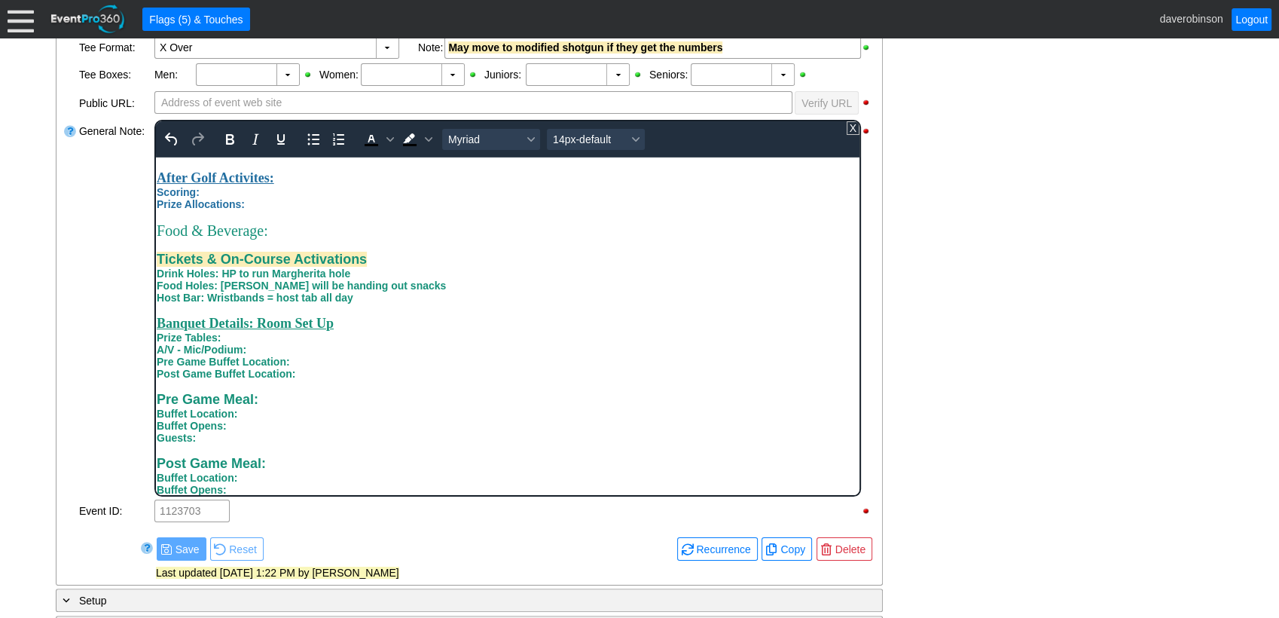
scroll to position [633, 0]
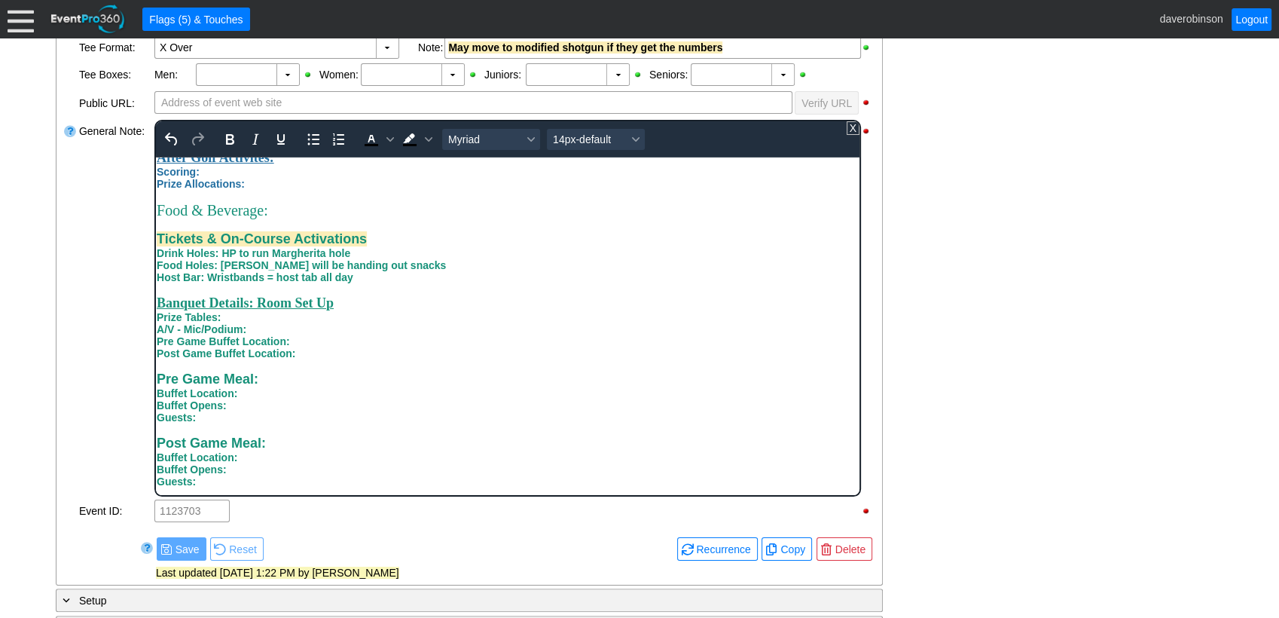
click at [199, 416] on div "Guests: Post Game Meal: Buffet Location: Buffet Opens: Guests:" at bounding box center [507, 448] width 702 height 76
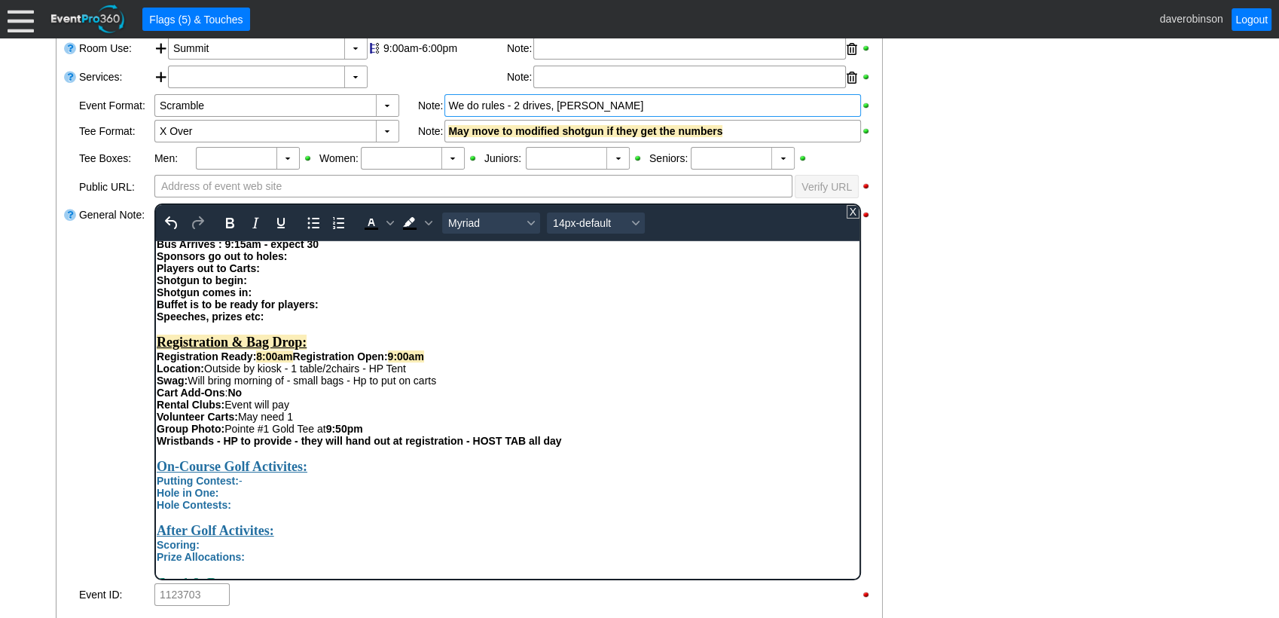
scroll to position [478, 0]
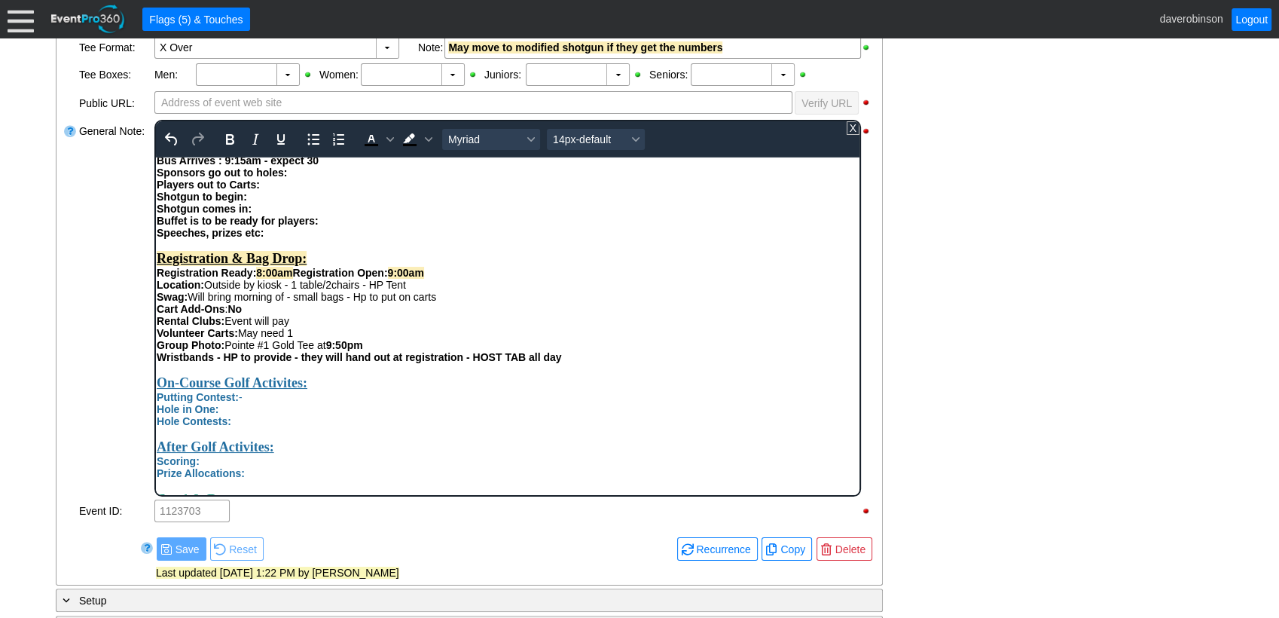
click at [253, 402] on div "Putting Contest: -" at bounding box center [507, 396] width 702 height 12
click at [315, 402] on strong "Putting Contest: Table, 2 chairs - Pay for 1 or 3 putts" at bounding box center [287, 396] width 262 height 12
click at [592, 362] on div "Wristbands - HP to provide - they will hand out at registration - HOST TAB all …" at bounding box center [507, 356] width 702 height 12
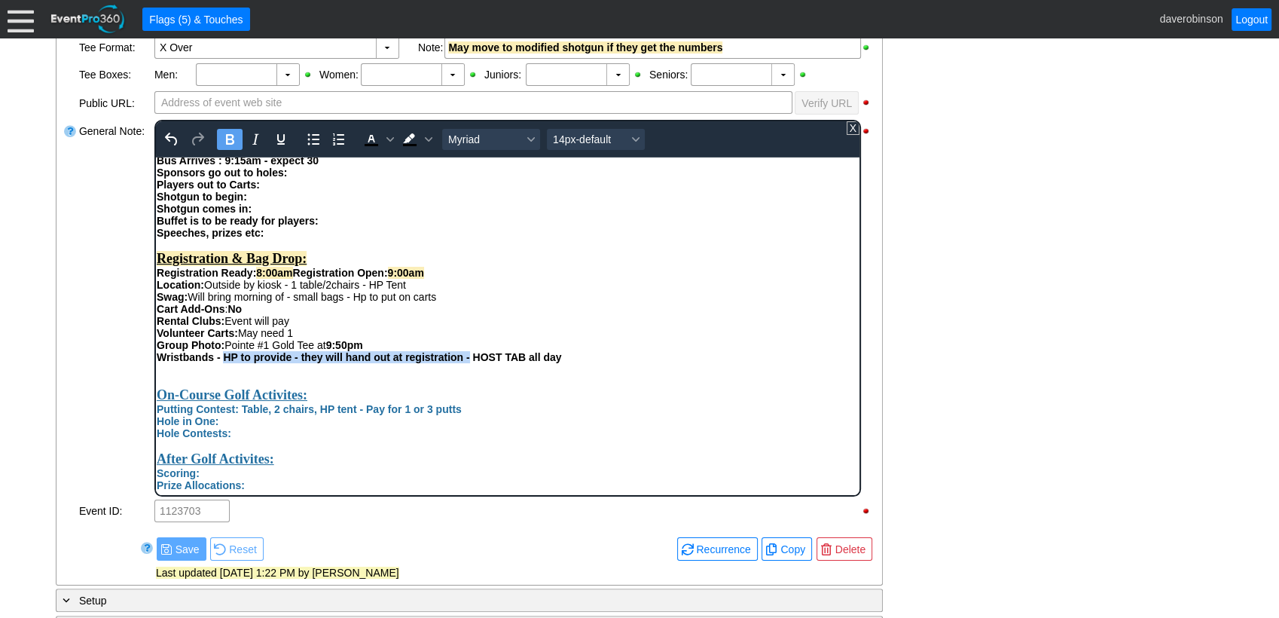
drag, startPoint x: 224, startPoint y: 370, endPoint x: 468, endPoint y: 367, distance: 243.3
click at [468, 362] on strong "Wristbands - HP to provide - they will hand out at registration - HOST TAB all …" at bounding box center [358, 356] width 405 height 12
click at [237, 139] on icon "Bold" at bounding box center [230, 139] width 18 height 18
click at [167, 374] on div "Rich Text Area. Press ALT-0 for help." at bounding box center [507, 368] width 702 height 12
drag, startPoint x: 157, startPoint y: 382, endPoint x: 500, endPoint y: 380, distance: 342.7
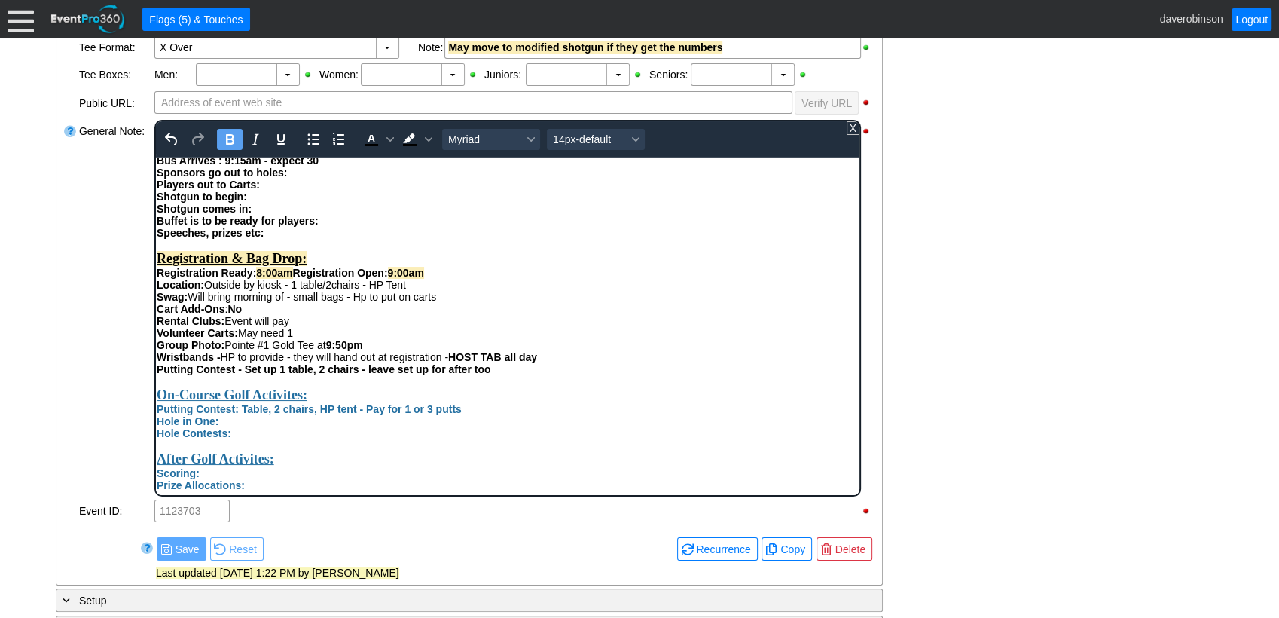
click at [500, 374] on div "Putting Contest - Set up 1 table, 2 chairs - leave set up for after too" at bounding box center [507, 368] width 702 height 12
click at [516, 374] on div "Putting Contest - Set up 1 table, 2 chairs - leave set up for after too" at bounding box center [507, 368] width 702 height 12
drag, startPoint x: 503, startPoint y: 384, endPoint x: 240, endPoint y: 384, distance: 263.6
click at [240, 374] on div "Putting Contest - Set up 1 table, 2 chairs - leave set up for after too" at bounding box center [507, 368] width 702 height 12
click at [233, 133] on icon "Bold" at bounding box center [230, 139] width 18 height 18
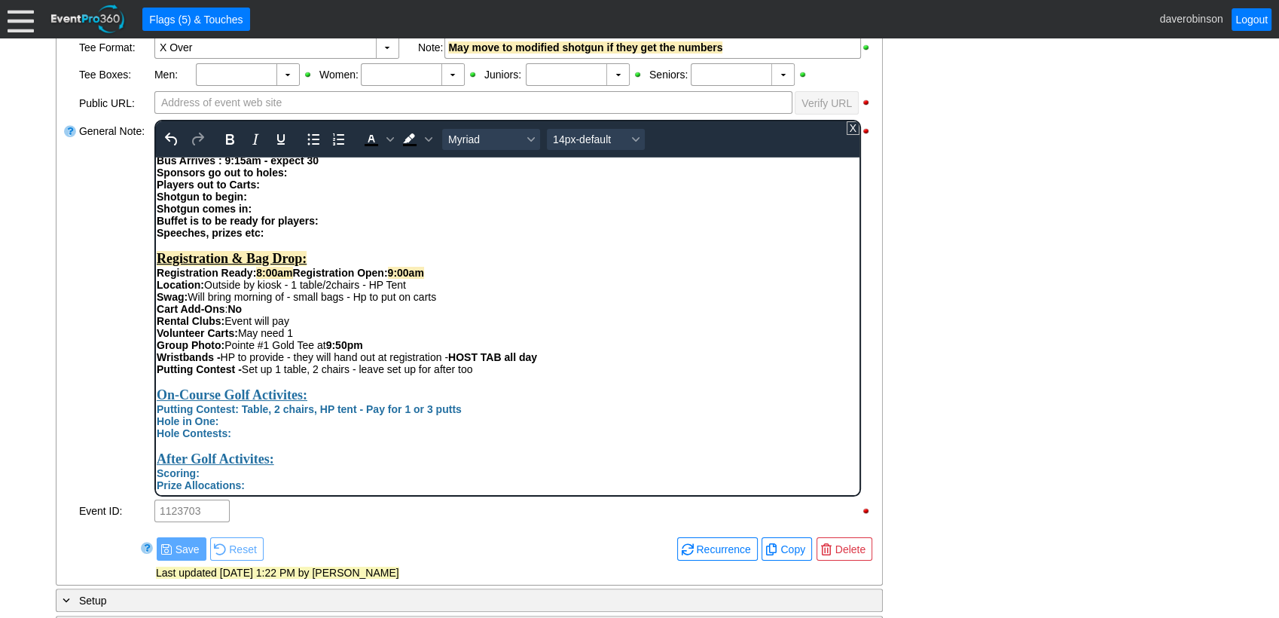
click at [487, 374] on div "Putting Contest - Set up 1 table, 2 chairs - leave set up for after too" at bounding box center [507, 368] width 702 height 12
click at [351, 374] on div "Putting Contest - Set up 1 table, 2 chairs - leave set up for after too - mediu…" at bounding box center [507, 368] width 702 height 12
click at [356, 374] on div "Putting Contest - Set up 1 table, 2 chairs, tent - leave set up for after too -…" at bounding box center [507, 368] width 702 height 12
click at [964, 362] on div "- General Information ▼ Loading.... Remove all highlights Facility: ▼ Χ Heritag…" at bounding box center [639, 354] width 1176 height 1052
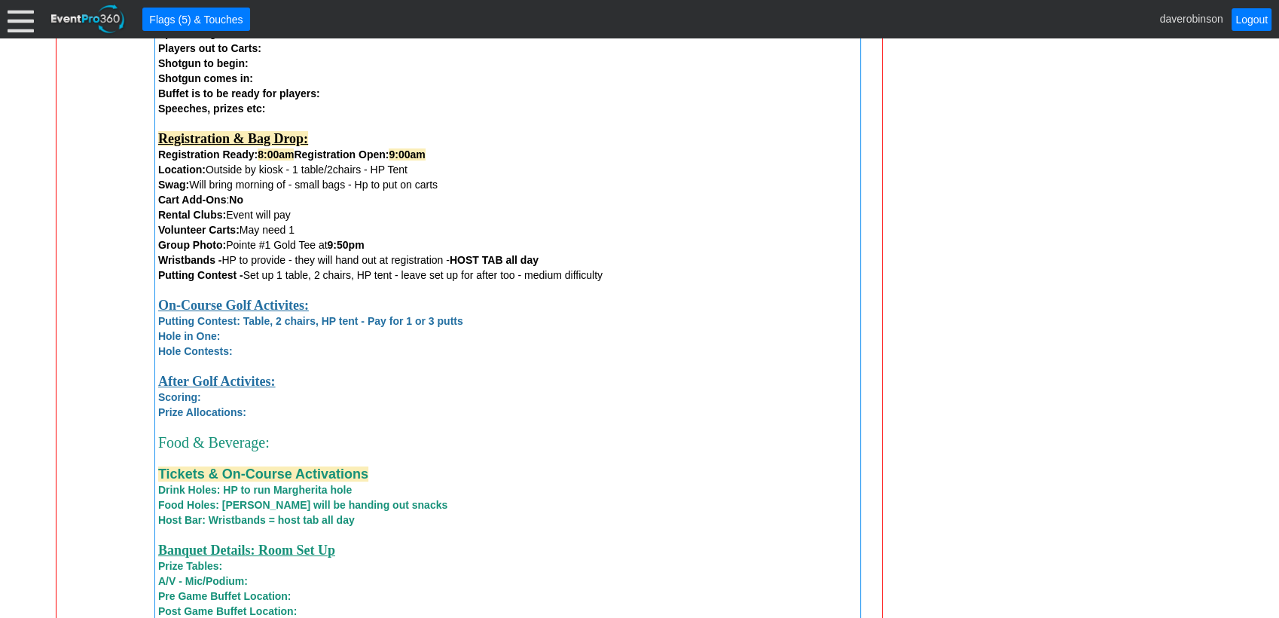
scroll to position [980, 0]
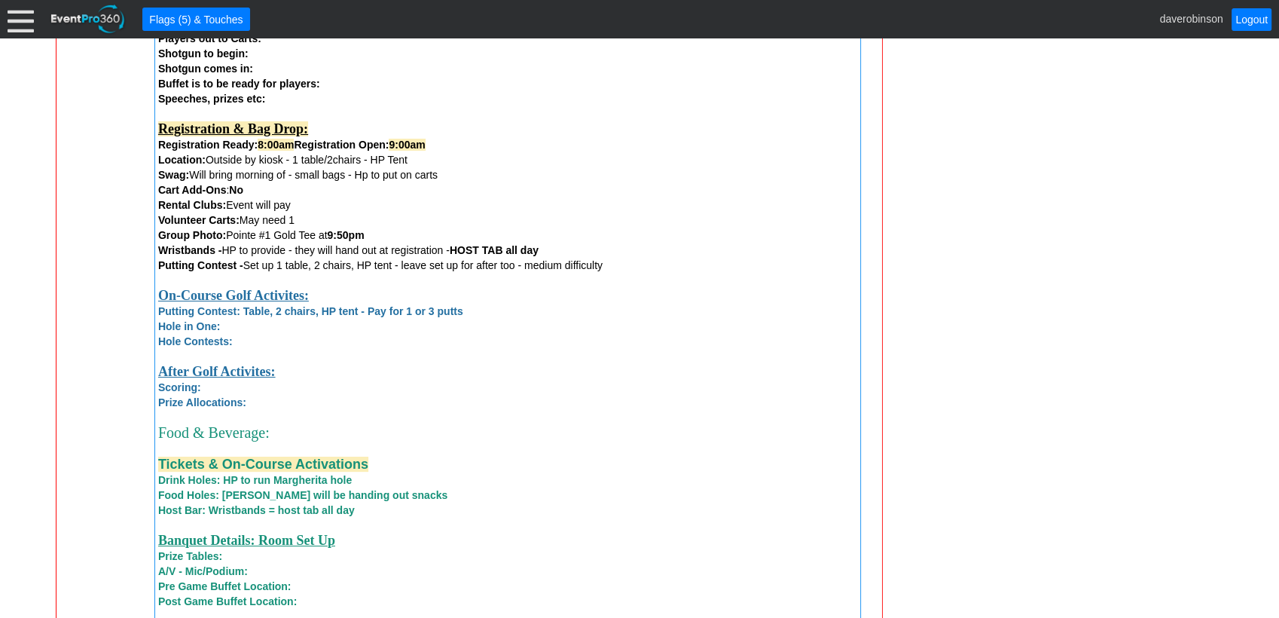
click at [645, 266] on div "Putting Contest - Set up 1 table, 2 chairs, HP tent - leave set up for after to…" at bounding box center [507, 265] width 699 height 15
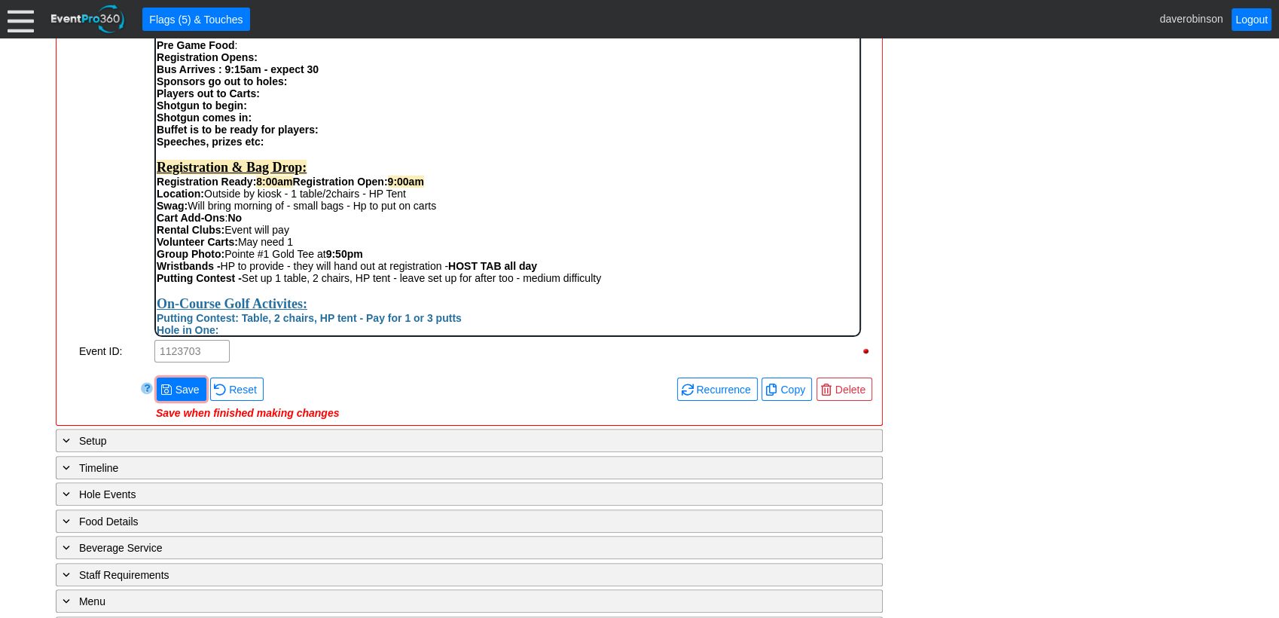
scroll to position [645, 0]
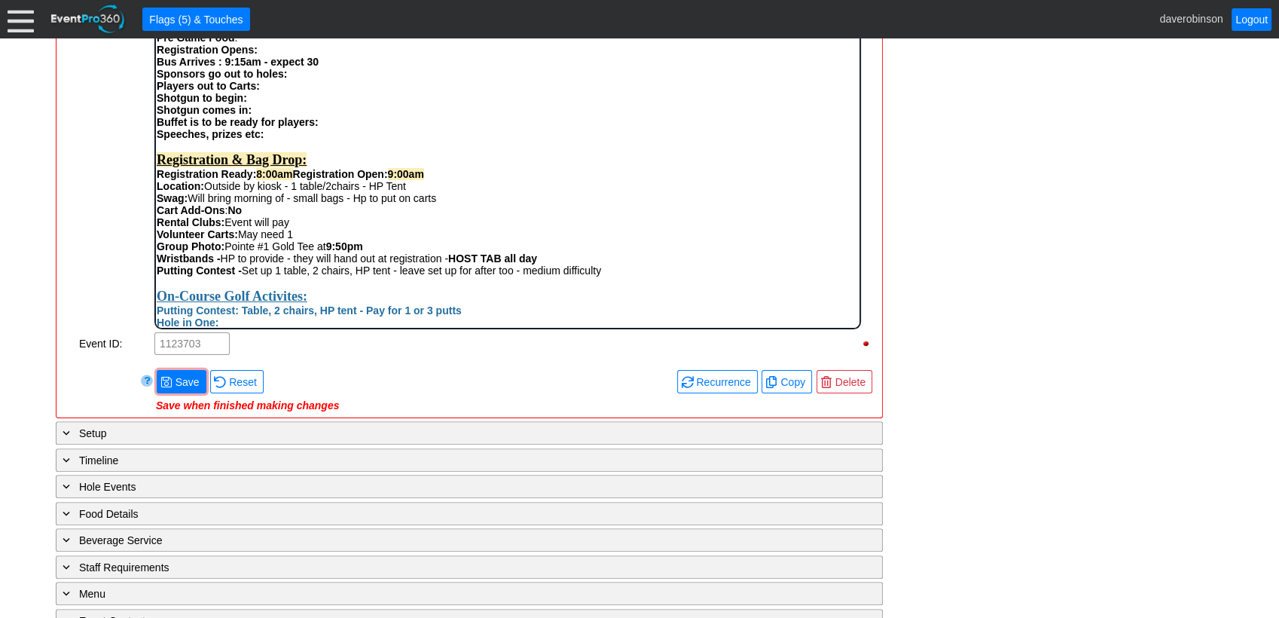
click at [624, 276] on div "Putting Contest - Set up 1 table, 2 chairs, HP tent - leave set up for after to…" at bounding box center [507, 270] width 702 height 12
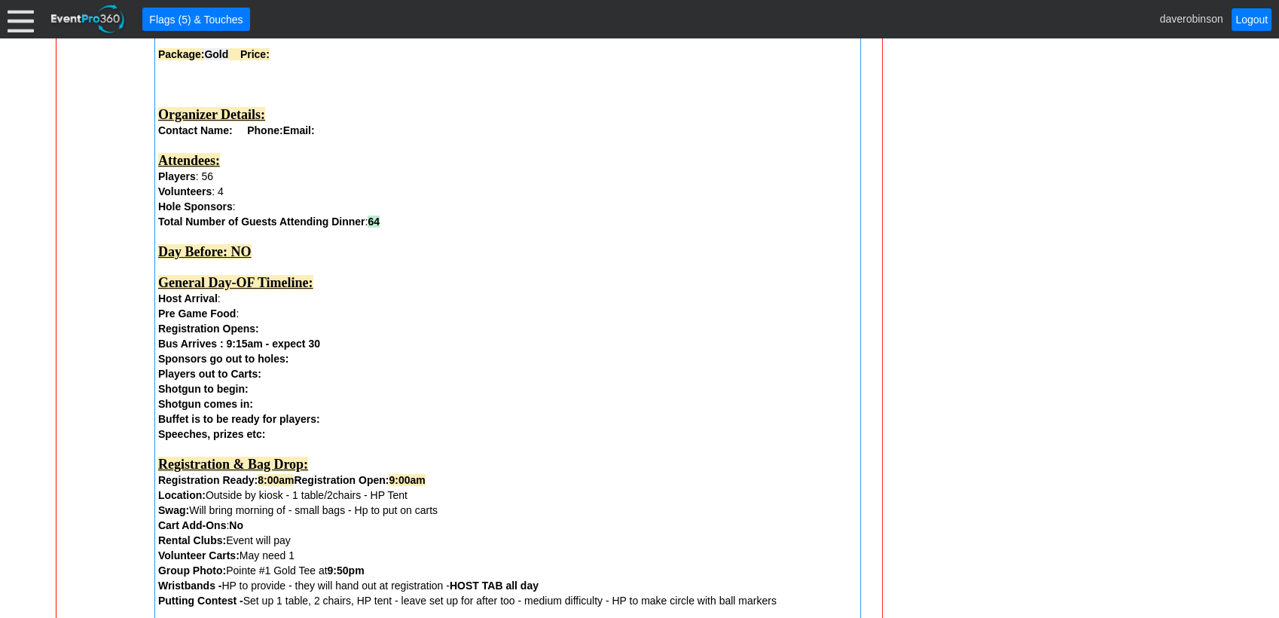
click at [183, 379] on div "Remove all highlights Facility: ▼ Χ Heritage Pointe Golf Club Event Type: ▼ Χ C…" at bounding box center [469, 397] width 813 height 1415
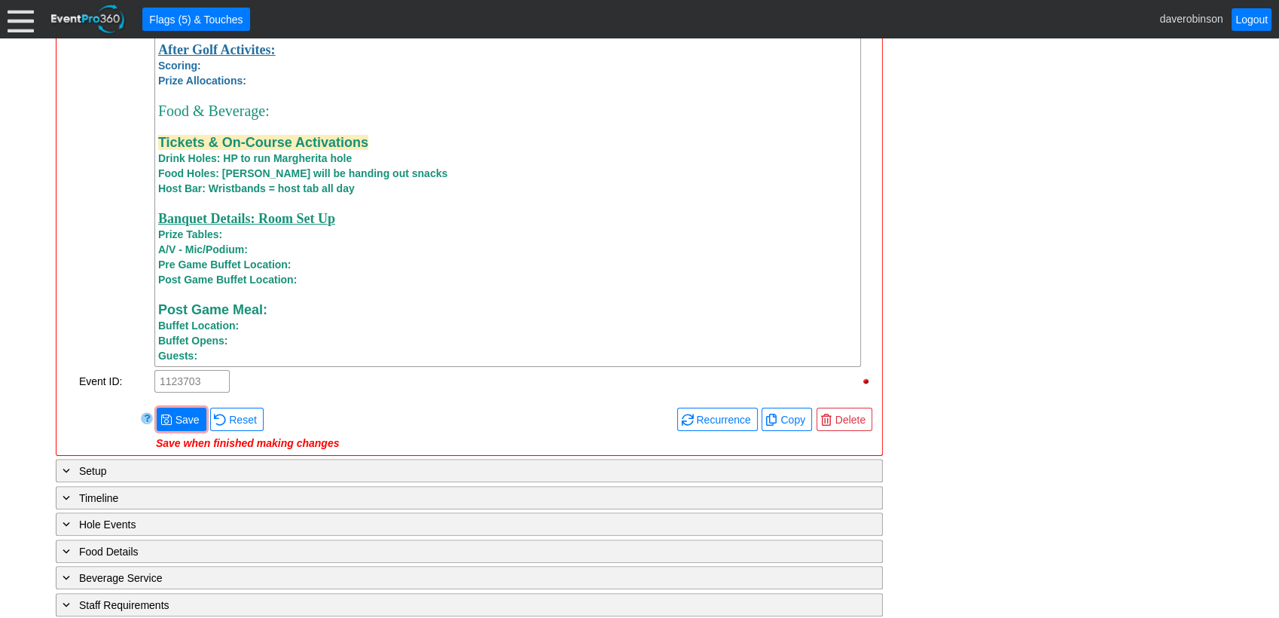
scroll to position [1375, 0]
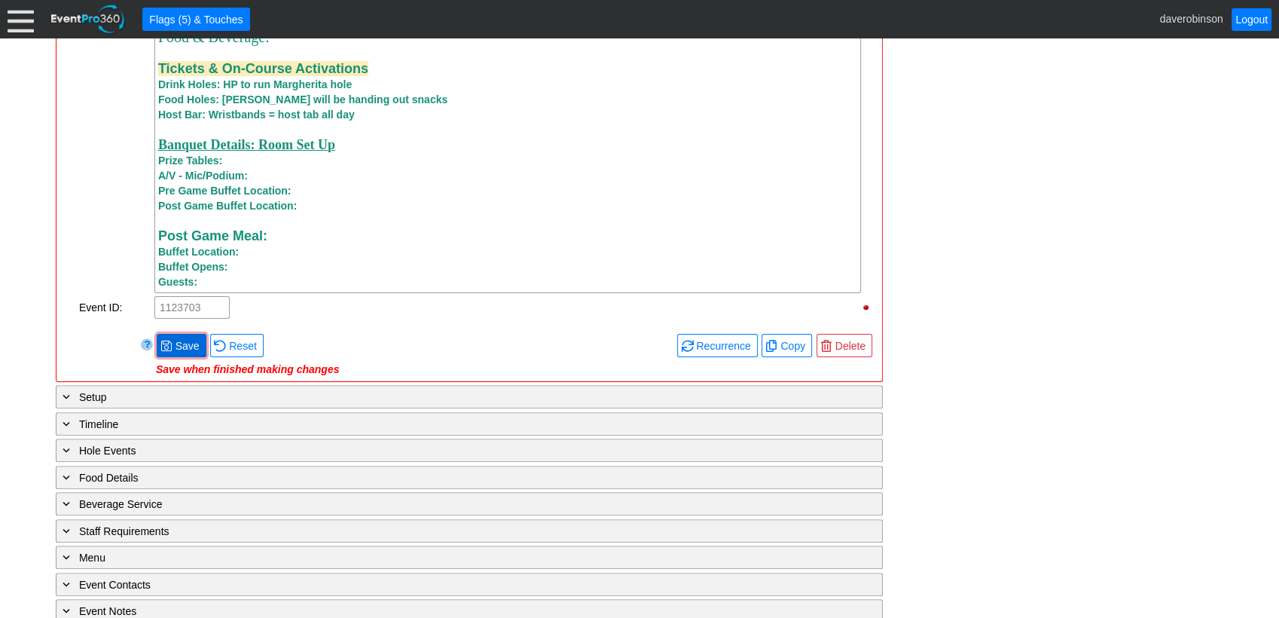
click at [177, 353] on span "Save" at bounding box center [187, 345] width 30 height 15
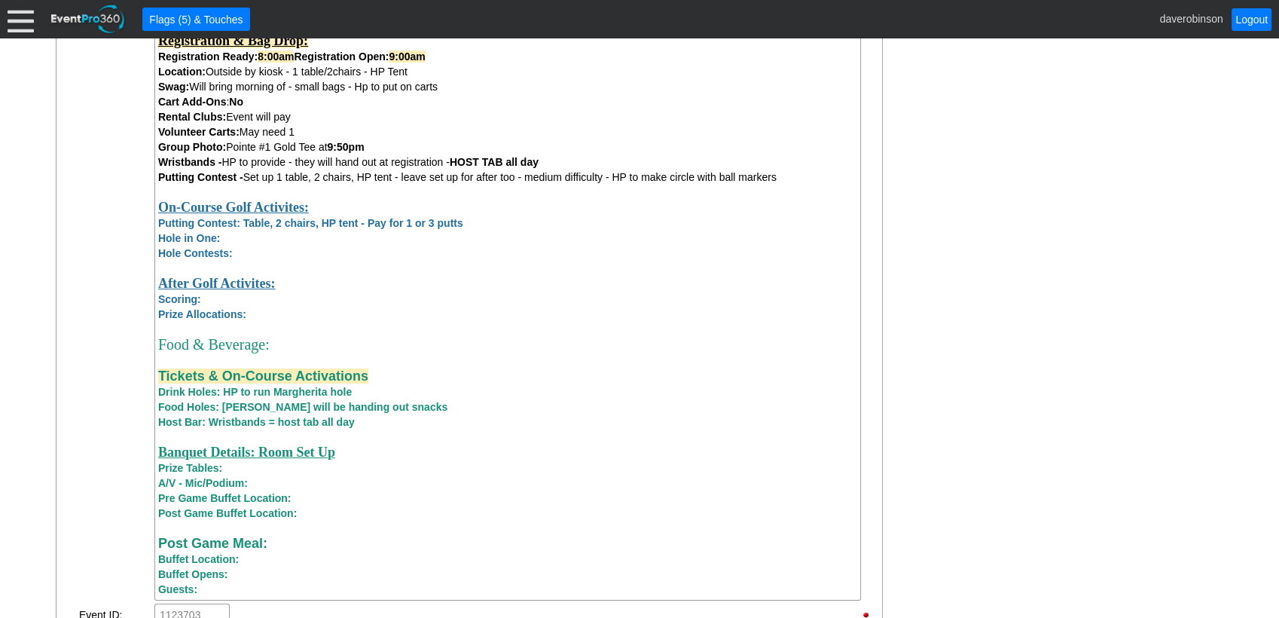
scroll to position [1033, 0]
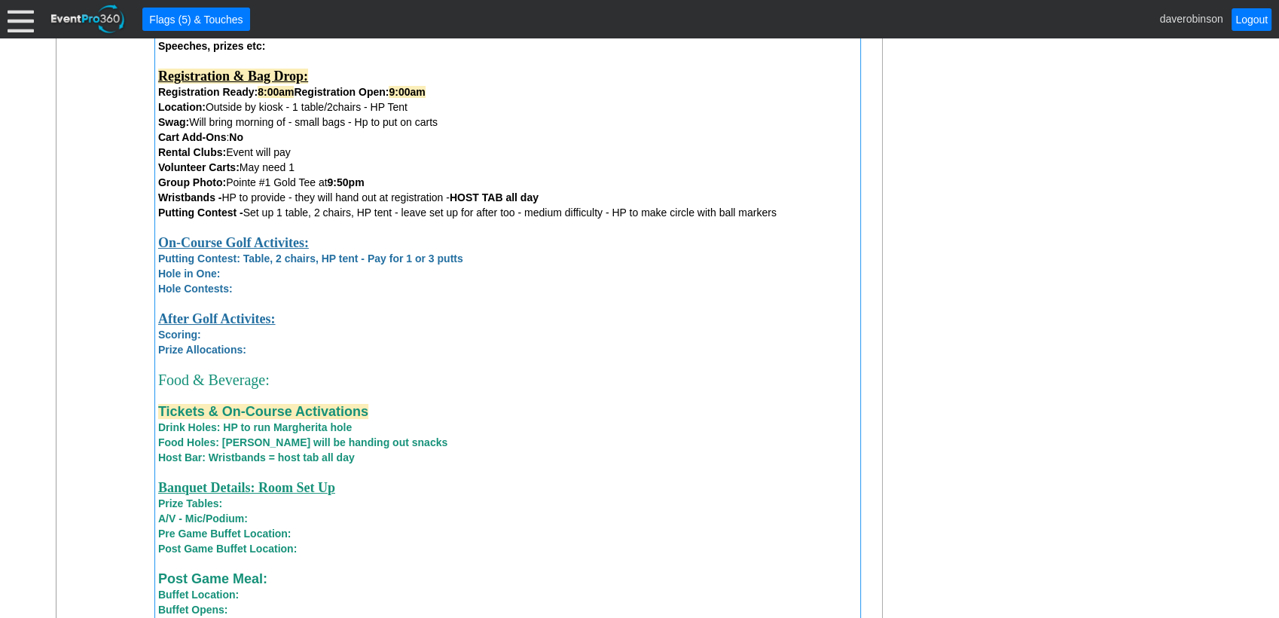
click at [159, 262] on strong "Putting Contest: Table, 2 chairs, HP tent - Pay for 1 or 3 putts" at bounding box center [310, 258] width 305 height 12
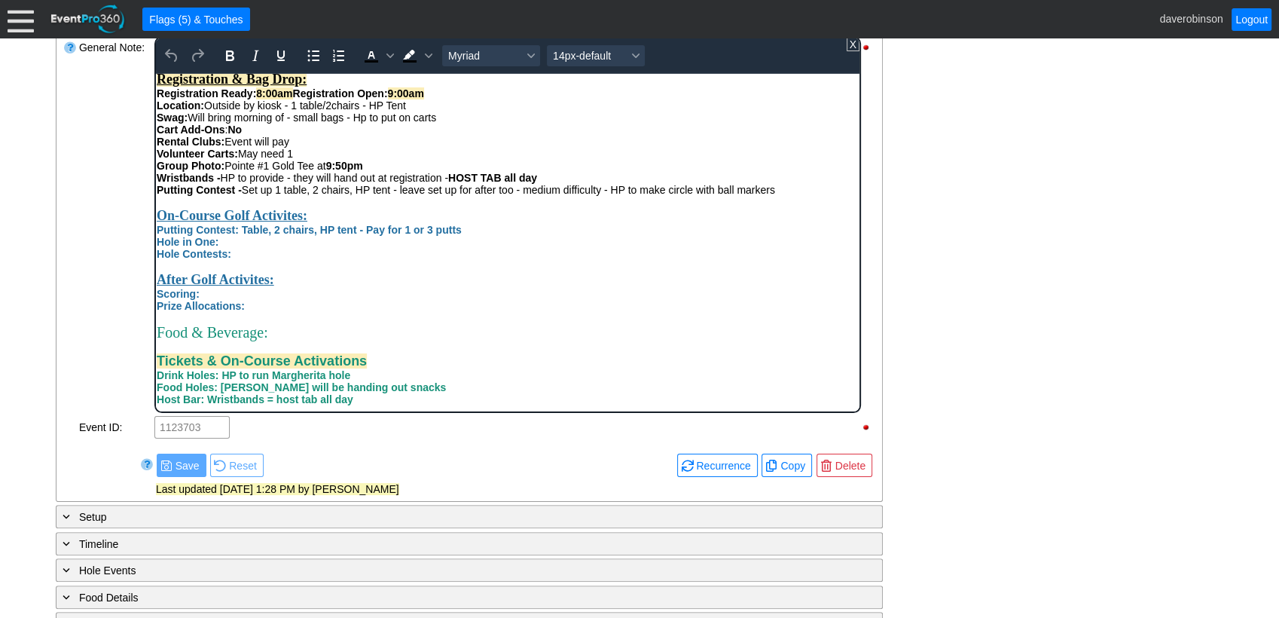
scroll to position [418, 0]
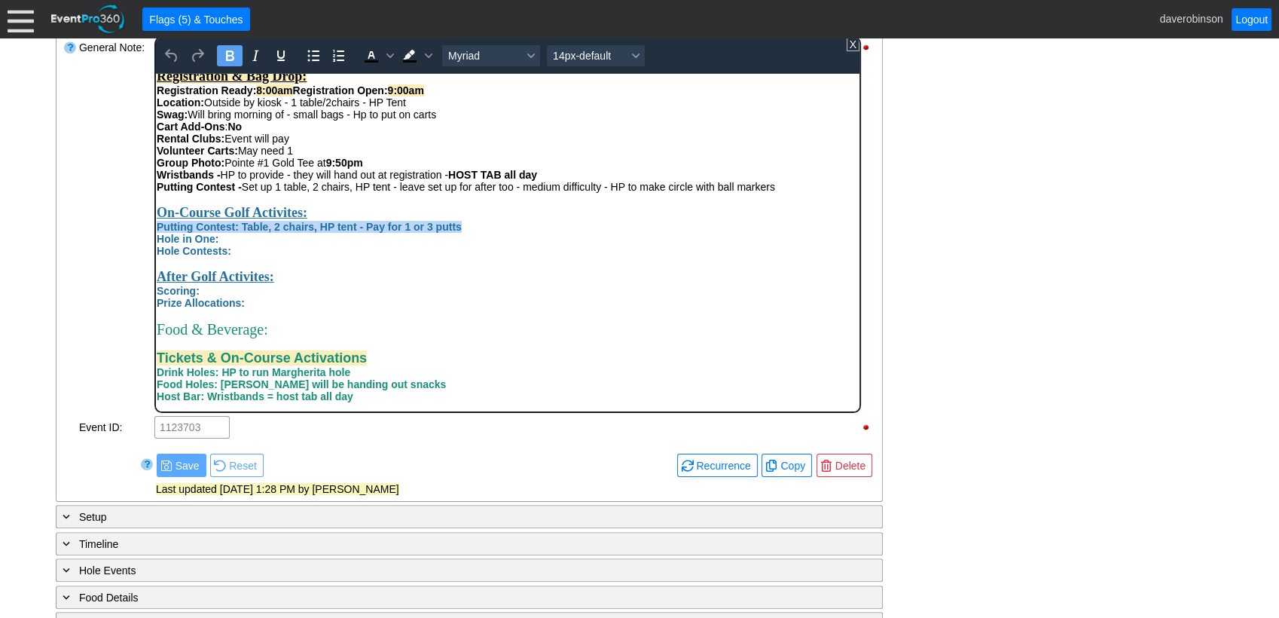
drag, startPoint x: 157, startPoint y: 243, endPoint x: 468, endPoint y: 244, distance: 311.8
click at [468, 232] on div "Putting Contest: Table, 2 chairs, HP tent - Pay for 1 or 3 putts" at bounding box center [507, 226] width 702 height 12
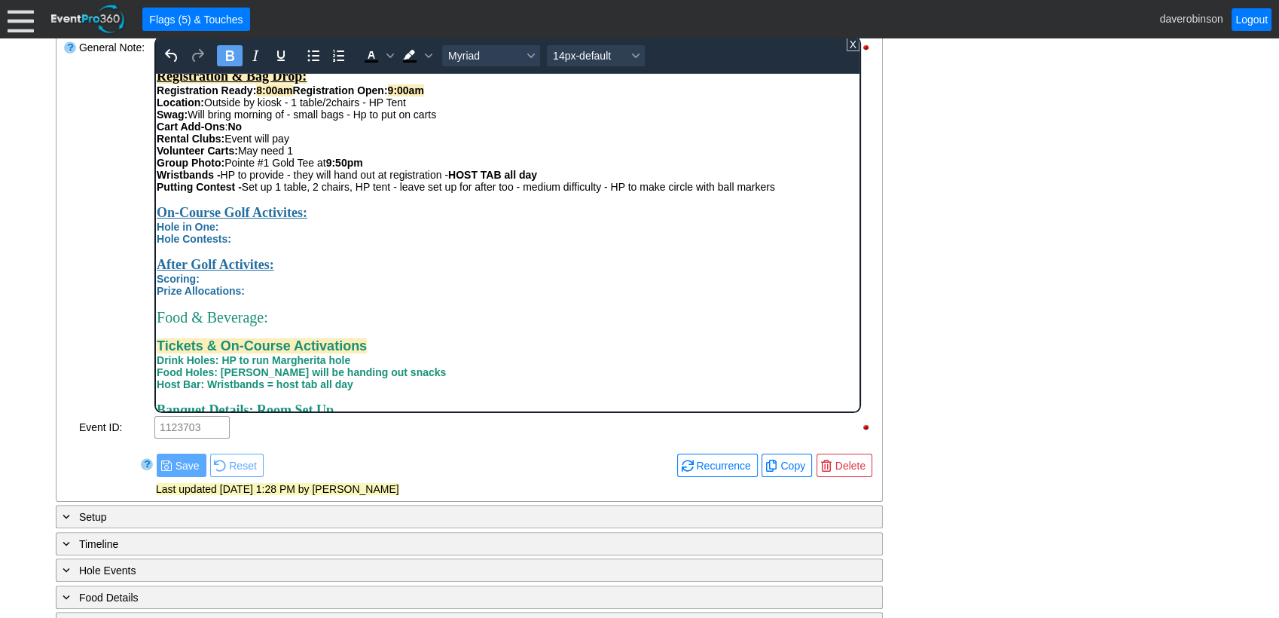
click at [279, 232] on div "Hole in One:" at bounding box center [507, 226] width 702 height 12
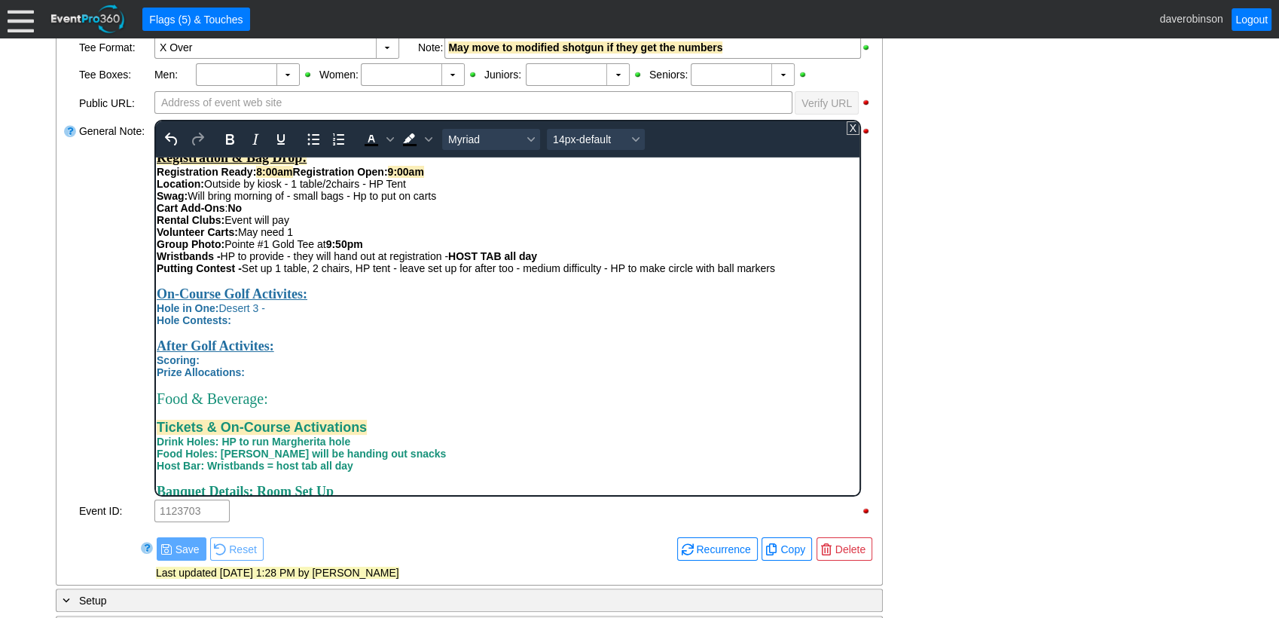
scroll to position [434, 0]
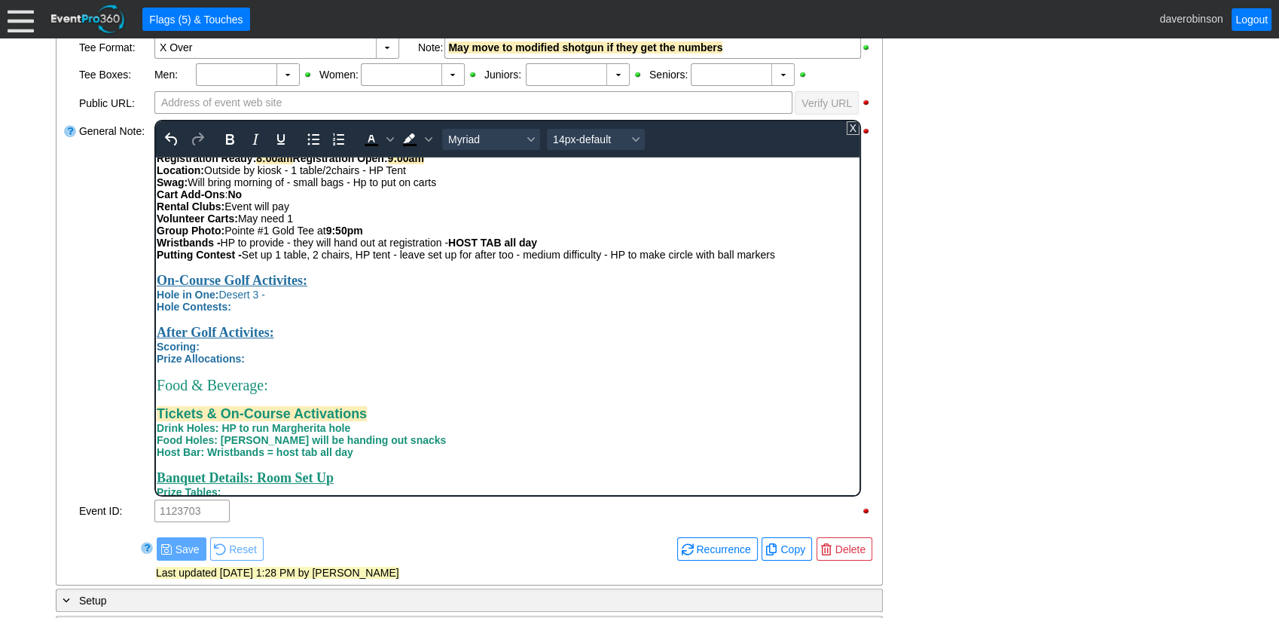
click at [302, 300] on div "Hole in One: Desert 3 -" at bounding box center [507, 294] width 702 height 12
drag, startPoint x: 270, startPoint y: 313, endPoint x: 337, endPoint y: 316, distance: 66.3
click at [337, 316] on div "Attendees: Players : 56 Volunteers : 4 Hole Sponsors : Total Number of Guests A…" at bounding box center [507, 240] width 702 height 714
click at [386, 137] on icon "Text color Black" at bounding box center [390, 139] width 8 height 5
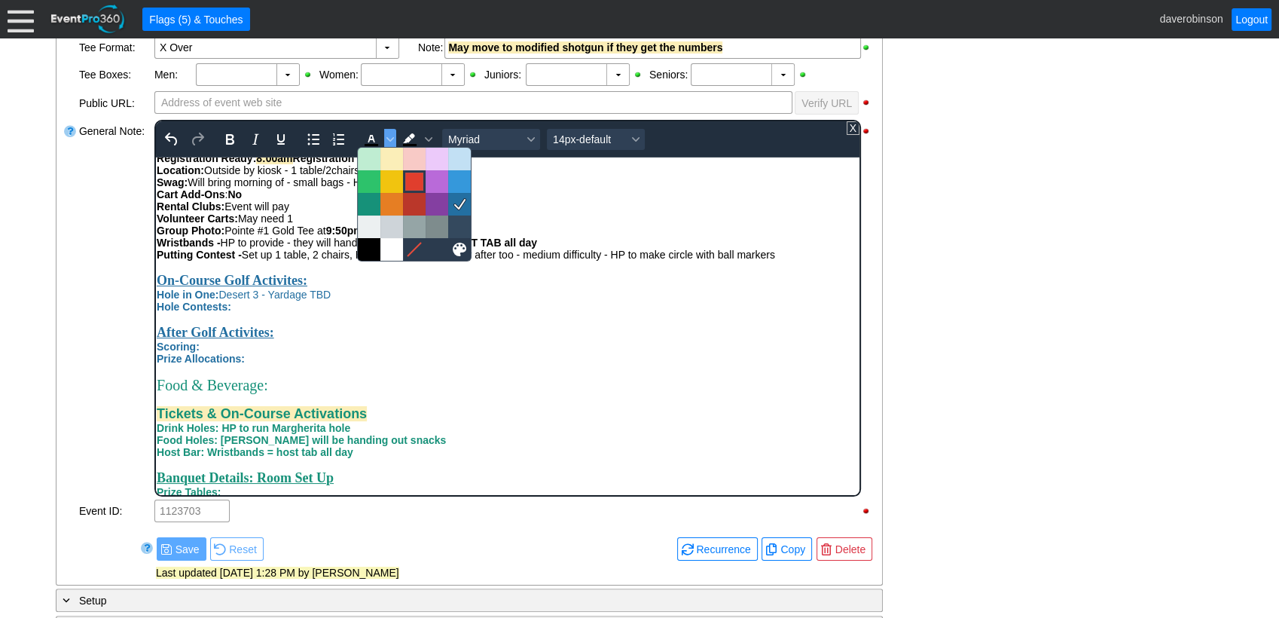
click at [414, 178] on div at bounding box center [414, 181] width 18 height 18
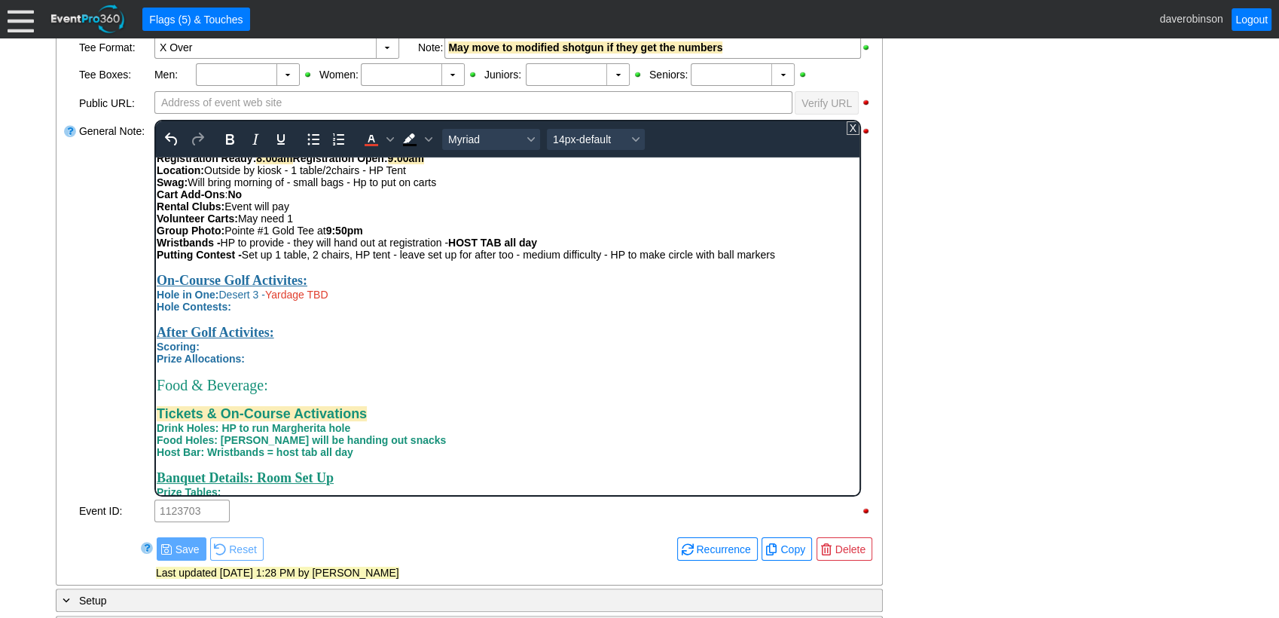
click at [420, 288] on div "On-Course Golf Activites:" at bounding box center [507, 280] width 702 height 16
click at [266, 312] on div "Hole Contests:" at bounding box center [507, 306] width 702 height 12
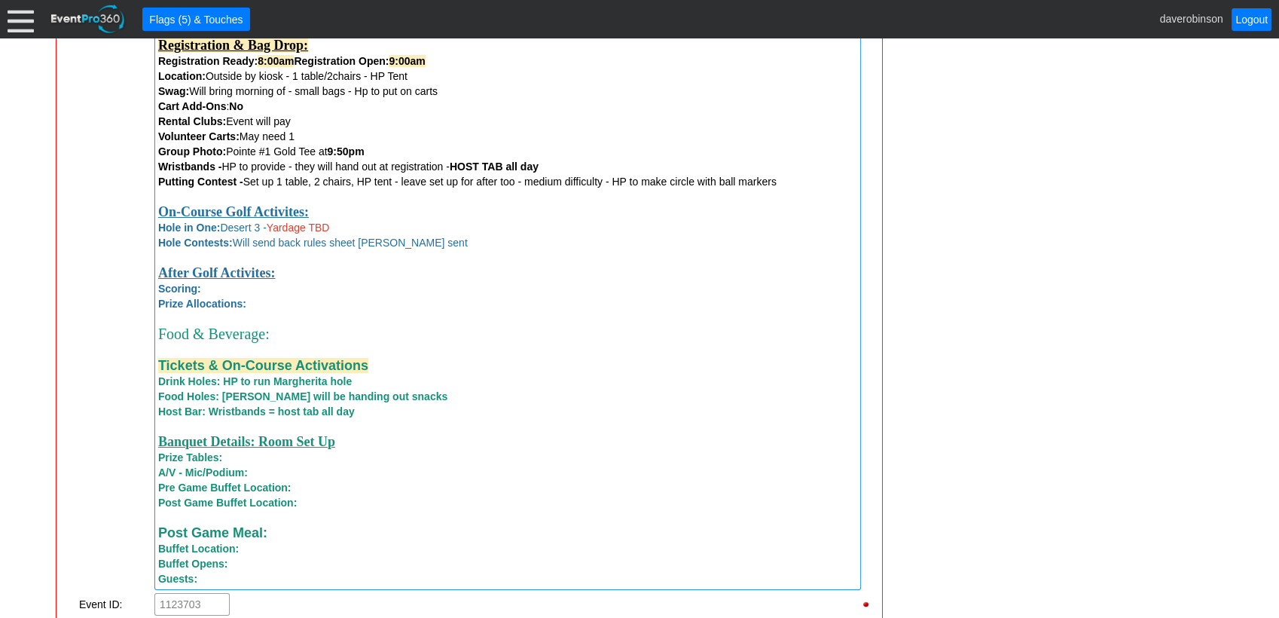
scroll to position [1231, 0]
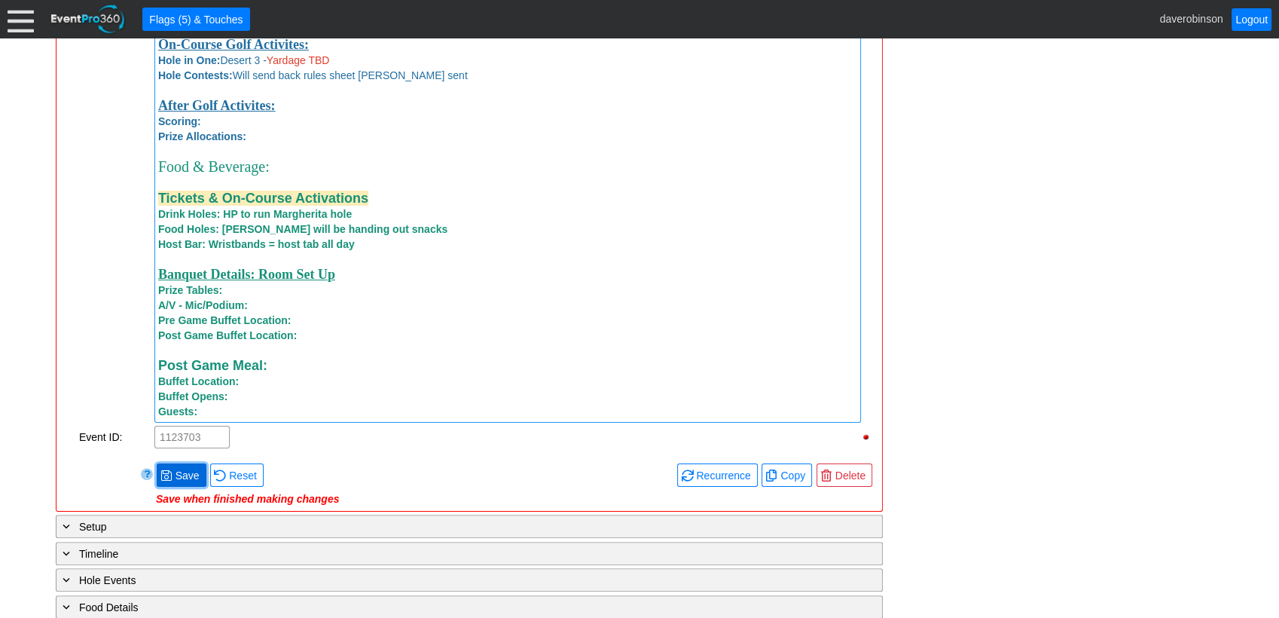
click at [181, 483] on span "Save" at bounding box center [187, 475] width 30 height 15
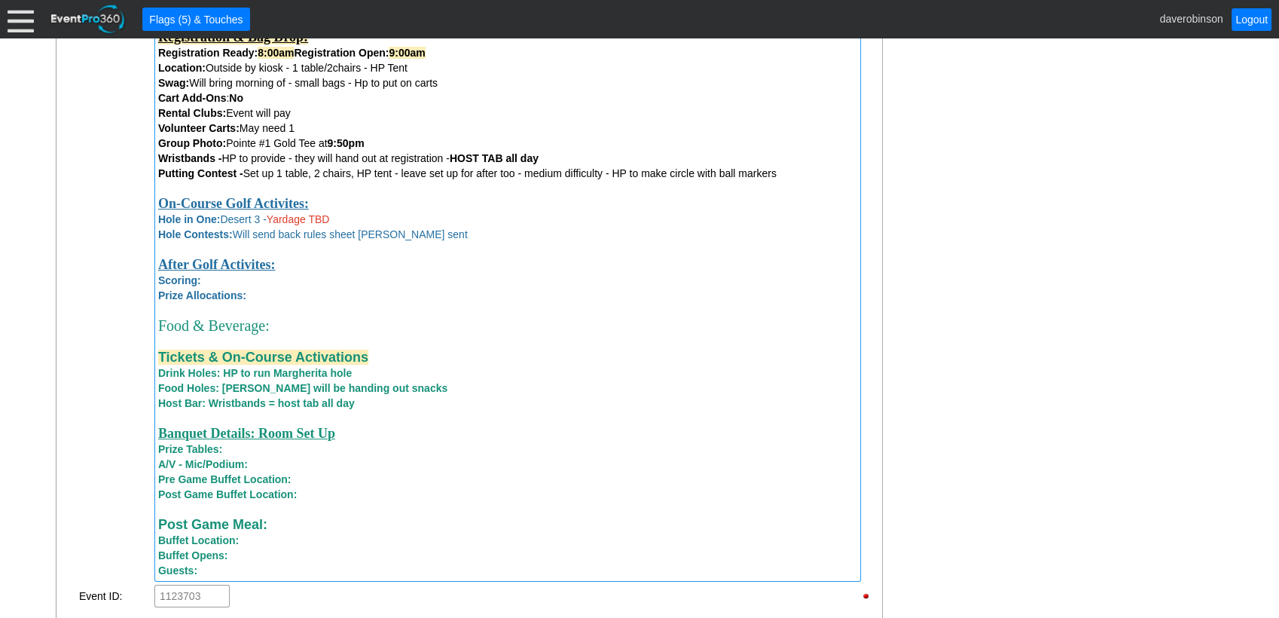
scroll to position [1064, 0]
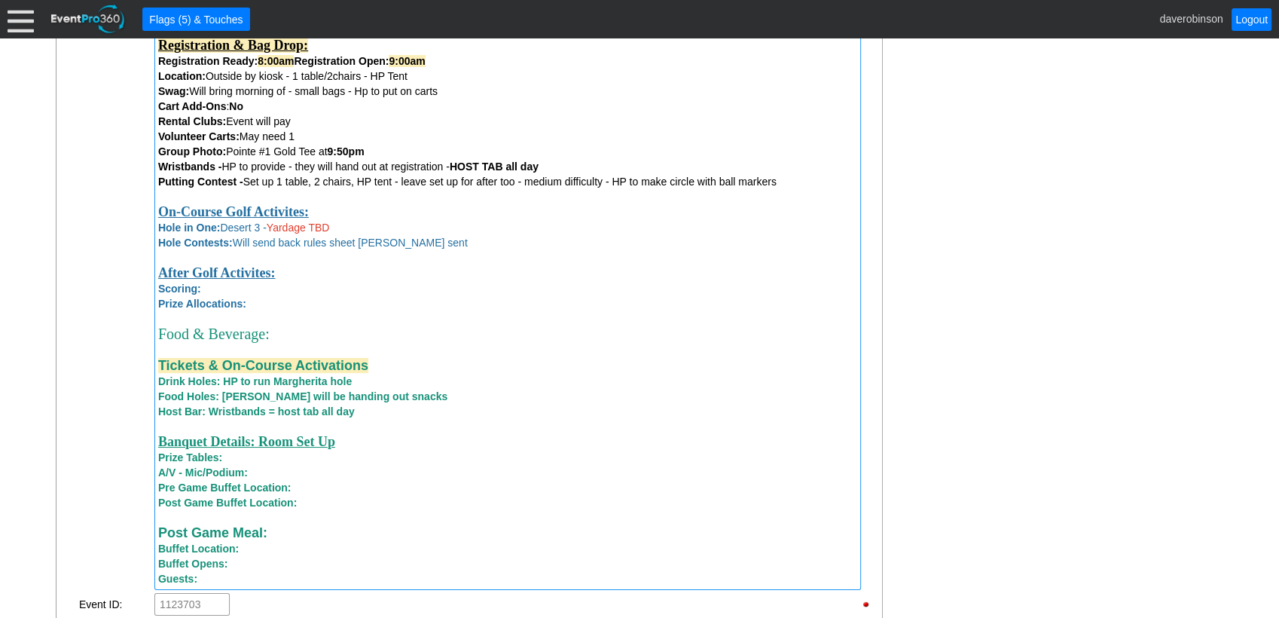
click at [229, 295] on div "Scoring:" at bounding box center [507, 288] width 699 height 15
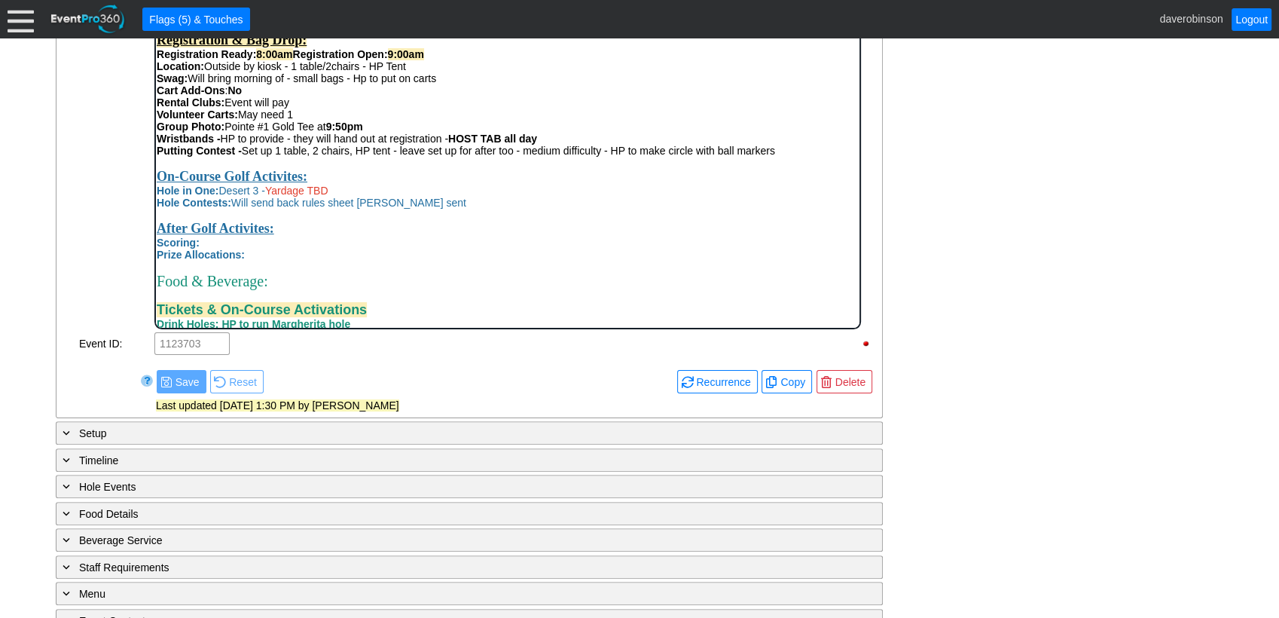
scroll to position [389, 0]
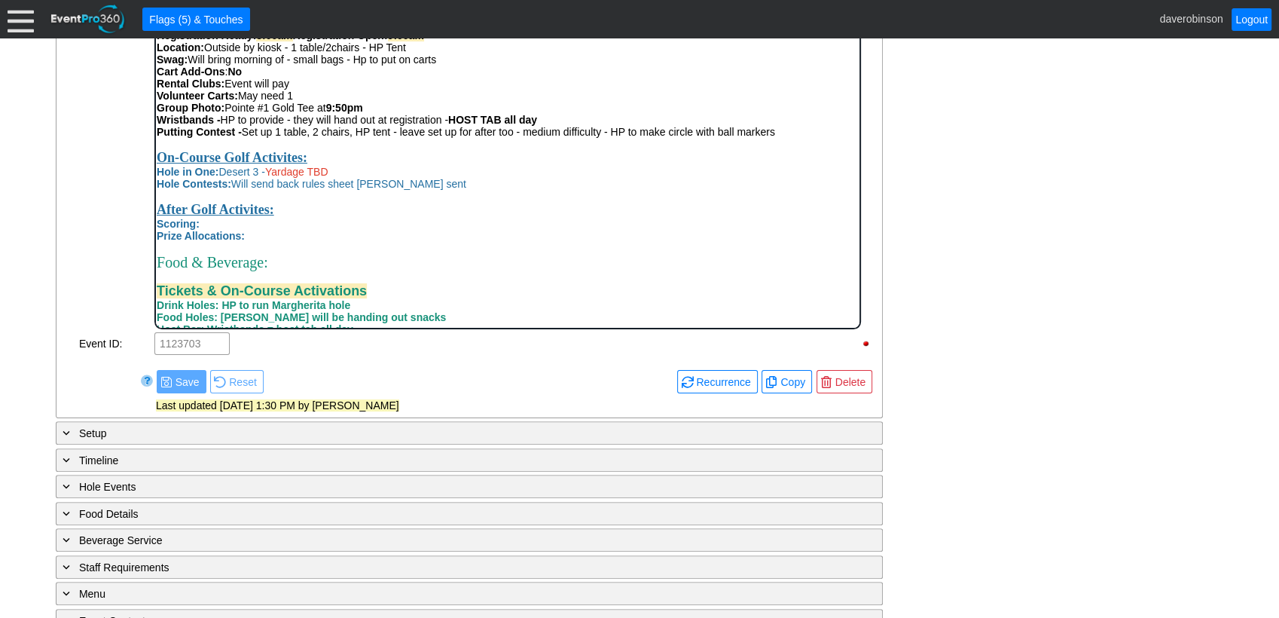
click at [217, 230] on div "Scoring:" at bounding box center [507, 224] width 702 height 12
drag, startPoint x: 199, startPoint y: 245, endPoint x: 407, endPoint y: 246, distance: 208.6
click at [407, 230] on div "Scoring: Provide full field scores at end of event" at bounding box center [507, 224] width 702 height 12
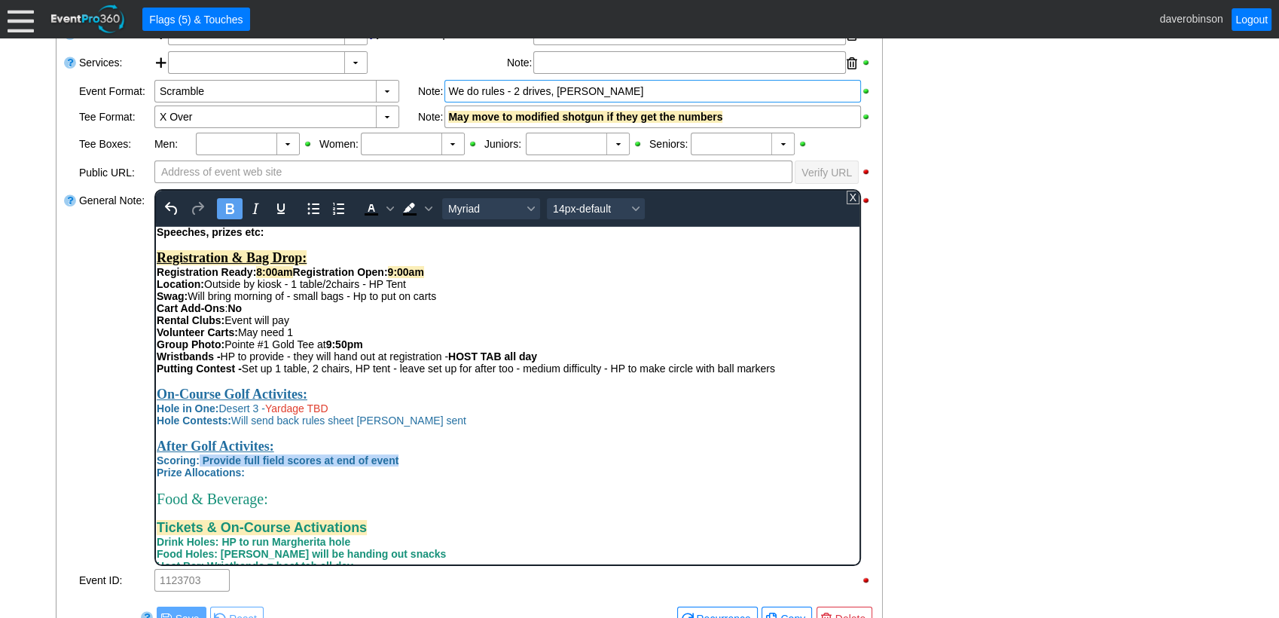
scroll to position [394, 0]
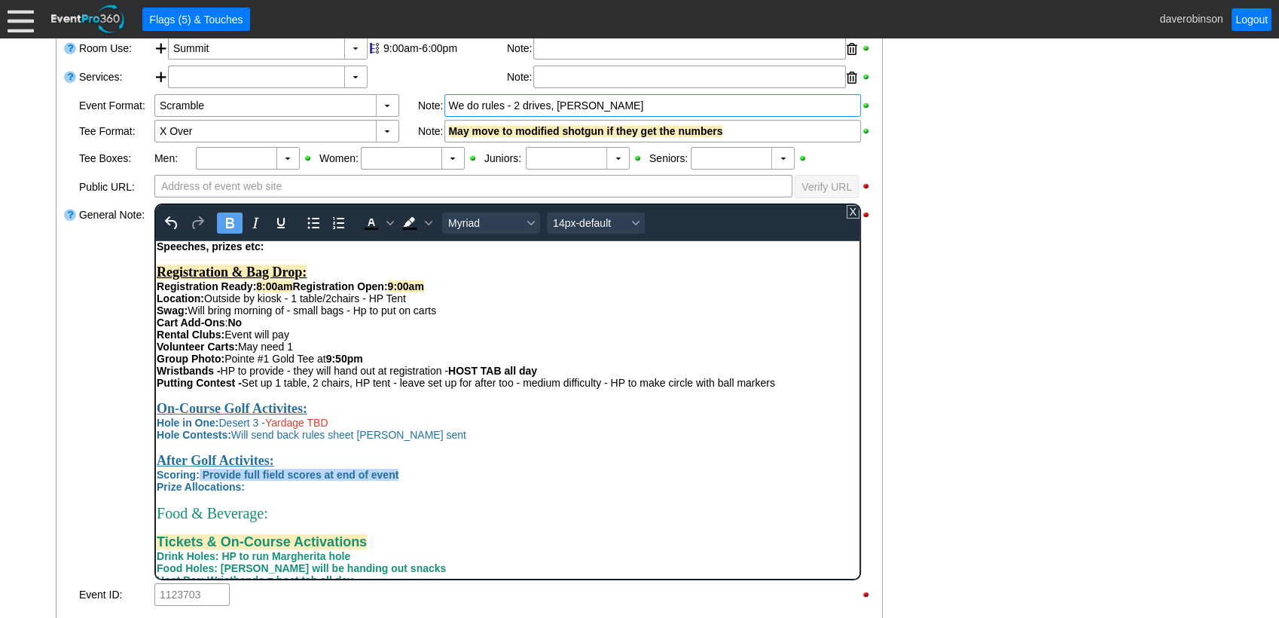
click at [227, 220] on icon "Bold" at bounding box center [230, 223] width 8 height 11
drag, startPoint x: 374, startPoint y: 221, endPoint x: 377, endPoint y: 230, distance: 9.5
click at [375, 221] on icon "Text color Black" at bounding box center [371, 223] width 18 height 18
click at [478, 468] on div "After Golf Activites:" at bounding box center [507, 460] width 702 height 16
click at [291, 492] on div "Prize Allocations:" at bounding box center [507, 486] width 702 height 12
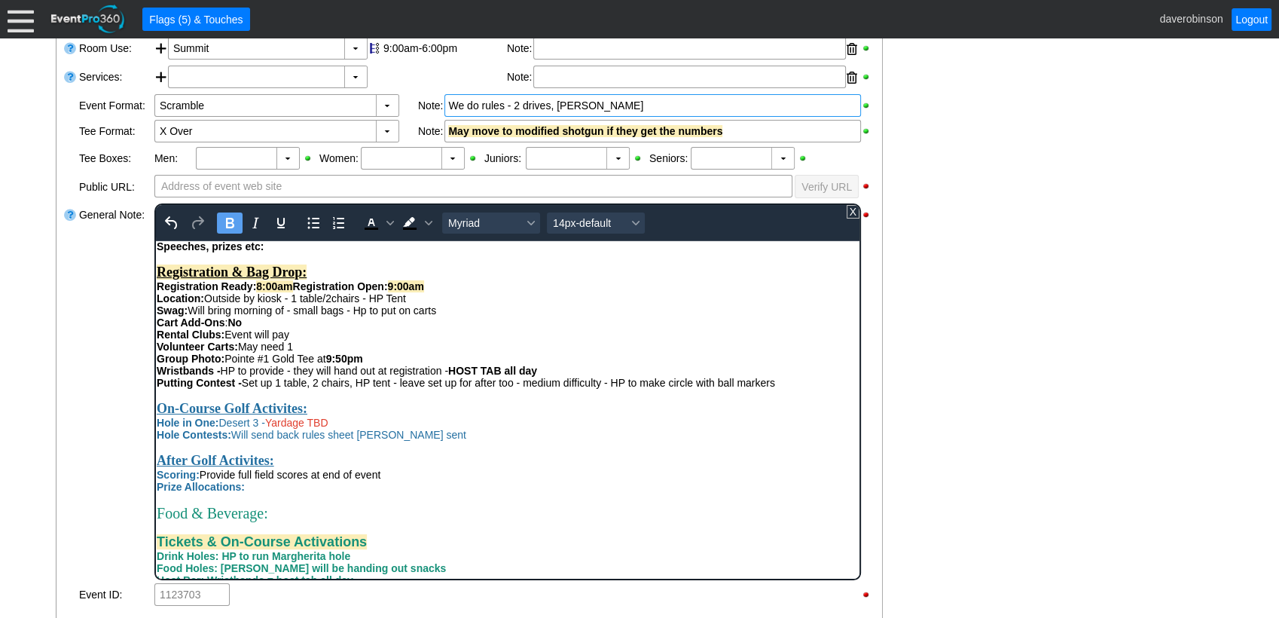
click at [432, 440] on div "Hole Contests: Will send back rules sheet Dave sent" at bounding box center [507, 434] width 702 height 12
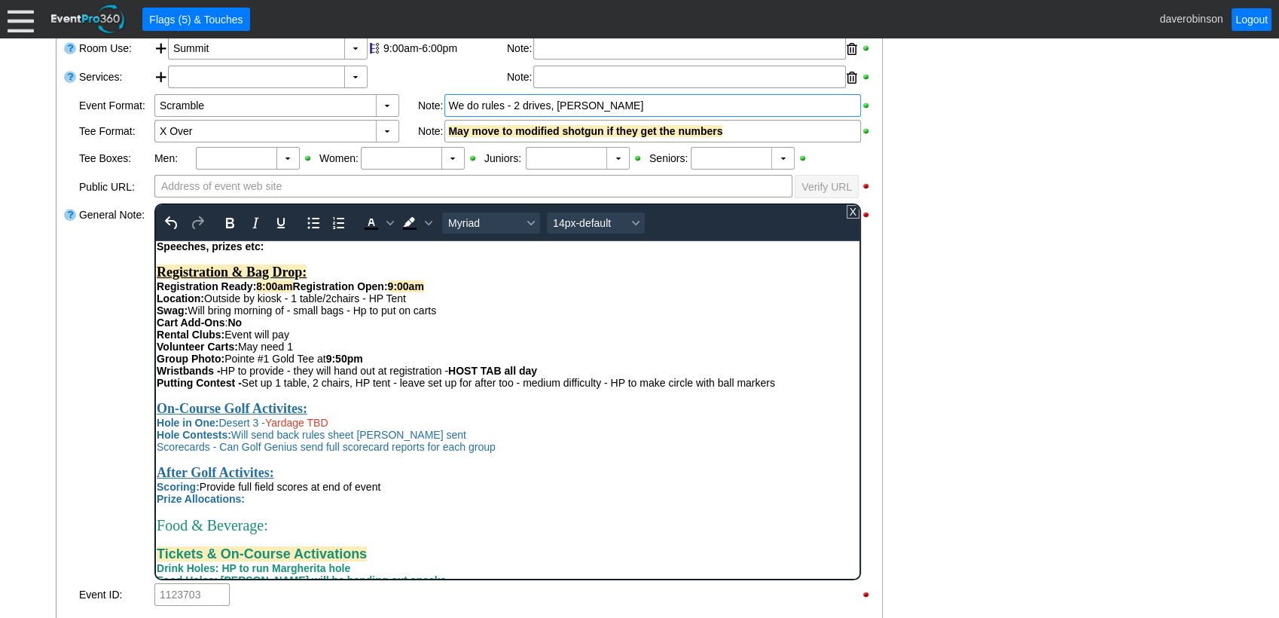
click at [345, 452] on span "Scorecards - Can Golf Genius send full scorecard reports for each group" at bounding box center [325, 446] width 339 height 12
click at [342, 452] on span "Scorecards - Can Golf Genius send full scorecard reports for each group" at bounding box center [325, 446] width 339 height 12
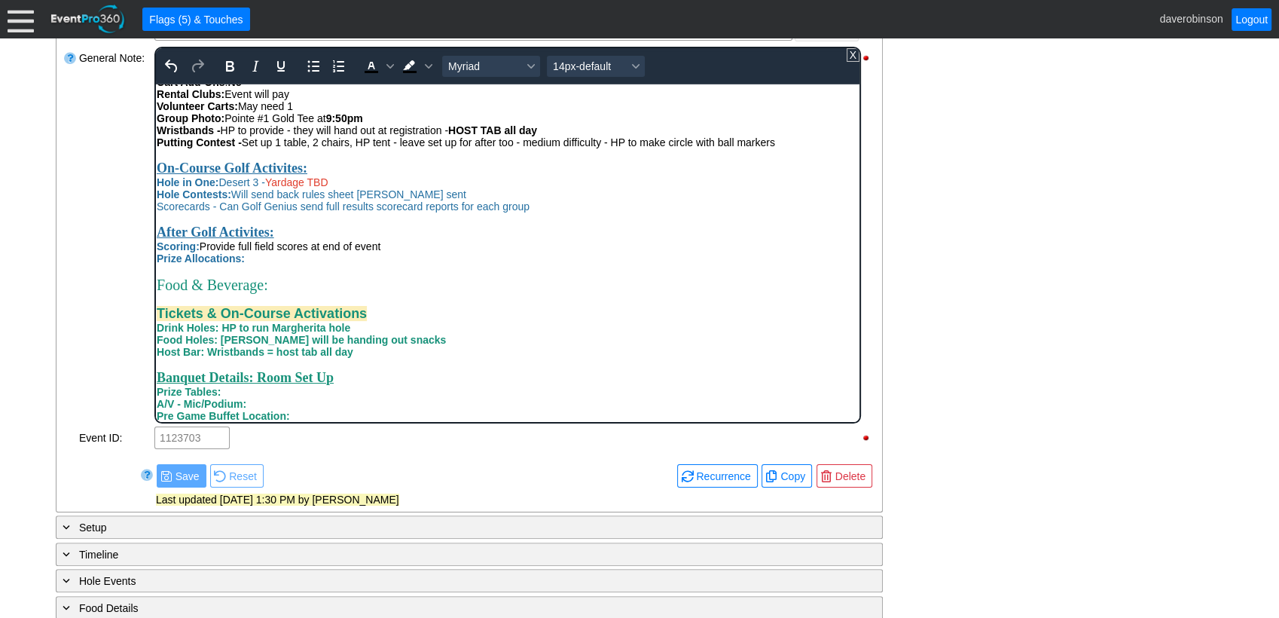
scroll to position [561, 0]
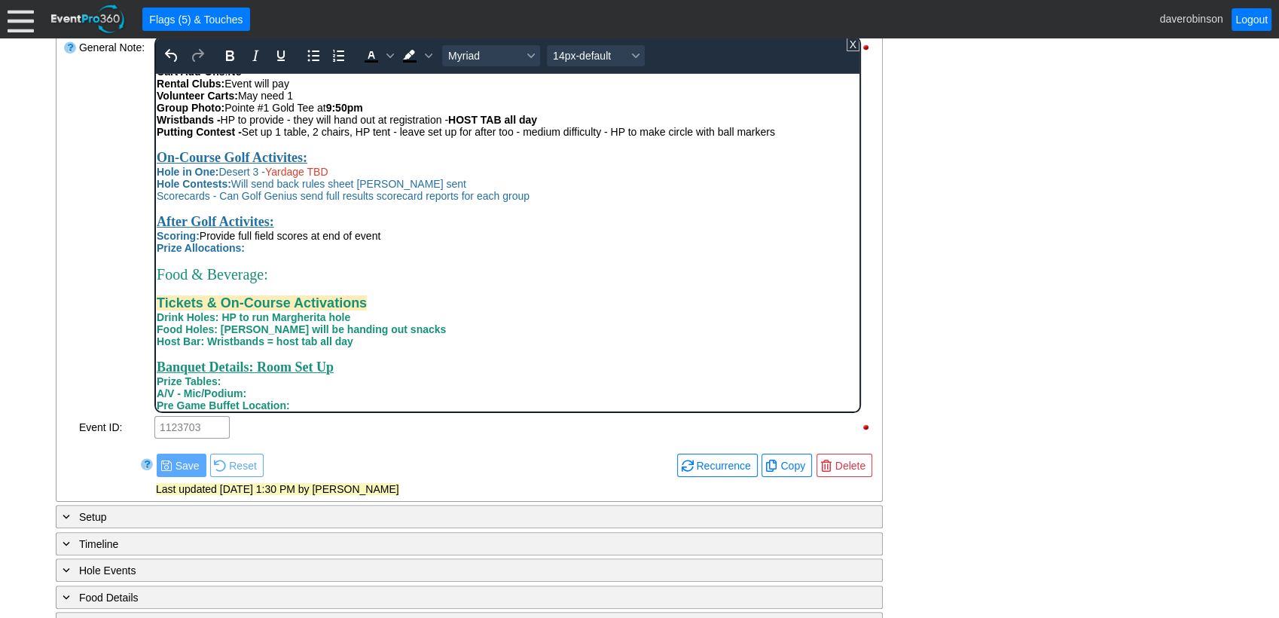
click at [101, 327] on div "General Note:" at bounding box center [115, 225] width 75 height 380
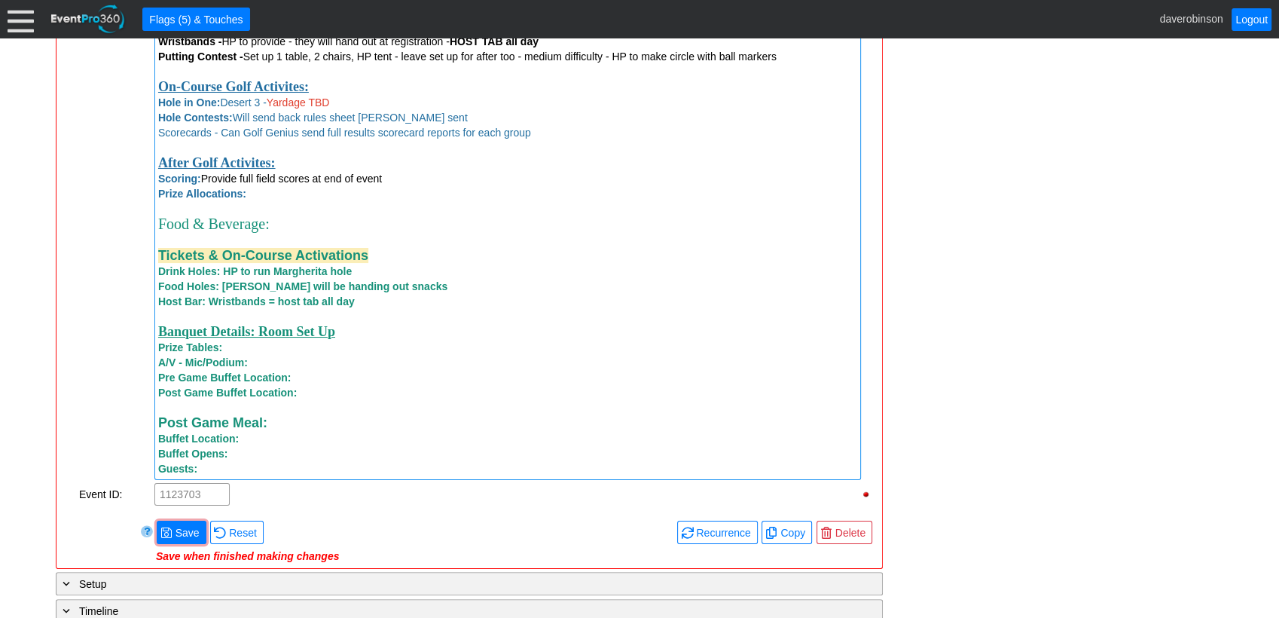
scroll to position [1231, 0]
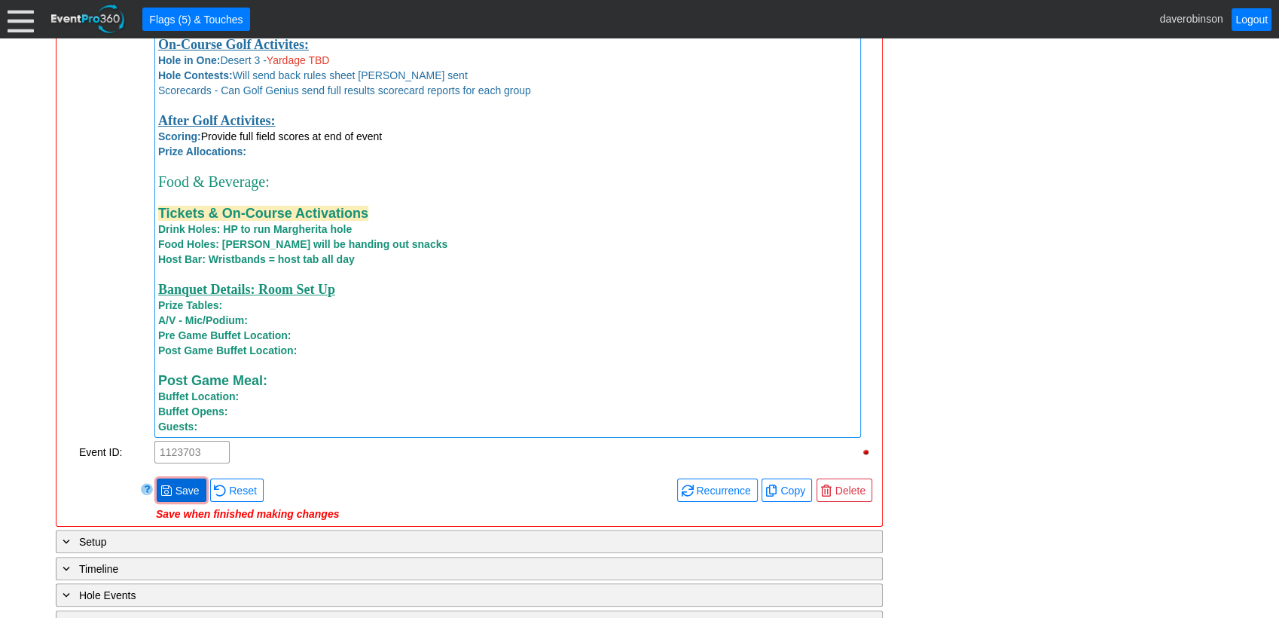
click at [177, 496] on span "Save" at bounding box center [187, 490] width 30 height 15
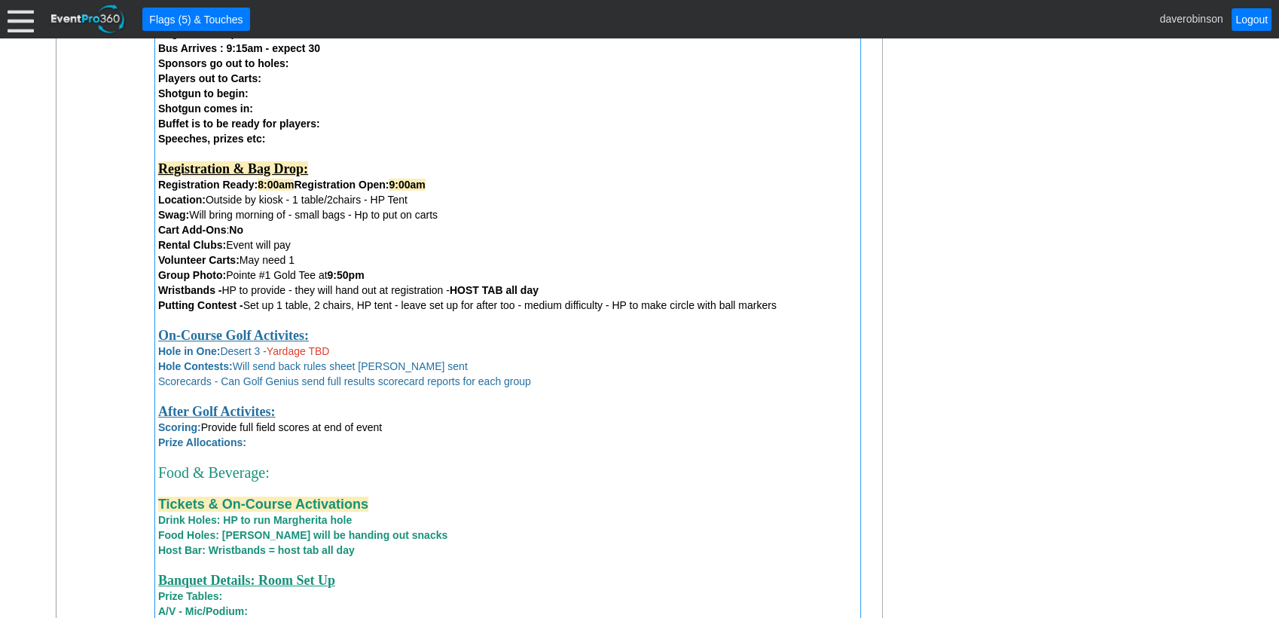
scroll to position [980, 0]
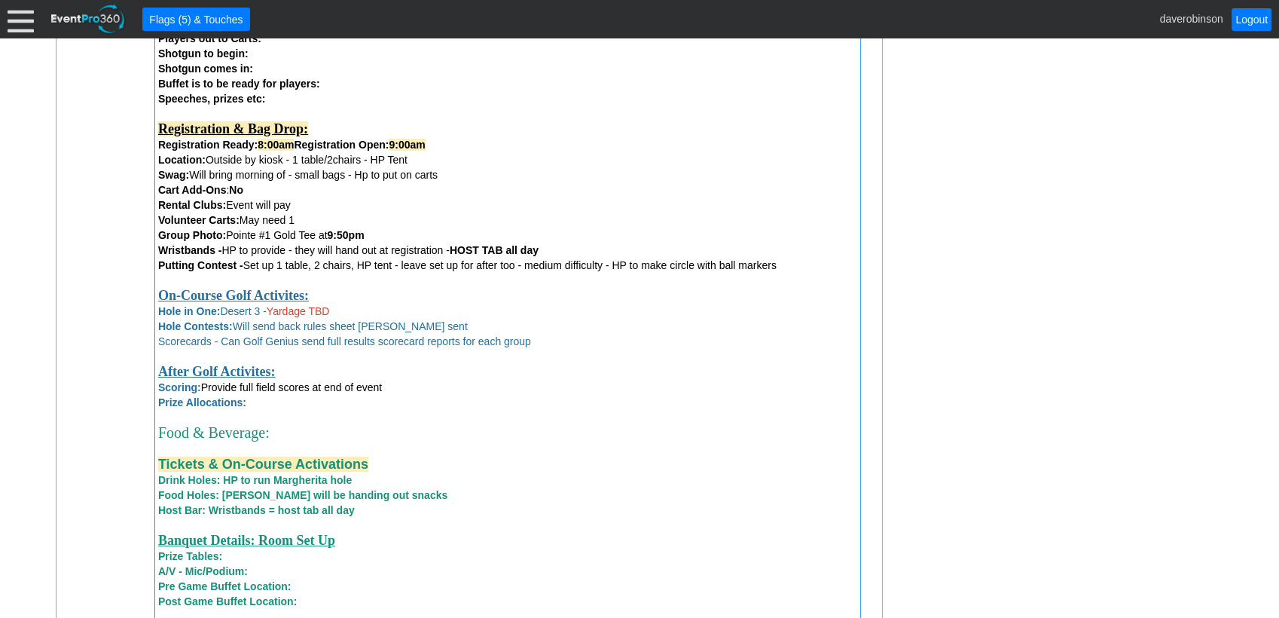
click at [274, 409] on div "Prize Allocations:" at bounding box center [507, 402] width 699 height 15
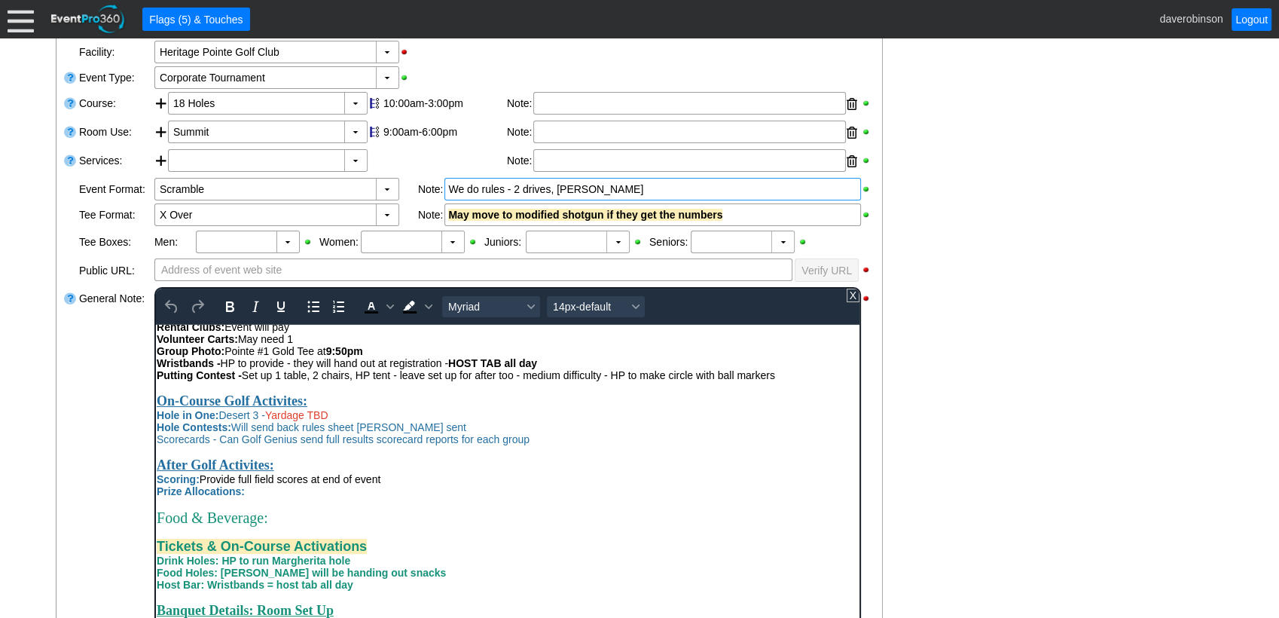
scroll to position [502, 0]
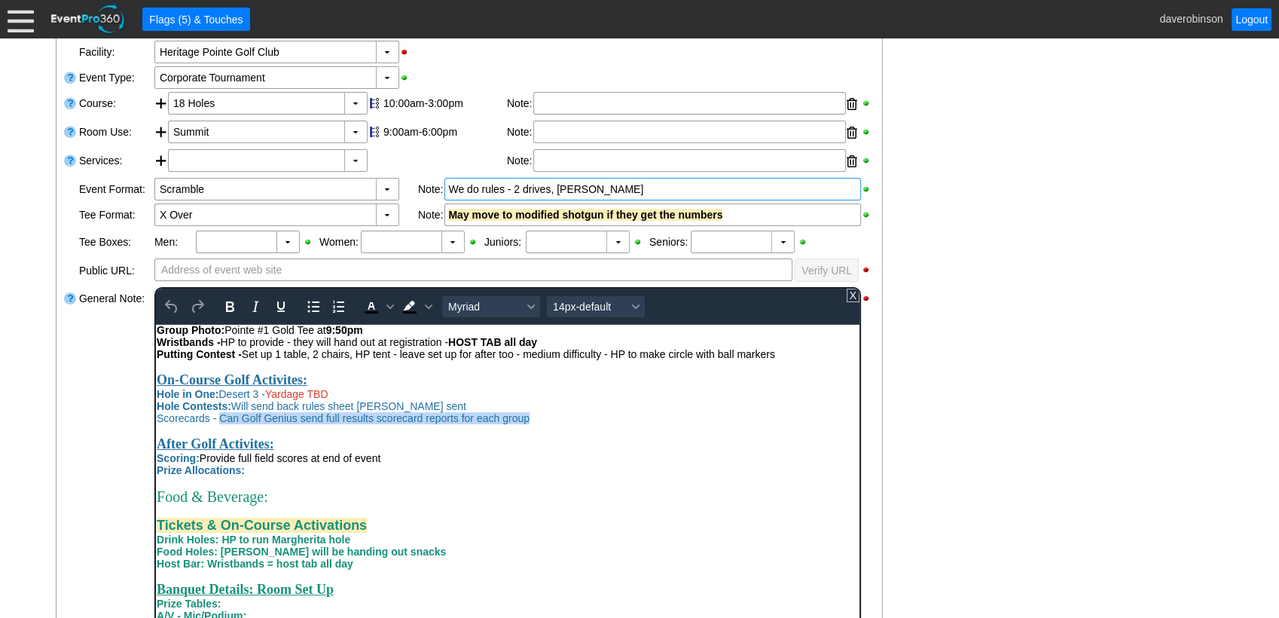
drag, startPoint x: 218, startPoint y: 435, endPoint x: 533, endPoint y: 438, distance: 314.1
click at [533, 423] on div "Scorecards - Can Golf Genius send full results scorecard reports for each group" at bounding box center [507, 417] width 702 height 12
click at [387, 307] on icon "Text color Black" at bounding box center [390, 307] width 8 height 8
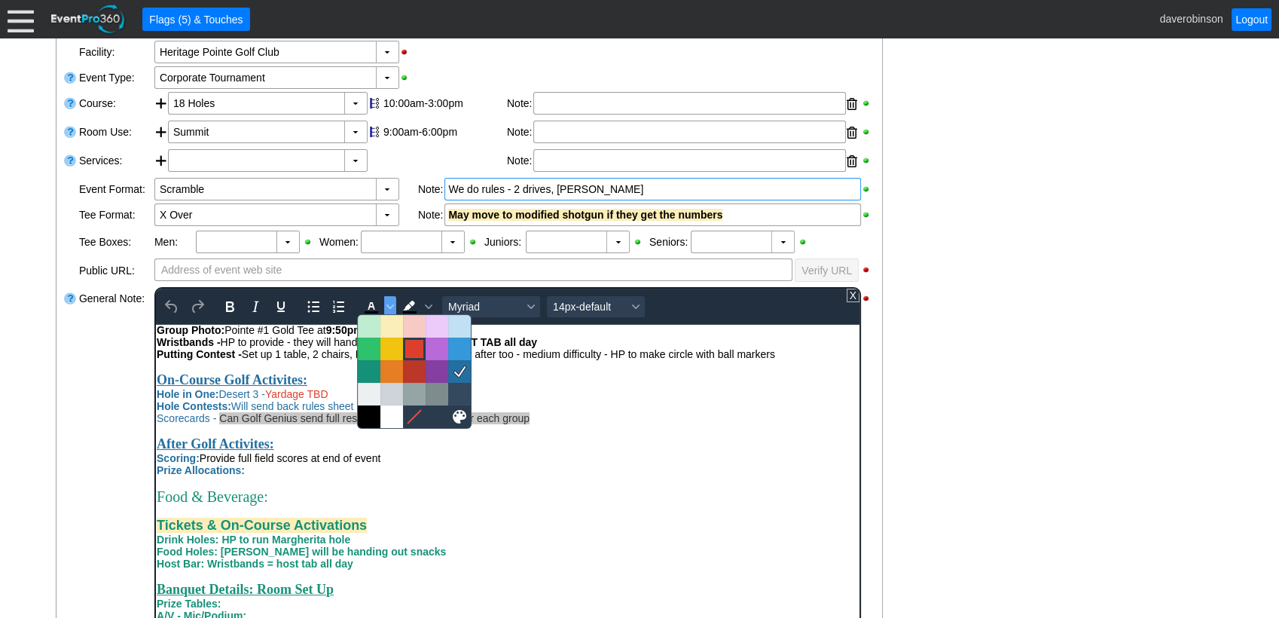
drag, startPoint x: 414, startPoint y: 352, endPoint x: 210, endPoint y: 145, distance: 291.3
click at [414, 352] on div at bounding box center [414, 349] width 18 height 18
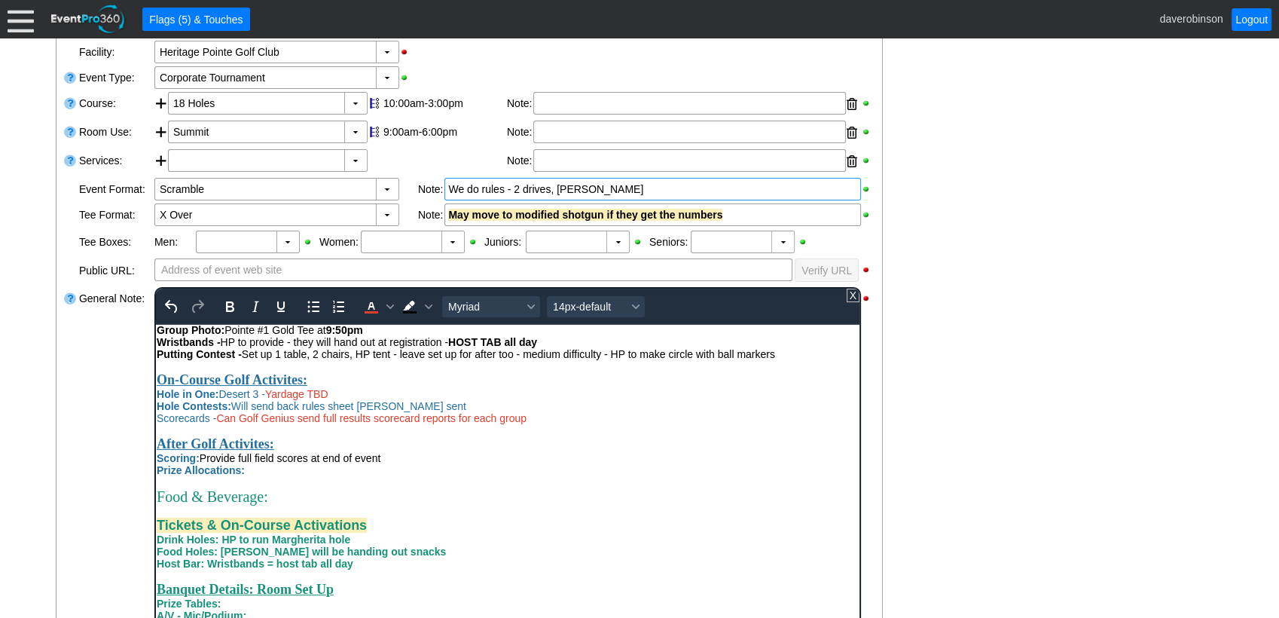
click at [412, 487] on div "Rich Text Area. Press ALT-0 for help." at bounding box center [507, 481] width 702 height 12
click at [263, 475] on div "Prize Allocations:" at bounding box center [507, 469] width 702 height 12
drag, startPoint x: 248, startPoint y: 487, endPoint x: 328, endPoint y: 490, distance: 79.9
click at [328, 475] on div "Prize Allocations: They will send" at bounding box center [507, 469] width 702 height 12
click at [367, 304] on icon "Text color Red" at bounding box center [371, 307] width 18 height 18
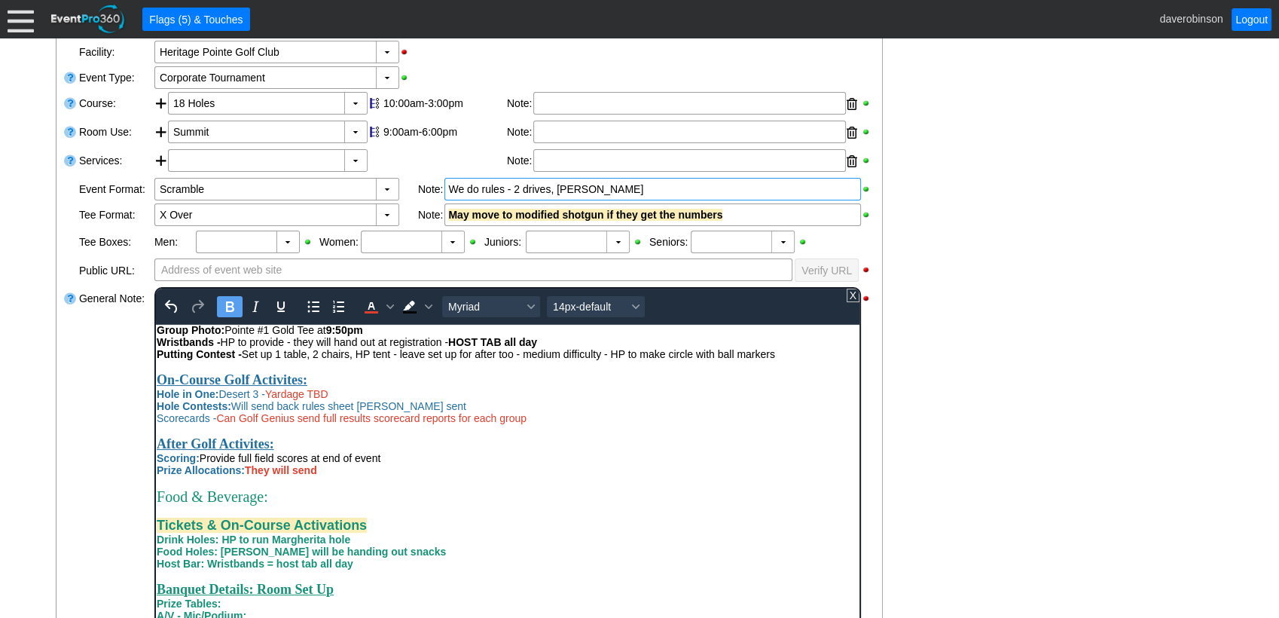
click at [228, 304] on icon "Bold" at bounding box center [230, 306] width 8 height 11
click at [485, 487] on div "Rich Text Area. Press ALT-0 for help." at bounding box center [507, 481] width 702 height 12
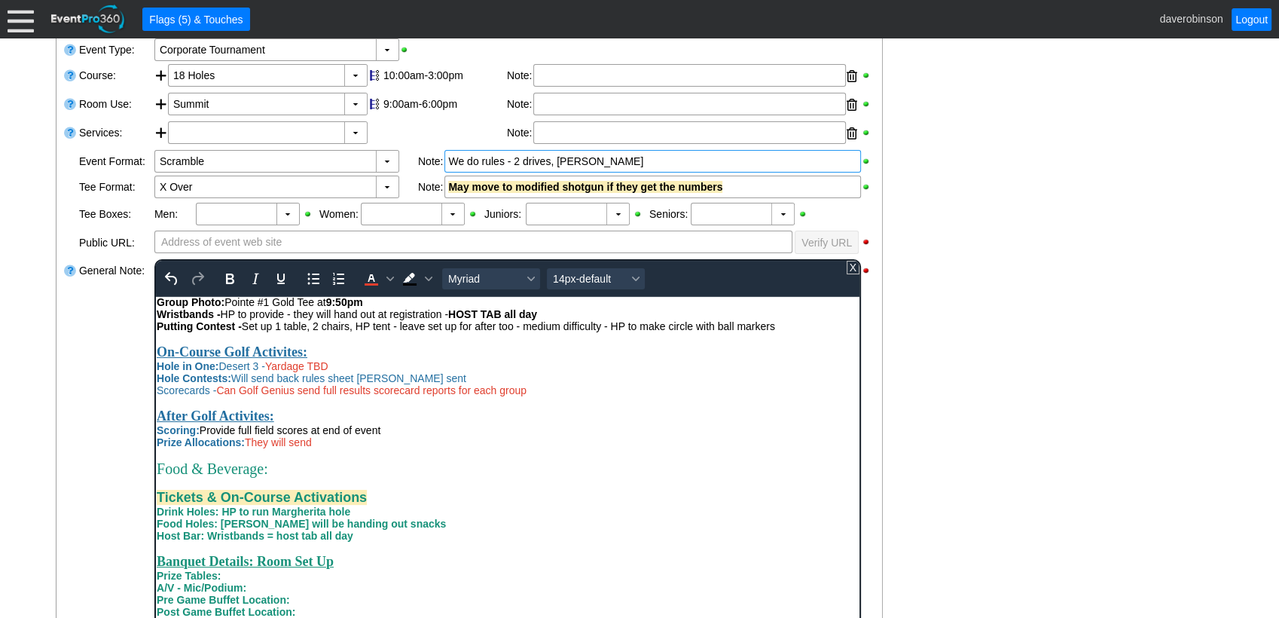
scroll to position [394, 0]
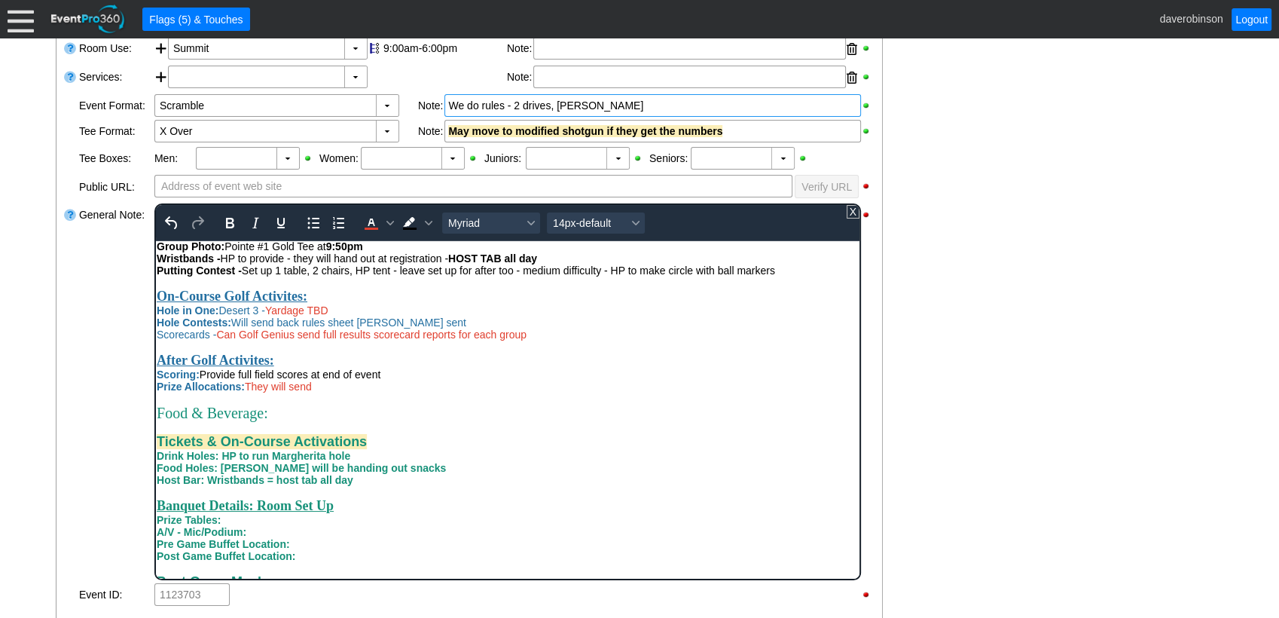
click at [348, 392] on div "Prize Allocations: They will send" at bounding box center [507, 386] width 702 height 12
click at [1064, 391] on div "- General Information ▼ Loading.... Remove all highlights Facility: ▼ Χ Heritag…" at bounding box center [639, 437] width 1176 height 1052
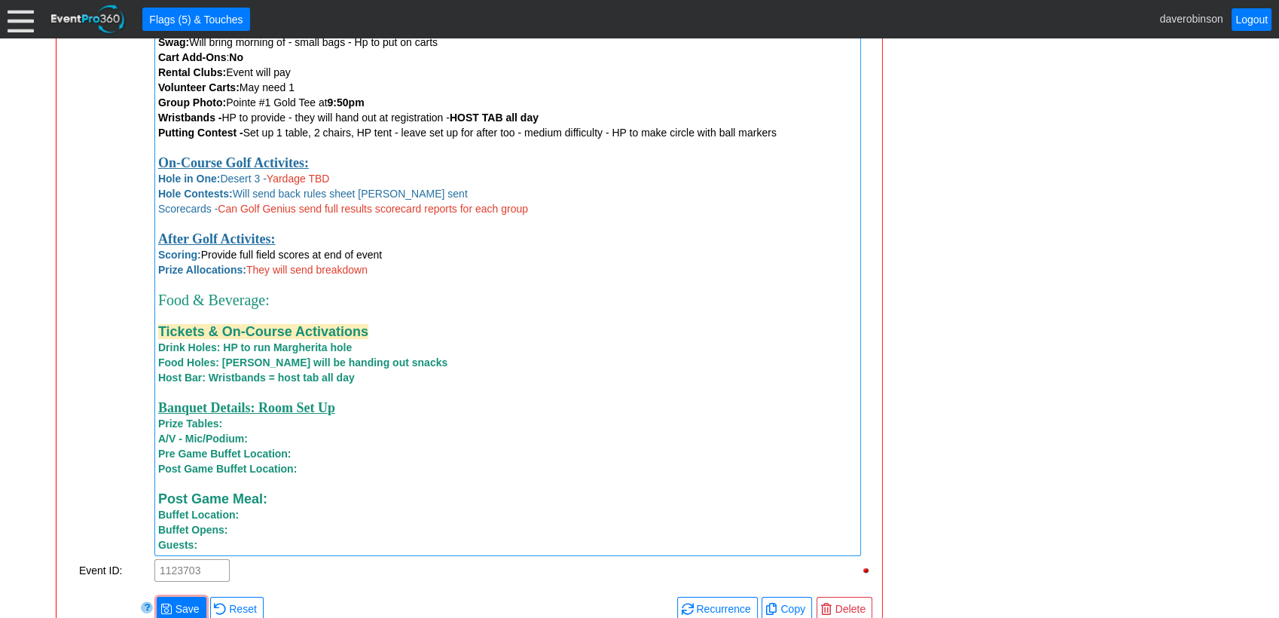
scroll to position [1147, 0]
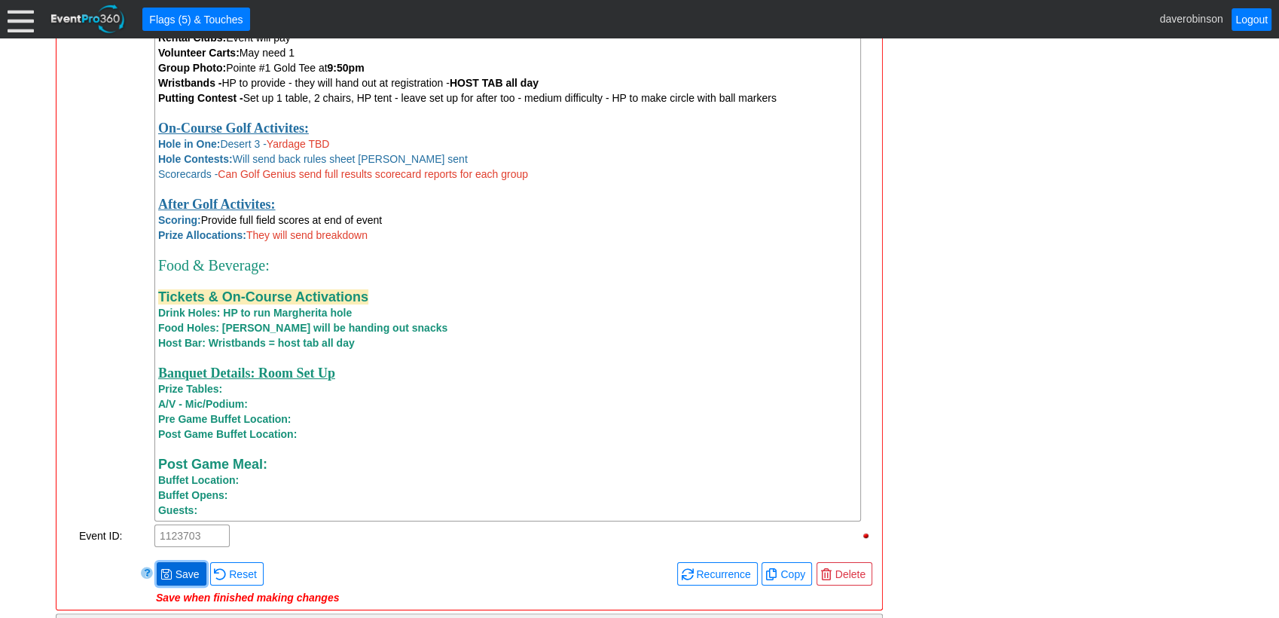
click at [172, 496] on span "Save" at bounding box center [187, 573] width 30 height 15
click at [245, 396] on div "Prize Tables:" at bounding box center [507, 388] width 699 height 15
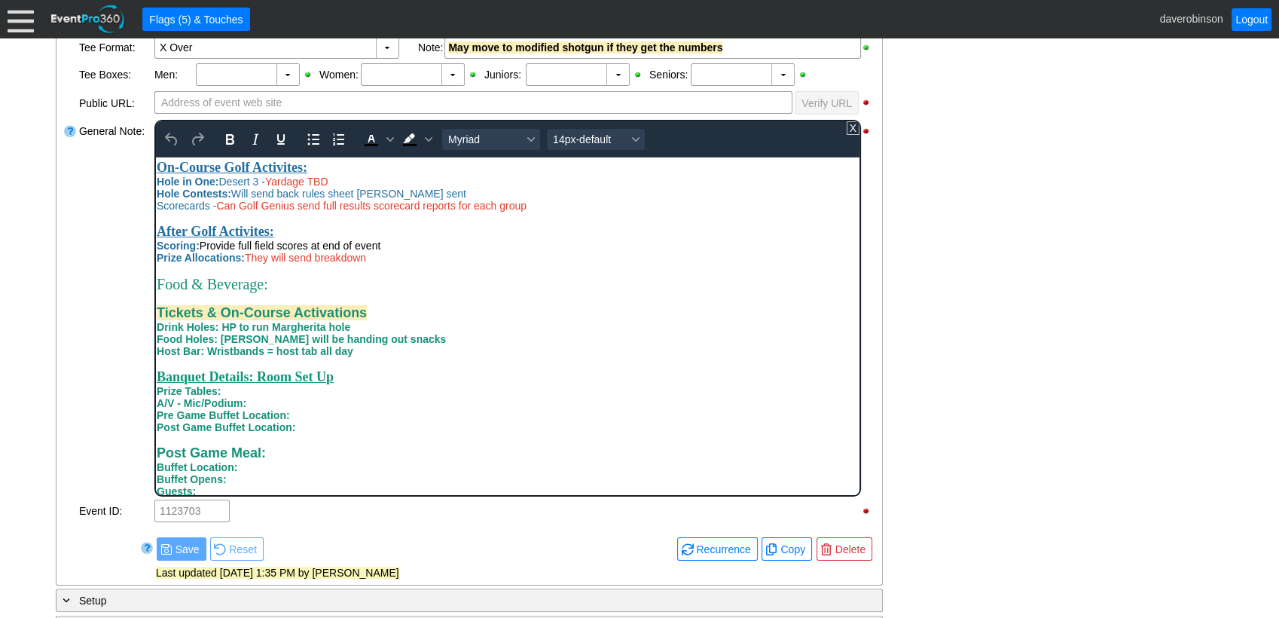
scroll to position [582, 0]
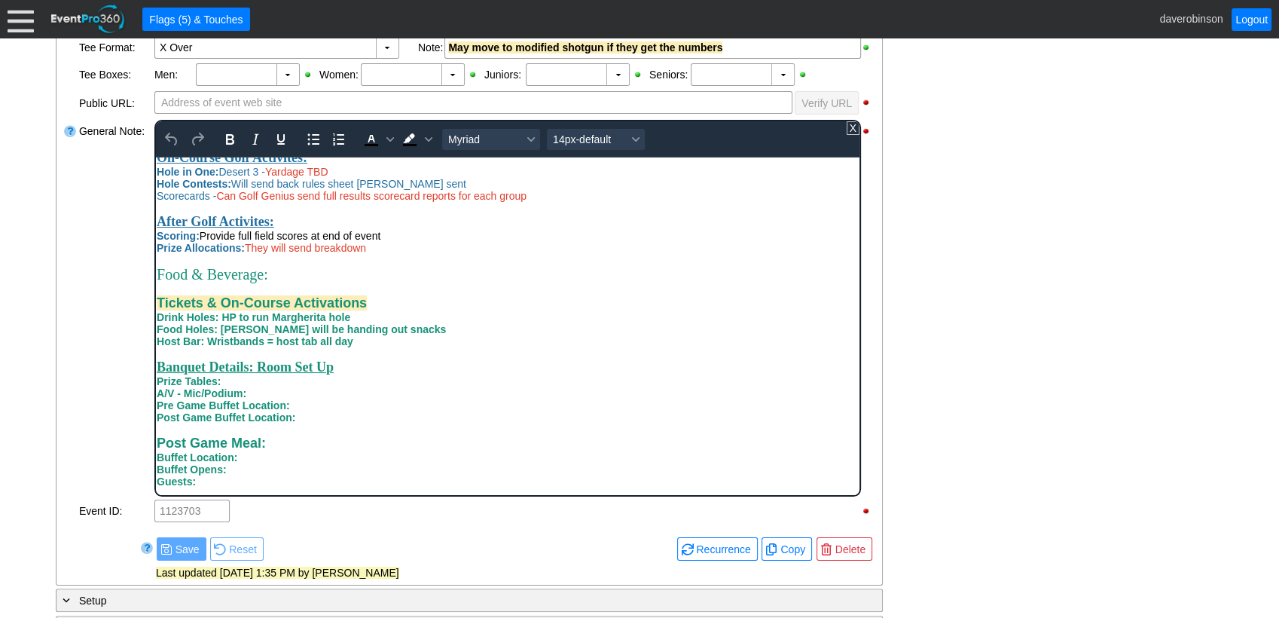
click at [258, 380] on div "Prize Tables:" at bounding box center [507, 380] width 702 height 12
click at [219, 375] on strong "Prize Tables:" at bounding box center [188, 380] width 64 height 12
drag, startPoint x: 222, startPoint y: 378, endPoint x: 325, endPoint y: 386, distance: 103.5
click at [325, 386] on div "Prize Tables: 1 table, west wall" at bounding box center [507, 380] width 702 height 12
click at [233, 142] on icon "Bold" at bounding box center [230, 139] width 18 height 18
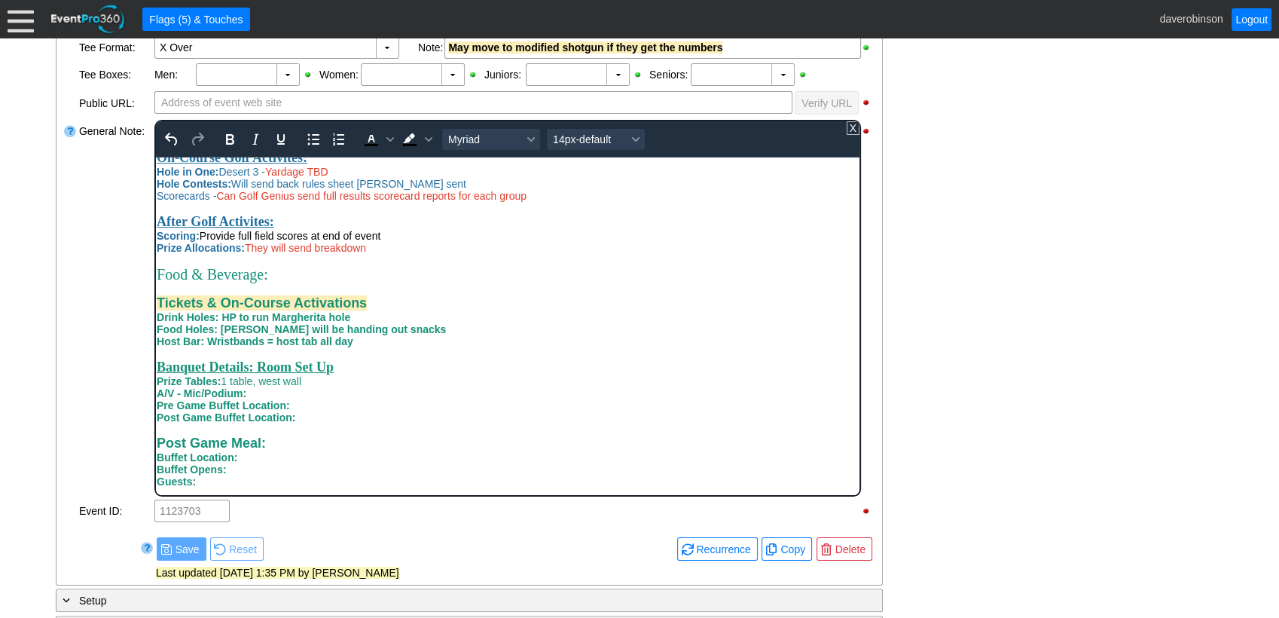
click at [387, 404] on div "Pre Game Buffet Location:" at bounding box center [507, 404] width 702 height 12
click at [267, 393] on div "A/V - Mic/Podium:" at bounding box center [507, 392] width 702 height 12
drag, startPoint x: 248, startPoint y: 389, endPoint x: 313, endPoint y: 391, distance: 64.8
click at [313, 391] on div "A/V - Mic/Podium: Mic/podium" at bounding box center [507, 392] width 702 height 12
click at [235, 131] on icon "Bold" at bounding box center [230, 139] width 18 height 18
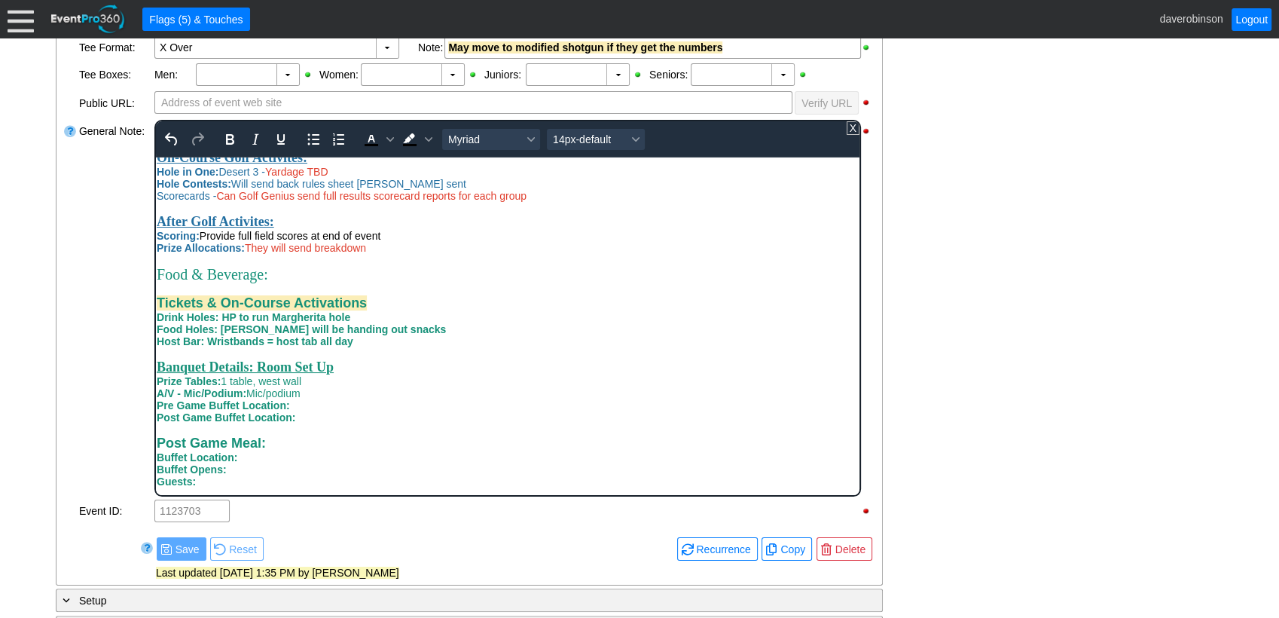
click at [365, 421] on div "Post Game Buffet Location:" at bounding box center [507, 416] width 702 height 12
click at [321, 402] on div "Pre Game Buffet Location:" at bounding box center [507, 404] width 702 height 12
click at [301, 444] on div "Post Game Meal: Buffet Location:" at bounding box center [507, 449] width 702 height 28
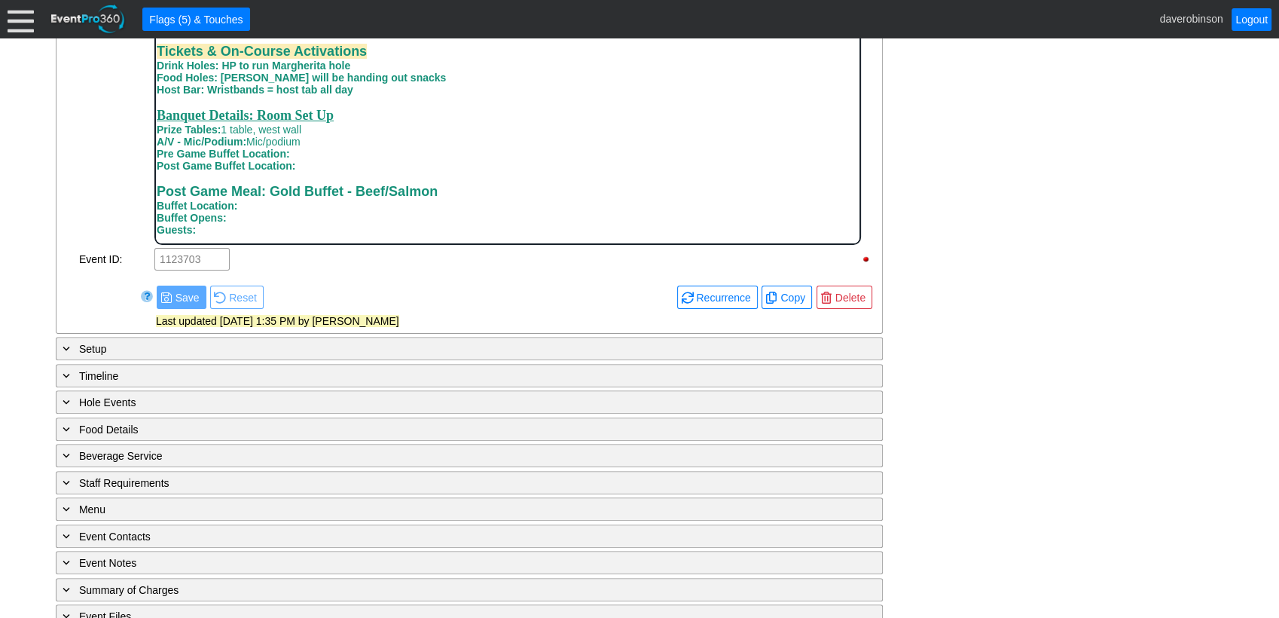
click at [263, 205] on div "Post Game Meal: Gold Buffet - Beef/Salmon Buffet Location:" at bounding box center [507, 198] width 702 height 28
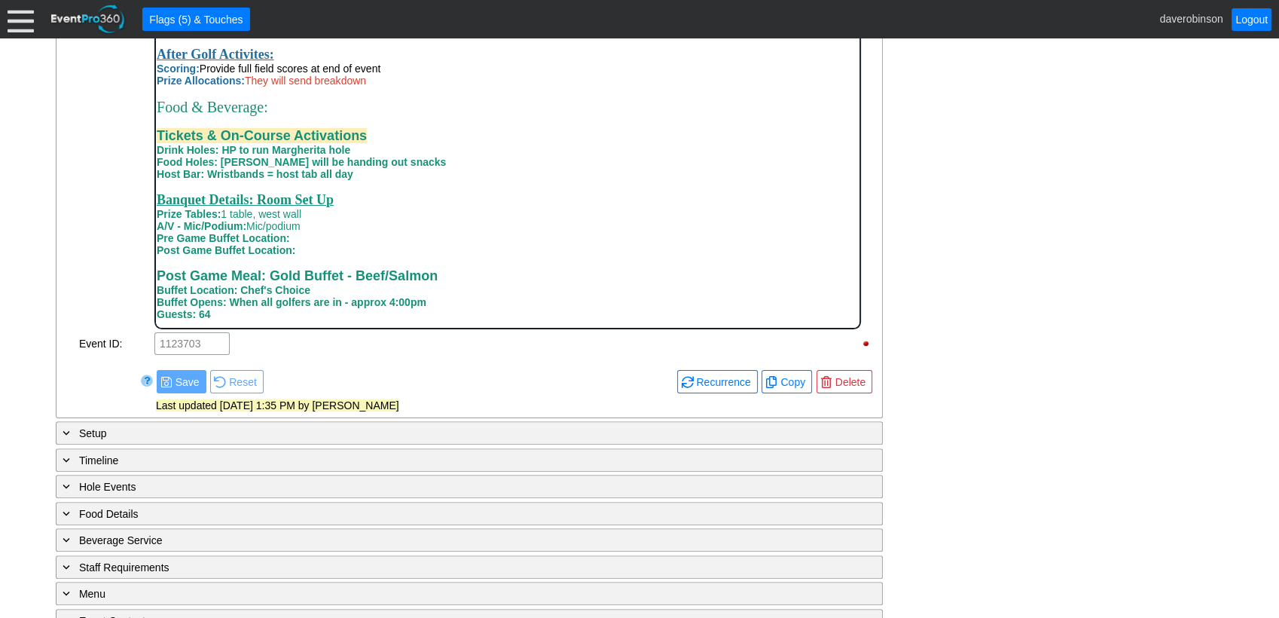
click at [245, 291] on span "Buffet Location: Chef's Choice" at bounding box center [233, 290] width 154 height 12
drag, startPoint x: 240, startPoint y: 285, endPoint x: 314, endPoint y: 291, distance: 74.1
click at [314, 291] on div "Post Game Meal: Gold Buffet - Beef/Salmon Buffet Location: Chef's Choice" at bounding box center [507, 282] width 702 height 28
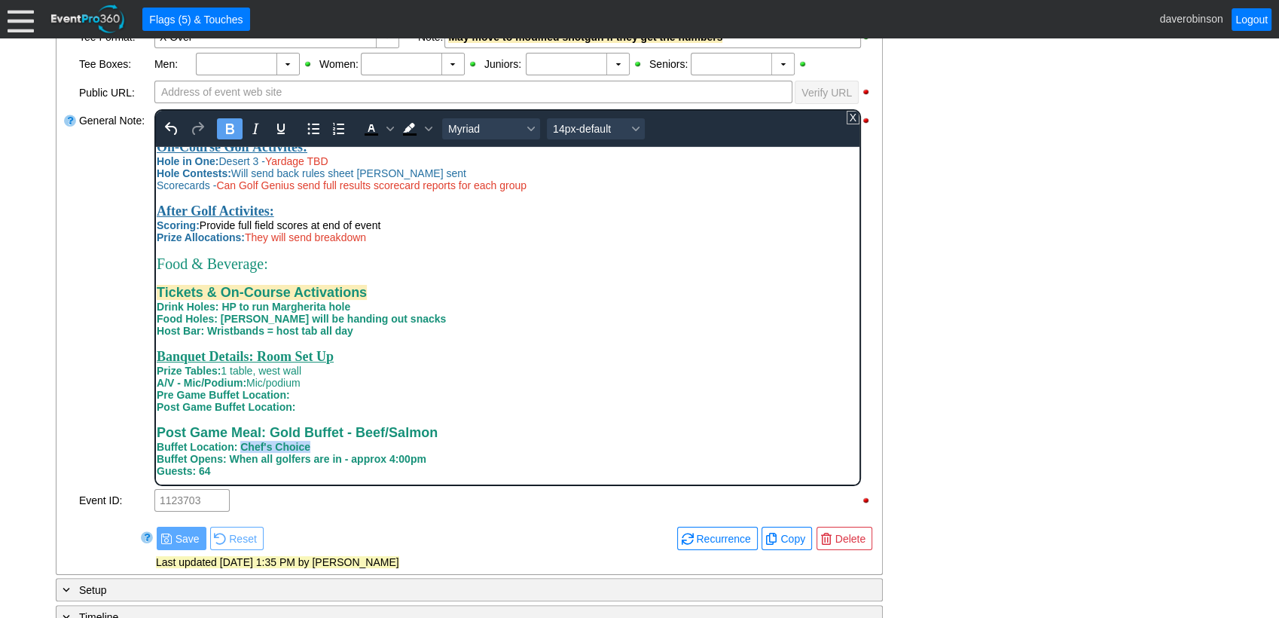
scroll to position [478, 0]
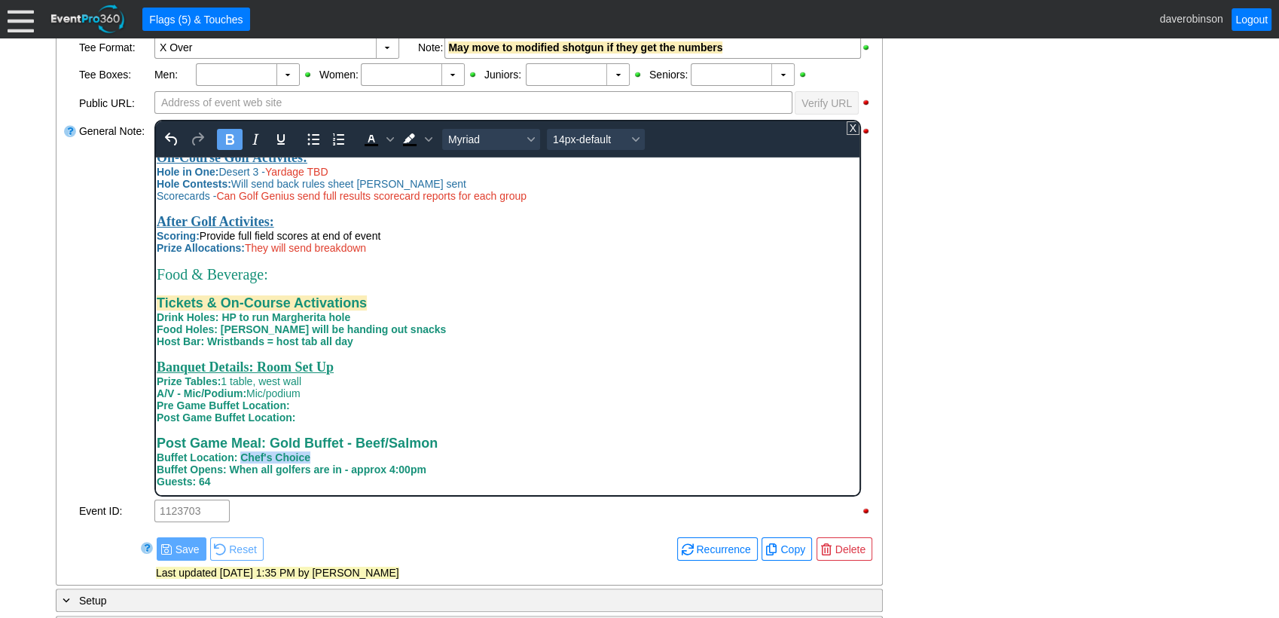
click at [230, 139] on icon "Bold" at bounding box center [230, 139] width 18 height 18
click at [502, 391] on div "A/V - Mic/Podium: Mic/podium" at bounding box center [507, 392] width 702 height 12
drag, startPoint x: 231, startPoint y: 471, endPoint x: 434, endPoint y: 468, distance: 202.6
click at [434, 468] on div "Buffet Opens: When all golfers are in - approx 4:00pm" at bounding box center [507, 468] width 702 height 12
click at [235, 142] on icon "Bold" at bounding box center [230, 139] width 18 height 18
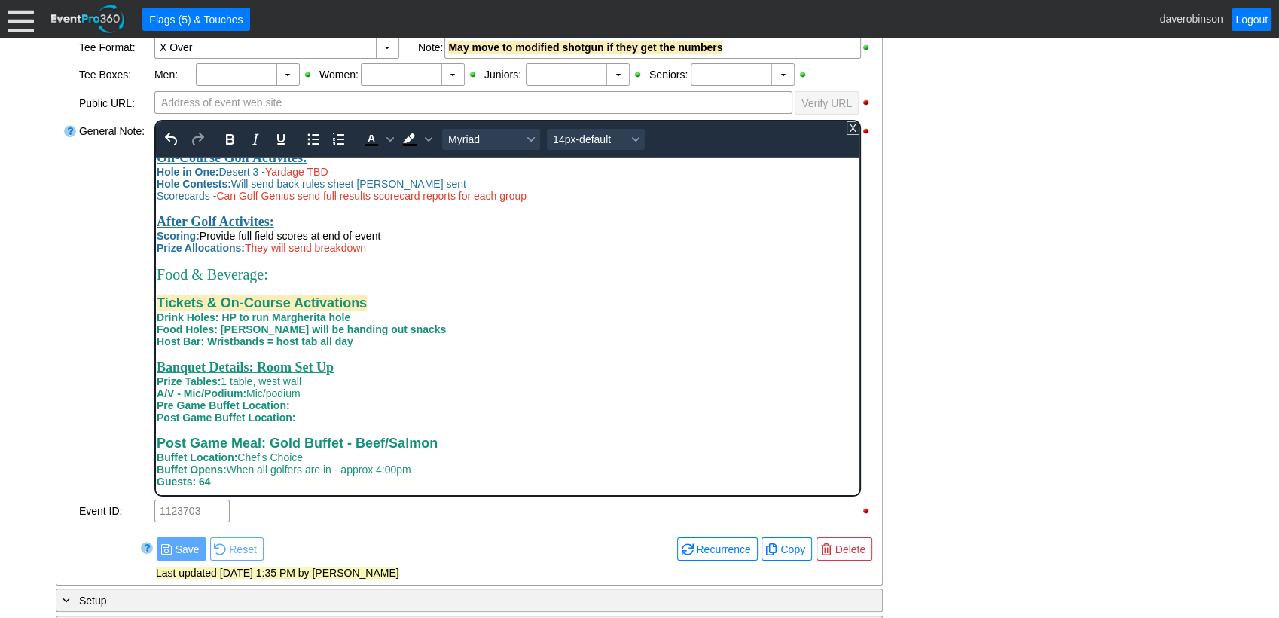
click at [487, 404] on div "Pre Game Buffet Location:" at bounding box center [507, 404] width 702 height 12
click at [320, 458] on div "Post Game Meal: Gold Buffet - Beef/Salmon Buffet Location: Chef's Choice" at bounding box center [507, 449] width 702 height 28
drag, startPoint x: 242, startPoint y: 454, endPoint x: 304, endPoint y: 459, distance: 62.7
click at [304, 459] on span "Buffet Location: Buffet Inside - Perhaps need meadows?" at bounding box center [318, 456] width 324 height 12
click at [423, 124] on div "To open the popup, press Shift+Enter To open the popup, press Shift+Enter" at bounding box center [398, 138] width 84 height 29
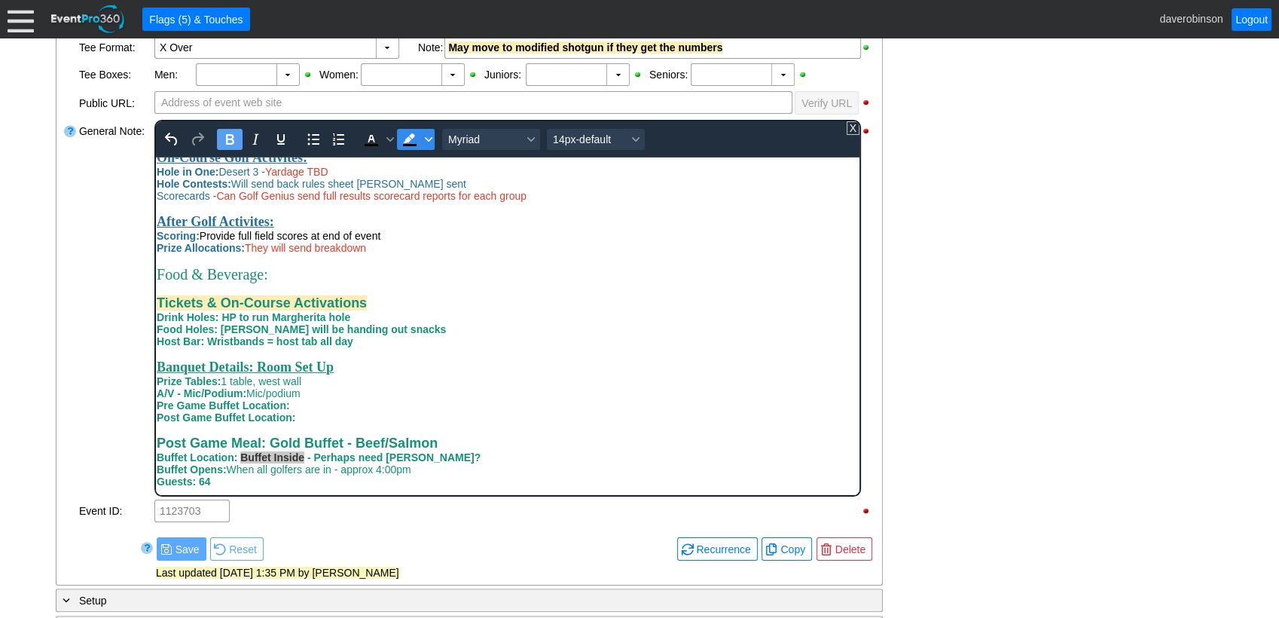
click at [428, 137] on icon "Background color Black" at bounding box center [429, 139] width 8 height 5
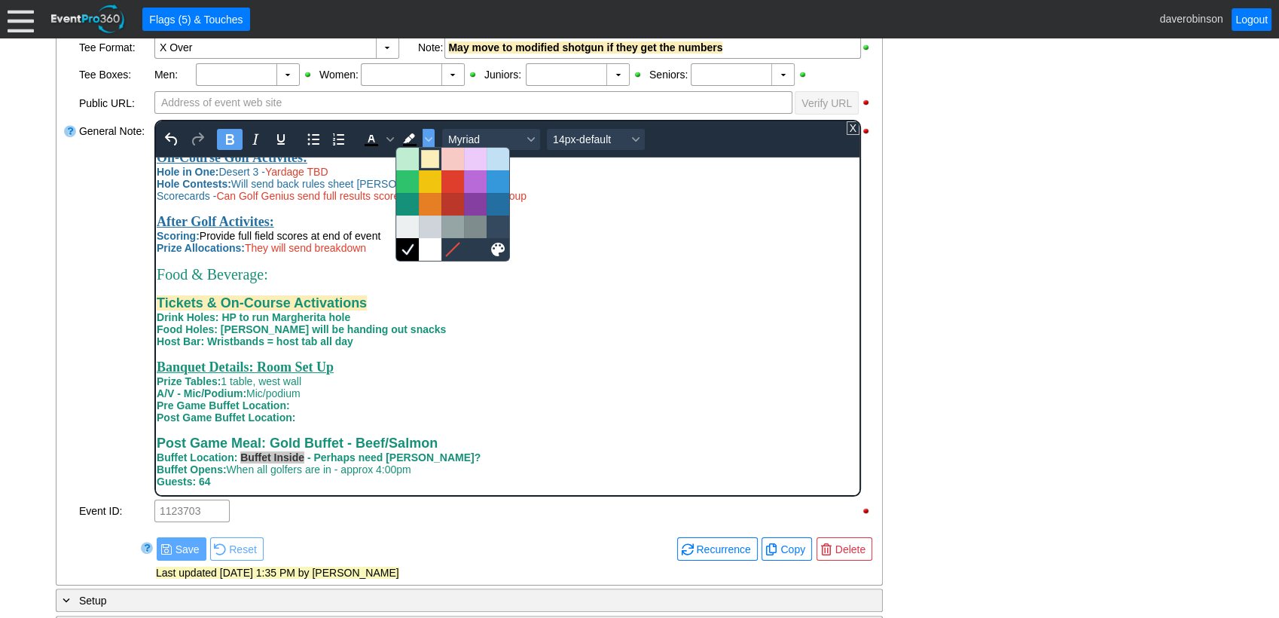
click at [434, 162] on div at bounding box center [430, 159] width 18 height 18
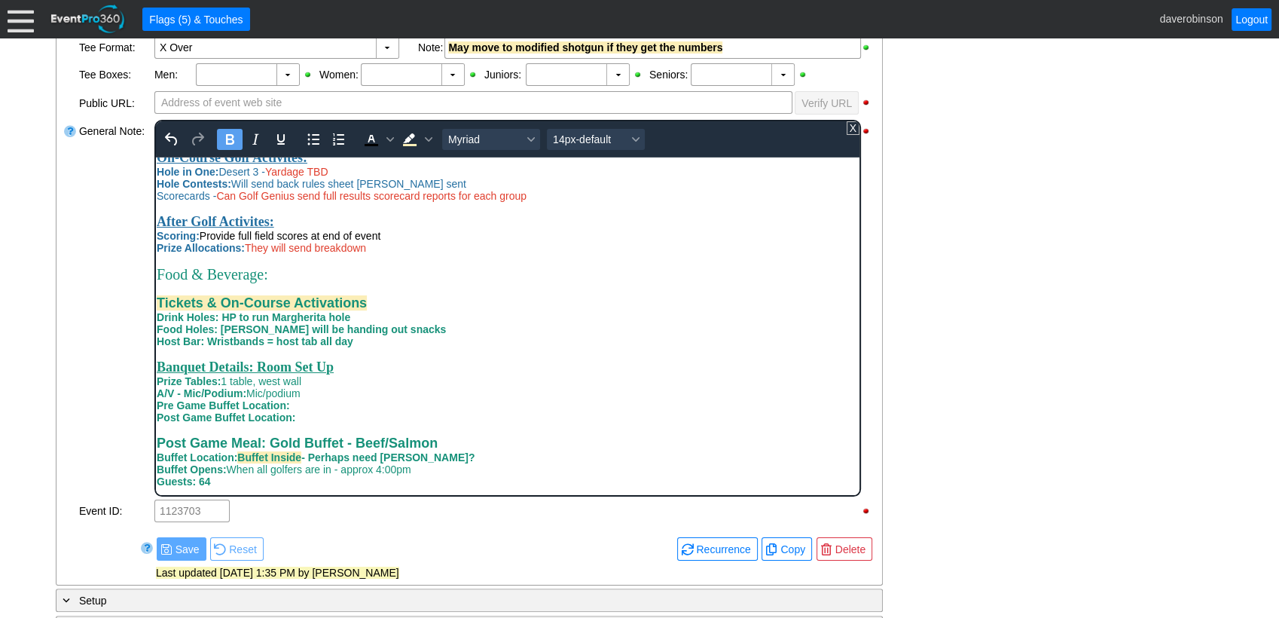
click at [270, 459] on span "Buffet Inside" at bounding box center [269, 456] width 64 height 12
drag, startPoint x: 356, startPoint y: 457, endPoint x: 488, endPoint y: 278, distance: 222.5
click at [490, 460] on div "Post Game Meal: Gold Buffet - Beef/Salmon Buffet Location: Buffet must be Insid…" at bounding box center [507, 449] width 702 height 28
click at [229, 139] on icon "Bold" at bounding box center [230, 139] width 18 height 18
click at [561, 325] on div "Food Holes: Larry will be handing out snacks" at bounding box center [507, 328] width 702 height 12
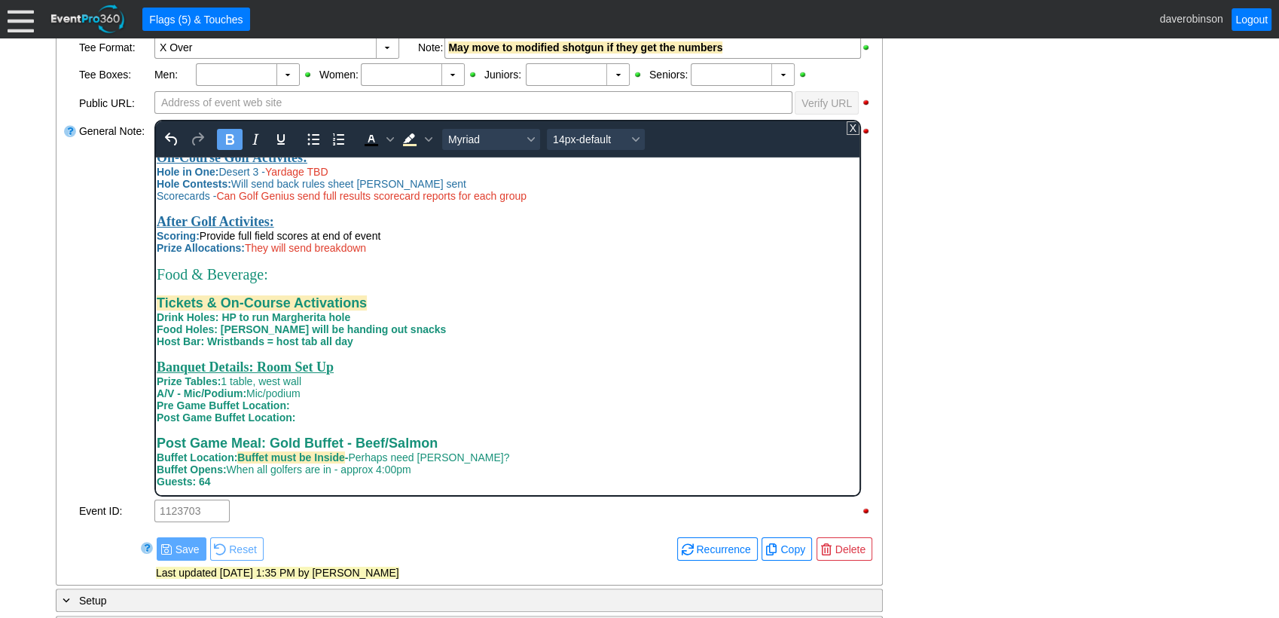
click at [93, 377] on div "General Note:" at bounding box center [115, 308] width 75 height 380
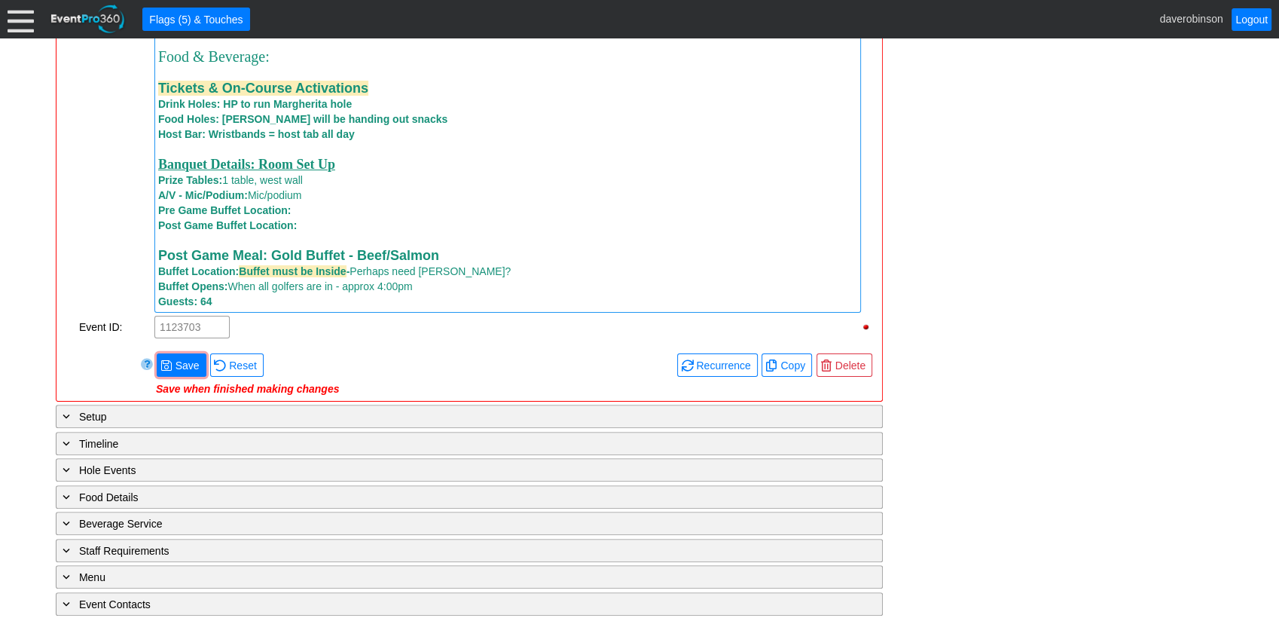
scroll to position [1398, 0]
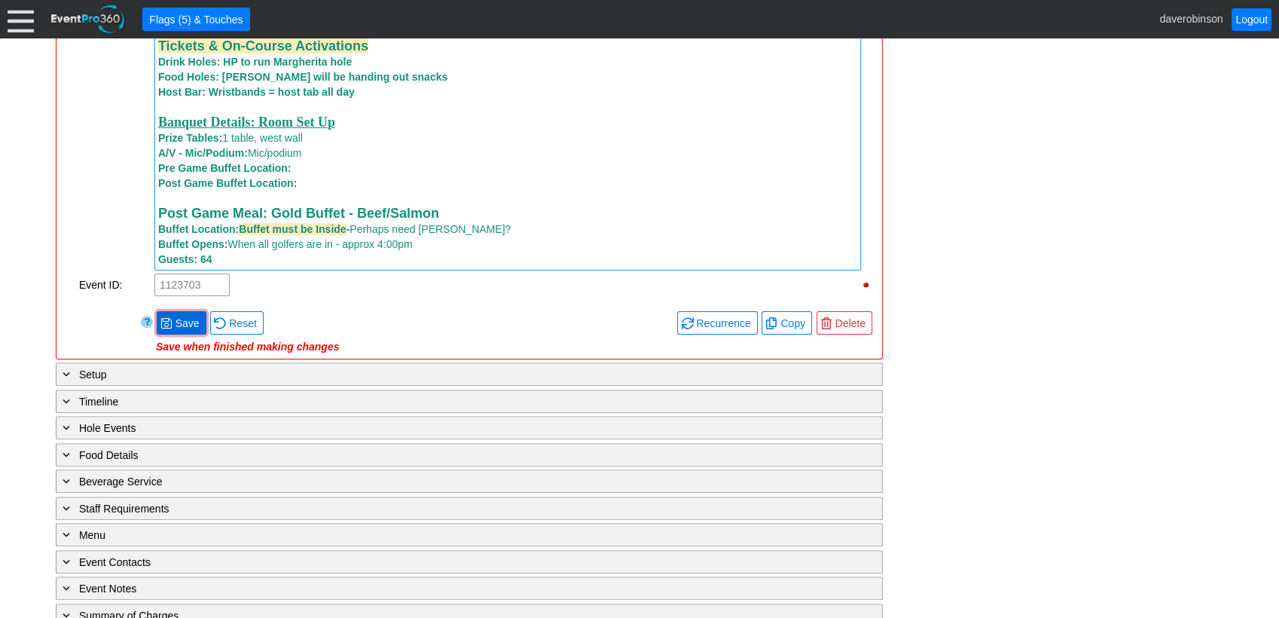
click at [185, 331] on span "Save" at bounding box center [187, 323] width 30 height 15
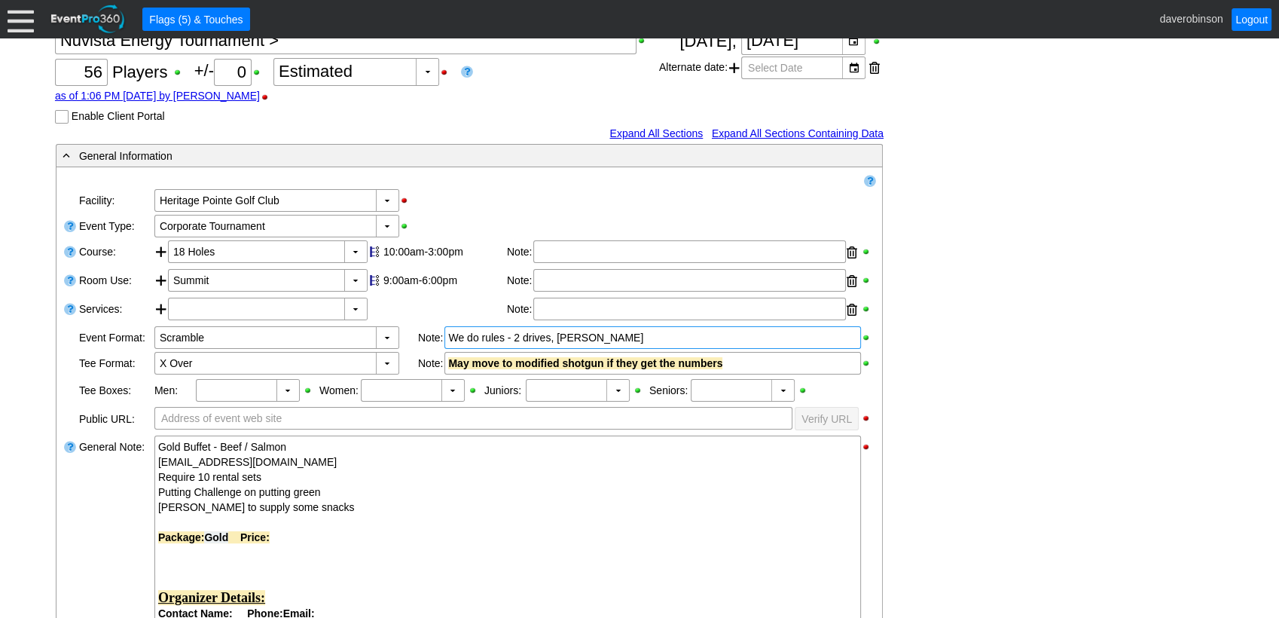
scroll to position [60, 0]
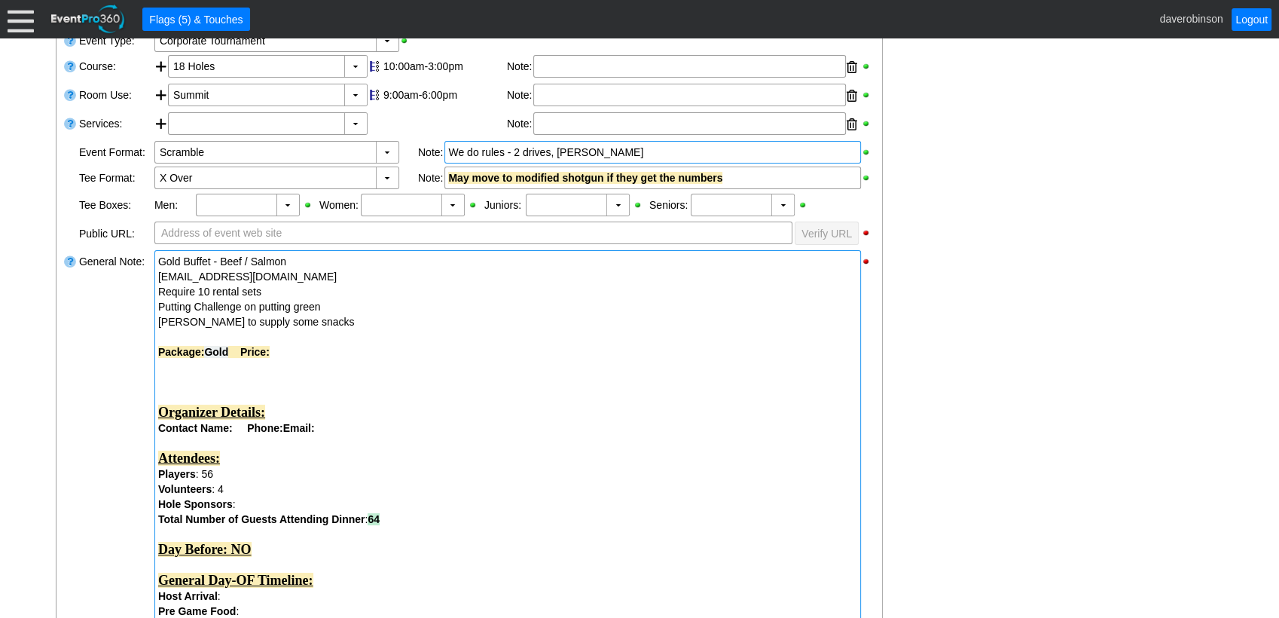
scroll to position [204, 0]
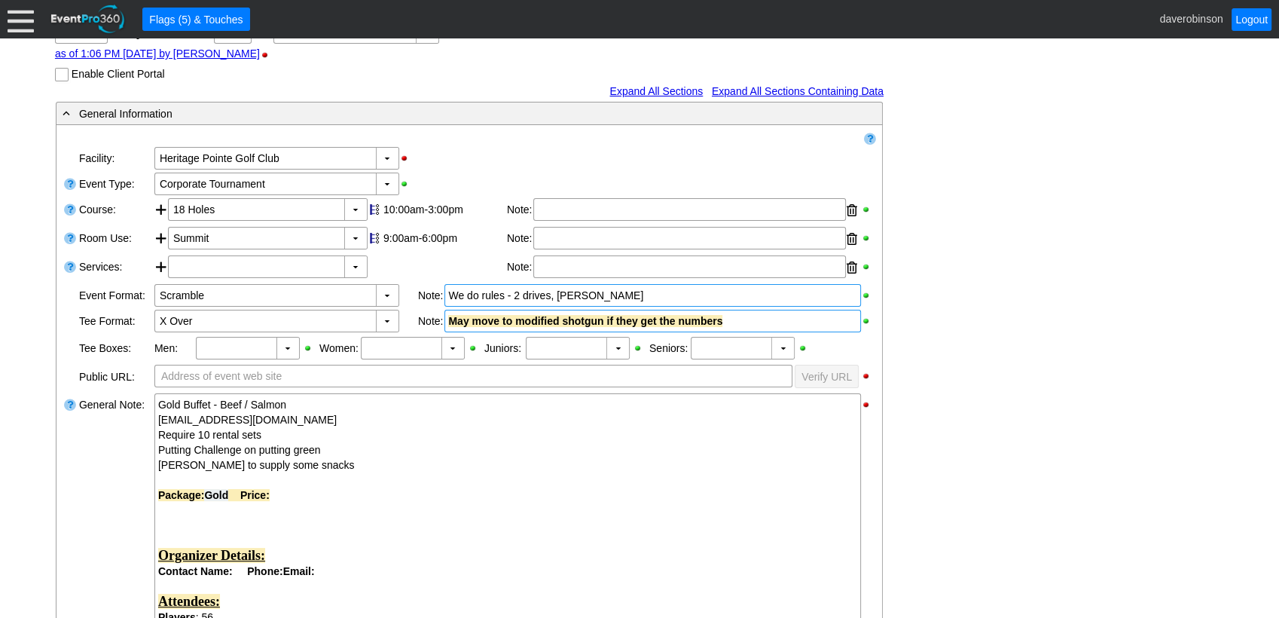
drag, startPoint x: 729, startPoint y: 320, endPoint x: 639, endPoint y: 318, distance: 89.7
click at [639, 318] on div "May move to modified shotgun if they get the numbers" at bounding box center [652, 320] width 409 height 15
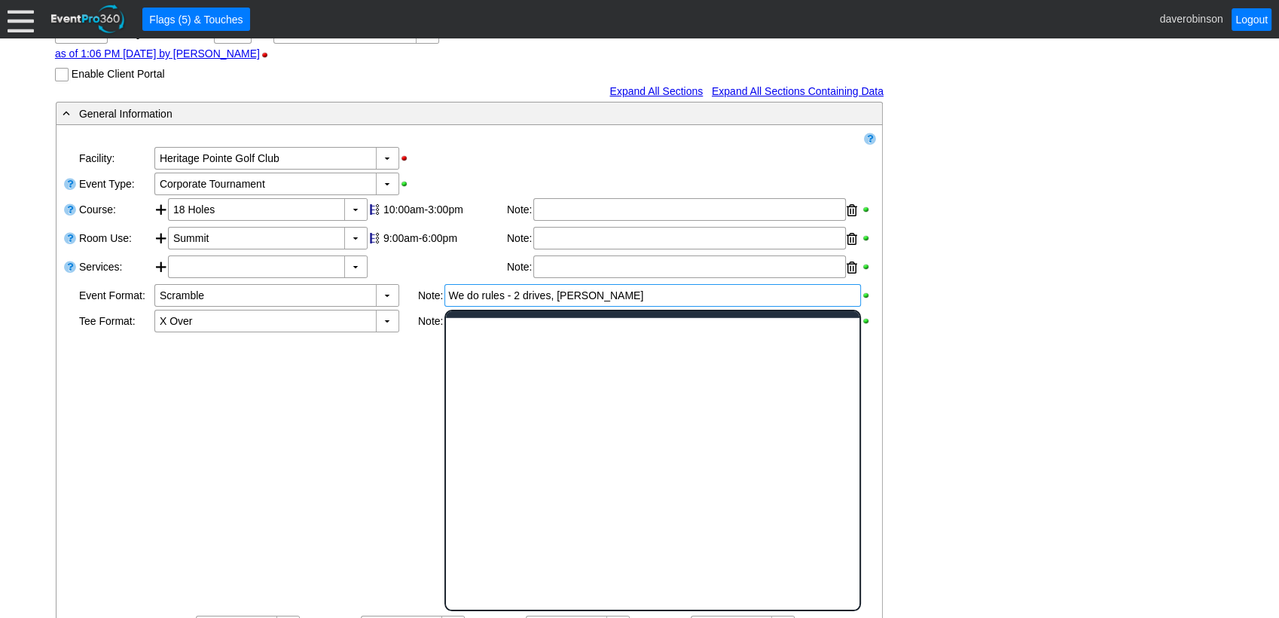
scroll to position [0, 0]
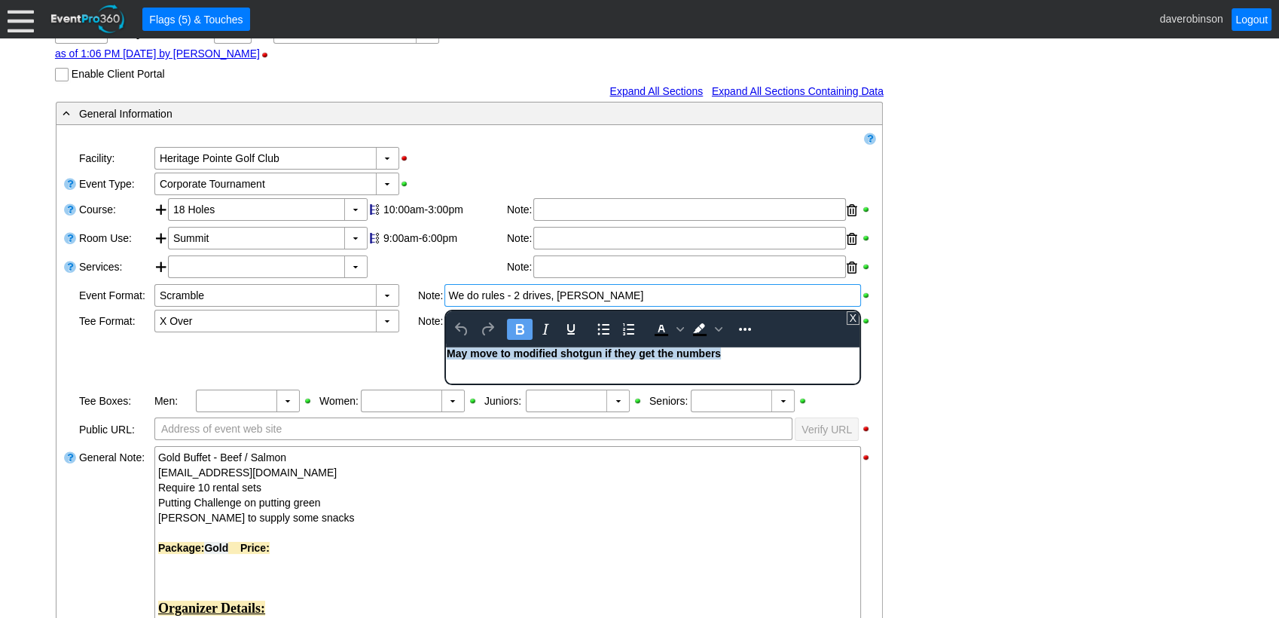
drag, startPoint x: 728, startPoint y: 351, endPoint x: 422, endPoint y: 346, distance: 305.8
click at [446, 346] on html "May move to modified shotgun if they get the numbers" at bounding box center [653, 356] width 414 height 20
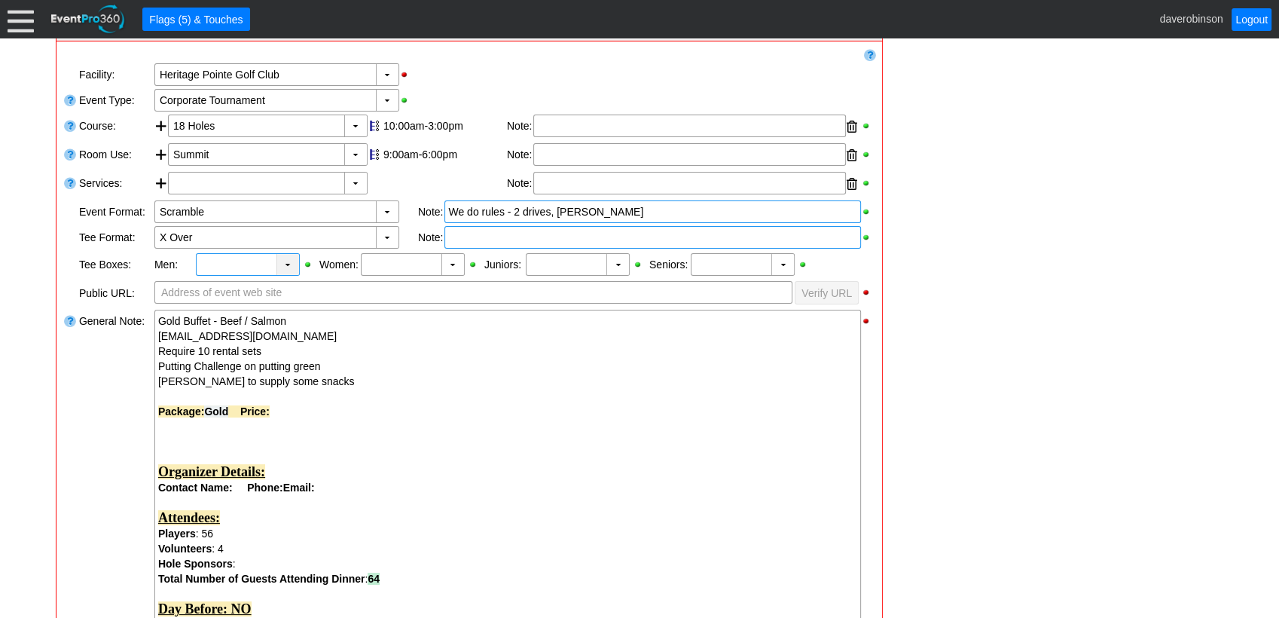
click at [285, 267] on div "▼" at bounding box center [287, 264] width 23 height 21
click at [221, 201] on div "Black" at bounding box center [246, 205] width 101 height 27
type input "Black"
click at [449, 268] on div "▼" at bounding box center [452, 264] width 23 height 21
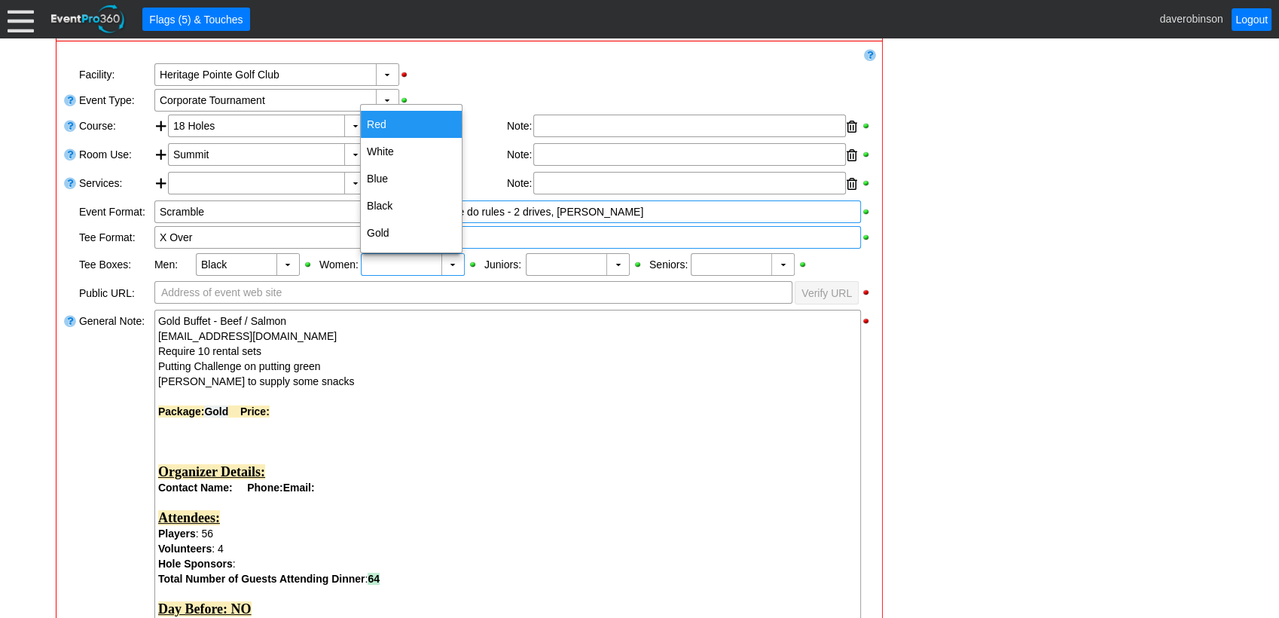
click at [368, 120] on div "Red" at bounding box center [411, 124] width 101 height 27
type input "Red"
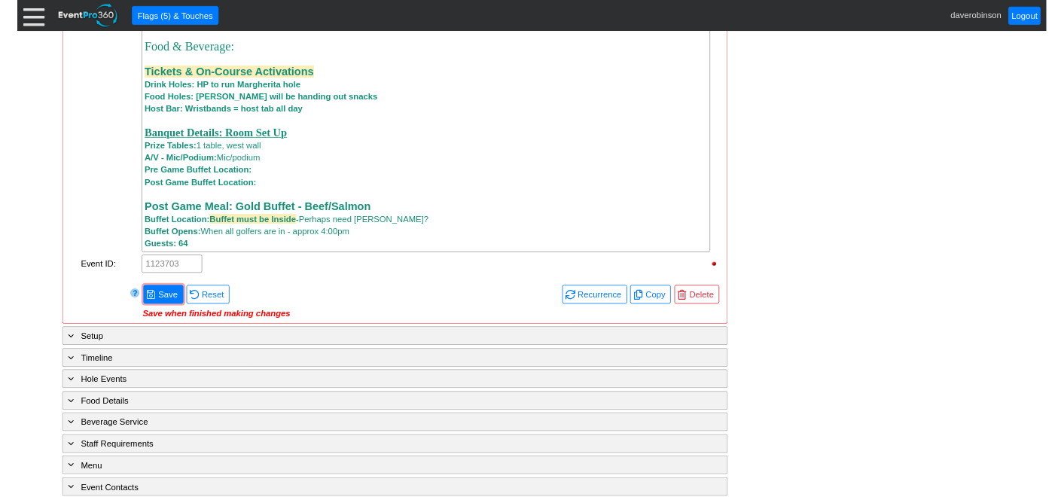
scroll to position [1375, 0]
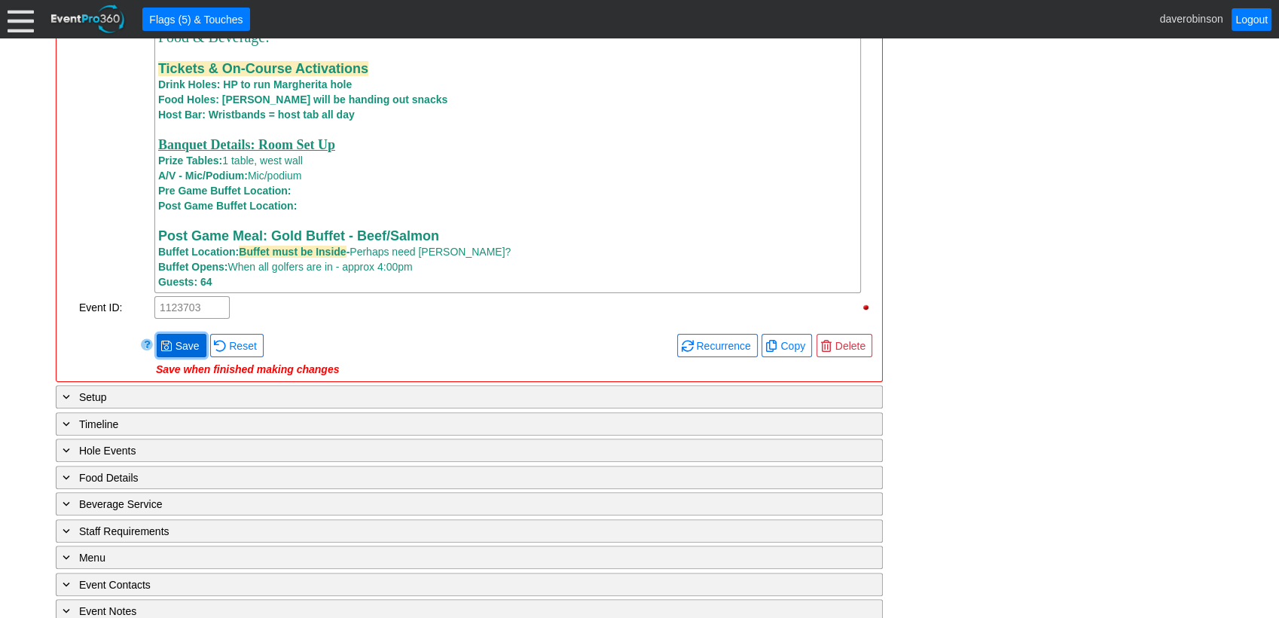
click at [173, 350] on span "Save" at bounding box center [187, 345] width 30 height 15
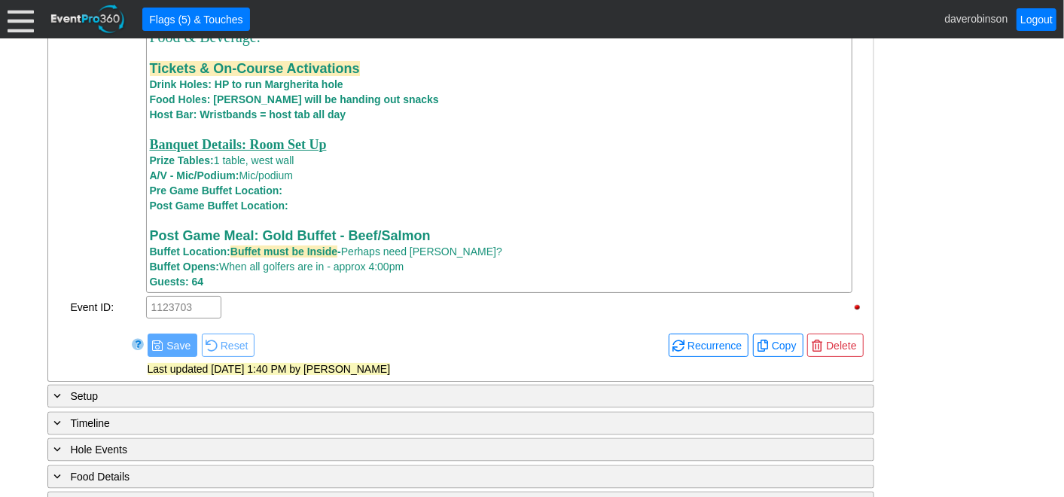
click at [1020, 201] on div "Link ▼ Flag ▼ Document: Event Page Χ ▼ ● Print or PDF E-Sign ▼ Insert ▼ Save ▼ ▼" at bounding box center [532, 267] width 1064 height 459
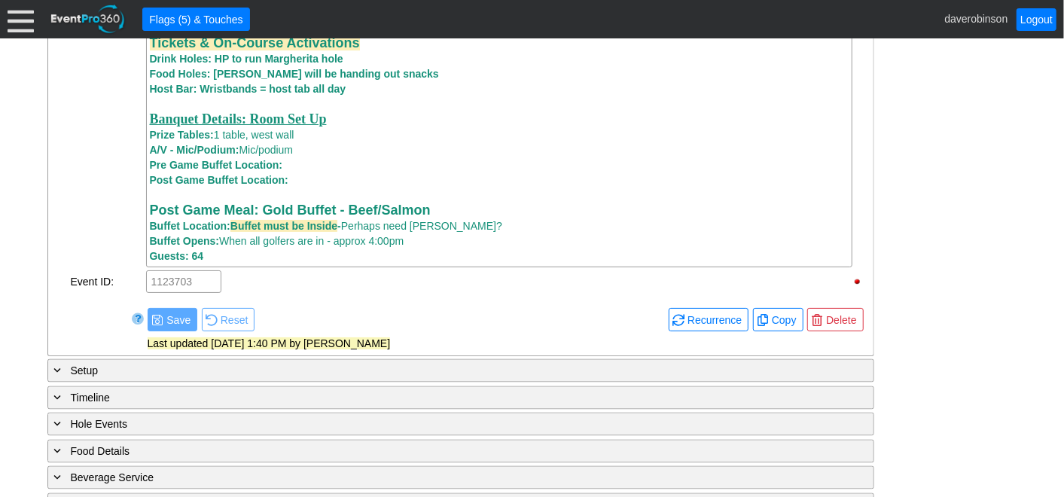
scroll to position [1567, 0]
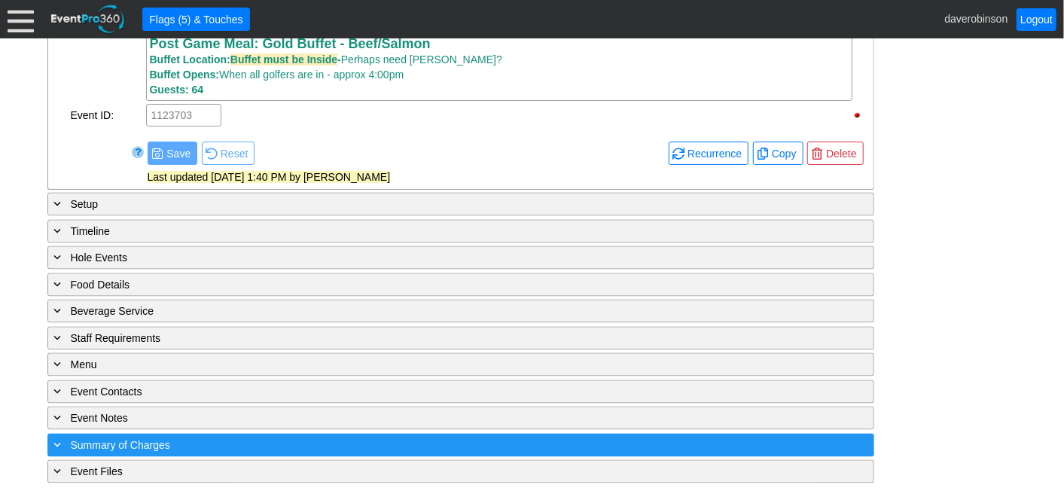
click at [221, 444] on div "+ Summary of Charges" at bounding box center [430, 445] width 758 height 17
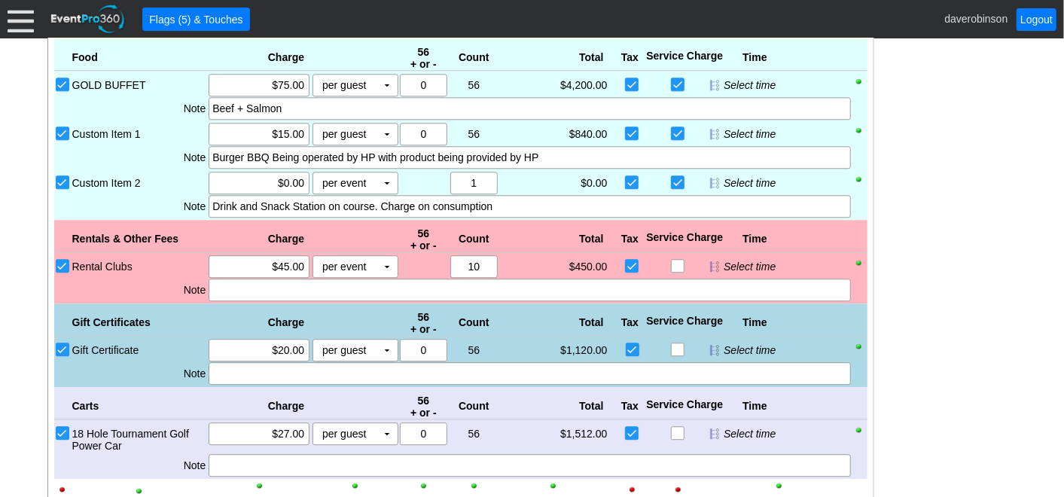
scroll to position [2068, 0]
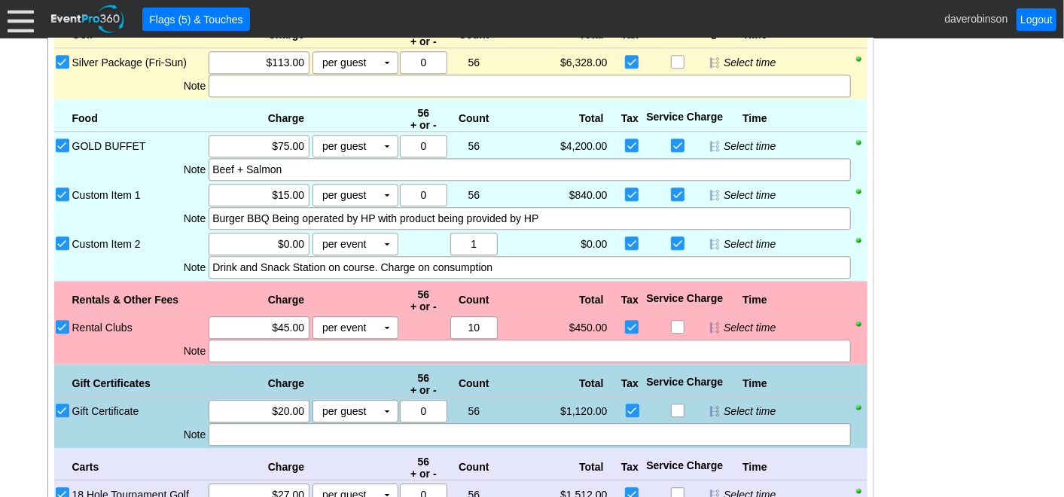
click at [57, 243] on input "Custom Item 2" at bounding box center [63, 244] width 15 height 15
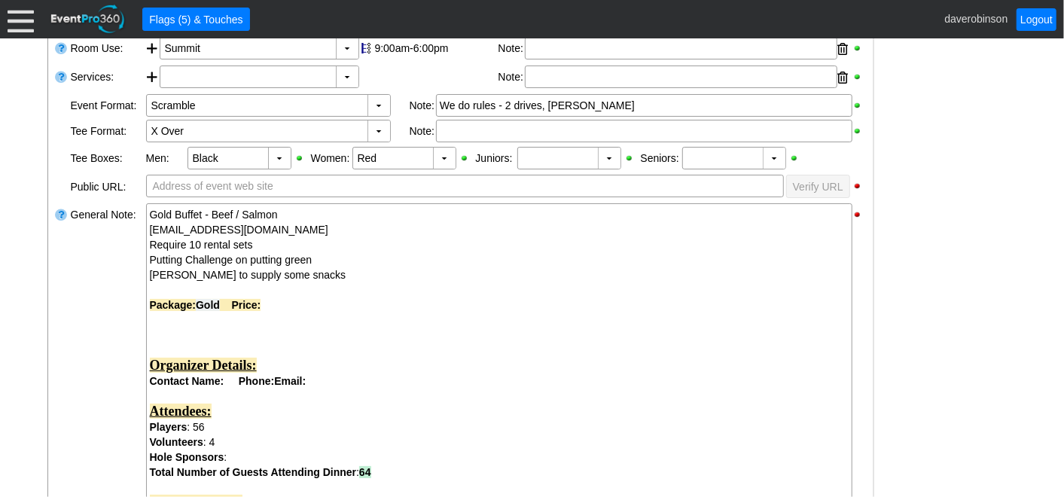
scroll to position [393, 0]
click at [320, 260] on div "Putting Challenge on putting green" at bounding box center [499, 260] width 699 height 15
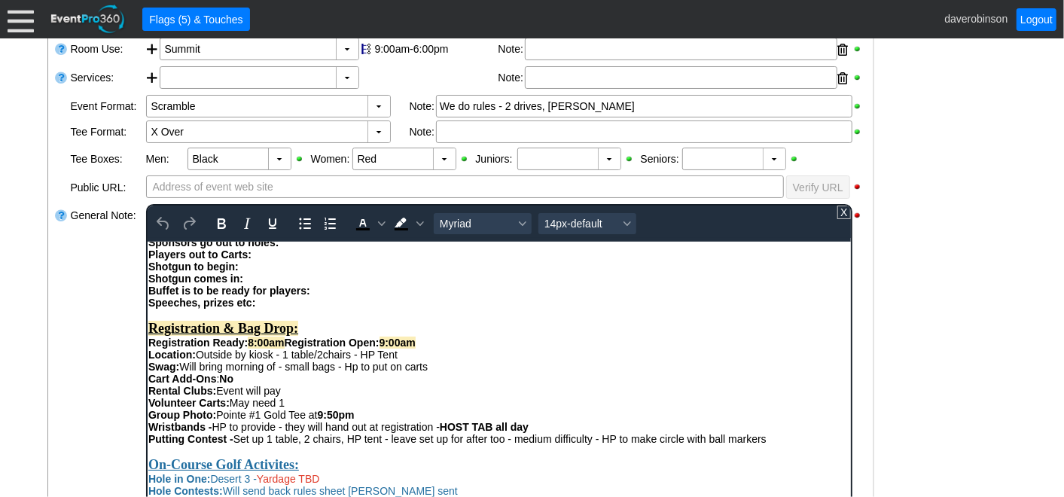
scroll to position [334, 0]
click at [329, 395] on div "Rental Clubs: Event will pay" at bounding box center [499, 389] width 702 height 12
click at [48, 328] on div "Loading.... Remove all highlights Facility: ▼ Χ Heritage Pointe Golf Club Event…" at bounding box center [461, 302] width 826 height 733
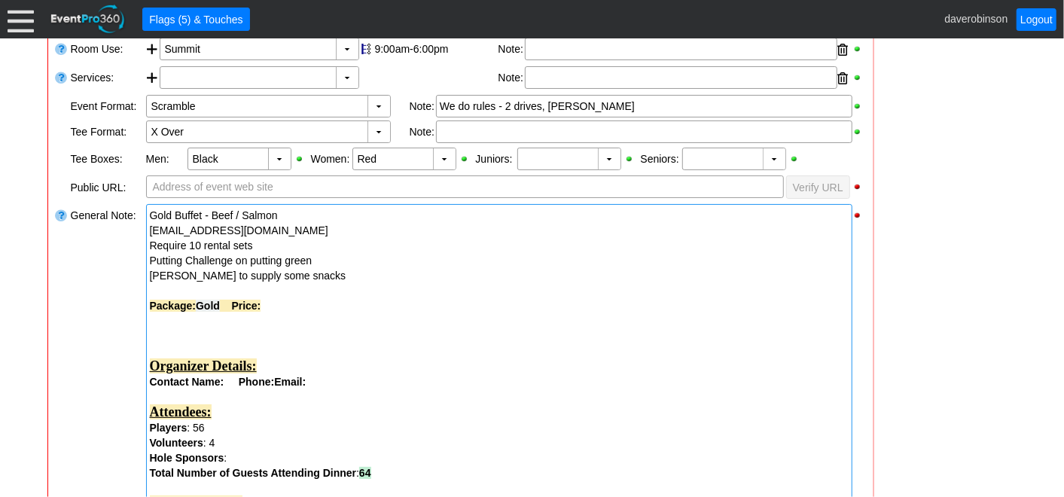
click at [232, 303] on span at bounding box center [226, 306] width 12 height 12
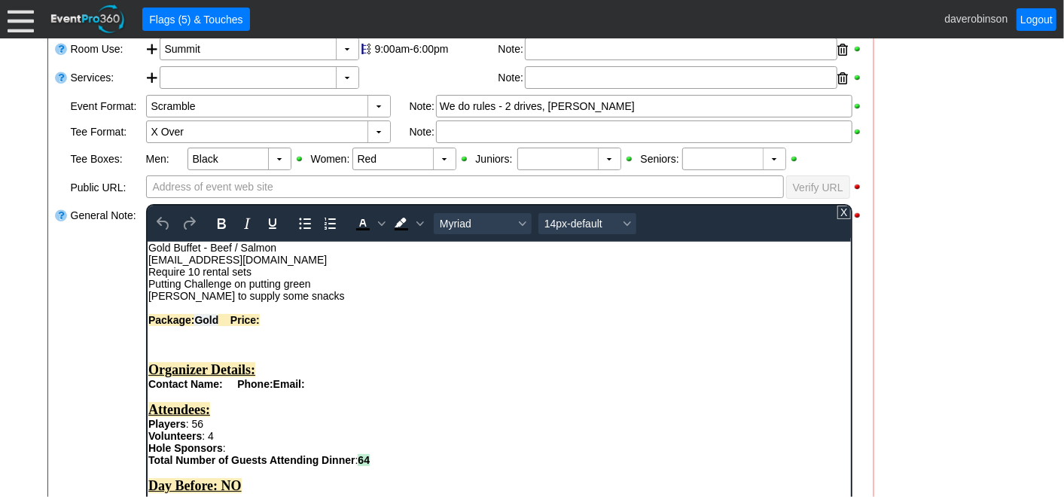
scroll to position [0, 0]
click at [313, 322] on div "Package: Gold Price:" at bounding box center [499, 319] width 702 height 12
drag, startPoint x: 313, startPoint y: 322, endPoint x: 141, endPoint y: 313, distance: 172.7
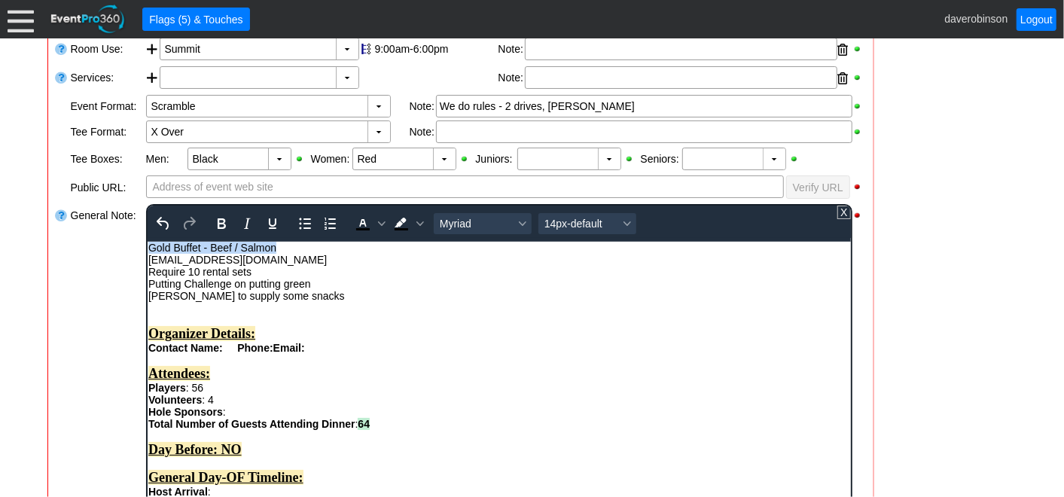
drag, startPoint x: 276, startPoint y: 246, endPoint x: 273, endPoint y: 480, distance: 233.5
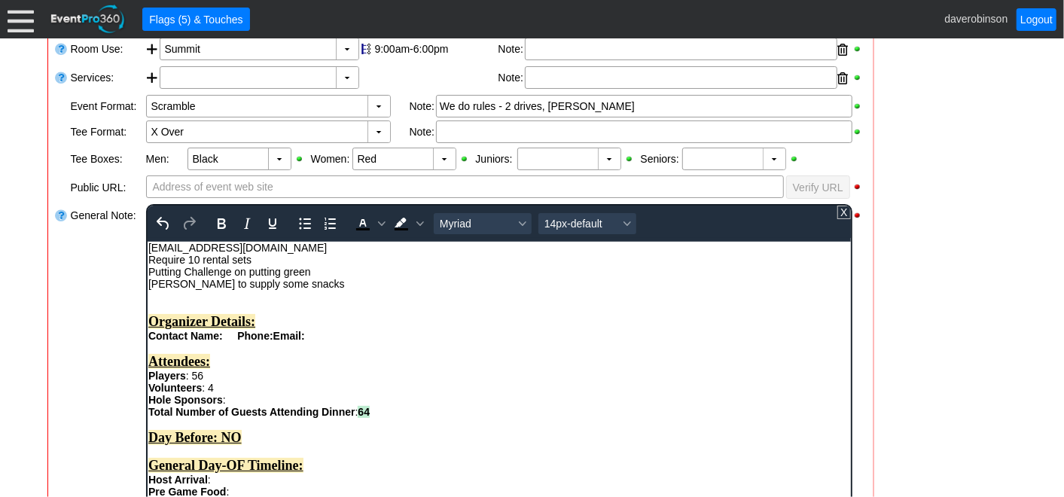
click at [225, 341] on strong "Rich Text Area. Press ALT-0 for help." at bounding box center [231, 335] width 12 height 12
click at [417, 341] on div "Contact Name: Kari Burkinshaw Phone: Email:" at bounding box center [499, 335] width 702 height 12
click at [417, 346] on div "Rich Text Area. Press ALT-0 for help." at bounding box center [499, 347] width 702 height 12
click at [414, 340] on div "Contact Name: Kari Burkinshaw Phone: Email:" at bounding box center [499, 335] width 702 height 12
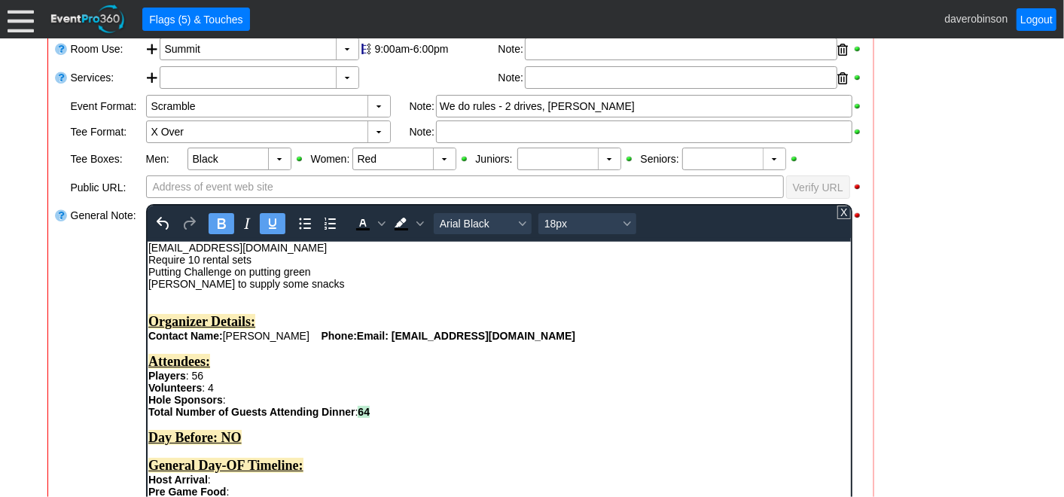
click at [414, 369] on div "Attendees:" at bounding box center [499, 361] width 702 height 16
drag, startPoint x: 396, startPoint y: 337, endPoint x: 568, endPoint y: 345, distance: 171.9
click at [568, 341] on div "Contact Name: Kari Burkinshaw Phone: Email: KBurkinshaw@nvaenergy.com" at bounding box center [499, 335] width 702 height 12
click at [227, 218] on icon "Bold" at bounding box center [221, 224] width 18 height 18
click at [319, 359] on div "Attendees:" at bounding box center [499, 361] width 702 height 16
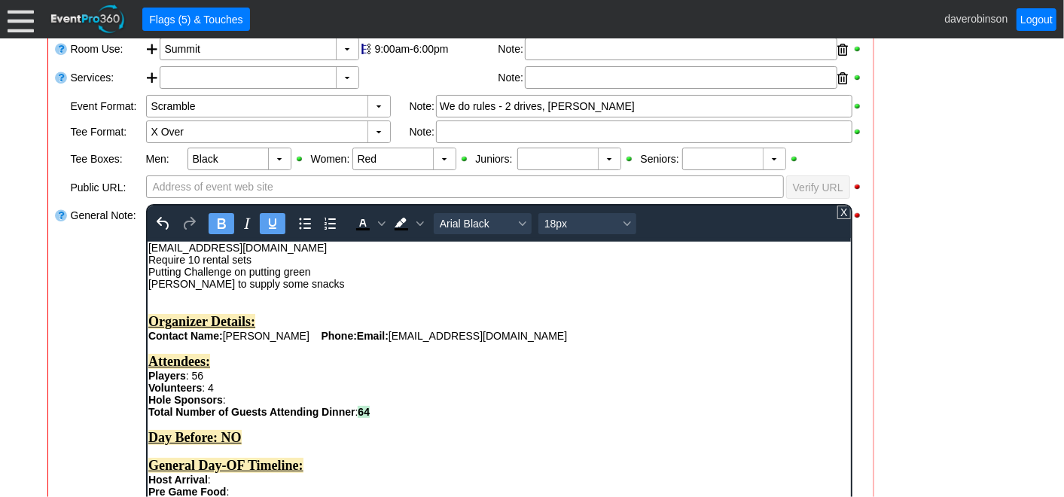
drag, startPoint x: 151, startPoint y: 347, endPoint x: 206, endPoint y: 350, distance: 55.1
click at [151, 347] on div "Rich Text Area. Press ALT-0 for help." at bounding box center [499, 347] width 702 height 12
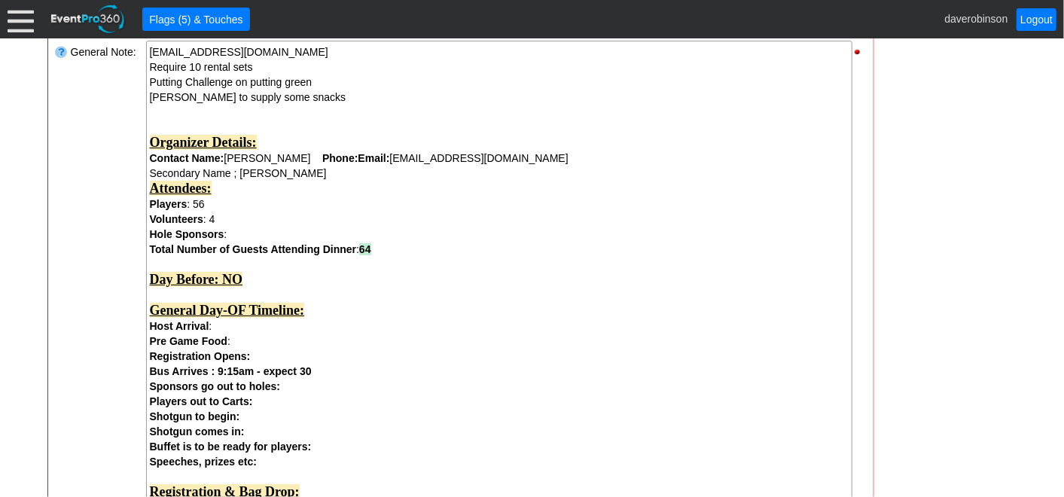
scroll to position [467, 0]
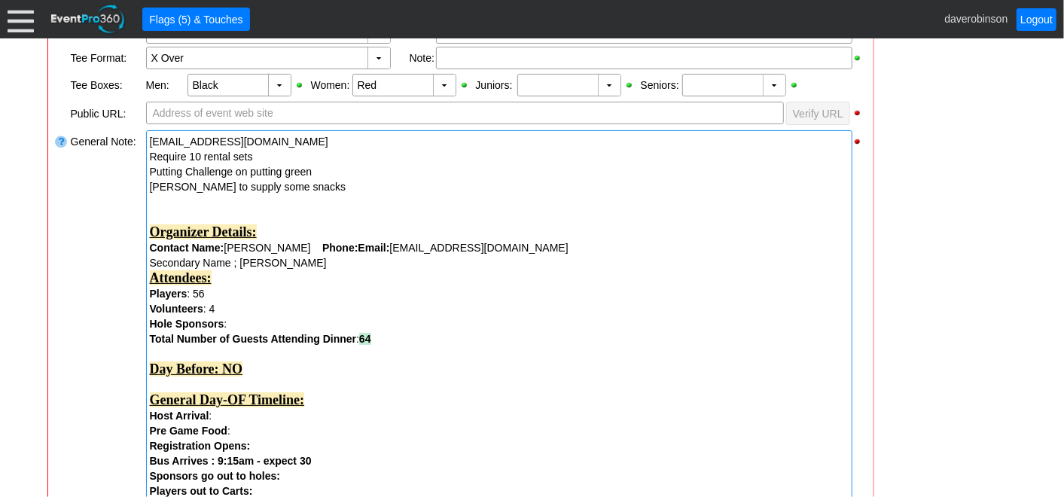
click at [322, 260] on div "Secondary Name ; Shirley Molenar" at bounding box center [499, 262] width 699 height 15
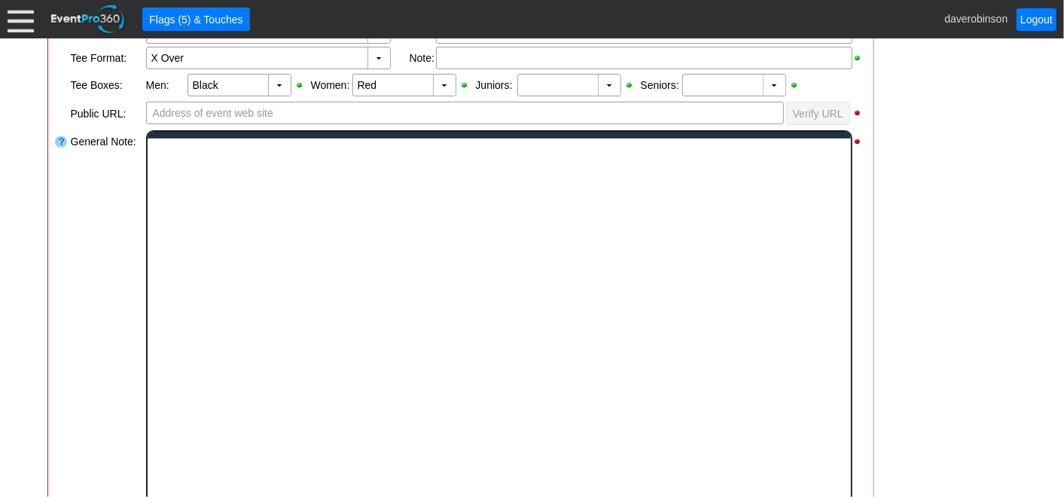
scroll to position [0, 0]
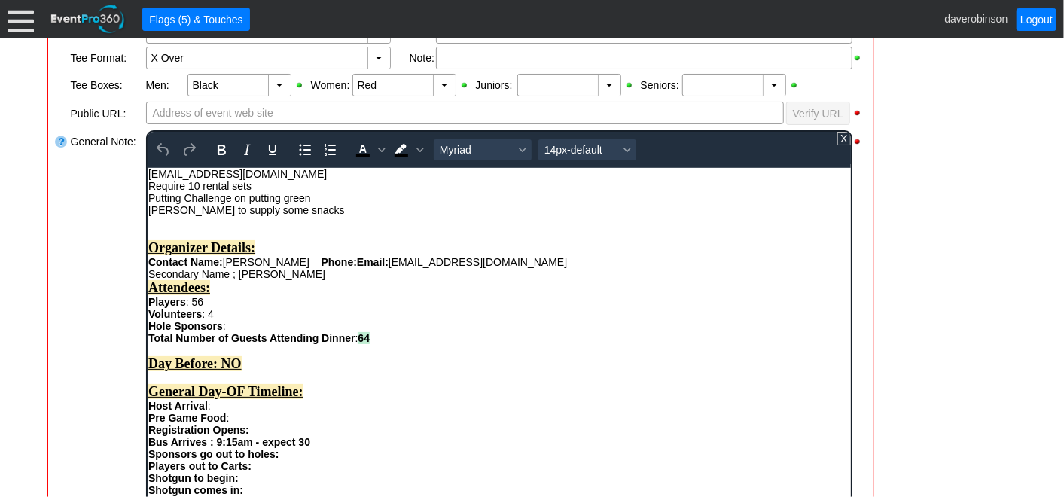
click at [328, 279] on div "Secondary Name ; Shirley Molenar" at bounding box center [499, 273] width 702 height 12
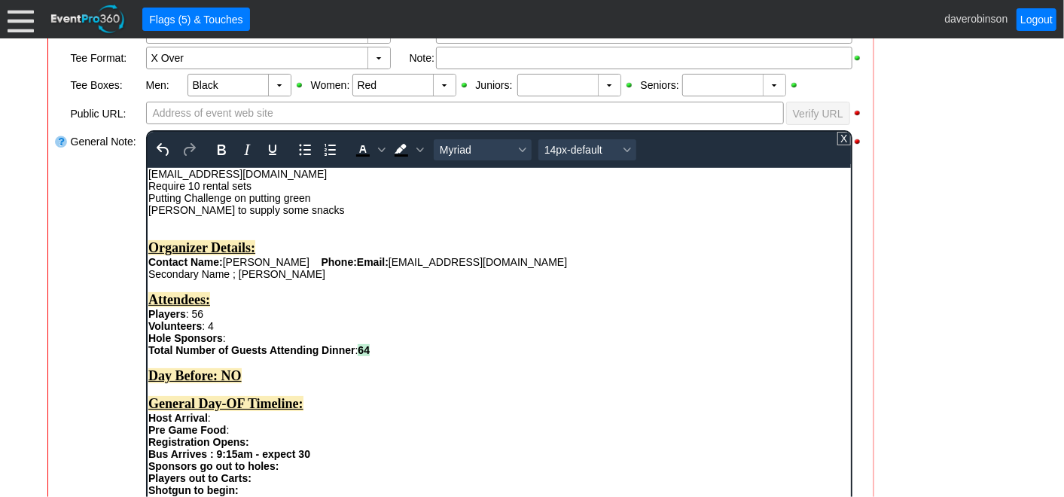
click at [328, 279] on div "Secondary Name ; Shirley Molenar" at bounding box center [499, 273] width 702 height 12
click at [349, 267] on strong "Phone:" at bounding box center [338, 261] width 35 height 12
click at [449, 307] on div "Attendees:" at bounding box center [499, 299] width 702 height 16
drag, startPoint x: 224, startPoint y: 264, endPoint x: 275, endPoint y: 263, distance: 51.2
click at [275, 263] on div "Contact Name: Kari Burkinshaw Phone: 403 404 4609 Email: KBurkinshaw@nvaenergy.…" at bounding box center [499, 261] width 702 height 12
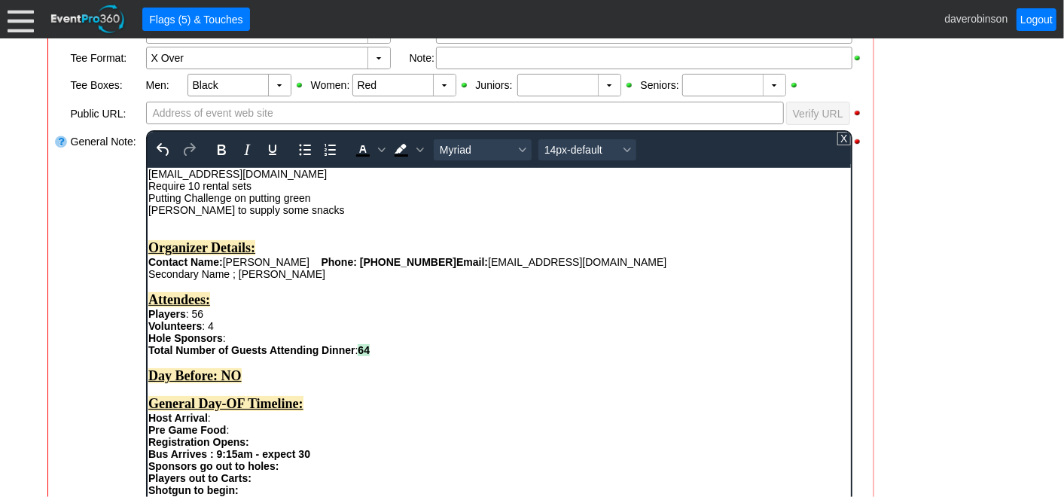
click at [223, 266] on div "Contact Name: Kari Burkinshaw Phone: 403 404 4609 Email: KBurkinshaw@nvaenergy.…" at bounding box center [499, 261] width 702 height 12
drag, startPoint x: 223, startPoint y: 267, endPoint x: 276, endPoint y: 275, distance: 54.0
click at [276, 275] on div "Organizer Details: Contact Name: Kari Burkinshaw Phone: 403 404 4609 Email: KBu…" at bounding box center [499, 266] width 702 height 52
click at [309, 267] on strong "Rich Text Area. Press ALT-0 for help." at bounding box center [315, 261] width 12 height 12
drag, startPoint x: 306, startPoint y: 265, endPoint x: 221, endPoint y: 261, distance: 84.5
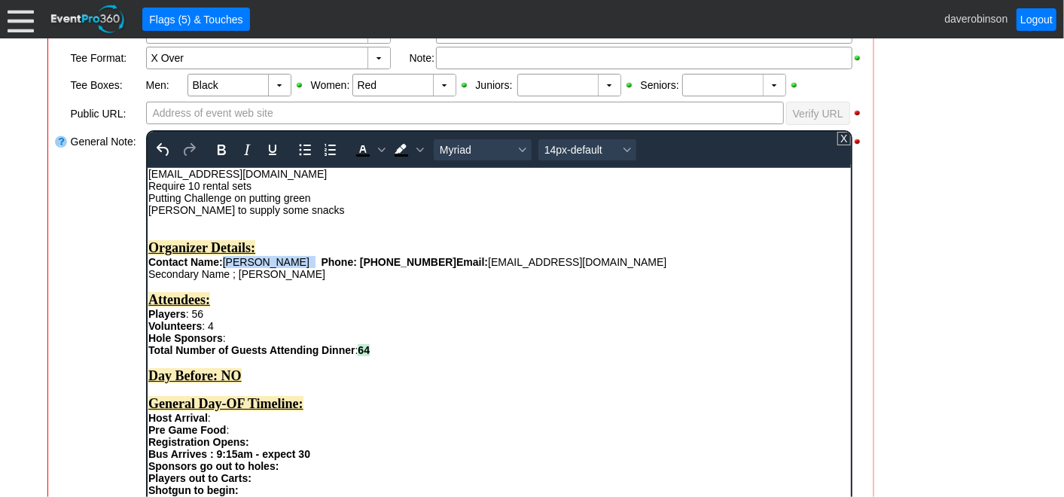
click at [221, 261] on div "Contact Name: Kari Burkinshaw Phone: 403 404 4609 Email: KBurkinshaw@nvaenergy.…" at bounding box center [499, 261] width 702 height 12
click at [221, 151] on icon "Bold" at bounding box center [221, 150] width 8 height 11
click at [347, 318] on div "Players : 56" at bounding box center [499, 313] width 702 height 12
click at [365, 307] on div "Attendees:" at bounding box center [499, 299] width 702 height 16
click at [238, 279] on div "Secondary Name ; Shirley Molenar" at bounding box center [499, 273] width 702 height 12
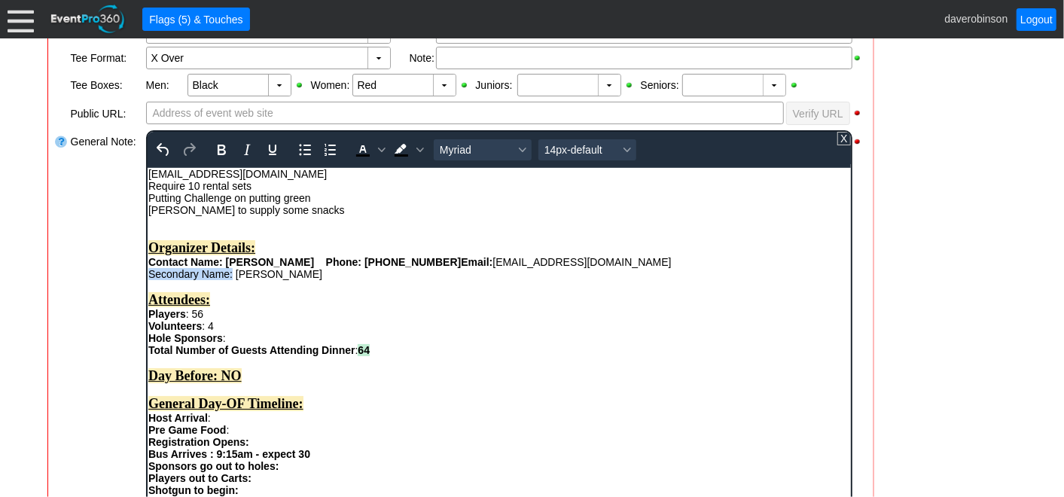
drag, startPoint x: 150, startPoint y: 279, endPoint x: 233, endPoint y: 278, distance: 82.9
click at [233, 278] on div "Secondary Name: Shirley Molenar" at bounding box center [499, 273] width 702 height 12
click at [217, 154] on icon "Bold" at bounding box center [221, 150] width 18 height 18
click at [379, 288] on div "Rich Text Area. Press ALT-0 for help." at bounding box center [499, 285] width 702 height 12
click at [414, 284] on div "Rich Text Area. Press ALT-0 for help." at bounding box center [499, 285] width 702 height 12
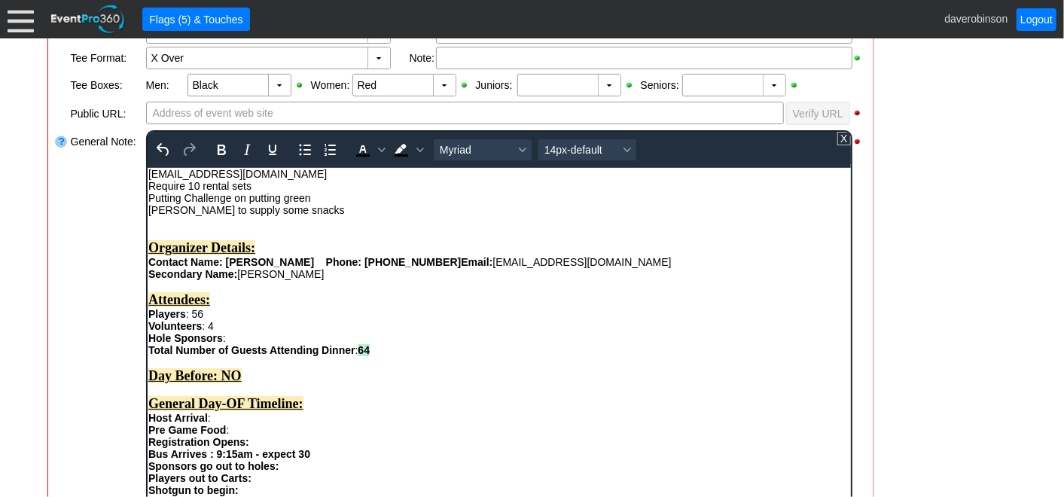
click at [335, 279] on div "Secondary Name: Shirley Molenar" at bounding box center [499, 273] width 702 height 12
click at [453, 331] on div "Volunteers : 4" at bounding box center [499, 325] width 702 height 12
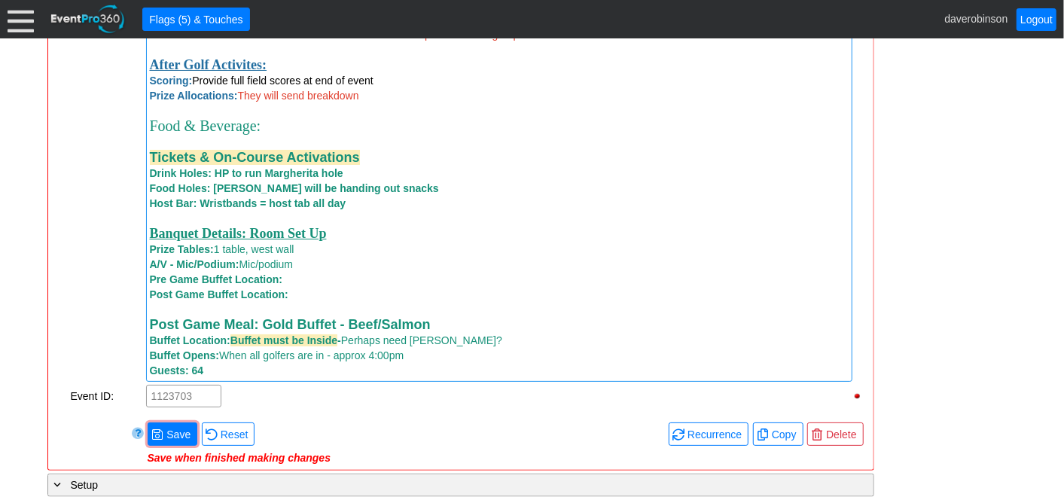
scroll to position [1280, 0]
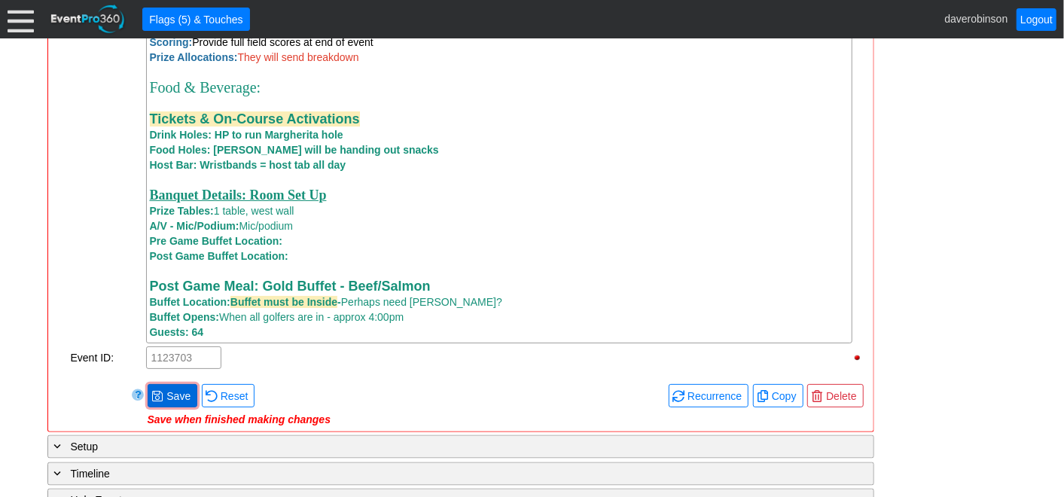
click at [180, 404] on span "Save" at bounding box center [178, 396] width 30 height 15
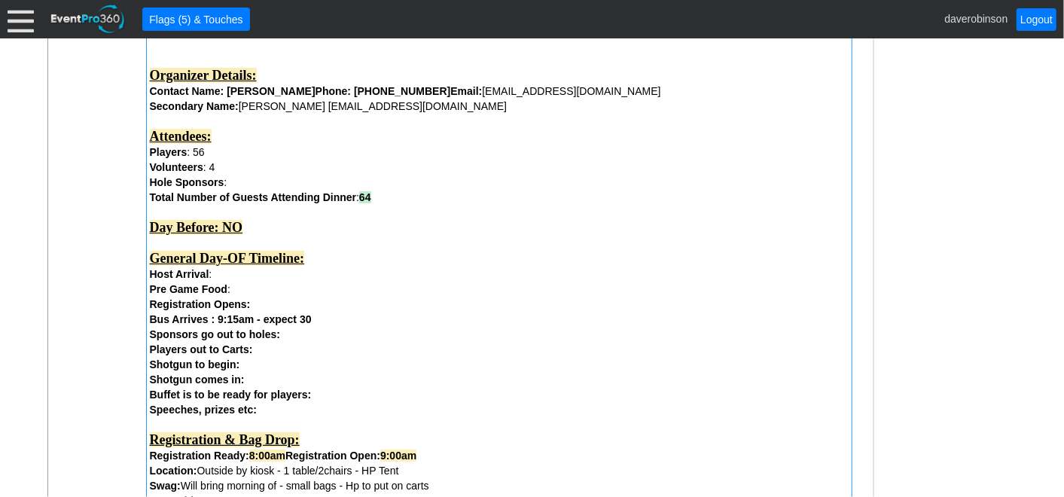
scroll to position [526, 0]
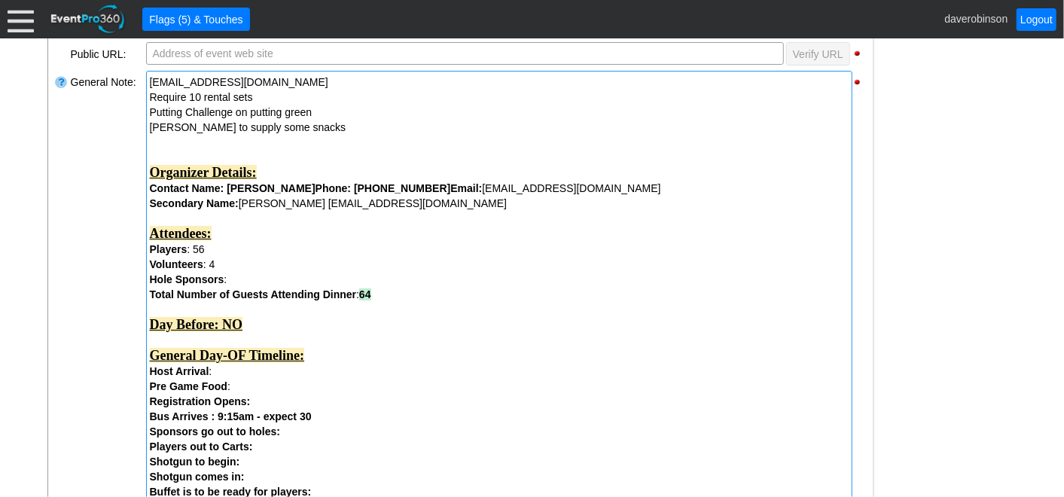
drag, startPoint x: 359, startPoint y: 188, endPoint x: 387, endPoint y: 187, distance: 27.9
click at [387, 187] on strong "Phone: 403 404 4609" at bounding box center [384, 188] width 136 height 12
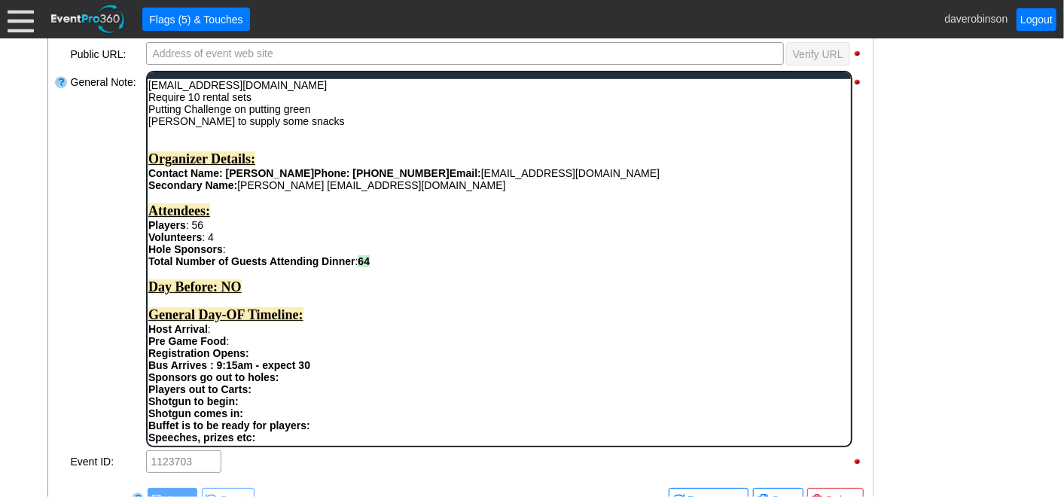
scroll to position [0, 0]
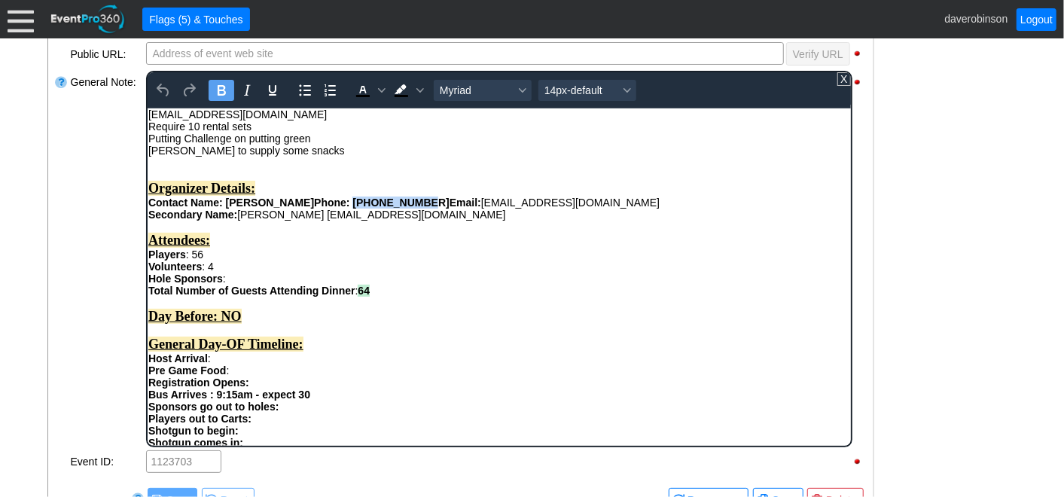
drag, startPoint x: 359, startPoint y: 209, endPoint x: 422, endPoint y: 203, distance: 63.5
click at [422, 203] on strong "Phone: 403 404 4609" at bounding box center [381, 202] width 136 height 12
drag, startPoint x: 227, startPoint y: 96, endPoint x: 81, endPoint y: 43, distance: 154.6
click at [227, 95] on icon "Bold" at bounding box center [221, 90] width 18 height 18
drag, startPoint x: 223, startPoint y: 205, endPoint x: 280, endPoint y: 206, distance: 57.3
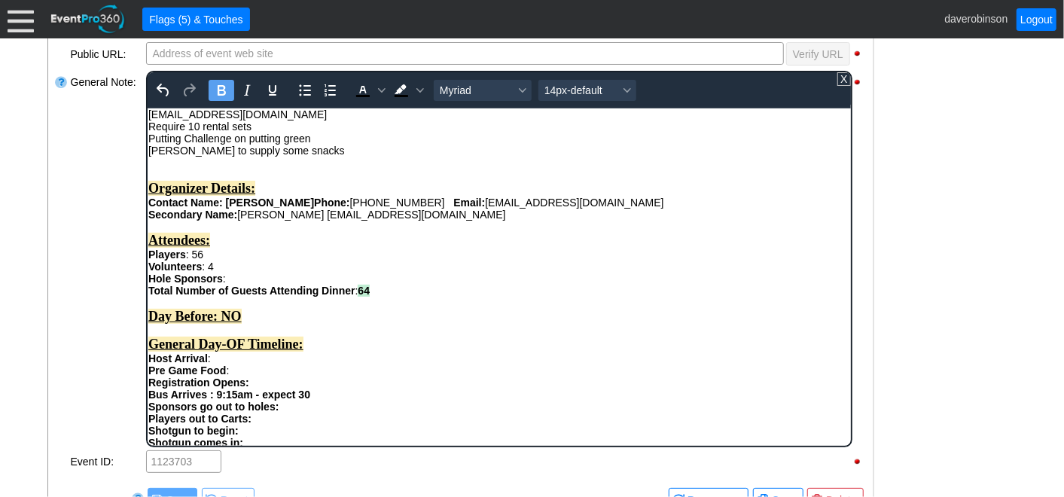
click at [280, 206] on strong "Contact Name: Kari Burkinshaw" at bounding box center [231, 202] width 166 height 12
click at [307, 203] on strong "Contact Name: Kari Burkinshaw" at bounding box center [231, 202] width 166 height 12
drag, startPoint x: 310, startPoint y: 204, endPoint x: 225, endPoint y: 206, distance: 84.4
click at [225, 206] on strong "Contact Name: Kari Burkinshaw" at bounding box center [231, 202] width 166 height 12
click at [225, 90] on icon "Bold" at bounding box center [221, 90] width 18 height 18
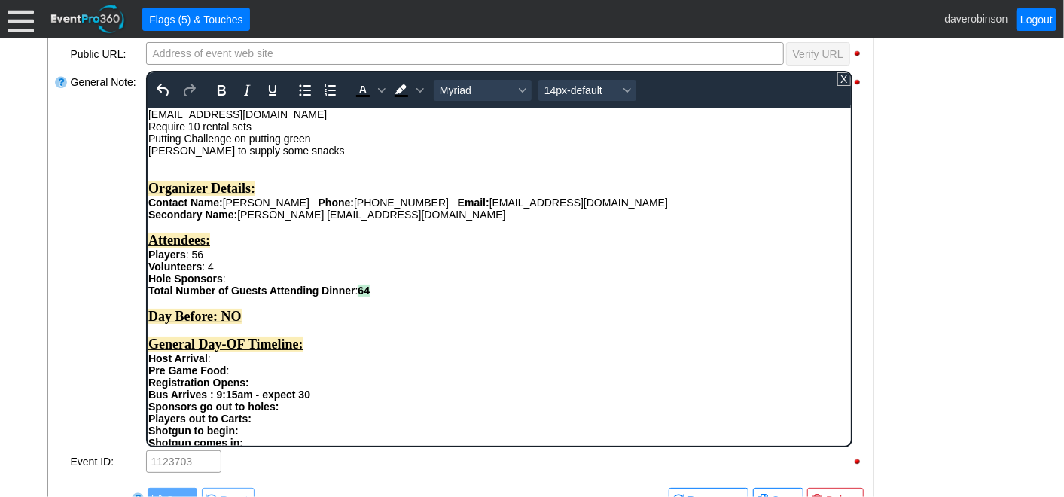
click at [362, 260] on div "Players : 56" at bounding box center [499, 254] width 702 height 12
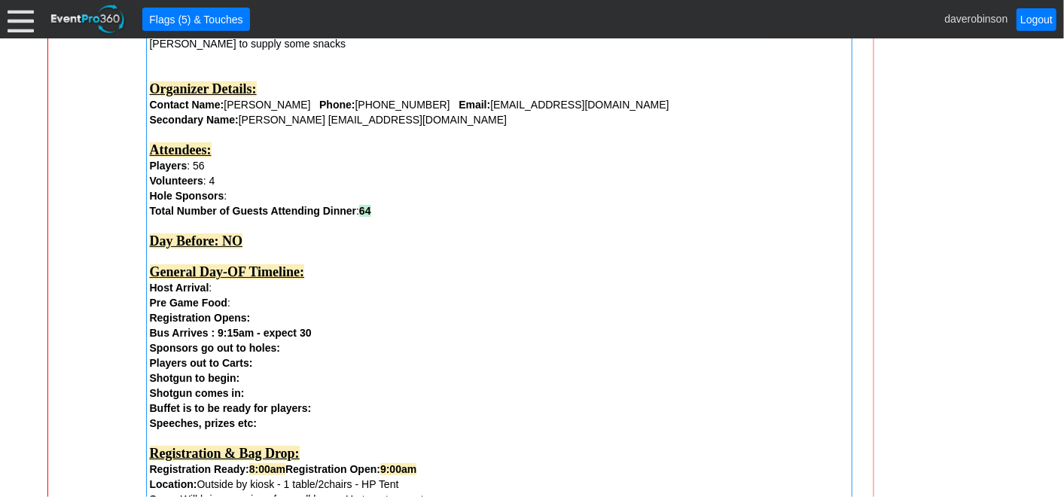
click at [75, 261] on div "General Note:" at bounding box center [106, 500] width 75 height 1029
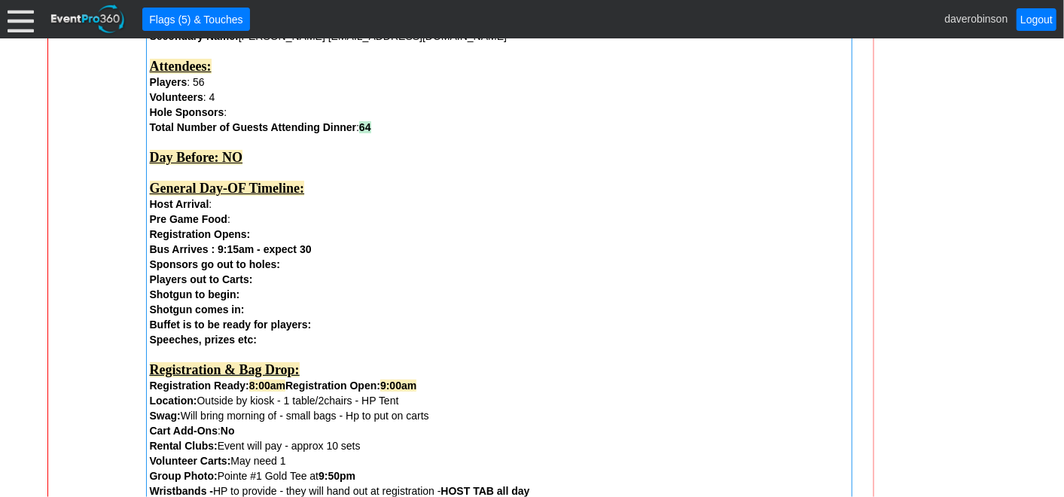
click at [771, 294] on div "Shotgun to begin: Shotgun comes in:" at bounding box center [499, 302] width 699 height 30
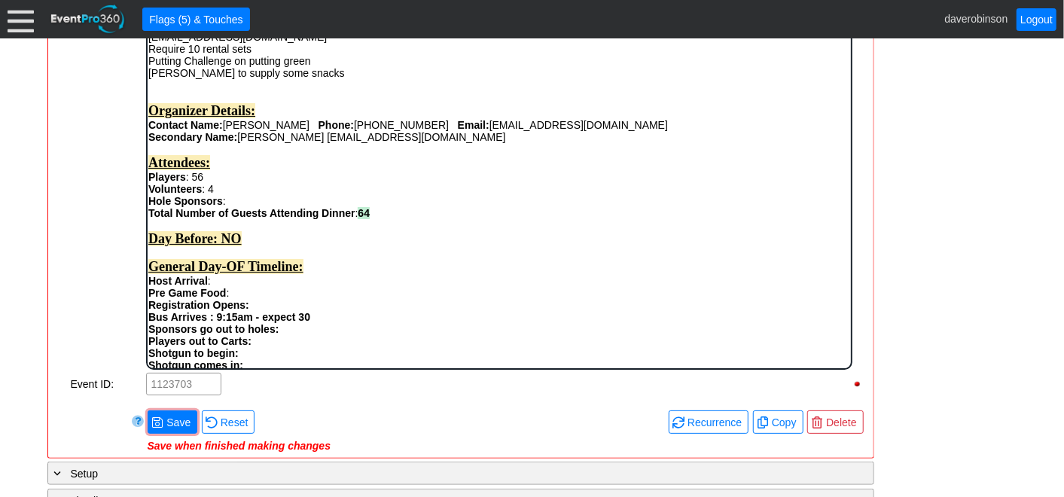
scroll to position [621, 0]
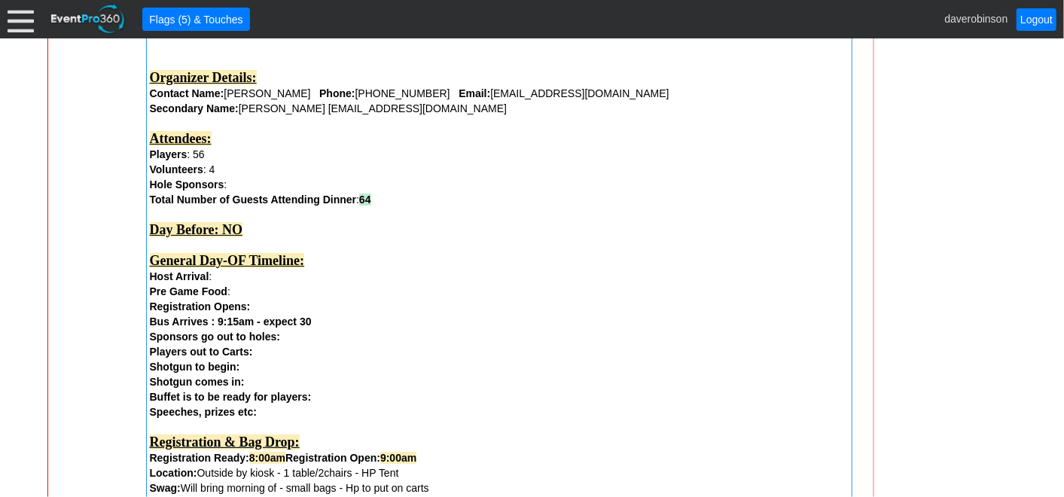
click at [178, 408] on div "Remove all highlights Facility: ▼ Χ Heritage Pointe Golf Club Event Type: ▼ Χ C…" at bounding box center [460, 399] width 813 height 1370
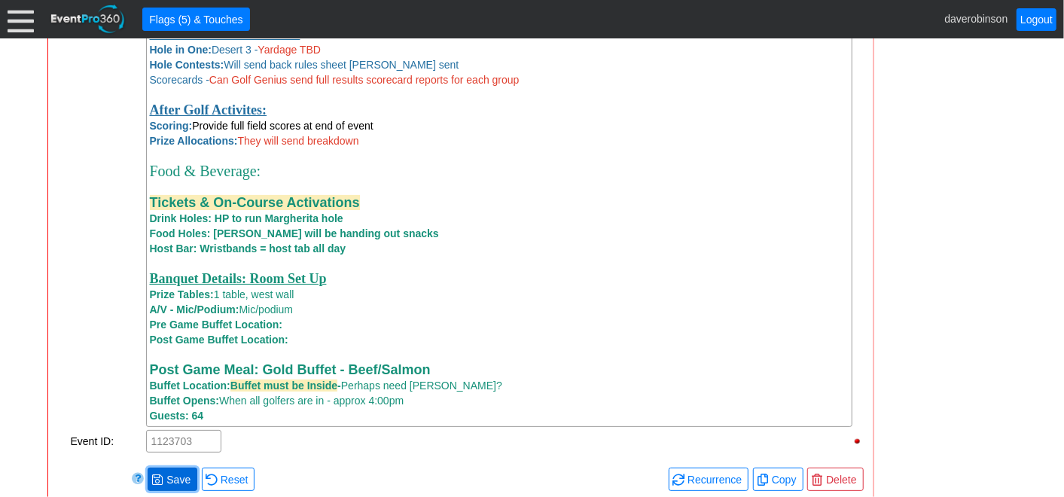
click at [170, 477] on span "● Save" at bounding box center [172, 480] width 42 height 16
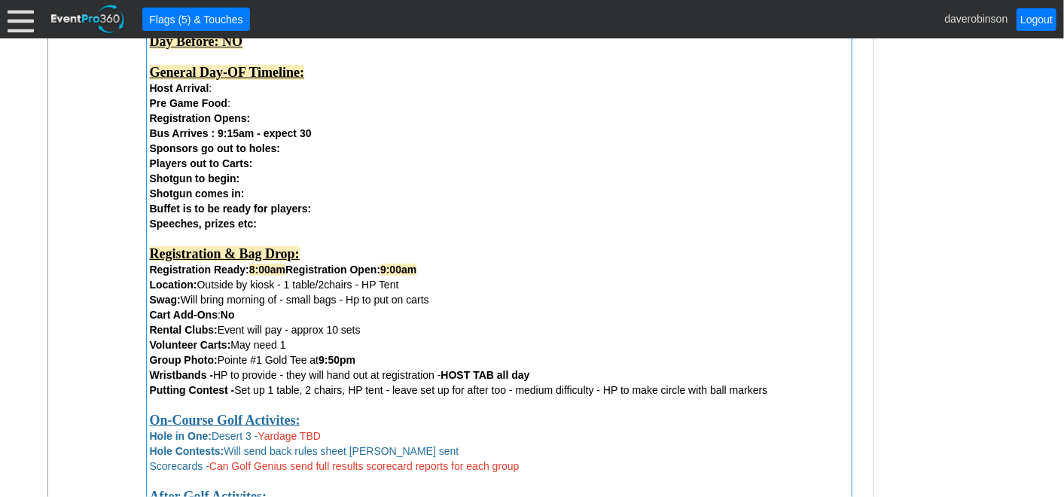
scroll to position [777, 0]
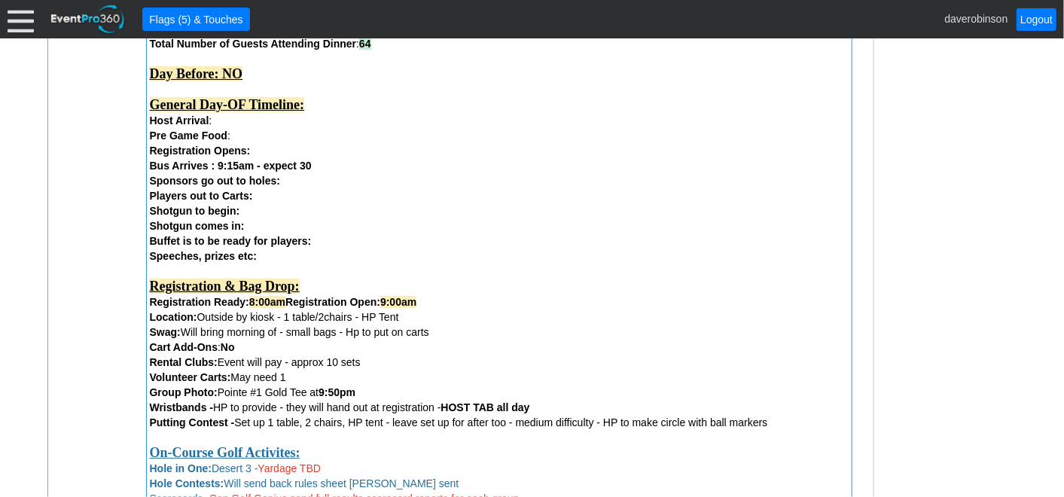
click at [150, 121] on strong "Host Arrival" at bounding box center [180, 120] width 60 height 12
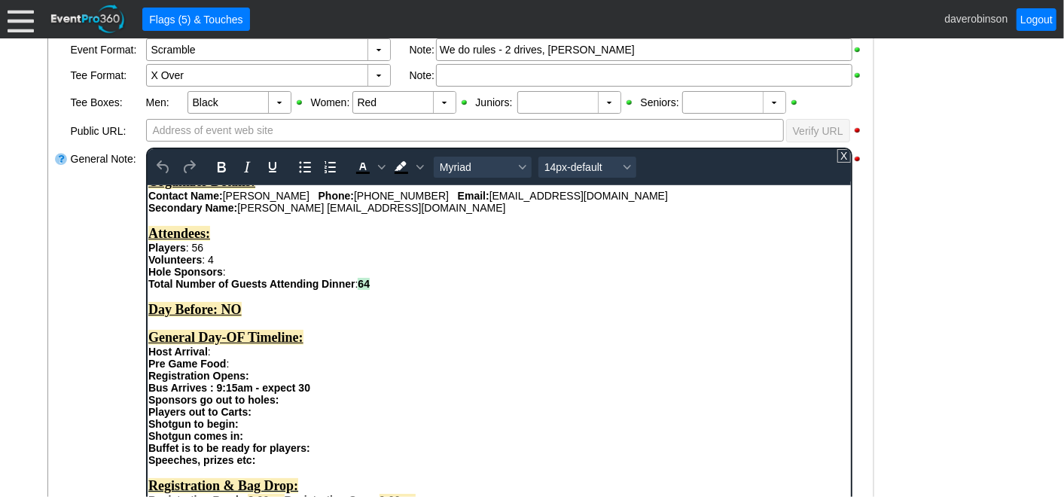
scroll to position [538, 0]
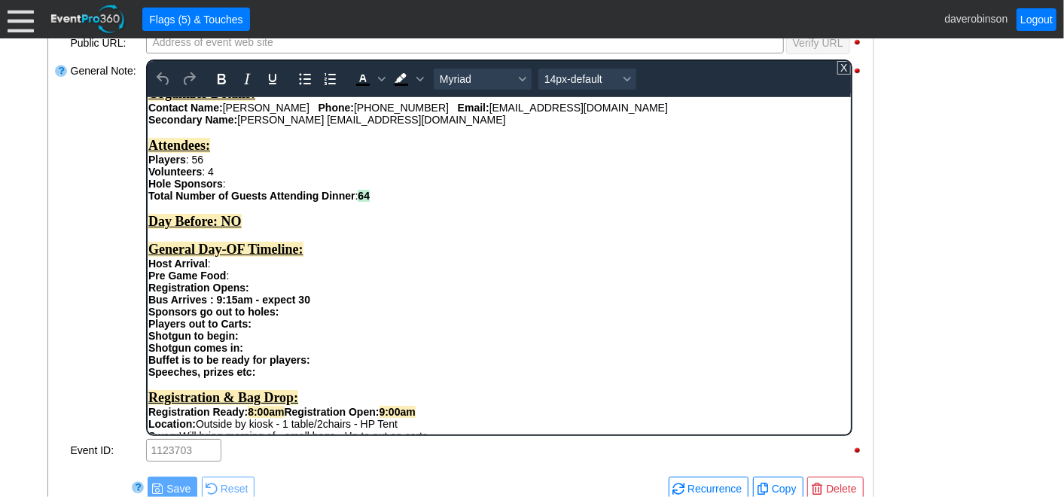
click at [148, 269] on strong "Host Arrival" at bounding box center [178, 263] width 60 height 12
click at [255, 269] on div "9:00a - Host Arrival :" at bounding box center [499, 263] width 702 height 12
click at [152, 269] on strong "9:00a - Host Arrival" at bounding box center [196, 263] width 96 height 12
click at [148, 281] on strong "Pre Game Food" at bounding box center [187, 275] width 78 height 12
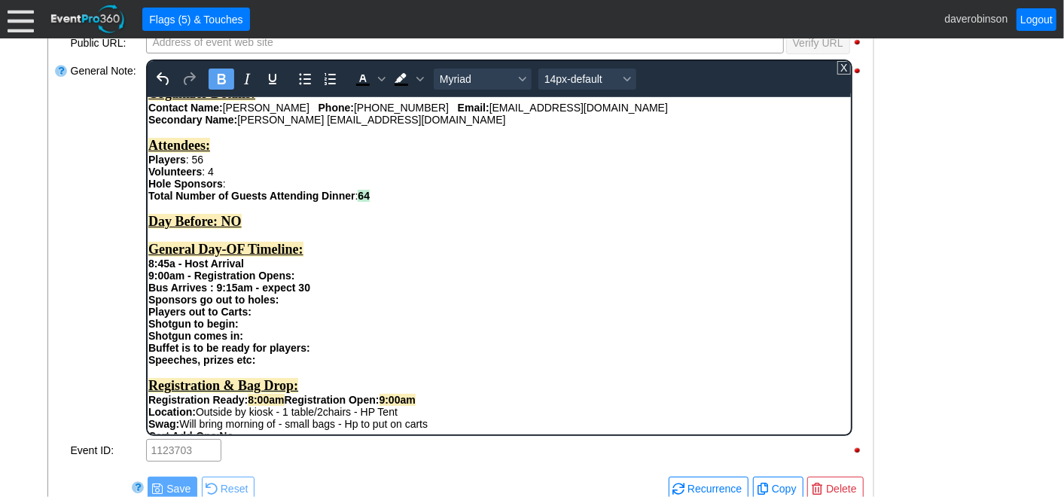
click at [148, 293] on strong "Bus Arrives : 9:15am - expect 30" at bounding box center [229, 287] width 162 height 12
click at [304, 293] on strong "9:15am - Bus Arrives : 9:15am - expect 30" at bounding box center [252, 287] width 208 height 12
click at [281, 317] on div "9:15am - Bus Arrives expect 30 Sponsors go out to holes: Players out to Carts:" at bounding box center [499, 299] width 702 height 36
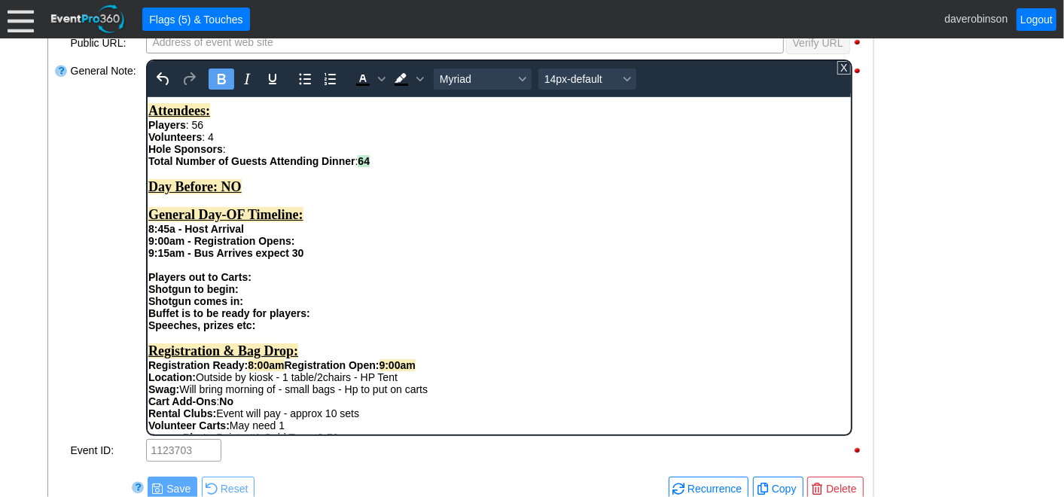
scroll to position [84, 0]
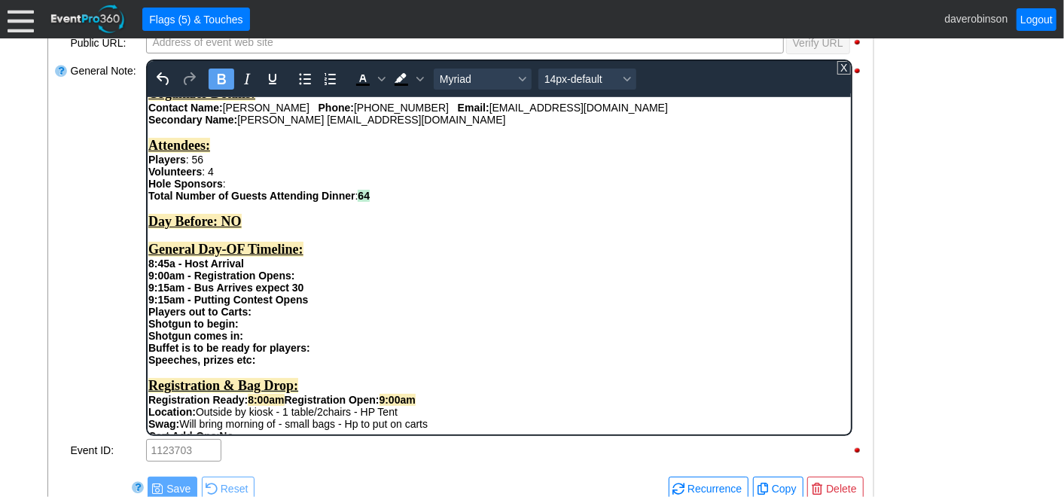
click at [242, 341] on div "Shotgun to begin: Shotgun comes in:" at bounding box center [499, 329] width 702 height 24
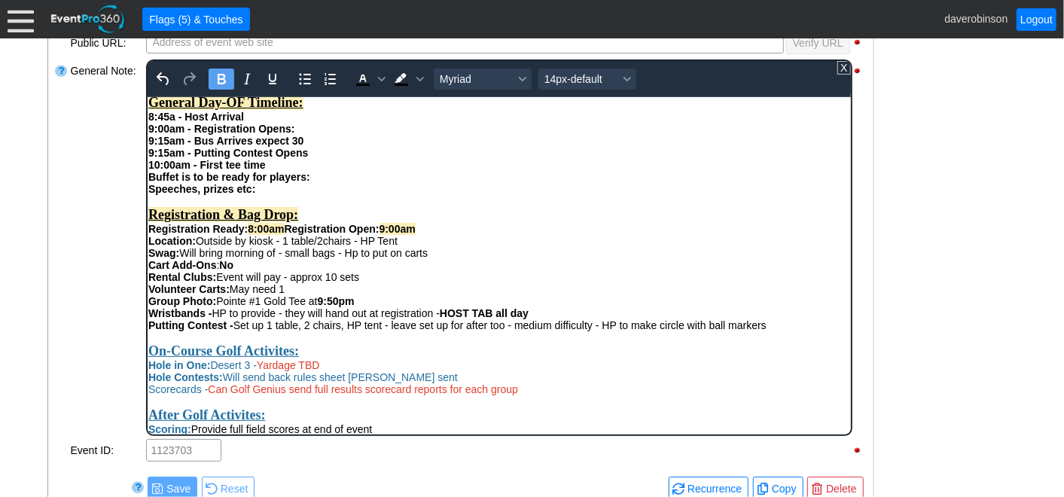
scroll to position [193, 0]
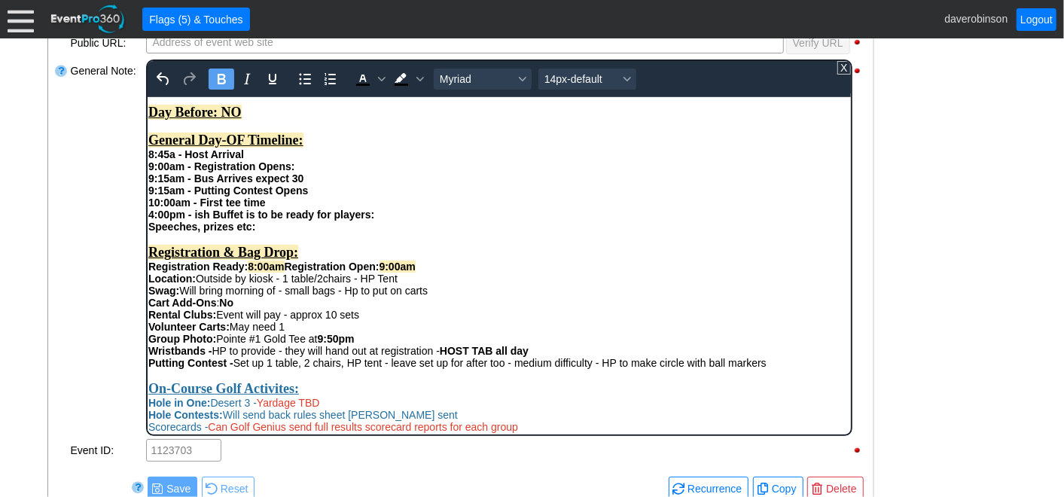
click at [148, 232] on strong "Speeches, prizes etc:" at bounding box center [201, 226] width 107 height 12
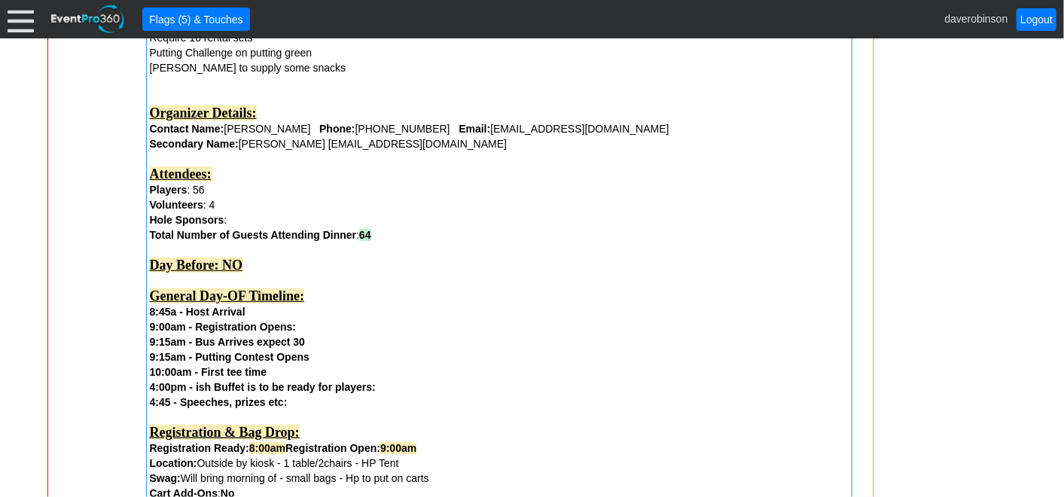
scroll to position [621, 0]
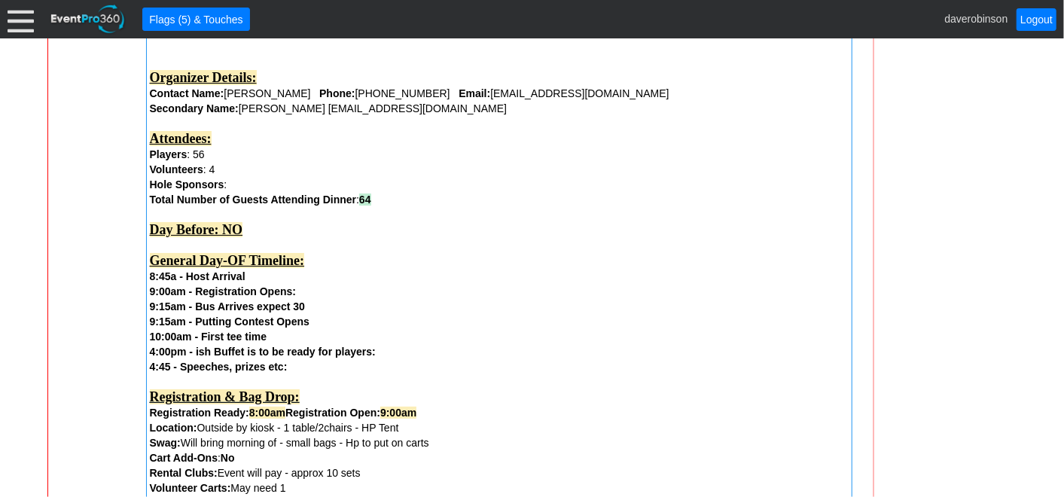
click at [307, 288] on div "9:00am - Registration Opens:" at bounding box center [499, 291] width 699 height 15
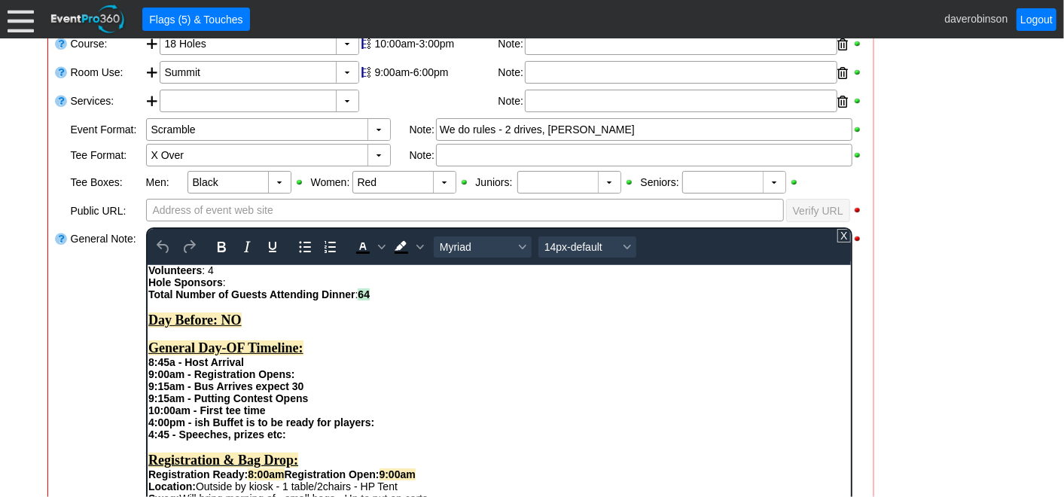
scroll to position [167, 0]
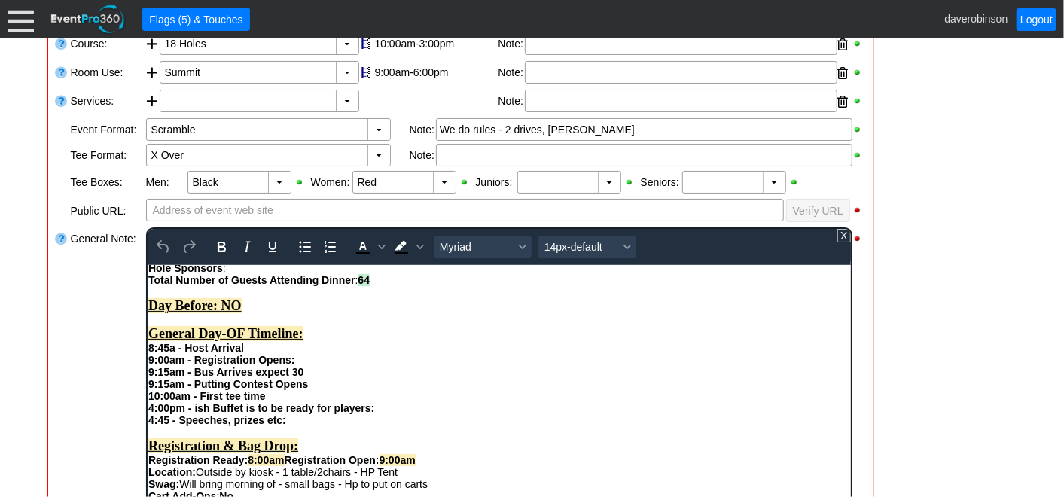
click at [296, 365] on div "9:00am - Registration Opens:" at bounding box center [499, 359] width 702 height 12
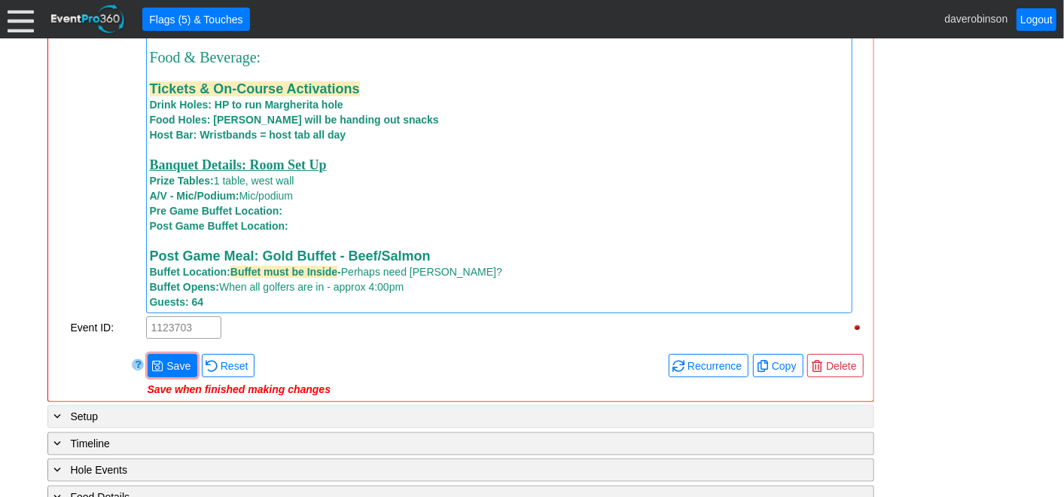
scroll to position [1291, 0]
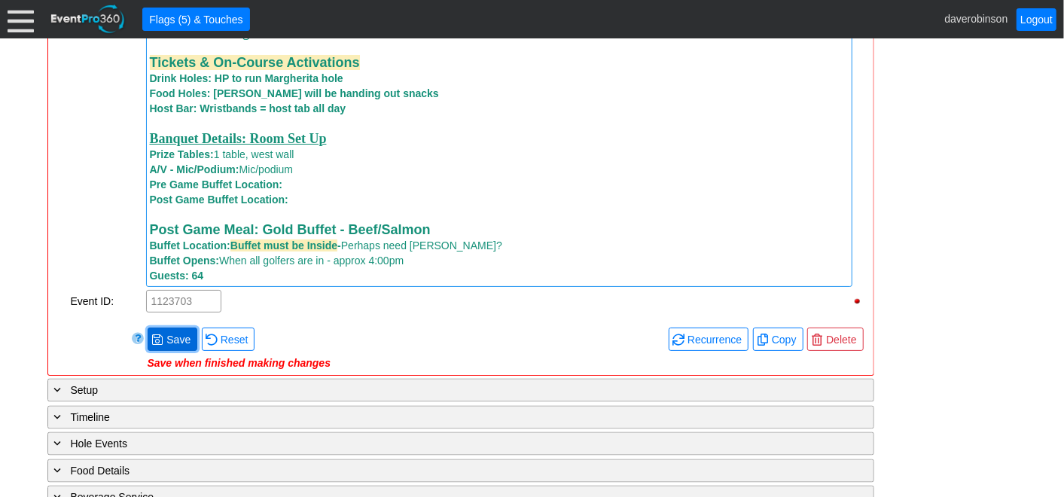
click at [159, 334] on span "● Save" at bounding box center [173, 339] width 50 height 23
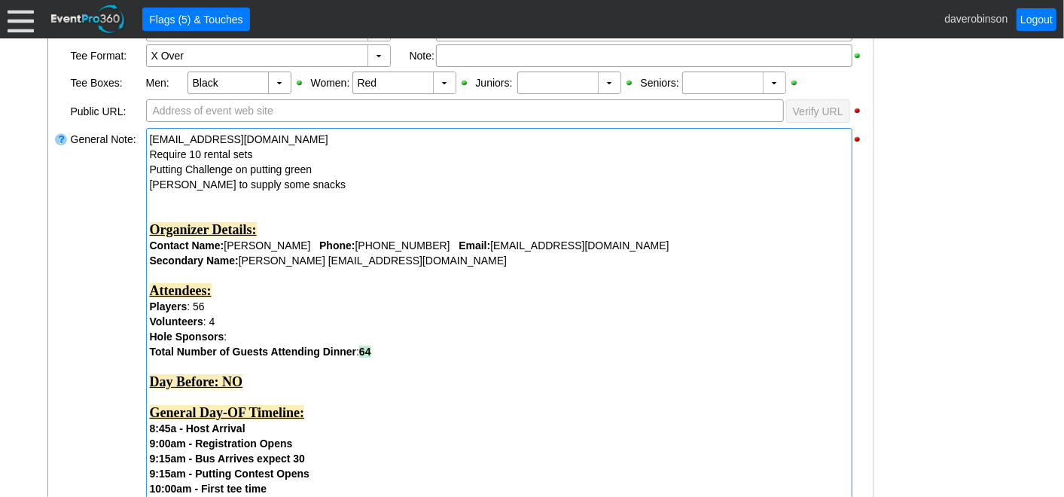
scroll to position [453, 0]
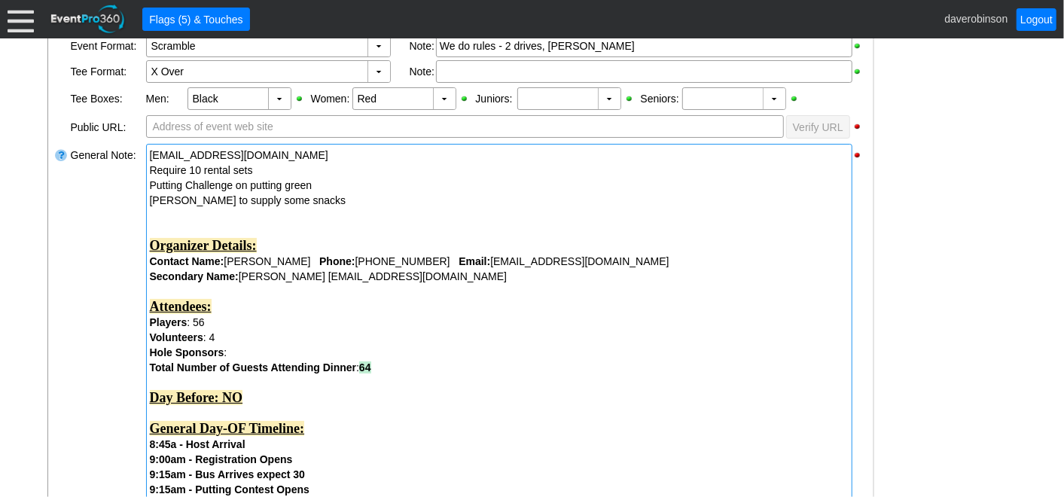
click at [297, 152] on div "SMolenaar@nvaenergy.com" at bounding box center [499, 155] width 699 height 15
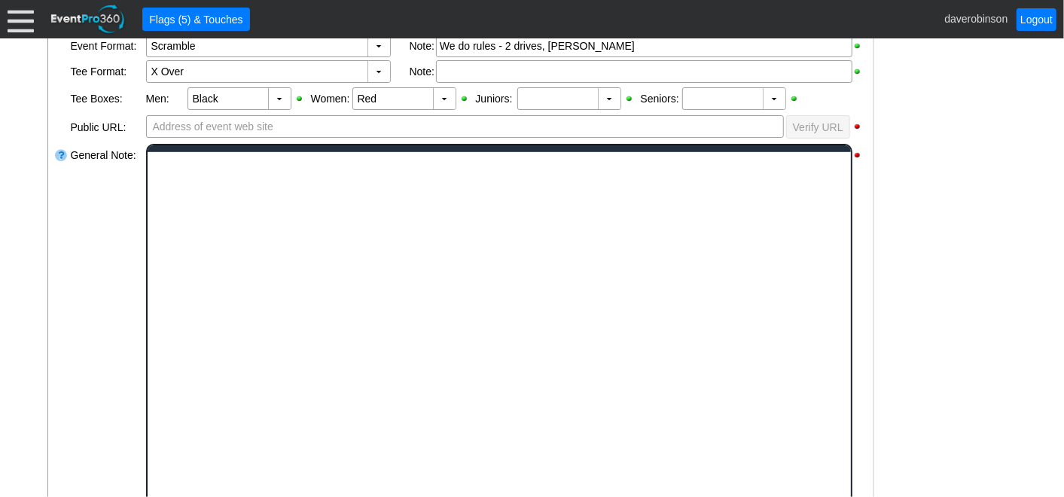
scroll to position [0, 0]
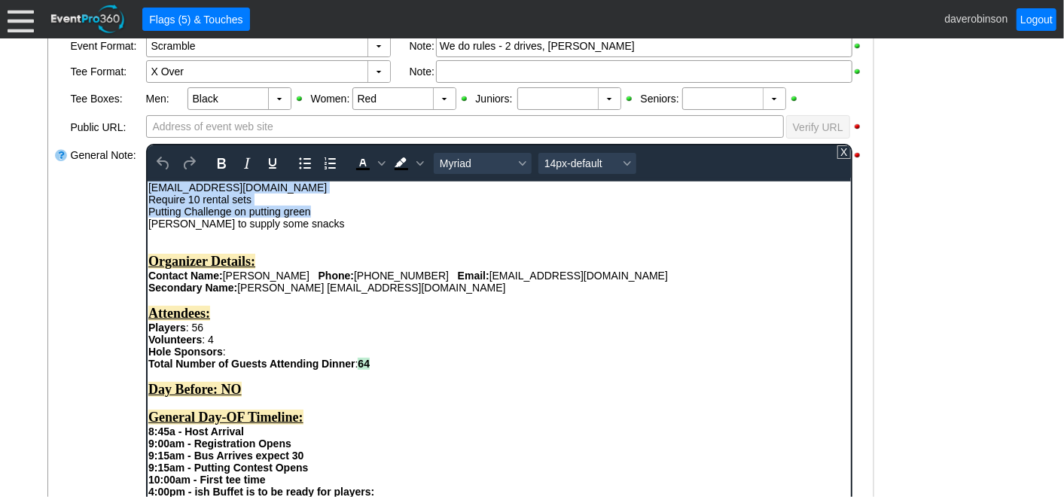
drag, startPoint x: 316, startPoint y: 211, endPoint x: 280, endPoint y: 362, distance: 155.6
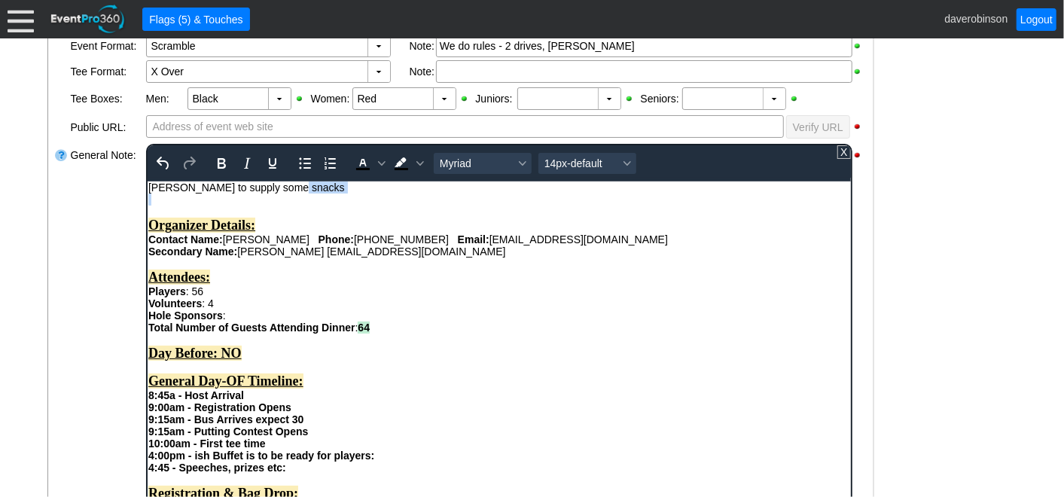
drag, startPoint x: 298, startPoint y: 191, endPoint x: 182, endPoint y: 197, distance: 116.9
click at [283, 188] on div "Larry to supply some snacks" at bounding box center [499, 187] width 702 height 12
drag, startPoint x: 283, startPoint y: 191, endPoint x: 279, endPoint y: 363, distance: 171.8
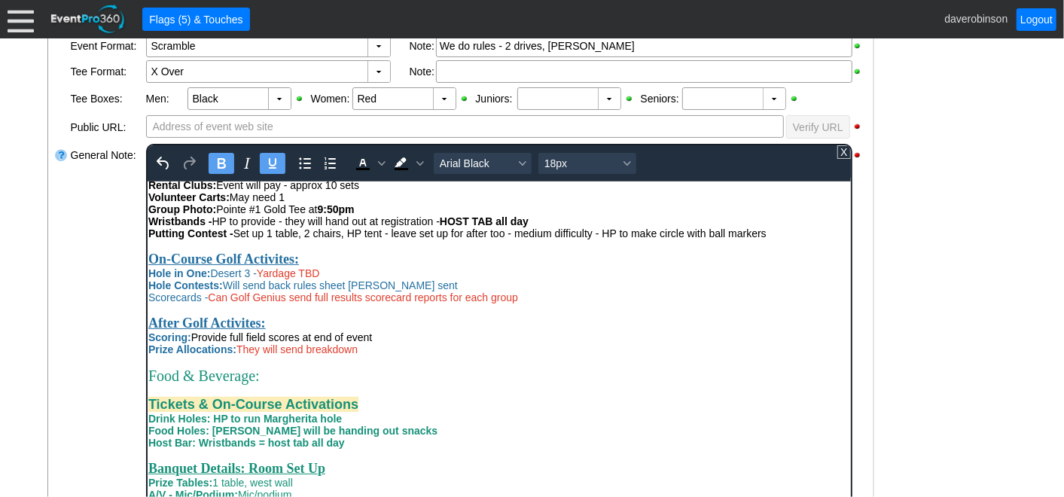
scroll to position [418, 0]
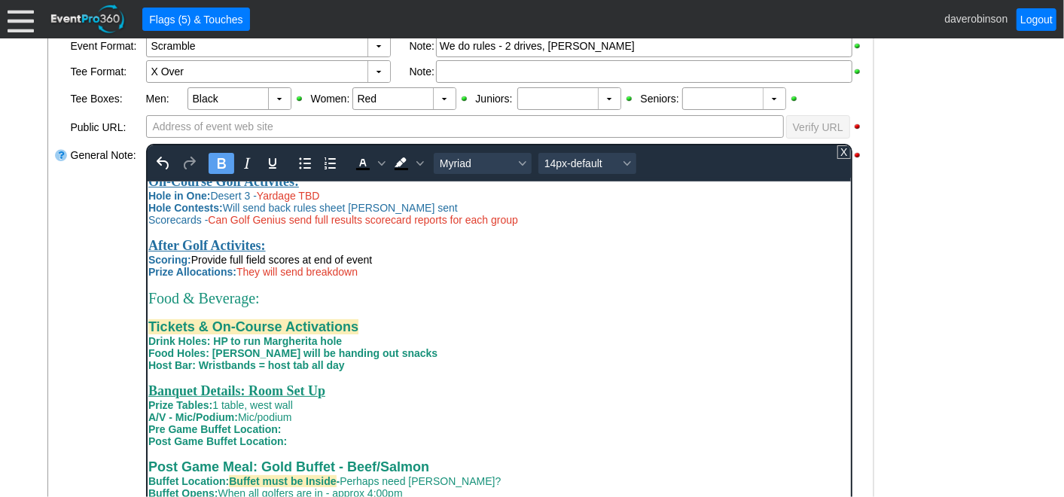
drag, startPoint x: 210, startPoint y: 386, endPoint x: 311, endPoint y: 383, distance: 101.0
click at [311, 359] on span "Food Holes: Larry will be handing out snacks" at bounding box center [292, 352] width 289 height 12
click at [214, 359] on span "Food Holes: Larry will be handing out snacks" at bounding box center [292, 352] width 289 height 12
drag, startPoint x: 209, startPoint y: 383, endPoint x: 374, endPoint y: 381, distance: 165.0
click at [374, 359] on span "Food Holes: Larry will be handing out snacks" at bounding box center [292, 352] width 289 height 12
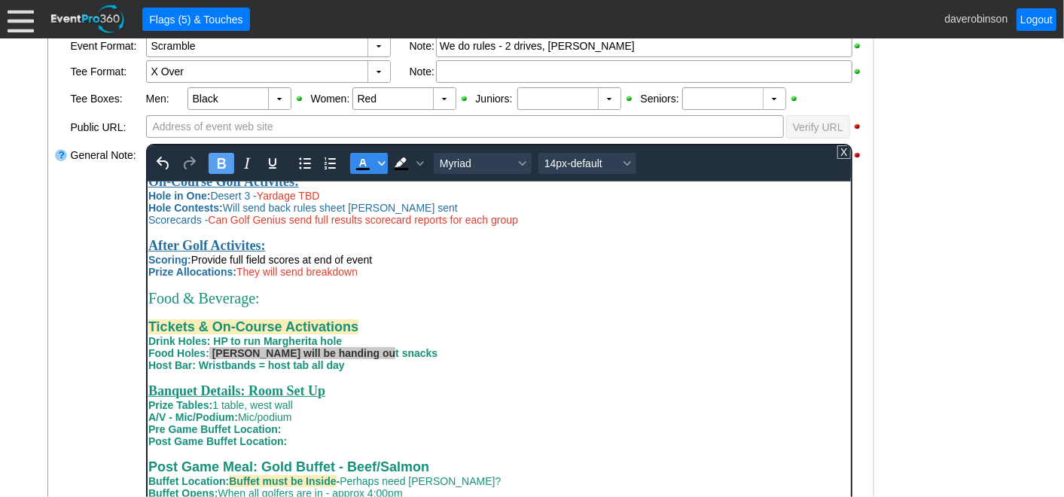
click at [376, 155] on span "Text color Black" at bounding box center [381, 163] width 12 height 21
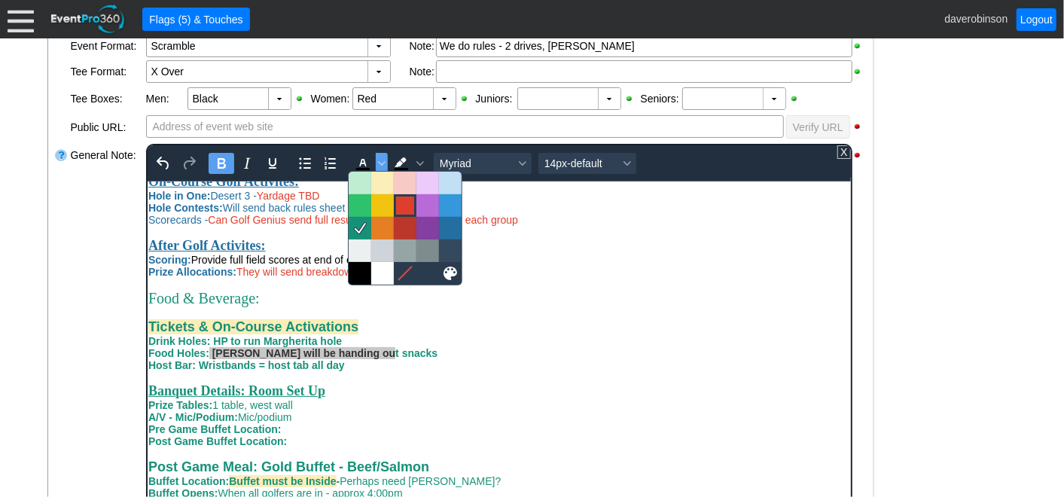
click div
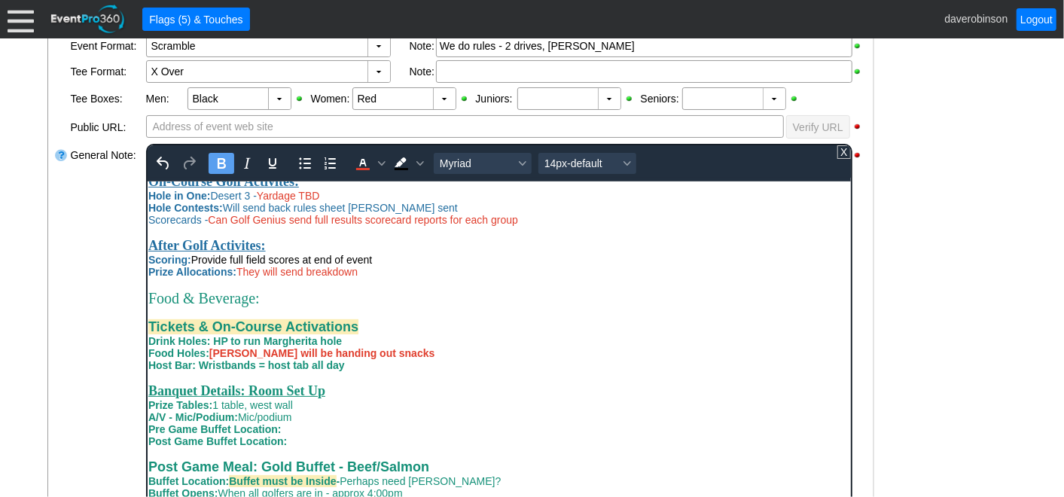
click div "Drink Holes: HP to run Margherita hole"
click div "Food Holes: Larry will be handing out snacks"
click div "Drink Holes: HP to run Margherita hole"
click span "Drink Holes: HP to run Margherita hole - Penelope?"
drag, startPoint x: 199, startPoint y: 190, endPoint x: 263, endPoint y: 194, distance: 64.1
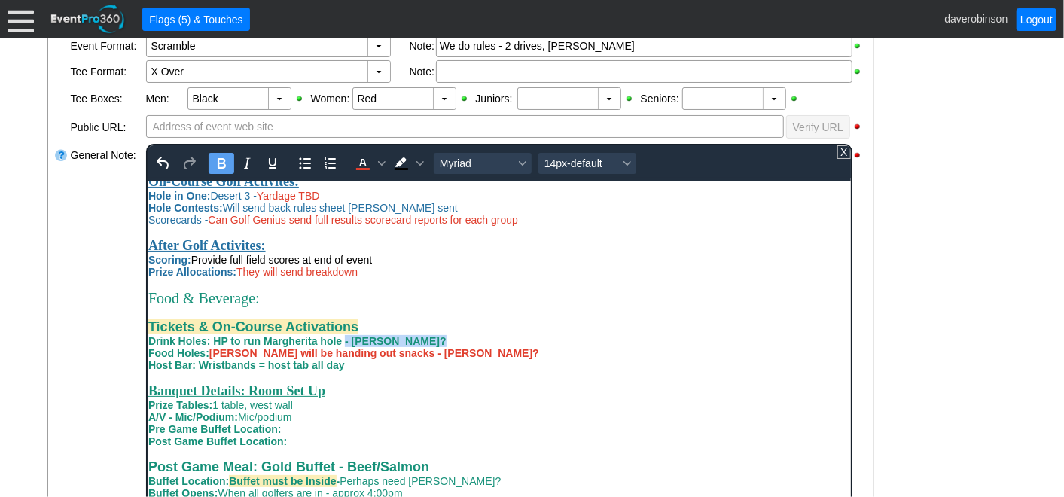
click div "Drink Holes: HP to run Margherita hole - Penelope?"
click icon "Text color Red"
click div "Rich Text Area. Press ALT-0 for help."
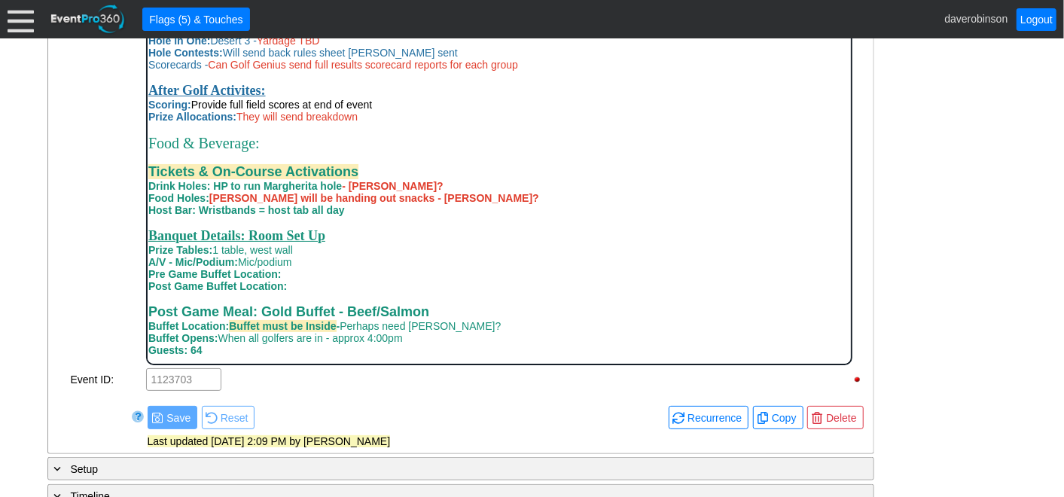
scroll to position [621, 0]
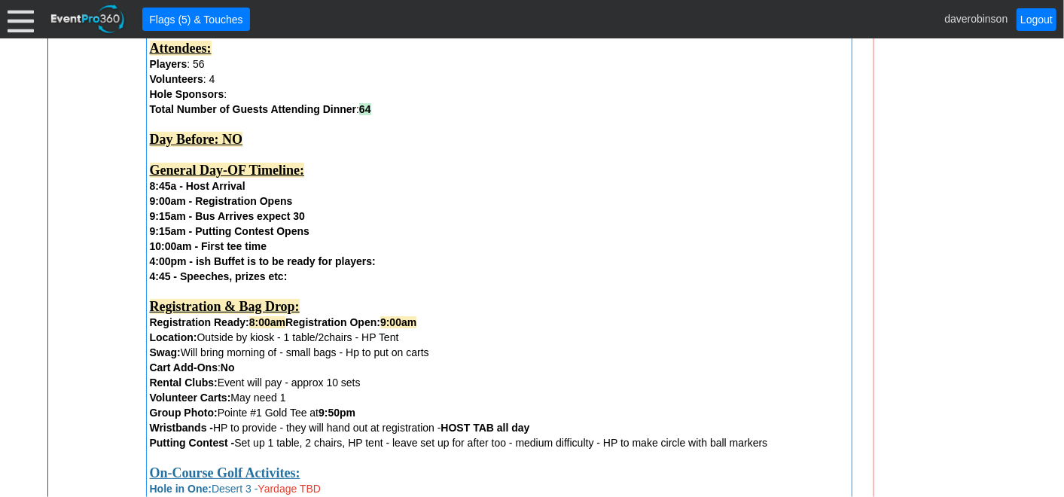
click div
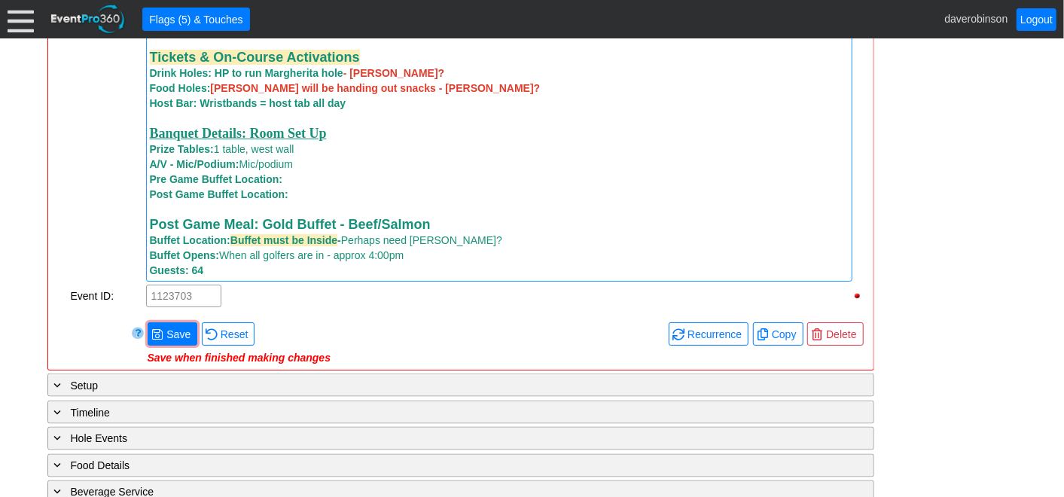
scroll to position [1207, 0]
click span "Save"
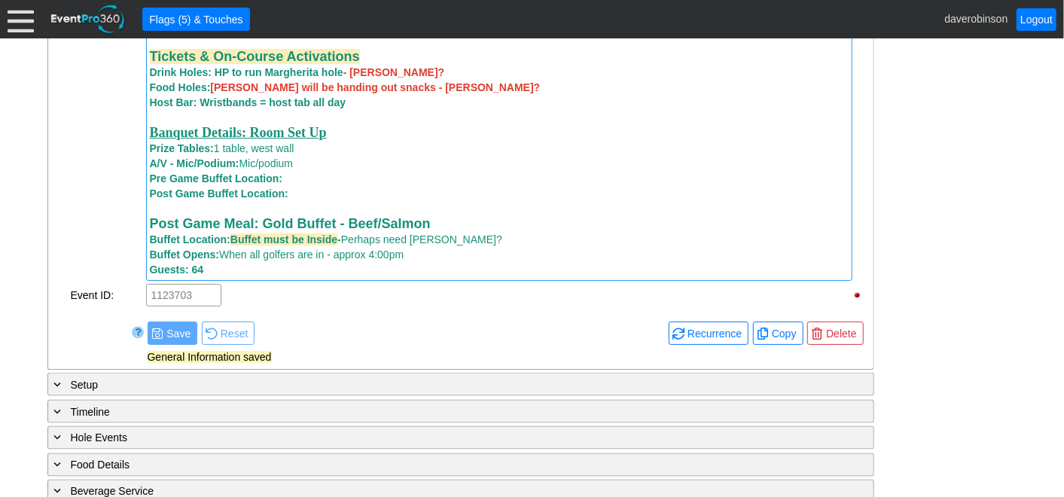
click div "- General Information ▼ Loading.... Remove all highlights Facility: ▼ Χ Heritag…"
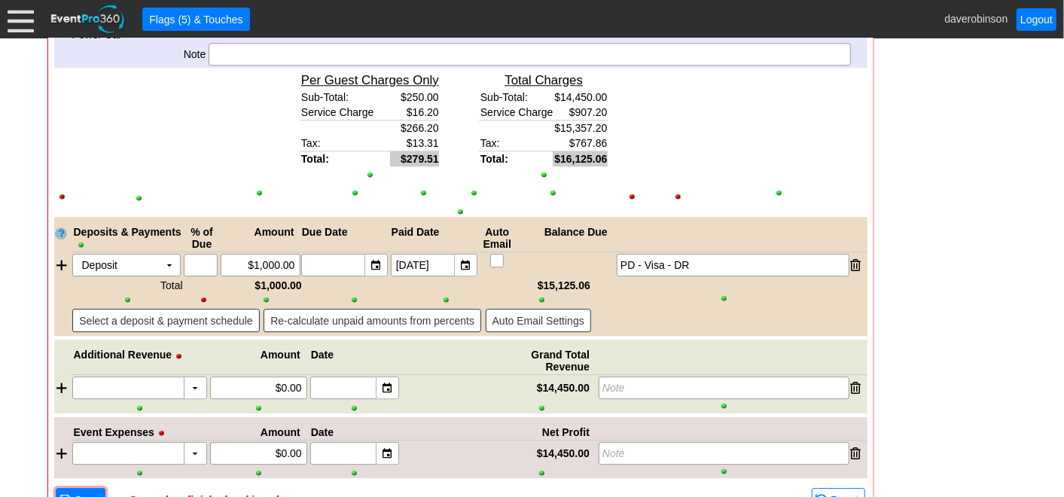
scroll to position [2403, 0]
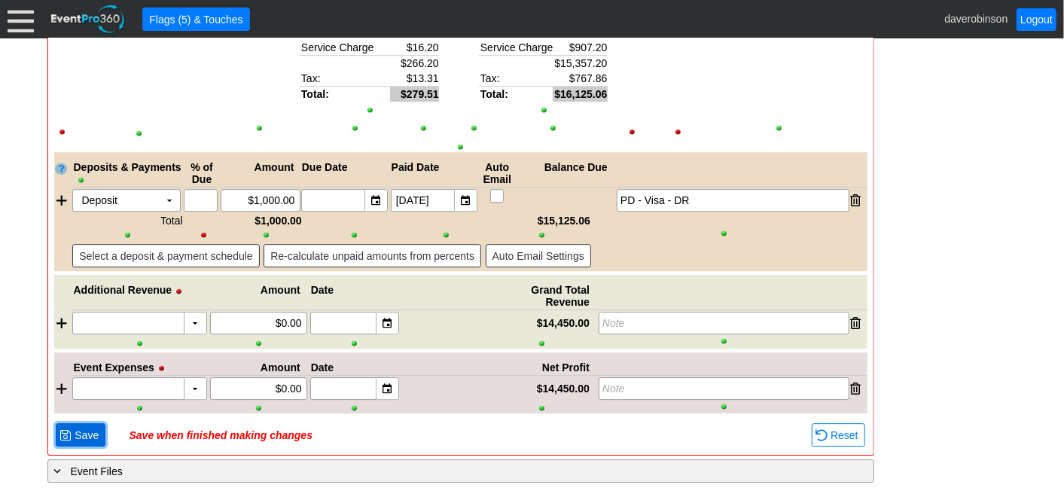
click span "Save"
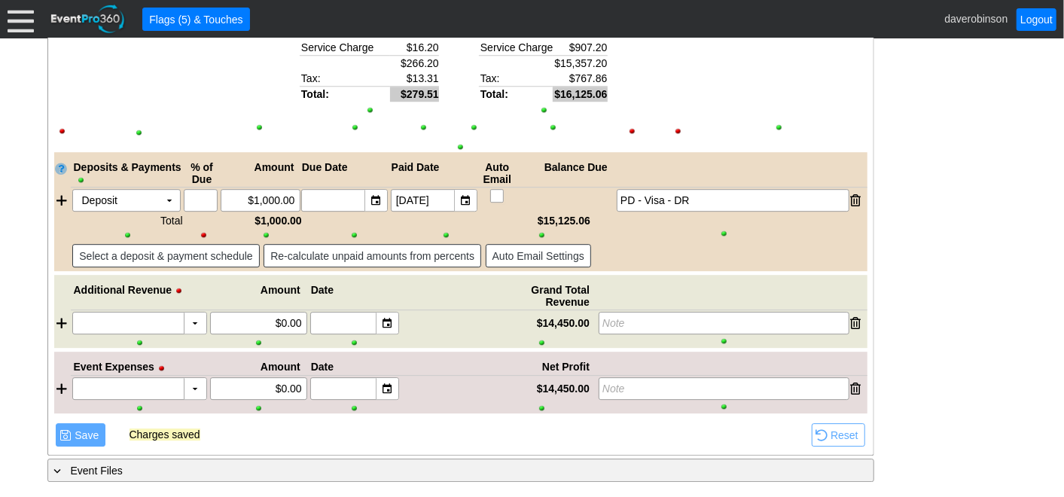
scroll to position [2376, 0]
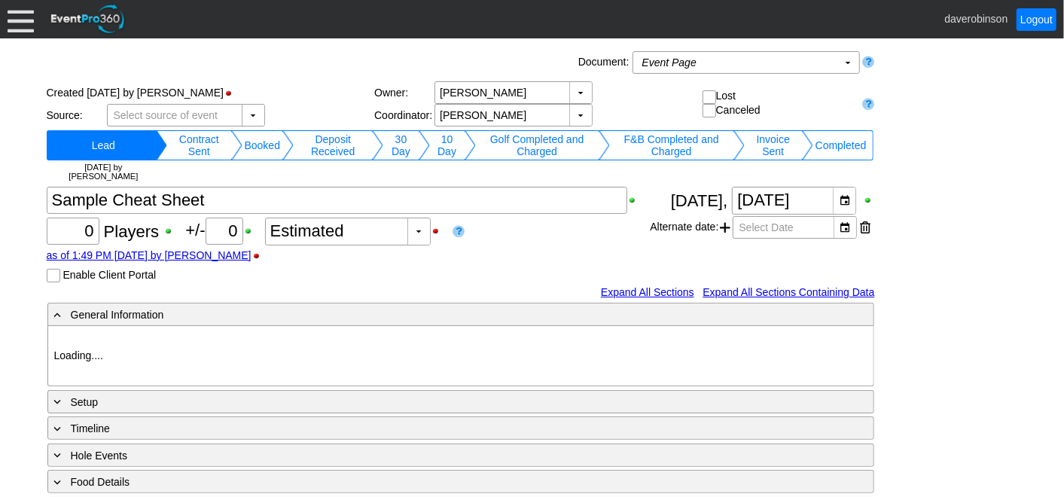
type input "Heritage Pointe Golf Club"
type input "1198007"
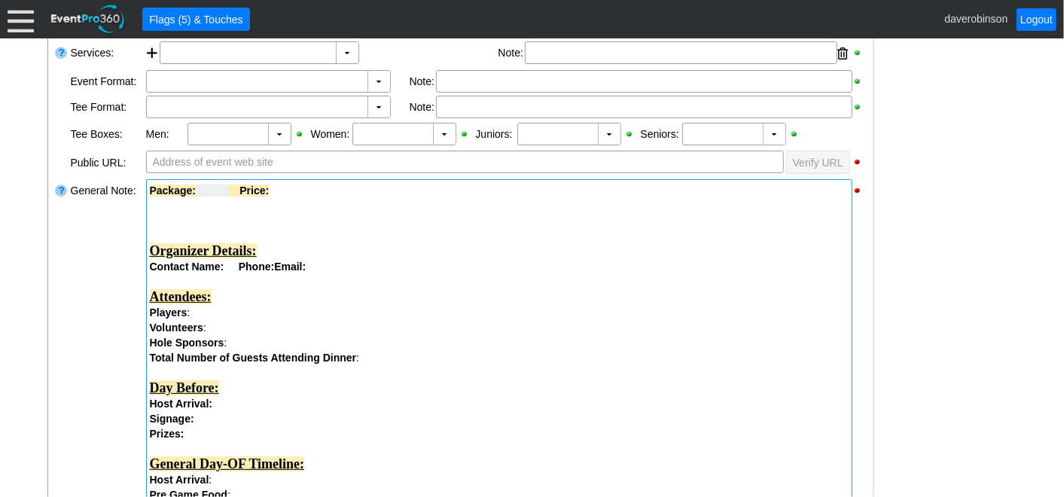
click at [150, 188] on strong "Package:" at bounding box center [195, 191] width 90 height 12
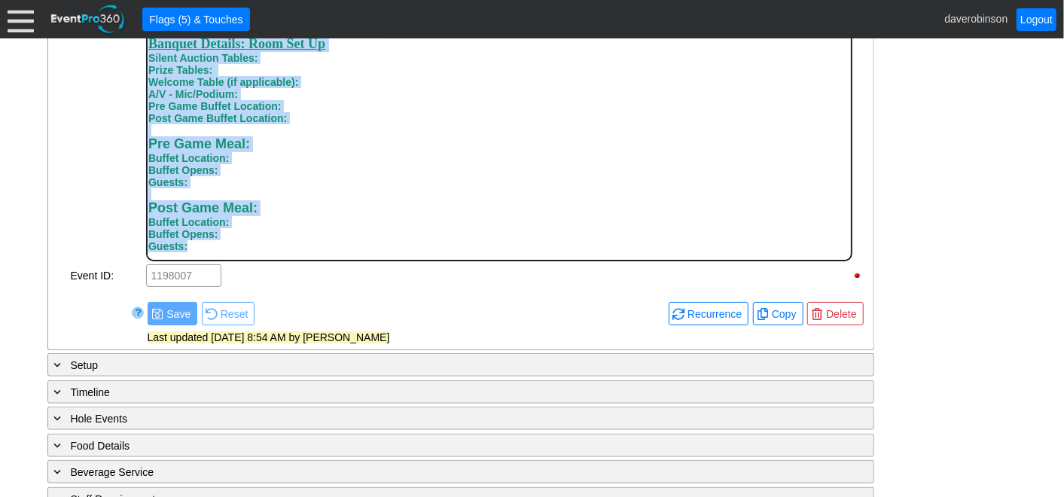
scroll to position [783, 0]
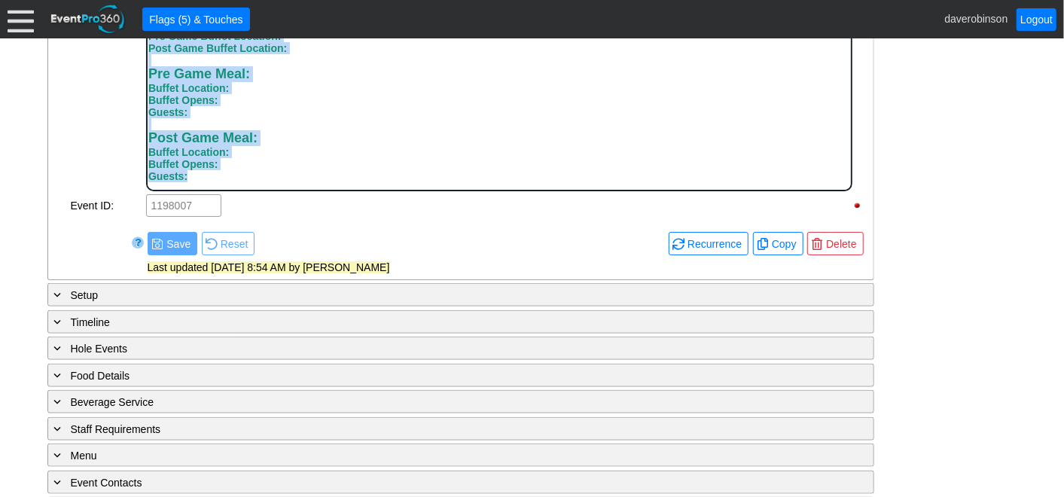
drag, startPoint x: 149, startPoint y: -142, endPoint x: 367, endPoint y: 190, distance: 397.1
copy body "Package: Price: Organizer Details: Contact Name: Phone: Email: Attendees: Playe…"
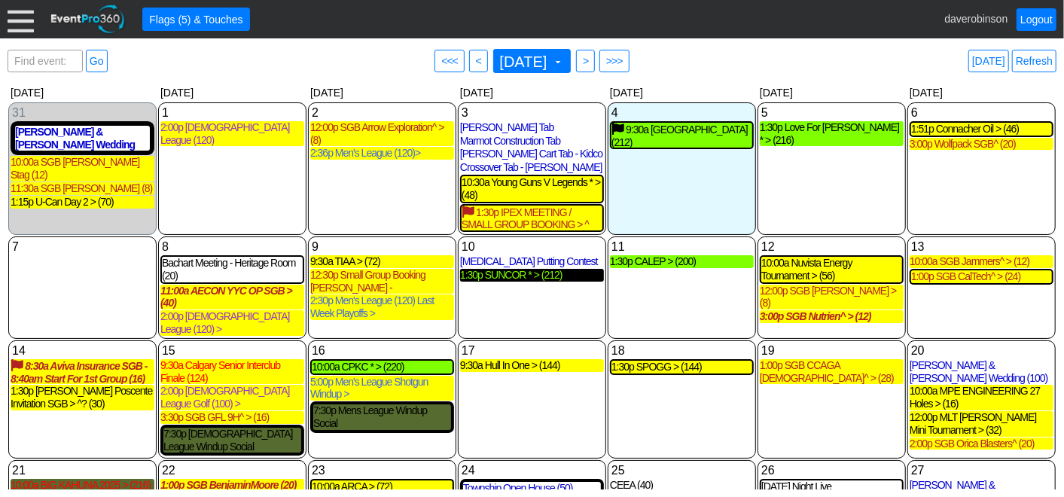
click at [540, 281] on div "1:30p SUNCOR * > (212)" at bounding box center [532, 275] width 144 height 13
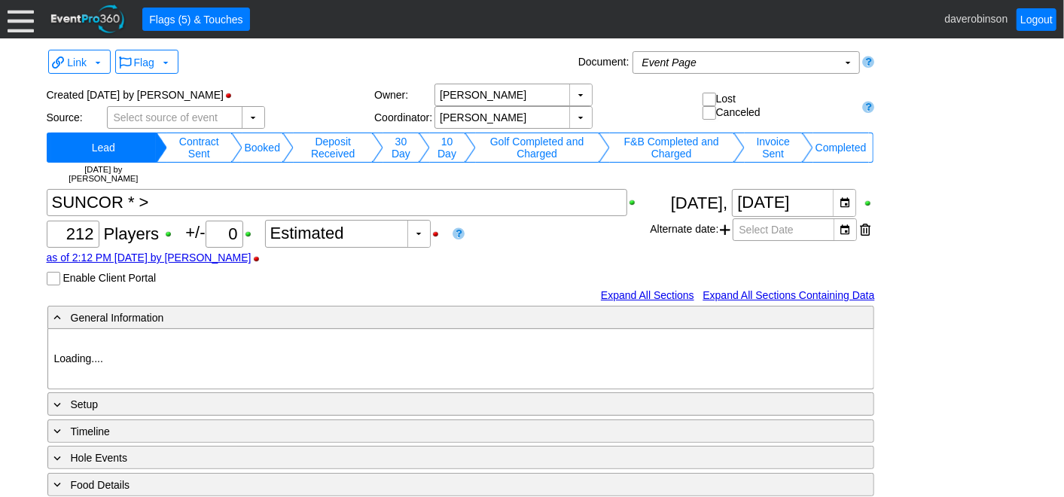
type input "Heritage Pointe Golf Club"
type input "Corporate Tournament"
type input "Scramble"
type input "Shotgun"
type input "Black"
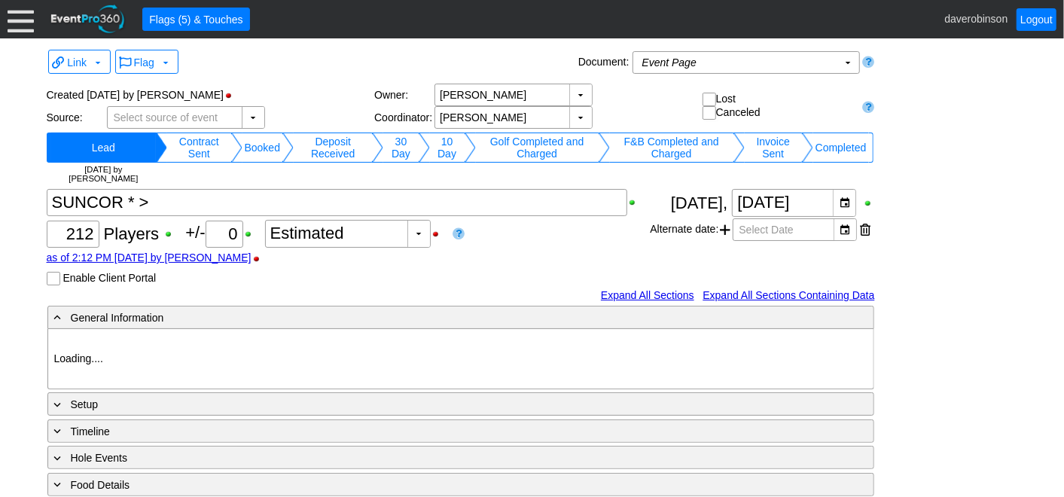
type input "Red"
type input "1027884"
